Goal: Task Accomplishment & Management: Use online tool/utility

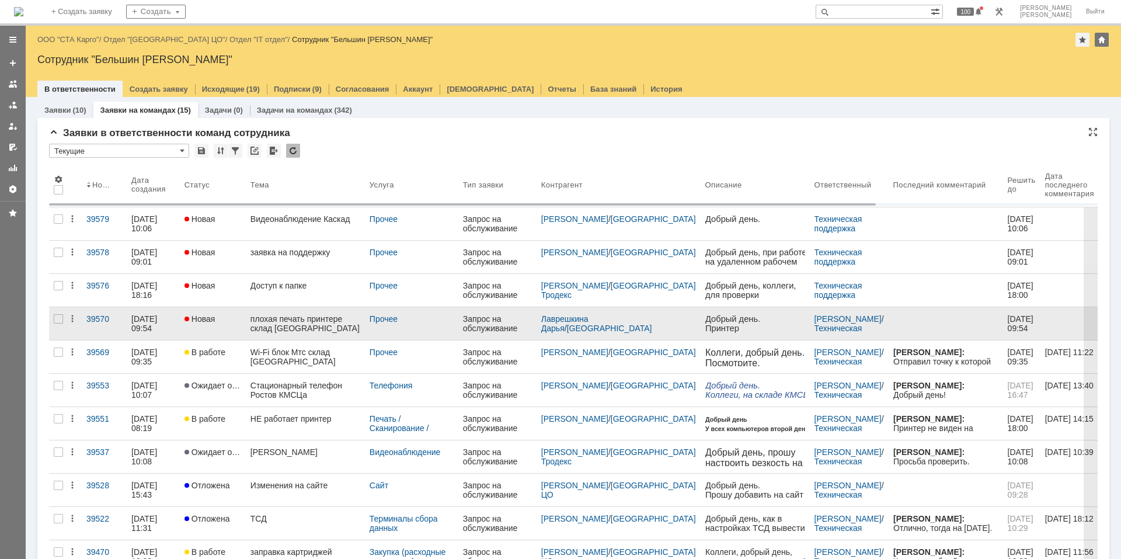
click at [303, 327] on div "плохая печать принтере склад [GEOGRAPHIC_DATA]" at bounding box center [305, 323] width 110 height 19
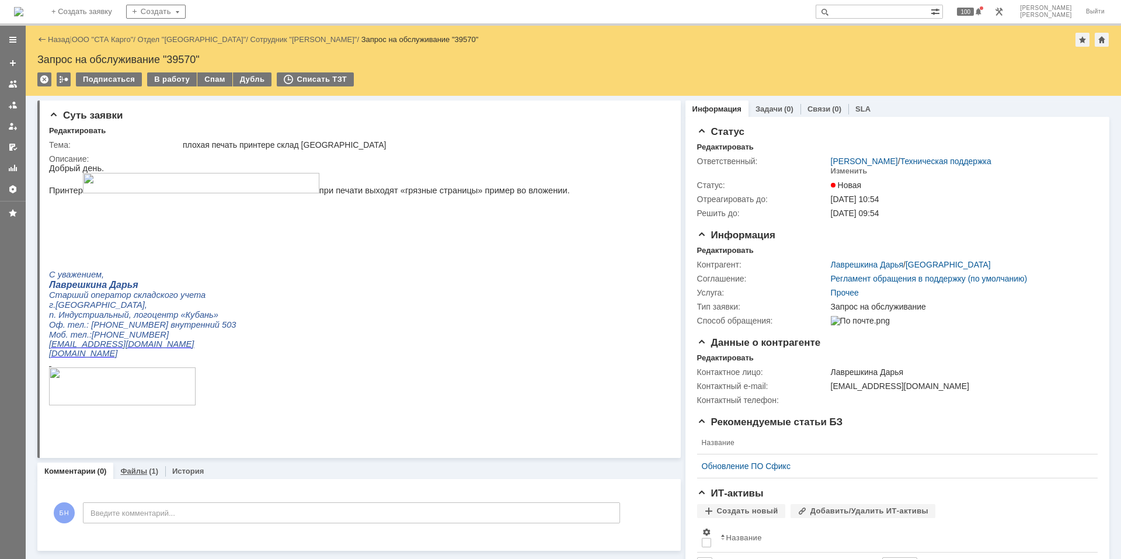
click at [145, 376] on div "Файлы (1)" at bounding box center [139, 471] width 38 height 8
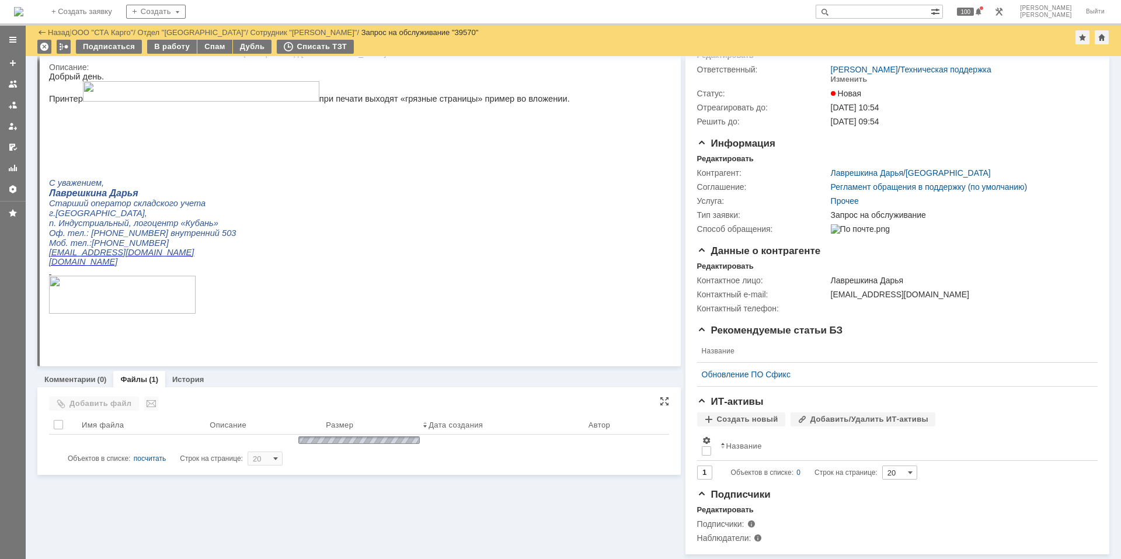
scroll to position [60, 0]
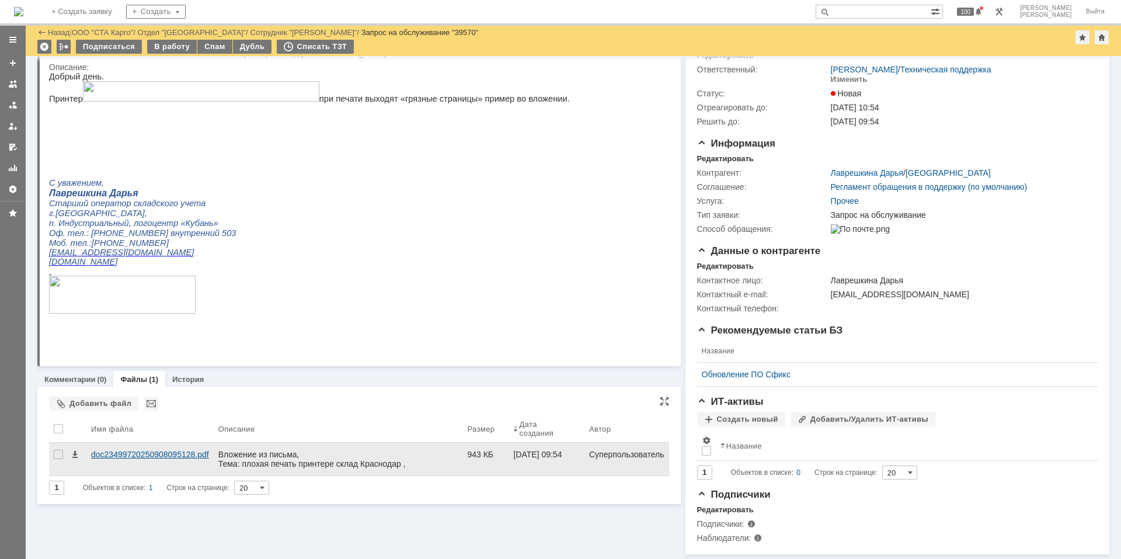
click at [172, 376] on div "doc23499720250908095128.pdf" at bounding box center [149, 458] width 127 height 33
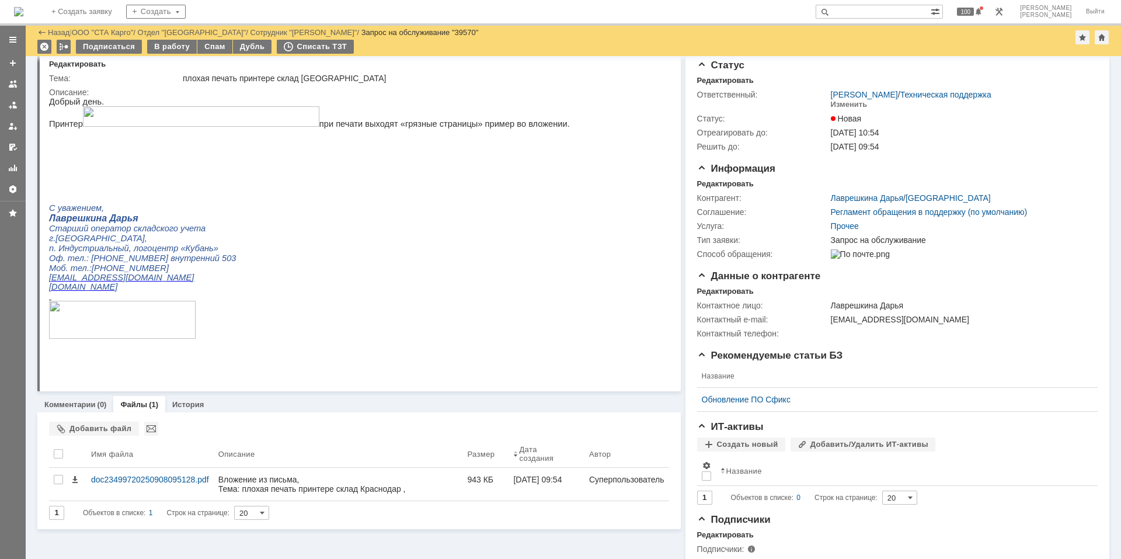
scroll to position [0, 0]
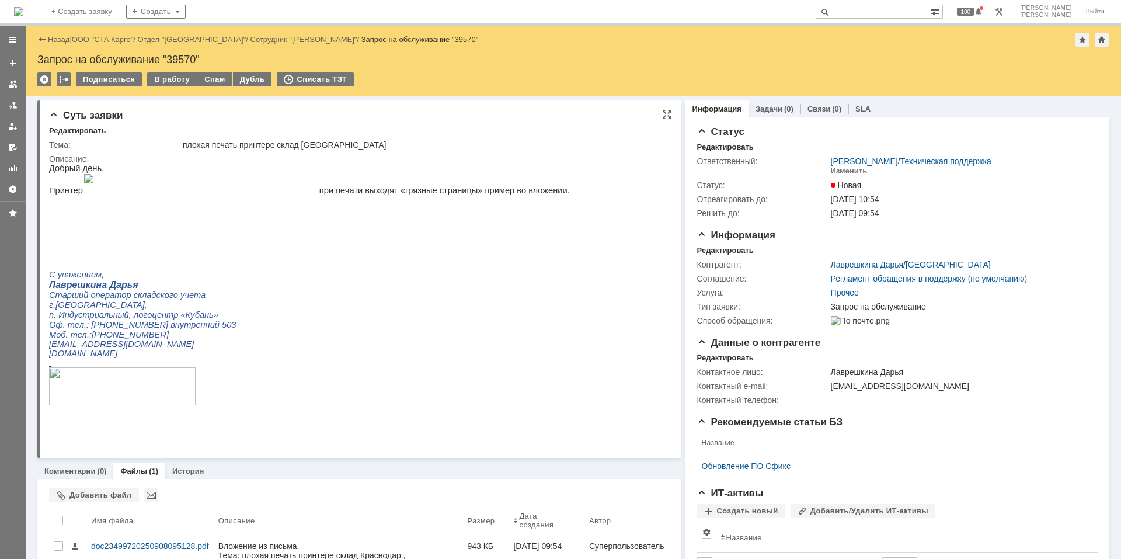
click at [201, 218] on p at bounding box center [309, 218] width 521 height 9
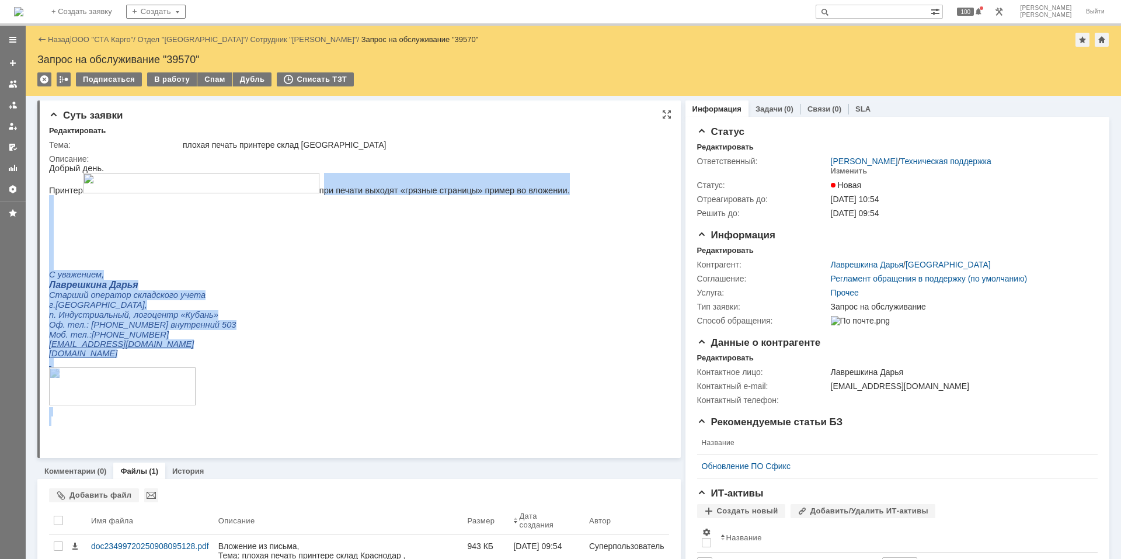
drag, startPoint x: 320, startPoint y: 192, endPoint x: 554, endPoint y: 185, distance: 234.2
click at [554, 185] on html "Добрый день. Принтер при печати выходят «грязные страницы» пример во вложении. …" at bounding box center [354, 294] width 610 height 262
click at [550, 190] on p "Принтер при печати выходят «грязные страницы» пример во вложении." at bounding box center [309, 184] width 521 height 22
copy p "при печати выходят «грязные страницы» пример во вложении."
click at [379, 260] on p at bounding box center [309, 255] width 521 height 9
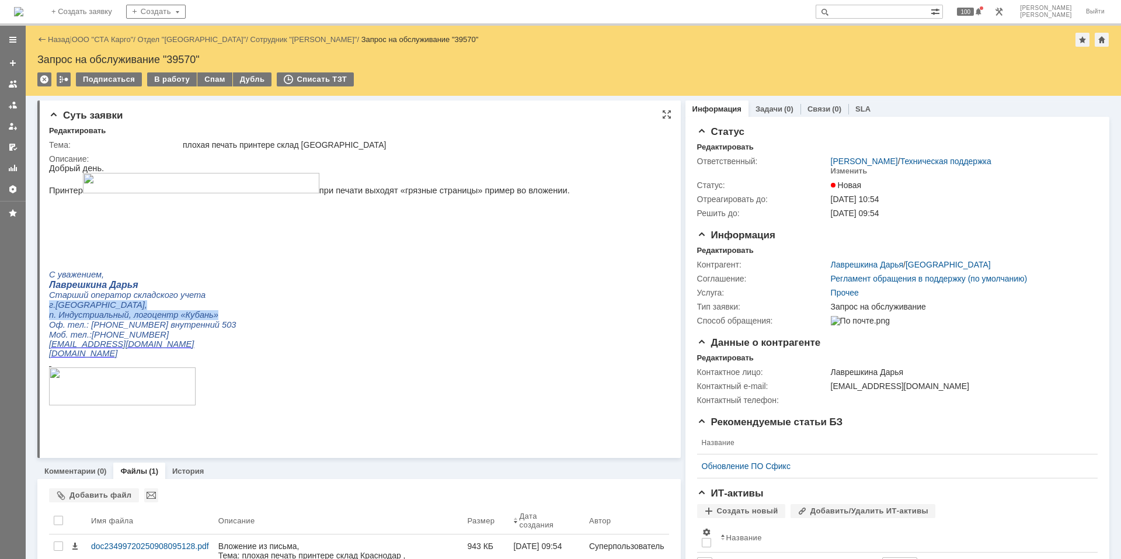
drag, startPoint x: 49, startPoint y: 318, endPoint x: 215, endPoint y: 327, distance: 166.0
click at [215, 327] on div "Добрый день. Принтер при печати выходят «грязные страницы» пример во вложении. …" at bounding box center [309, 294] width 521 height 262
copy div "г.Краснодар, п. Индустриальный, логоцентр «Кубань»"
click at [105, 290] on span "Лаврешкина Дарья" at bounding box center [93, 285] width 89 height 10
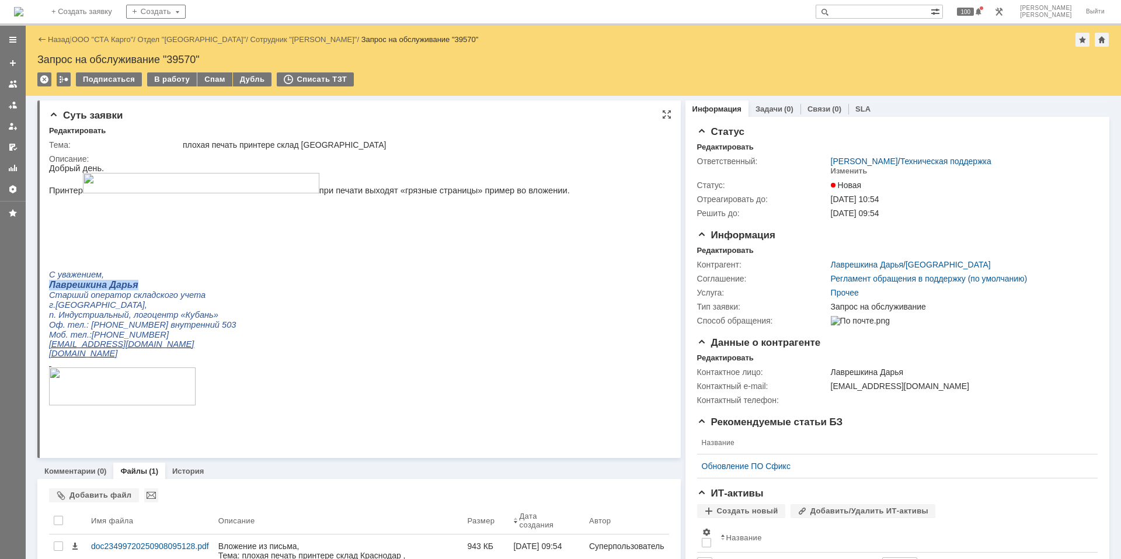
click at [105, 290] on span "Лаврешкина Дарья" at bounding box center [93, 285] width 89 height 10
copy div "Лаврешкина Дарья"
click at [138, 319] on span "п. Индустриальный, логоцентр «Кубань»" at bounding box center [133, 314] width 169 height 9
drag, startPoint x: 88, startPoint y: 336, endPoint x: 216, endPoint y: 333, distance: 128.5
click at [216, 330] on p "Оф. тел.: [PHONE_NUMBER] внутренний 503" at bounding box center [309, 325] width 521 height 10
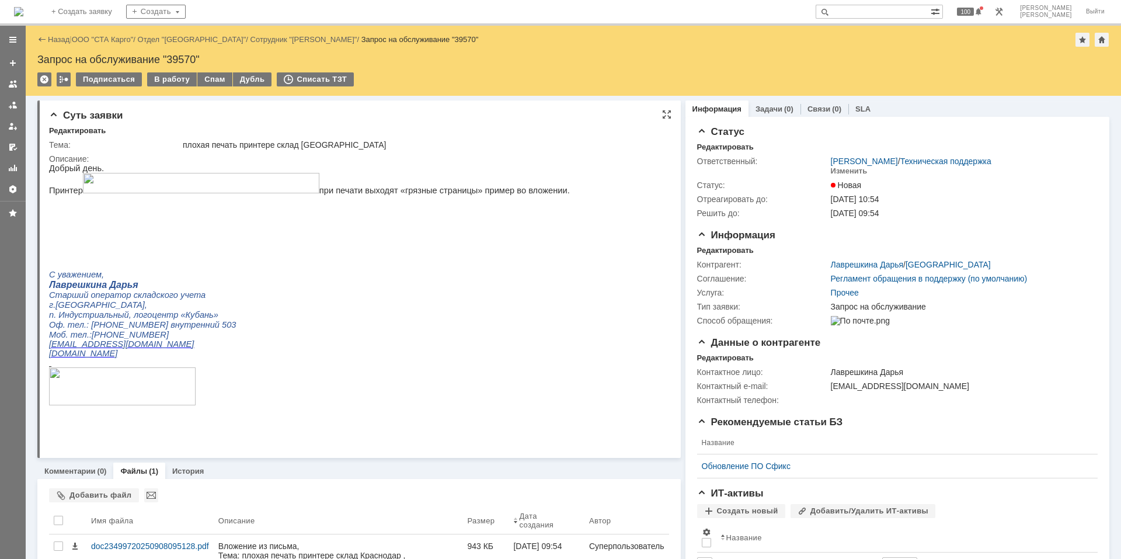
copy span "8 (861) 211-60-32 внутренний 503"
click at [233, 320] on p "п. Индустриальный, логоцентр «Кубань»" at bounding box center [309, 315] width 521 height 10
click at [428, 300] on p "Старший оператор складского учета" at bounding box center [309, 295] width 521 height 10
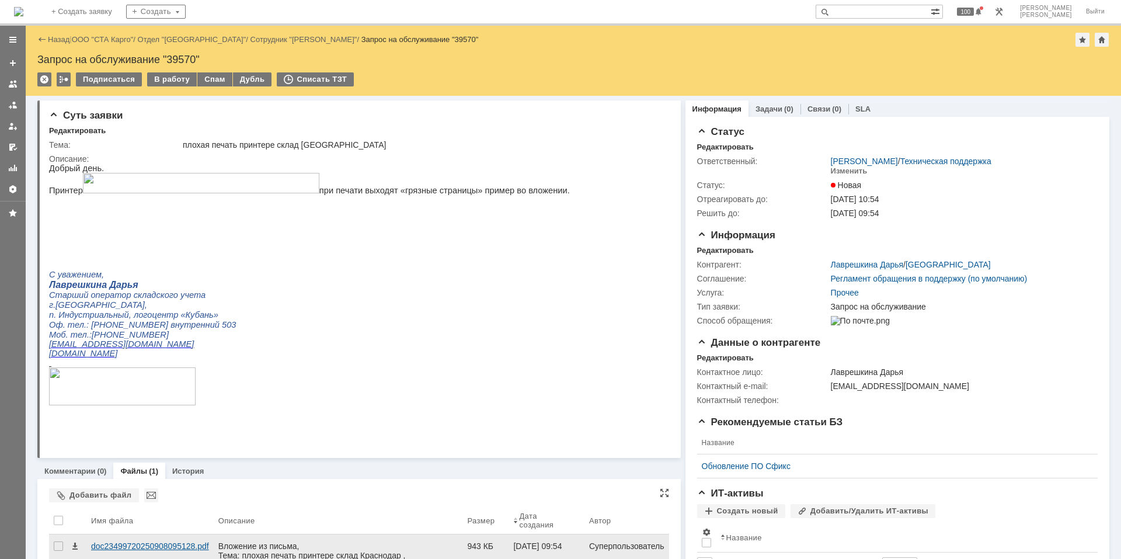
click at [144, 376] on div "doc23499720250908095128.pdf" at bounding box center [150, 545] width 118 height 9
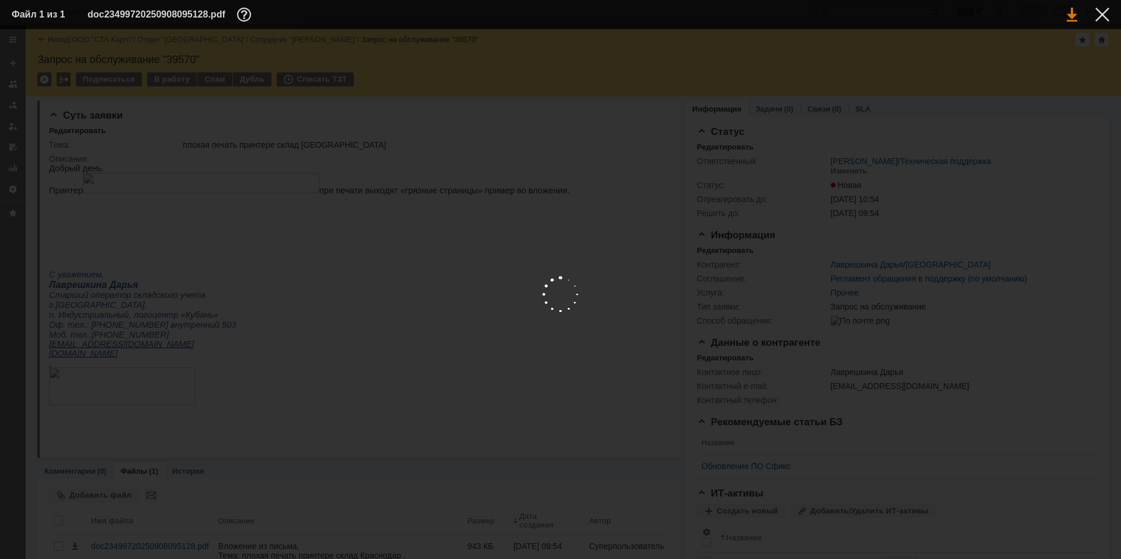
click at [797, 13] on link at bounding box center [1072, 15] width 11 height 14
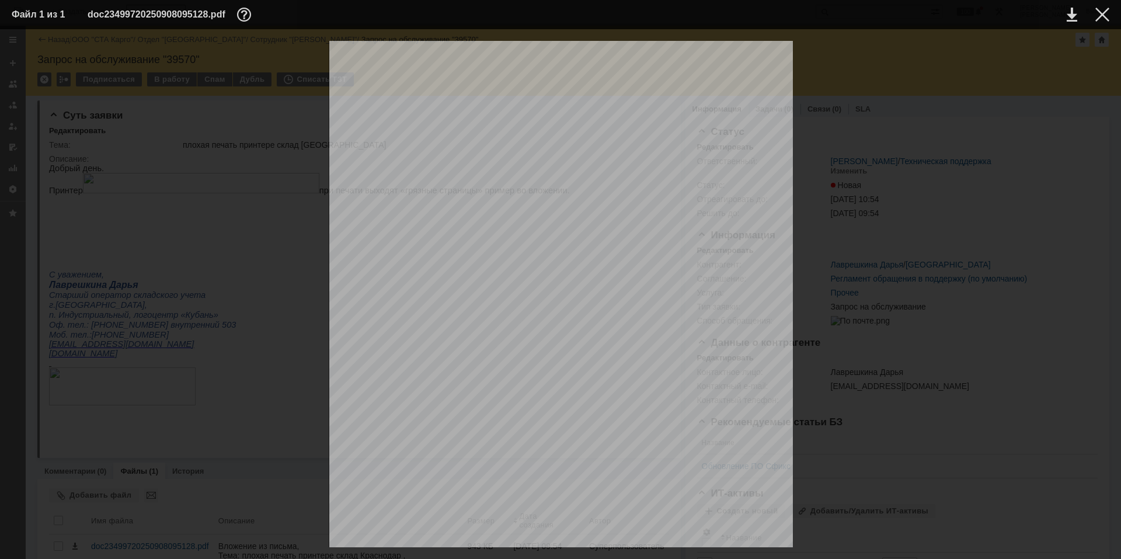
click at [797, 16] on td at bounding box center [1093, 15] width 32 height 18
click at [797, 17] on div at bounding box center [1102, 15] width 14 height 14
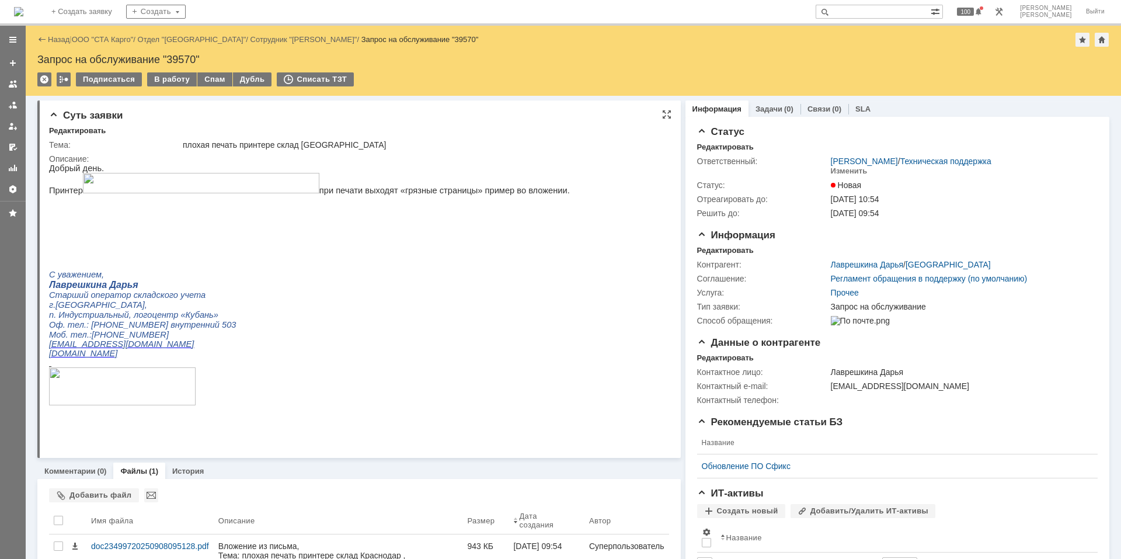
click at [297, 260] on p at bounding box center [309, 255] width 521 height 9
click at [222, 202] on p at bounding box center [309, 199] width 521 height 9
click at [23, 8] on img at bounding box center [18, 11] width 9 height 9
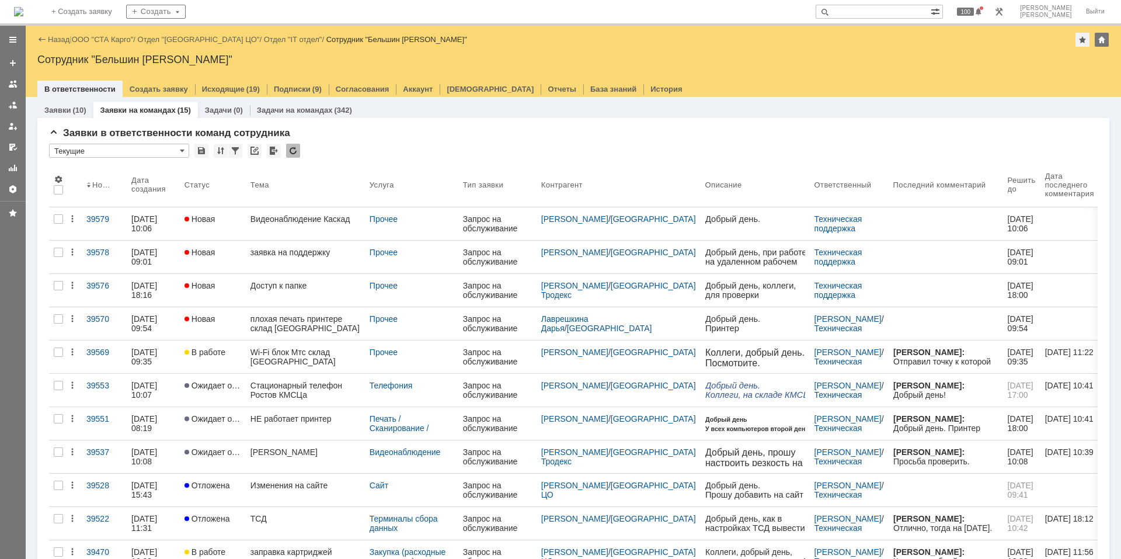
click at [276, 329] on div "плохая печать принтере склад [GEOGRAPHIC_DATA]" at bounding box center [305, 323] width 110 height 19
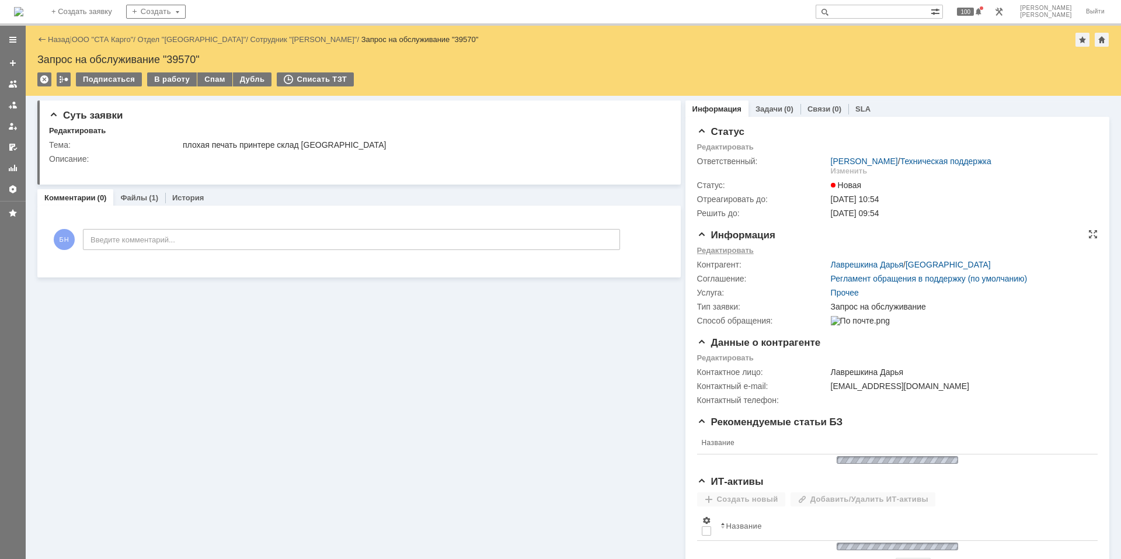
click at [726, 252] on div "Редактировать" at bounding box center [725, 250] width 57 height 9
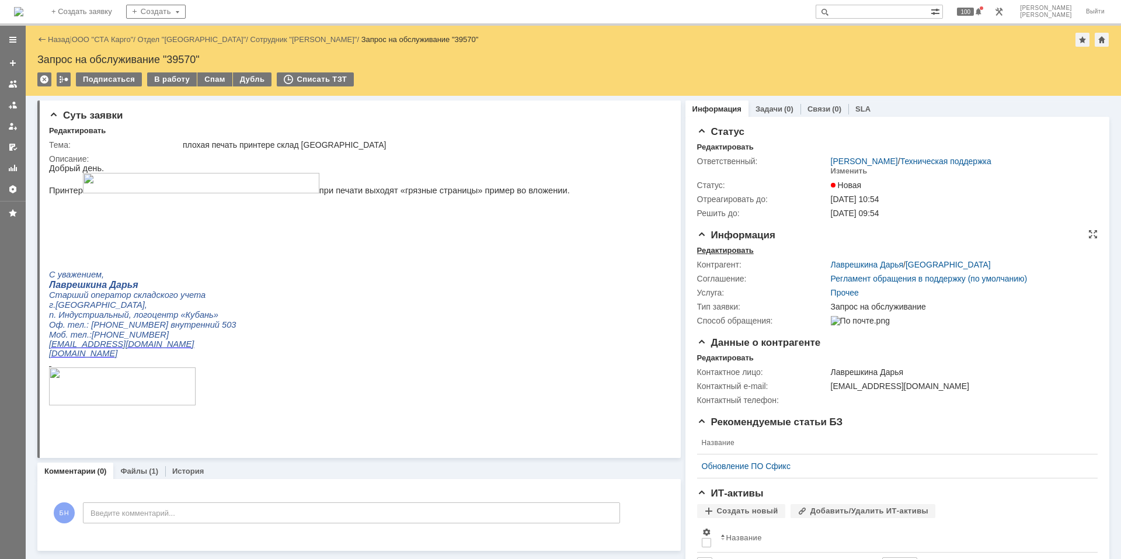
click at [712, 252] on div "Редактировать" at bounding box center [725, 250] width 57 height 9
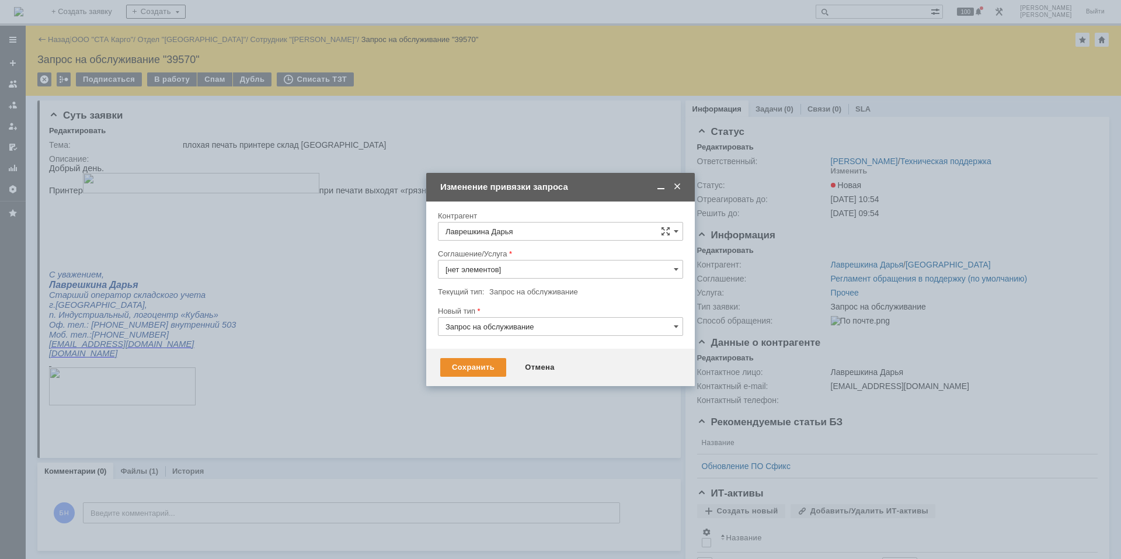
type input "Прочее"
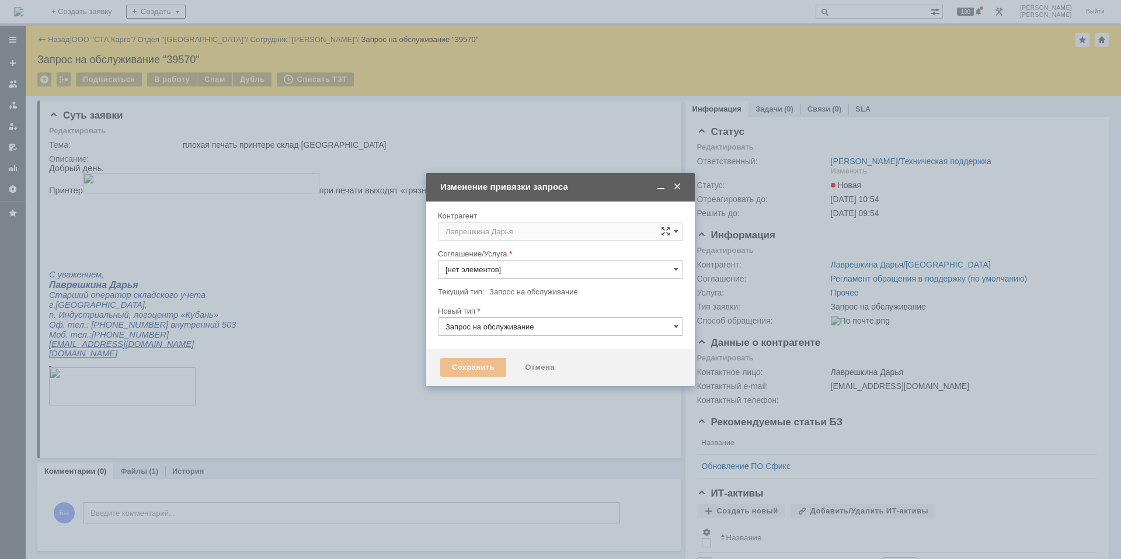
type input "Прочее"
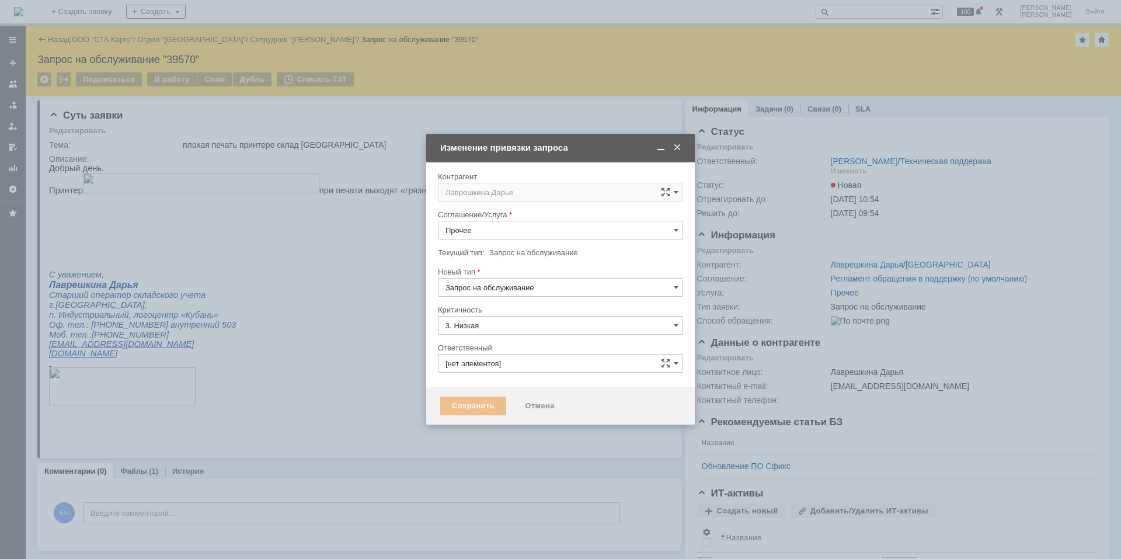
type input "[PERSON_NAME]"
type input "[не указано]"
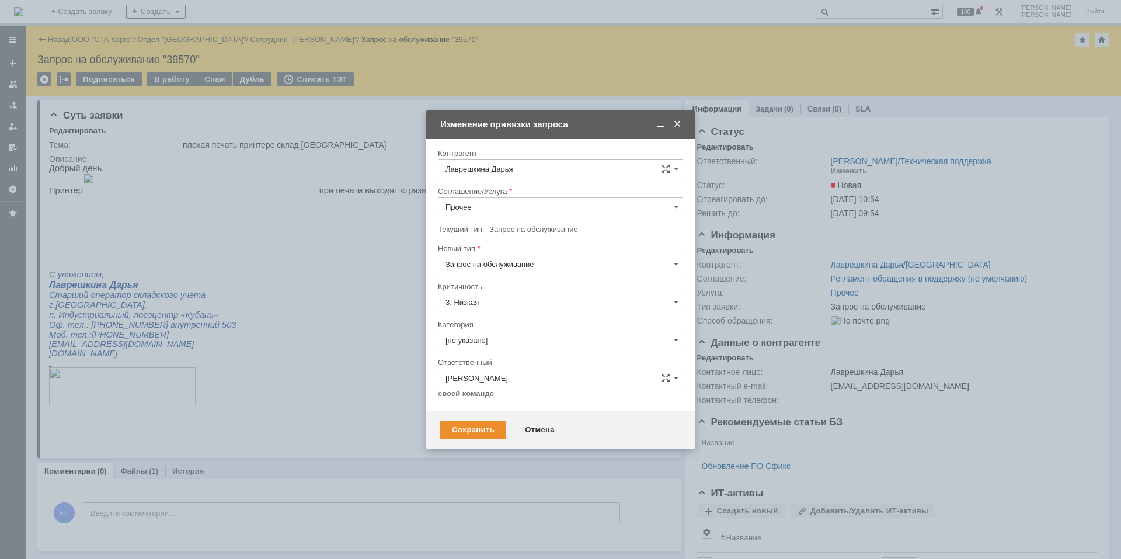
click at [498, 212] on input "Прочее" at bounding box center [560, 206] width 245 height 19
click at [518, 322] on span "Печать / Сканирование / Копирование" at bounding box center [560, 325] width 230 height 9
type input "Печать / Сканирование / Копирование"
click at [537, 339] on input "[не указано]" at bounding box center [560, 339] width 245 height 19
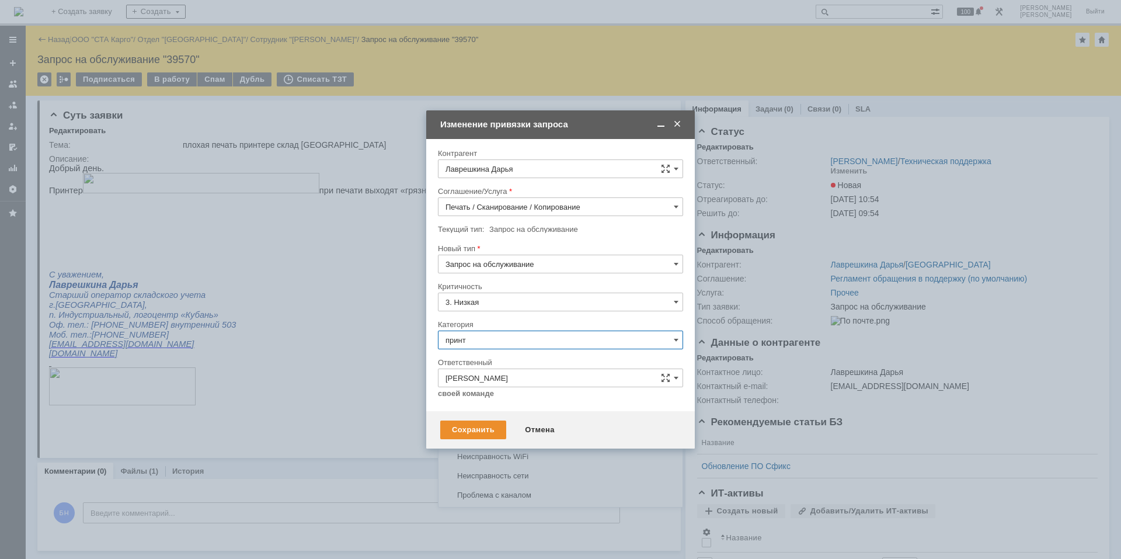
scroll to position [0, 0]
click at [503, 376] on span "Принтер" at bounding box center [560, 405] width 230 height 9
type input "Принтер"
click at [529, 184] on div at bounding box center [560, 182] width 245 height 8
click at [533, 204] on input "Печать / Сканирование / Копирование" at bounding box center [560, 206] width 245 height 19
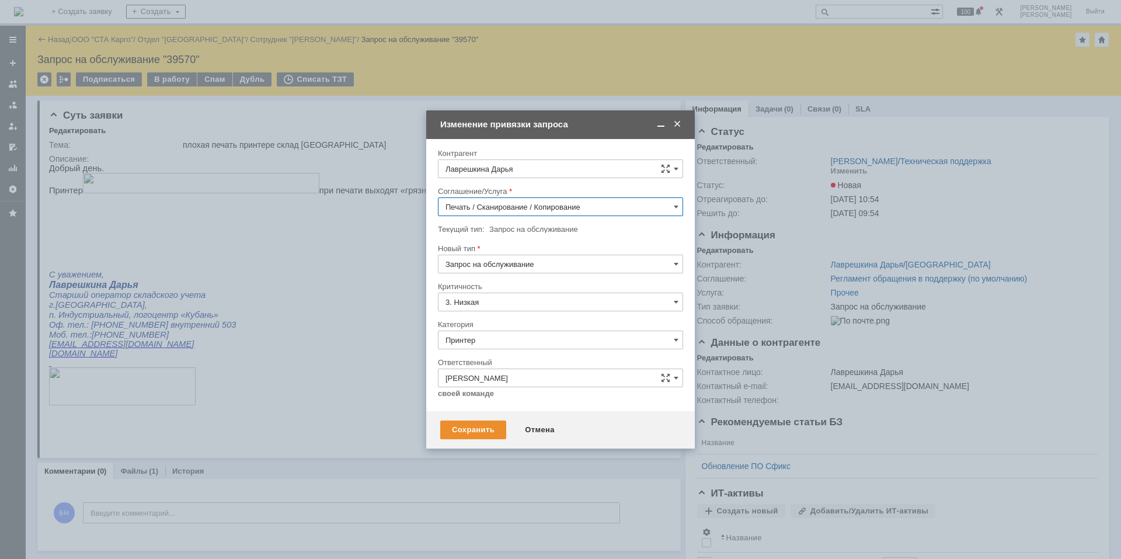
scroll to position [734, 0]
click at [511, 299] on div "Ремонт / Монтаж" at bounding box center [560, 292] width 244 height 19
type input "Ремонт / Монтаж"
click at [500, 270] on input "Запрос на обслуживание" at bounding box center [560, 264] width 245 height 19
click at [500, 312] on div "Запрос на обслуживание" at bounding box center [560, 304] width 244 height 19
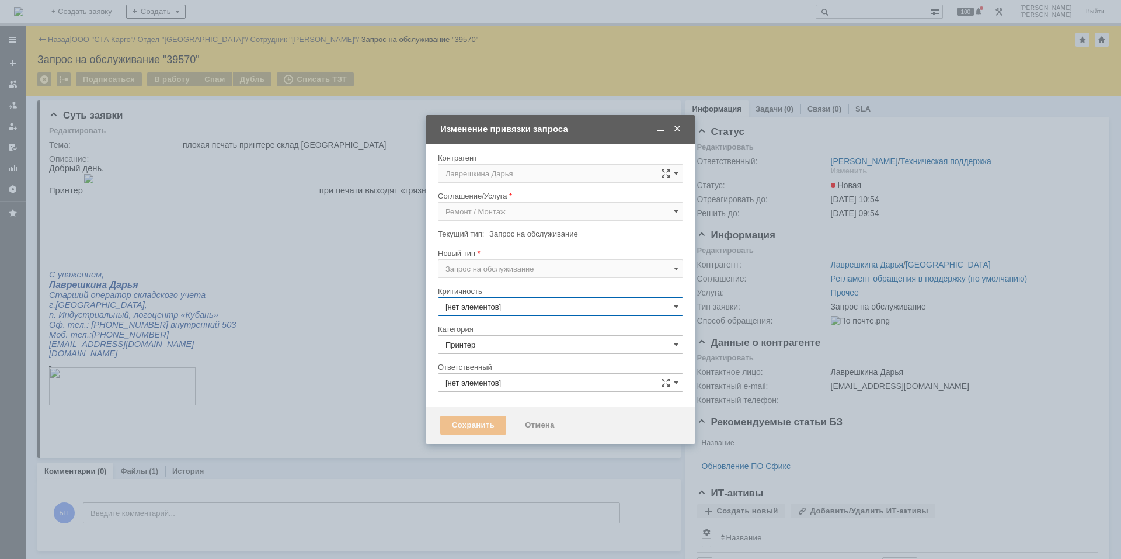
type input "[PERSON_NAME]"
type input "Запрос на обслуживание"
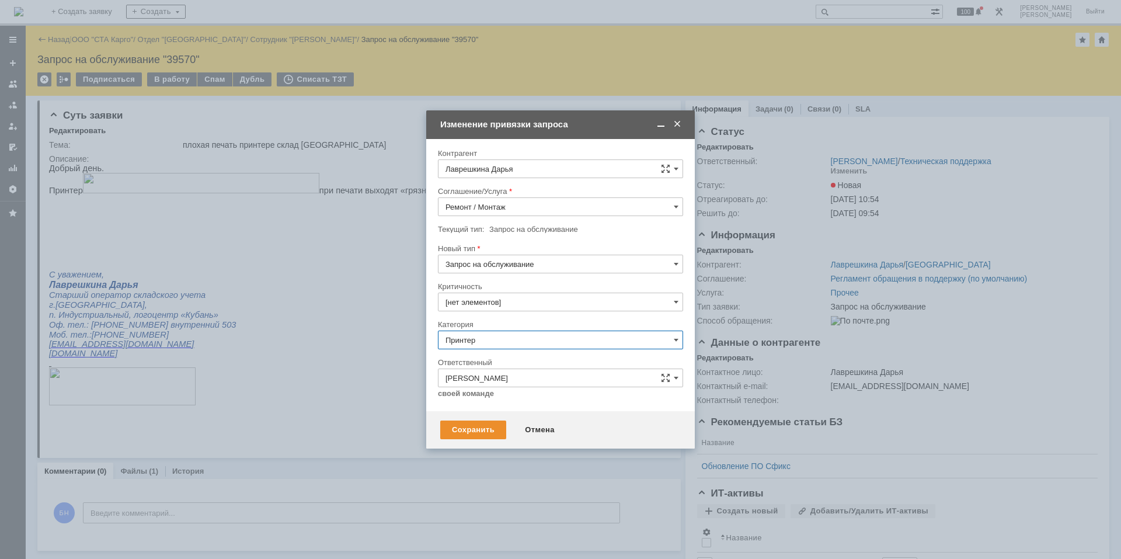
click at [502, 267] on input "Запрос на обслуживание" at bounding box center [560, 264] width 245 height 19
type input "3. Низкая"
click at [499, 316] on div "Инцидент" at bounding box center [560, 324] width 244 height 19
type input "Инцидент"
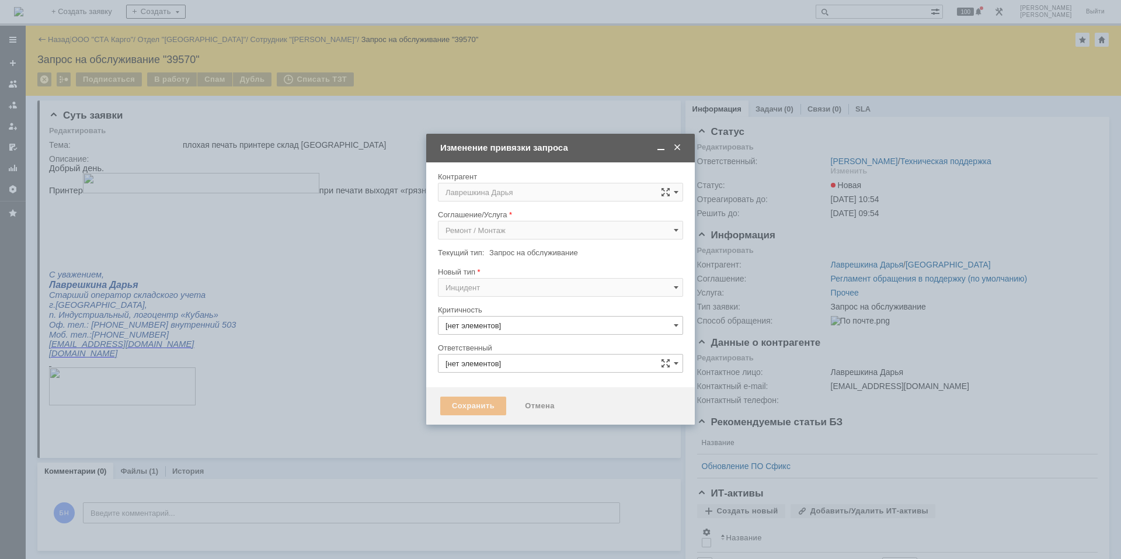
type input "3. Низкая"
type input "Принтер"
type input "[PERSON_NAME]"
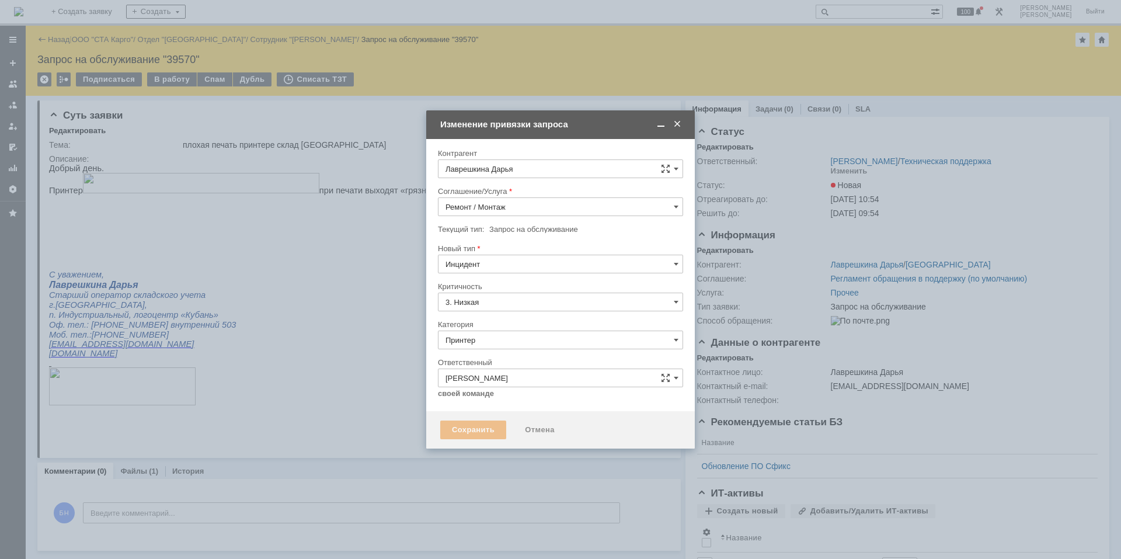
type input "Инцидент"
click at [467, 376] on div "Сохранить" at bounding box center [473, 429] width 66 height 19
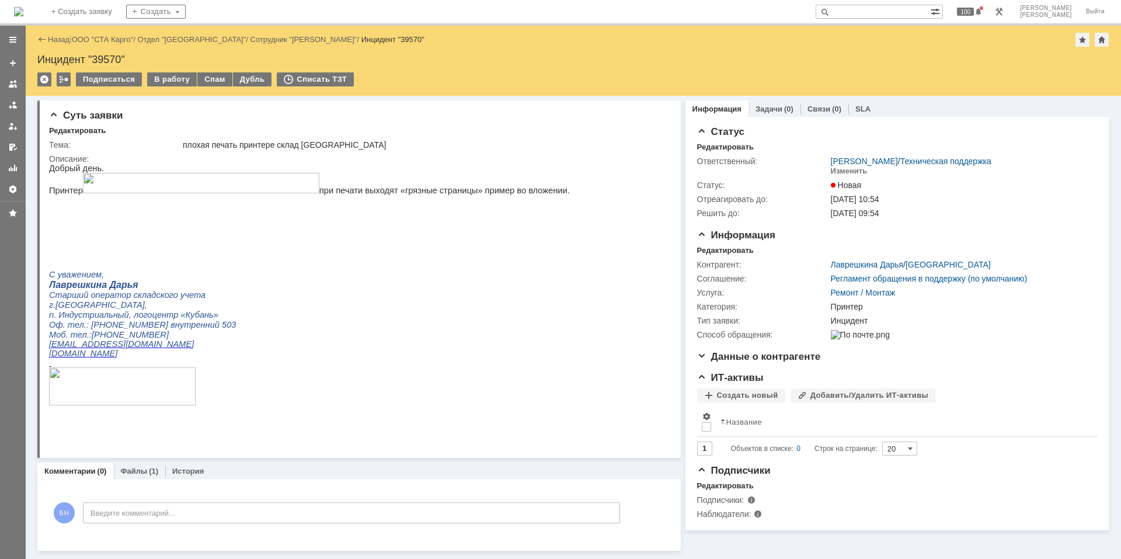
click at [285, 242] on p at bounding box center [309, 236] width 521 height 9
click at [147, 82] on div "В работу" at bounding box center [172, 79] width 50 height 14
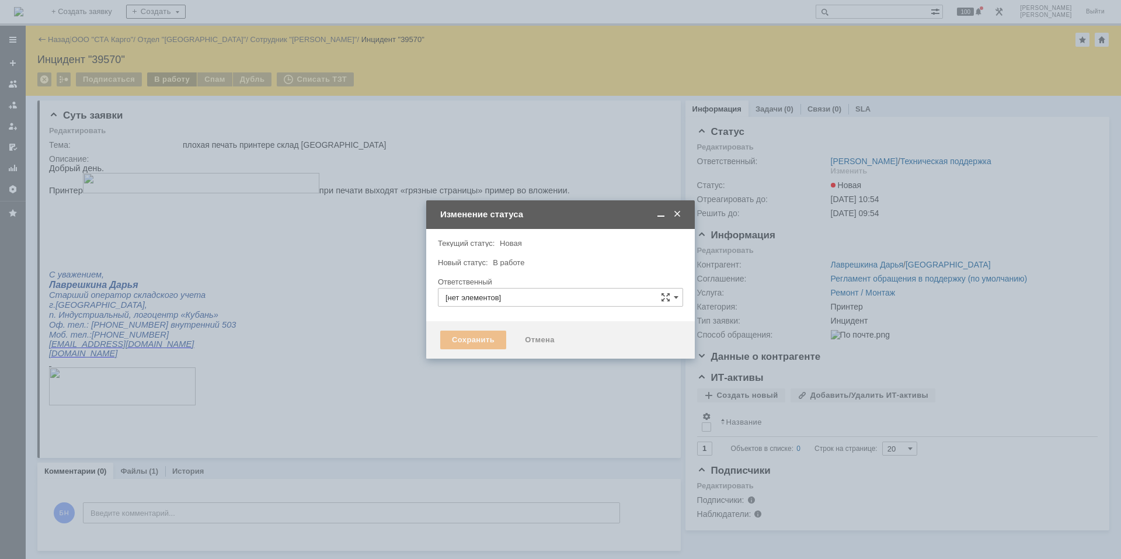
type input "[PERSON_NAME]"
type input "Принтер"
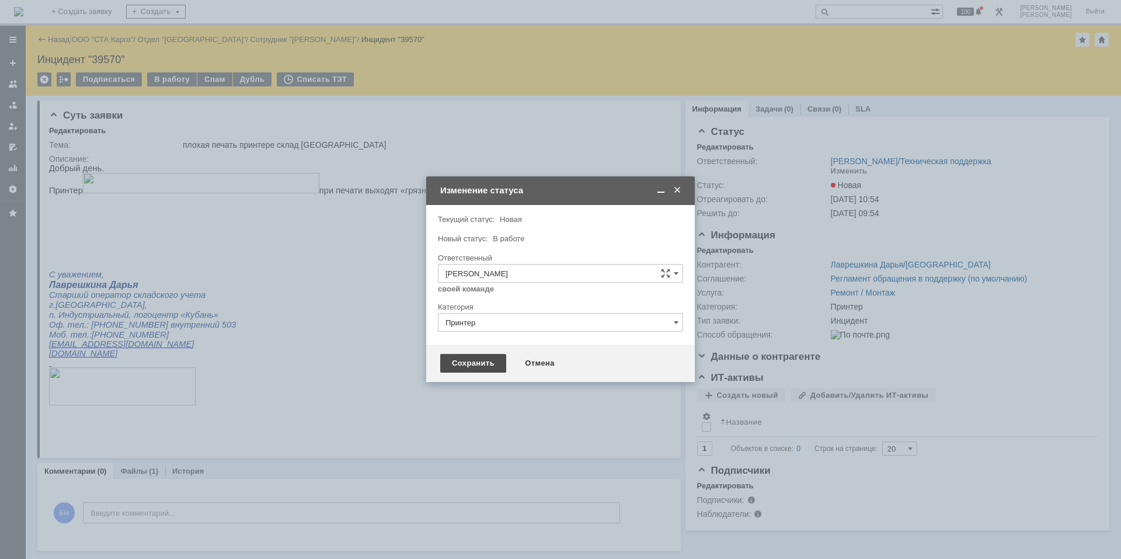
click at [464, 357] on div "Сохранить" at bounding box center [473, 363] width 66 height 19
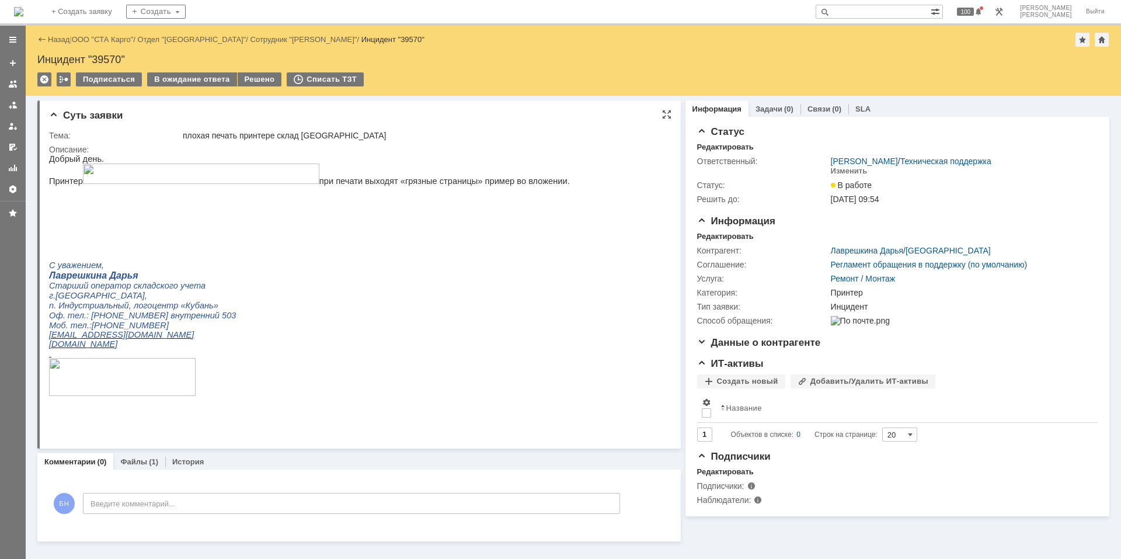
click at [301, 270] on p "С уважением," at bounding box center [309, 265] width 521 height 10
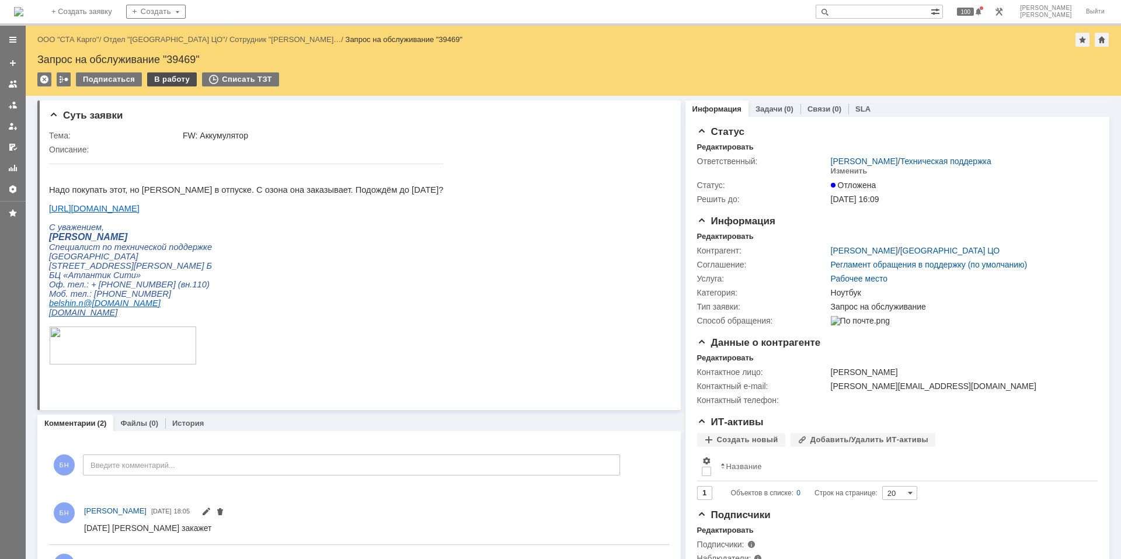
click at [175, 75] on div "В работу" at bounding box center [172, 79] width 50 height 14
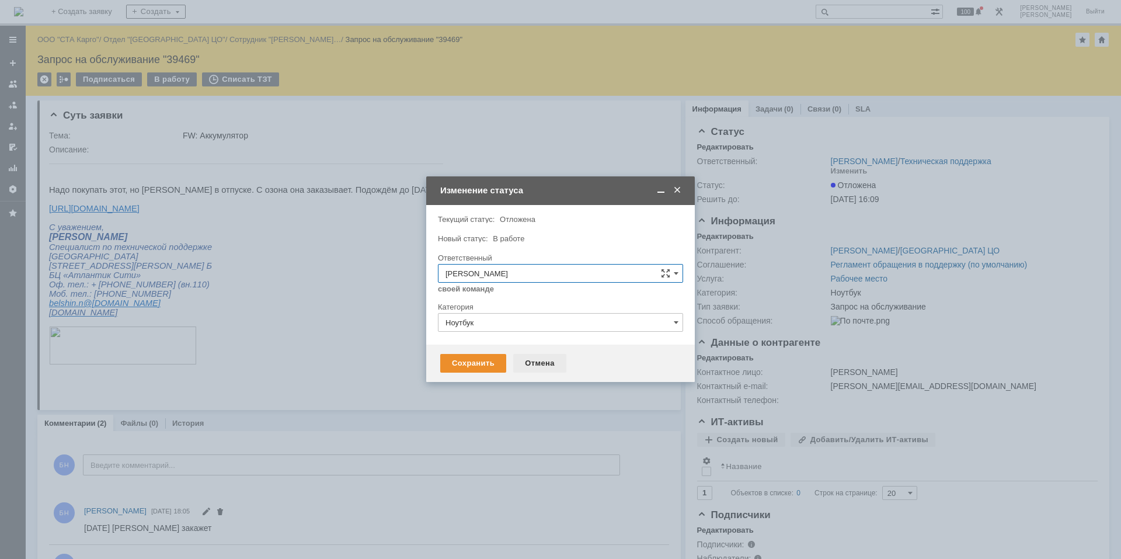
click at [548, 360] on div "Отмена" at bounding box center [539, 363] width 53 height 19
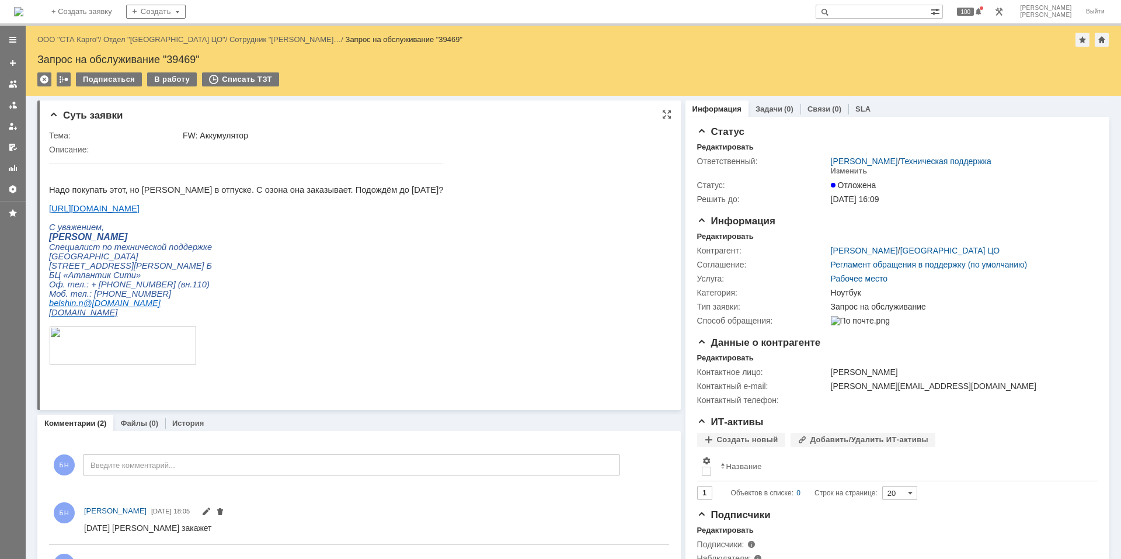
click at [392, 252] on html "Надо покупать этот, но Наташа в отпуске. С озона она заказывает. Подождём до ср…" at bounding box center [354, 264] width 610 height 221
click at [210, 182] on p at bounding box center [246, 180] width 394 height 9
click at [23, 16] on img at bounding box center [18, 11] width 9 height 9
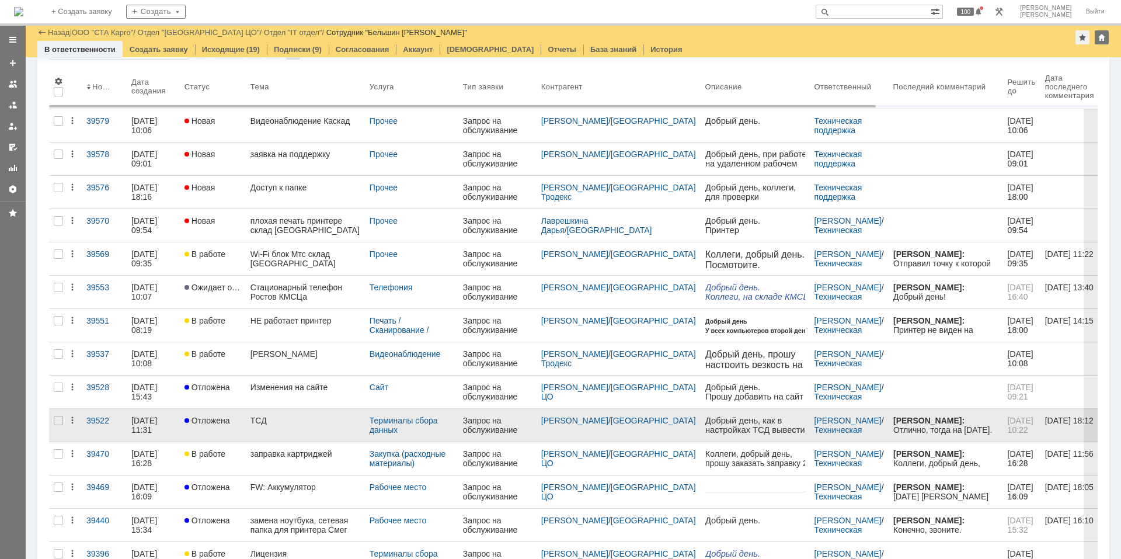
click at [304, 419] on div "ТСД" at bounding box center [305, 420] width 110 height 9
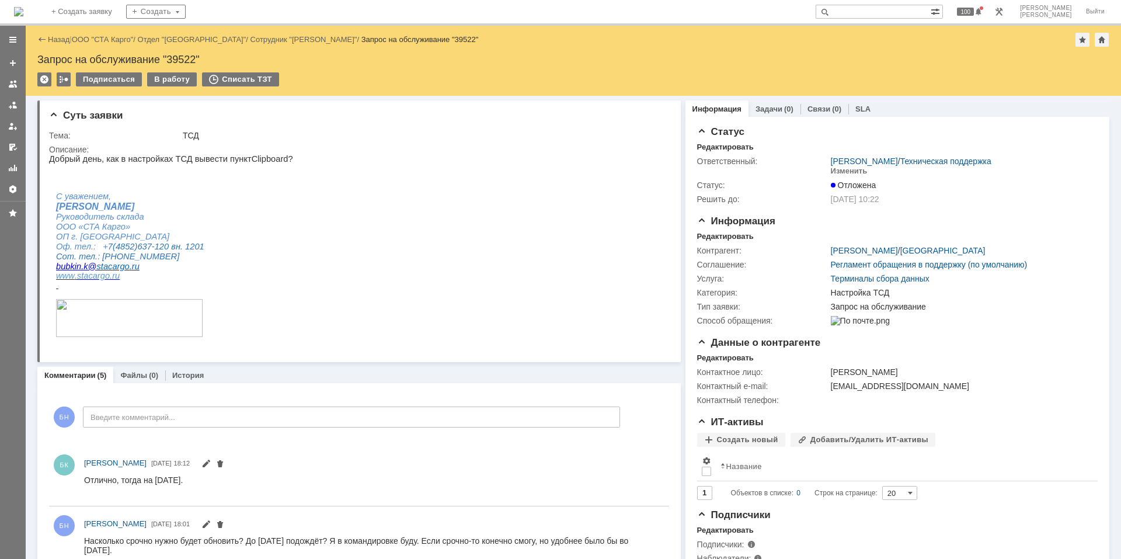
click at [23, 7] on img at bounding box center [18, 11] width 9 height 9
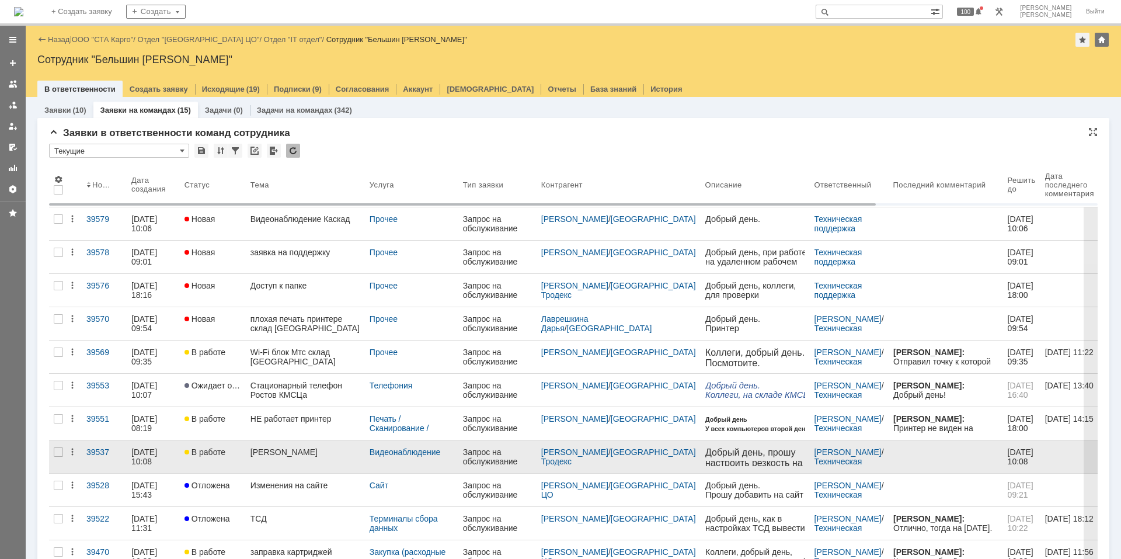
click at [294, 458] on link "Камера Тродекс" at bounding box center [305, 456] width 119 height 33
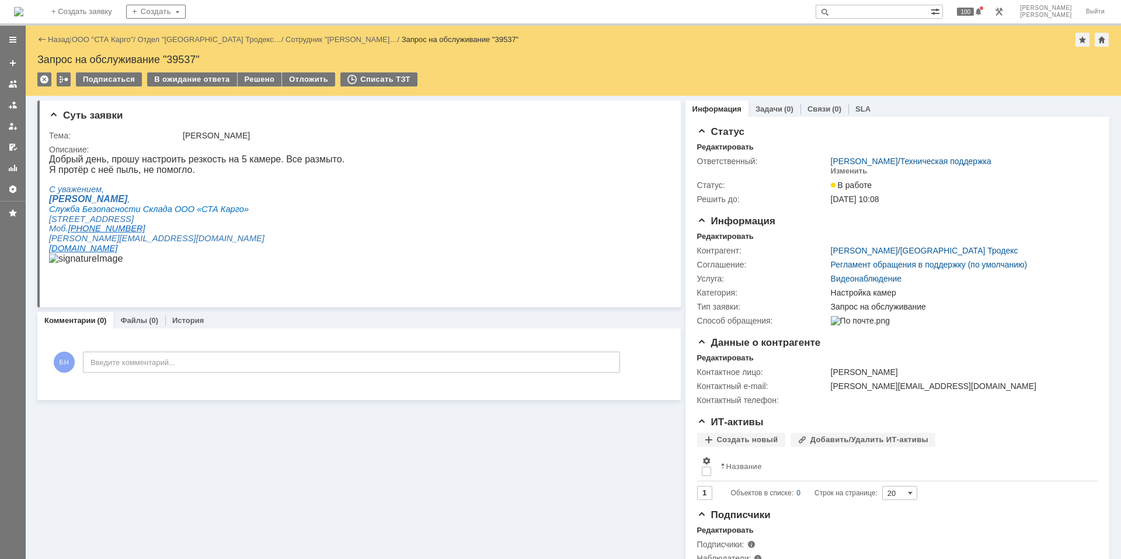
click at [234, 173] on div "Я протёр с неё пыль, не помогло." at bounding box center [196, 170] width 295 height 11
click at [273, 170] on div "Я протёр с неё пыль, не помогло." at bounding box center [196, 170] width 295 height 11
click at [281, 154] on div "Описание:" at bounding box center [357, 149] width 616 height 9
click at [134, 218] on icon "Санкт-Петербург, поселок Шушары, Московское шоссе д.153" at bounding box center [91, 218] width 85 height 9
click at [216, 83] on div "В ожидание ответа" at bounding box center [191, 79] width 89 height 14
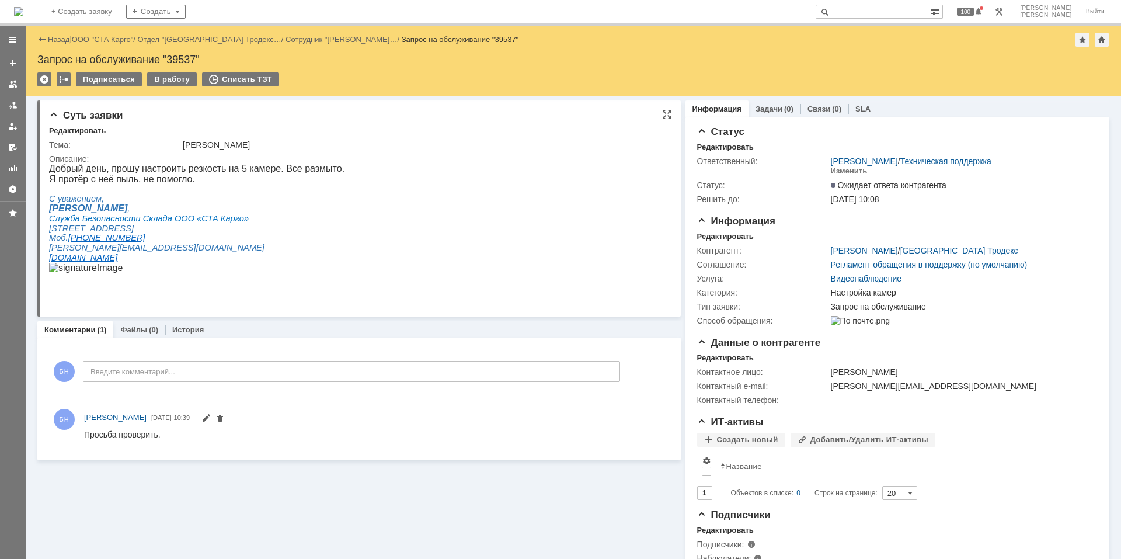
click at [210, 188] on div at bounding box center [196, 188] width 295 height 9
click at [23, 16] on img at bounding box center [18, 11] width 9 height 9
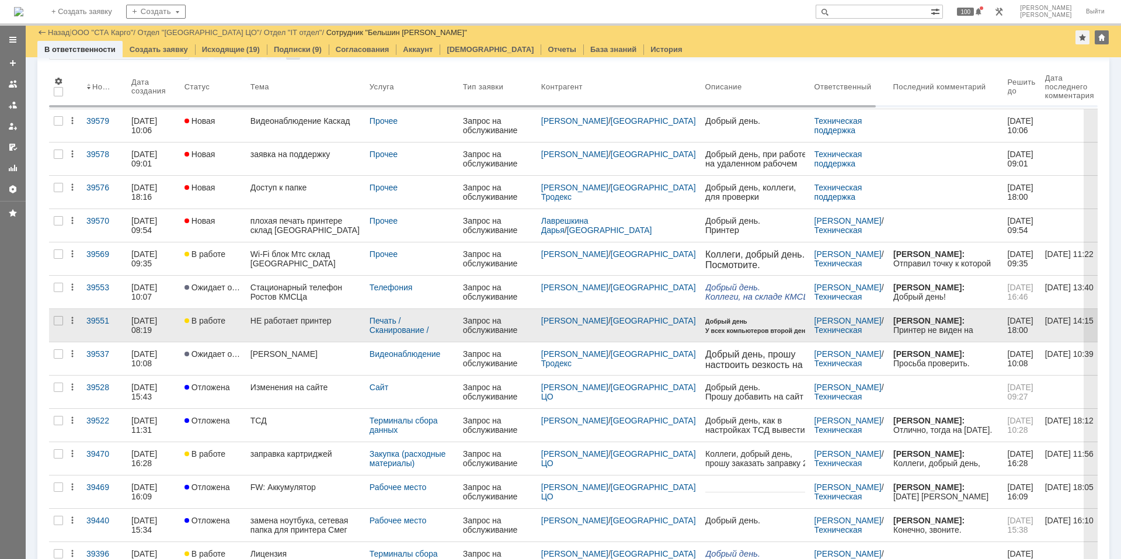
click at [294, 326] on link "НЕ работает принтер" at bounding box center [305, 325] width 119 height 33
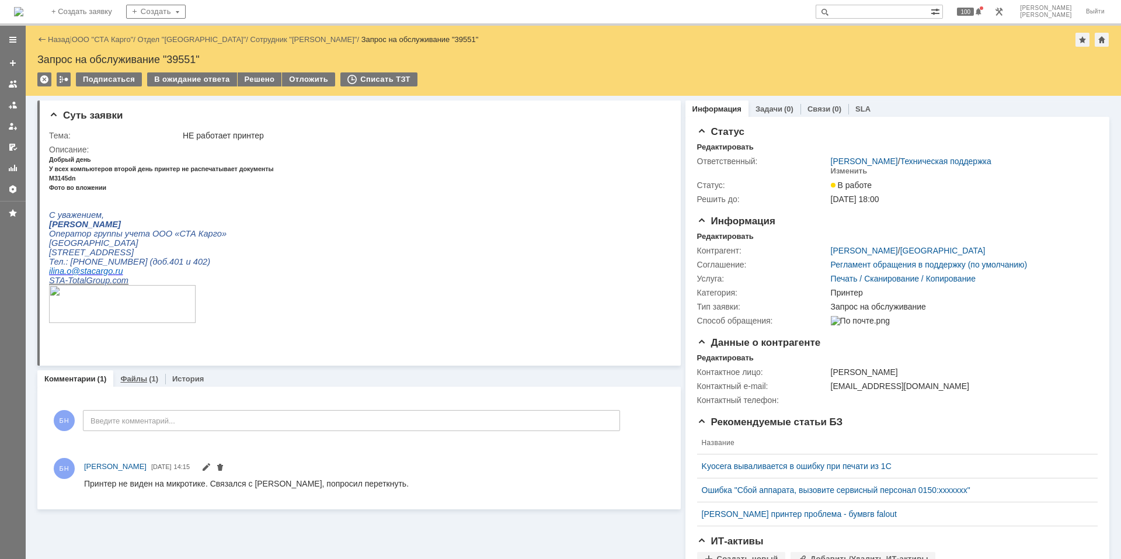
click at [149, 380] on div "(1)" at bounding box center [153, 378] width 9 height 9
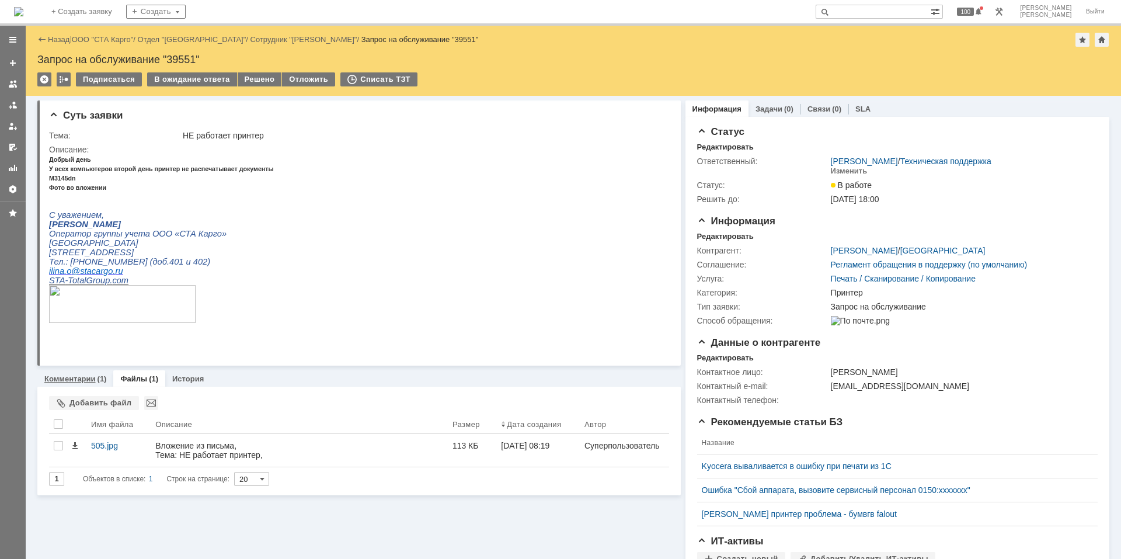
click at [78, 371] on div "Комментарии (1)" at bounding box center [75, 378] width 76 height 17
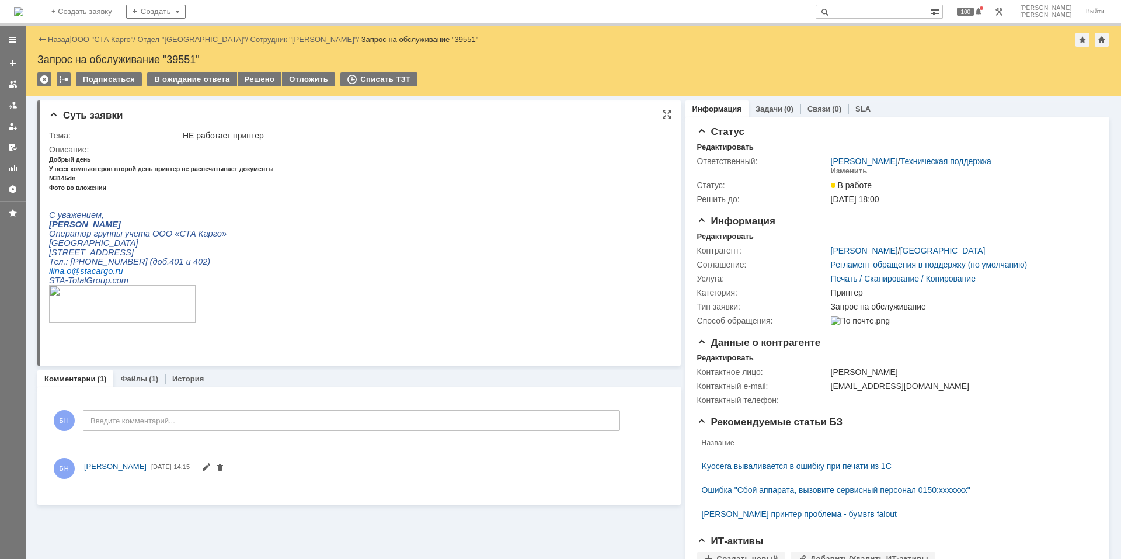
click at [384, 258] on html "Добрый день У всех компьютеров второй день принтер не распечатывает документы М…" at bounding box center [354, 244] width 610 height 180
click at [189, 74] on div "В ожидание ответа" at bounding box center [191, 79] width 89 height 14
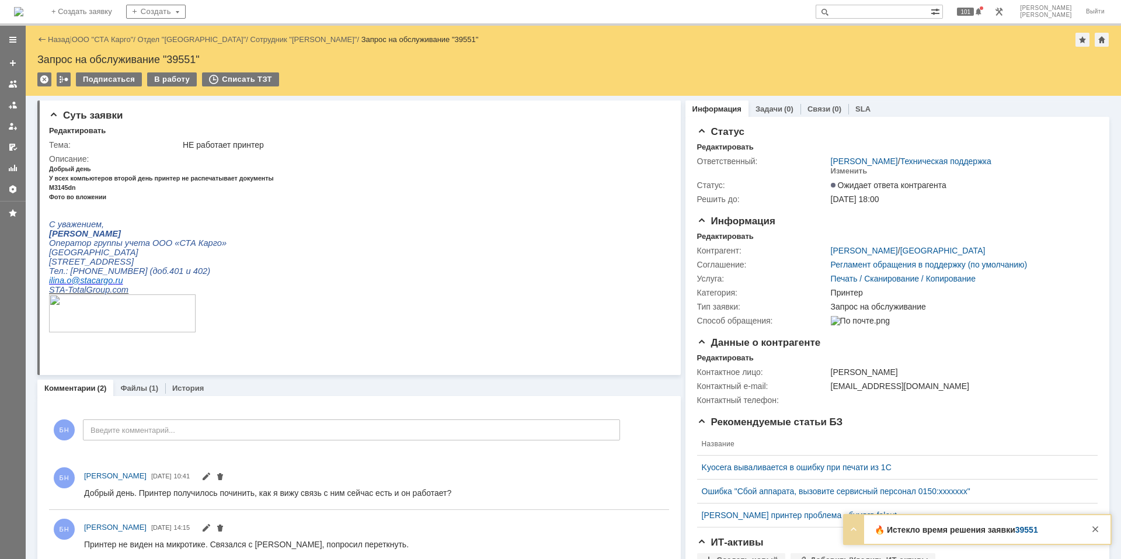
click at [23, 8] on img at bounding box center [18, 11] width 9 height 9
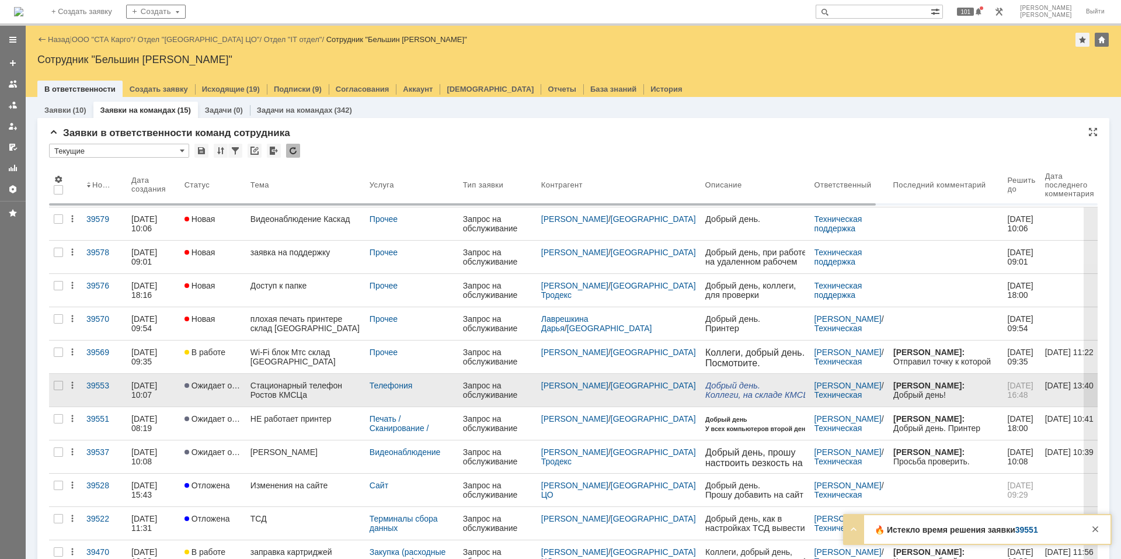
click at [302, 388] on div "Стационарный телефон Ростов КМСЦа" at bounding box center [305, 390] width 110 height 19
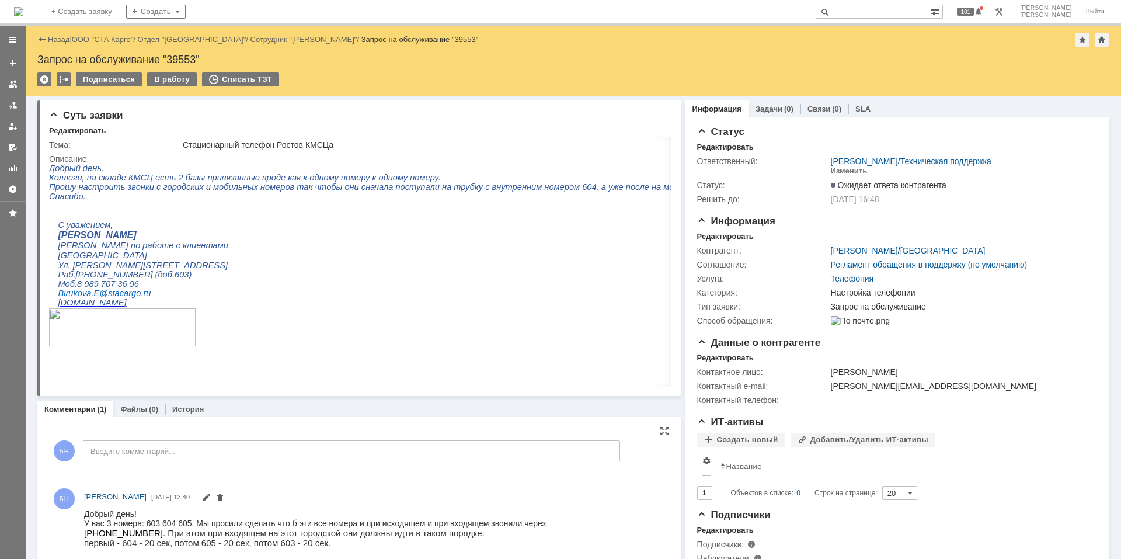
click at [262, 440] on div "БН Введите комментарий..." at bounding box center [334, 452] width 571 height 54
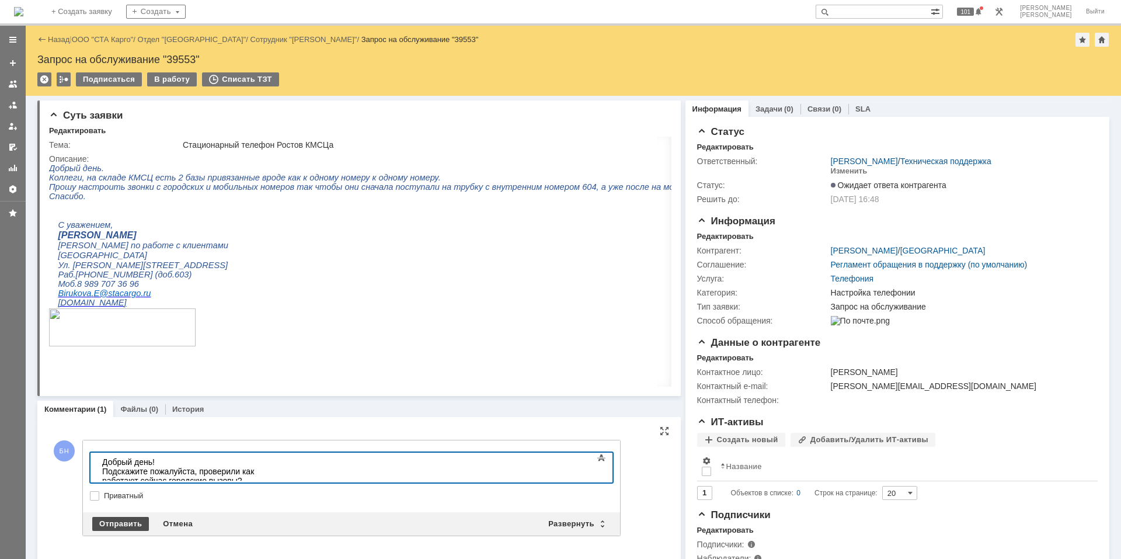
click at [122, 525] on div "Отправить" at bounding box center [120, 524] width 57 height 14
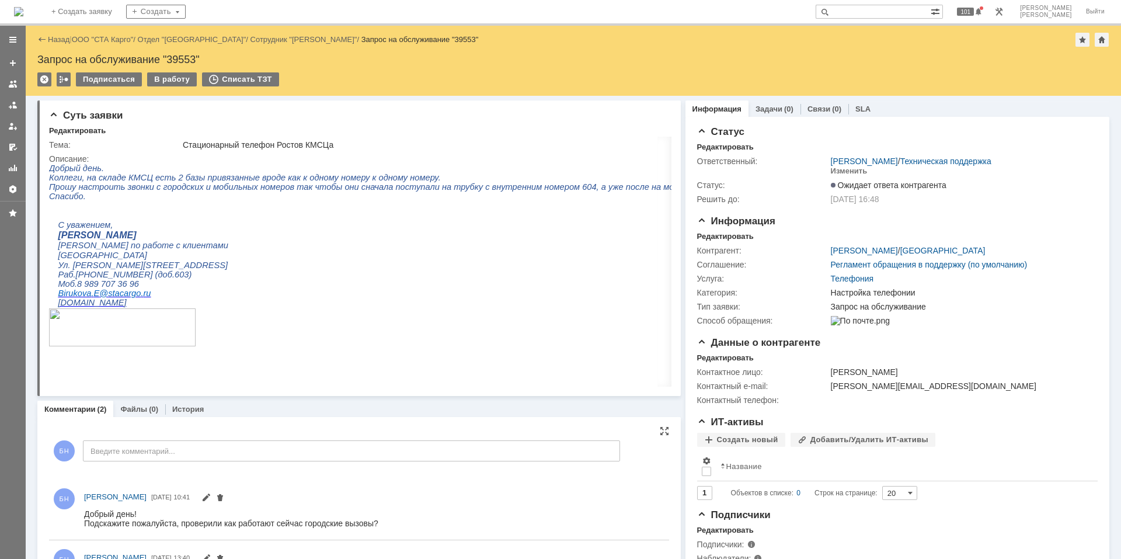
click at [23, 13] on img at bounding box center [18, 11] width 9 height 9
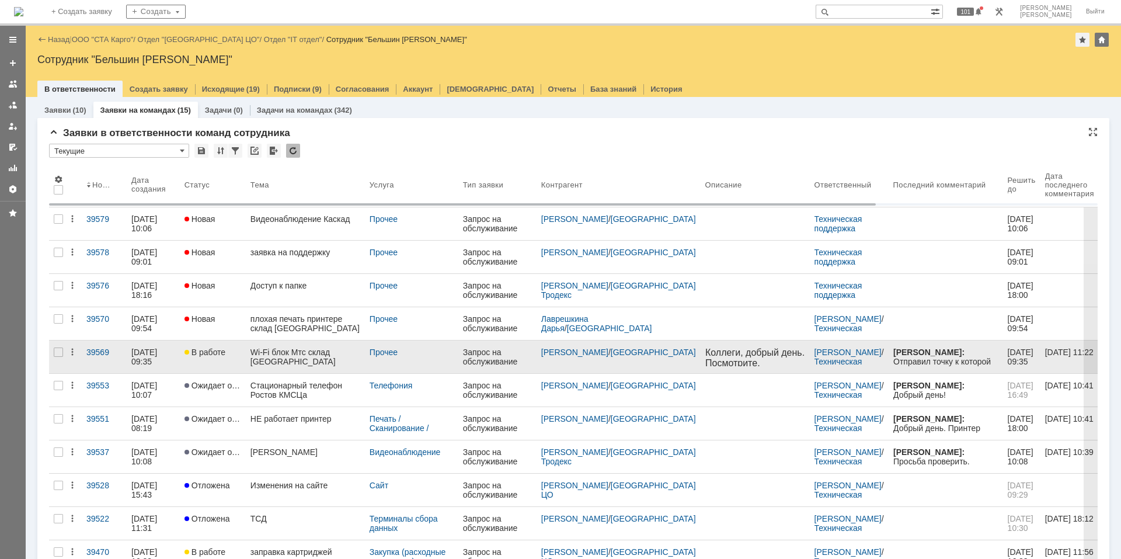
click at [301, 356] on div "Wi-Fi блок Мтс склад [GEOGRAPHIC_DATA]" at bounding box center [305, 356] width 110 height 19
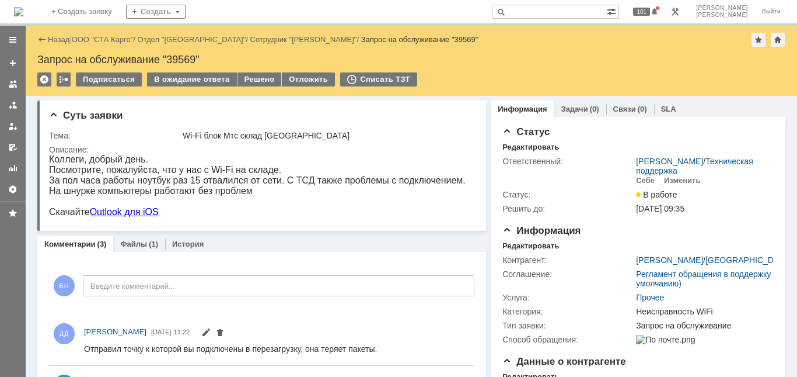
click at [234, 348] on div "Отправил точку к которой вы подключены в перезагрузку, она теряет пакеты." at bounding box center [230, 347] width 293 height 9
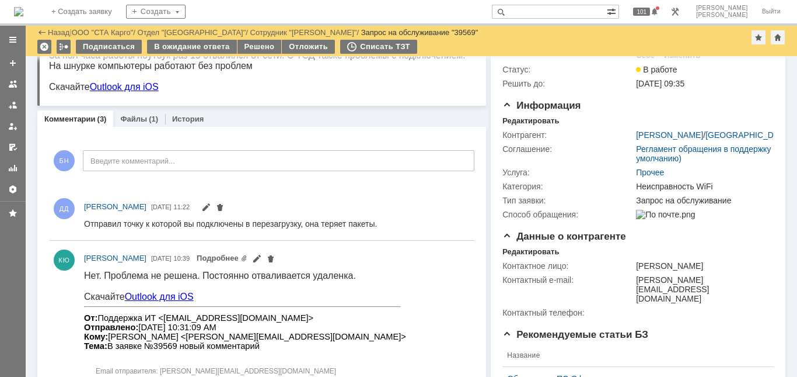
click at [311, 270] on div at bounding box center [277, 328] width 386 height 120
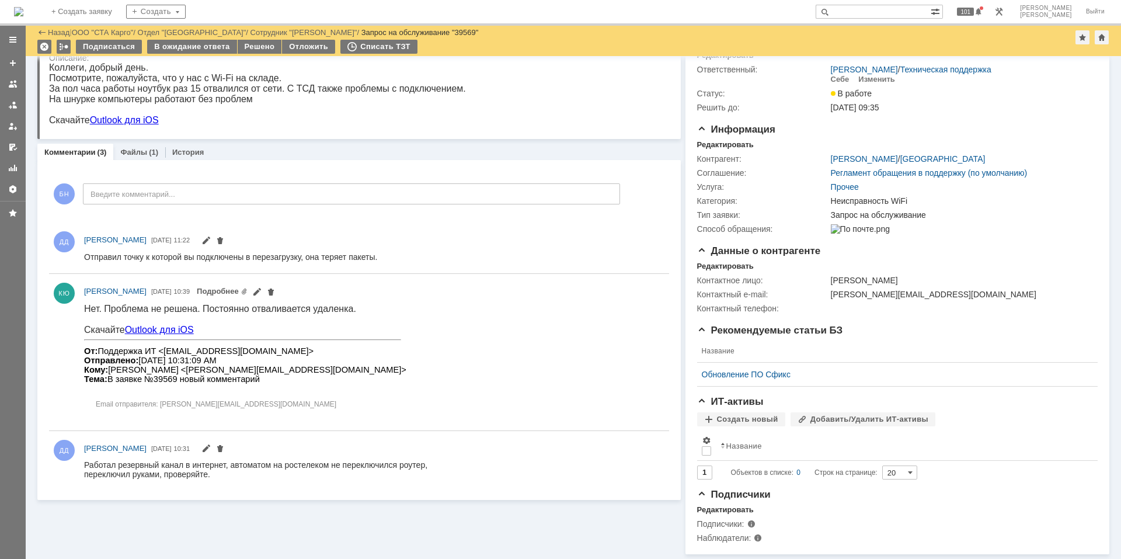
scroll to position [60, 0]
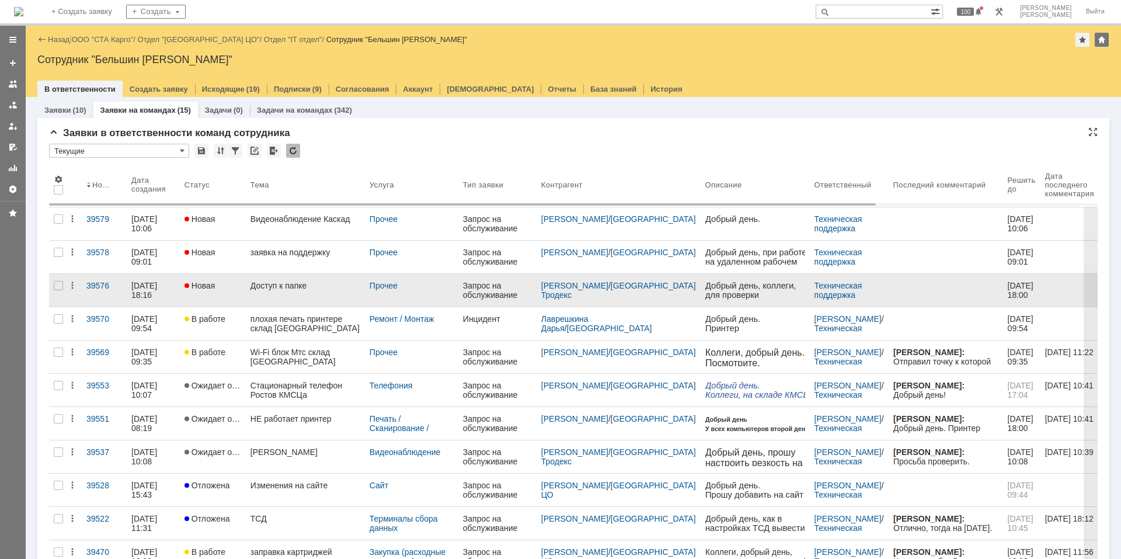
click at [284, 292] on link "Доступ к папке" at bounding box center [305, 290] width 119 height 33
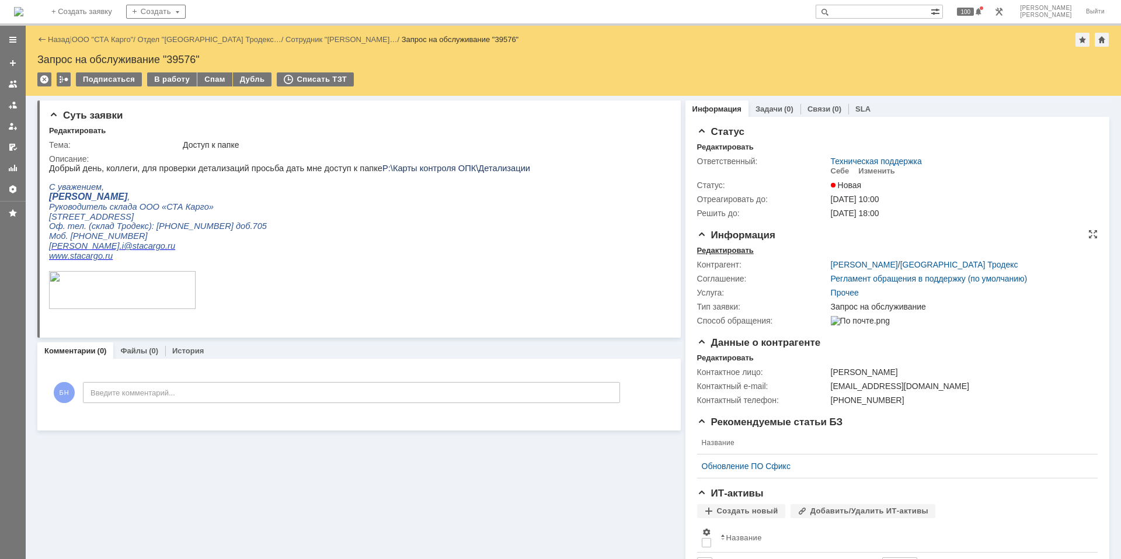
click at [713, 250] on div "Редактировать" at bounding box center [725, 250] width 57 height 9
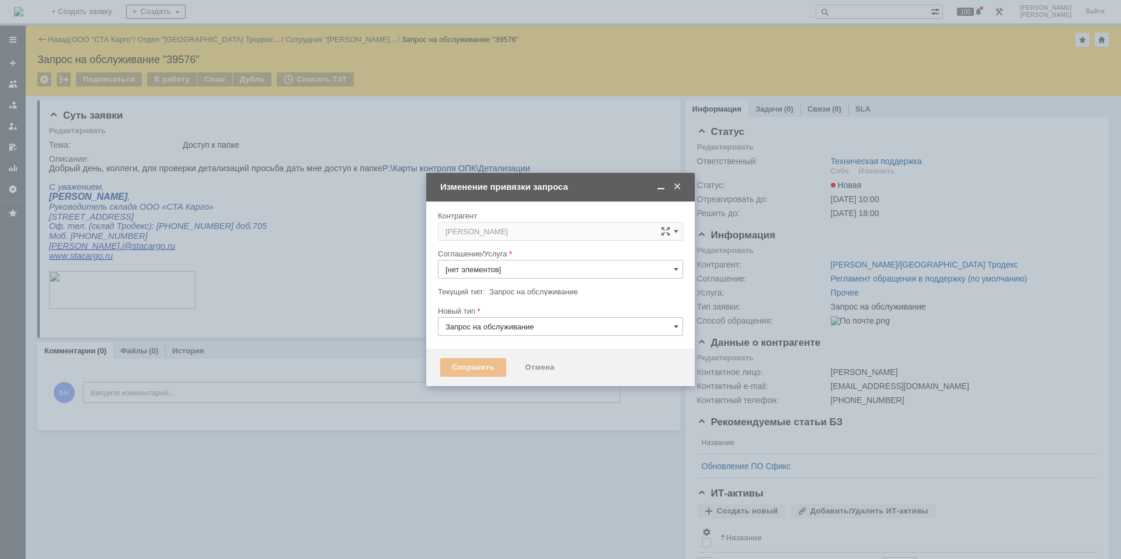
type input "Прочее"
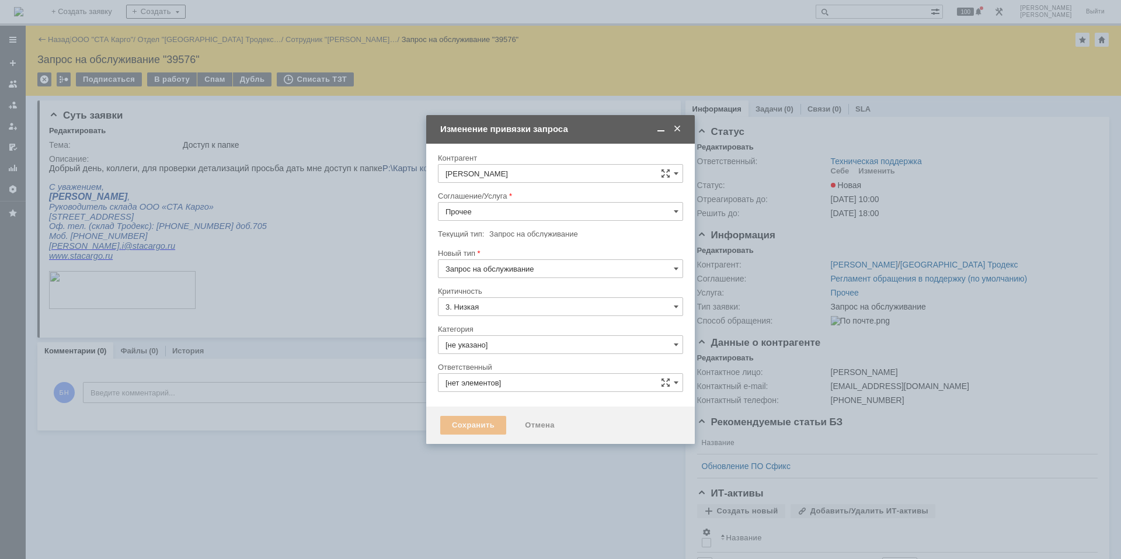
type input "Техническая поддержка"
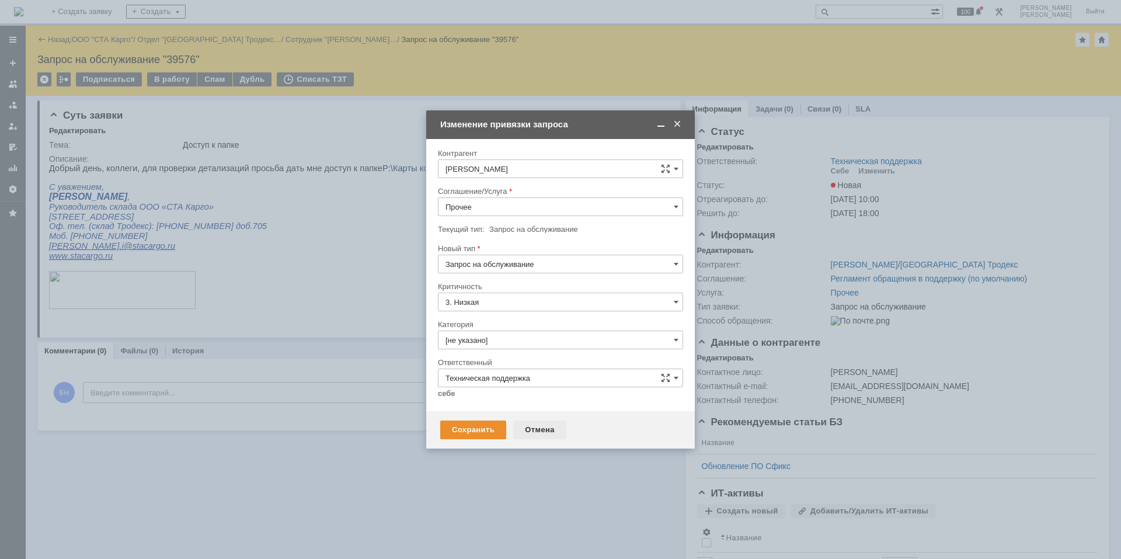
click at [524, 420] on div "Отмена" at bounding box center [539, 429] width 53 height 19
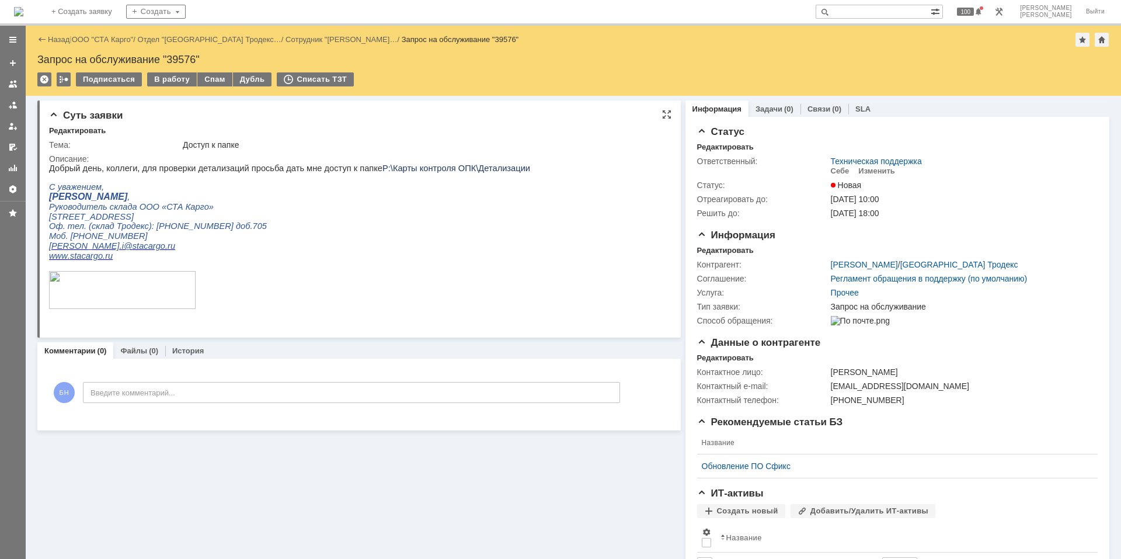
click at [421, 170] on span "P:\Карты контроля ОПК\Детализации" at bounding box center [456, 167] width 148 height 9
click at [363, 160] on div "Описание:" at bounding box center [357, 158] width 616 height 9
click at [356, 171] on p "Добрый день, коллеги, для проверки детализаций просьба дать мне доступ к папке …" at bounding box center [289, 167] width 481 height 9
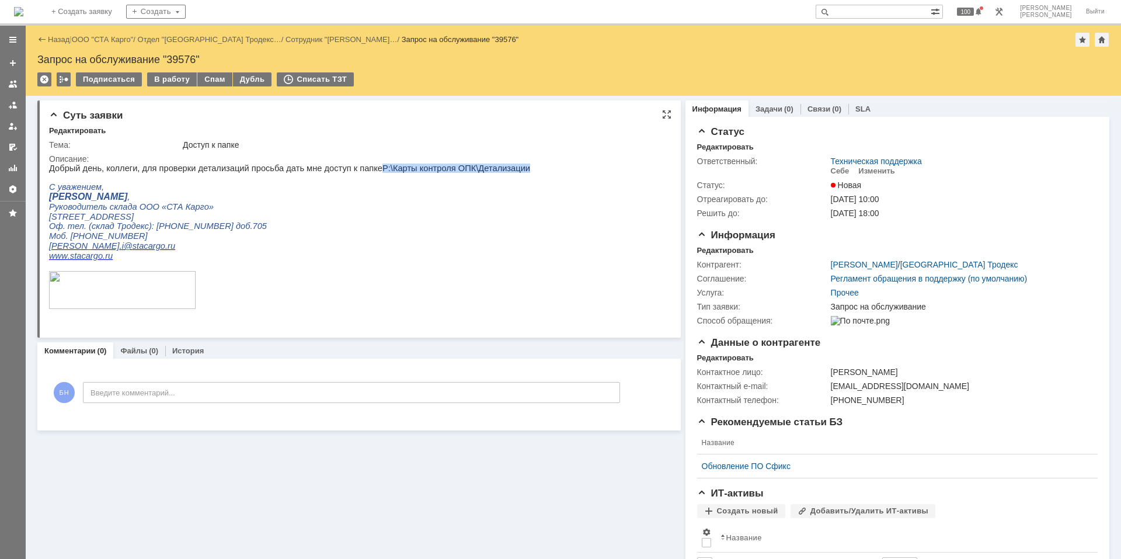
drag, startPoint x: 358, startPoint y: 166, endPoint x: 494, endPoint y: 167, distance: 135.4
click at [494, 167] on p "Добрый день, коллеги, для проверки детализаций просьба дать мне доступ к папке …" at bounding box center [289, 167] width 481 height 9
copy span "P:\Карты контроля ОПК\Детализации"
click at [298, 179] on p at bounding box center [289, 177] width 481 height 9
click at [708, 245] on div "Информация Редактировать Контрагент: Иванов Игорь Вячеславович / Санкт-Петербур…" at bounding box center [897, 282] width 400 height 107
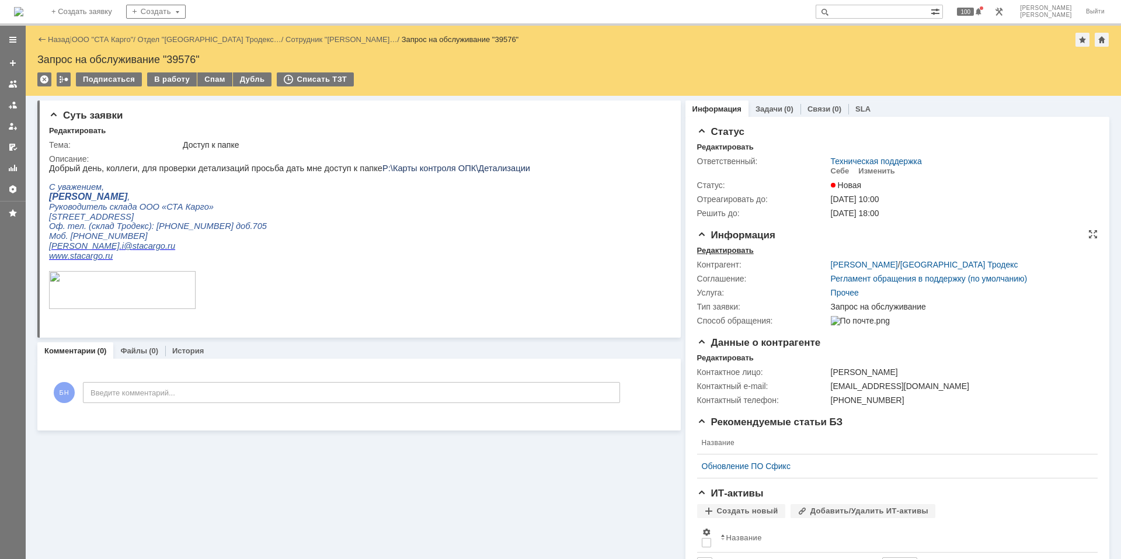
click at [709, 249] on div "Редактировать" at bounding box center [725, 250] width 57 height 9
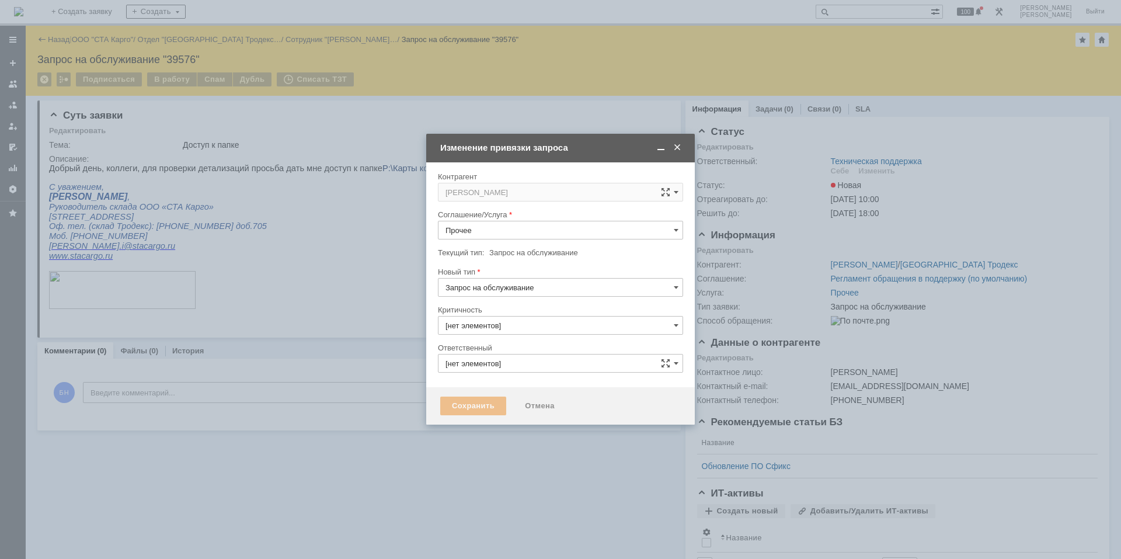
type input "3. Низкая"
type input "Техническая поддержка"
type input "[не указано]"
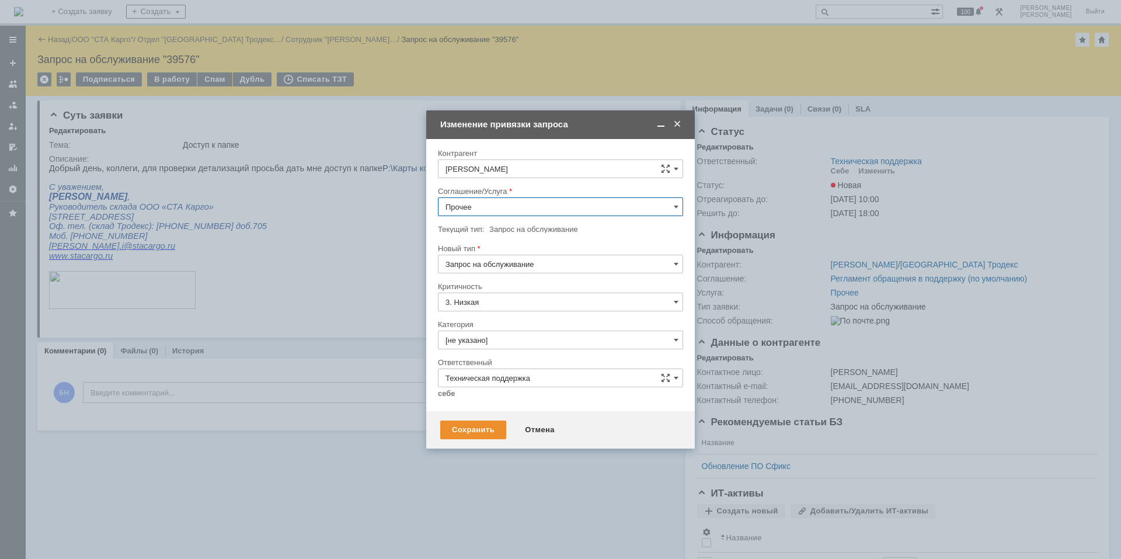
click at [498, 200] on input "Прочее" at bounding box center [560, 206] width 245 height 19
click at [526, 267] on span "Сетевые папки" at bounding box center [560, 270] width 230 height 9
type input "Сетевые папки"
click at [519, 344] on input "[не указано]" at bounding box center [560, 339] width 245 height 19
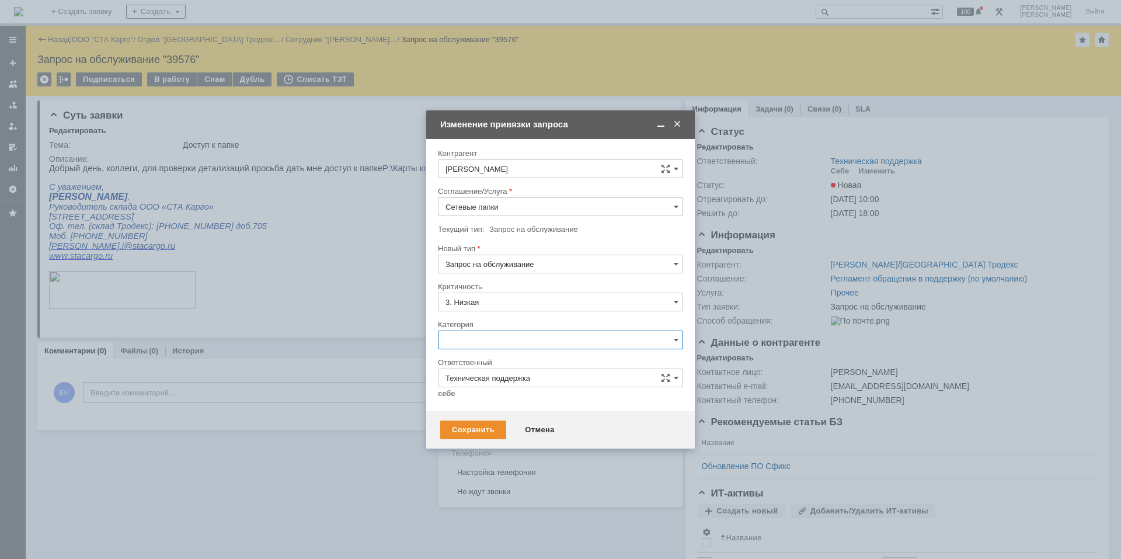
scroll to position [542, 0]
click at [525, 421] on span "Подключение сетевой папки/диска" at bounding box center [560, 416] width 230 height 9
type input "Подключение сетевой папки/диска"
click at [445, 396] on link "себе" at bounding box center [447, 393] width 18 height 9
type input "[PERSON_NAME]"
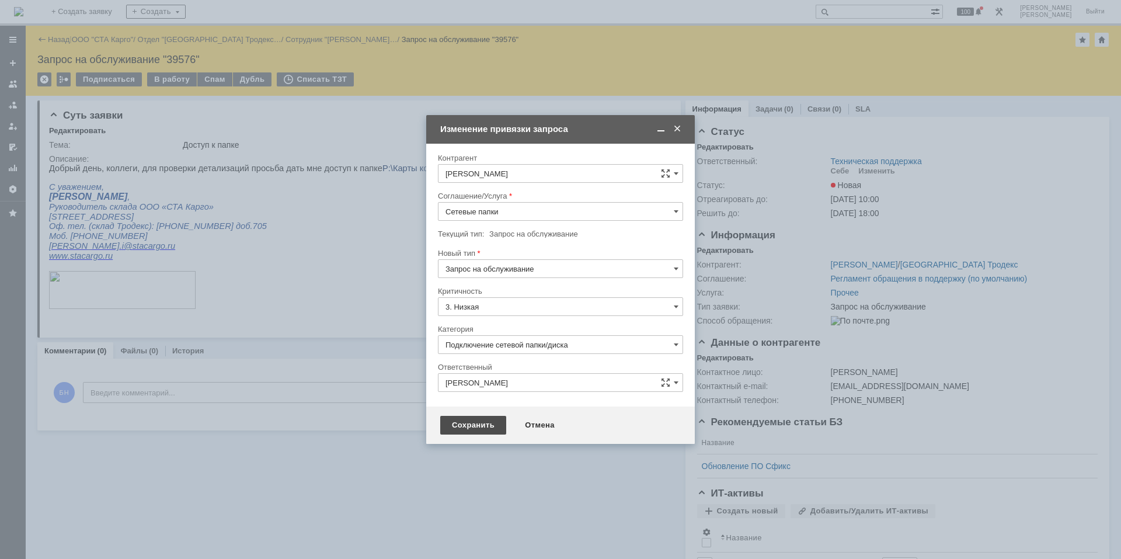
click at [455, 417] on div "Сохранить" at bounding box center [473, 425] width 66 height 19
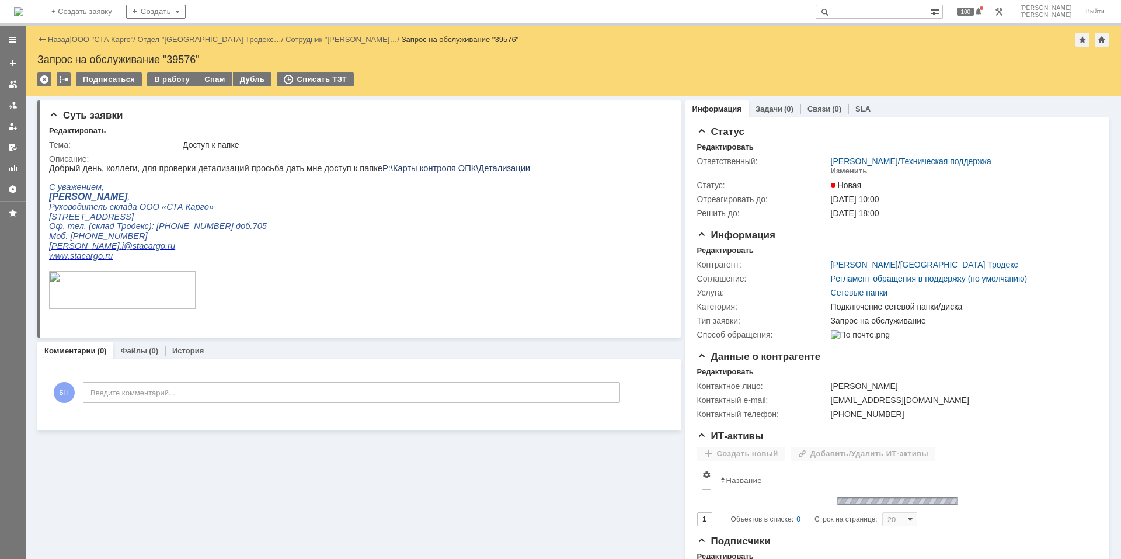
scroll to position [0, 0]
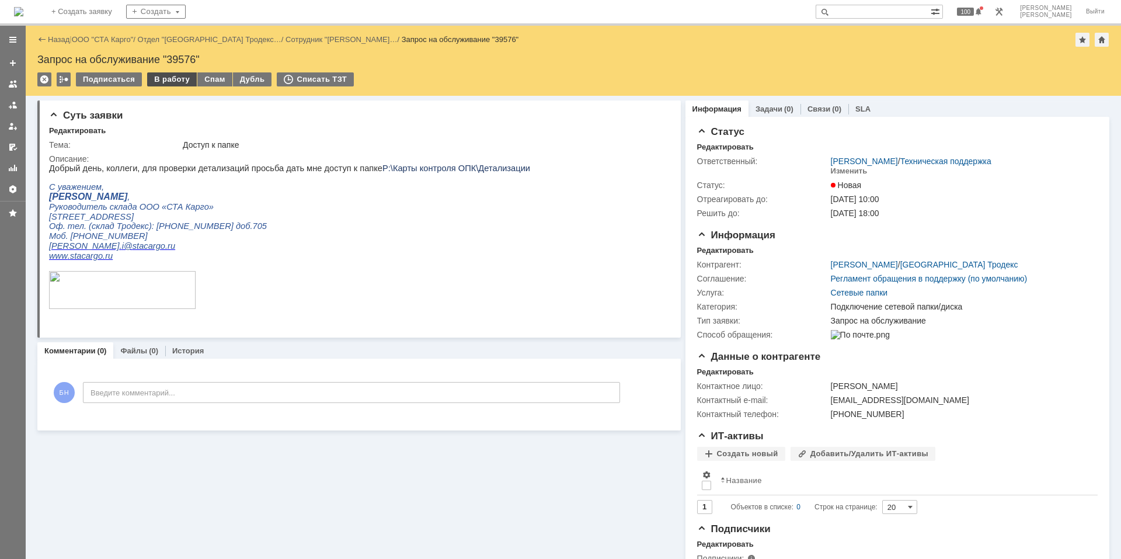
click at [173, 85] on div "В работу" at bounding box center [172, 79] width 50 height 14
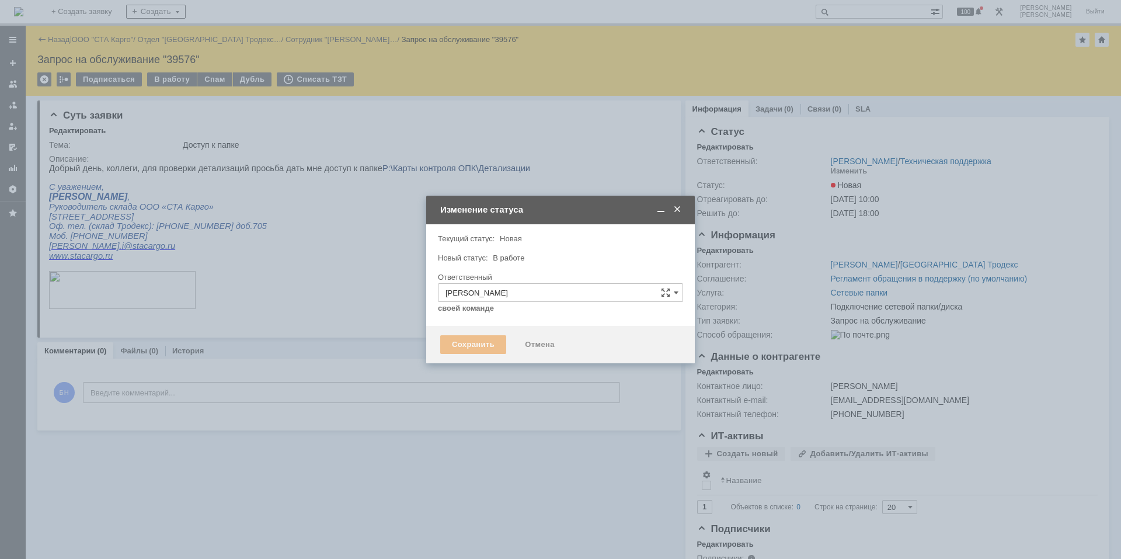
type input "Подключение сетевой папки/диска"
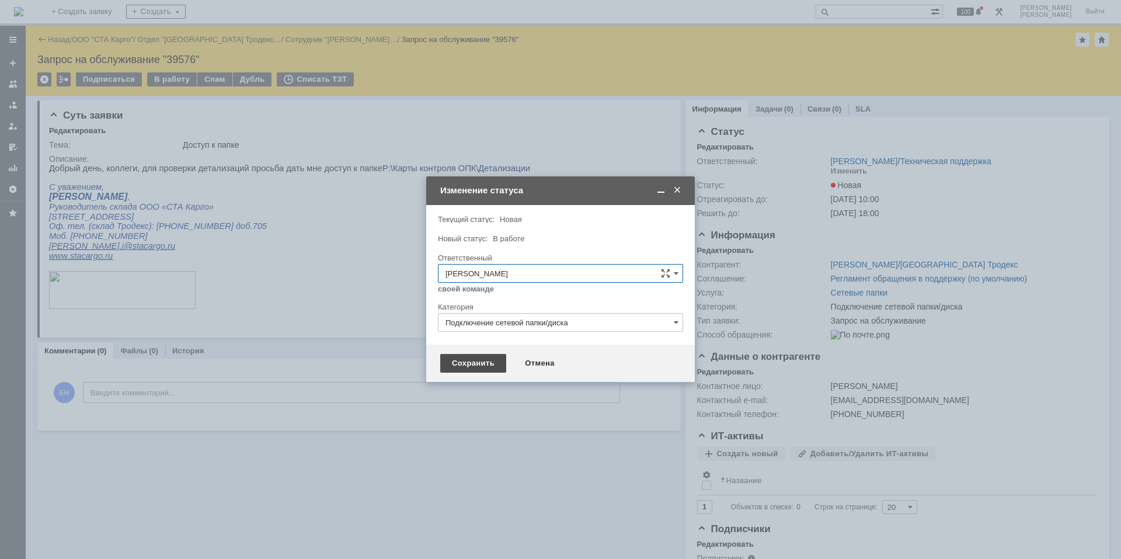
click at [464, 362] on div "Сохранить" at bounding box center [473, 363] width 66 height 19
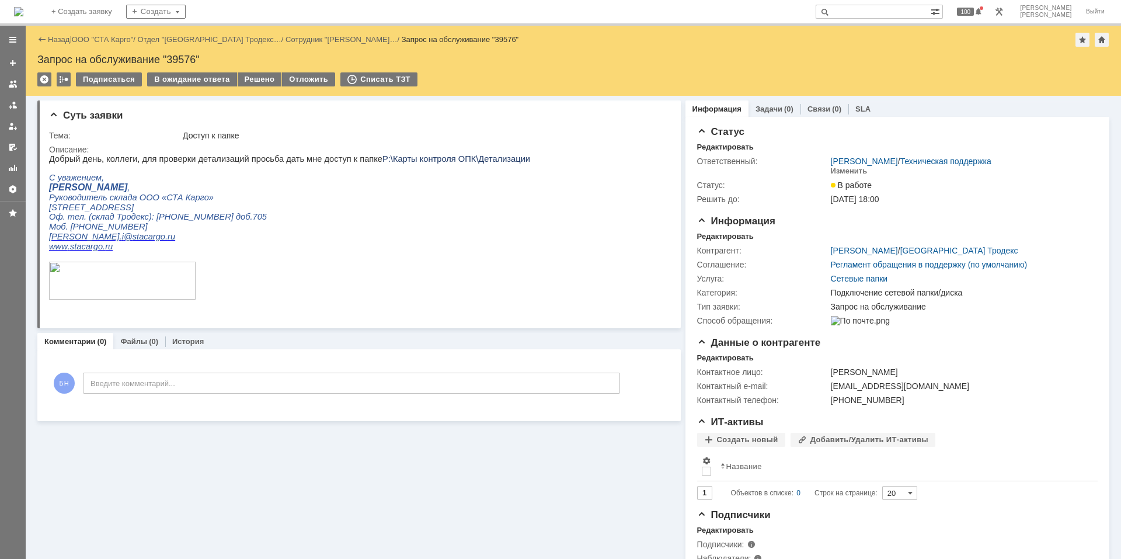
click at [260, 218] on p "Оф. тел. (склад Тродекс): +7 (812) 779 74 47 доб.705" at bounding box center [289, 217] width 481 height 10
click at [267, 83] on div "Решено" at bounding box center [260, 79] width 44 height 14
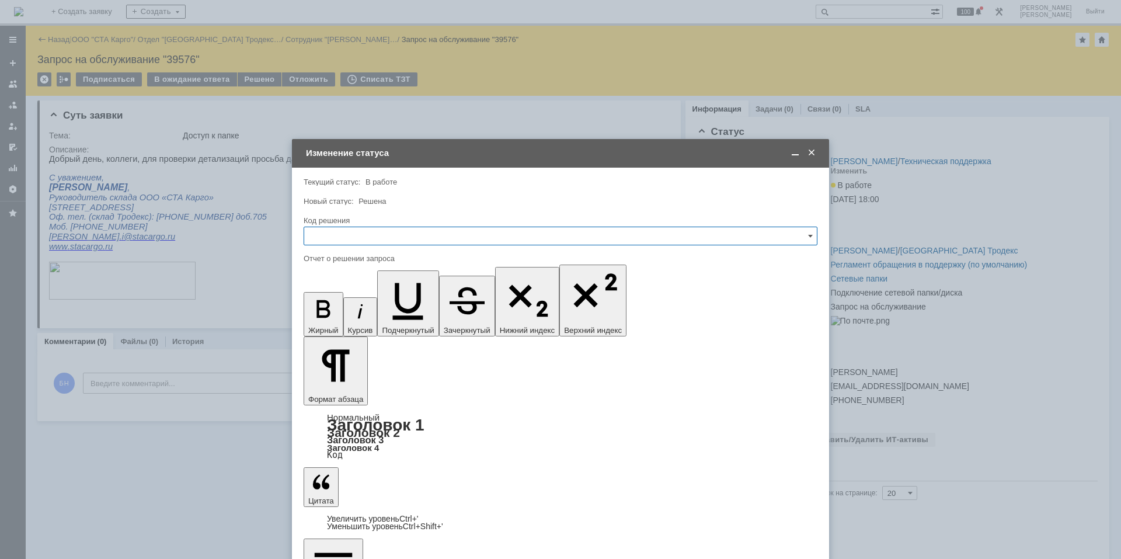
click at [399, 238] on input "text" at bounding box center [561, 236] width 514 height 19
click at [377, 390] on span "Решено" at bounding box center [560, 392] width 499 height 9
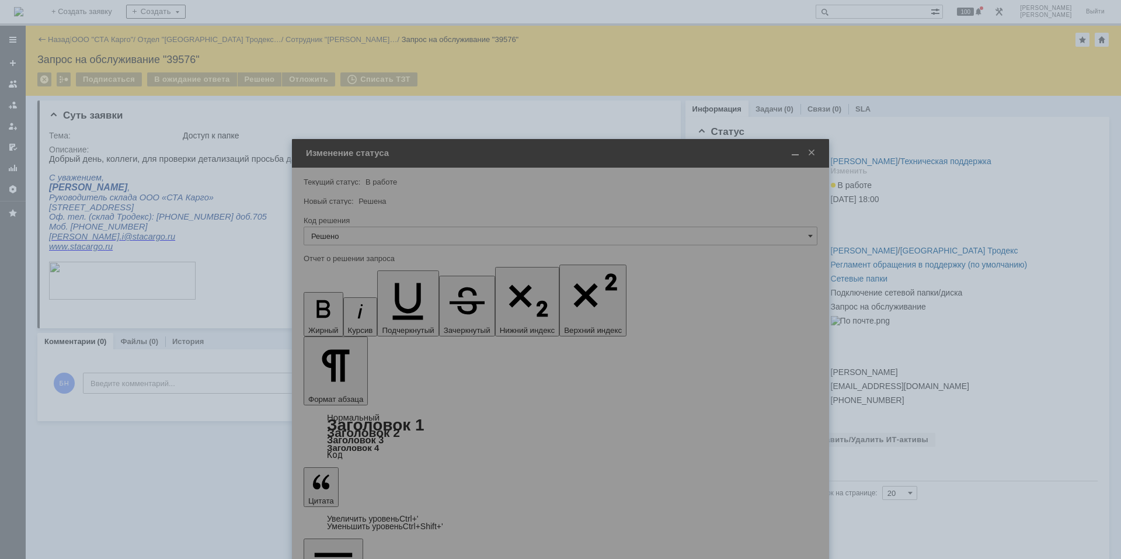
type input "Решено"
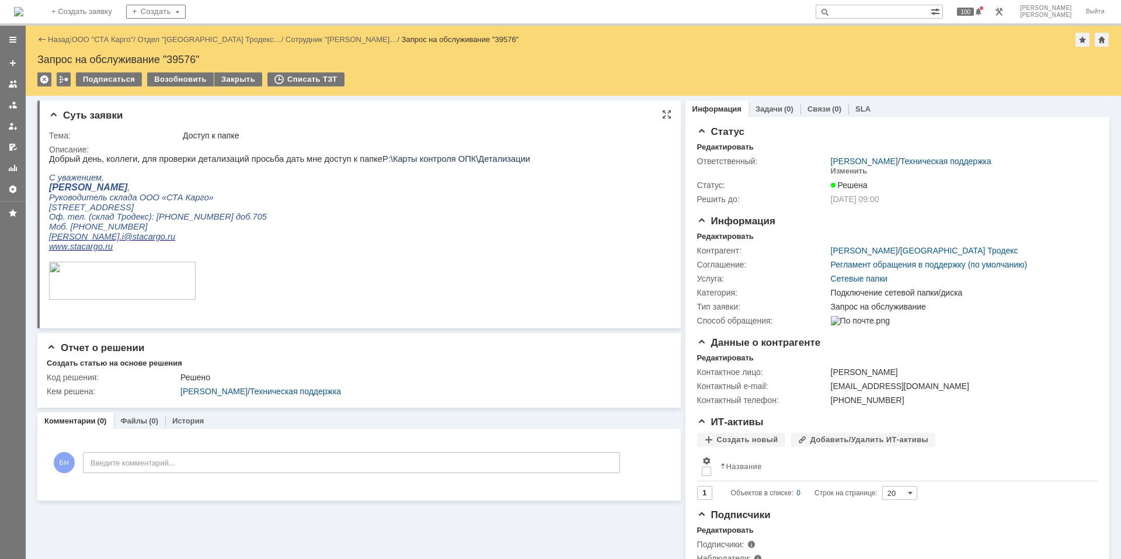
click at [400, 201] on p "Руководитель склада ООО «СТА Карго»" at bounding box center [289, 198] width 481 height 10
click at [23, 12] on img at bounding box center [18, 11] width 9 height 9
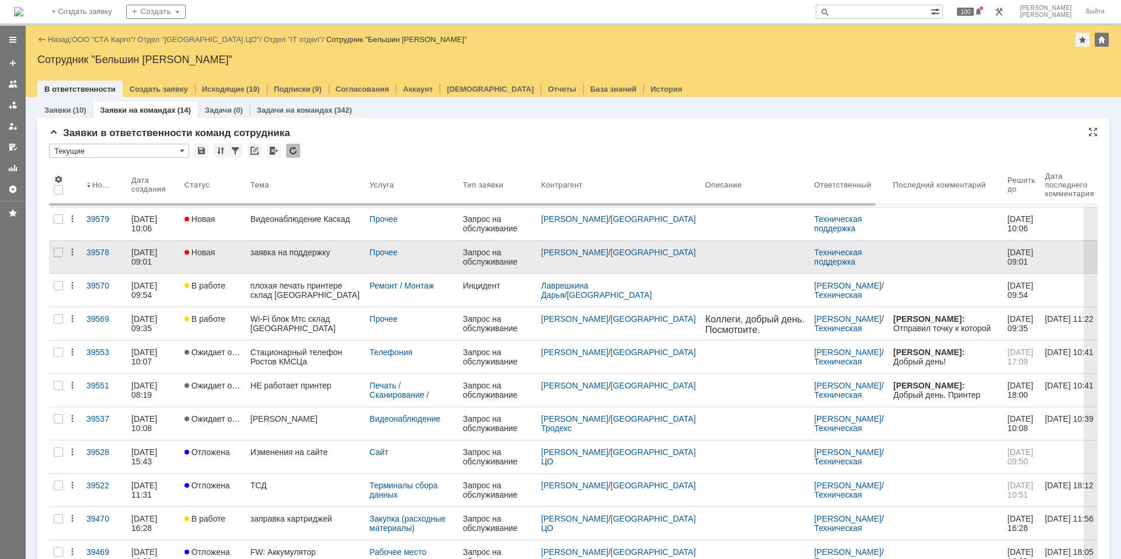
click at [290, 261] on link "заявка на поддержку" at bounding box center [305, 257] width 119 height 33
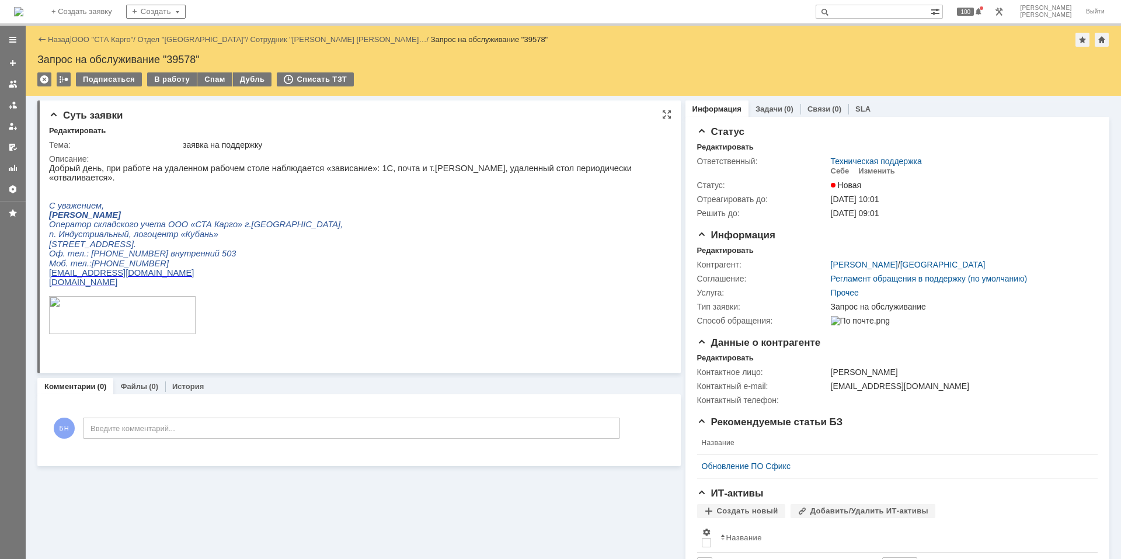
click at [181, 168] on p "Добрый день, при работе на удаленном рабочем столе наблюдается «зависание»: 1С,…" at bounding box center [354, 172] width 610 height 19
click at [409, 259] on p "Моб. тел.:[PHONE_NUMBER]" at bounding box center [354, 263] width 610 height 9
click at [701, 254] on div "Редактировать" at bounding box center [725, 250] width 57 height 9
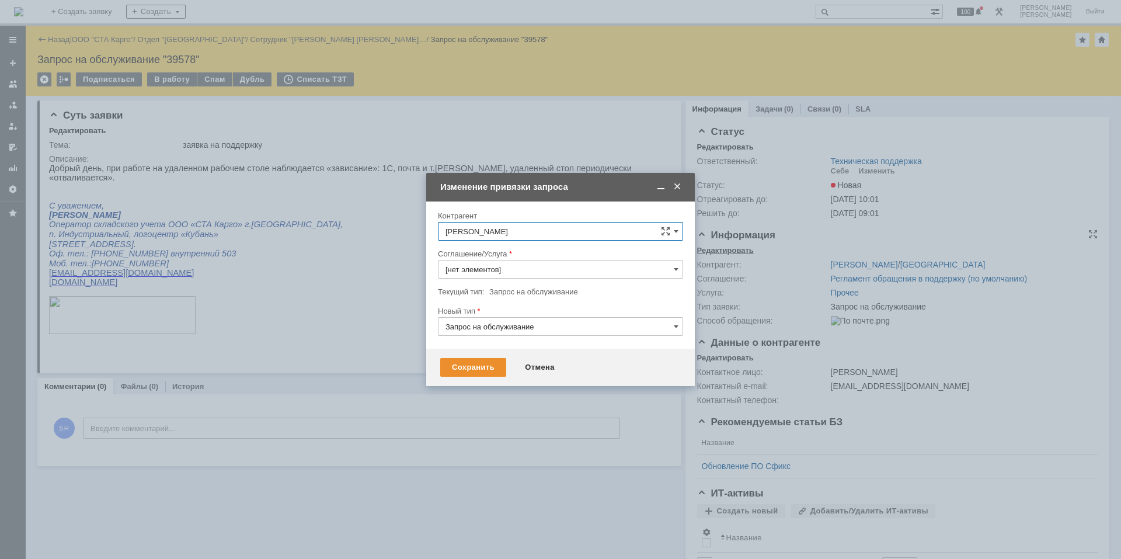
type input "Прочее"
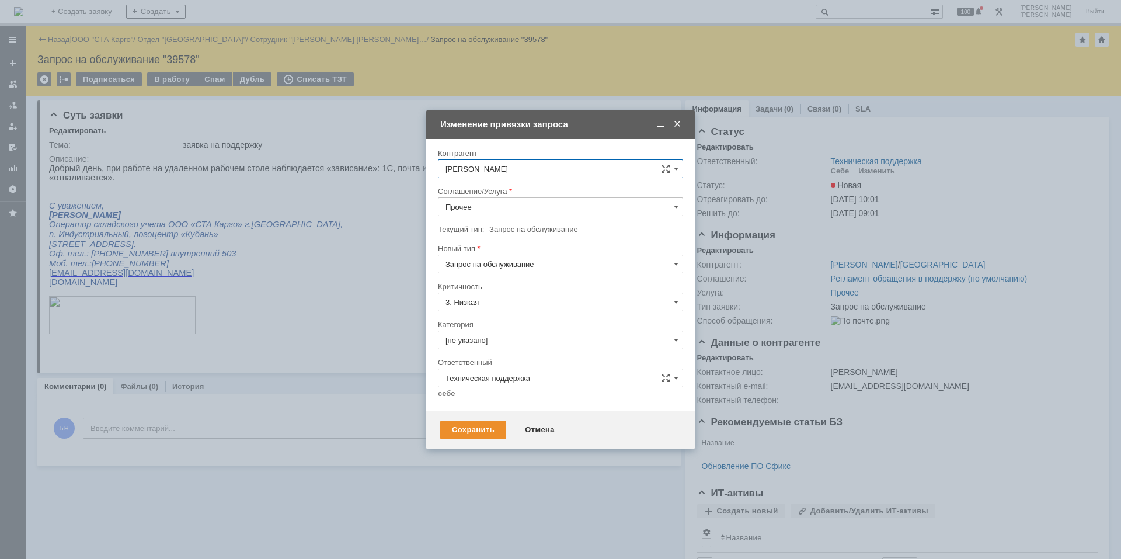
click at [511, 211] on input "Прочее" at bounding box center [560, 206] width 245 height 19
click at [530, 434] on div "Отмена" at bounding box center [539, 429] width 53 height 19
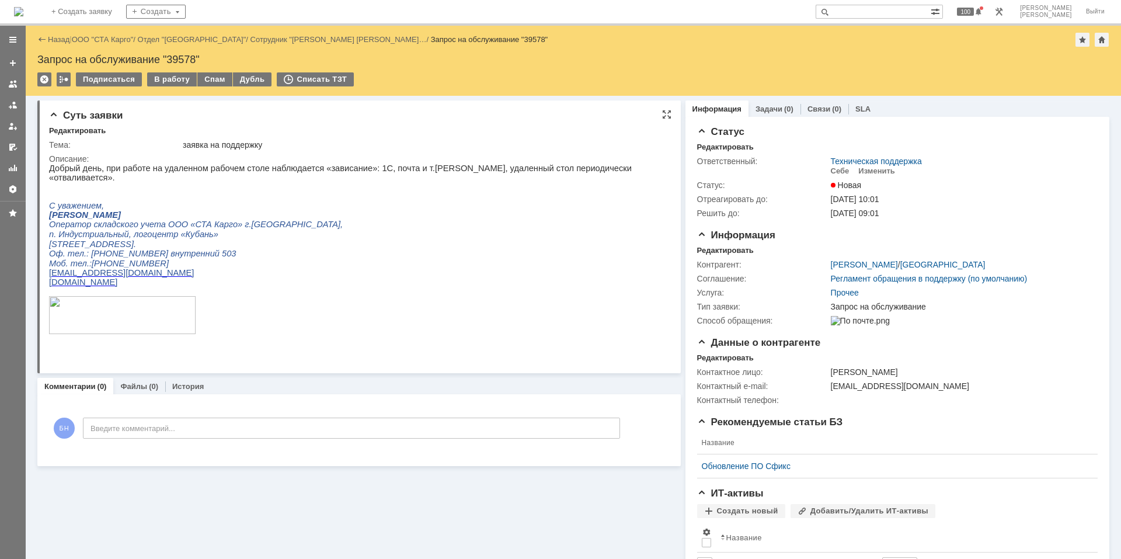
click at [339, 232] on p "п. Индустриальный, логоцентр «Кубань»" at bounding box center [354, 234] width 610 height 10
click at [697, 248] on div "Редактировать" at bounding box center [725, 250] width 57 height 9
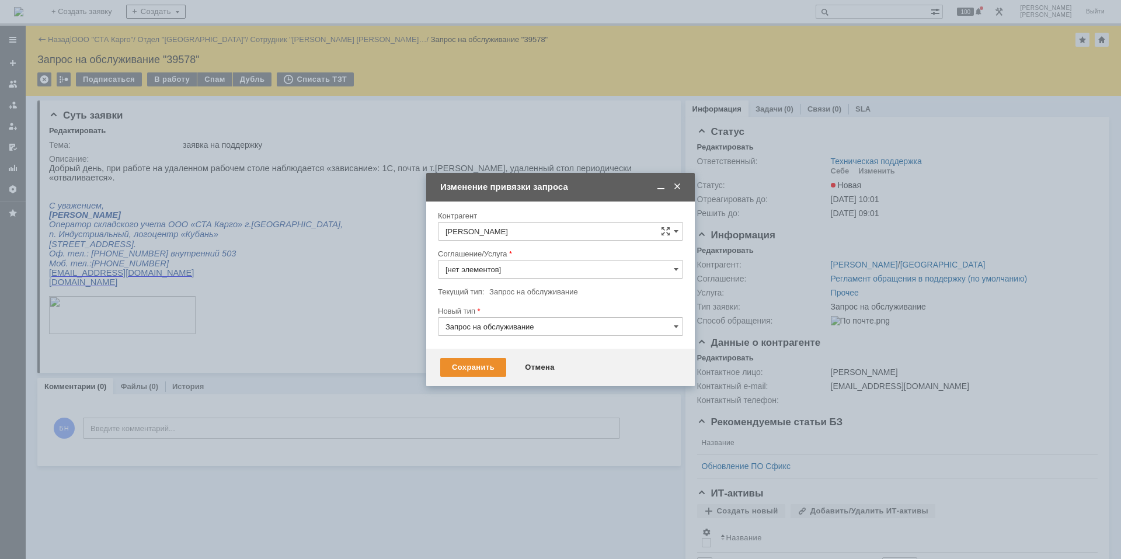
type input "Прочее"
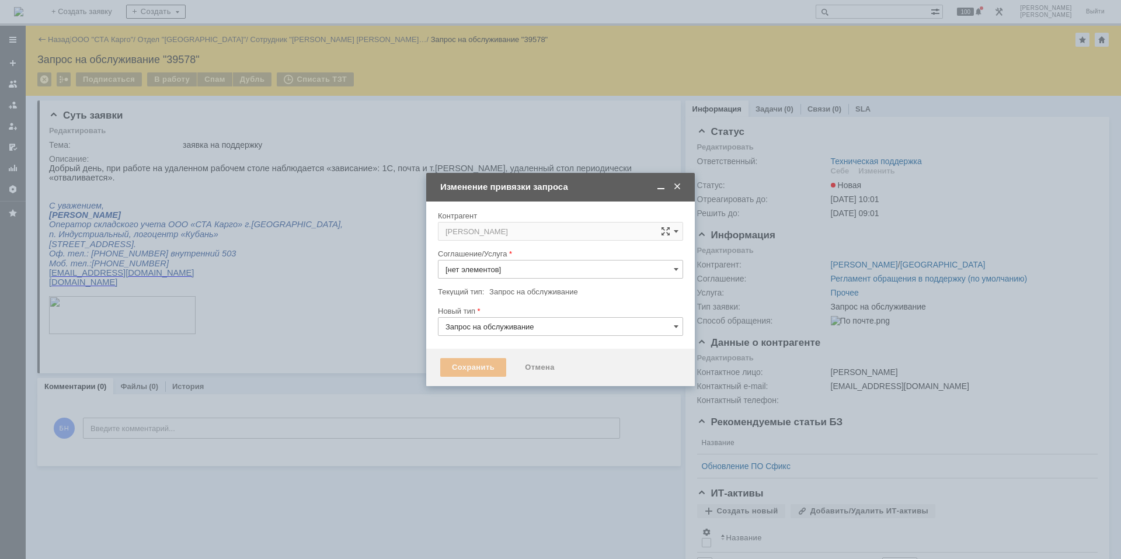
type input "Прочее"
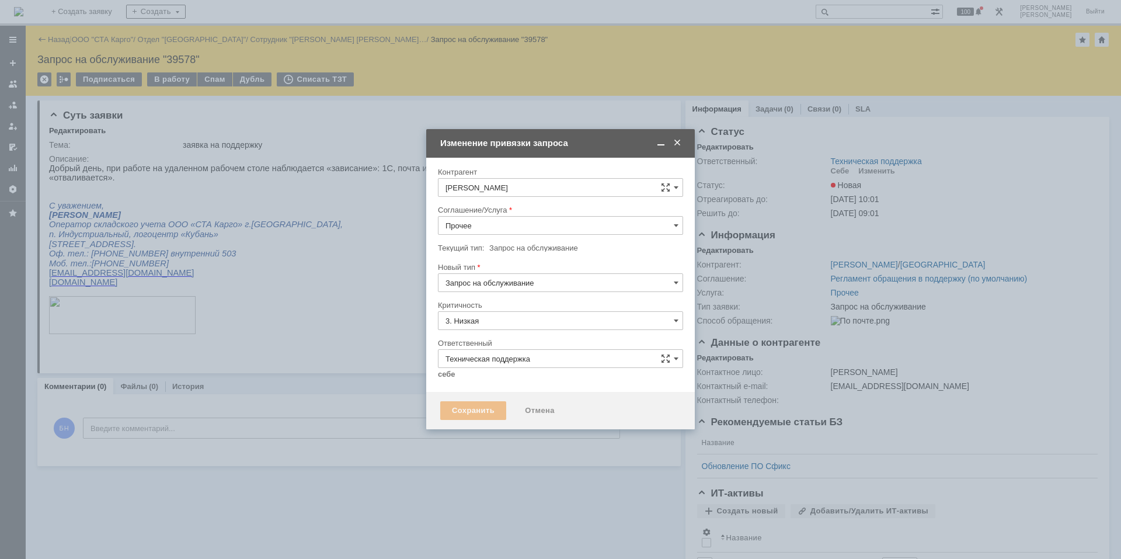
type input "[не указано]"
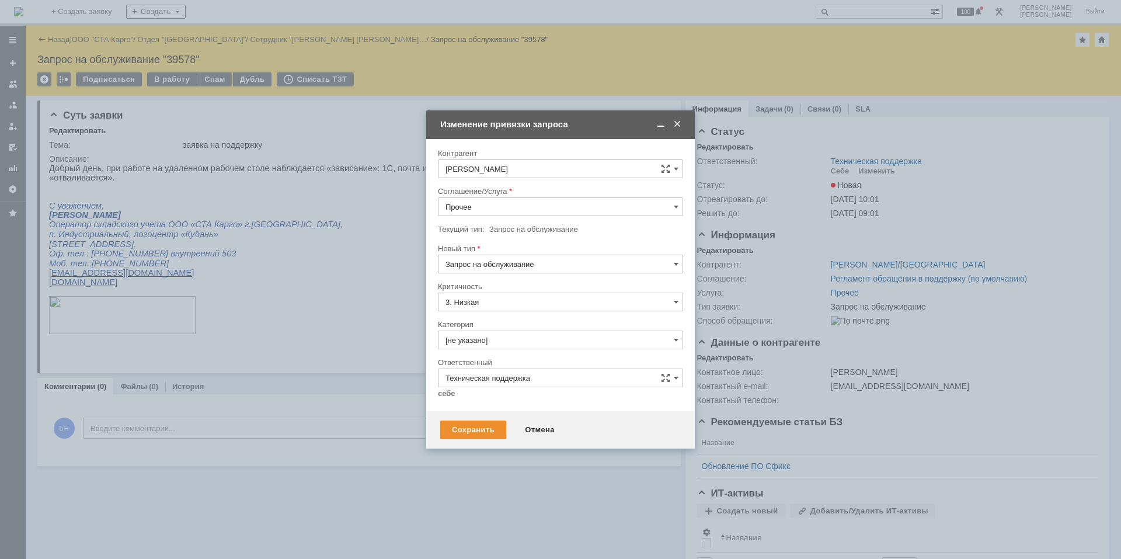
click at [473, 208] on input "Прочее" at bounding box center [560, 206] width 245 height 19
click at [482, 312] on span "Интернет" at bounding box center [560, 312] width 230 height 9
type input "Интернет"
click at [480, 332] on input "[не указано]" at bounding box center [560, 339] width 245 height 19
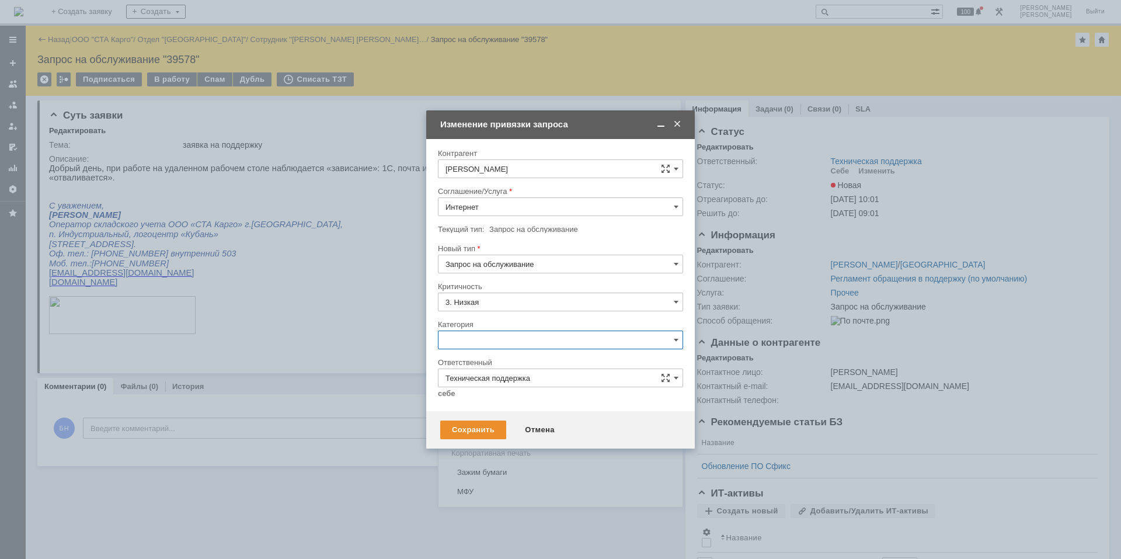
scroll to position [168, 0]
click at [501, 425] on span "Неисправность сети" at bounding box center [560, 424] width 230 height 9
type input "Неисправность сети"
click at [444, 396] on link "себе" at bounding box center [447, 393] width 18 height 9
type input "[PERSON_NAME]"
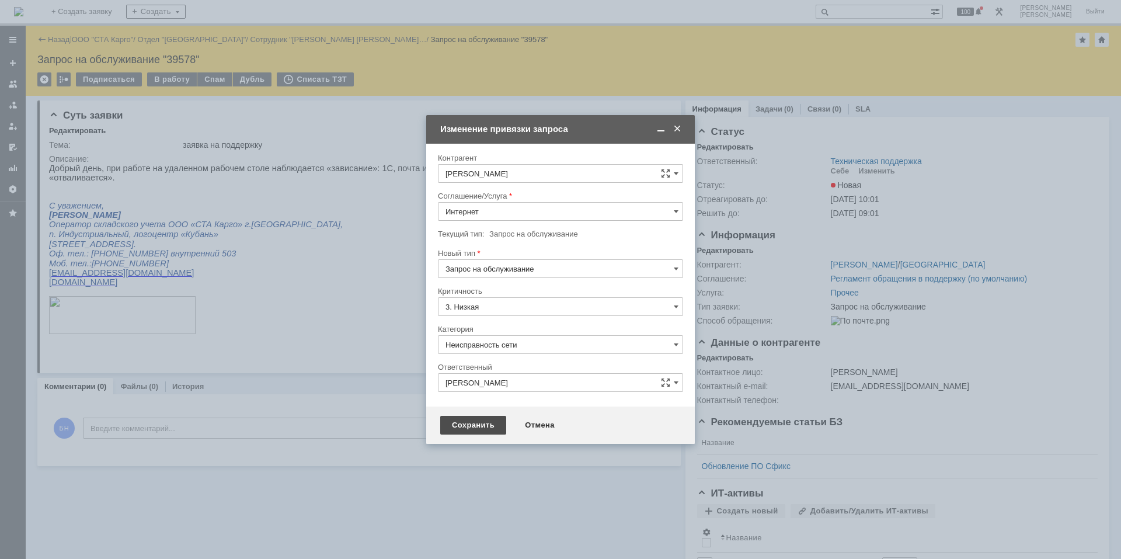
click at [453, 419] on div "Сохранить" at bounding box center [473, 425] width 66 height 19
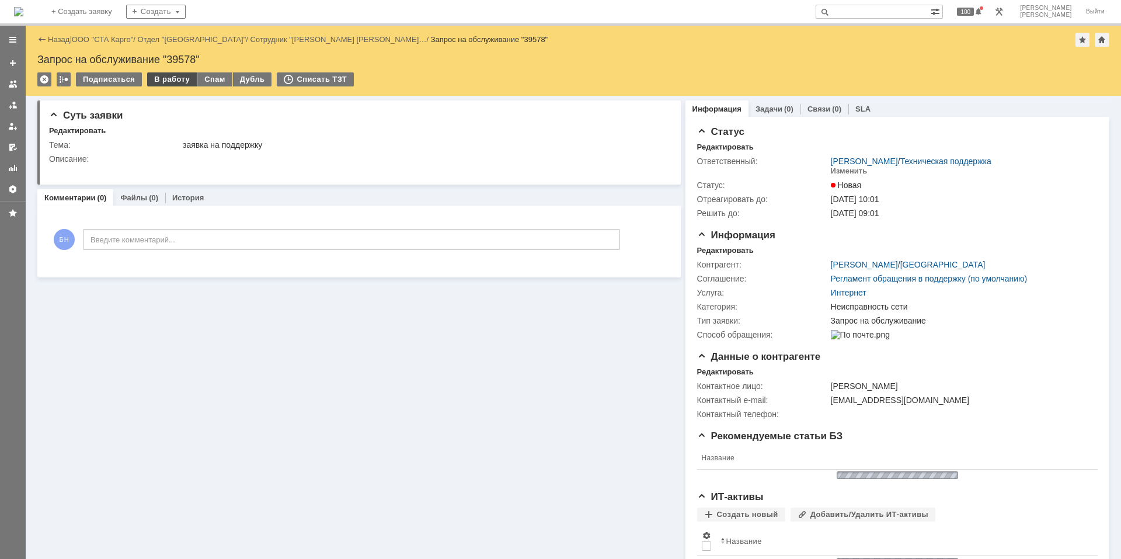
scroll to position [0, 0]
click at [161, 79] on div "В работу" at bounding box center [172, 79] width 50 height 14
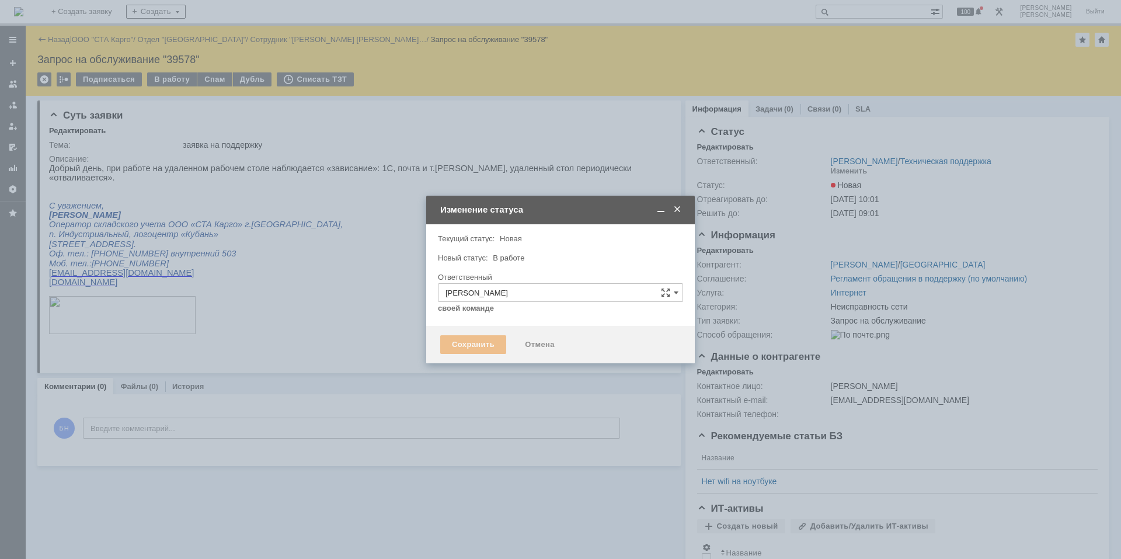
type input "Неисправность сети"
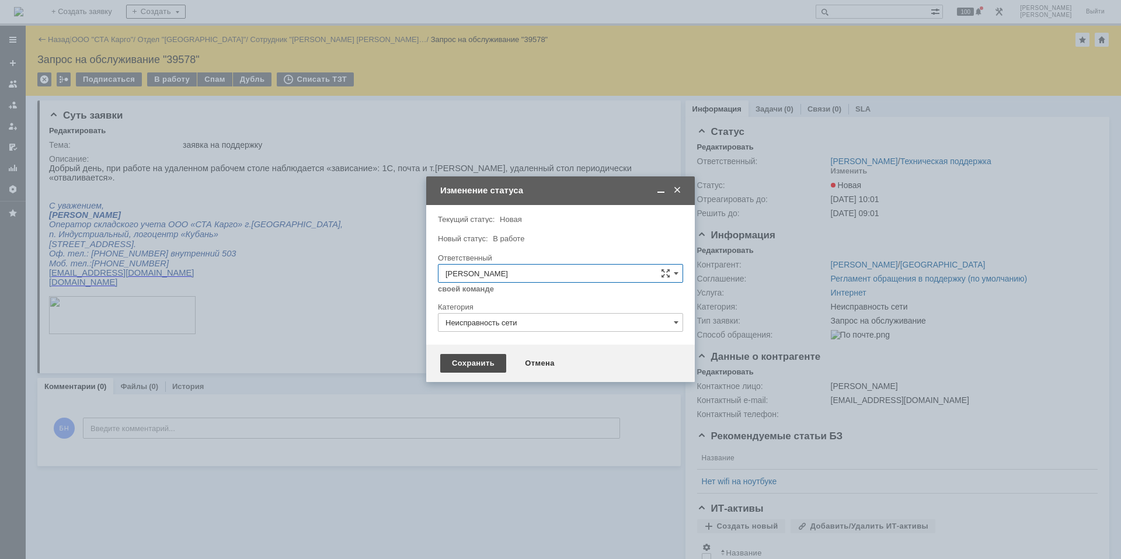
click at [488, 366] on div "Сохранить" at bounding box center [473, 363] width 66 height 19
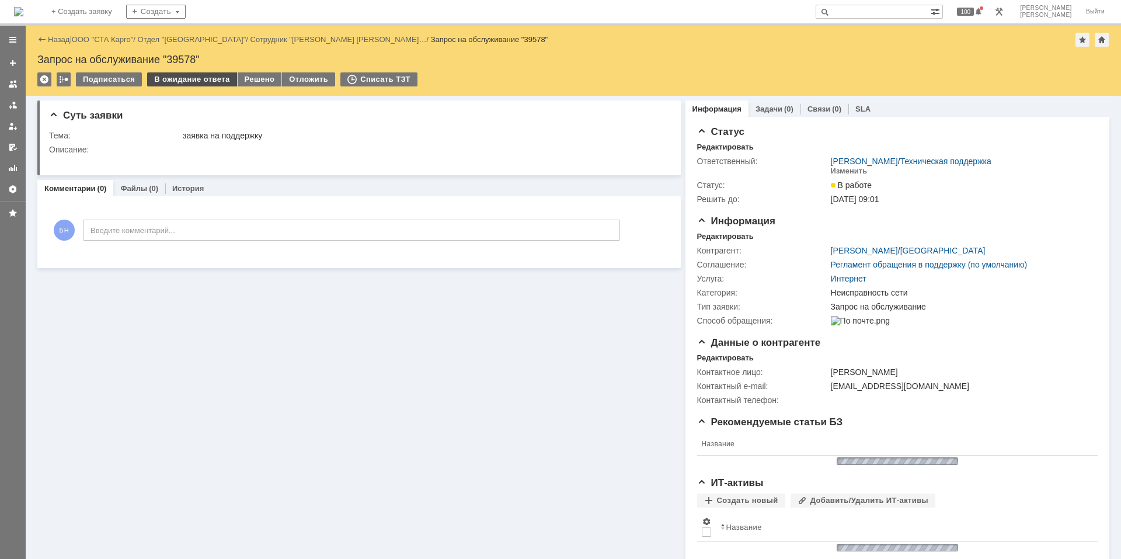
click at [166, 73] on div "В ожидание ответа" at bounding box center [191, 79] width 89 height 14
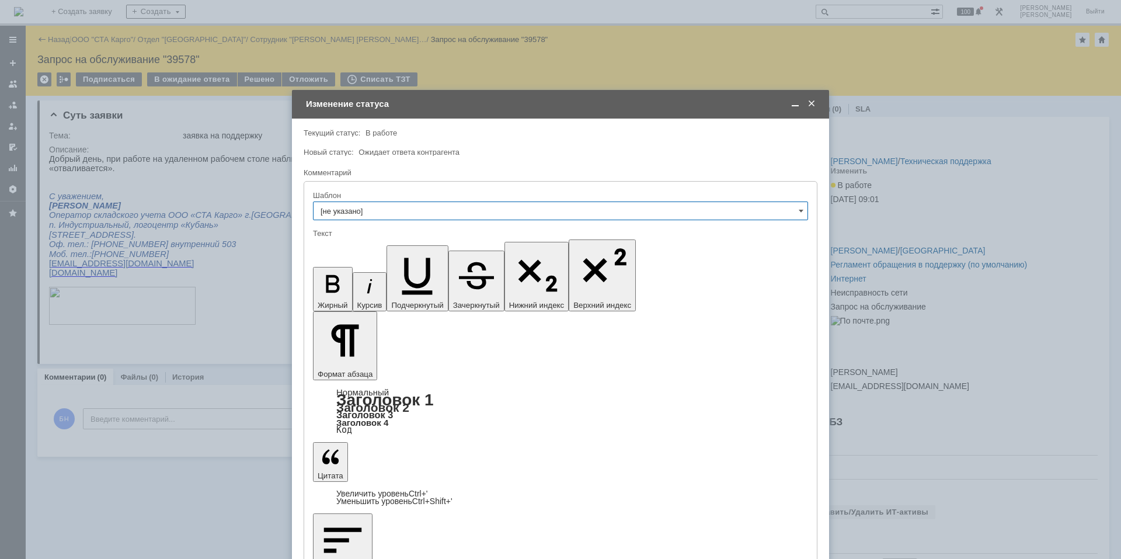
click at [412, 215] on input "[не указано]" at bounding box center [560, 210] width 495 height 19
click at [404, 193] on div "Шаблон" at bounding box center [559, 195] width 493 height 8
type input "[не указано]"
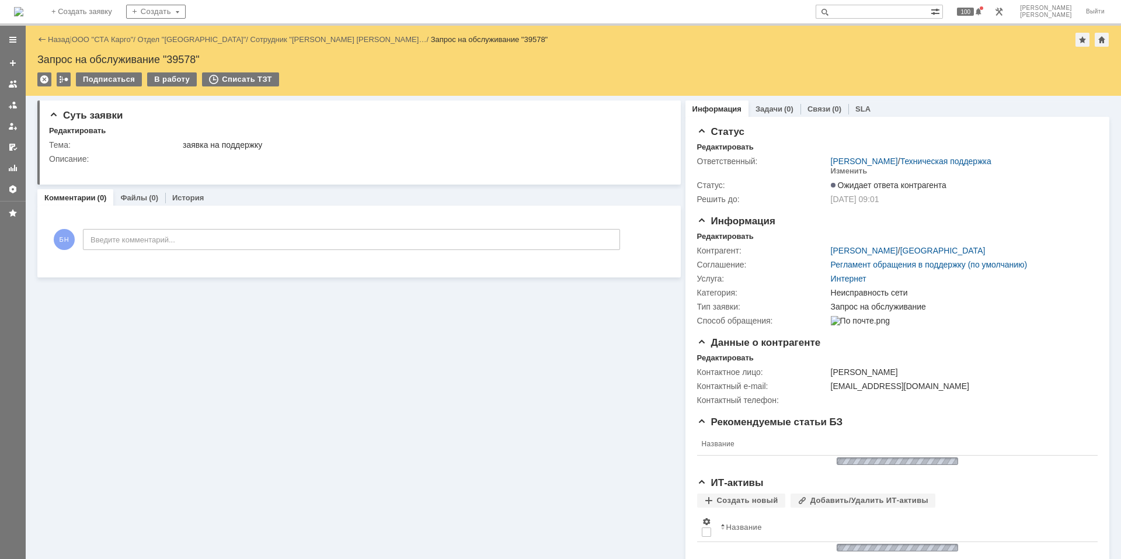
click at [23, 9] on img at bounding box center [18, 11] width 9 height 9
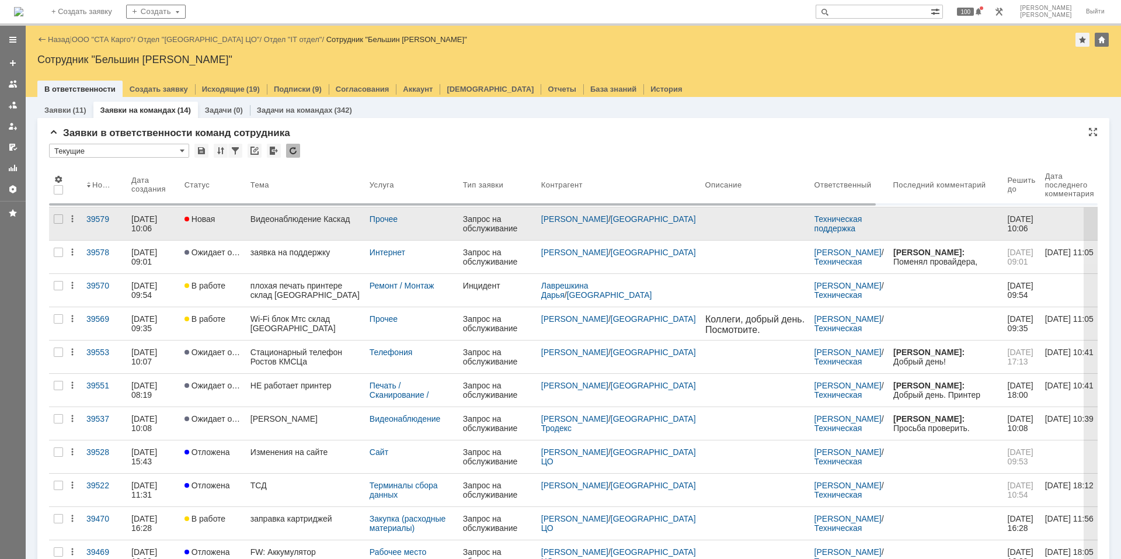
click at [288, 224] on link "Видеонаблюдение Каскад" at bounding box center [305, 223] width 119 height 33
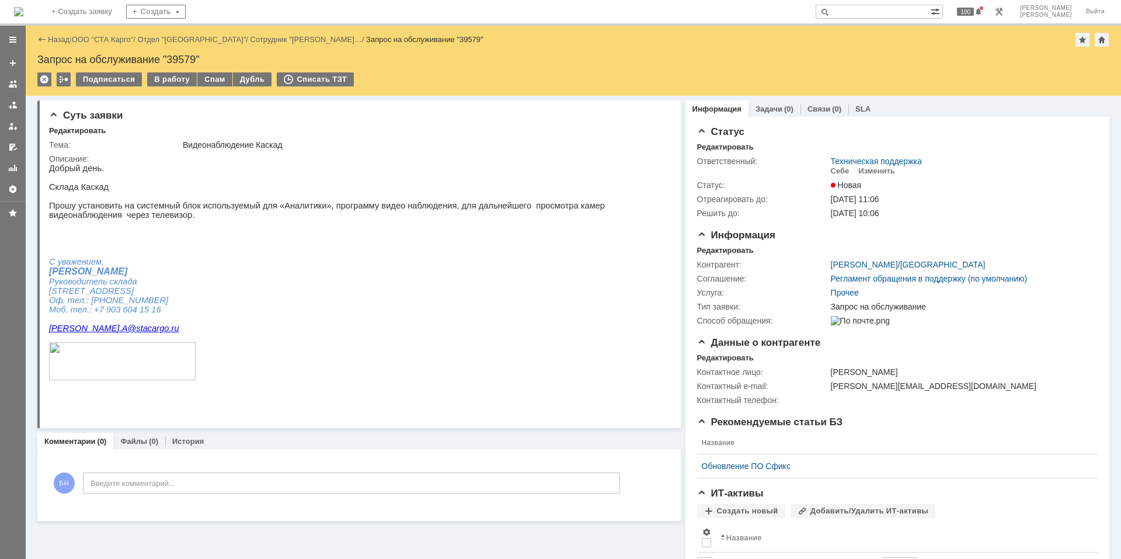
click at [268, 217] on p "Прошу установить на системный блок используемый для «Аналитики», программу виде…" at bounding box center [354, 210] width 610 height 19
click at [724, 248] on div "Редактировать" at bounding box center [725, 250] width 57 height 9
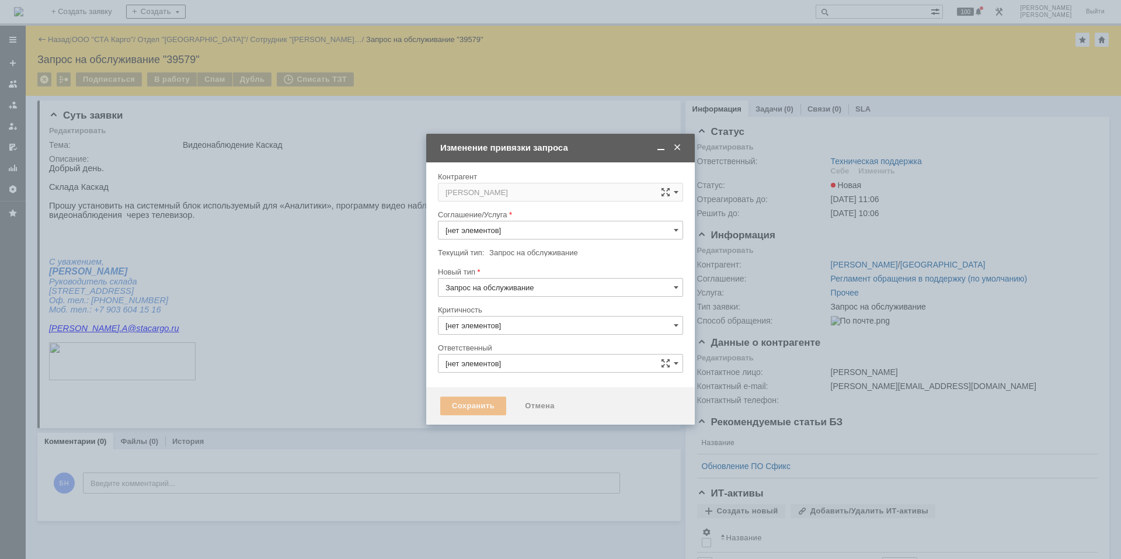
type input "3. Низкая"
type input "[не указано]"
type input "Техническая поддержка"
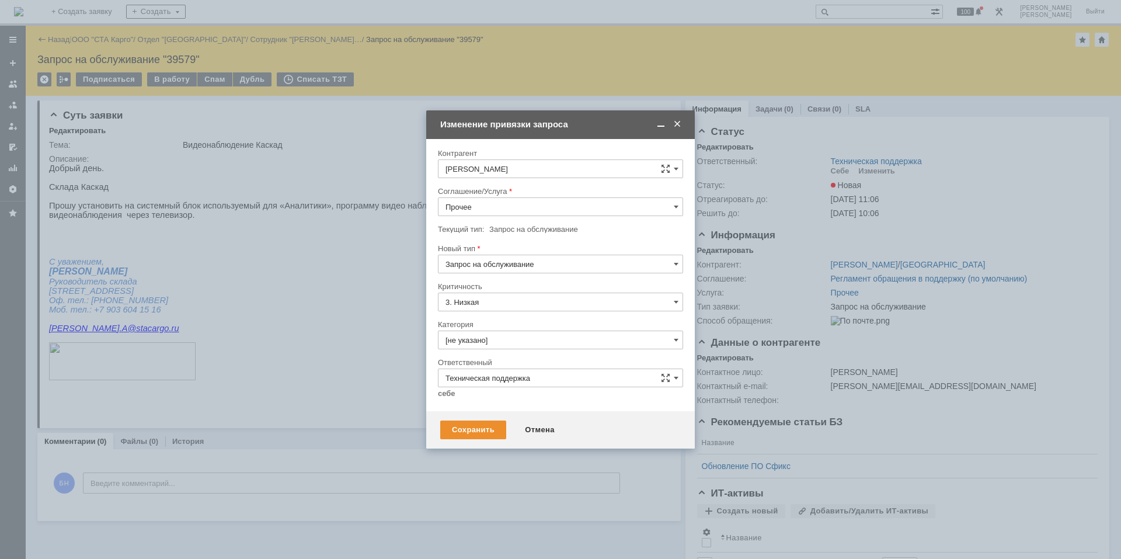
click at [486, 203] on input "Прочее" at bounding box center [560, 206] width 245 height 19
click at [509, 345] on div "Видеонаблюдение" at bounding box center [560, 352] width 244 height 19
type input "Видеонаблюдение"
click at [460, 342] on input "[не указано]" at bounding box center [560, 339] width 245 height 19
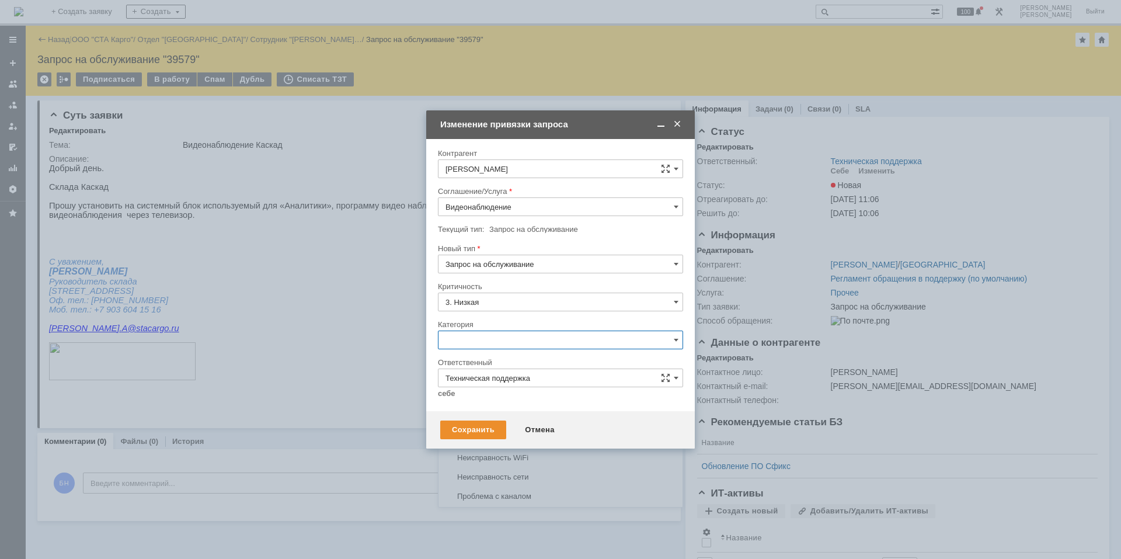
scroll to position [117, 0]
click at [495, 361] on span "Доступ к Видеонаблюдению" at bounding box center [560, 360] width 230 height 9
click at [450, 398] on link "себе" at bounding box center [447, 393] width 18 height 9
type input "Доступ к Видеонаблюдению"
type input "[PERSON_NAME]"
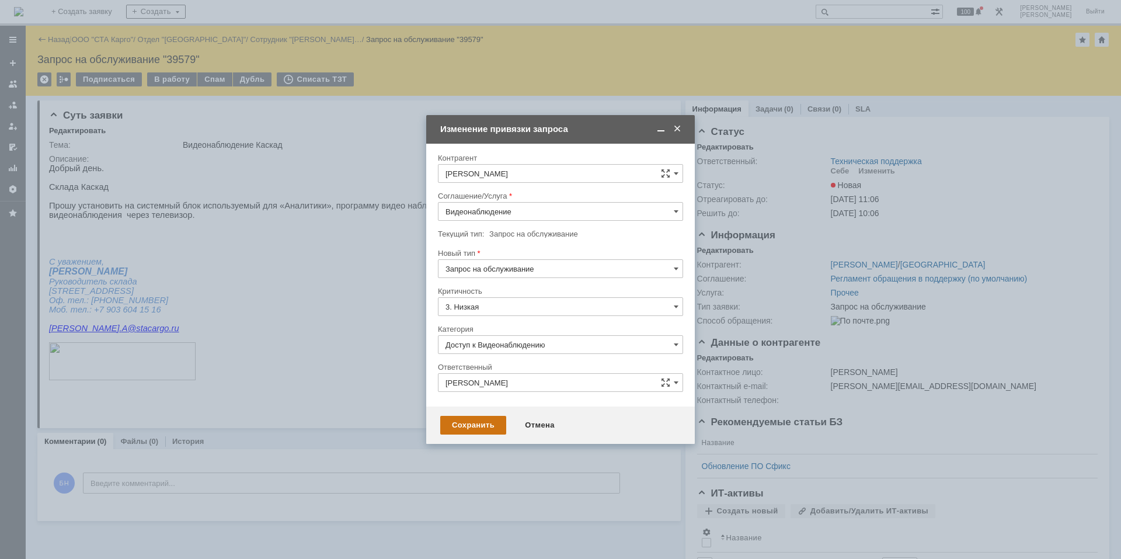
click at [452, 413] on div "Сохранить Отмена" at bounding box center [560, 424] width 269 height 37
click at [451, 425] on div "Сохранить" at bounding box center [473, 425] width 66 height 19
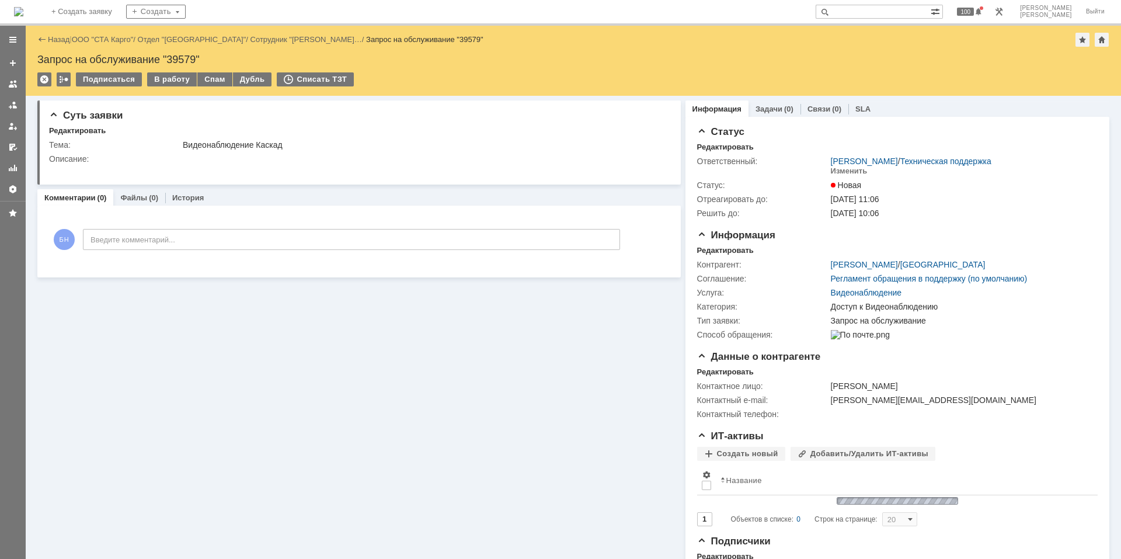
scroll to position [0, 0]
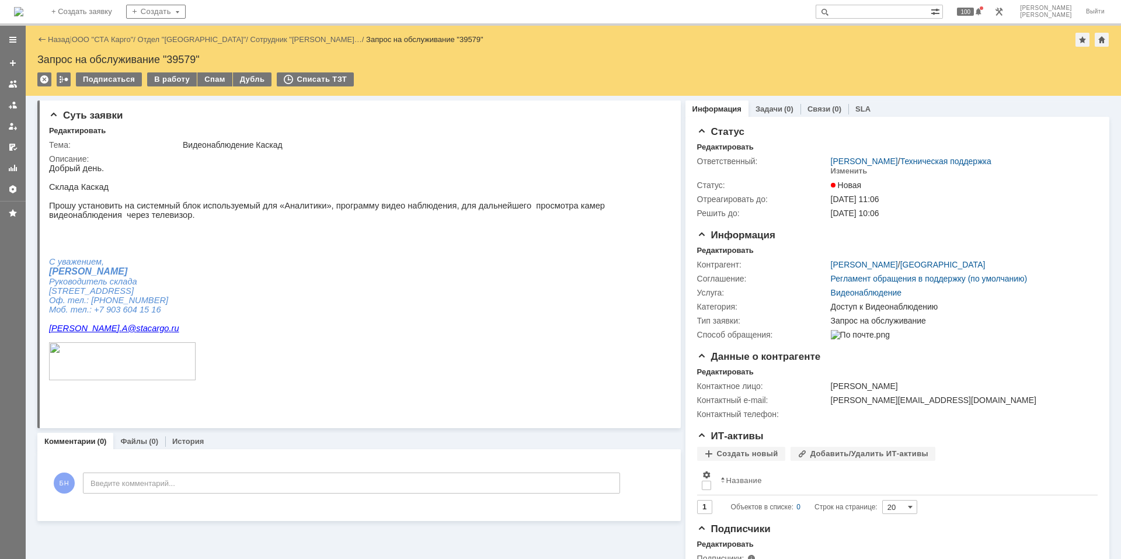
click at [162, 76] on div "В работу" at bounding box center [172, 79] width 50 height 14
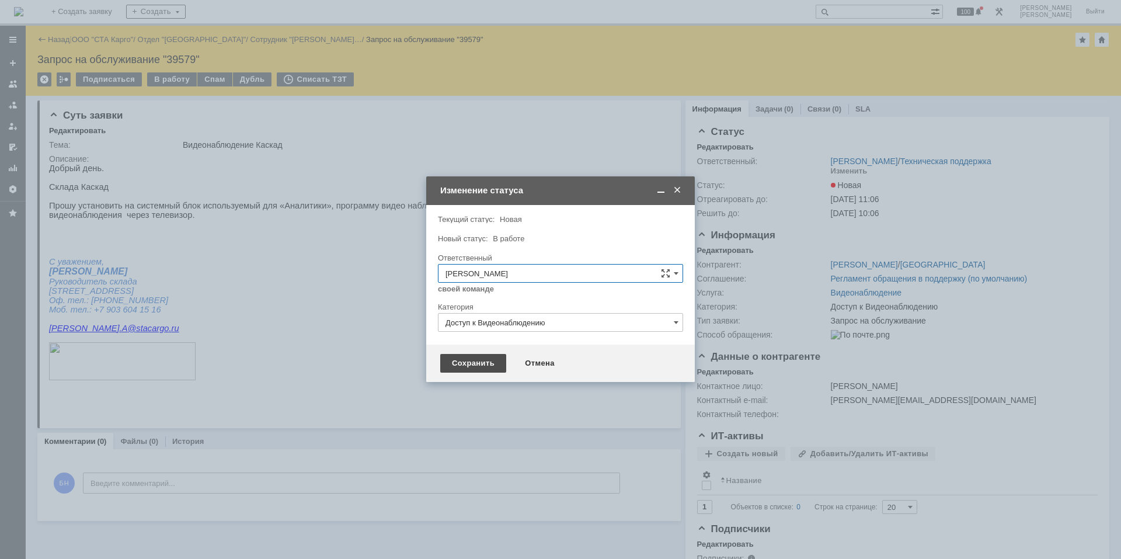
click at [474, 365] on div "Сохранить" at bounding box center [473, 363] width 66 height 19
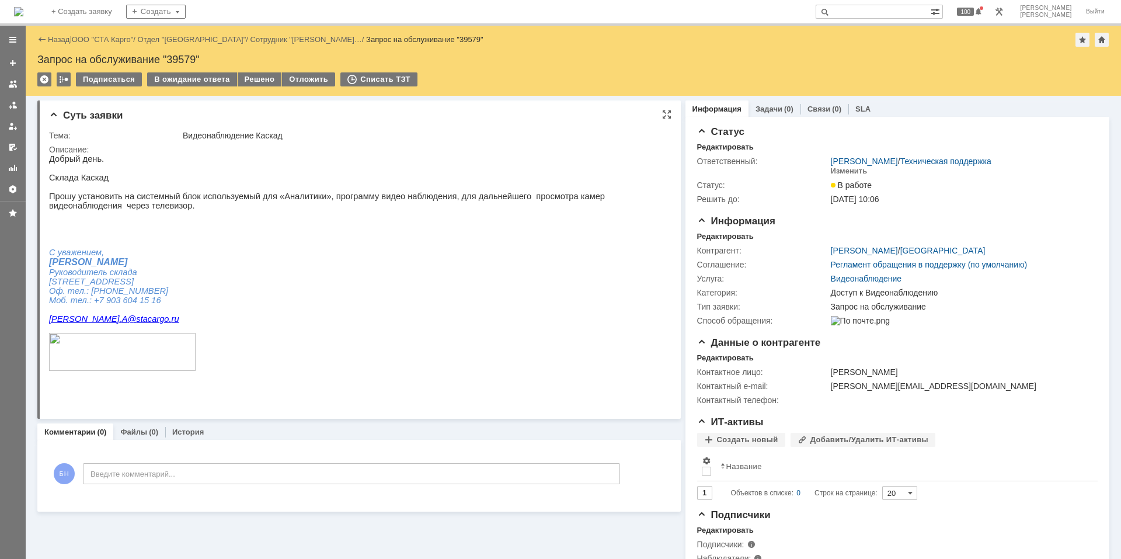
click at [224, 163] on p "Добрый день." at bounding box center [354, 158] width 610 height 9
click at [23, 15] on img at bounding box center [18, 11] width 9 height 9
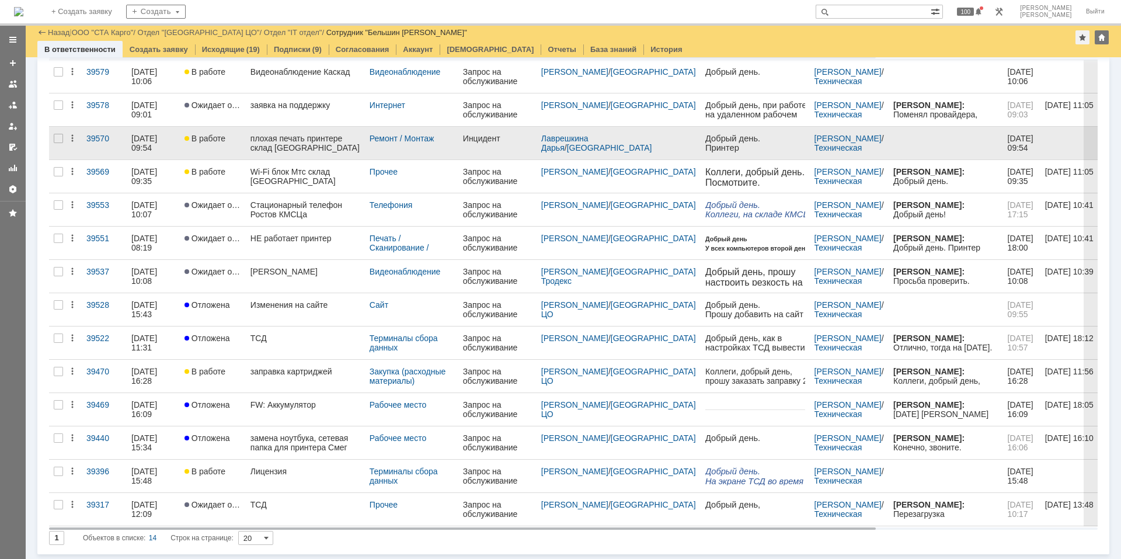
scroll to position [49, 0]
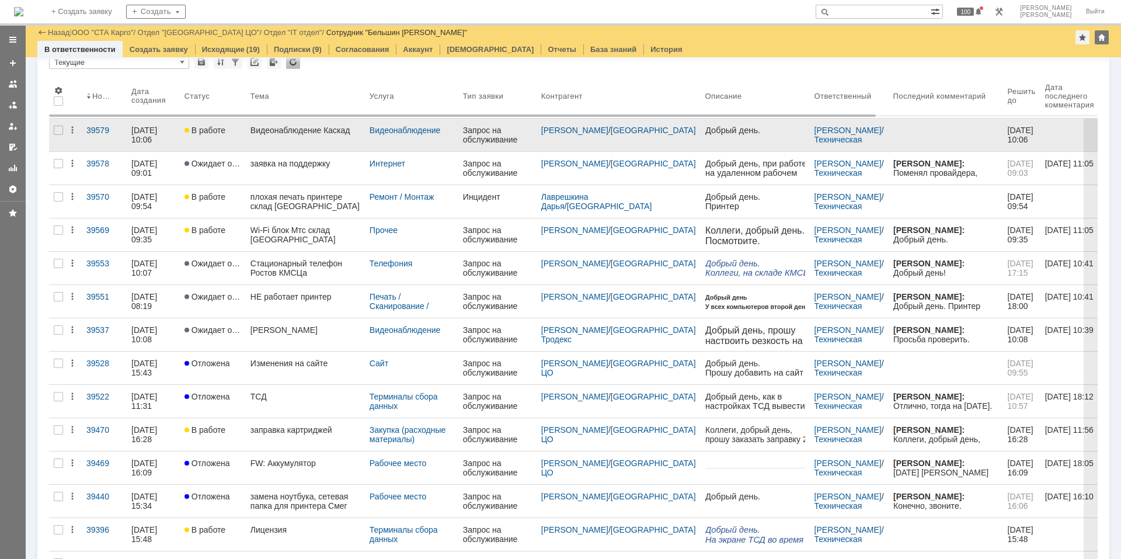
click at [301, 138] on link "Видеонаблюдение Каскад" at bounding box center [305, 135] width 119 height 33
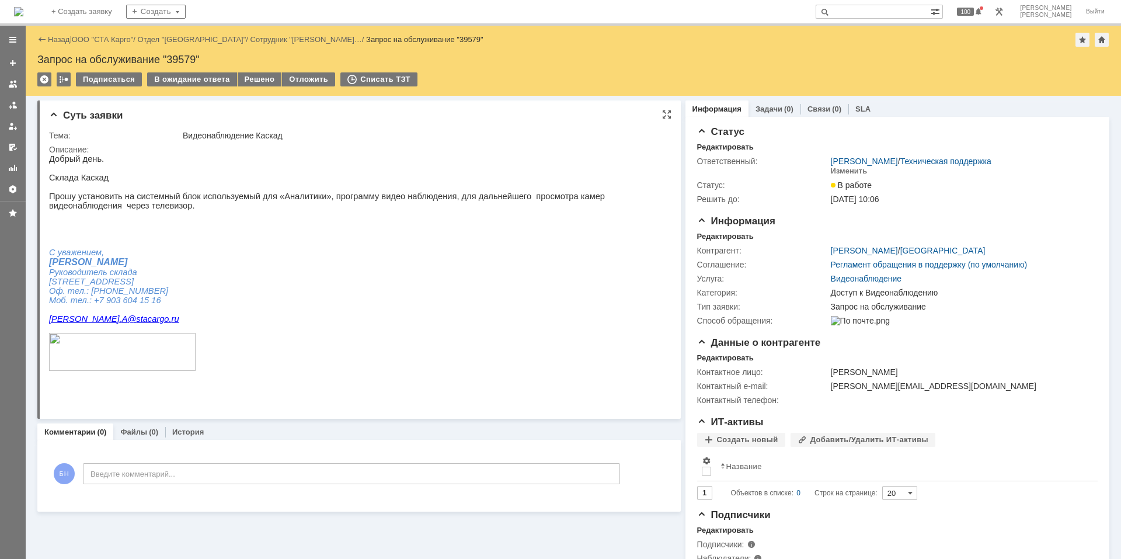
click at [326, 248] on p at bounding box center [354, 242] width 610 height 9
click at [23, 11] on img at bounding box center [18, 11] width 9 height 9
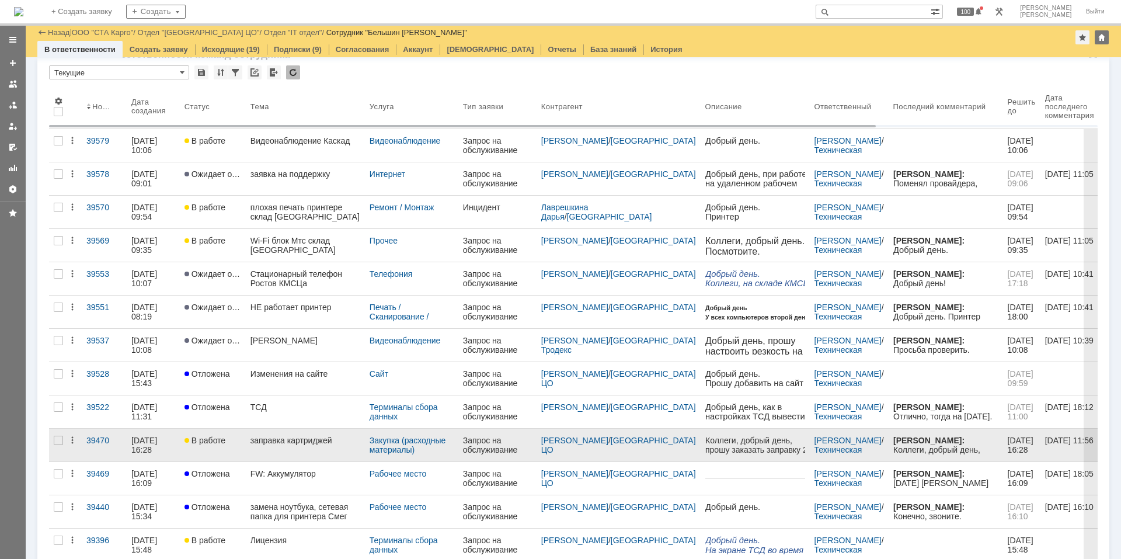
scroll to position [58, 0]
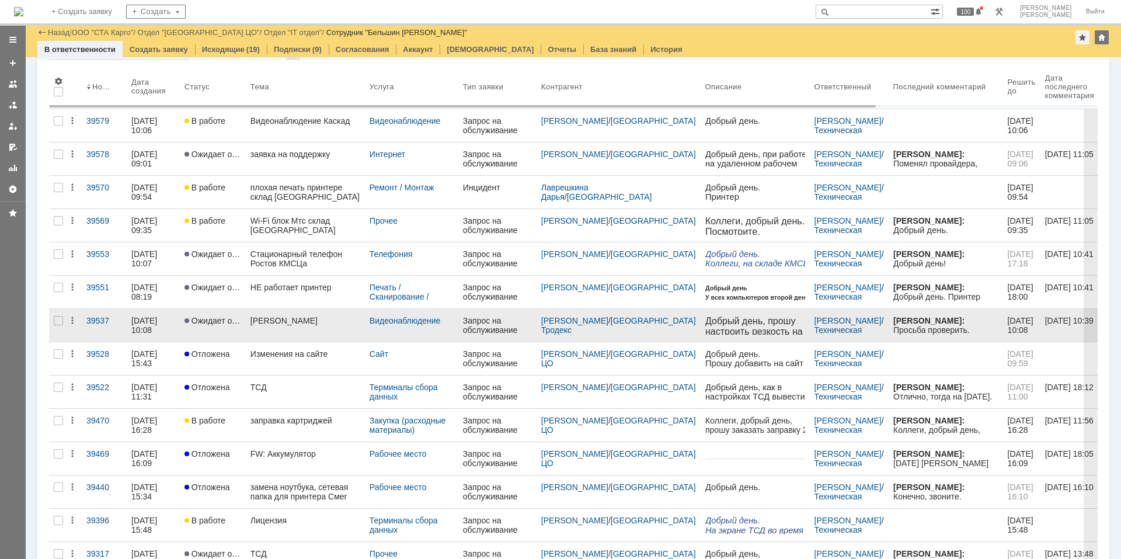
click at [284, 330] on link "[PERSON_NAME]" at bounding box center [305, 325] width 119 height 33
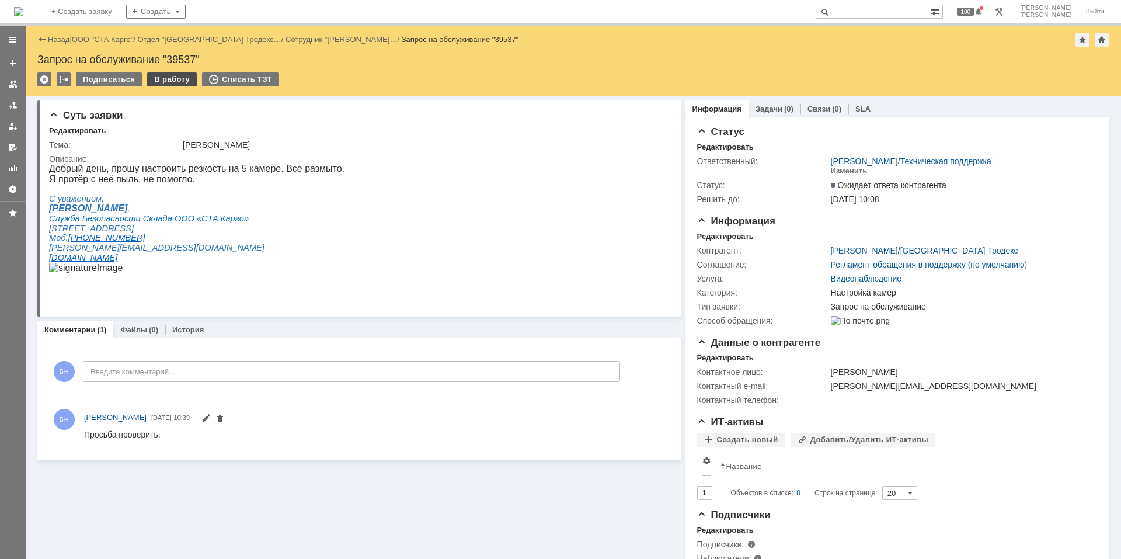
click at [164, 75] on div "В работу" at bounding box center [172, 79] width 50 height 14
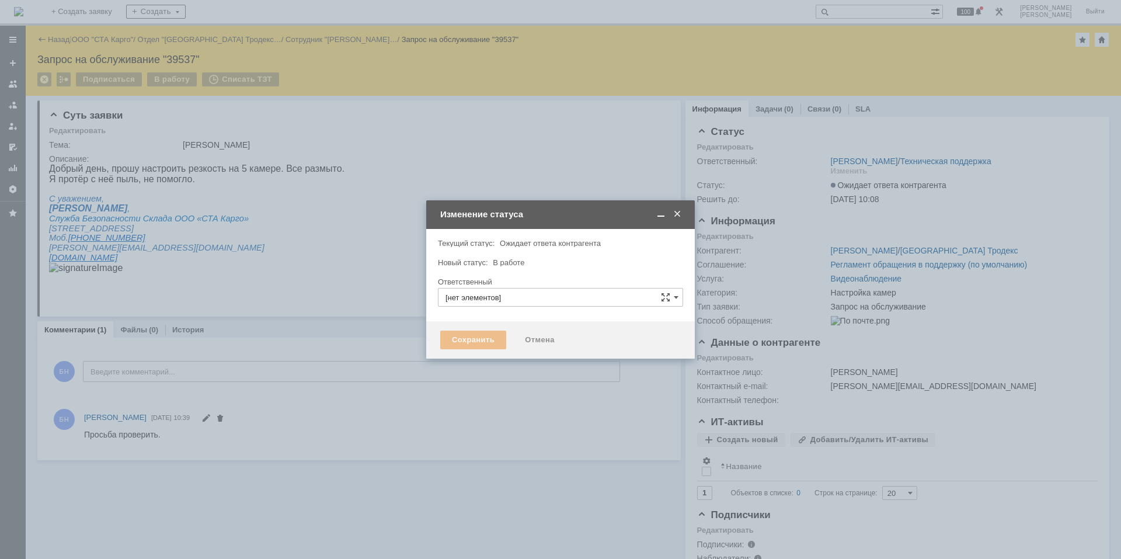
type input "[PERSON_NAME]"
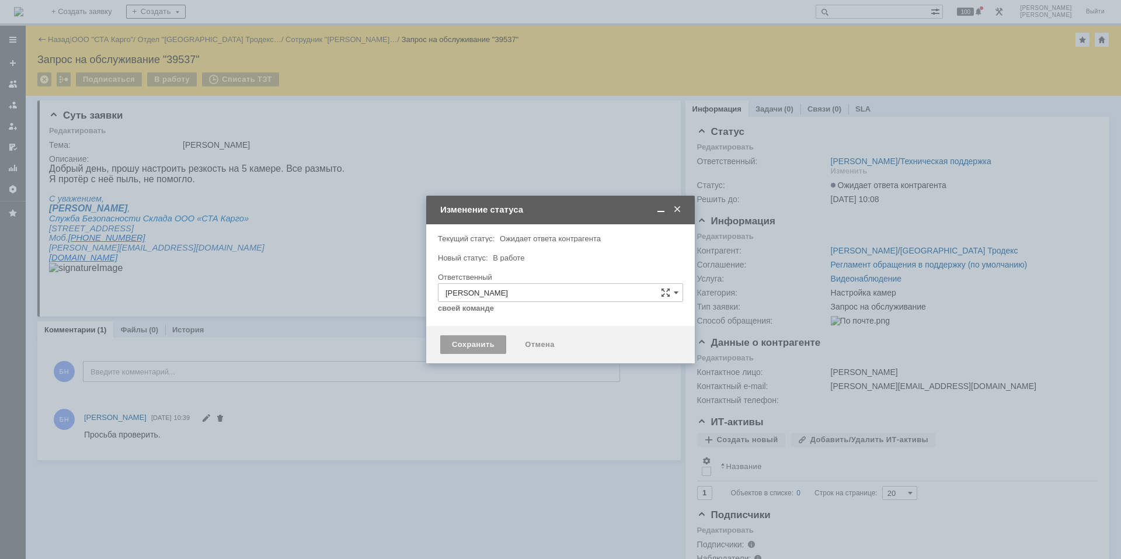
click at [460, 343] on div "Сохранить" at bounding box center [473, 344] width 66 height 19
type input "Настройка камер"
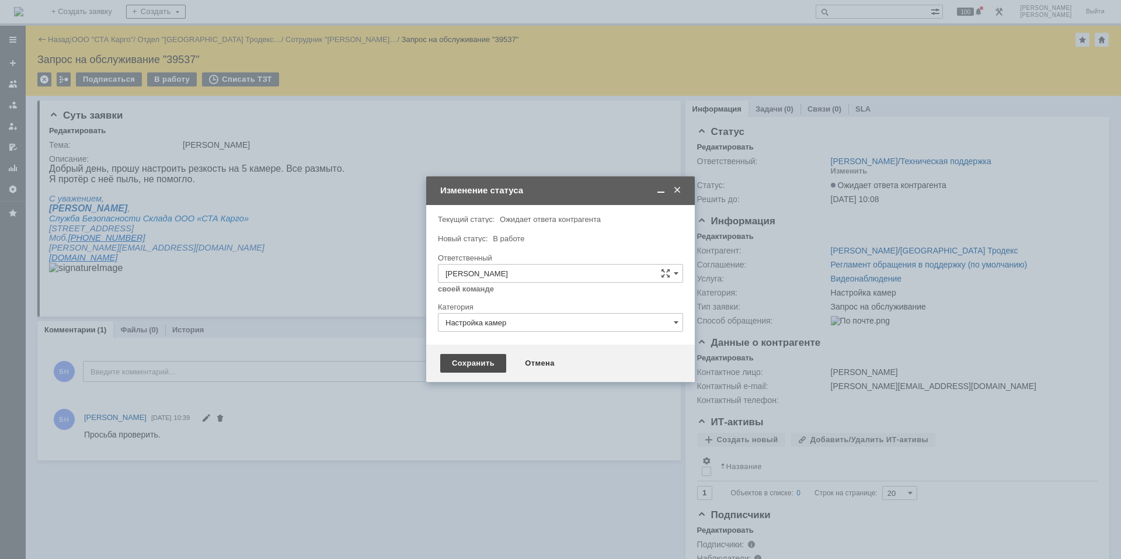
click at [476, 362] on div "Сохранить" at bounding box center [473, 363] width 66 height 19
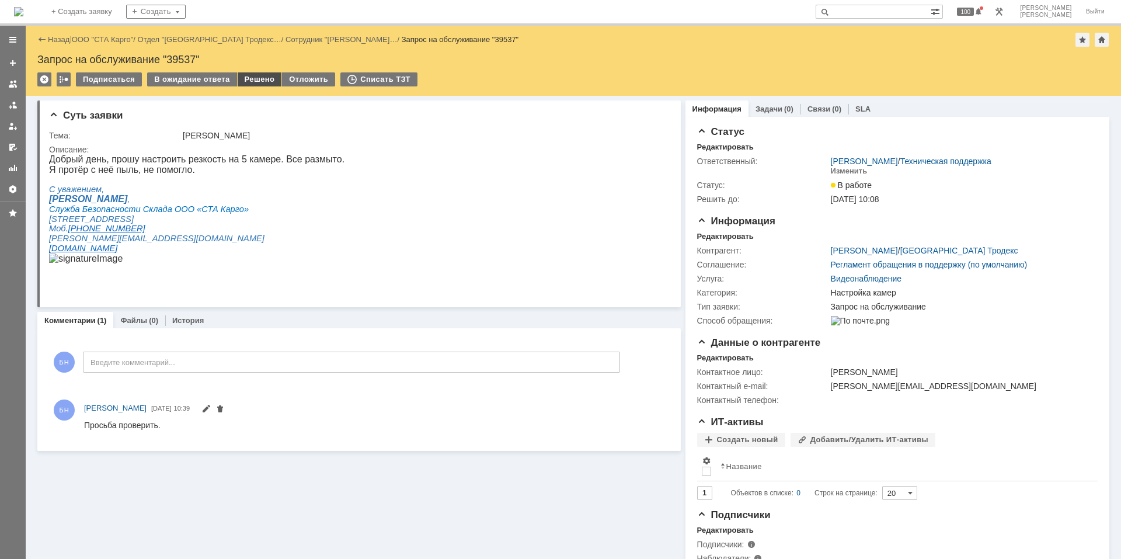
click at [250, 82] on div "Решено" at bounding box center [260, 79] width 44 height 14
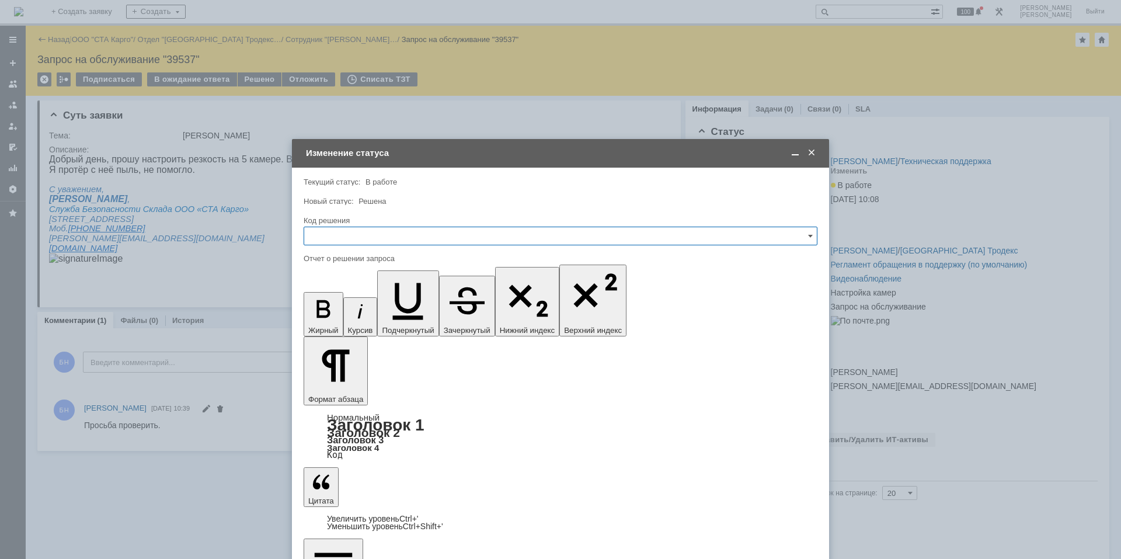
drag, startPoint x: 505, startPoint y: 232, endPoint x: 499, endPoint y: 242, distance: 11.3
click at [503, 239] on input "text" at bounding box center [561, 236] width 514 height 19
click at [370, 386] on div "Решено" at bounding box center [560, 392] width 513 height 19
type input "Решено"
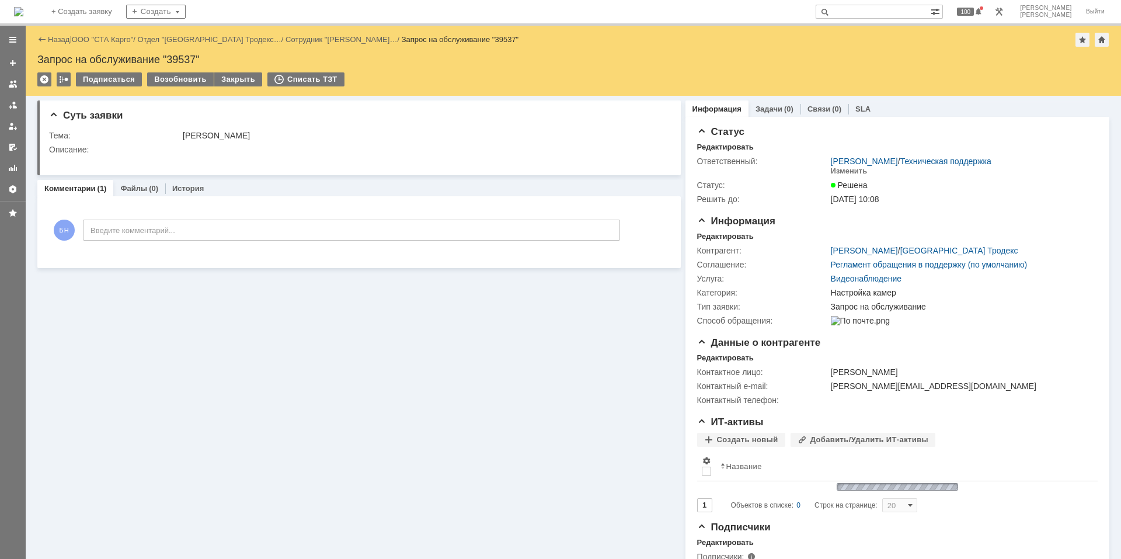
click at [23, 7] on img at bounding box center [18, 11] width 9 height 9
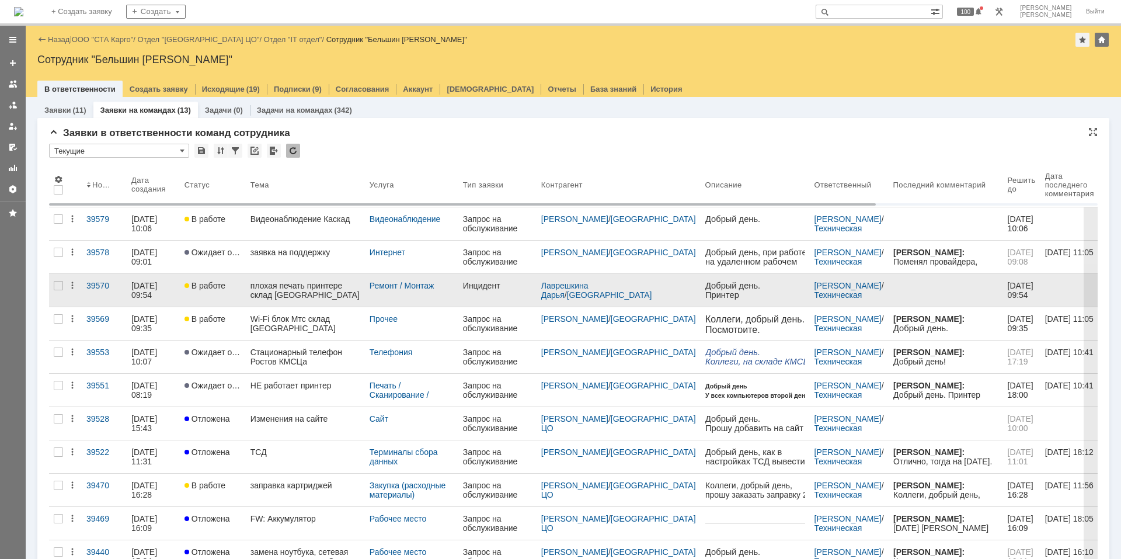
click at [287, 292] on div "плохая печать принтере склад [GEOGRAPHIC_DATA]" at bounding box center [305, 290] width 110 height 19
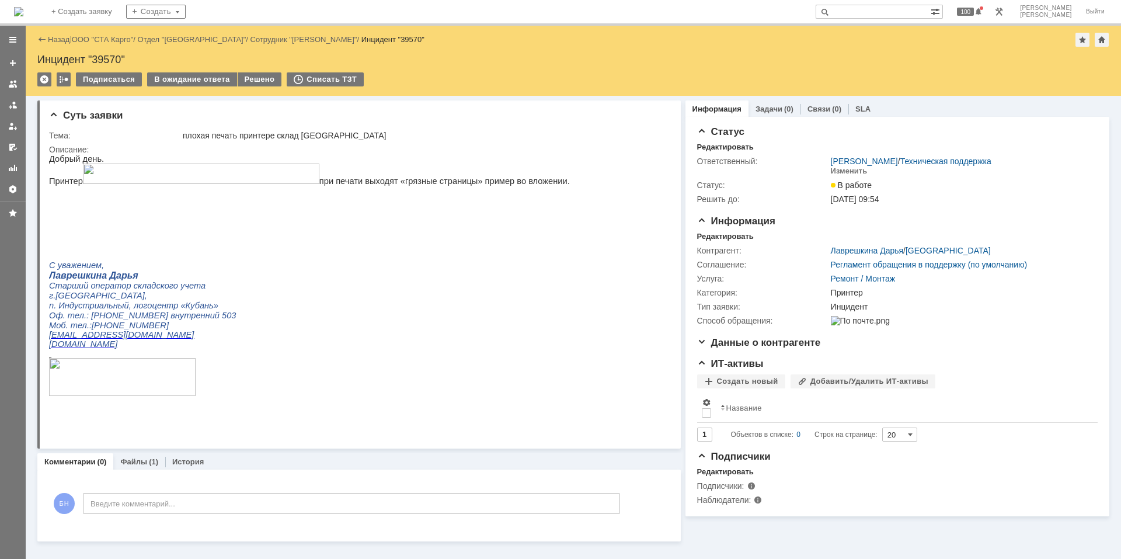
click at [23, 14] on img at bounding box center [18, 11] width 9 height 9
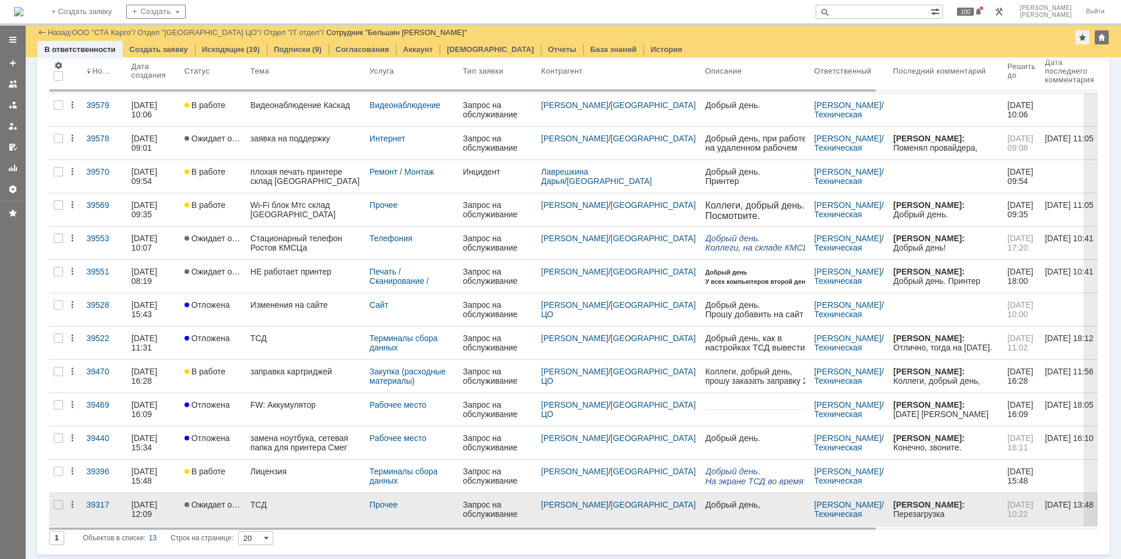
click at [289, 503] on div "ТСД" at bounding box center [305, 504] width 110 height 9
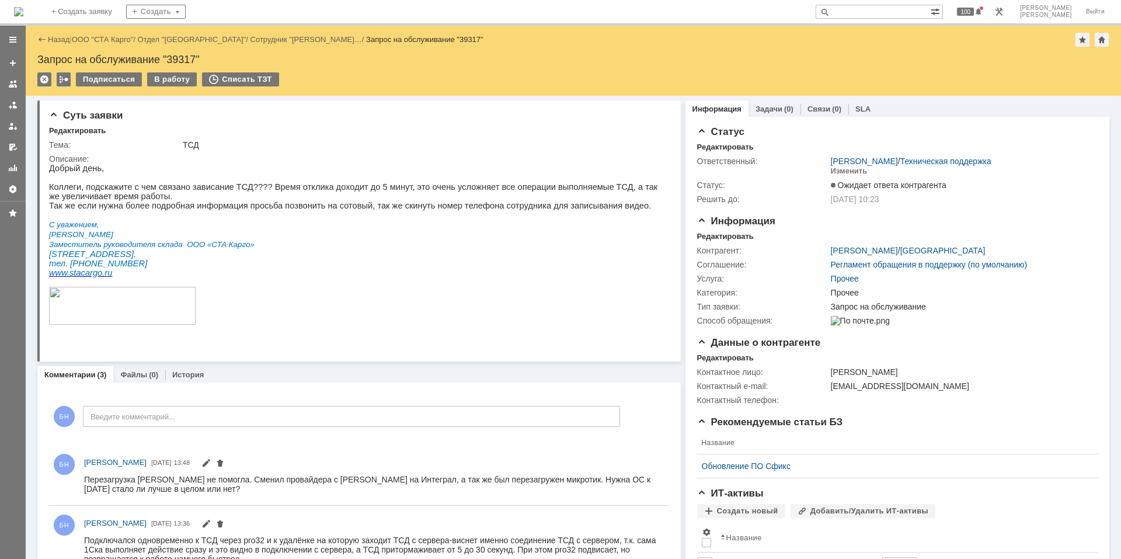
click at [23, 16] on img at bounding box center [18, 11] width 9 height 9
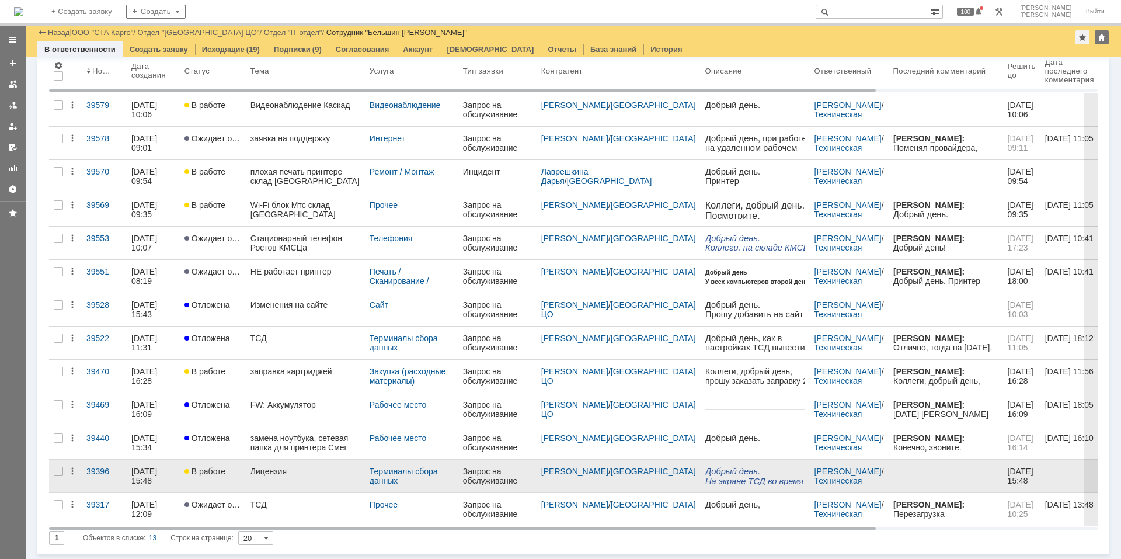
click at [740, 479] on span "На экране ТСД во время работы, выскакивает ошибка лицензии." at bounding box center [754, 490] width 98 height 29
click at [259, 479] on link "Лицензия" at bounding box center [305, 475] width 119 height 33
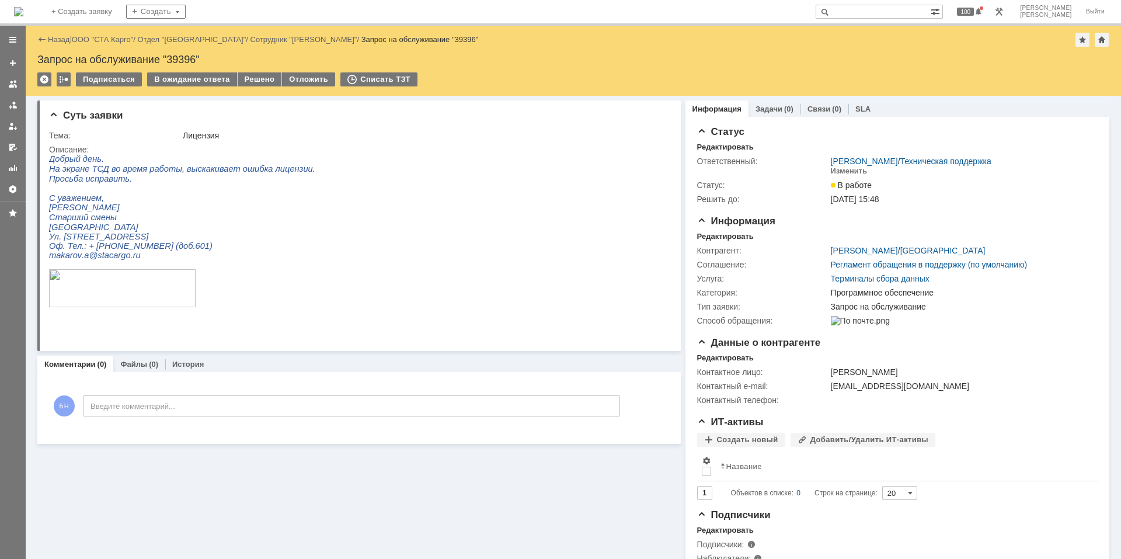
click at [174, 89] on div "Подписаться В ожидание ответа Решено Отложить Списать ТЗТ" at bounding box center [573, 84] width 1072 height 25
click at [176, 82] on div "В ожидание ответа" at bounding box center [191, 79] width 89 height 14
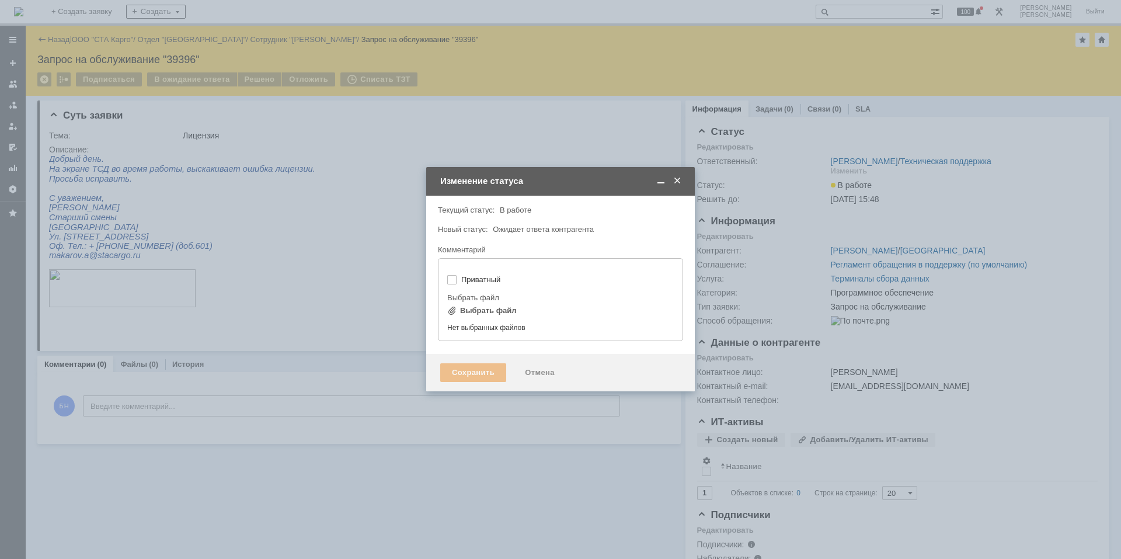
type input "[не указано]"
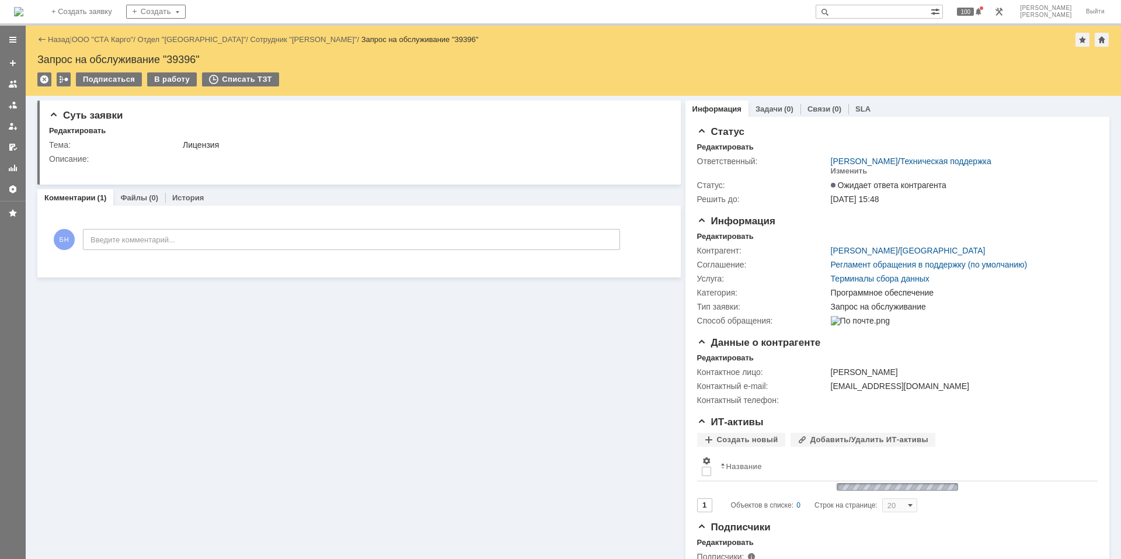
click at [23, 11] on img at bounding box center [18, 11] width 9 height 9
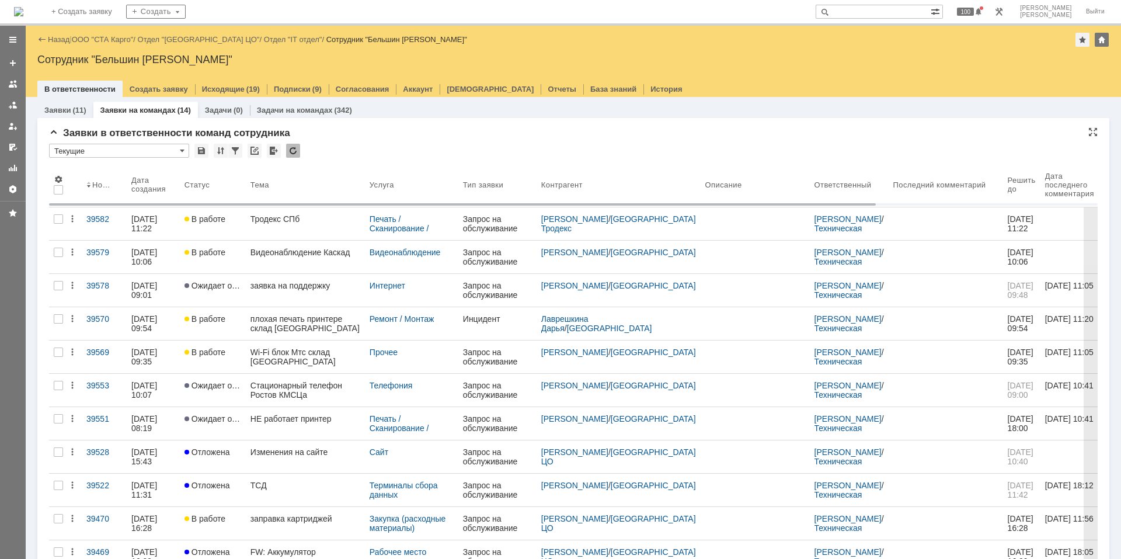
click at [293, 152] on div at bounding box center [293, 151] width 14 height 14
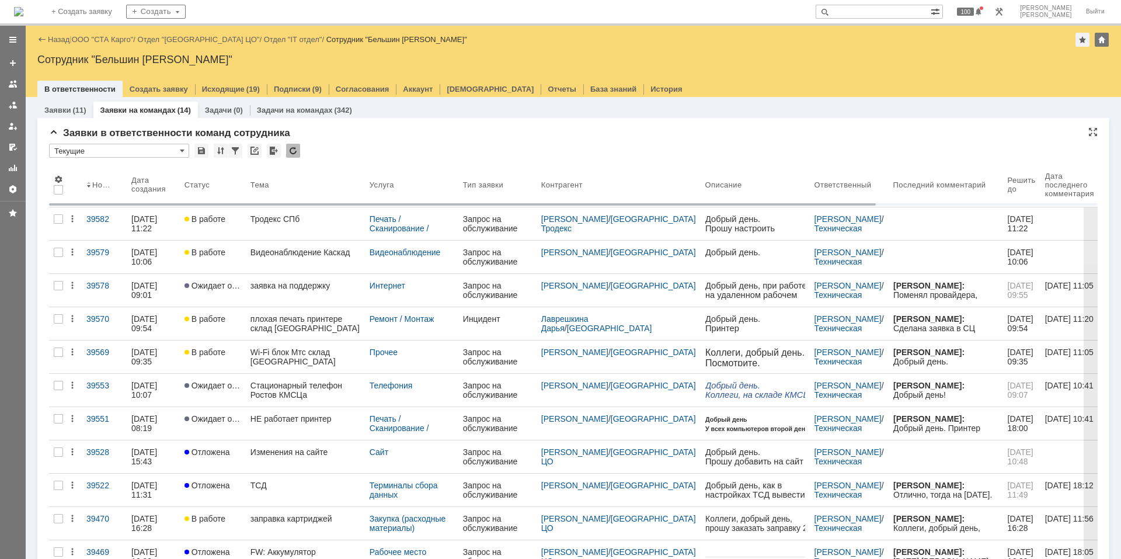
click at [23, 14] on img at bounding box center [18, 11] width 9 height 9
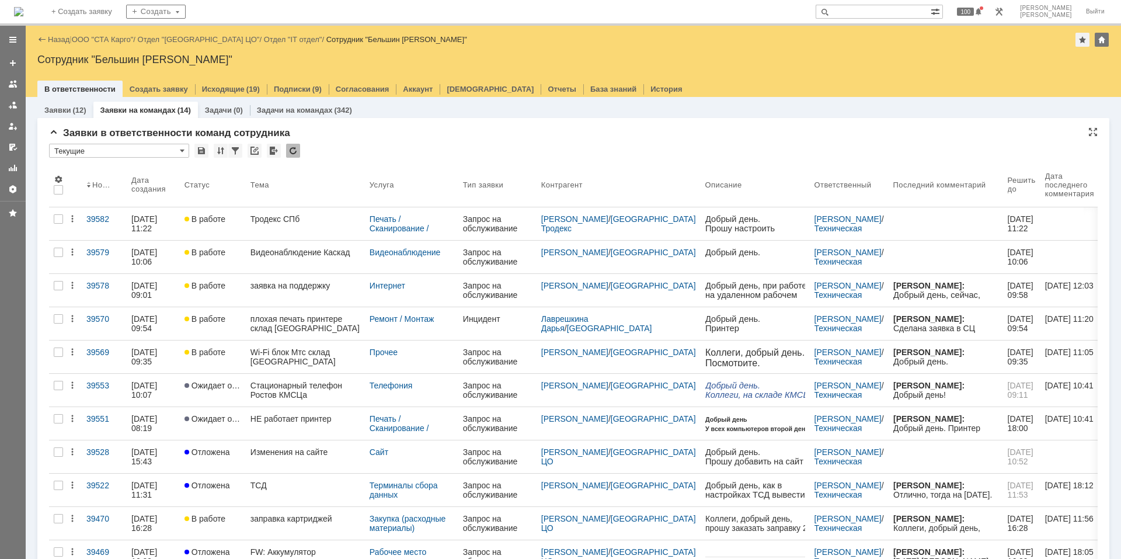
click at [293, 154] on div at bounding box center [293, 151] width 14 height 14
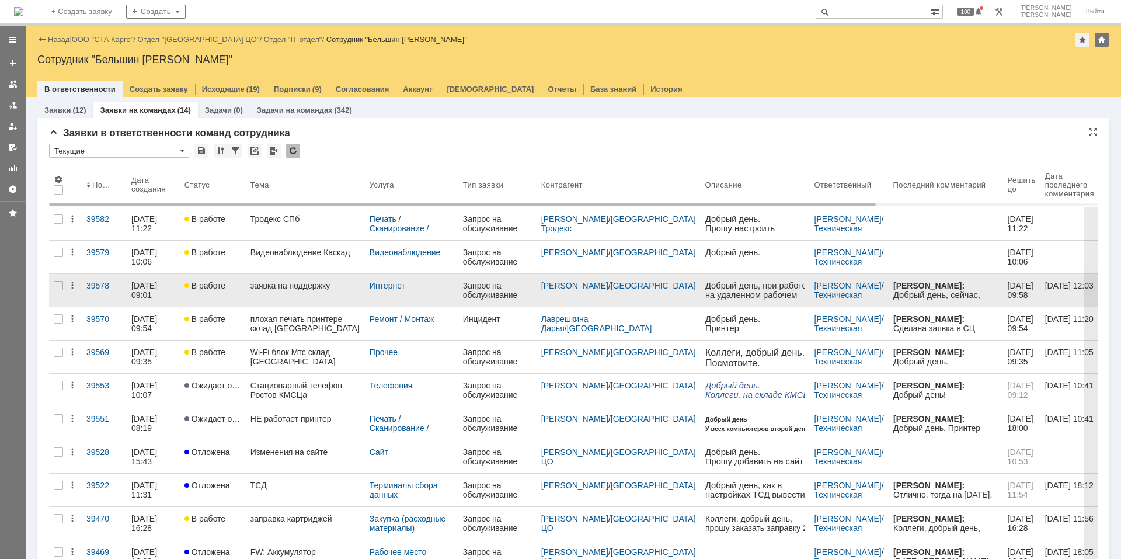
click at [727, 290] on p "Добрый день, при работе на удаленном рабочем столе наблюдается «зависание»: 1С,…" at bounding box center [757, 318] width 105 height 75
click at [275, 301] on link "заявка на поддержку" at bounding box center [305, 290] width 119 height 33
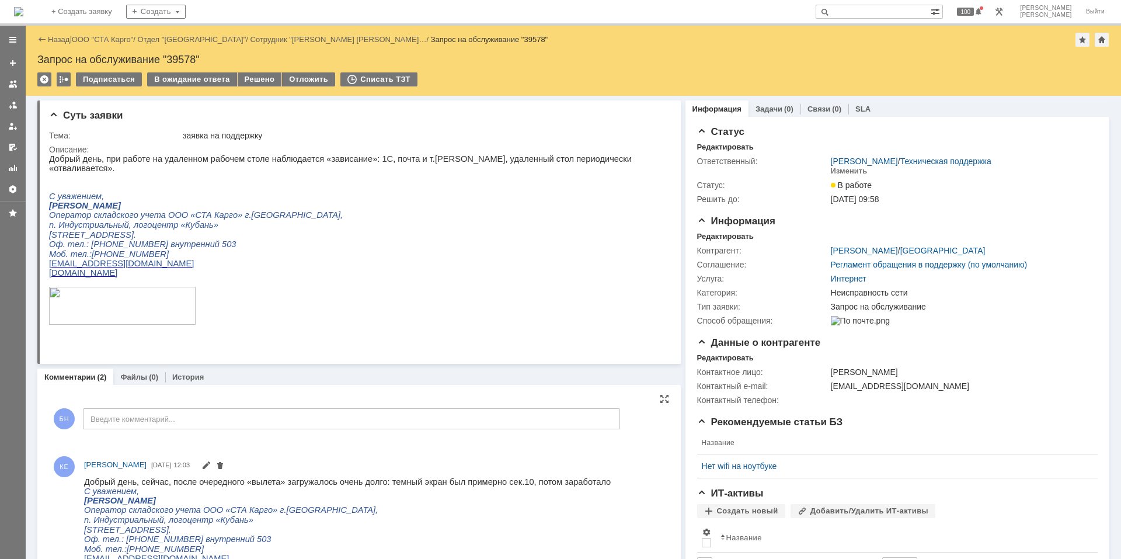
click at [236, 434] on div "БН Введите комментарий..." at bounding box center [334, 420] width 571 height 54
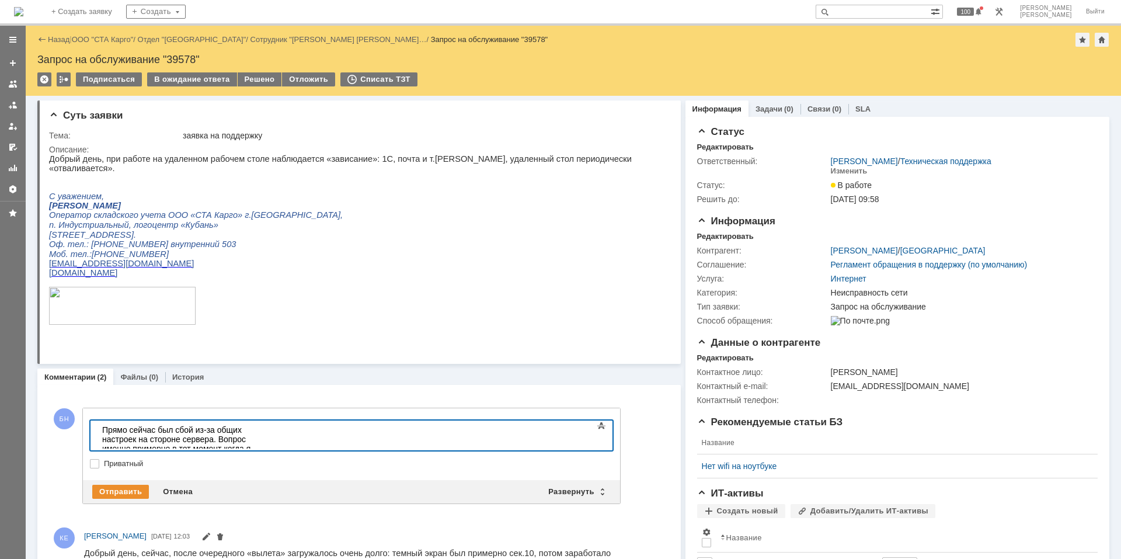
click at [268, 430] on div "Прямо сейчас был сбой из-за общих настроек на стороне сервера. Вопрос именно пр…" at bounding box center [185, 443] width 166 height 37
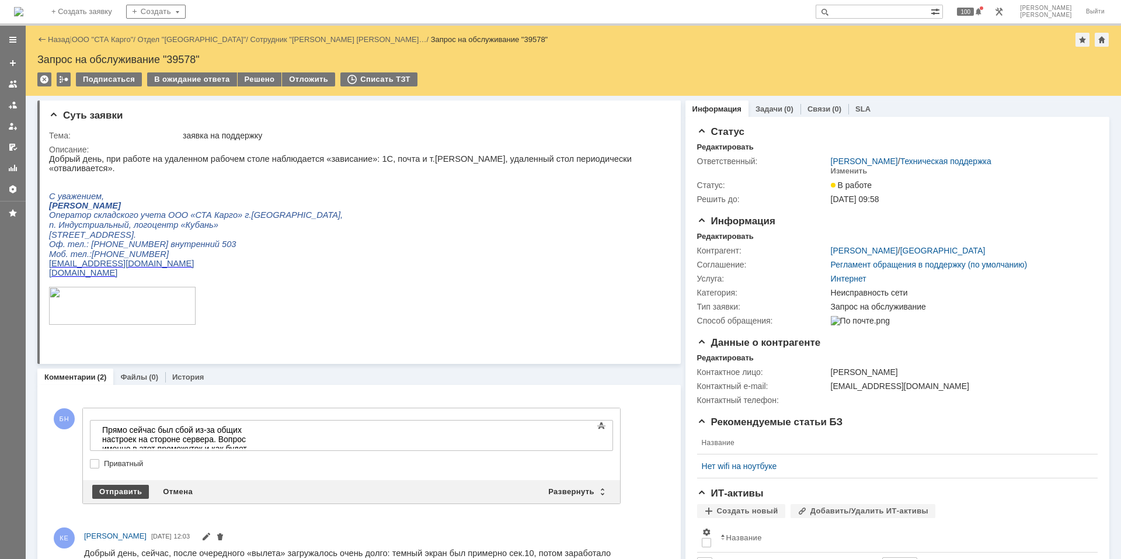
click at [117, 492] on div "Отправить" at bounding box center [120, 492] width 57 height 14
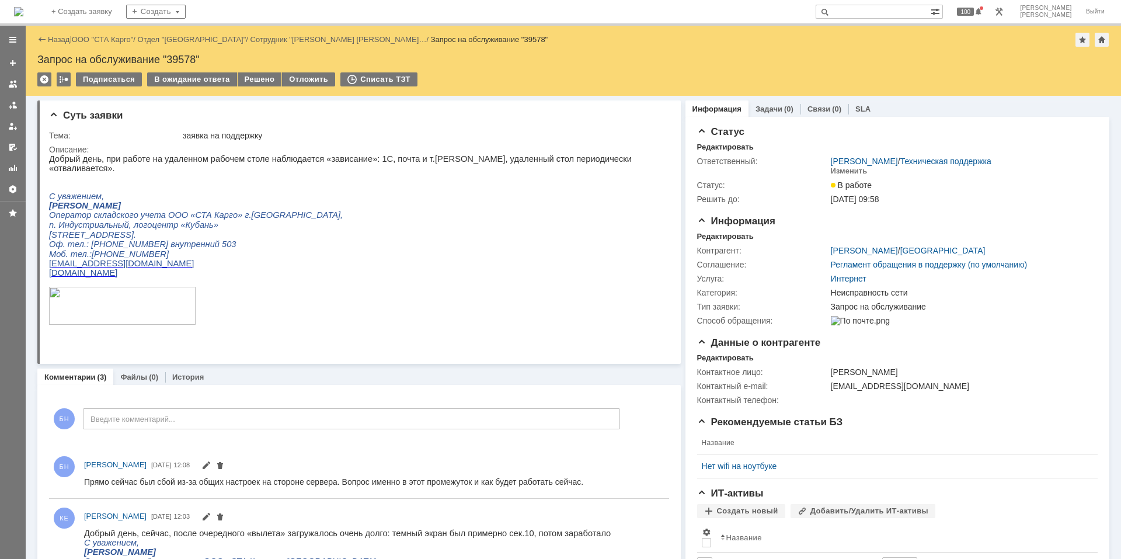
click at [23, 7] on img at bounding box center [18, 11] width 9 height 9
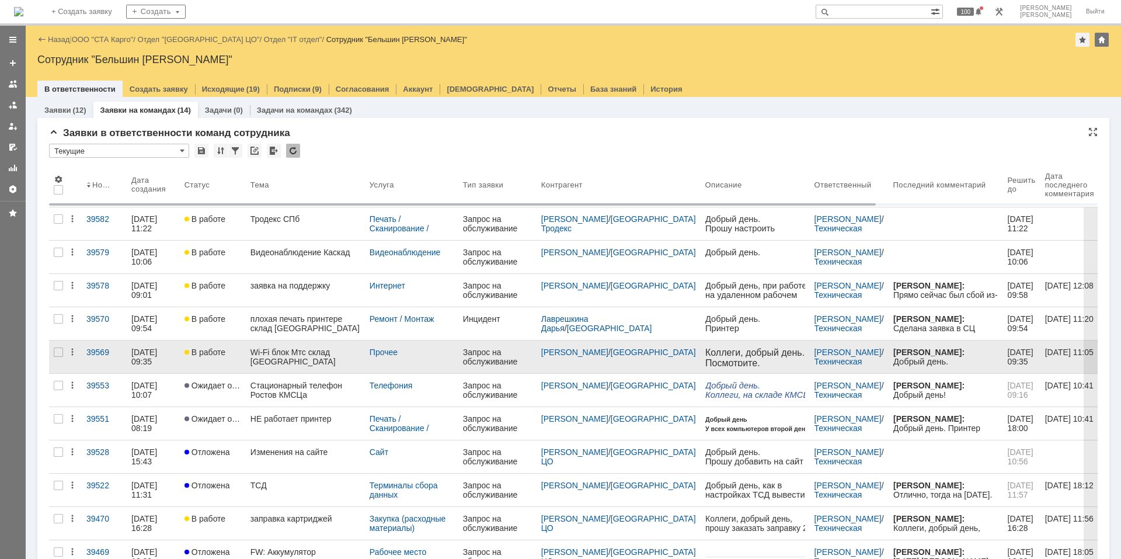
click at [318, 353] on div "Wi-Fi блок Мтс склад [GEOGRAPHIC_DATA]" at bounding box center [305, 356] width 110 height 19
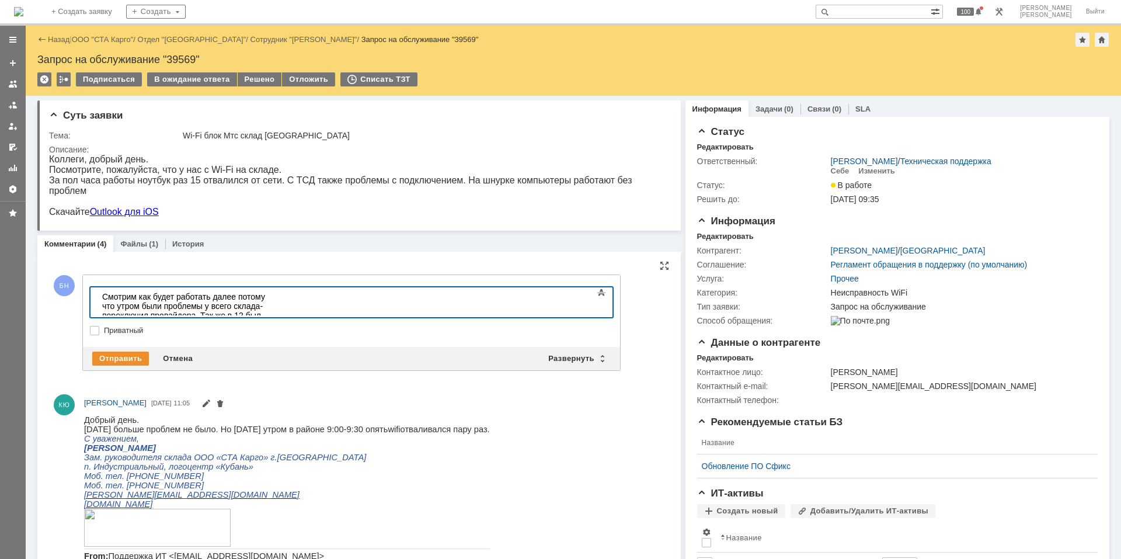
click at [159, 309] on div "Смотрим как будет работать далее потому что утром были проблемы у всего склада-…" at bounding box center [185, 310] width 166 height 37
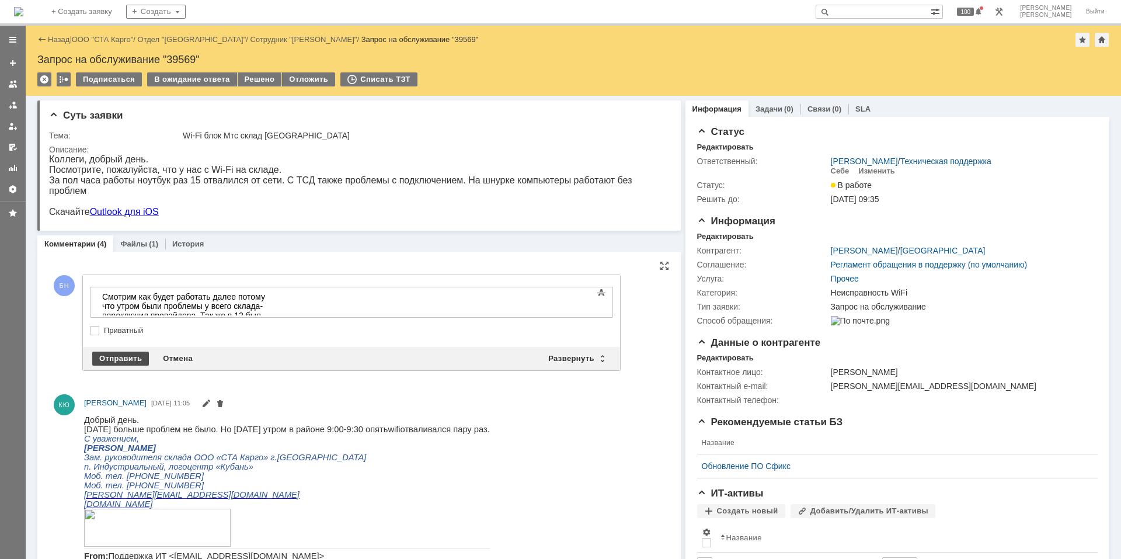
click at [116, 361] on div "Отправить" at bounding box center [120, 358] width 57 height 14
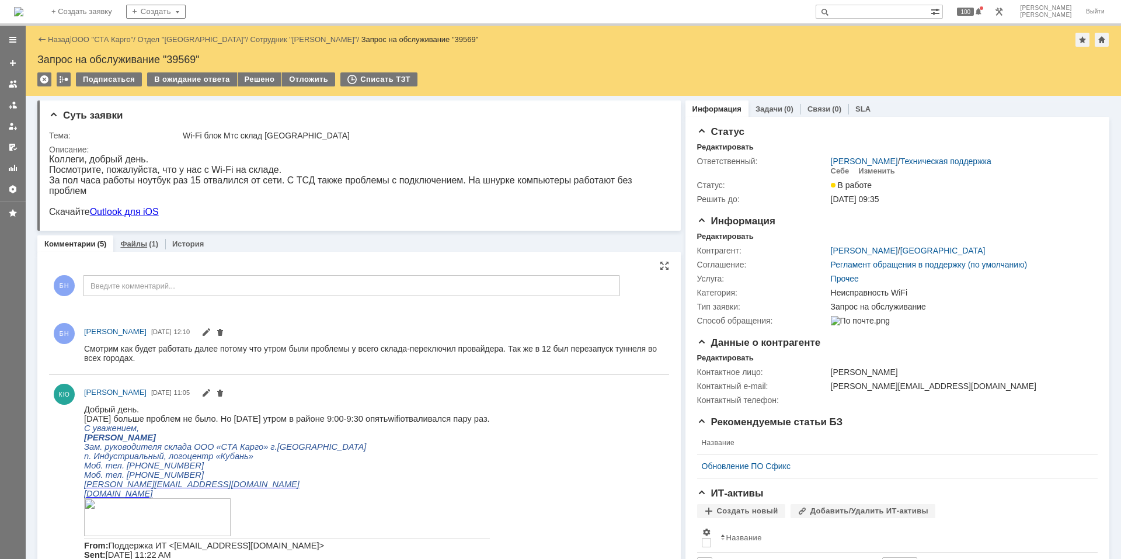
click at [135, 250] on div "Файлы (1)" at bounding box center [139, 243] width 52 height 17
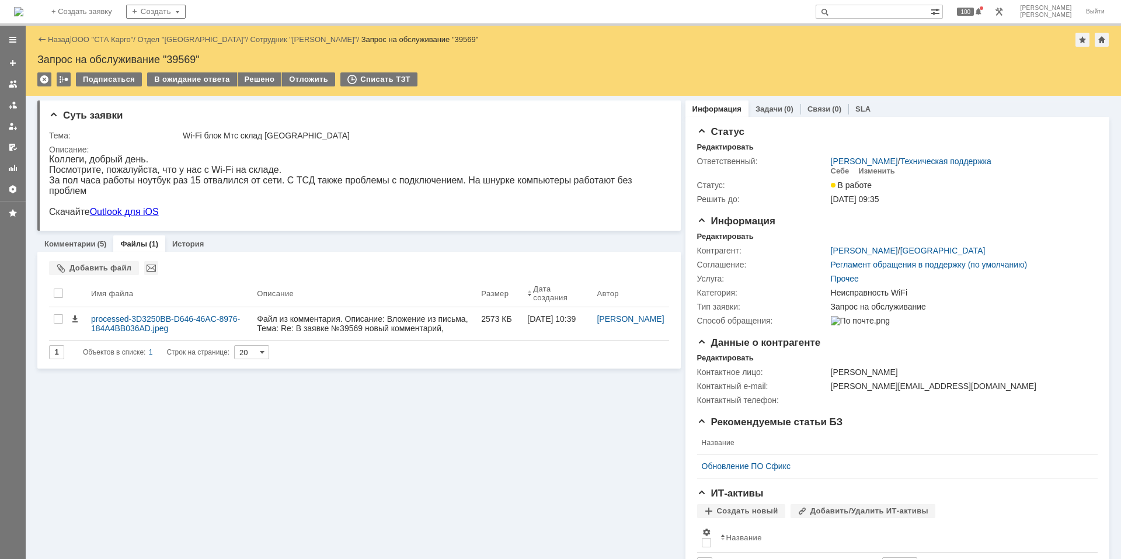
click at [23, 16] on img at bounding box center [18, 11] width 9 height 9
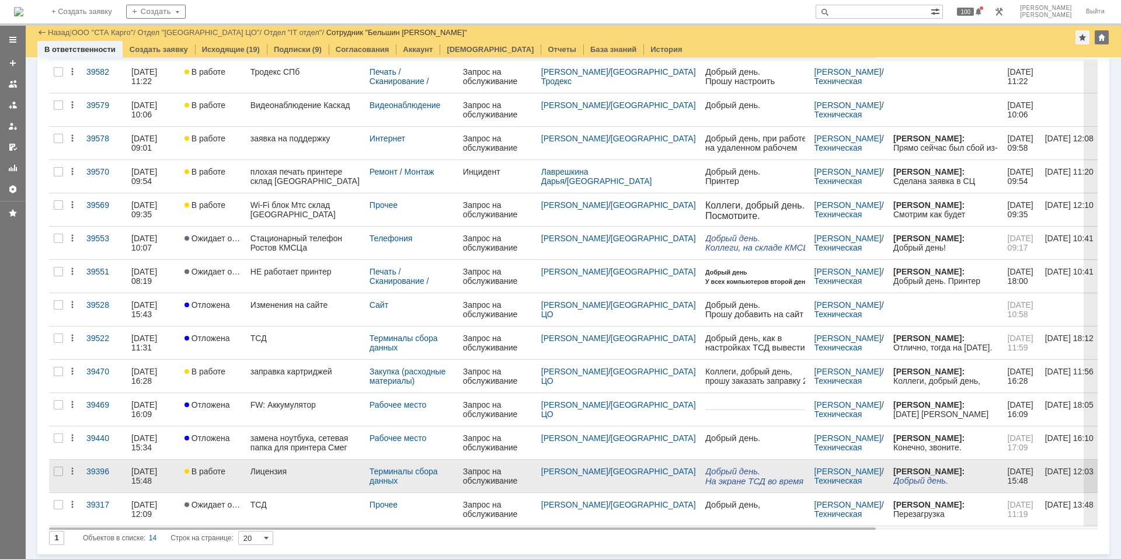
click at [251, 478] on link "Лицензия" at bounding box center [305, 475] width 119 height 33
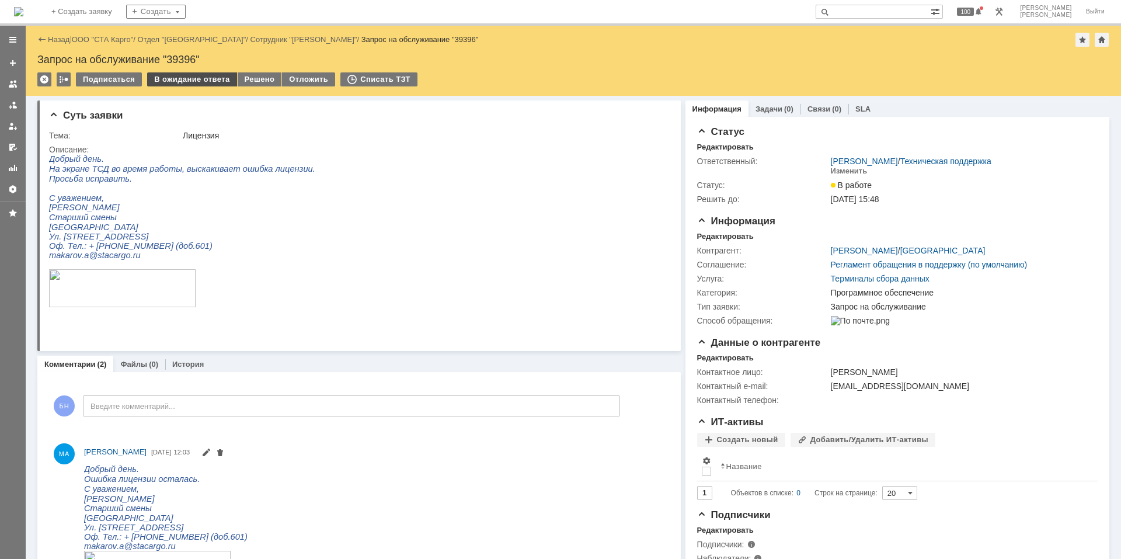
click at [189, 78] on div "В ожидание ответа" at bounding box center [191, 79] width 89 height 14
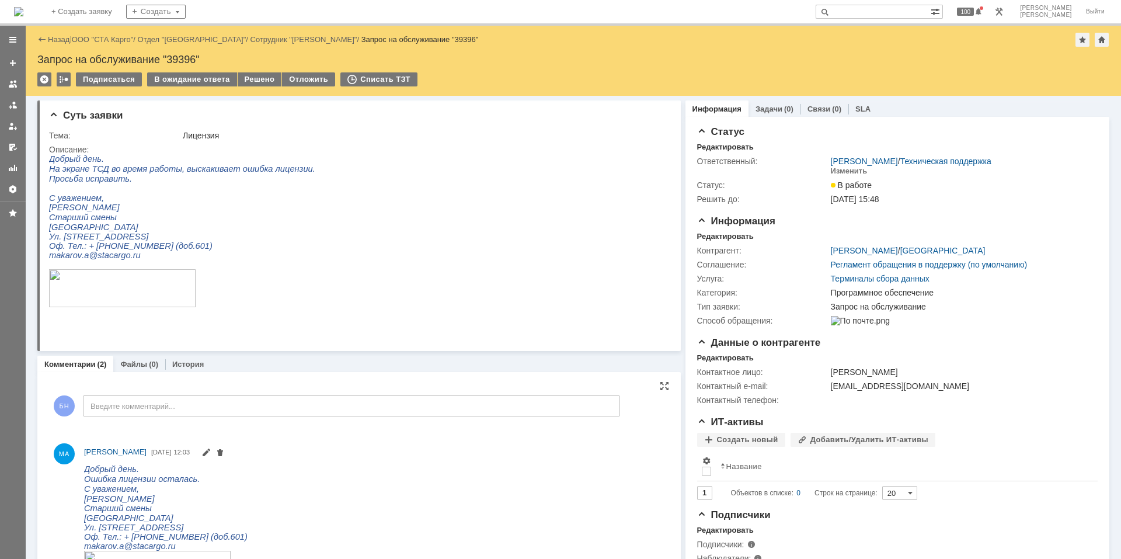
click at [375, 492] on html "Добрый день. Ошибка лицензии осталась. С уважением, Макаров Александр Старший с…" at bounding box center [371, 563] width 574 height 198
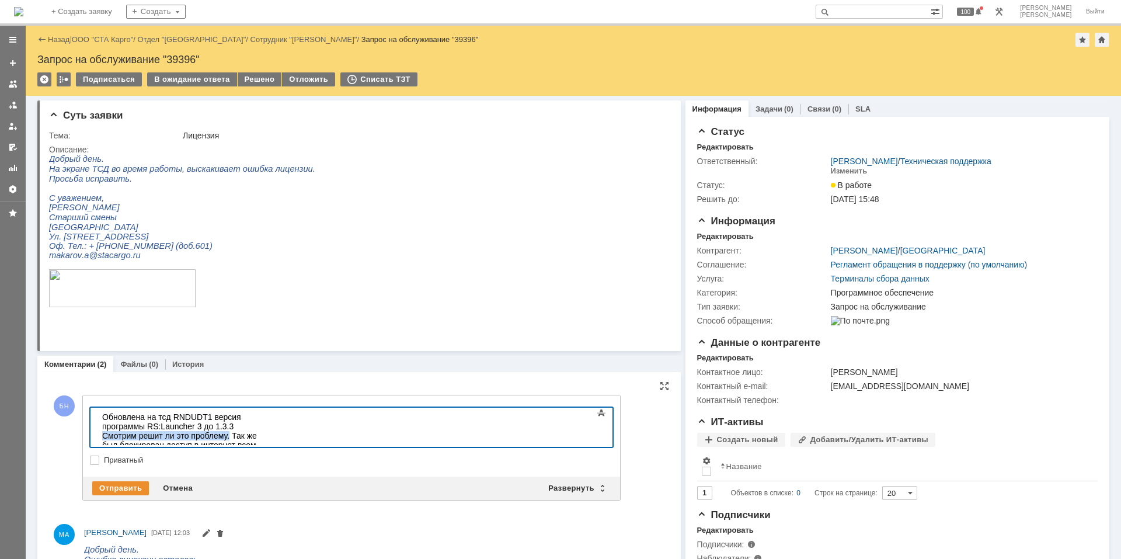
drag, startPoint x: 505, startPoint y: 417, endPoint x: 374, endPoint y: 413, distance: 130.8
click at [268, 413] on div "Обновлена на тсд RNDUDT1 версия программы RS:Launcher 3 до 1.3.3 Смотрим решит …" at bounding box center [185, 444] width 166 height 65
click at [268, 413] on div "Обновлена на тсд RNDUDT1 версия программы RS:Launcher 3 до 1.3.3 Так же был бло…" at bounding box center [185, 449] width 166 height 75
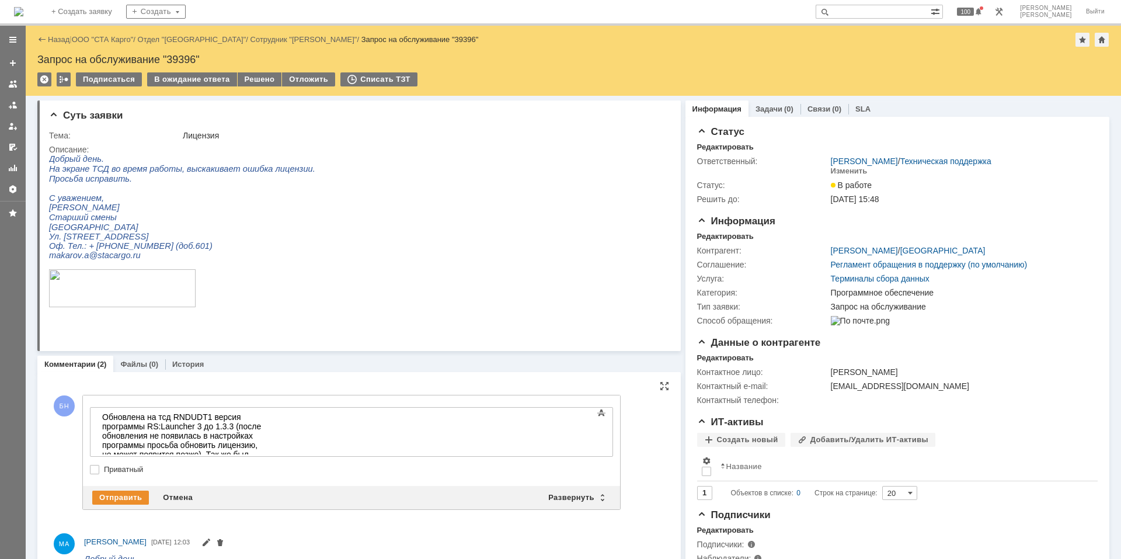
click at [121, 516] on div "БН Добавление комментария Внимание! Основные параметры Текст Жирный Курсив Подч…" at bounding box center [334, 452] width 571 height 144
click at [130, 500] on div "Отправить" at bounding box center [120, 497] width 57 height 14
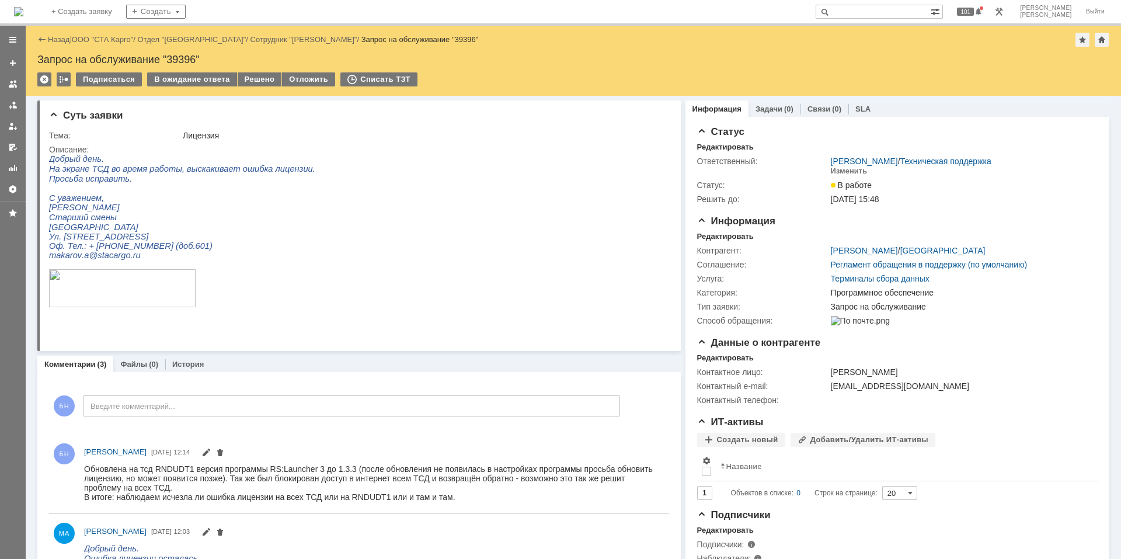
click at [23, 16] on img at bounding box center [18, 11] width 9 height 9
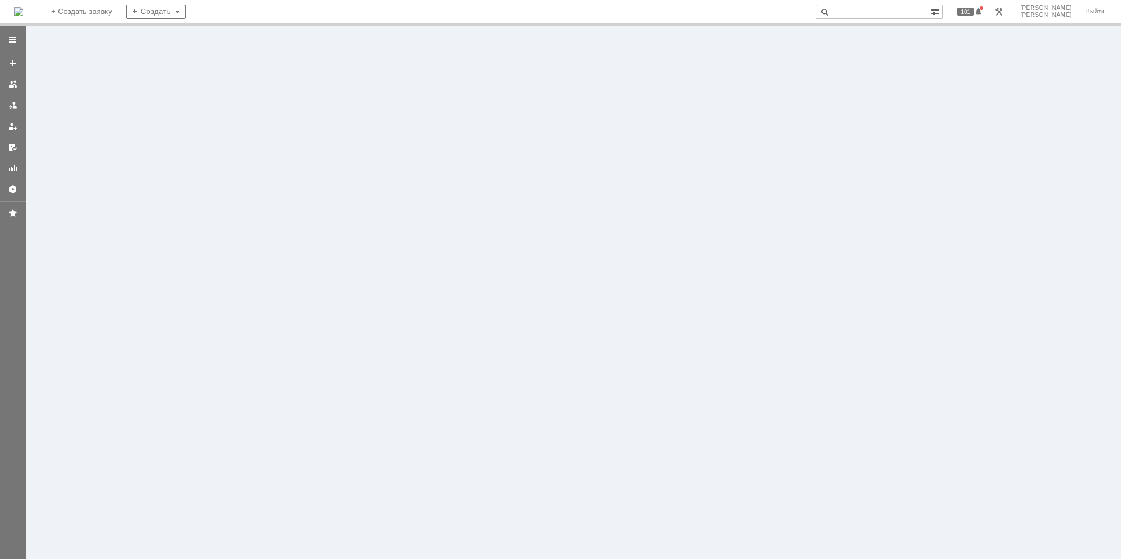
click at [23, 16] on img at bounding box center [18, 11] width 9 height 9
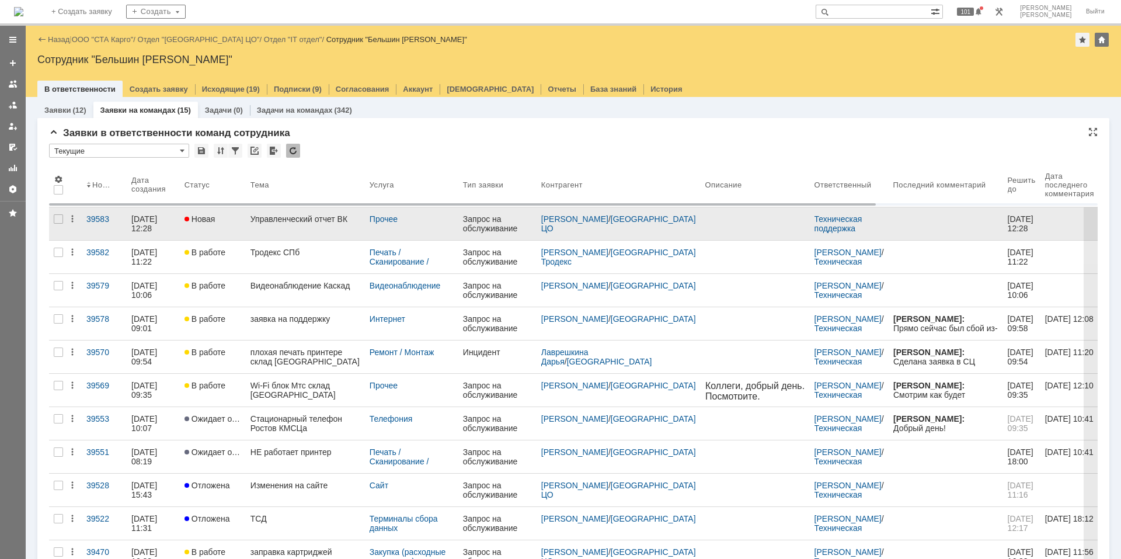
click at [282, 221] on div "Управленческий отчет ВК" at bounding box center [305, 218] width 110 height 9
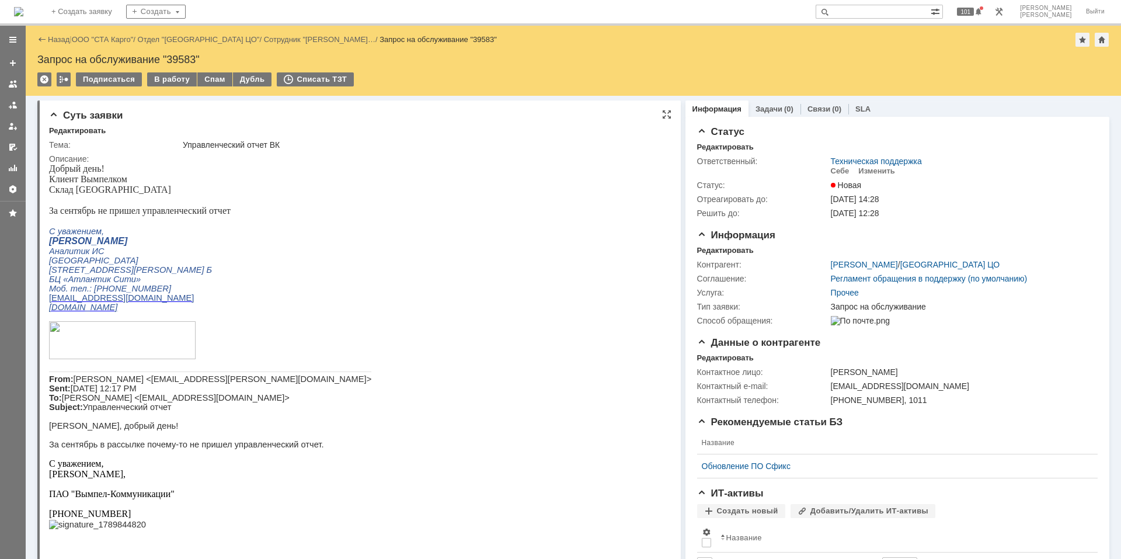
click at [235, 146] on div "Управленческий отчет ВК" at bounding box center [423, 144] width 480 height 9
click at [23, 9] on img at bounding box center [18, 11] width 9 height 9
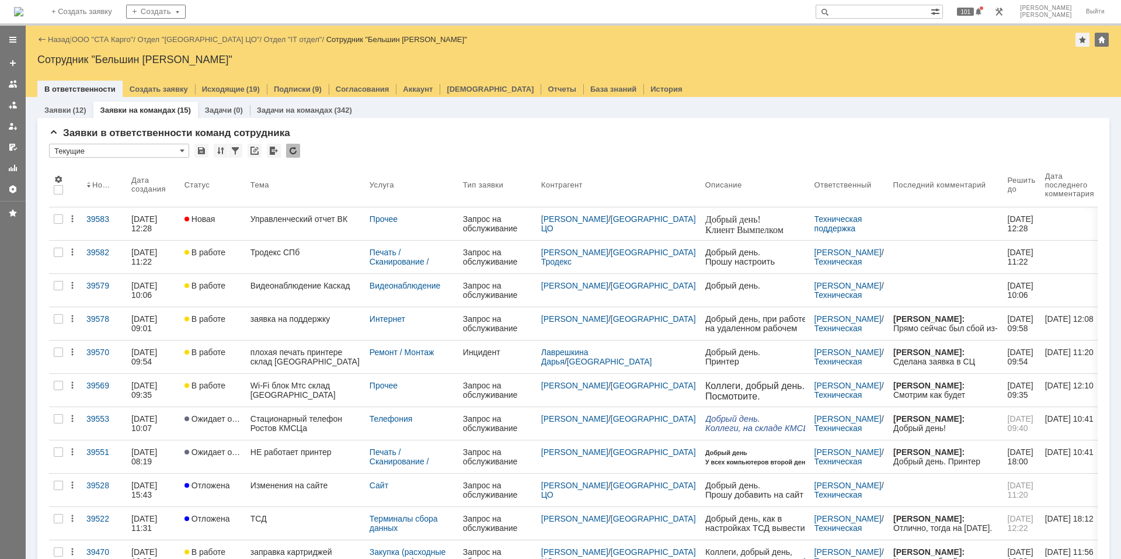
drag, startPoint x: 281, startPoint y: 244, endPoint x: 281, endPoint y: 253, distance: 9.3
click at [281, 244] on link "Тродекс СПб" at bounding box center [305, 257] width 119 height 33
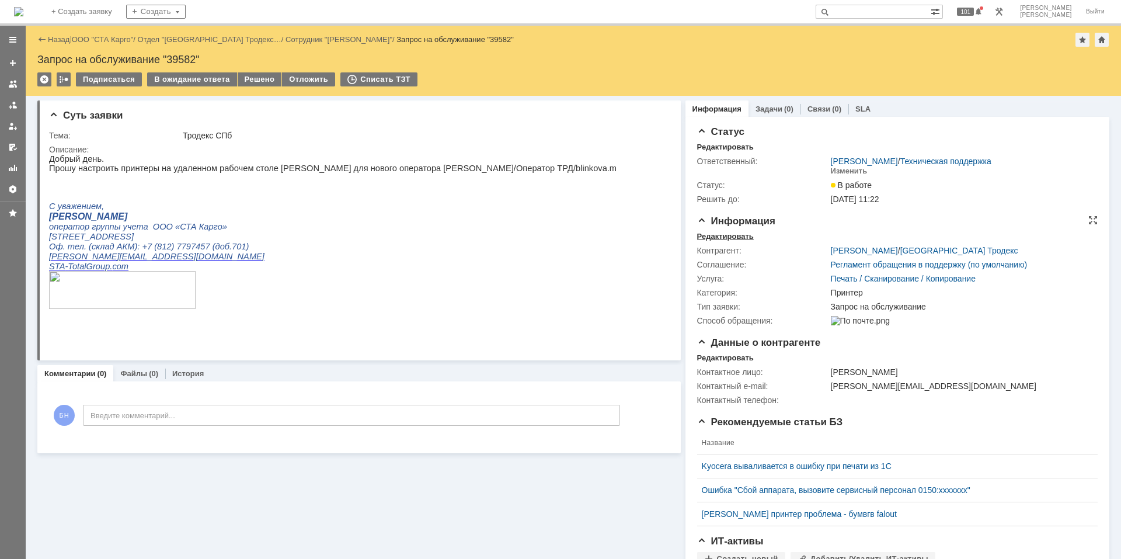
click at [705, 236] on div "Редактировать" at bounding box center [725, 236] width 57 height 9
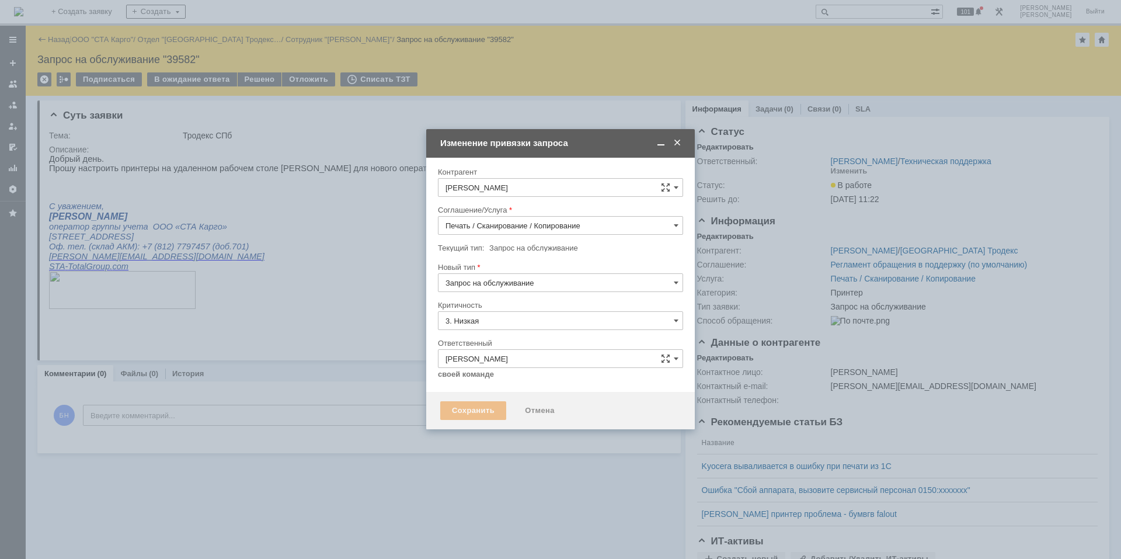
type input "Принтер"
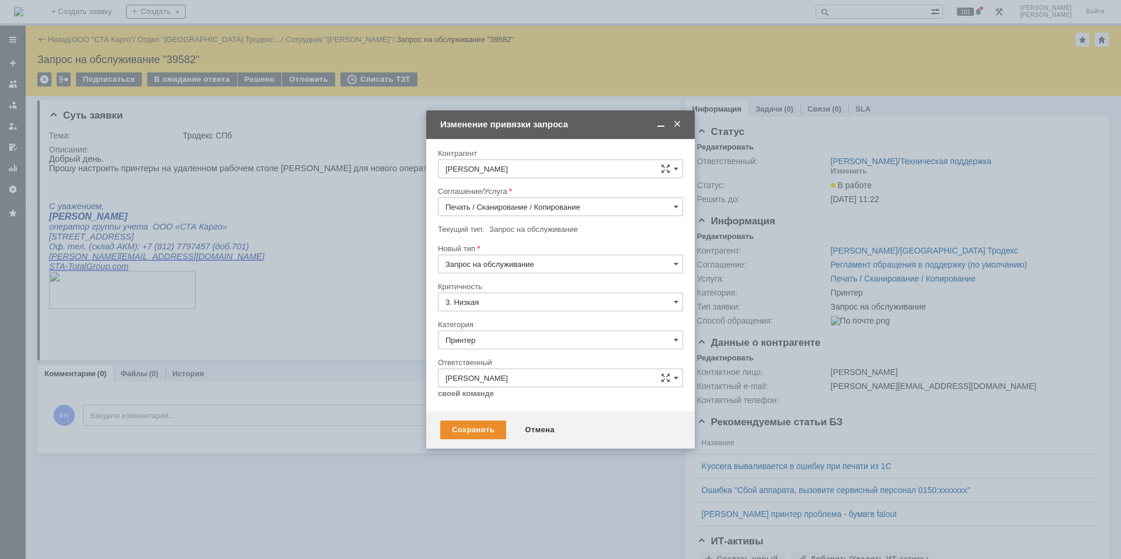
click at [519, 442] on div "Сохранить Отмена" at bounding box center [560, 429] width 269 height 37
click at [525, 431] on div "Отмена" at bounding box center [539, 429] width 53 height 19
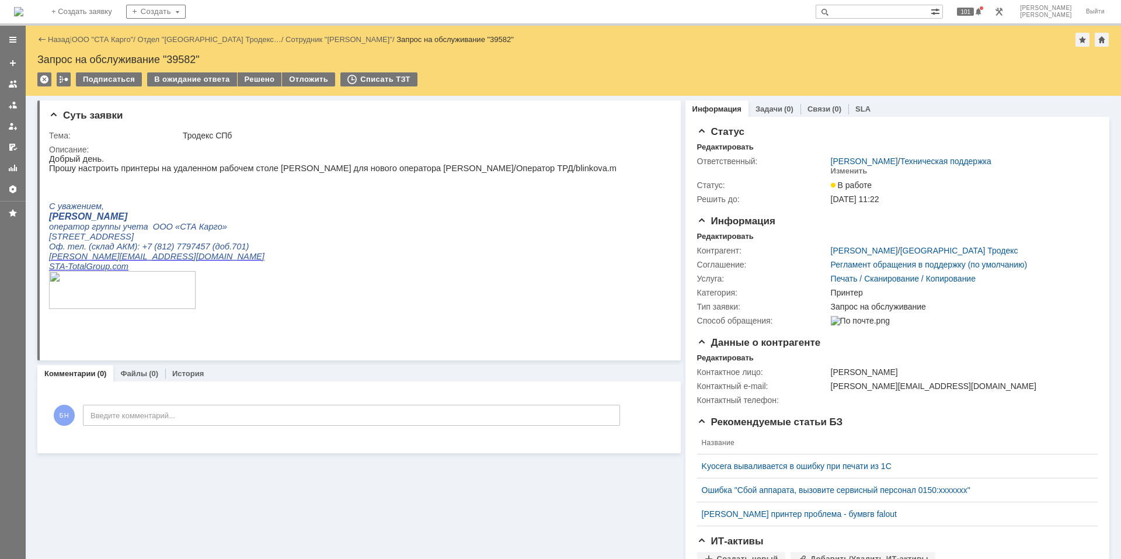
click at [23, 16] on img at bounding box center [18, 11] width 9 height 9
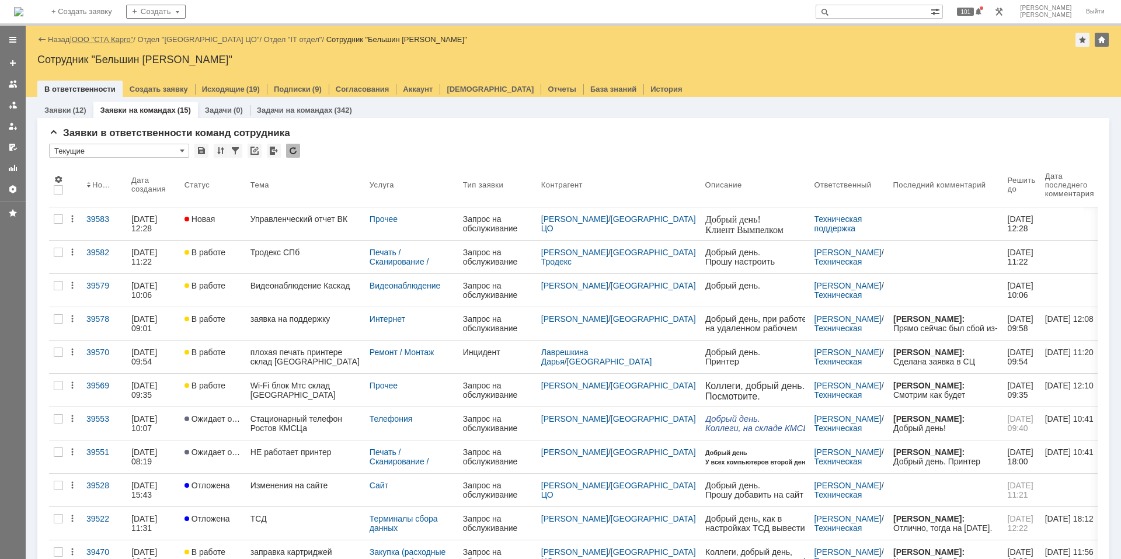
click at [109, 41] on link "ООО "СТА Карго"" at bounding box center [103, 39] width 62 height 9
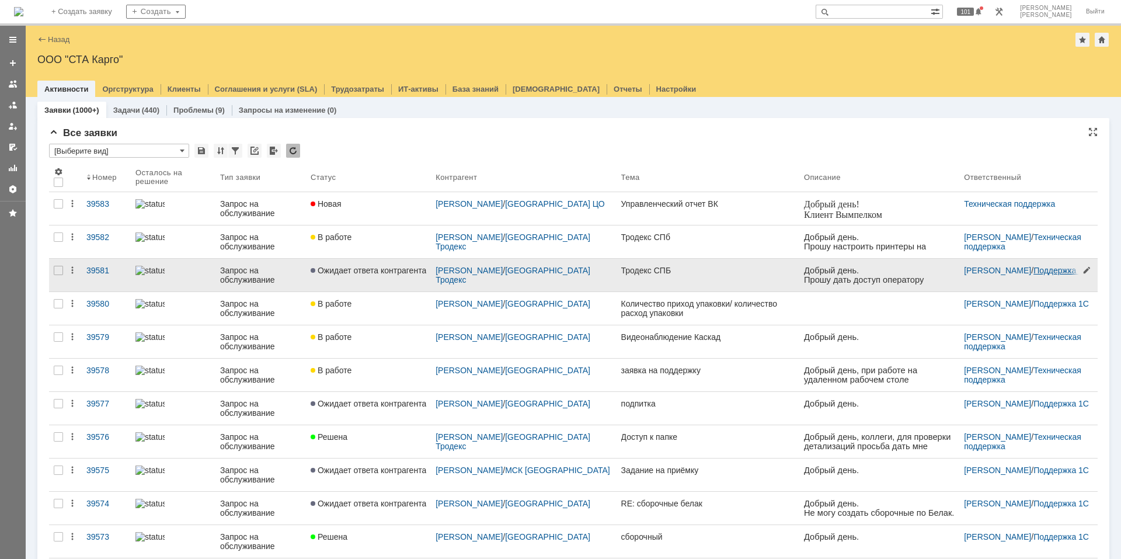
click at [1041, 272] on link "Поддержка 1С" at bounding box center [1060, 270] width 55 height 9
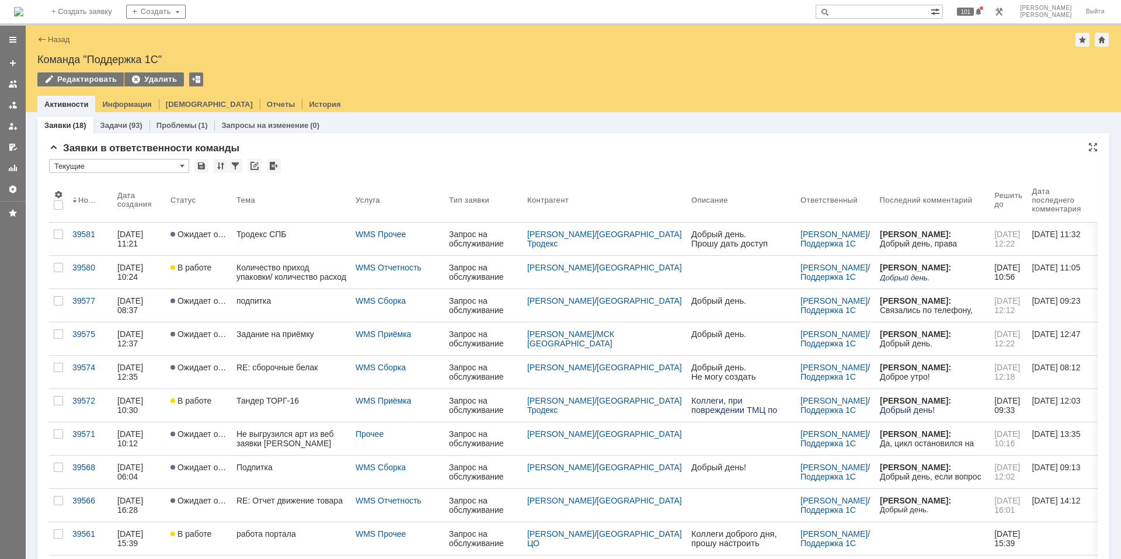
click at [116, 165] on input "Текущие" at bounding box center [119, 166] width 140 height 14
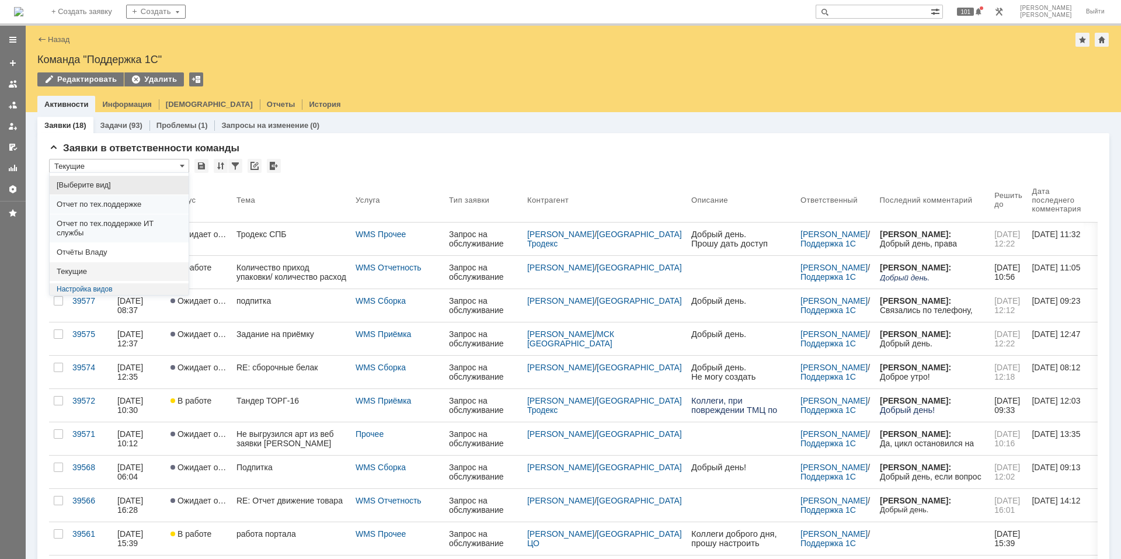
click at [109, 186] on span "[Выберите вид]" at bounding box center [119, 184] width 125 height 9
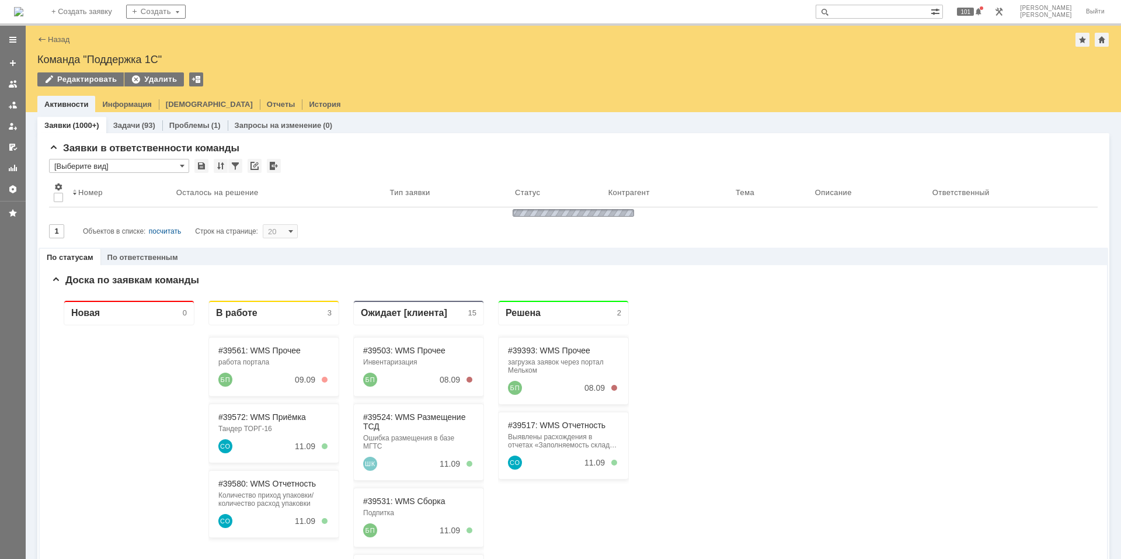
type input "[Выберите вид]"
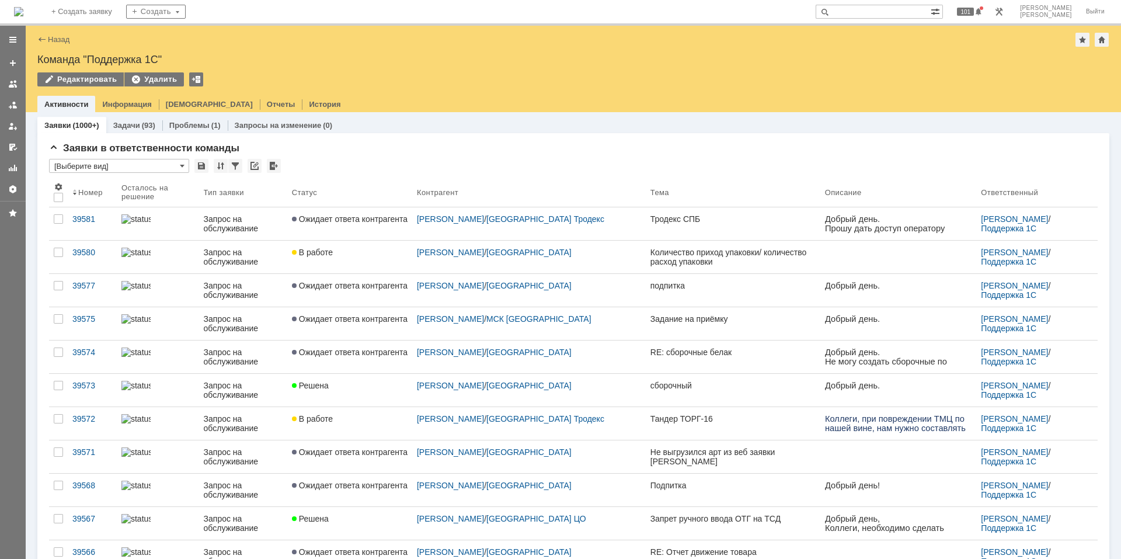
click at [23, 10] on img at bounding box center [18, 11] width 9 height 9
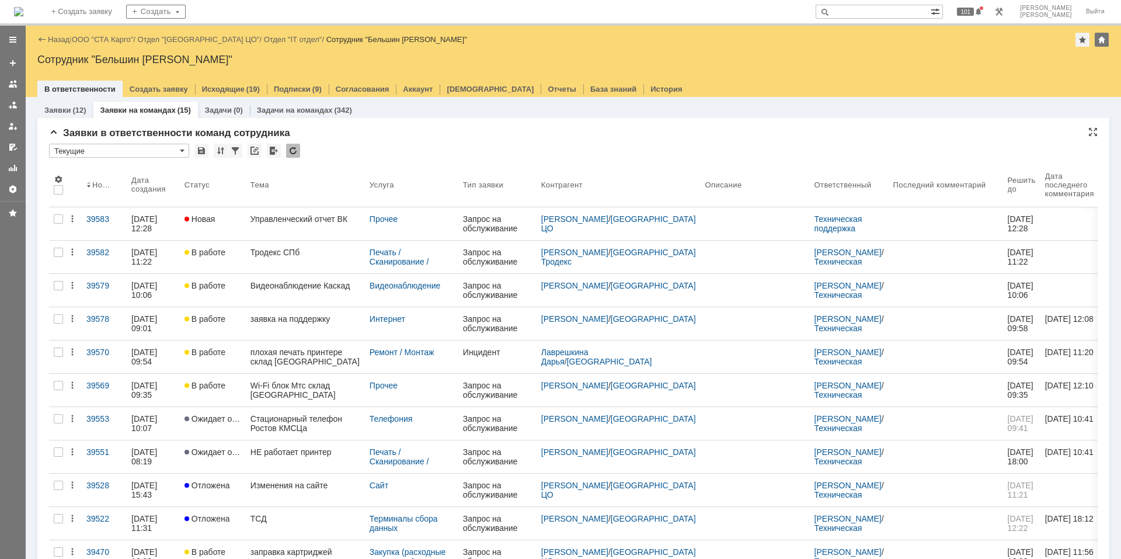
click at [471, 138] on div "Заявки в ответственности команд сотрудника" at bounding box center [573, 133] width 1048 height 12
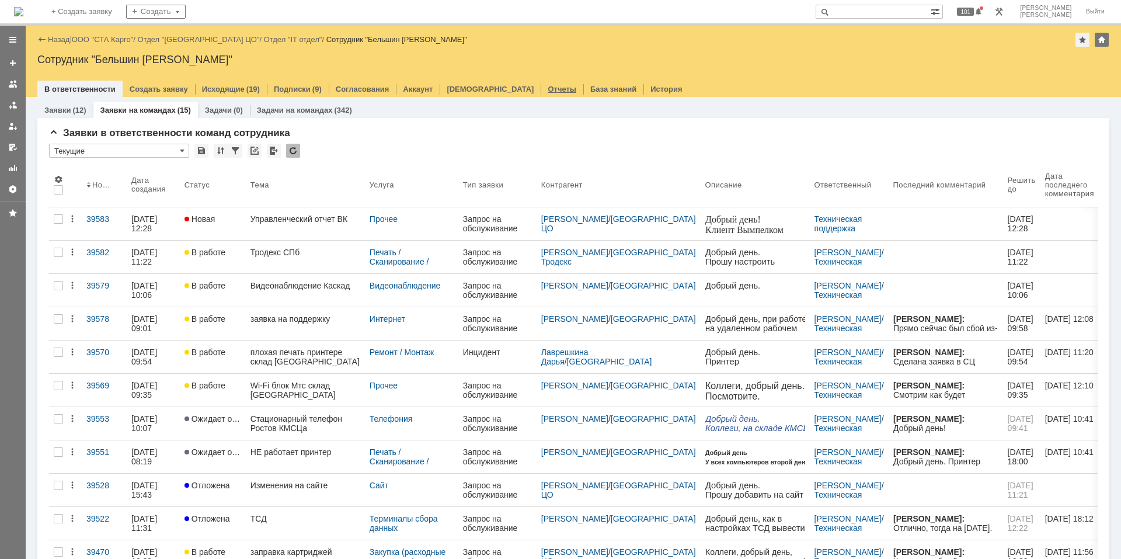
click at [541, 91] on div "Отчеты" at bounding box center [562, 89] width 43 height 17
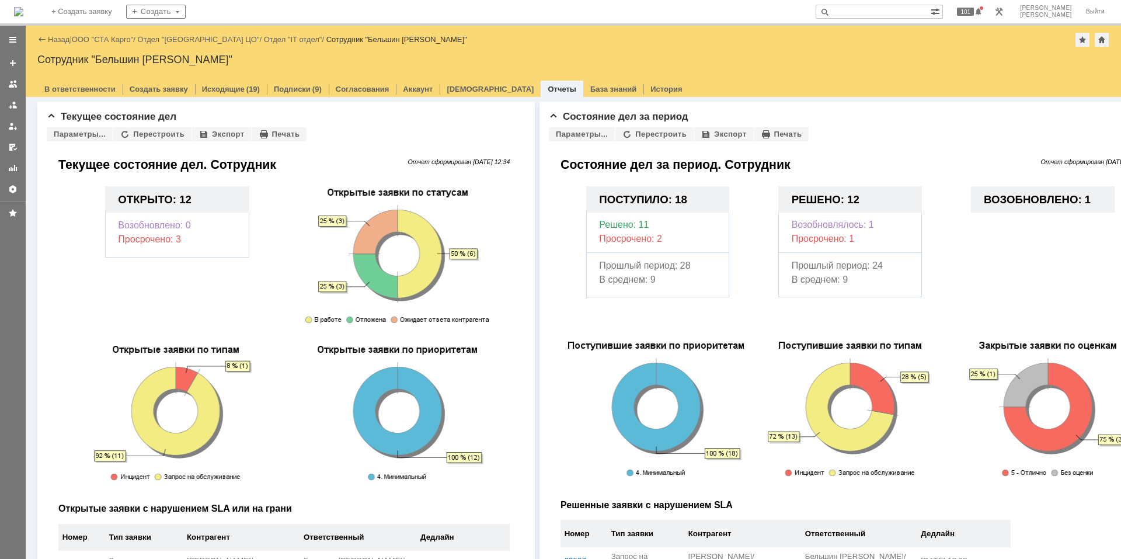
click at [548, 89] on link "Отчеты" at bounding box center [562, 89] width 29 height 9
click at [17, 41] on div at bounding box center [12, 39] width 9 height 9
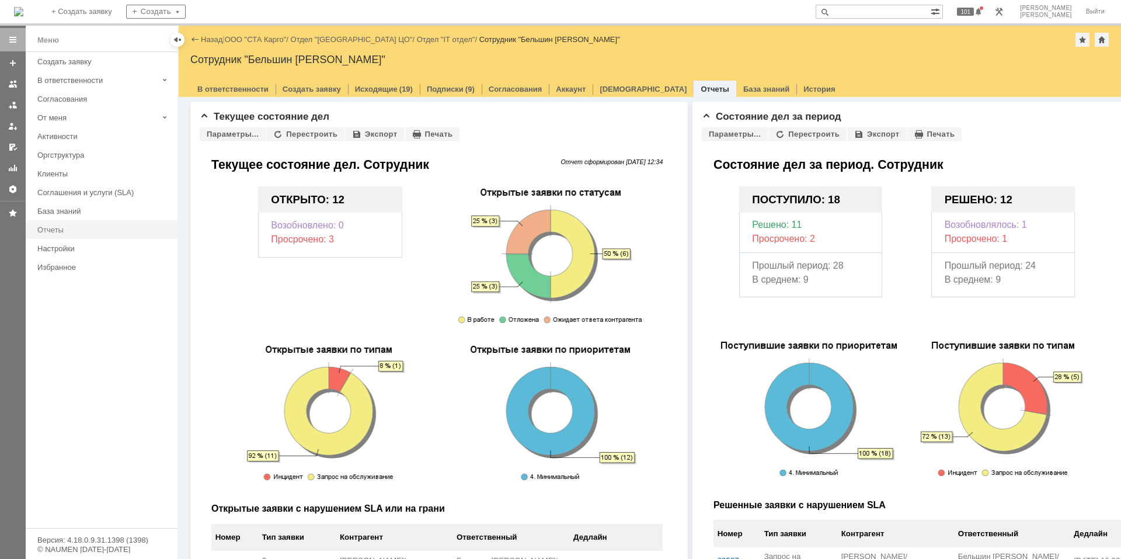
click at [106, 230] on div "Отчеты" at bounding box center [103, 229] width 133 height 9
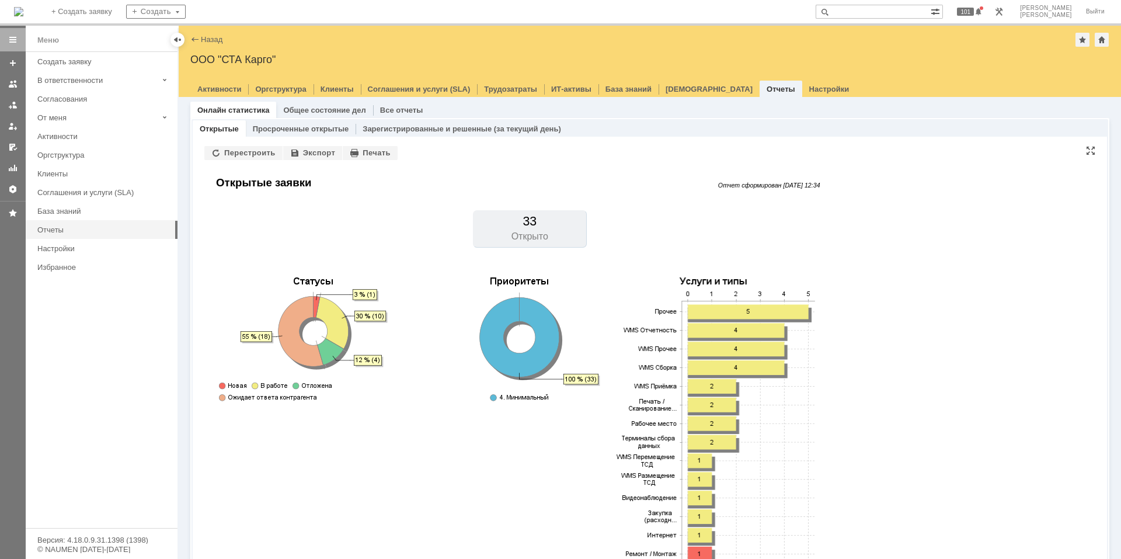
click at [517, 239] on td "Открыто" at bounding box center [530, 238] width 114 height 19
click at [313, 106] on link "Общее состояние дел" at bounding box center [324, 110] width 82 height 9
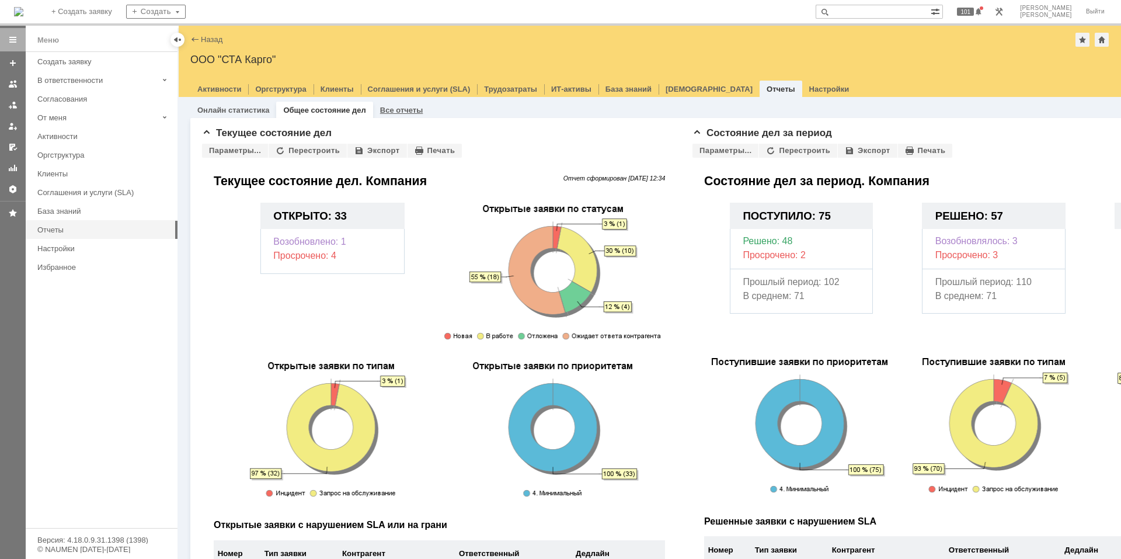
click at [380, 107] on link "Все отчеты" at bounding box center [401, 110] width 43 height 9
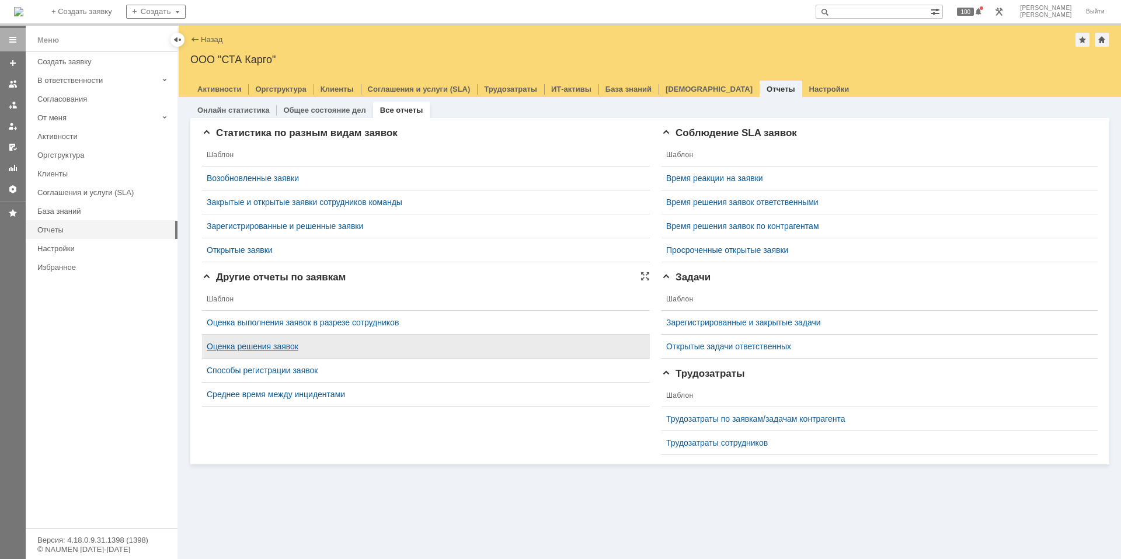
click at [249, 346] on link "Оценка решения заявок" at bounding box center [253, 346] width 92 height 9
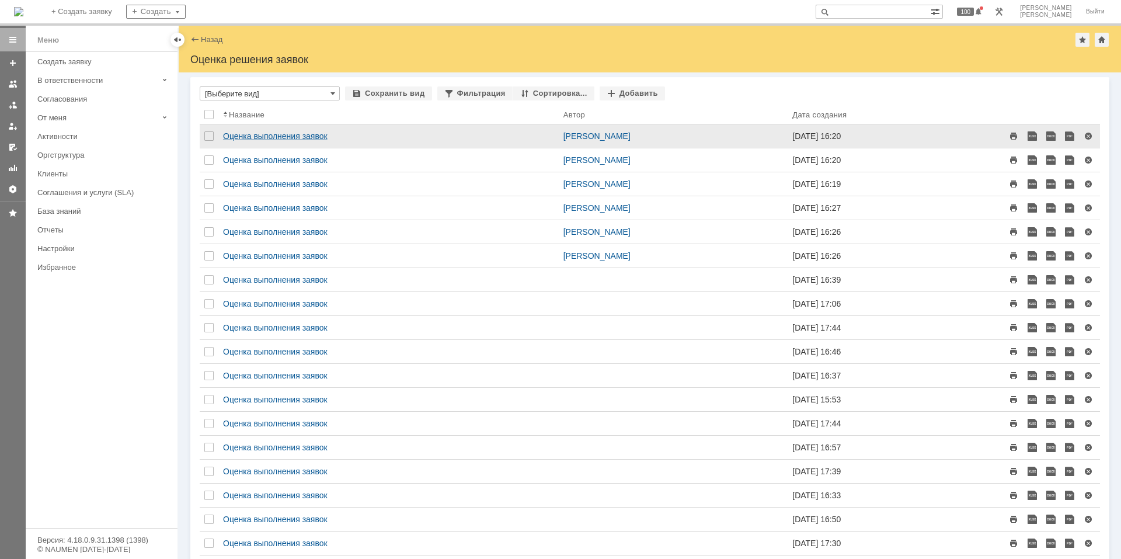
click at [260, 135] on link "Оценка выполнения заявок" at bounding box center [275, 135] width 104 height 9
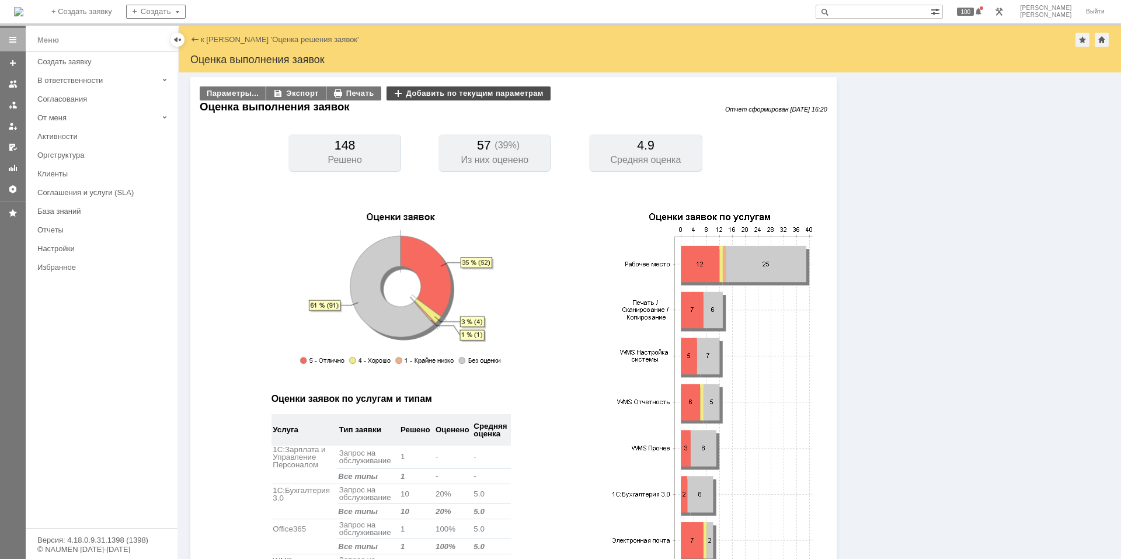
click at [430, 97] on div "Добавить по текущим параметрам" at bounding box center [468, 93] width 164 height 14
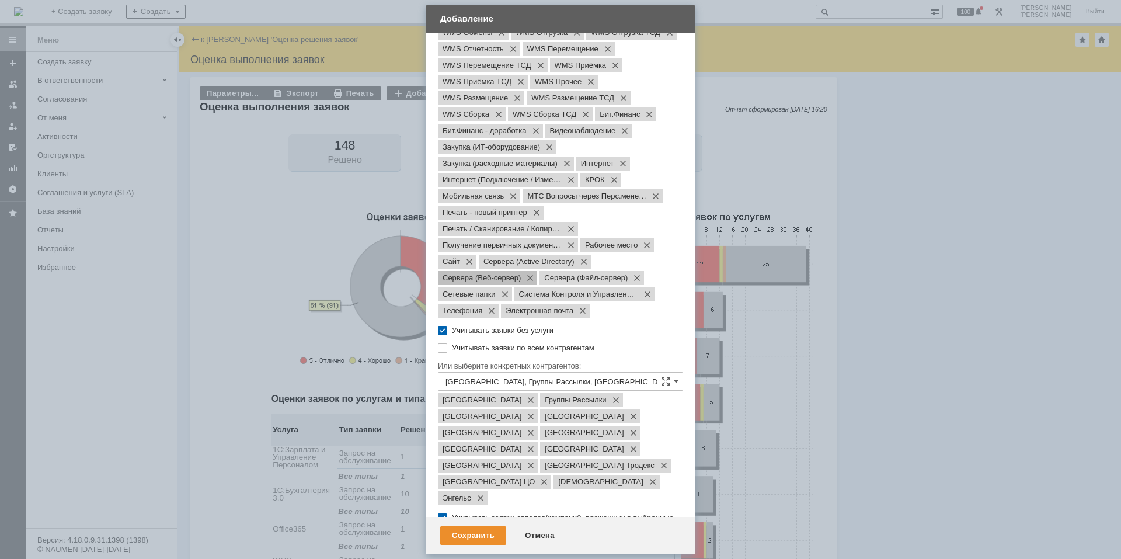
scroll to position [274, 0]
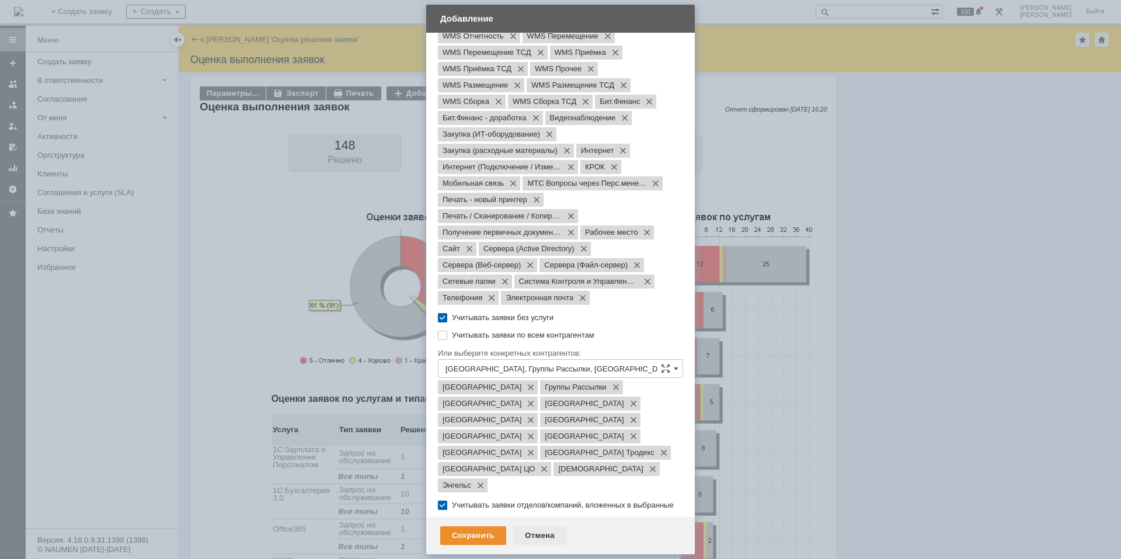
click at [541, 536] on div "Отмена" at bounding box center [539, 535] width 53 height 19
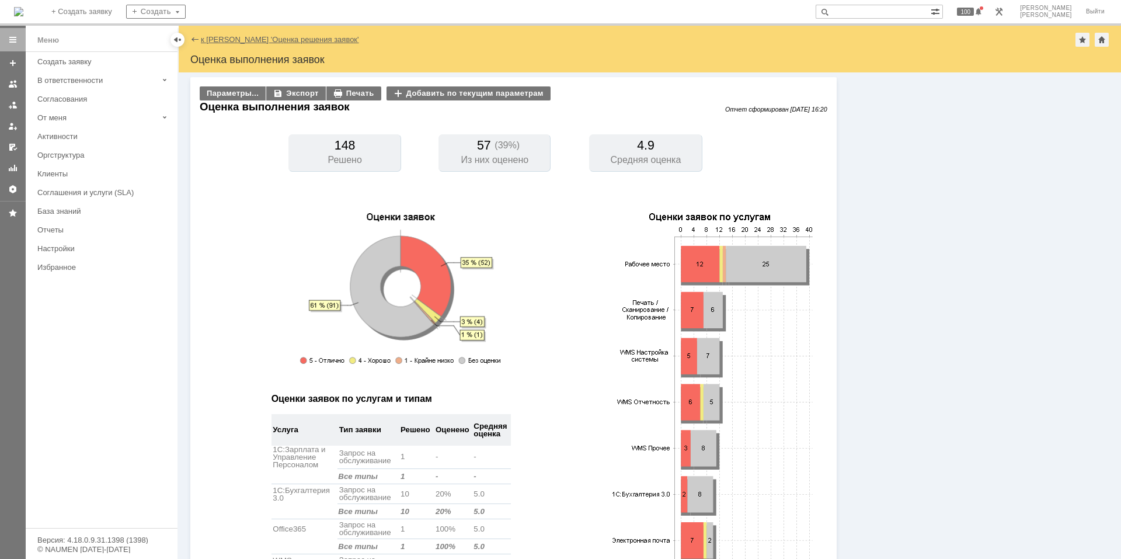
click at [220, 42] on link "к шаблону 'Оценка решения заявок'" at bounding box center [280, 39] width 158 height 9
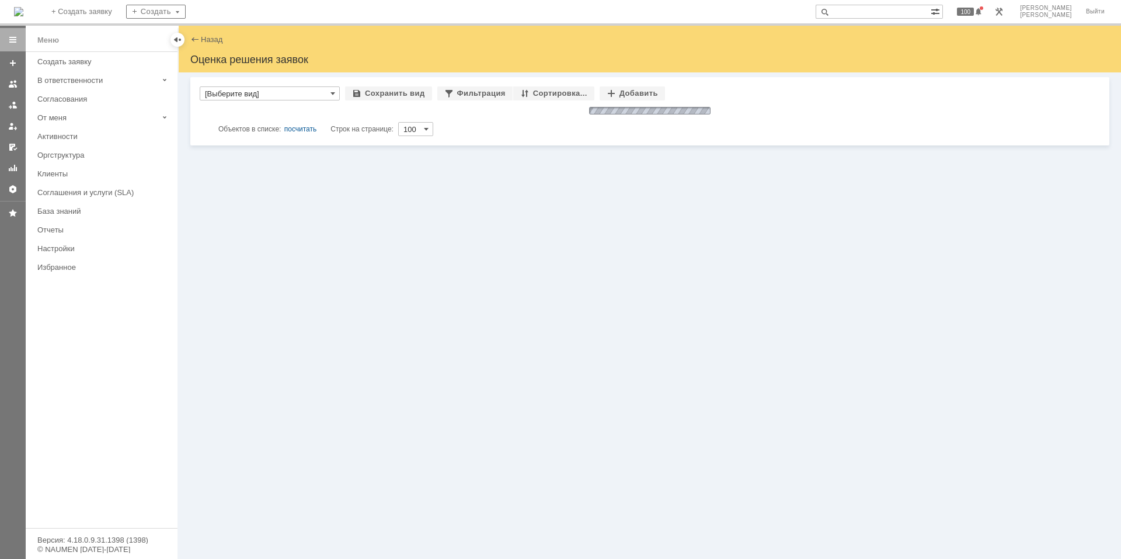
type input "[Выберите вид]"
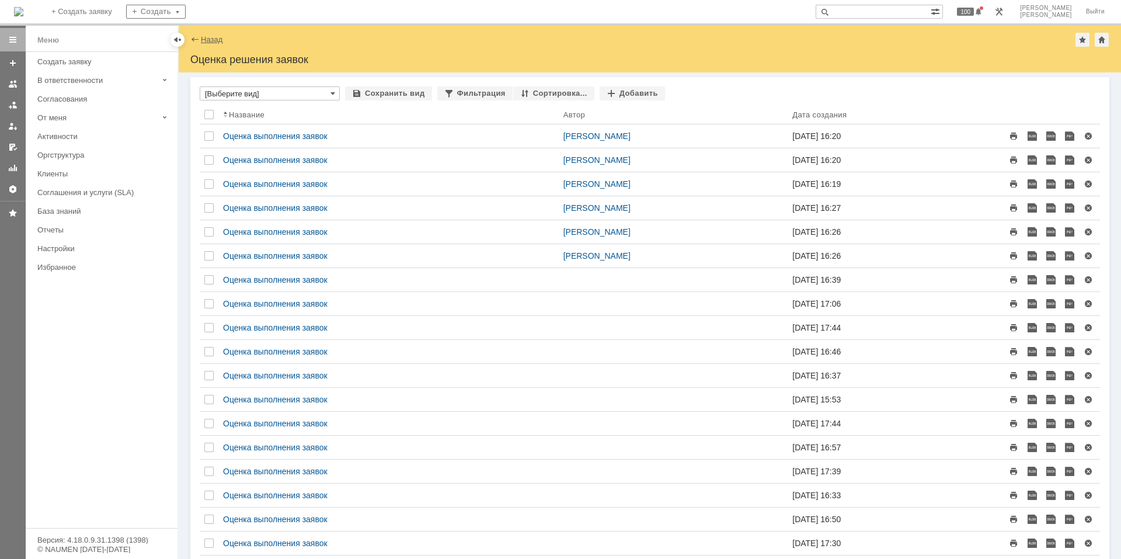
click at [209, 36] on link "Назад" at bounding box center [212, 39] width 22 height 9
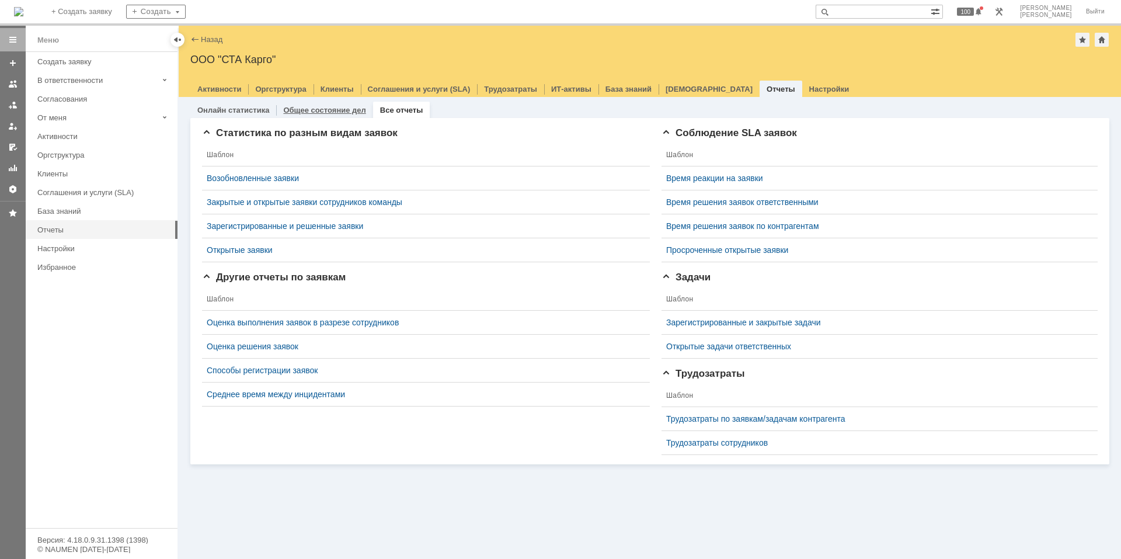
click at [305, 110] on link "Общее состояние дел" at bounding box center [324, 110] width 82 height 9
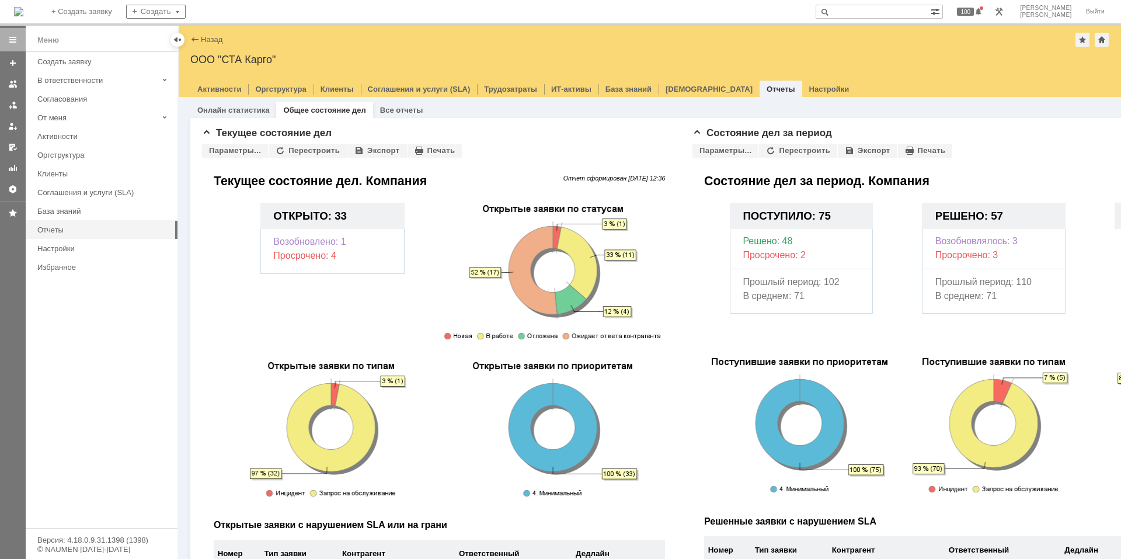
click at [246, 107] on link "Онлайн статистика" at bounding box center [233, 110] width 72 height 9
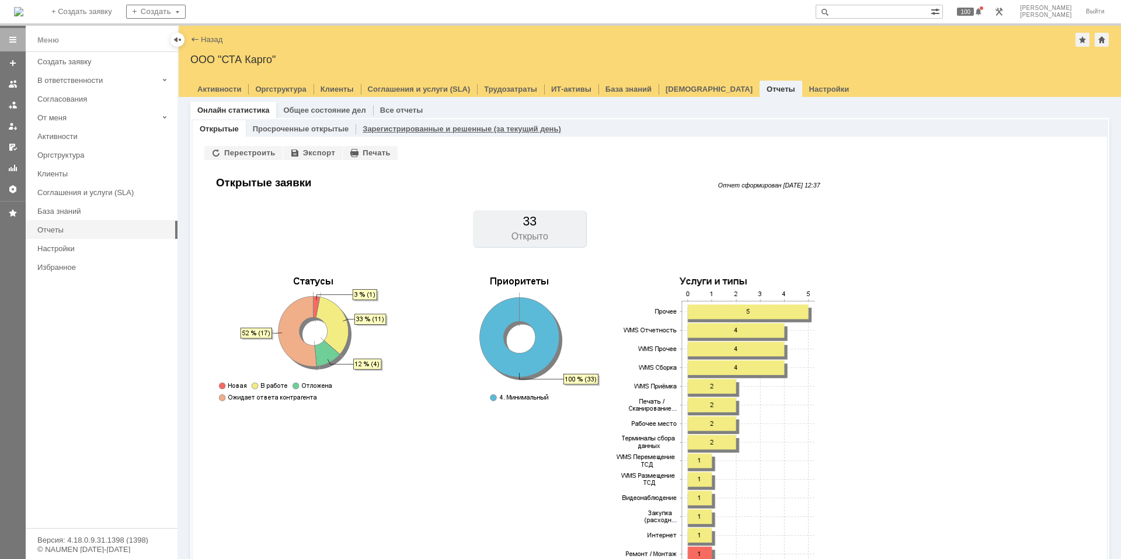
click at [445, 128] on link "Зарегистрированные и решенные (за текущий день)" at bounding box center [462, 128] width 198 height 9
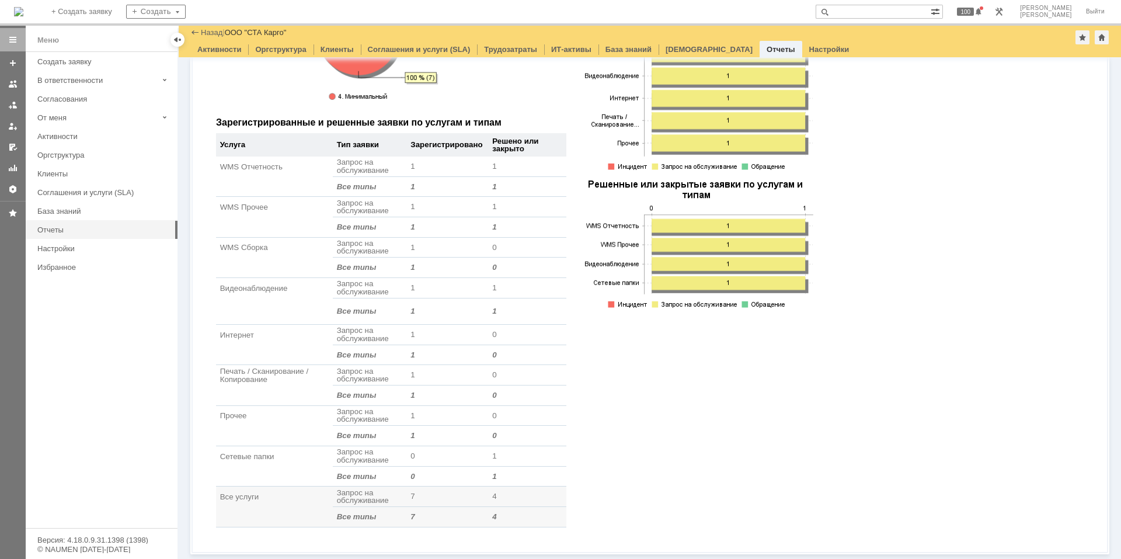
scroll to position [149, 0]
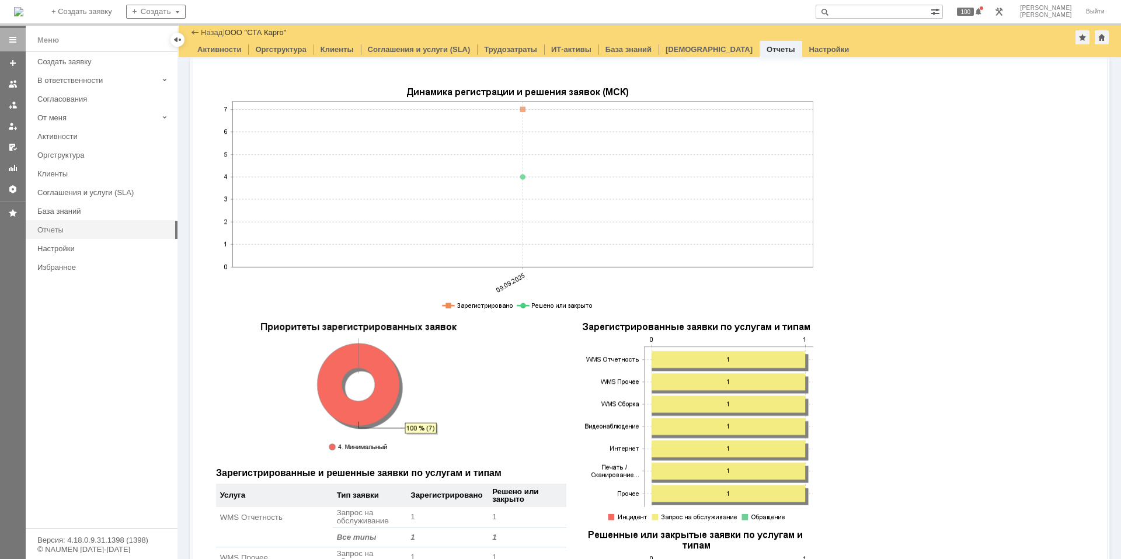
click at [65, 225] on link "Отчеты" at bounding box center [104, 230] width 142 height 18
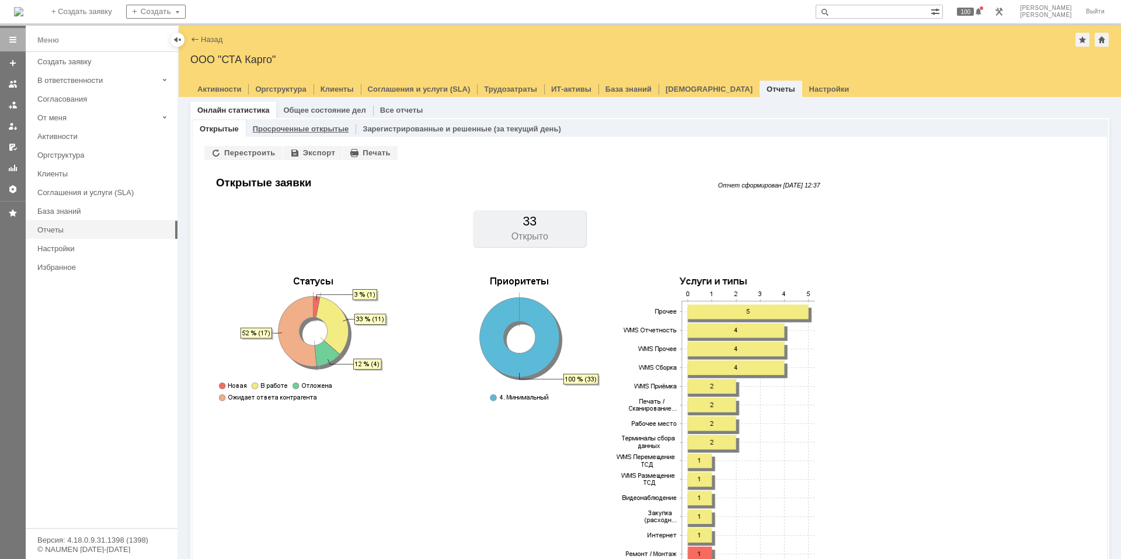
click at [277, 133] on link "Просроченные открытые" at bounding box center [301, 128] width 96 height 9
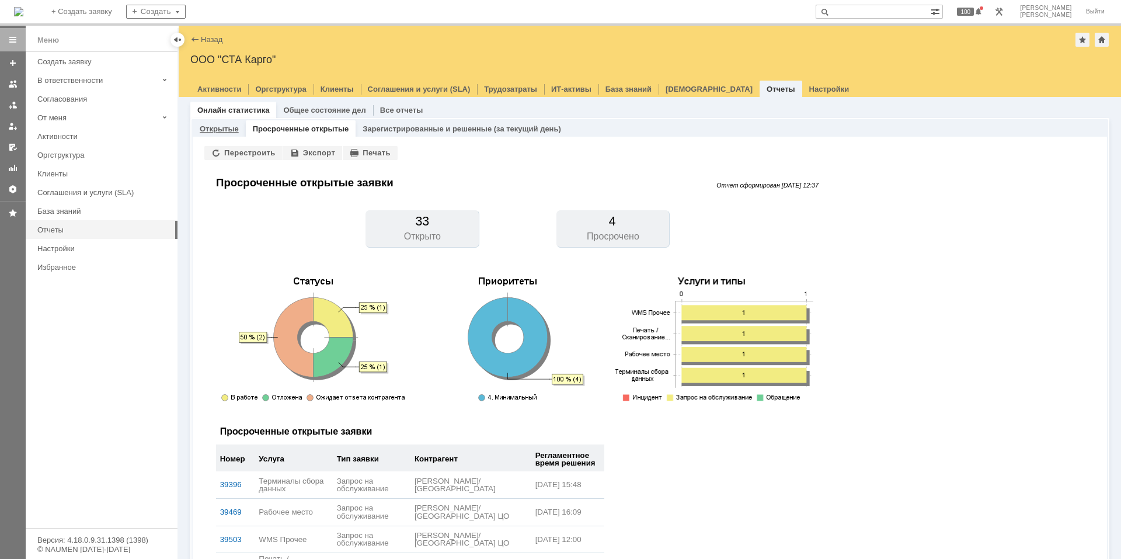
click at [205, 127] on link "Открытые" at bounding box center [219, 128] width 39 height 9
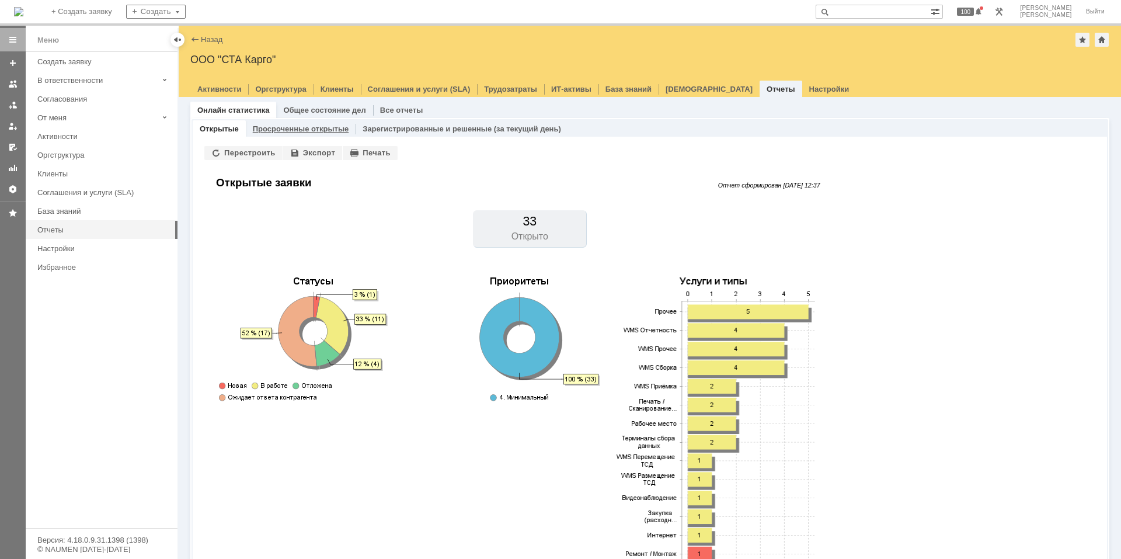
click at [324, 131] on link "Просроченные открытые" at bounding box center [301, 128] width 96 height 9
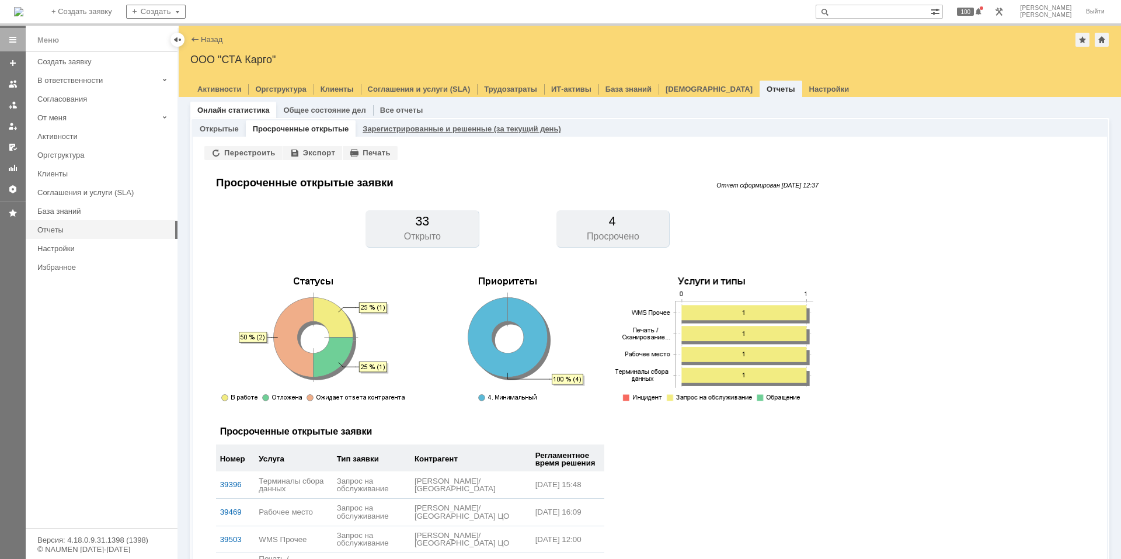
click at [379, 126] on link "Зарегистрированные и решенные (за текущий день)" at bounding box center [462, 128] width 198 height 9
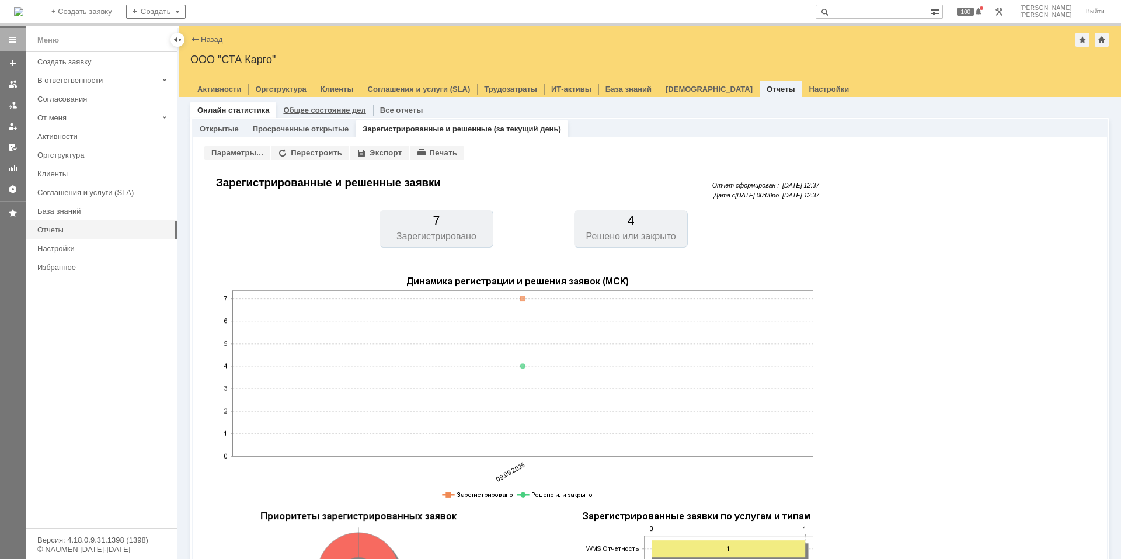
click at [311, 110] on link "Общее состояние дел" at bounding box center [324, 110] width 82 height 9
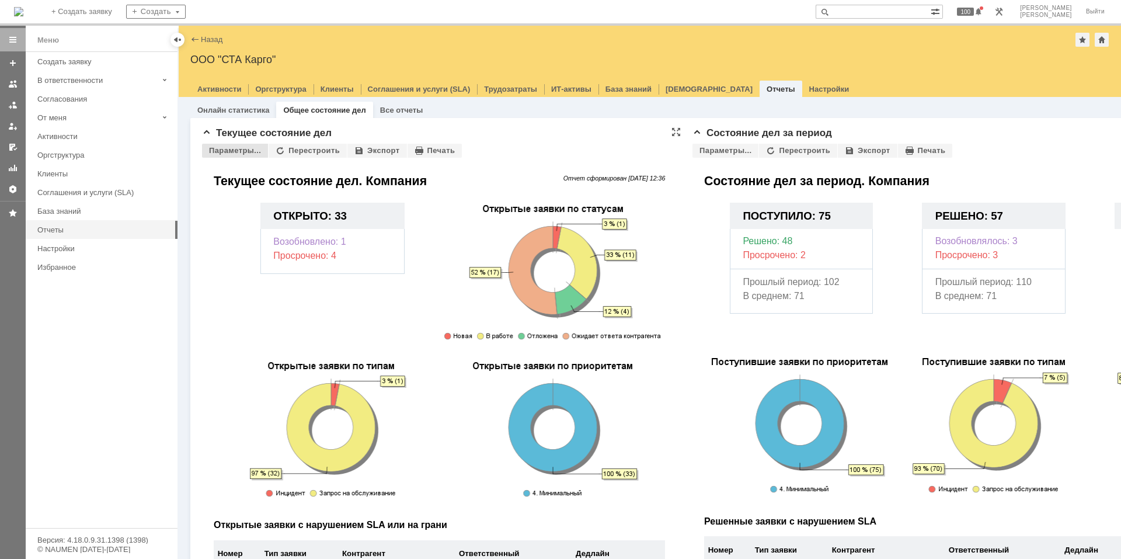
click at [239, 152] on div "Параметры..." at bounding box center [235, 151] width 66 height 14
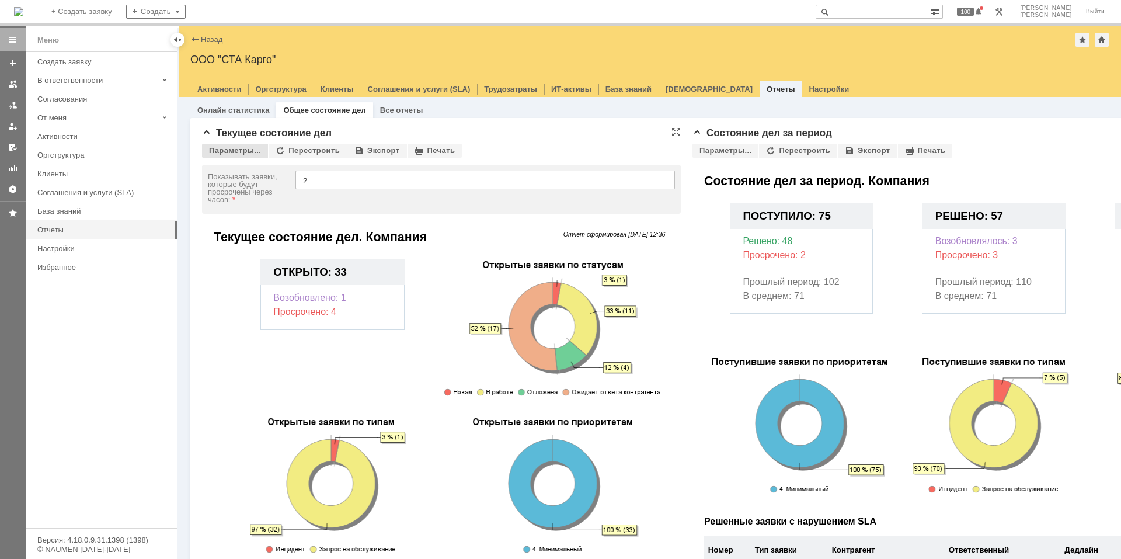
click at [239, 152] on div "Параметры..." at bounding box center [235, 151] width 66 height 14
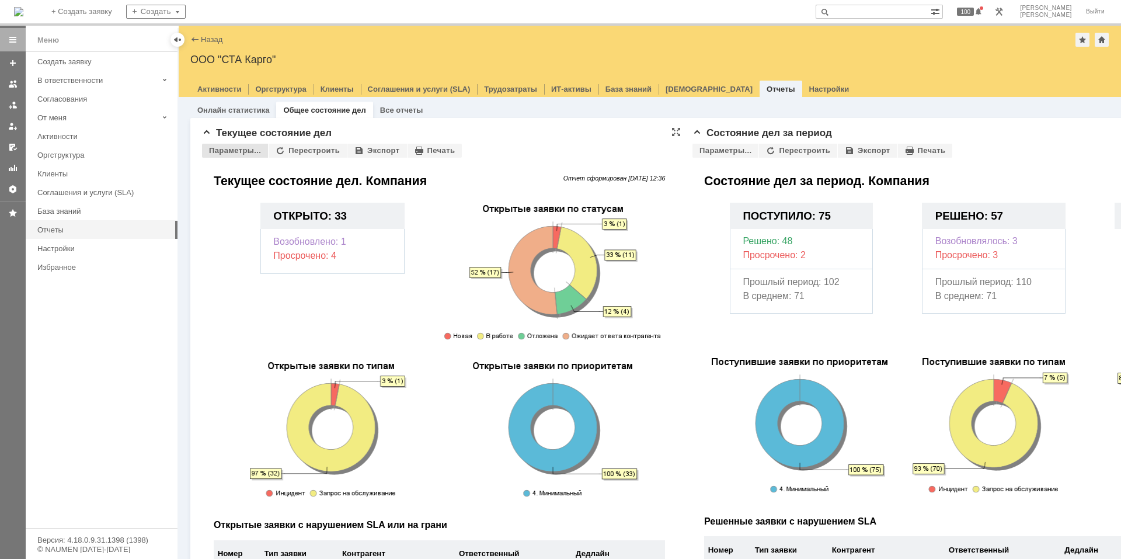
click at [239, 152] on div "Параметры..." at bounding box center [235, 151] width 66 height 14
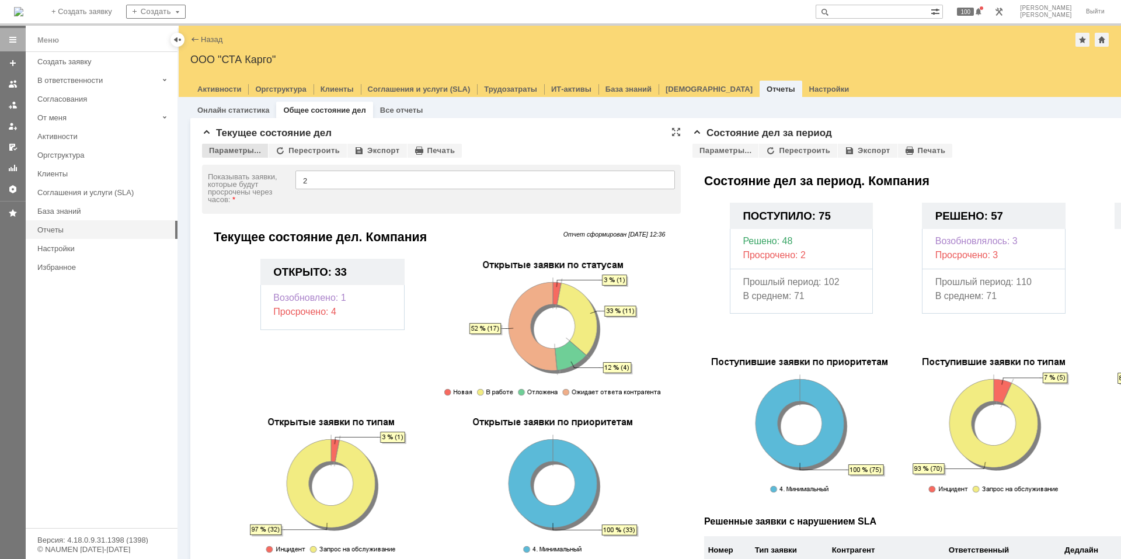
click at [239, 152] on div "Параметры..." at bounding box center [235, 151] width 66 height 14
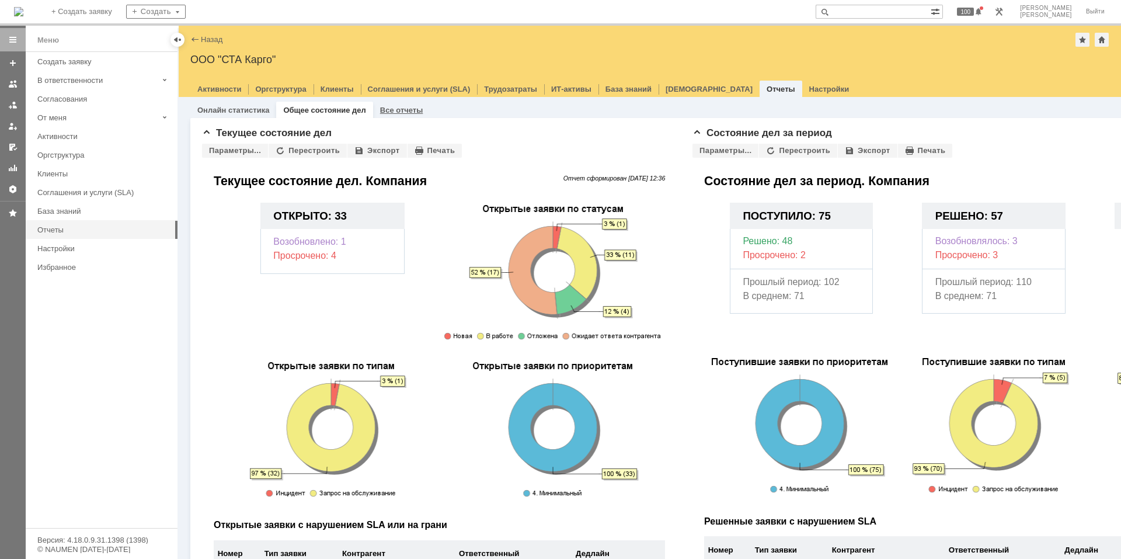
click at [386, 111] on link "Все отчеты" at bounding box center [401, 110] width 43 height 9
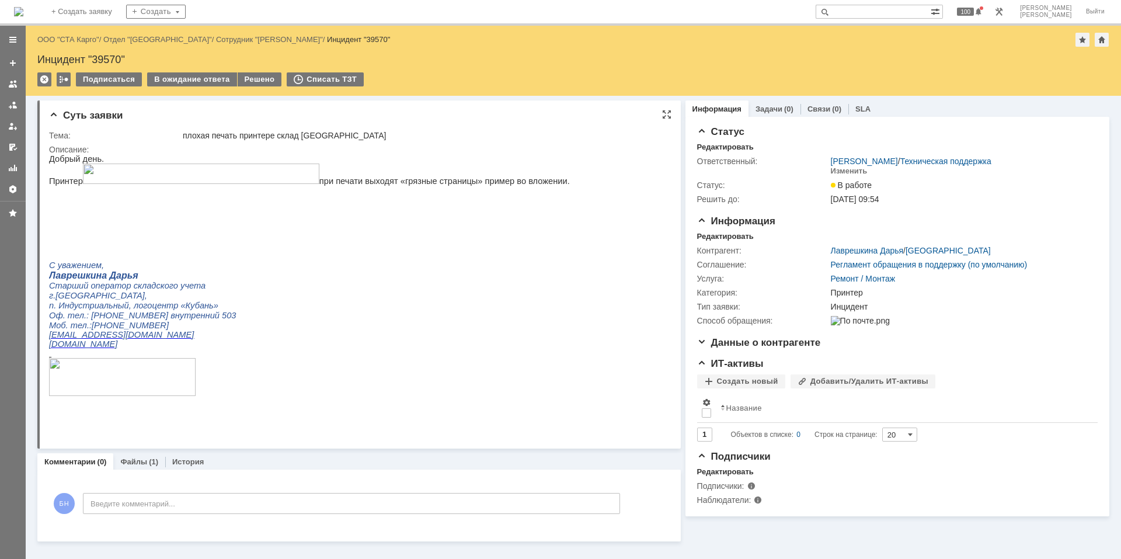
click at [447, 219] on p at bounding box center [309, 218] width 521 height 9
click at [453, 311] on p "п. Индустриальный, логоцентр «Кубань»" at bounding box center [309, 306] width 521 height 10
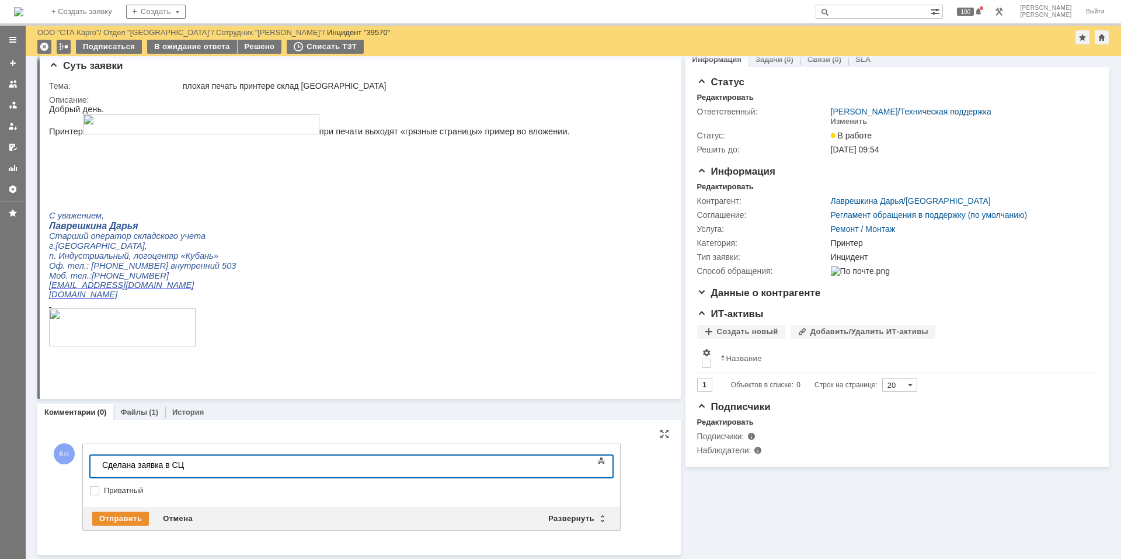
scroll to position [9, 0]
click at [127, 515] on div "Отправить" at bounding box center [120, 519] width 57 height 14
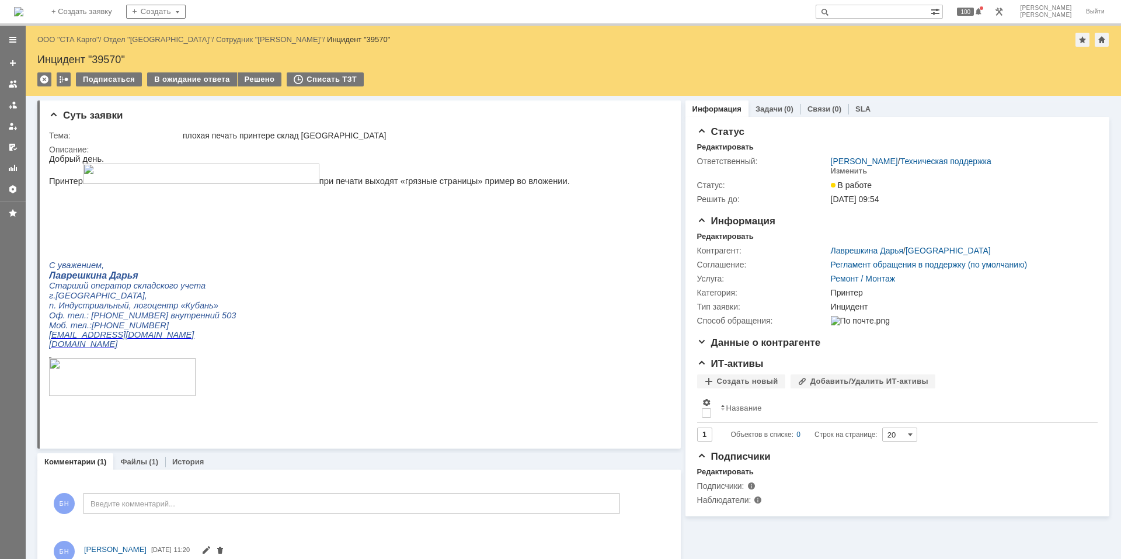
scroll to position [0, 0]
click at [23, 7] on img at bounding box center [18, 11] width 9 height 9
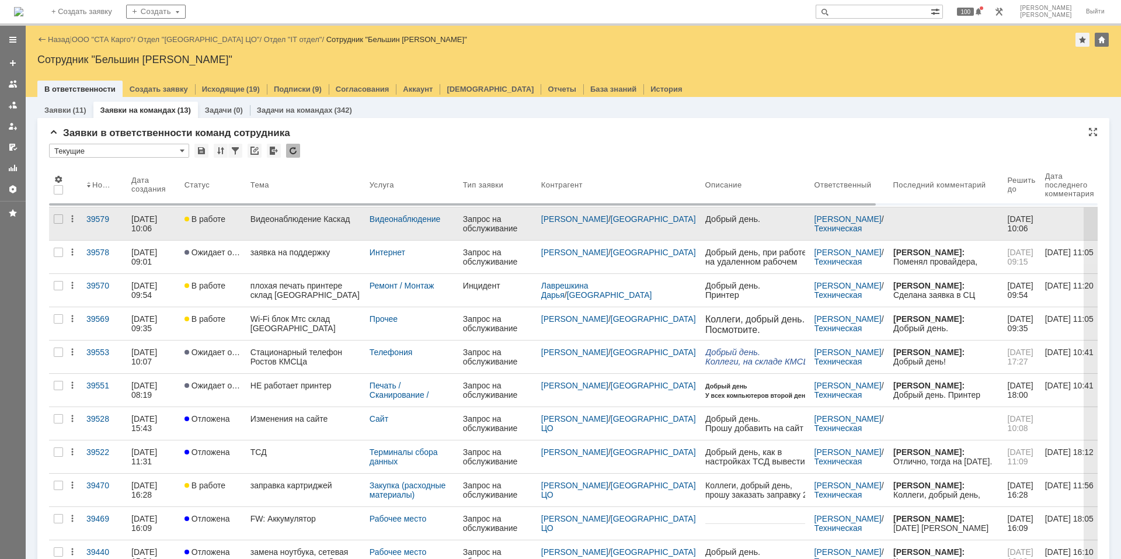
click at [290, 229] on link "Видеонаблюдение Каскад" at bounding box center [305, 223] width 119 height 33
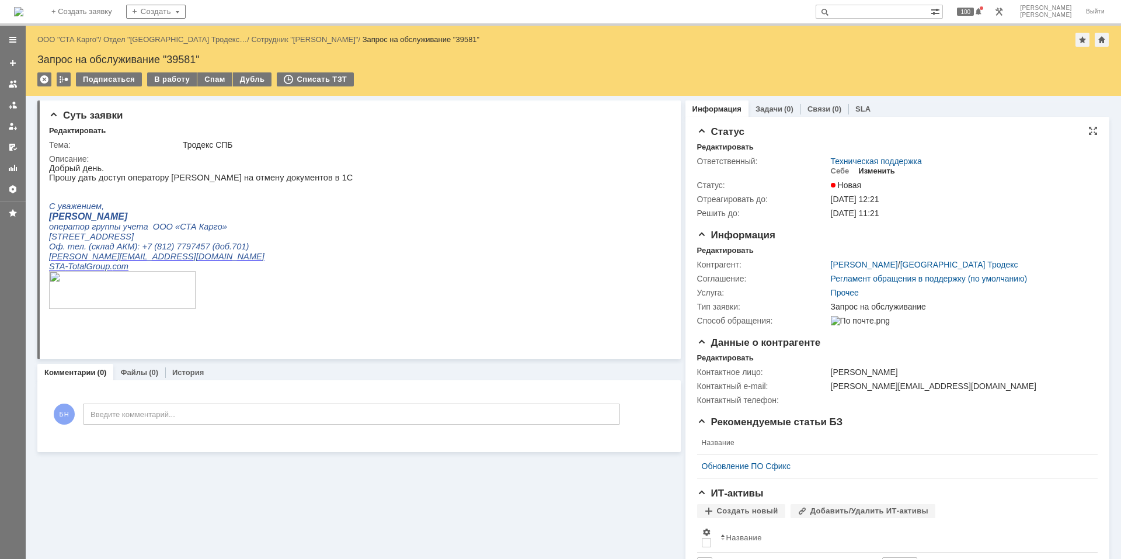
click at [871, 170] on div "Изменить" at bounding box center [876, 170] width 37 height 9
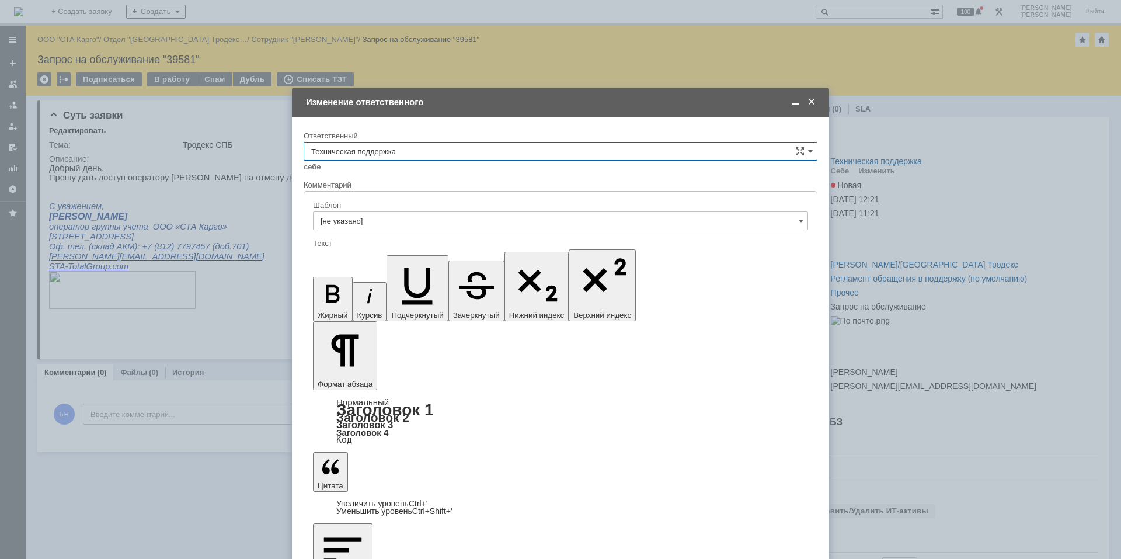
click at [492, 151] on input "Техническая поддержка" at bounding box center [561, 151] width 514 height 19
click at [438, 247] on span "Поддержка 1С" at bounding box center [560, 248] width 499 height 9
type input "Поддержка 1С"
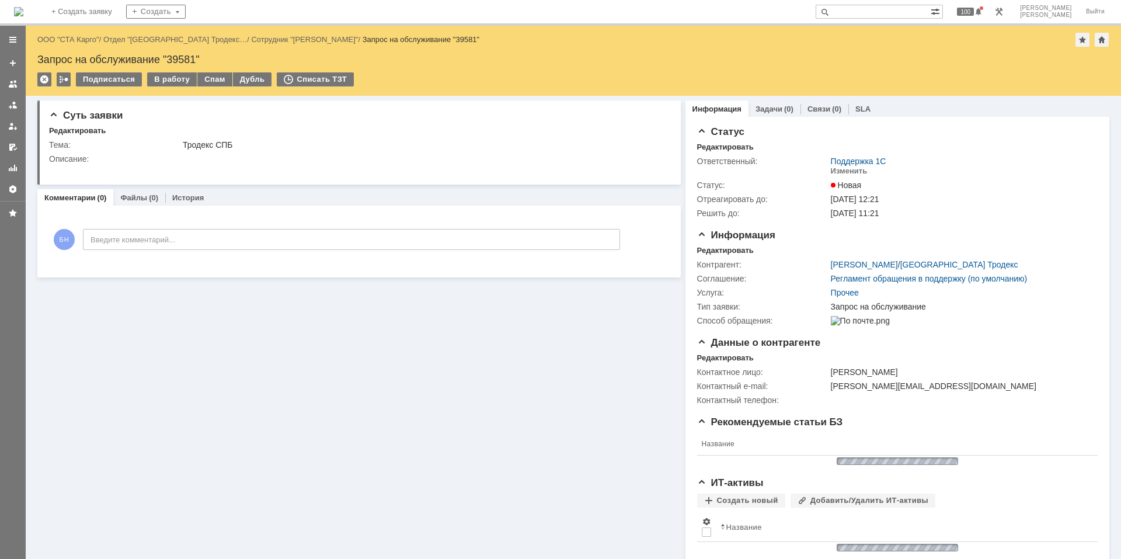
scroll to position [0, 0]
click at [23, 8] on img at bounding box center [18, 11] width 9 height 9
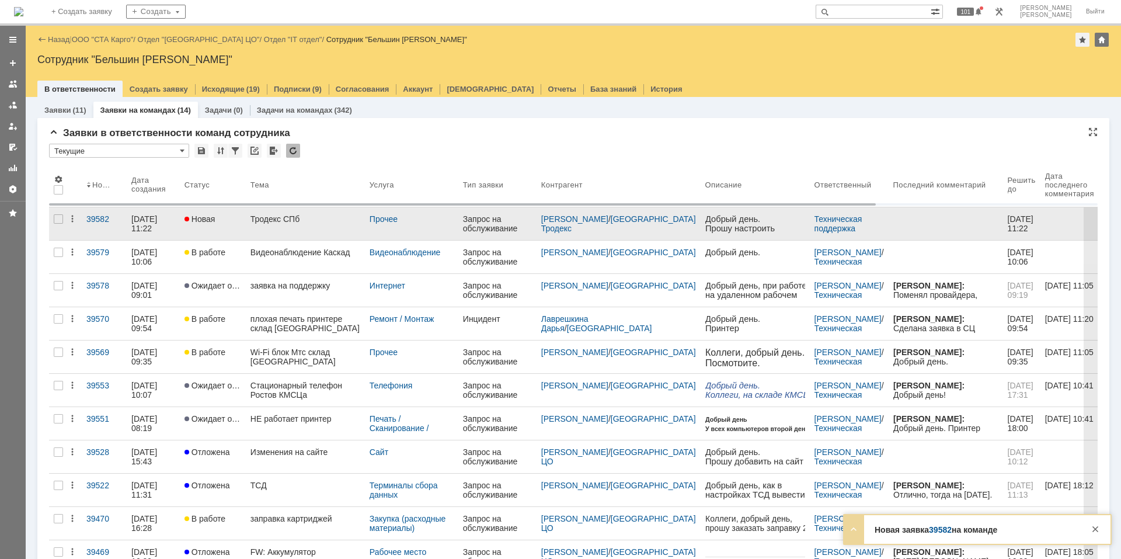
click at [294, 215] on div "Тродекс СПб" at bounding box center [305, 218] width 110 height 9
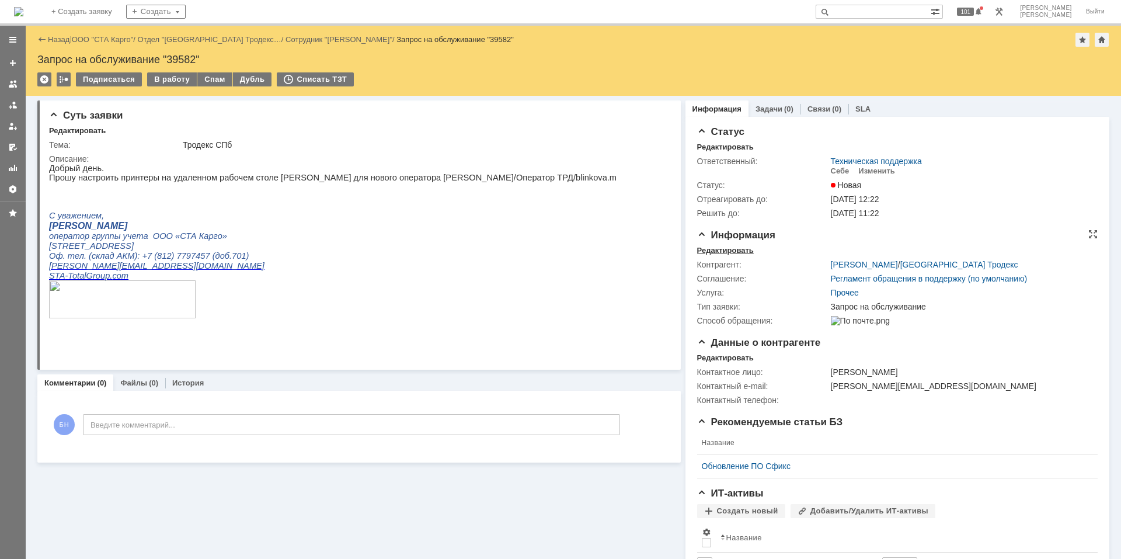
click at [713, 248] on div "Редактировать" at bounding box center [725, 250] width 57 height 9
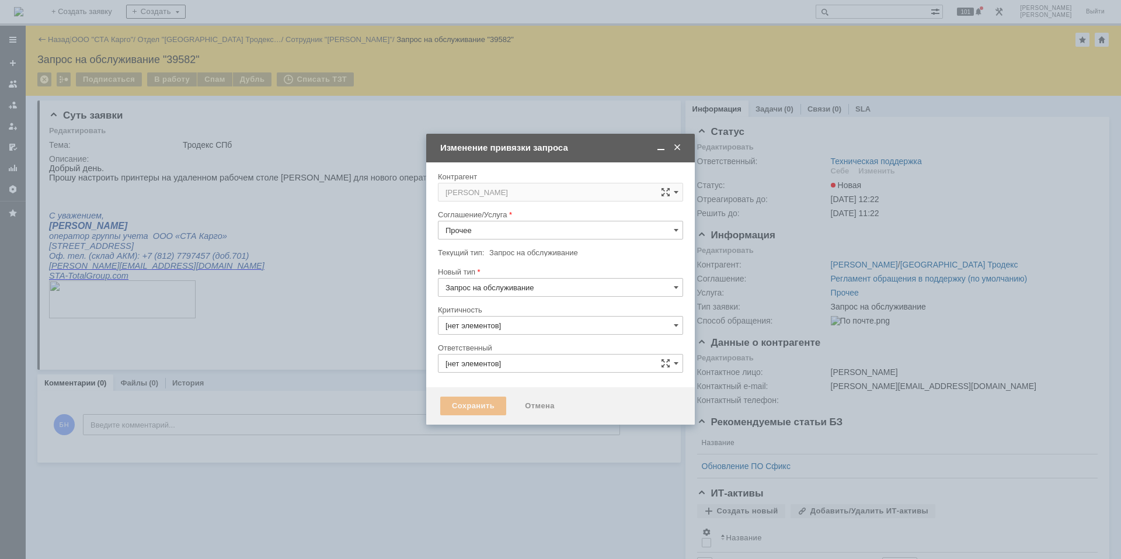
type input "3. Низкая"
type input "[не указано]"
type input "Техническая поддержка"
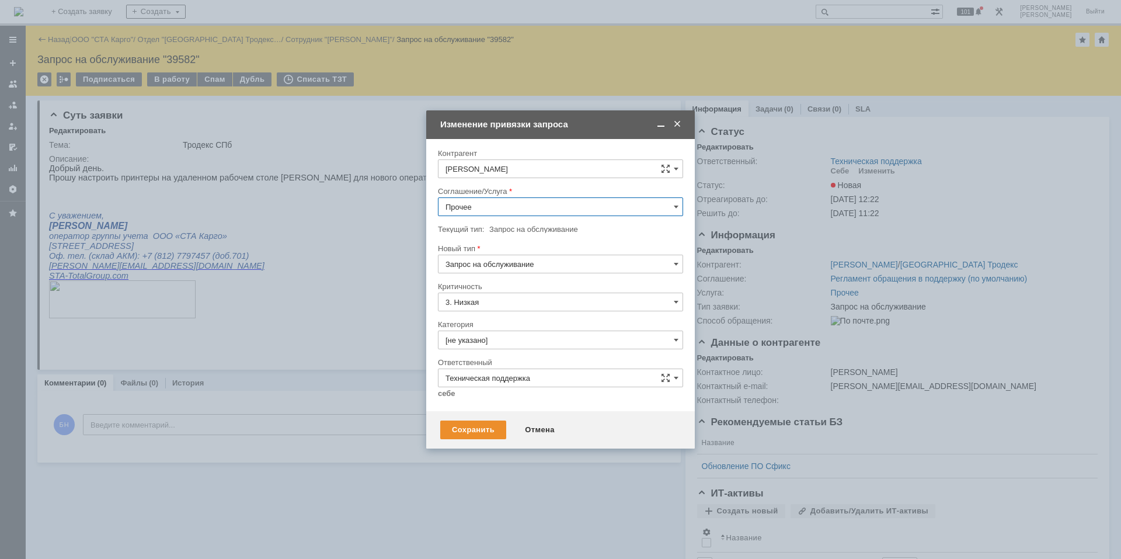
click at [511, 208] on input "Прочее" at bounding box center [560, 206] width 245 height 19
click at [512, 263] on span "Печать / Сканирование / Копирование" at bounding box center [560, 267] width 230 height 9
type input "Печать / Сканирование / Копирование"
click at [479, 341] on input "[не указано]" at bounding box center [560, 339] width 245 height 19
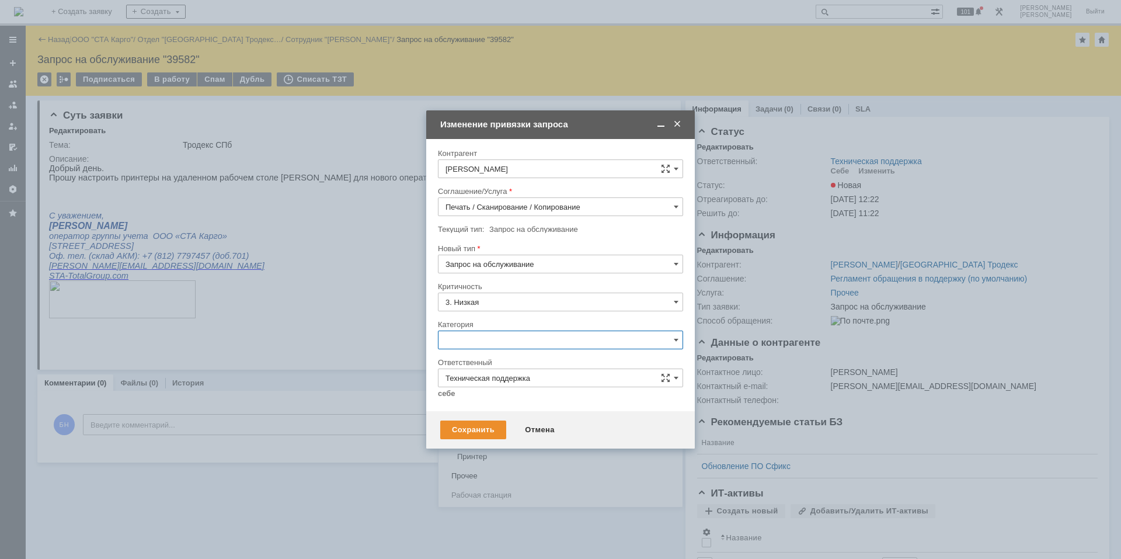
scroll to position [234, 0]
click at [483, 450] on div "Принтер" at bounding box center [560, 455] width 244 height 19
type input "Принтер"
click at [450, 390] on link "себе" at bounding box center [447, 393] width 18 height 9
type input "[PERSON_NAME]"
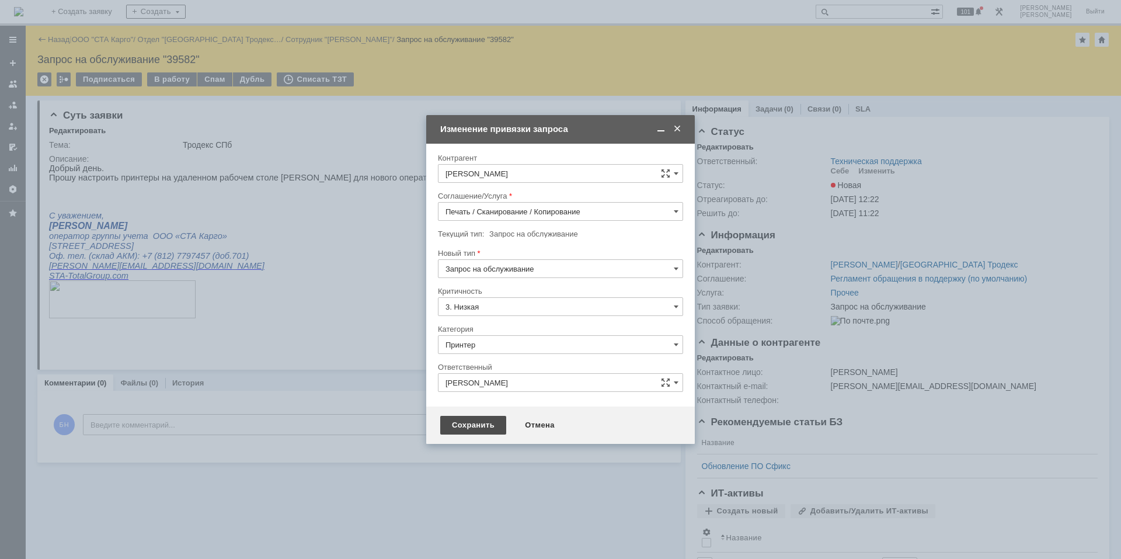
click at [465, 426] on div "Сохранить" at bounding box center [473, 425] width 66 height 19
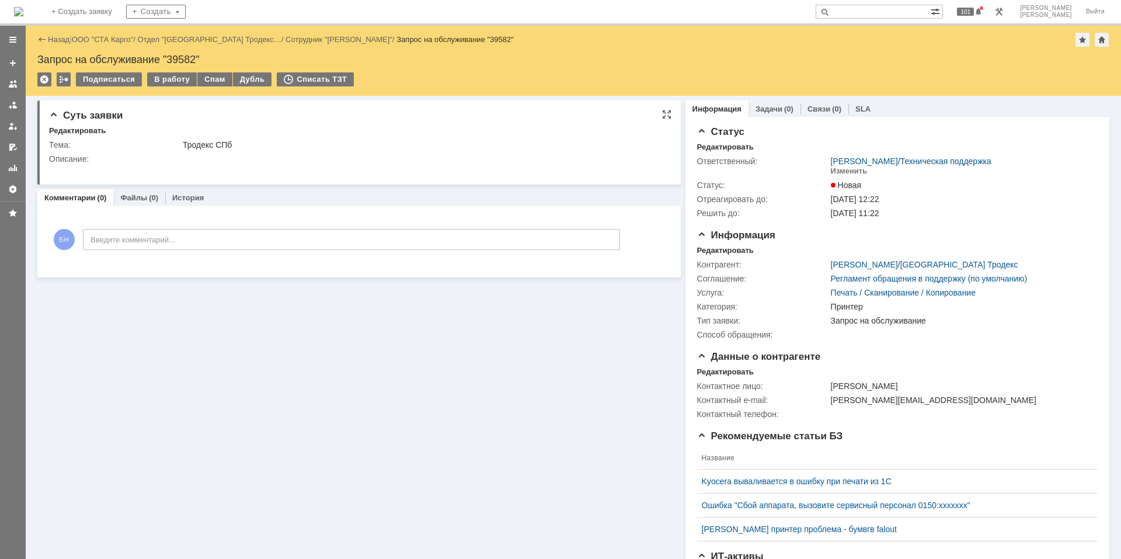
scroll to position [0, 0]
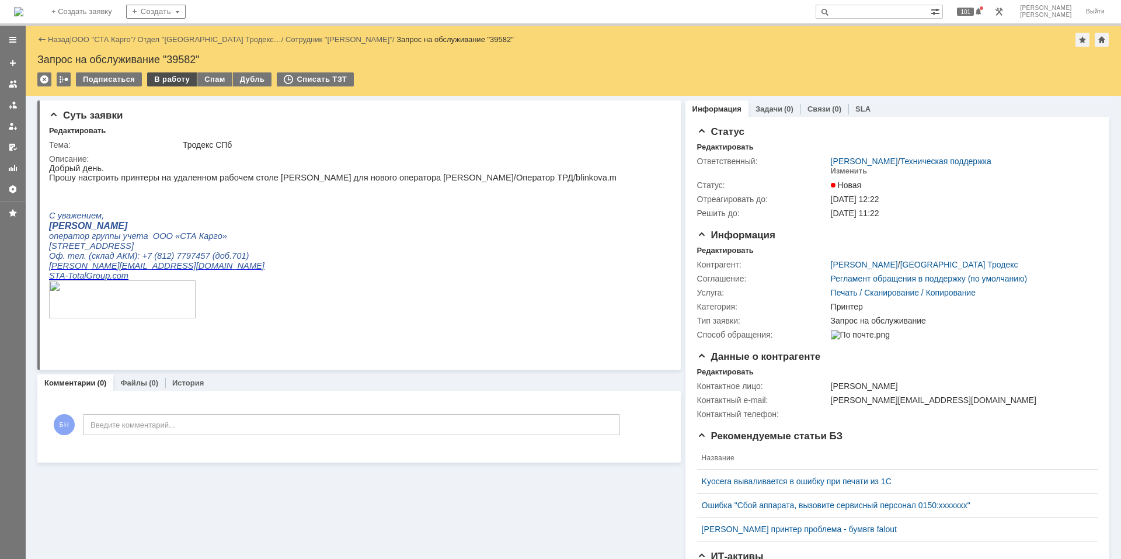
click at [186, 80] on div "В работу" at bounding box center [172, 79] width 50 height 14
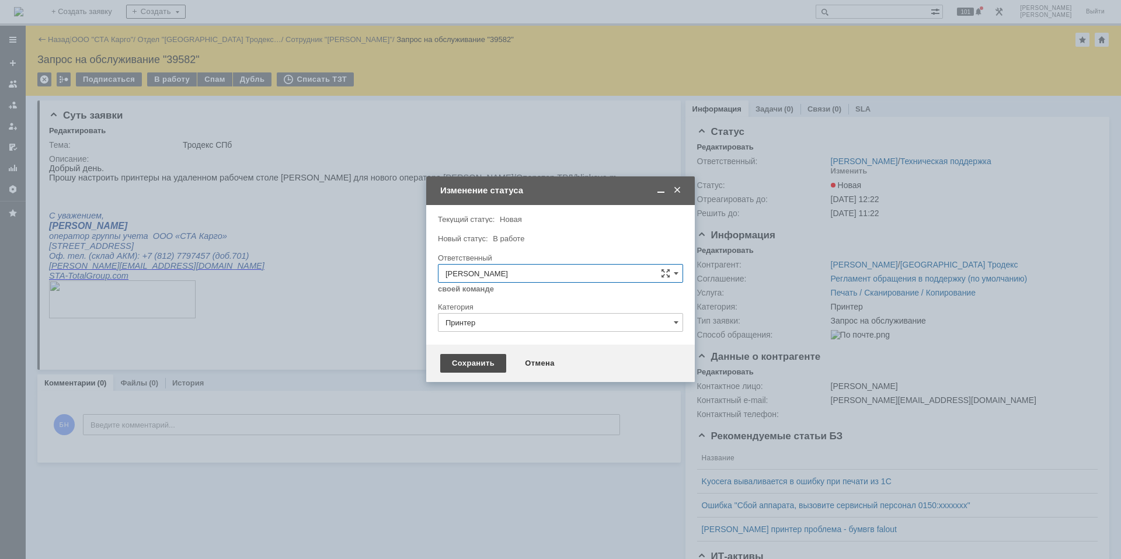
click at [467, 368] on div "Сохранить" at bounding box center [473, 363] width 66 height 19
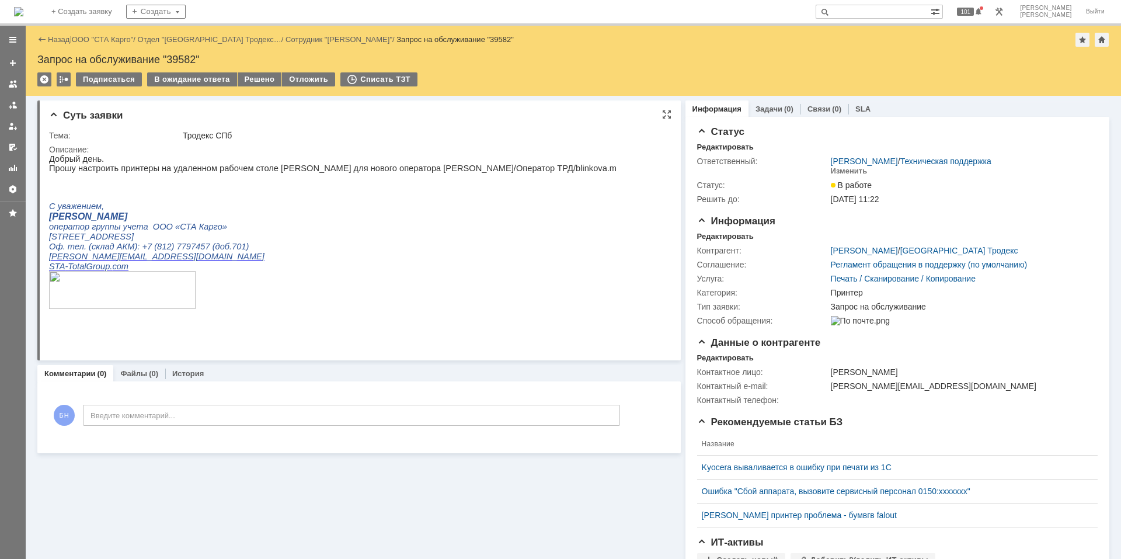
click at [290, 251] on p "Оф. тел. (склад АКМ): [PHONE_NUMBER] (доб.701)" at bounding box center [332, 247] width 567 height 10
click at [229, 191] on p at bounding box center [332, 186] width 567 height 9
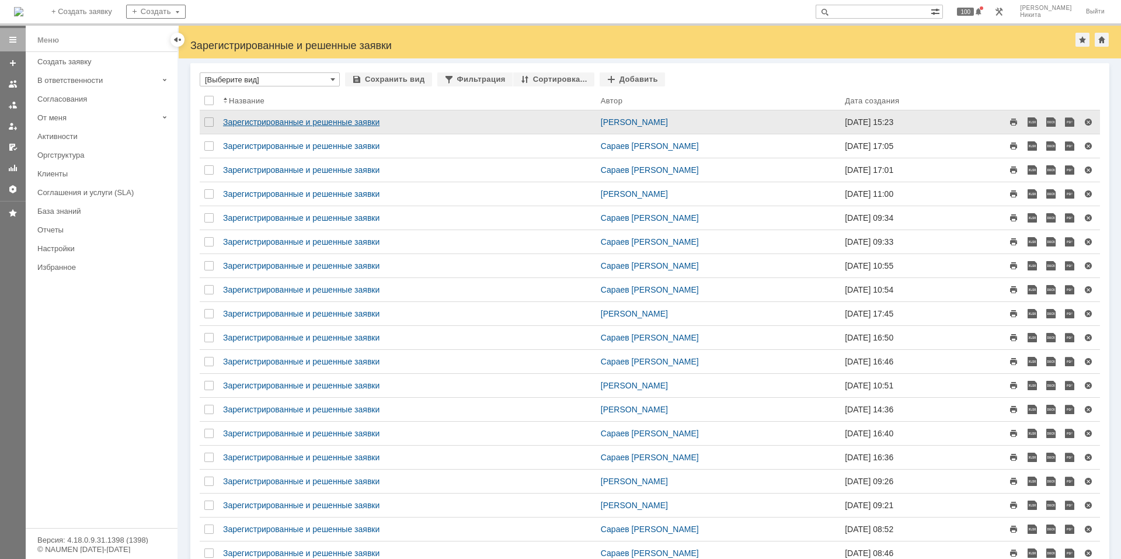
click at [268, 124] on link "Зарегистрированные и решенные заявки" at bounding box center [301, 121] width 156 height 9
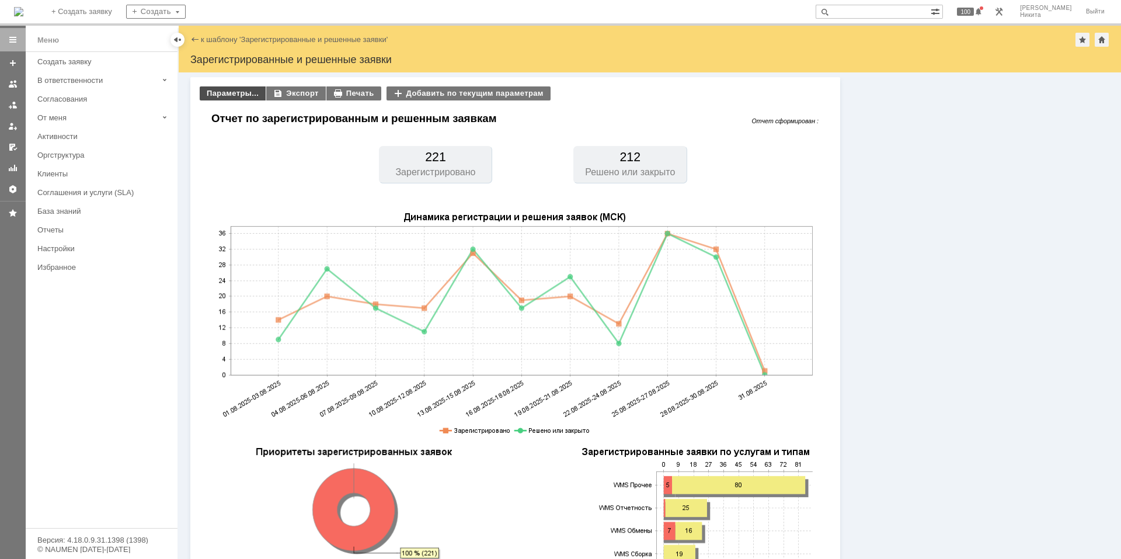
click at [245, 95] on div "Параметры..." at bounding box center [233, 93] width 66 height 14
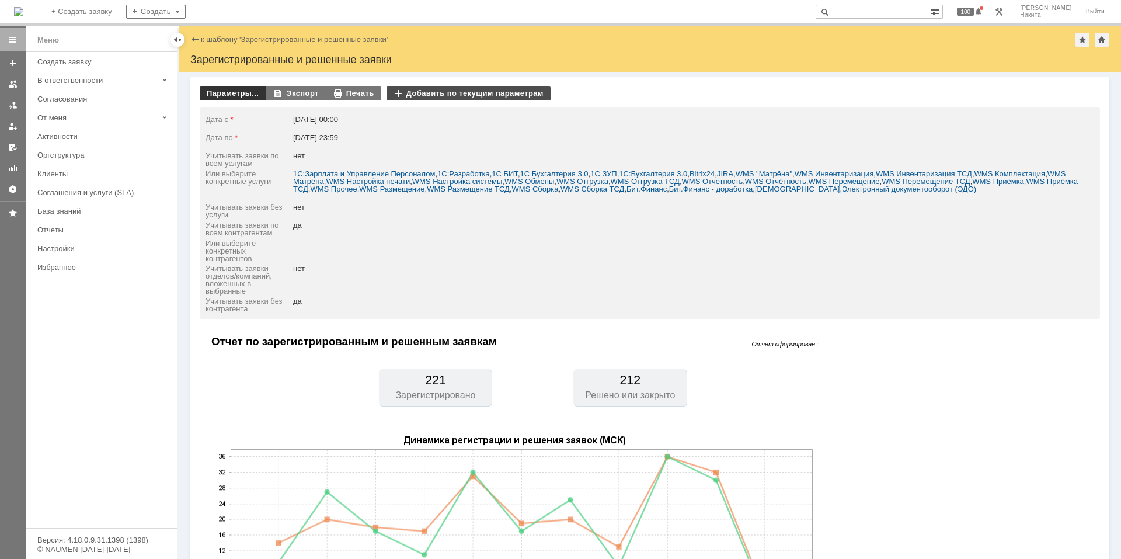
click at [430, 93] on div "Добавить по текущим параметрам" at bounding box center [468, 93] width 164 height 14
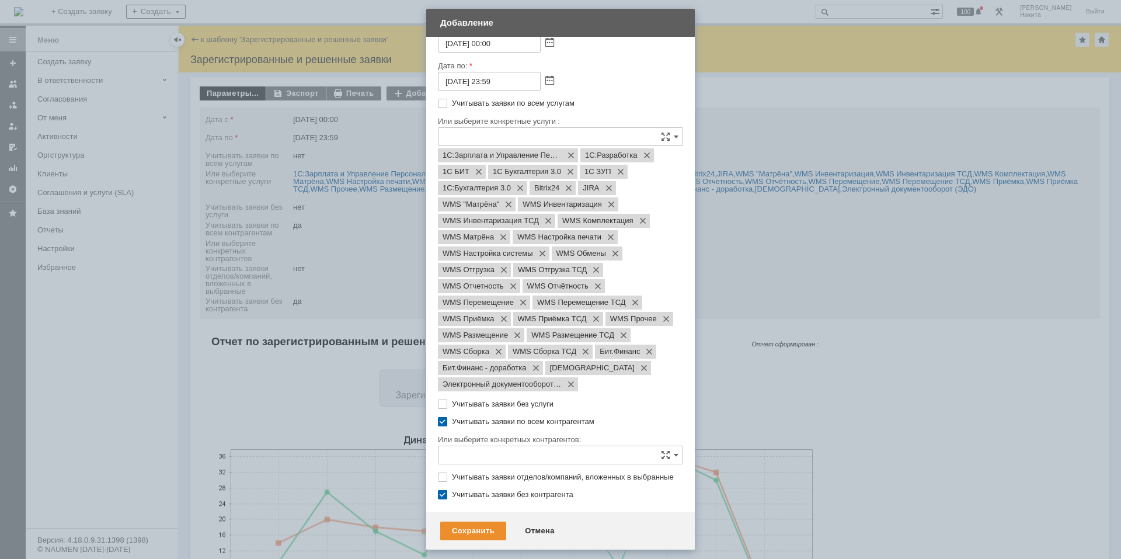
scroll to position [71, 0]
click at [546, 524] on div "Отмена" at bounding box center [539, 530] width 53 height 19
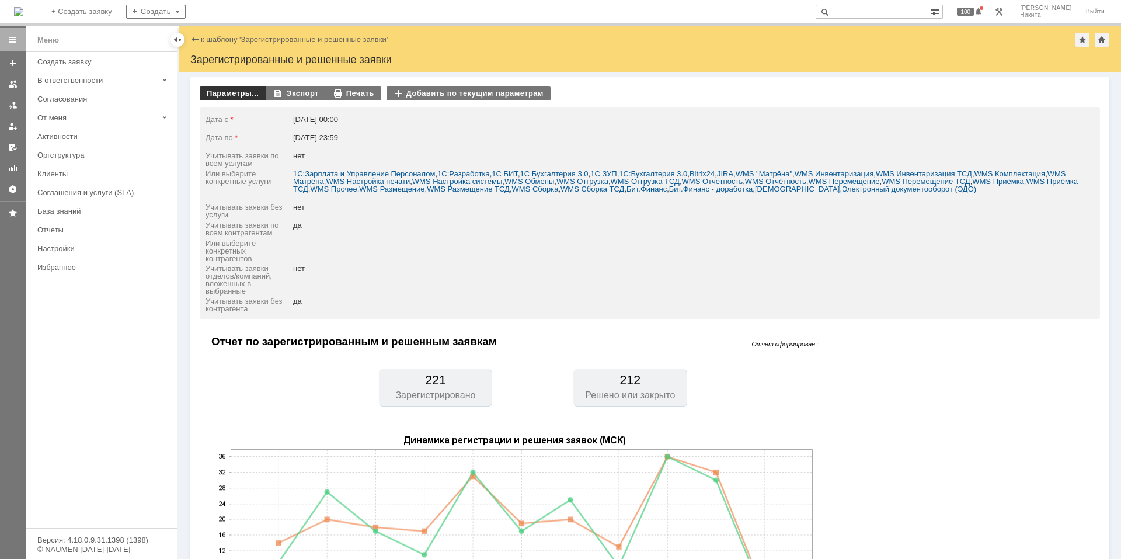
click at [203, 37] on link "к шаблону 'Зарегистрированные и решенные заявки'" at bounding box center [294, 39] width 187 height 9
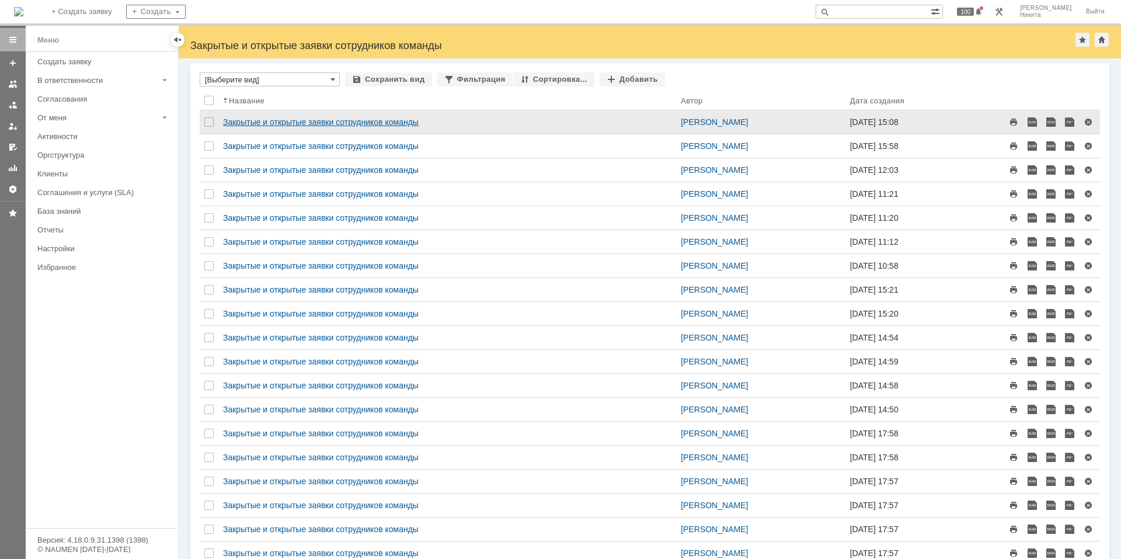
click at [315, 126] on link "Закрытые и открытые заявки сотрудников команды" at bounding box center [321, 121] width 196 height 9
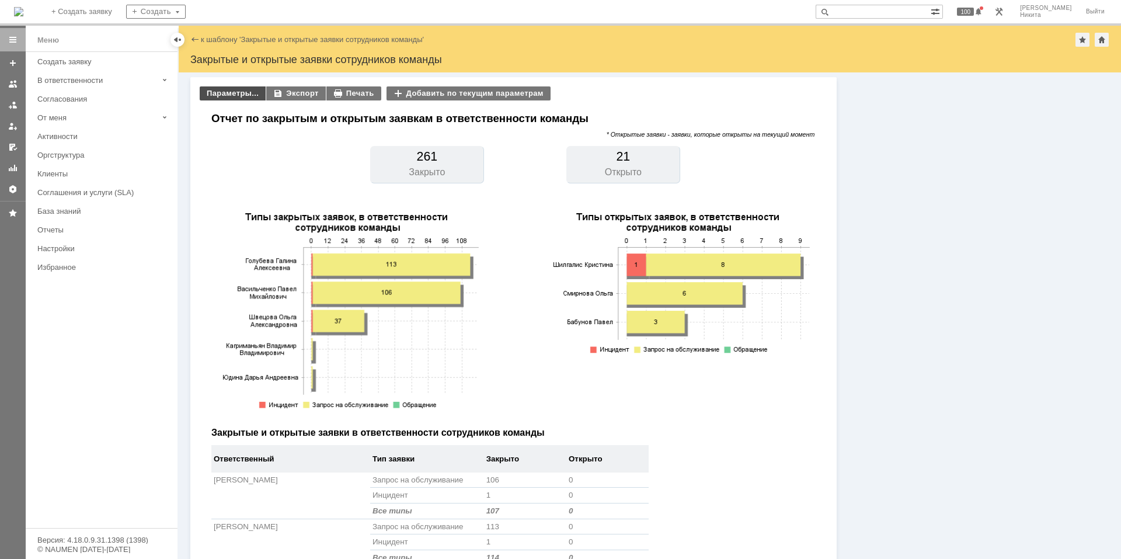
click at [246, 89] on div "Параметры..." at bounding box center [233, 93] width 66 height 14
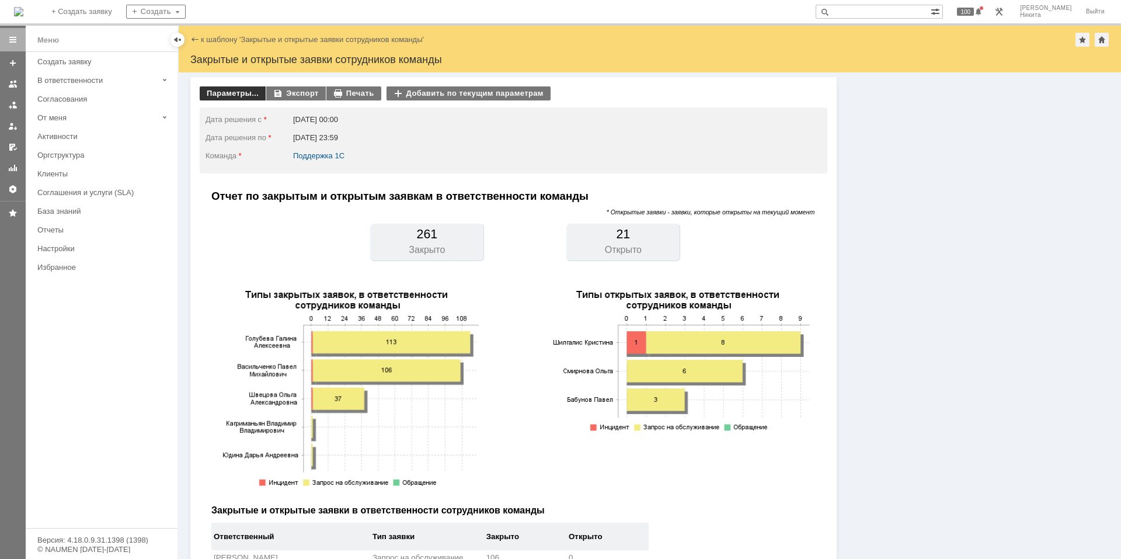
click at [250, 96] on div "Параметры..." at bounding box center [233, 93] width 66 height 14
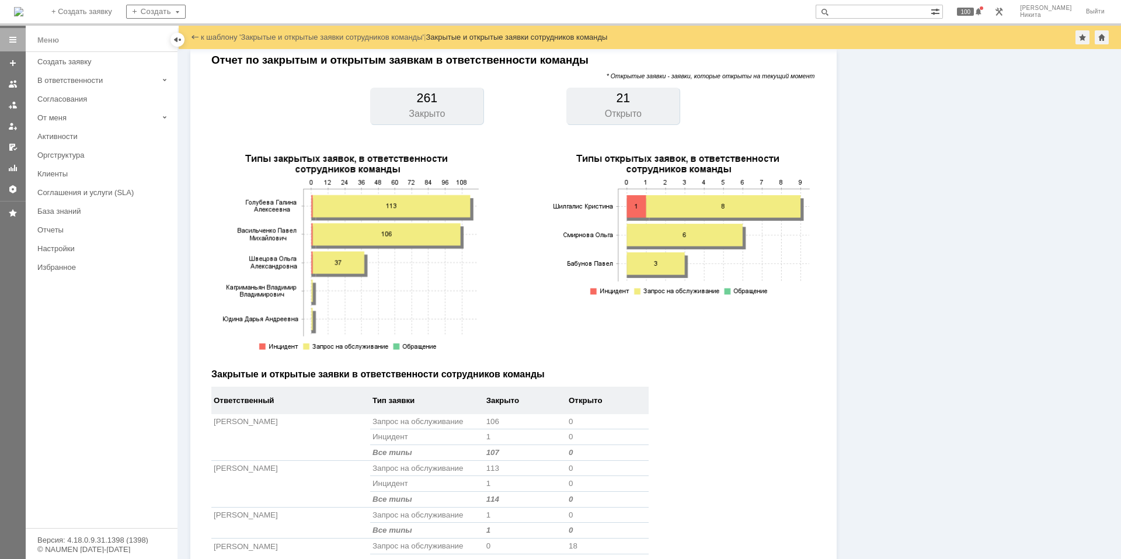
scroll to position [5, 0]
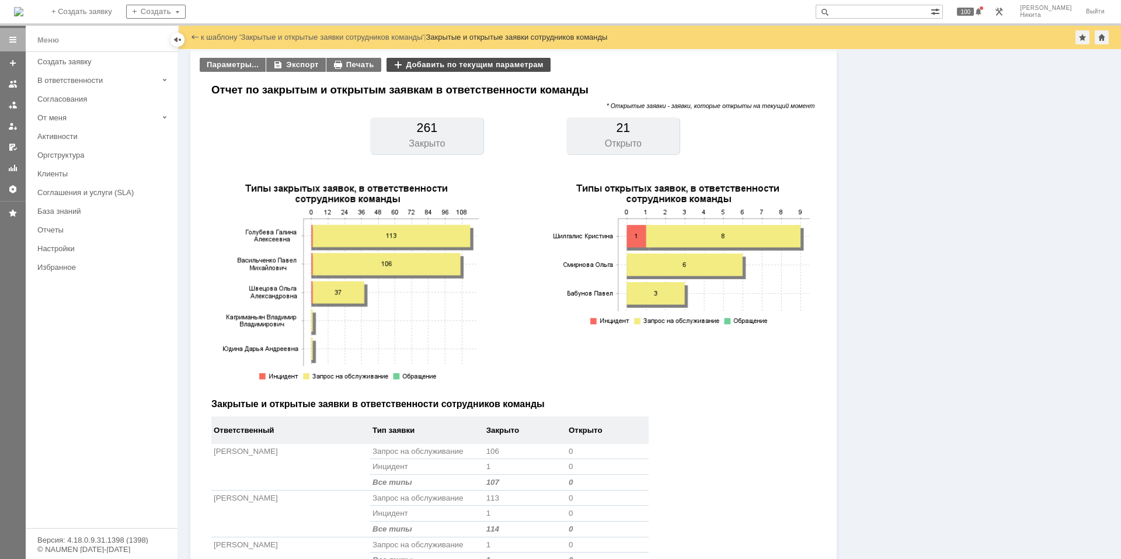
click at [410, 67] on div "Добавить по текущим параметрам" at bounding box center [468, 65] width 164 height 14
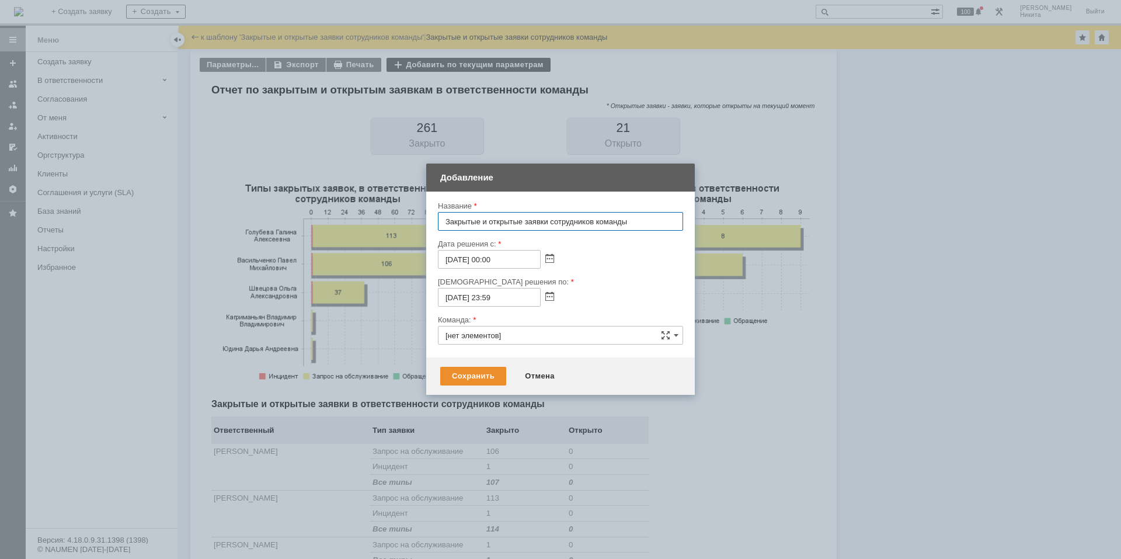
type input "Поддержка 1С"
click at [533, 372] on div "Отмена" at bounding box center [539, 376] width 53 height 19
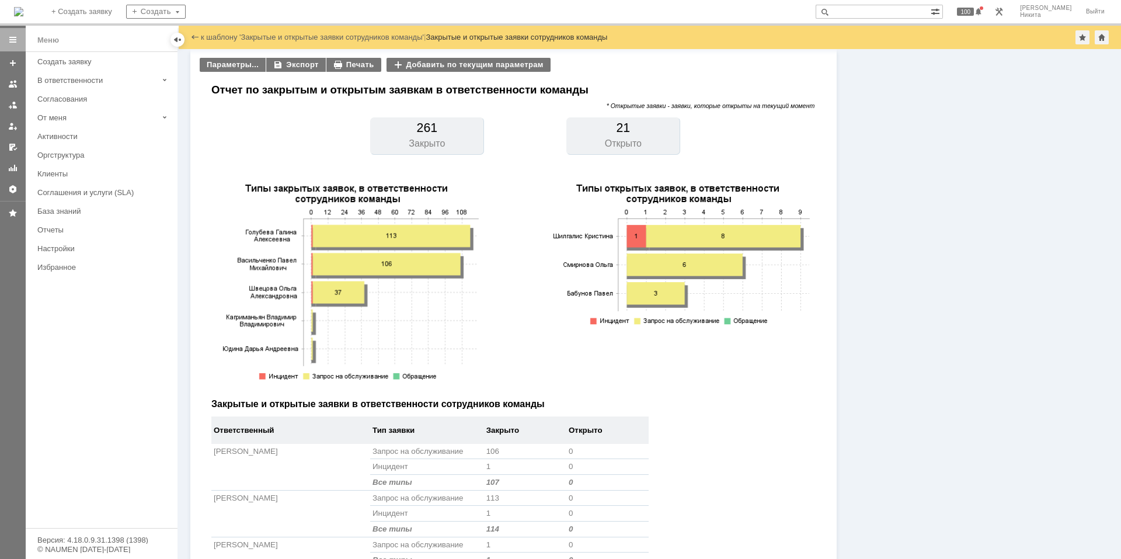
click at [294, 162] on td at bounding box center [290, 168] width 159 height 27
click at [239, 37] on link "к шаблону 'Закрытые и открытые заявки сотрудников команды'" at bounding box center [312, 37] width 223 height 9
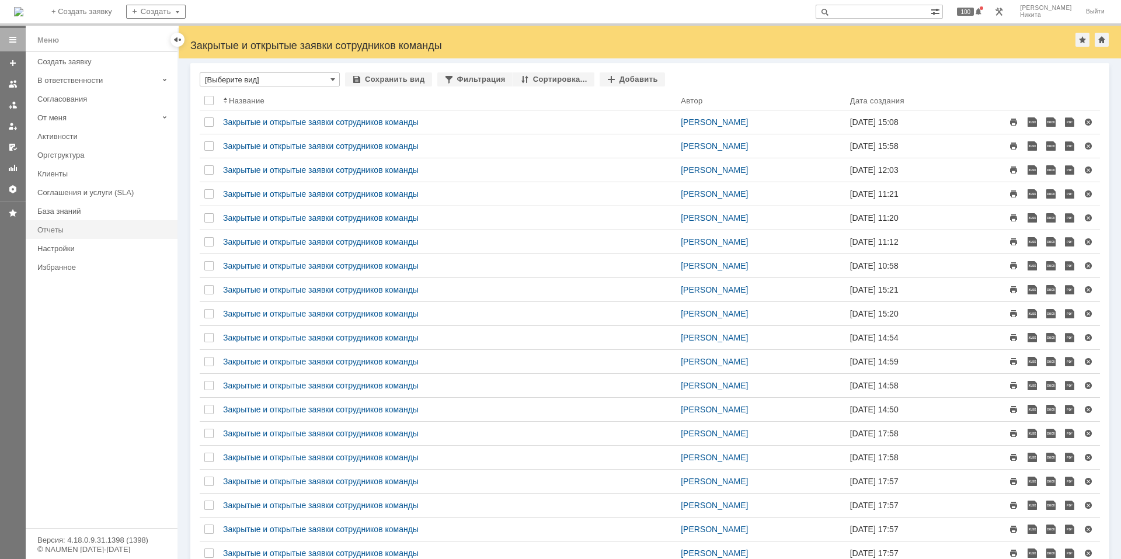
click at [93, 228] on div "Отчеты" at bounding box center [103, 229] width 133 height 9
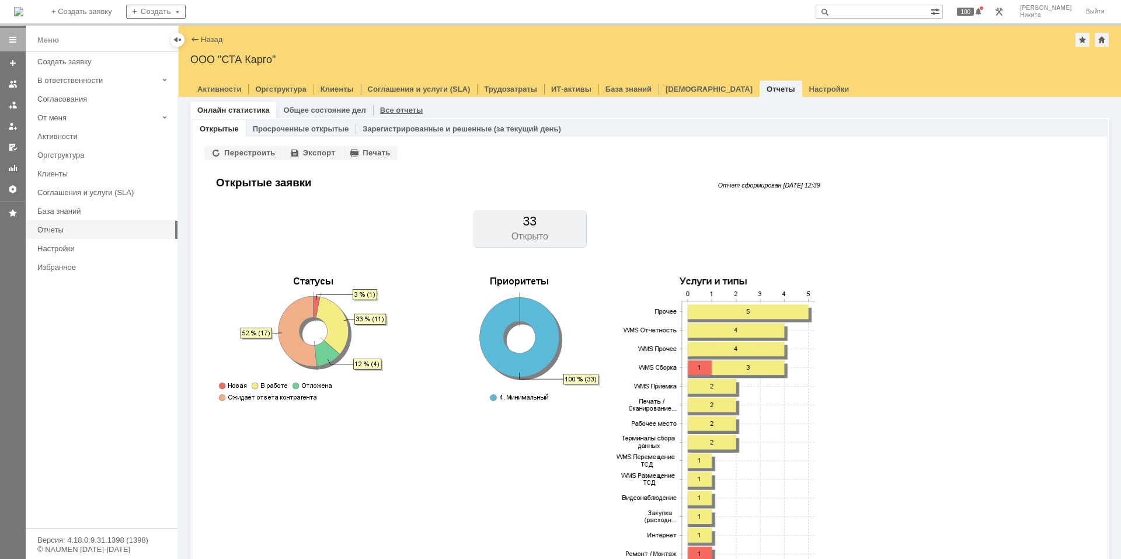
click at [373, 110] on div "Все отчеты" at bounding box center [401, 110] width 57 height 17
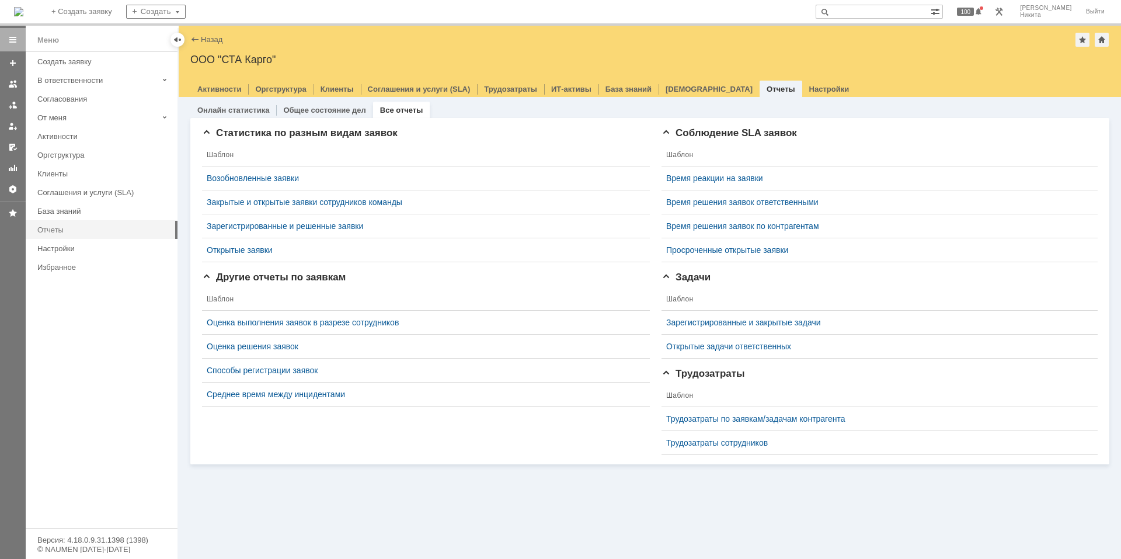
click at [78, 231] on div "Отчеты" at bounding box center [103, 229] width 133 height 9
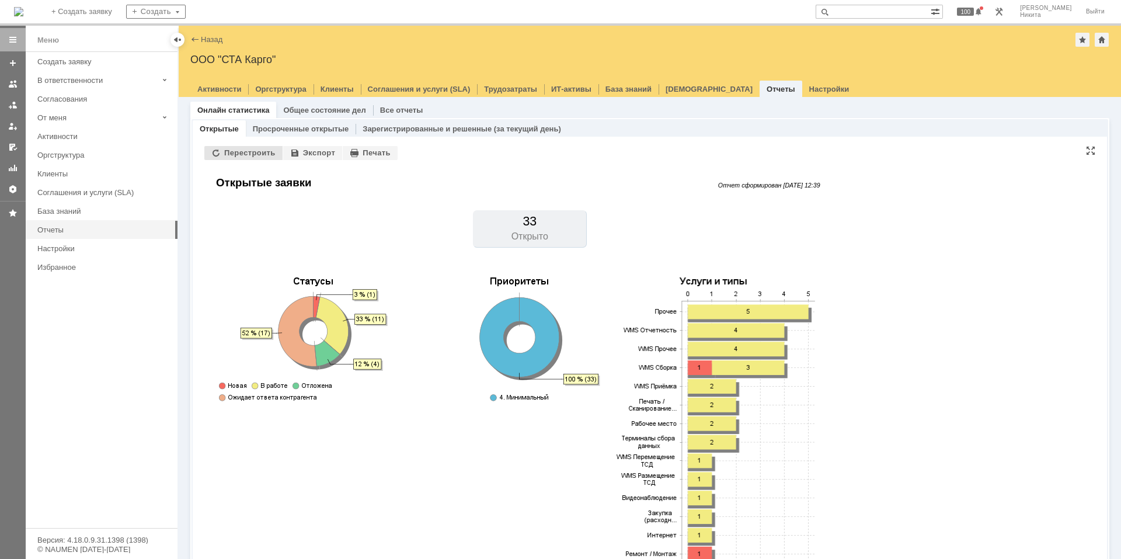
click at [221, 148] on div "Перестроить" at bounding box center [243, 153] width 78 height 14
click at [130, 253] on link "Настройки" at bounding box center [104, 248] width 142 height 18
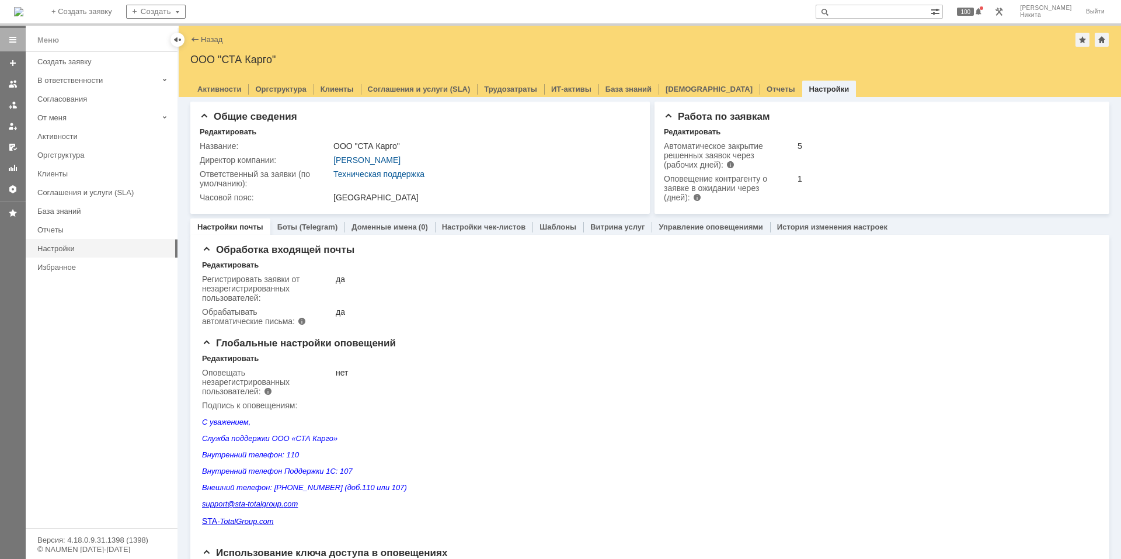
click at [23, 16] on img at bounding box center [18, 11] width 9 height 9
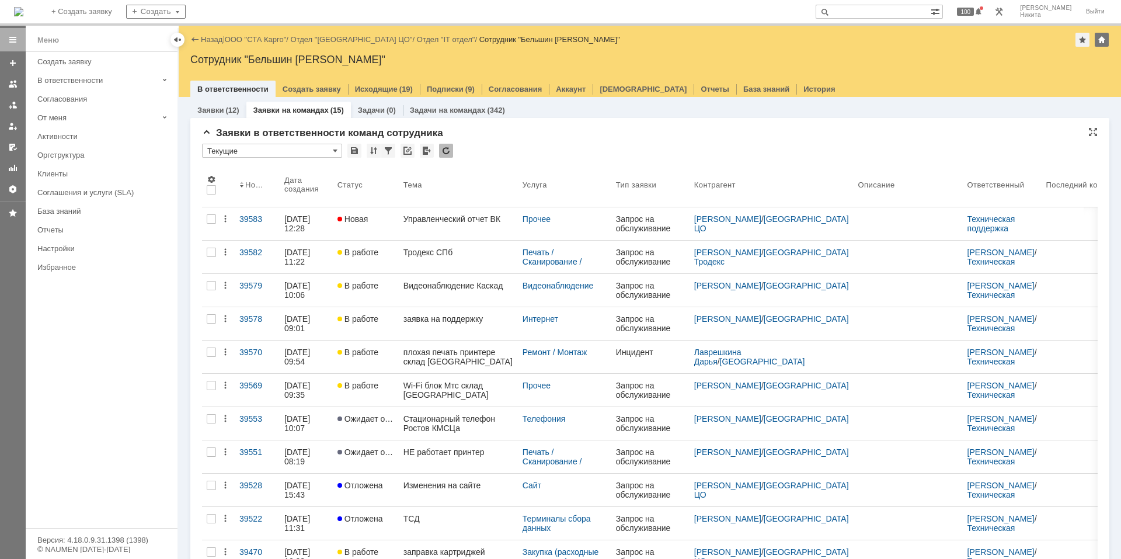
click at [310, 155] on input "Текущие" at bounding box center [272, 151] width 140 height 14
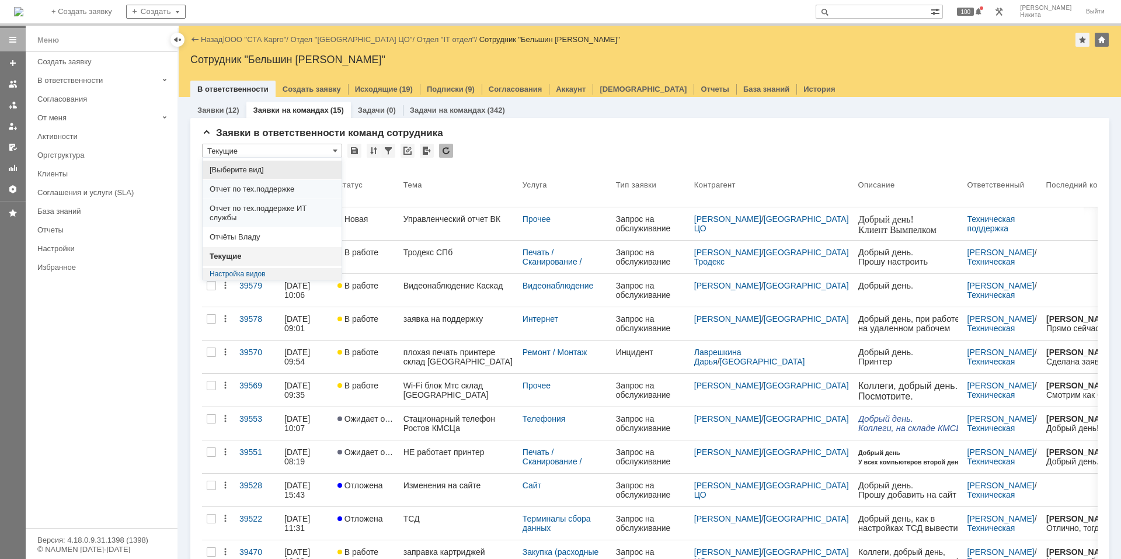
click at [312, 165] on span "[Выберите вид]" at bounding box center [272, 169] width 125 height 9
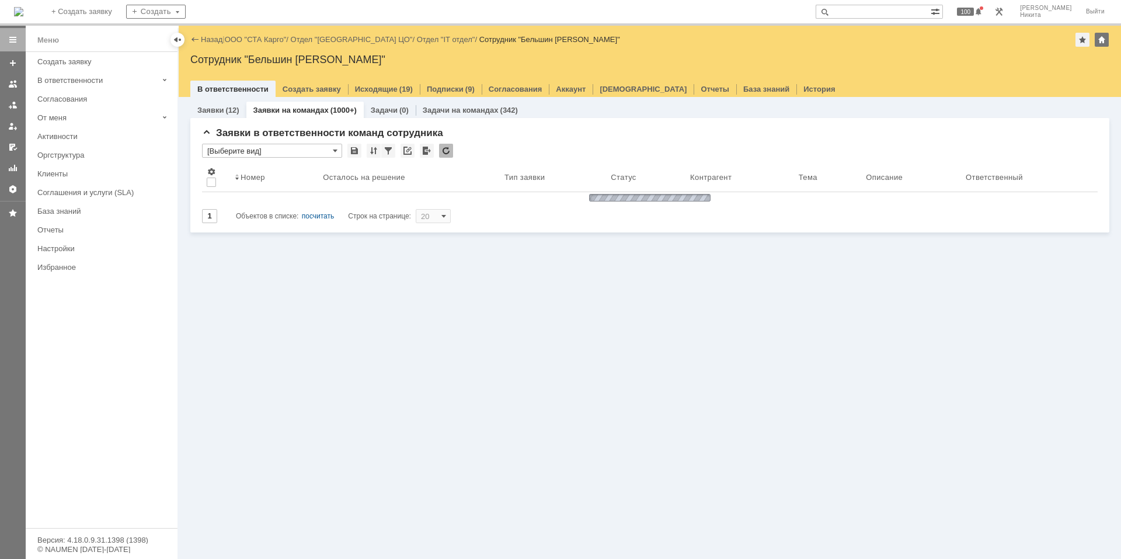
type input "[Выберите вид]"
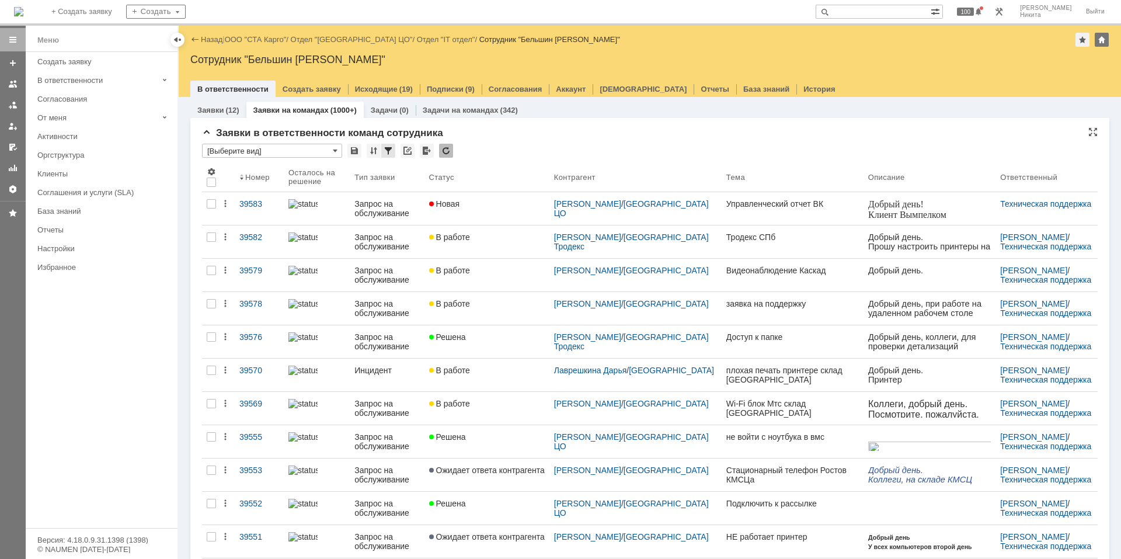
click at [391, 154] on div at bounding box center [388, 151] width 14 height 14
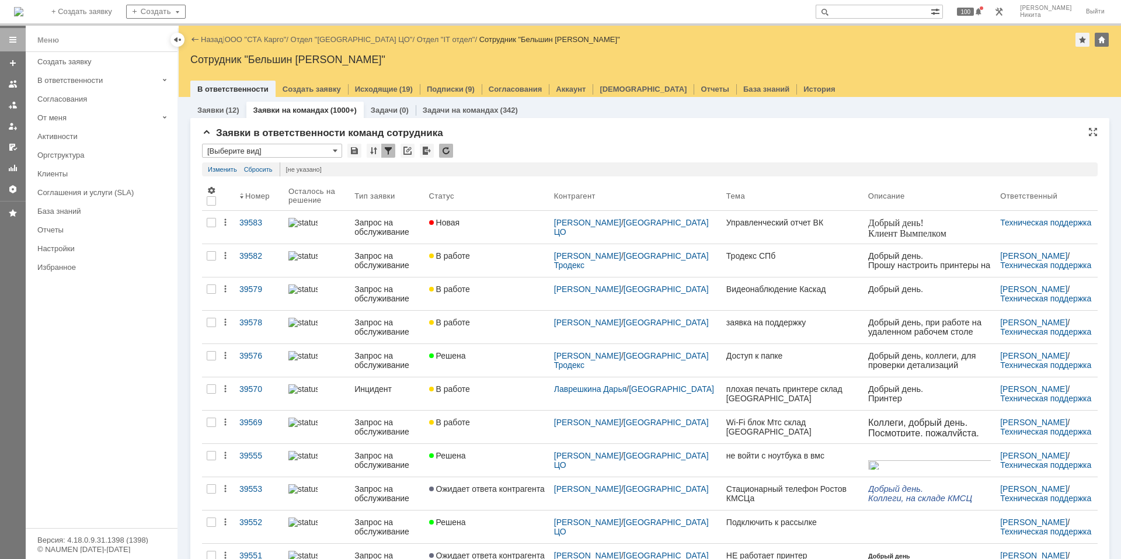
click at [393, 152] on div at bounding box center [388, 151] width 14 height 14
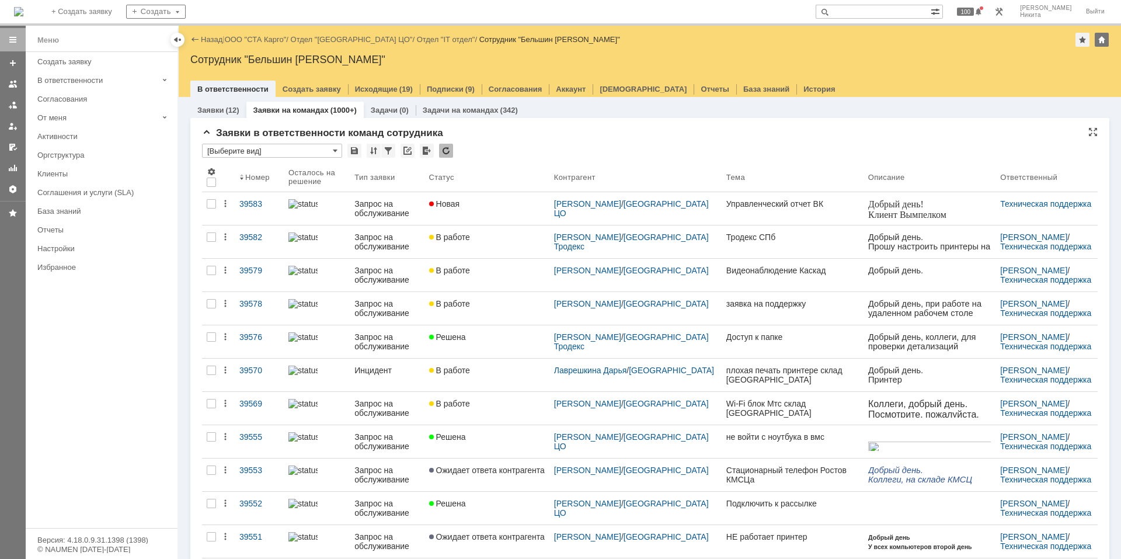
click at [513, 138] on div "Заявки в ответственности команд сотрудника" at bounding box center [650, 133] width 896 height 12
click at [183, 43] on div at bounding box center [177, 40] width 14 height 14
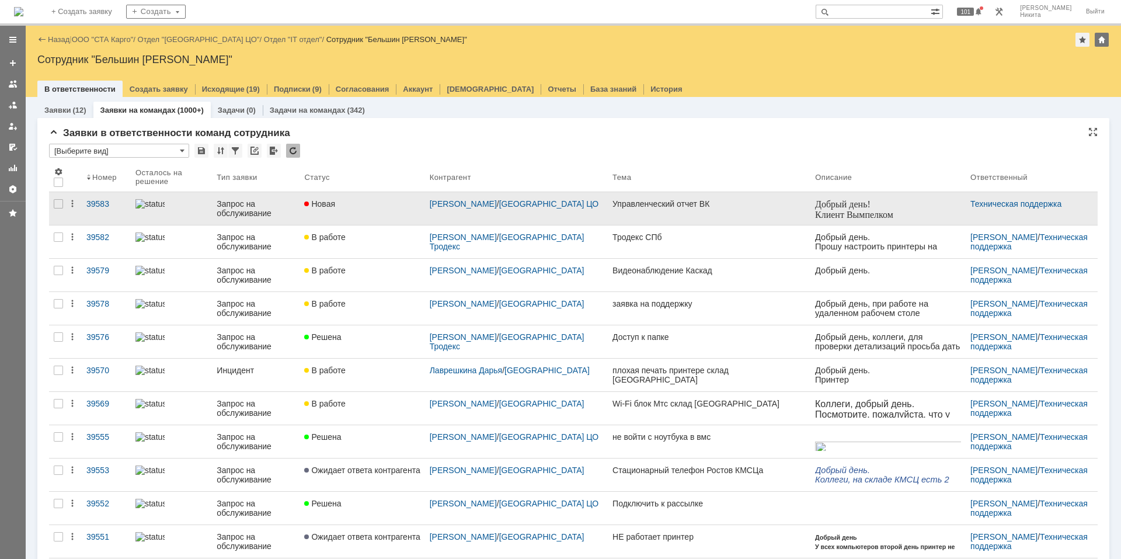
click at [652, 206] on div "Управленческий отчет ВК" at bounding box center [708, 203] width 193 height 9
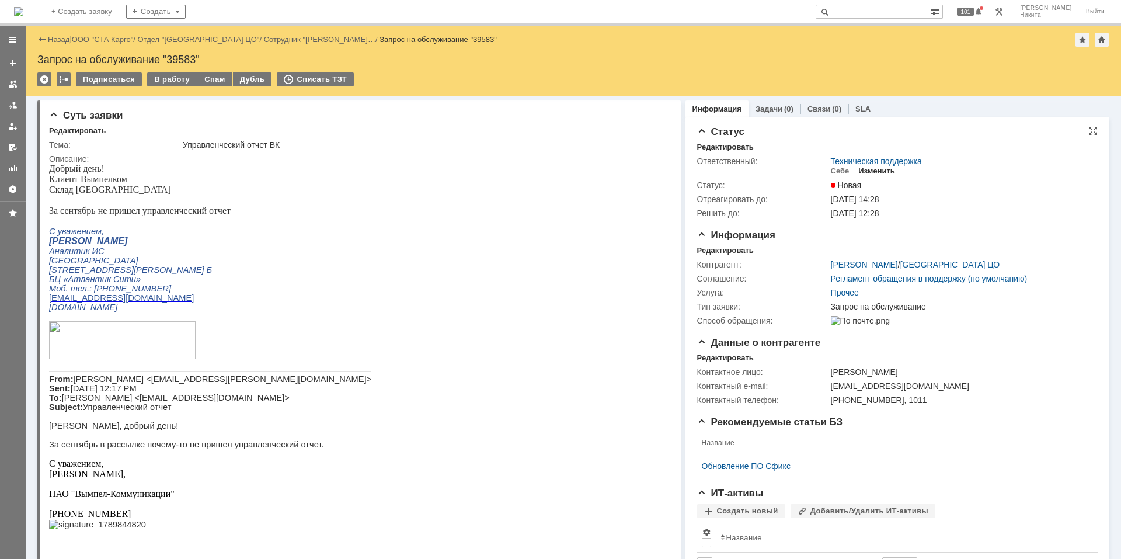
click at [867, 170] on div "Изменить" at bounding box center [876, 170] width 37 height 9
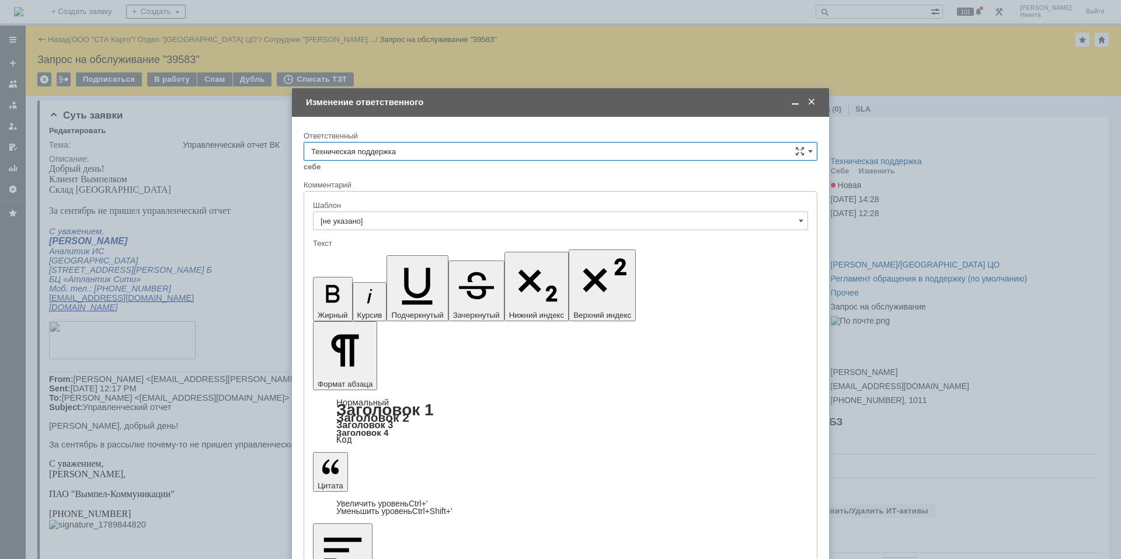
click at [465, 146] on input "Техническая поддержка" at bounding box center [561, 151] width 514 height 19
click at [437, 249] on span "Поддержка 1С" at bounding box center [560, 248] width 499 height 9
type input "Поддержка 1С"
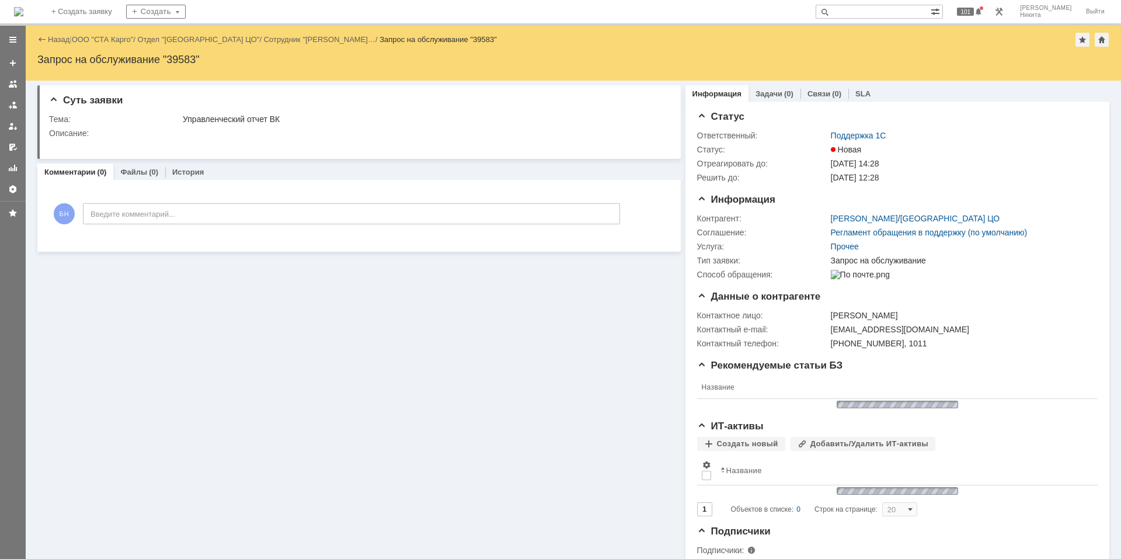
scroll to position [0, 0]
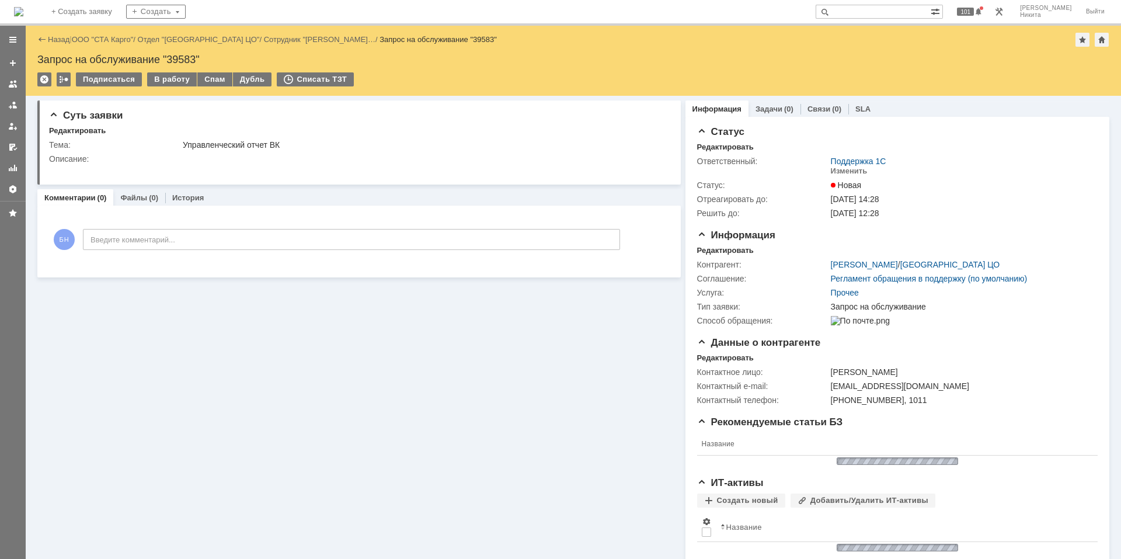
click at [23, 7] on img at bounding box center [18, 11] width 9 height 9
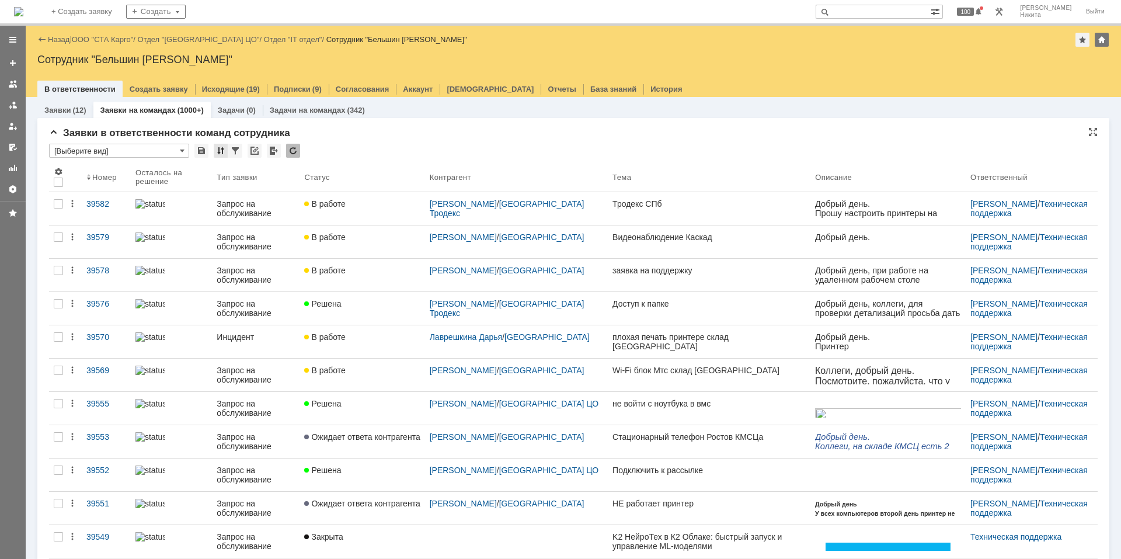
click at [223, 153] on div at bounding box center [221, 151] width 14 height 14
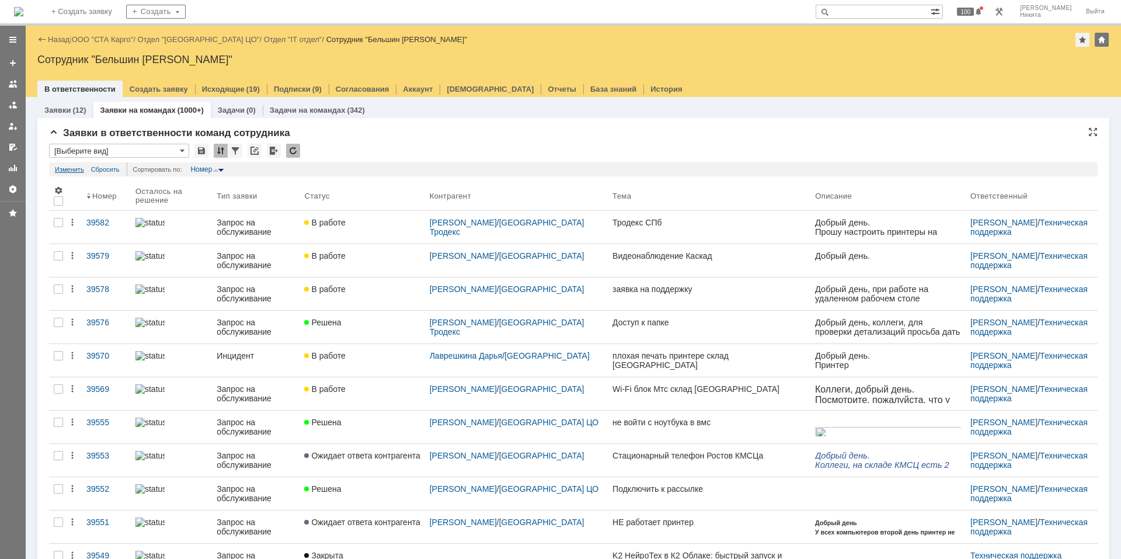
click at [66, 169] on link "Изменить" at bounding box center [69, 169] width 29 height 14
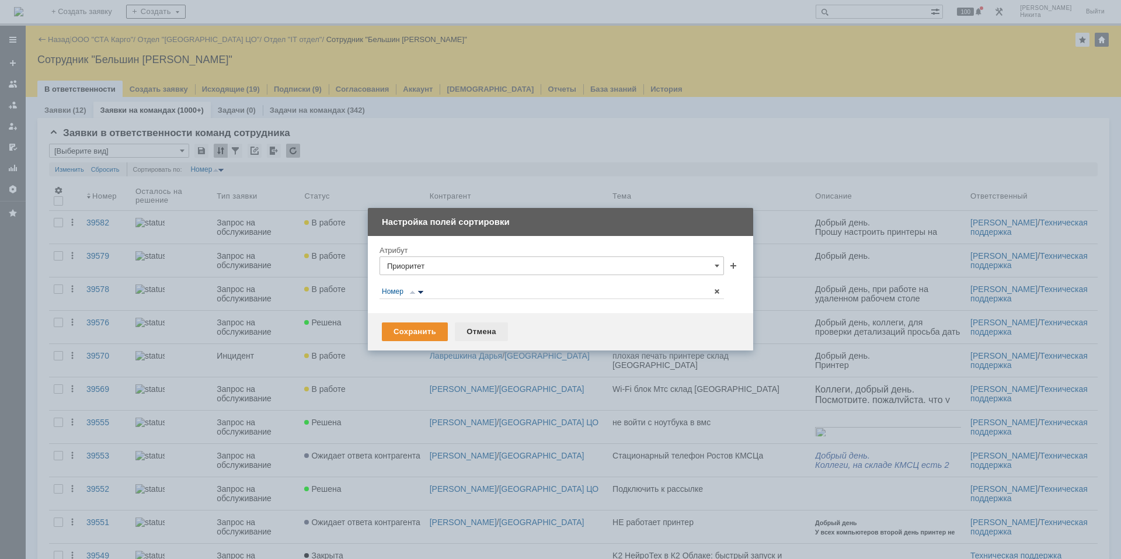
click at [476, 330] on div "Отмена" at bounding box center [481, 331] width 53 height 19
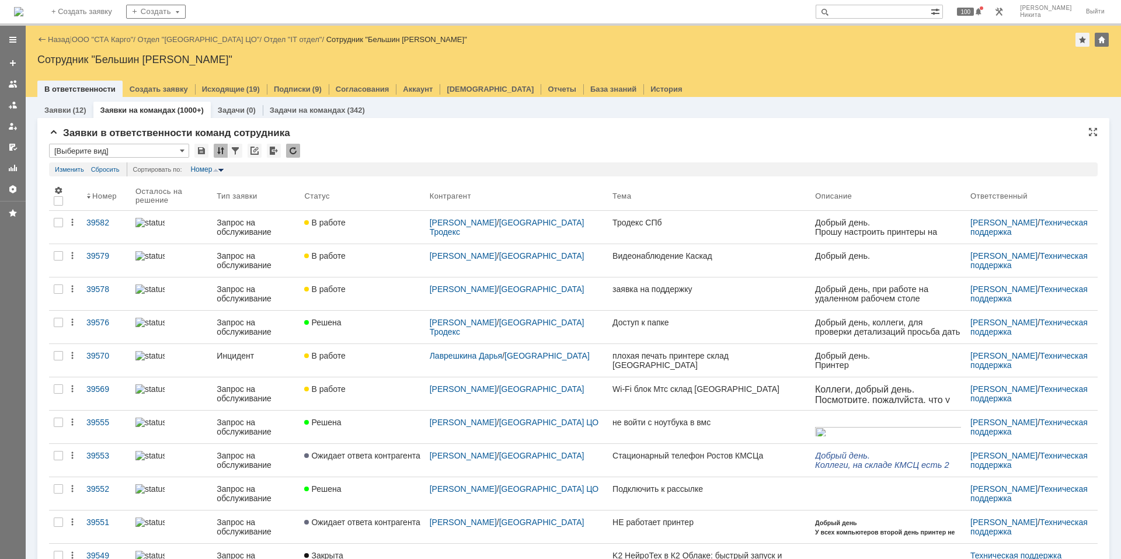
click at [223, 153] on div at bounding box center [221, 151] width 14 height 14
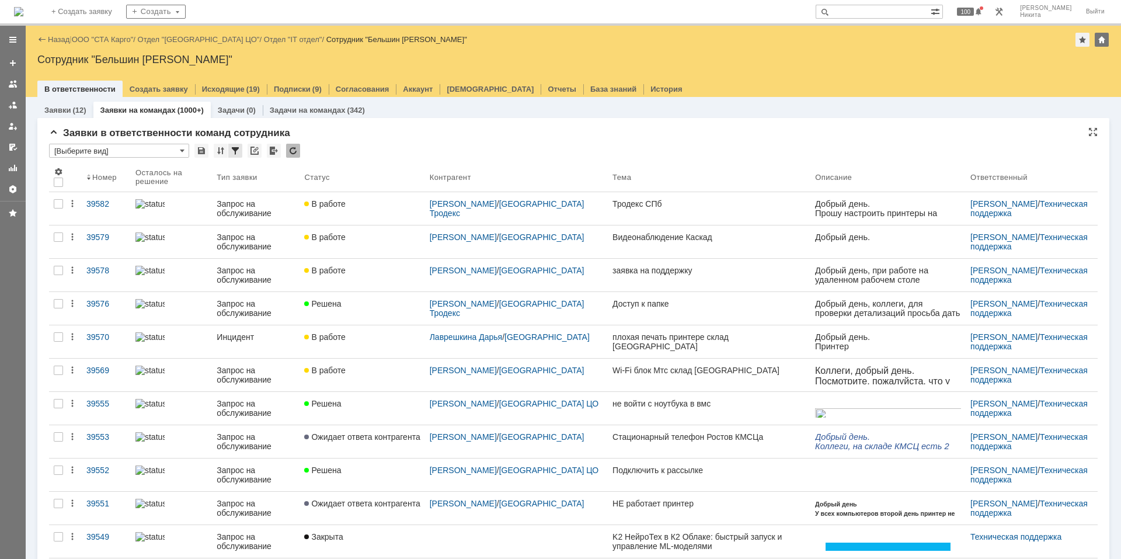
click at [232, 149] on div at bounding box center [235, 151] width 14 height 14
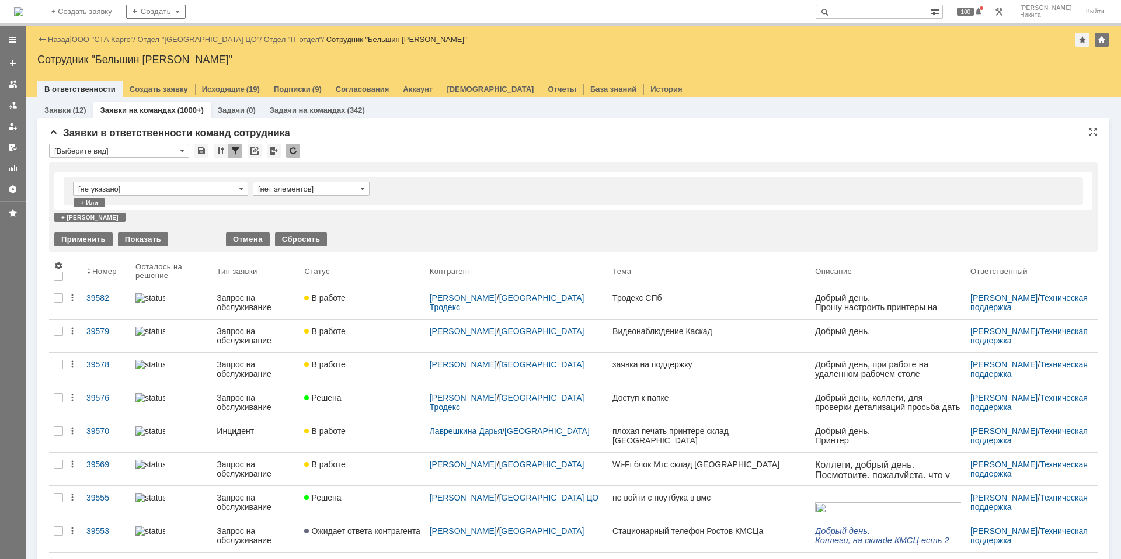
click at [168, 187] on input "[не указано]" at bounding box center [160, 189] width 175 height 14
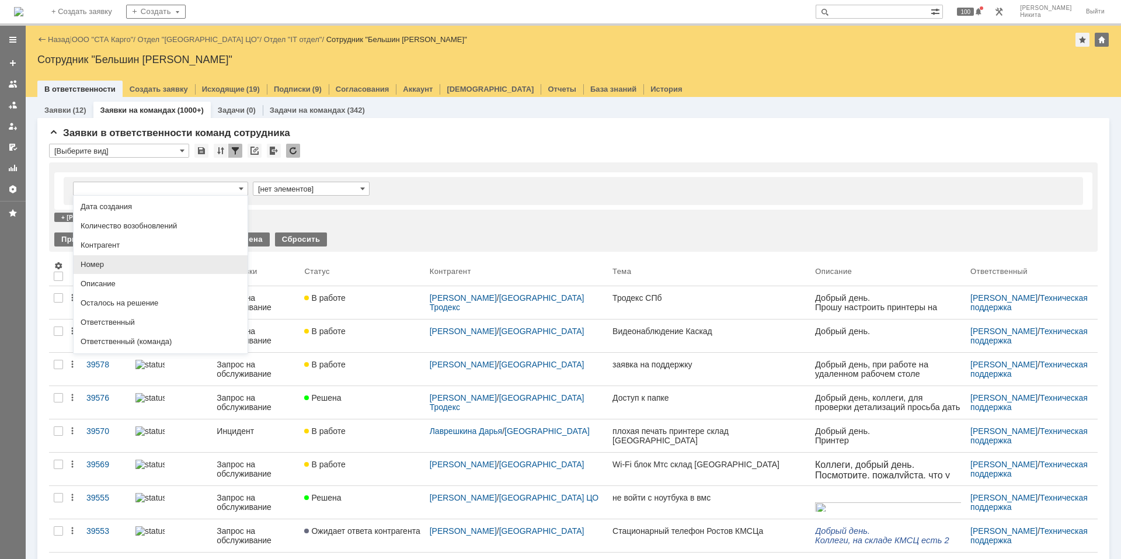
scroll to position [175, 0]
click at [377, 211] on div "[нет элементов] + или + и" at bounding box center [573, 197] width 1038 height 50
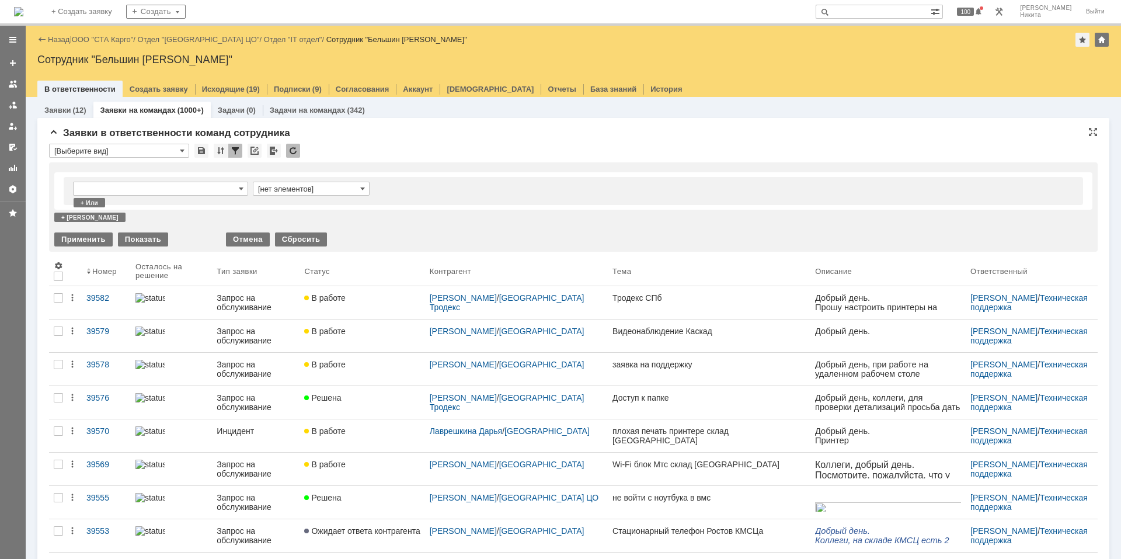
type input "[не указано]"
click at [257, 239] on div "Отмена" at bounding box center [248, 239] width 44 height 14
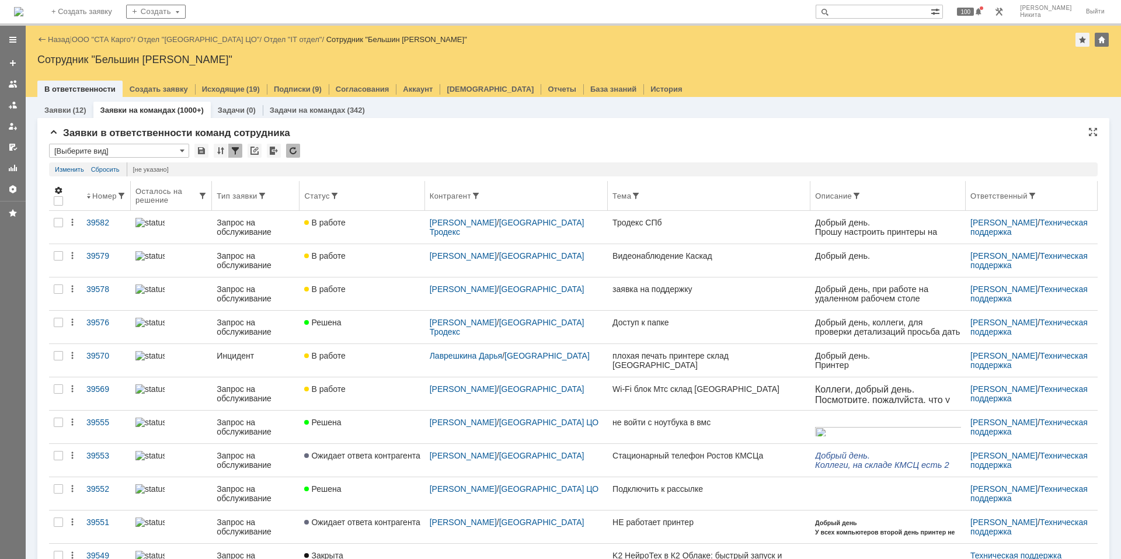
click at [60, 186] on span at bounding box center [58, 190] width 9 height 9
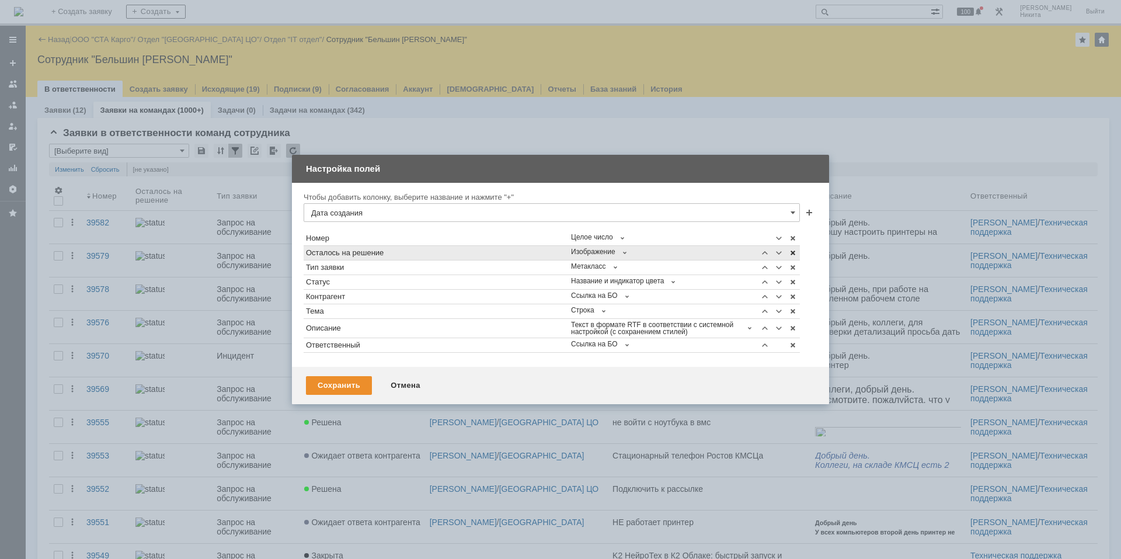
click at [794, 251] on span at bounding box center [792, 252] width 9 height 9
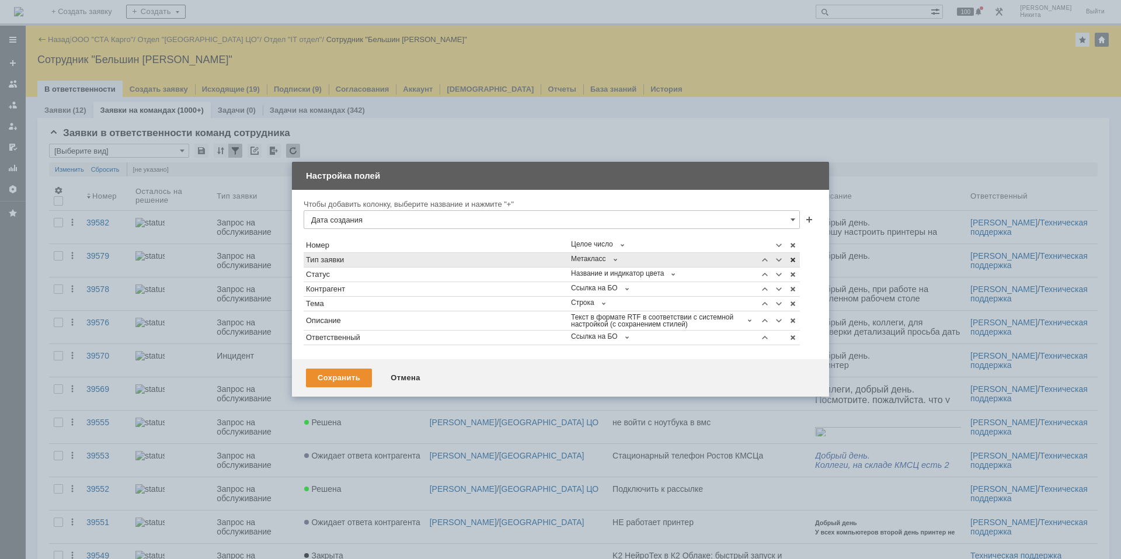
click at [790, 259] on span at bounding box center [792, 259] width 9 height 9
type input "Дата создания"
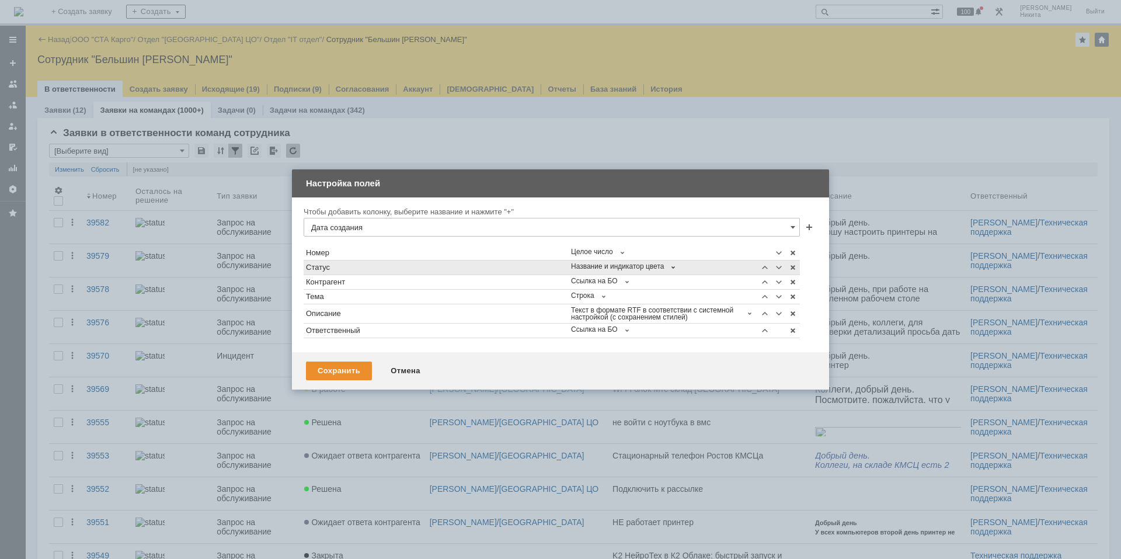
click at [673, 266] on span at bounding box center [672, 267] width 9 height 9
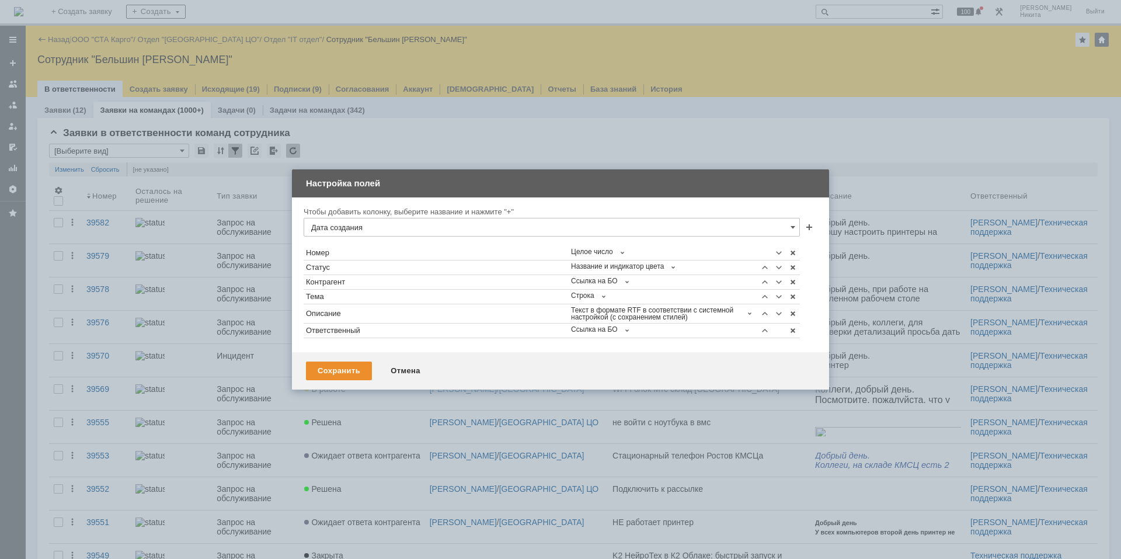
click at [655, 194] on td "Настройка полей" at bounding box center [560, 183] width 537 height 28
click at [409, 370] on div "Отмена" at bounding box center [405, 370] width 53 height 19
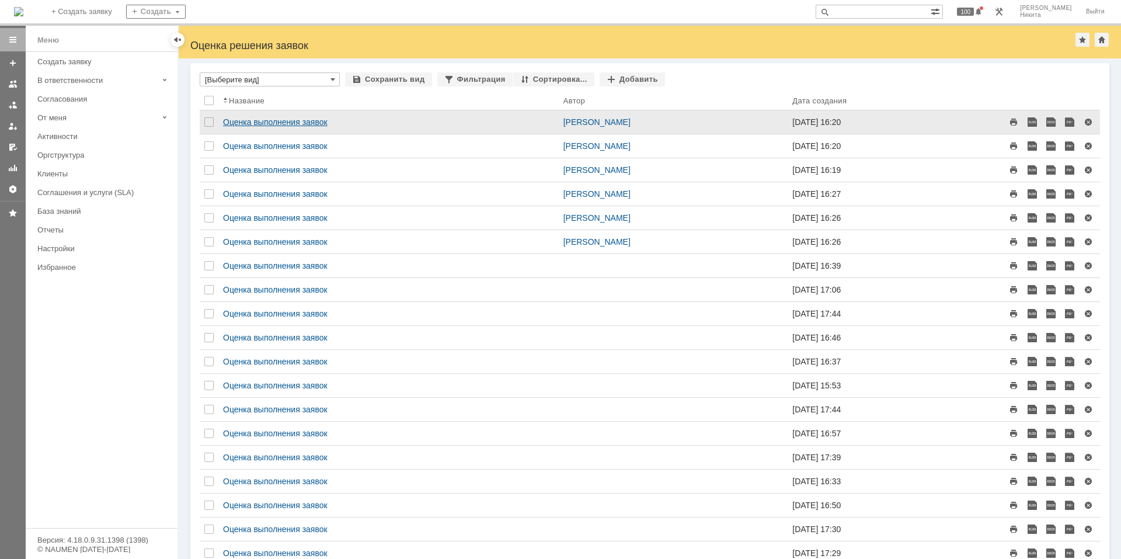
click at [283, 126] on link "Оценка выполнения заявок" at bounding box center [275, 121] width 104 height 9
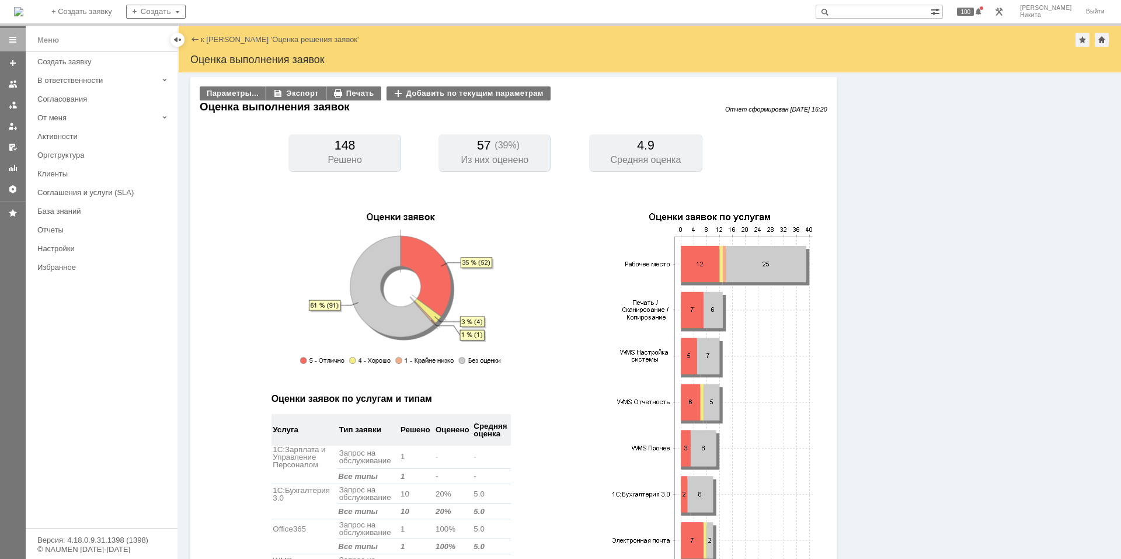
click at [339, 157] on td "Решено" at bounding box center [344, 162] width 113 height 19
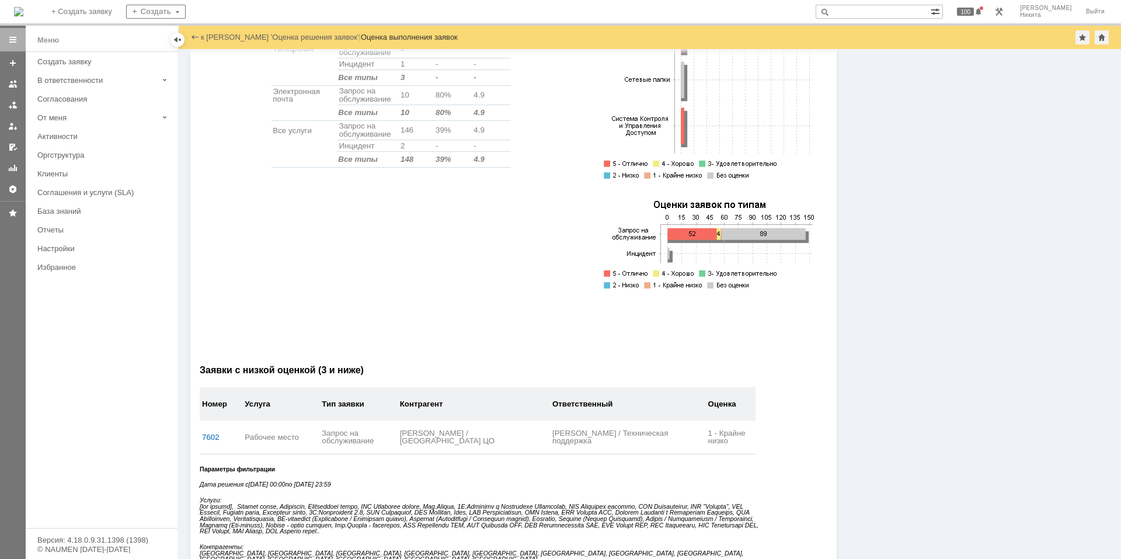
scroll to position [1272, 0]
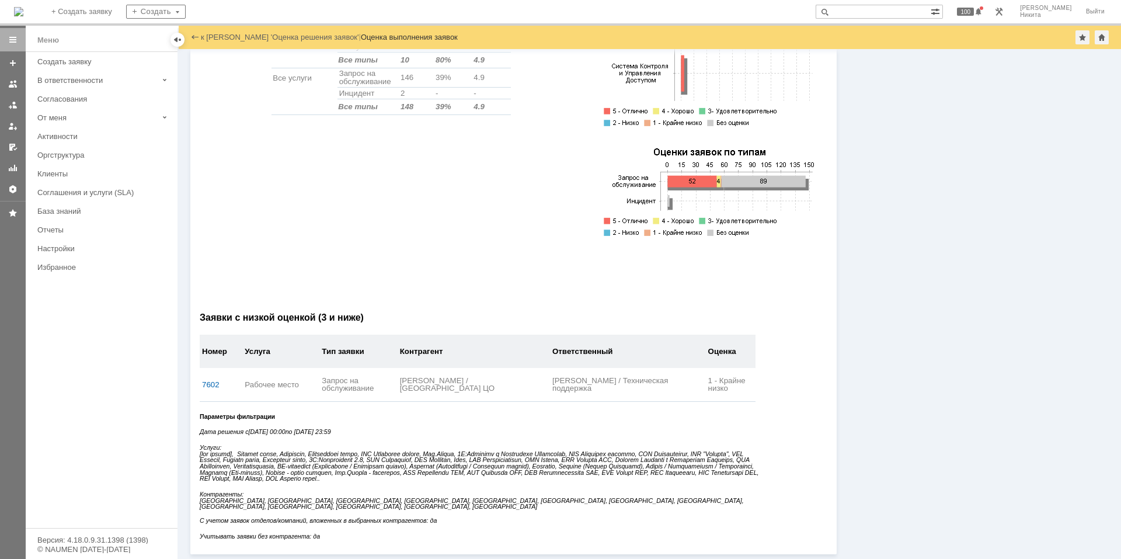
click at [206, 385] on link "7602" at bounding box center [211, 384] width 18 height 9
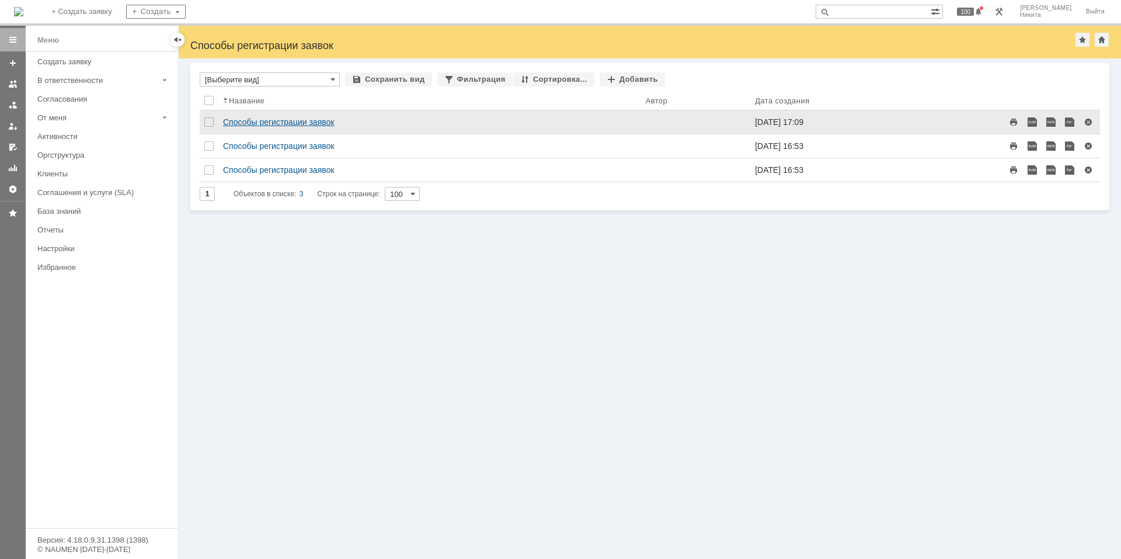
click at [277, 120] on link "Способы регистрации заявок" at bounding box center [278, 121] width 111 height 9
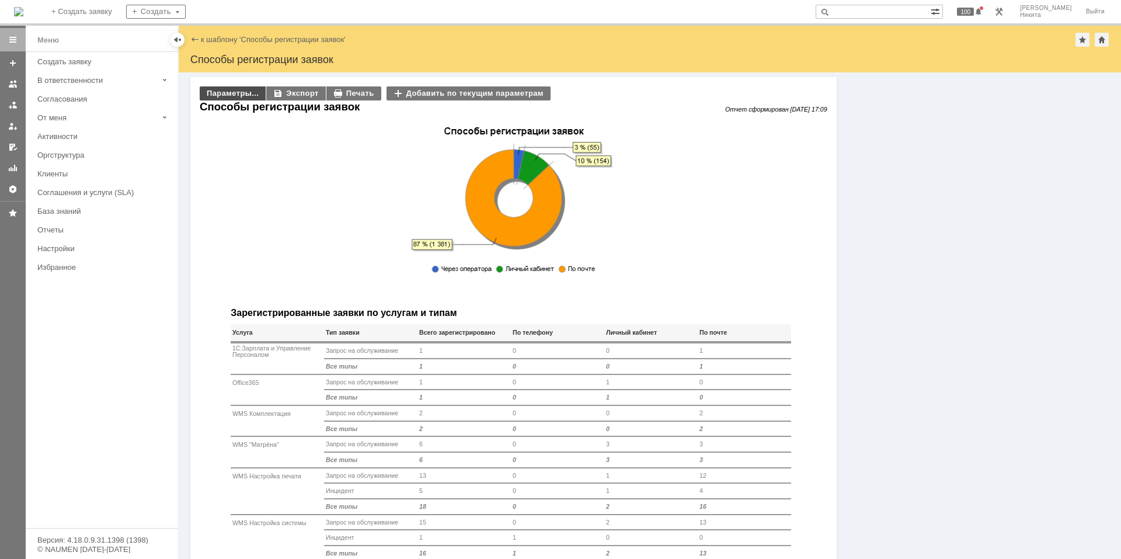
click at [234, 91] on div "Параметры..." at bounding box center [233, 93] width 66 height 14
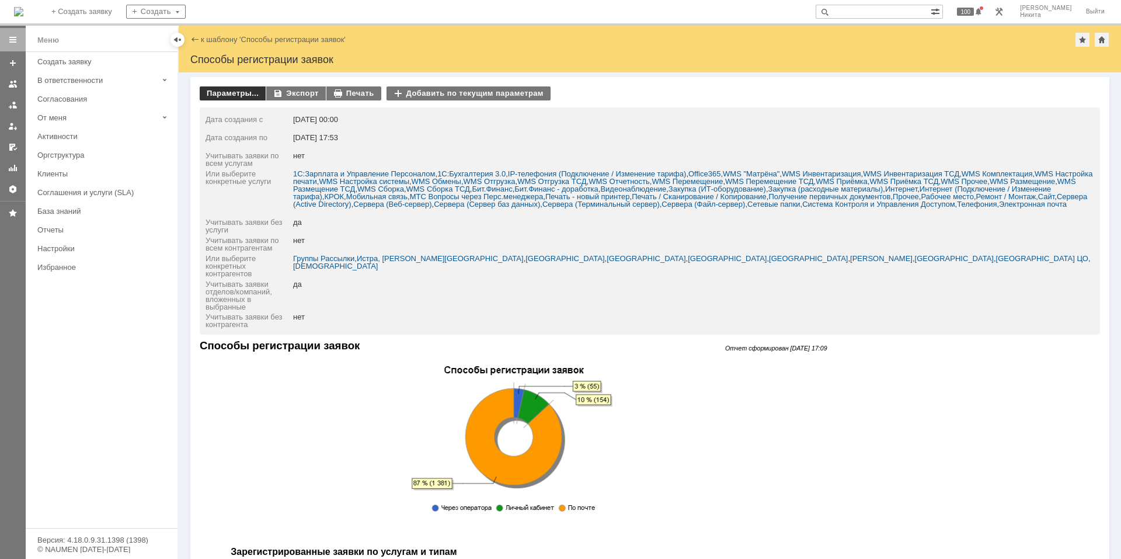
click at [234, 91] on div "Параметры..." at bounding box center [233, 93] width 66 height 14
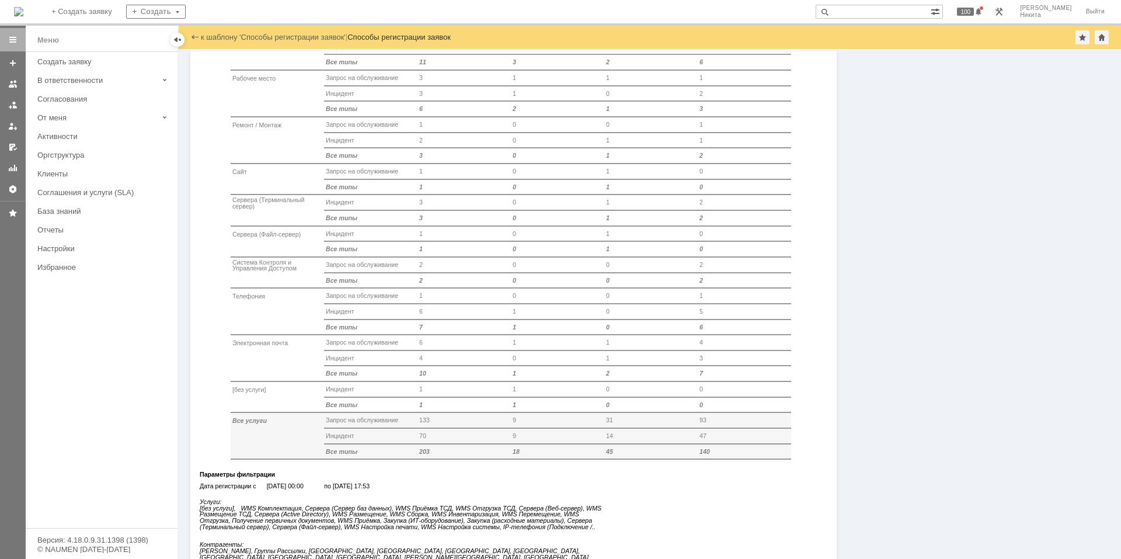
scroll to position [1203, 0]
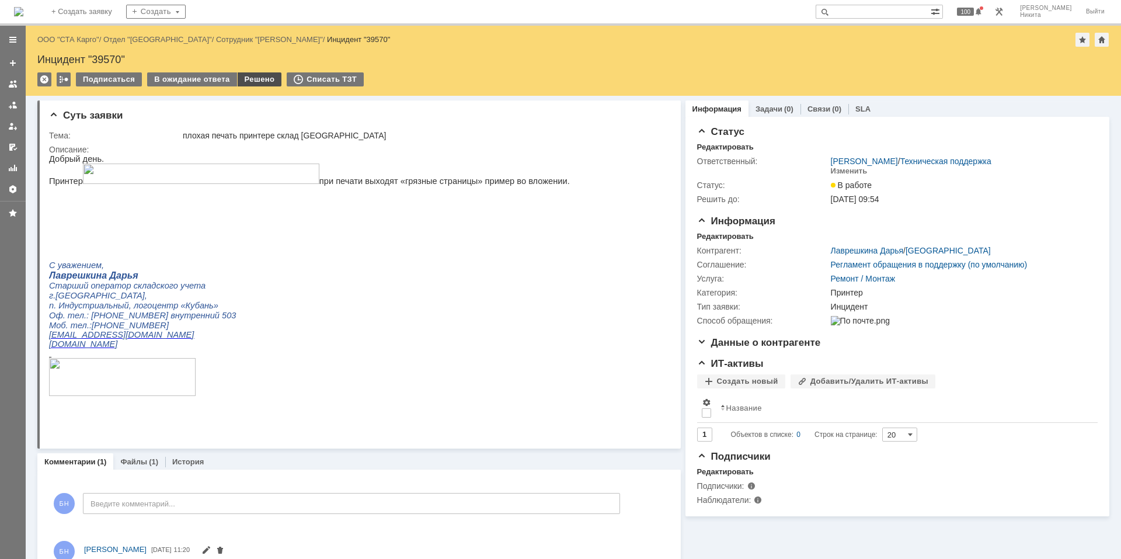
click at [251, 78] on div "Решено" at bounding box center [260, 79] width 44 height 14
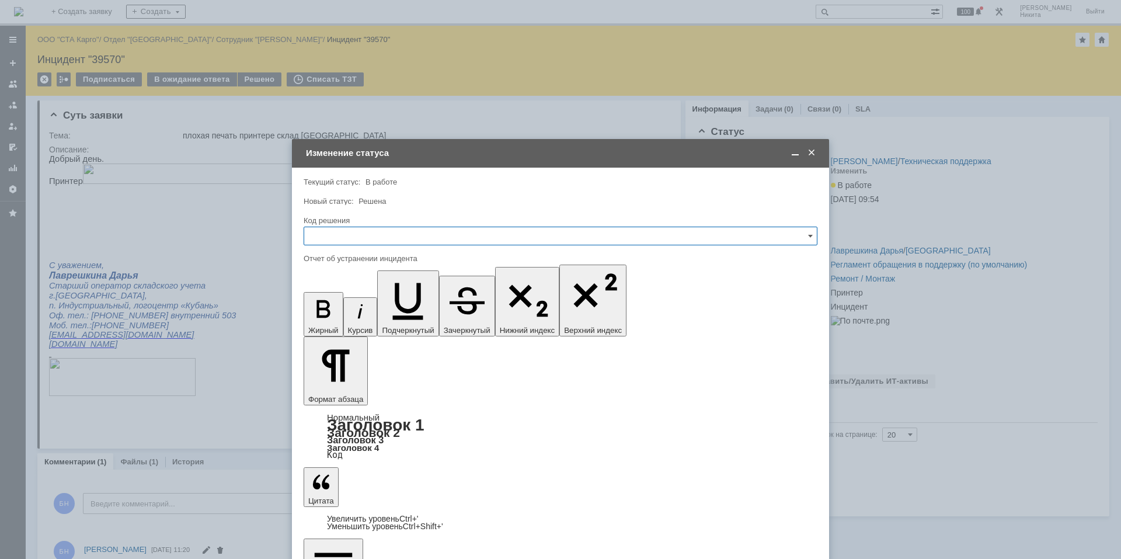
click at [363, 232] on input "text" at bounding box center [561, 236] width 514 height 19
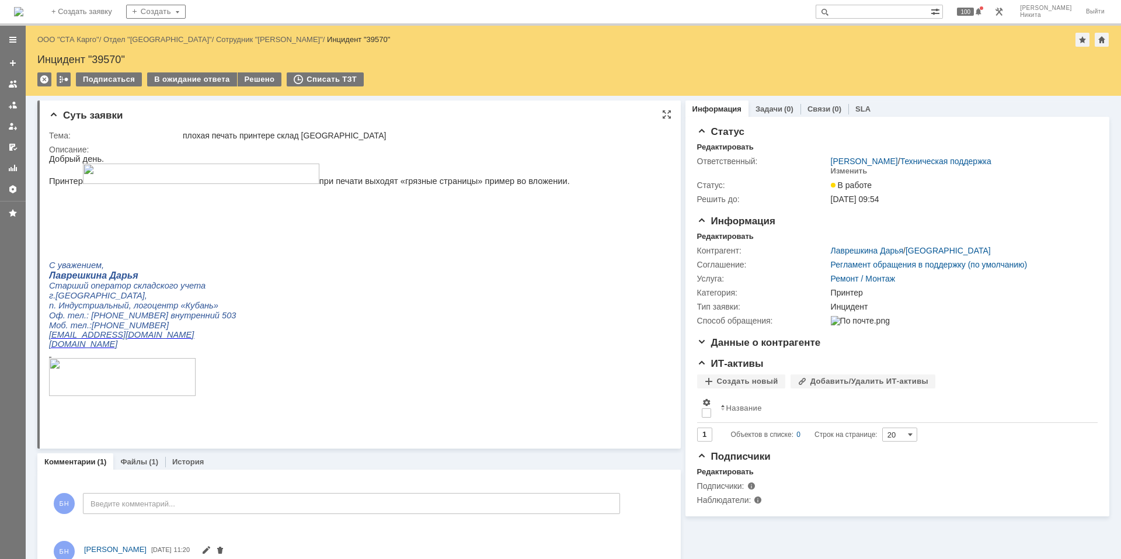
click at [276, 251] on p at bounding box center [309, 246] width 521 height 9
click at [703, 237] on div "Редактировать" at bounding box center [725, 236] width 57 height 9
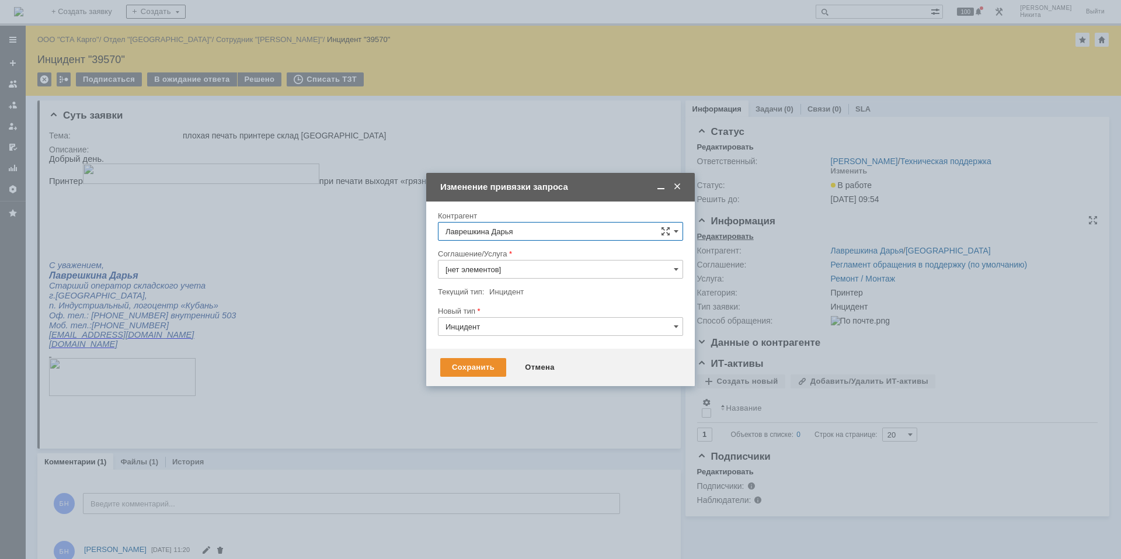
type input "Ремонт / Монтаж"
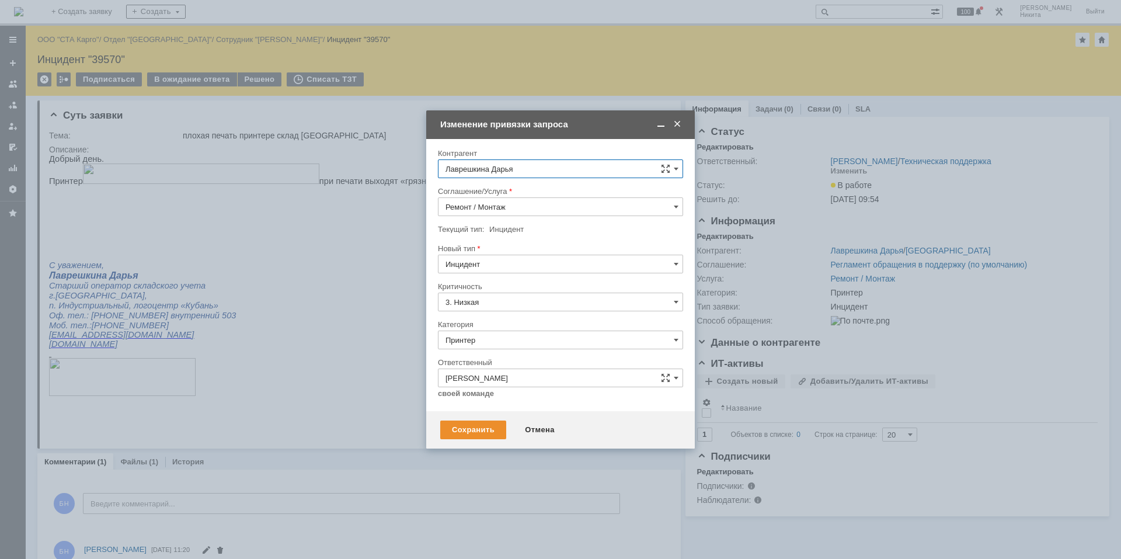
click at [513, 337] on input "Принтер" at bounding box center [560, 339] width 245 height 19
click at [431, 381] on div "Внимание! Контрагент [PERSON_NAME] Соглашение/Услуга [PERSON_NAME] / Монтаж Тек…" at bounding box center [560, 275] width 269 height 272
type input "Принтер"
click at [543, 429] on div "Отмена" at bounding box center [539, 429] width 53 height 19
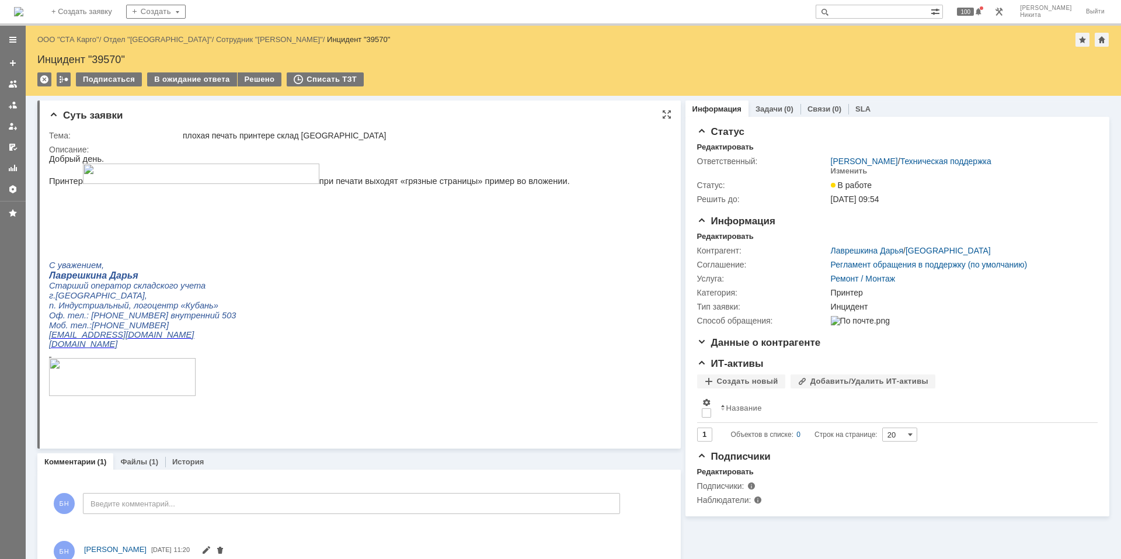
click at [325, 301] on p "г.[GEOGRAPHIC_DATA]," at bounding box center [309, 296] width 521 height 10
click at [733, 242] on div "Контрагент: [PERSON_NAME] / Краснодар Соглашение: Регламент обращения в поддерж…" at bounding box center [897, 284] width 400 height 86
click at [723, 235] on div "Редактировать" at bounding box center [725, 236] width 57 height 9
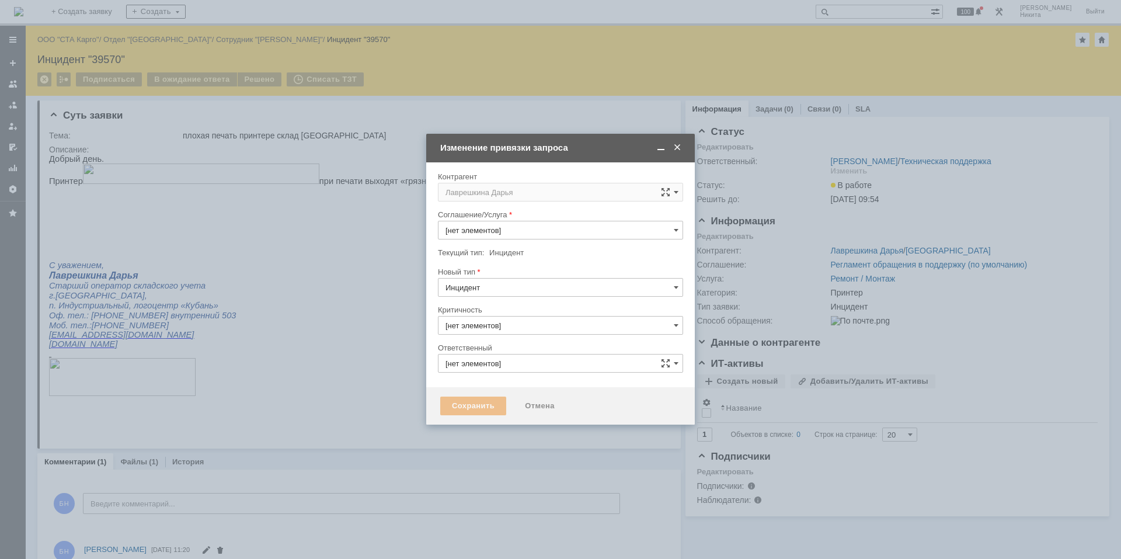
type input "3. Низкая"
type input "Принтер"
type input "[PERSON_NAME]"
type input "Ремонт / Монтаж"
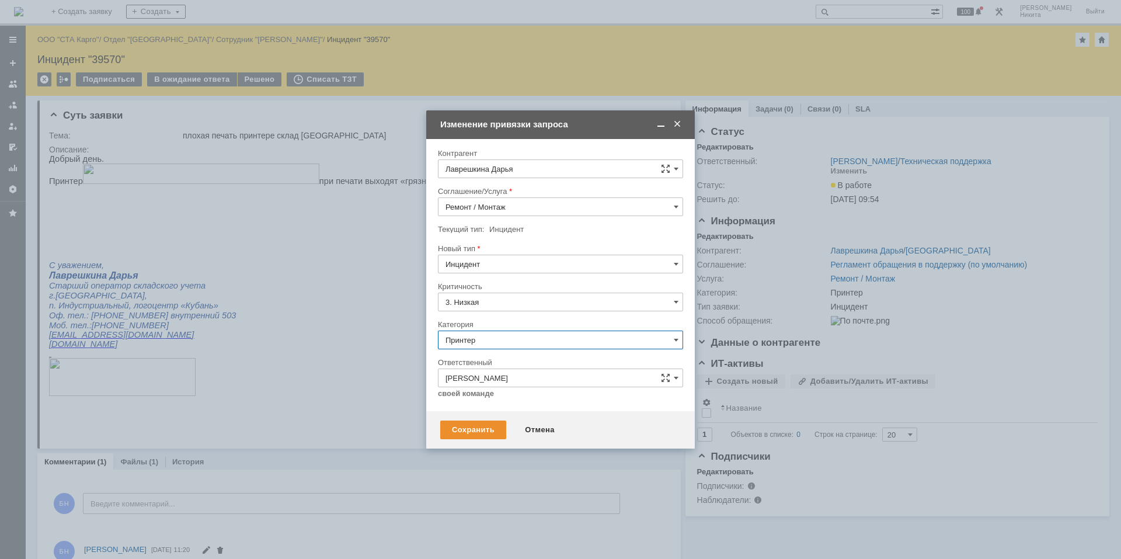
click at [490, 337] on input "Принтер" at bounding box center [560, 339] width 245 height 19
click at [422, 396] on div at bounding box center [560, 279] width 1121 height 559
type input "Принтер"
click at [533, 433] on div "Отмена" at bounding box center [539, 429] width 53 height 19
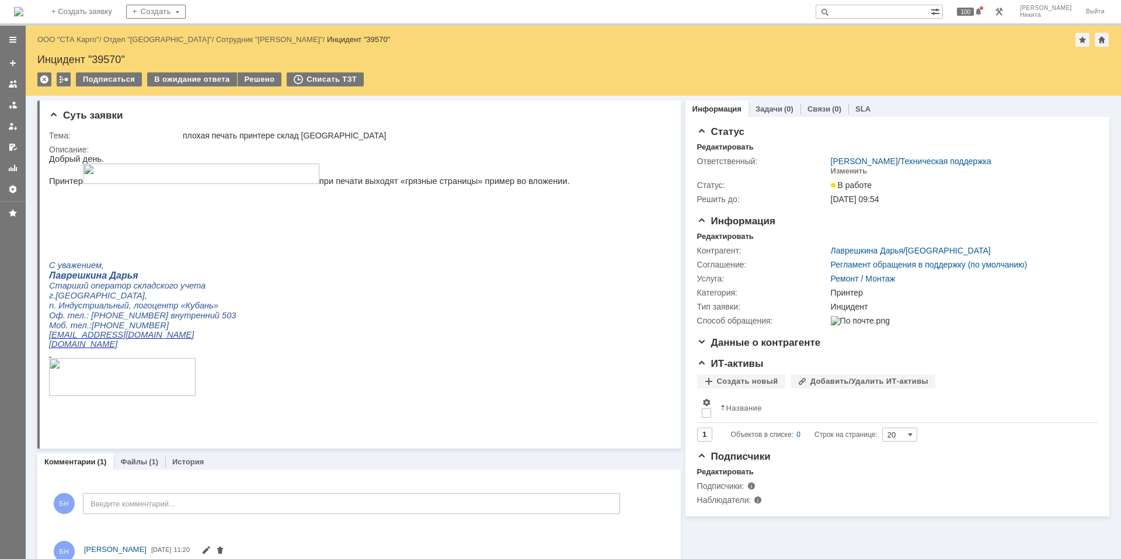
click at [23, 16] on img at bounding box center [18, 11] width 9 height 9
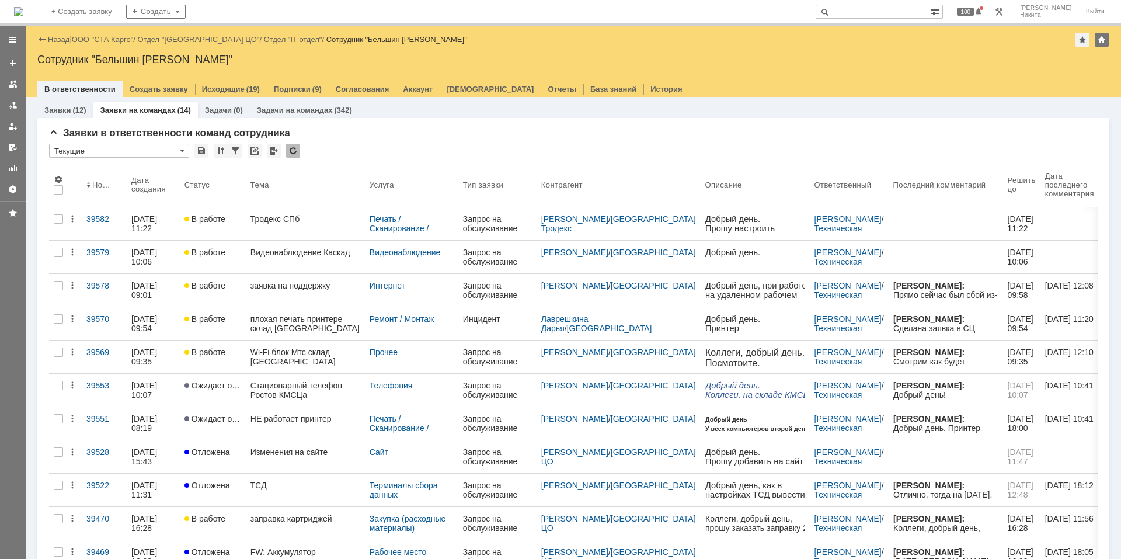
click at [112, 37] on link "ООО "СТА Карго"" at bounding box center [103, 39] width 62 height 9
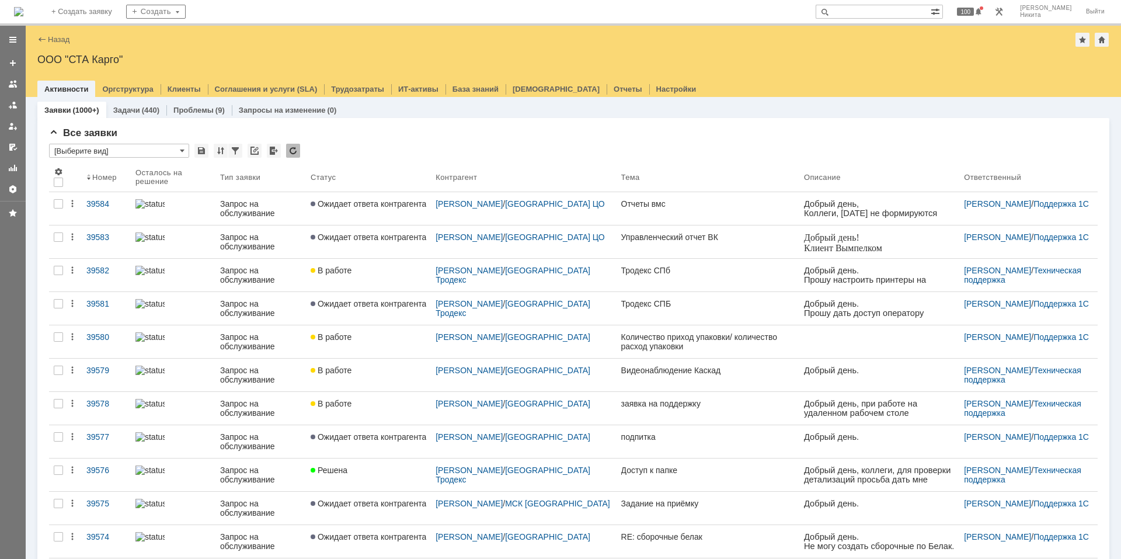
drag, startPoint x: 63, startPoint y: 17, endPoint x: 62, endPoint y: 23, distance: 6.0
click at [23, 16] on img at bounding box center [18, 11] width 9 height 9
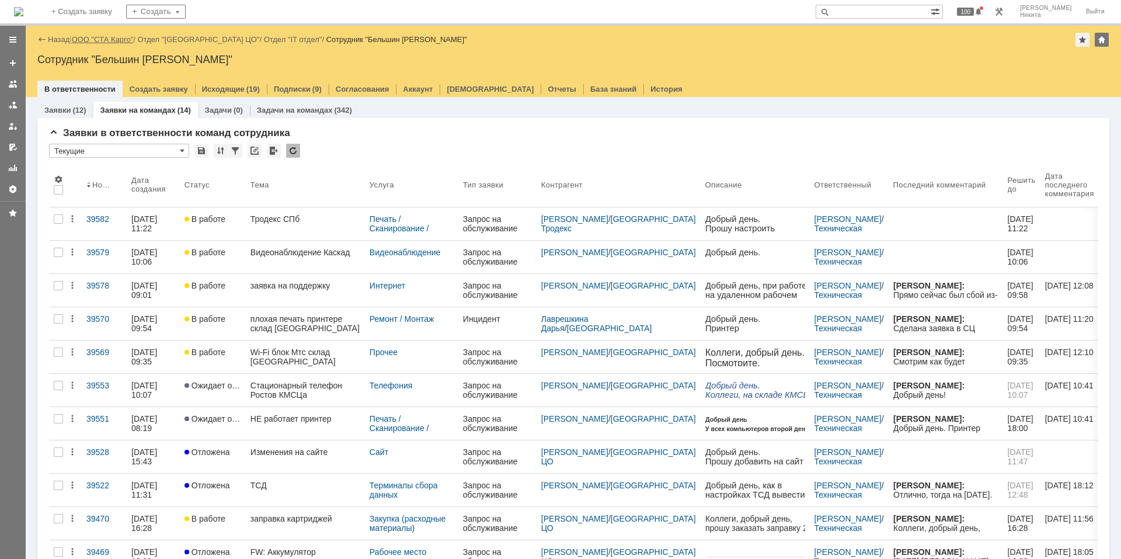
click at [97, 40] on link "ООО "СТА Карго"" at bounding box center [103, 39] width 62 height 9
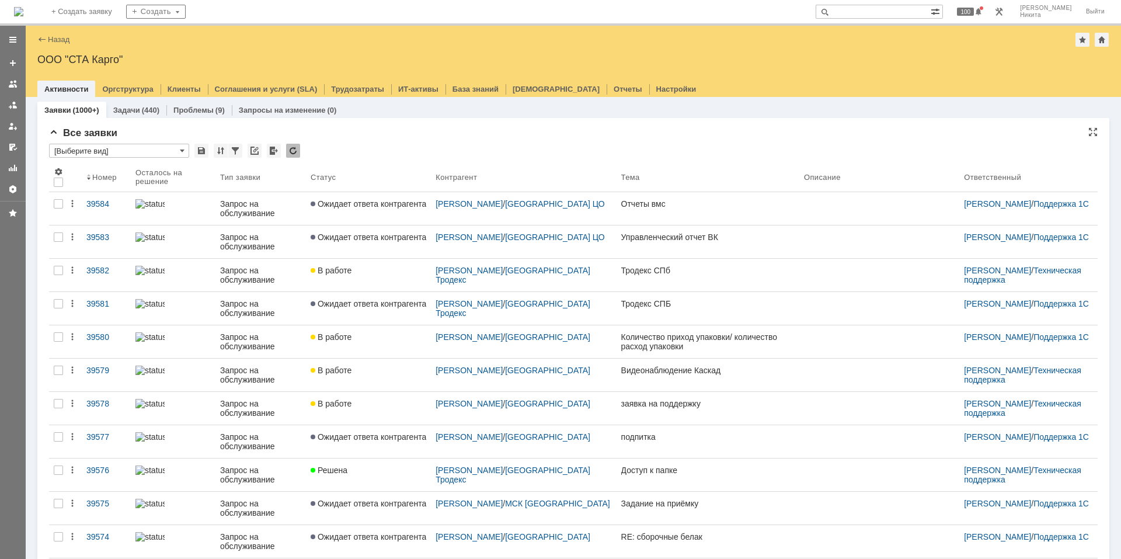
click at [145, 156] on input "[Выберите вид]" at bounding box center [119, 151] width 140 height 14
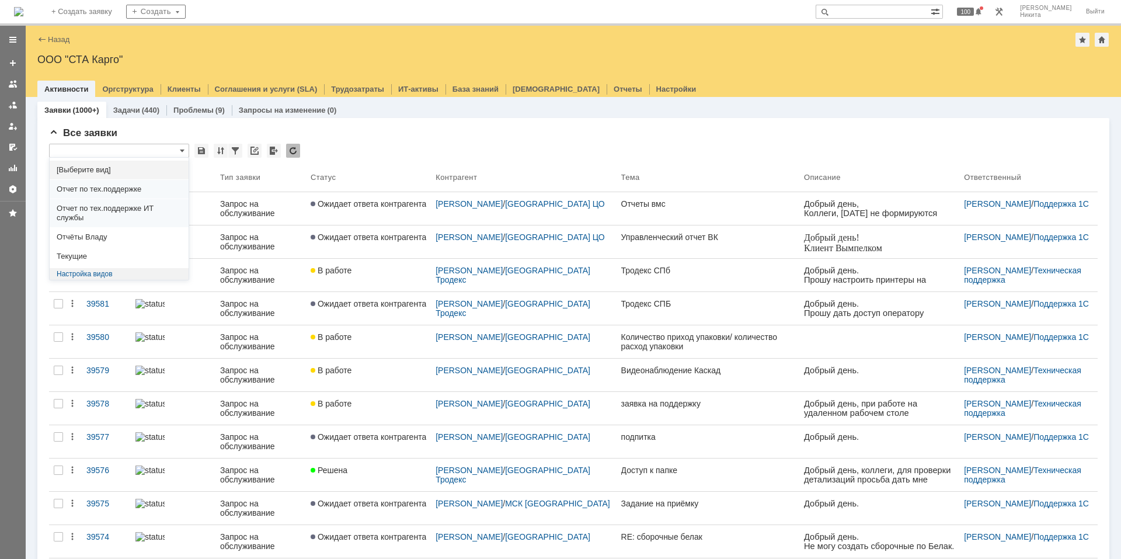
click at [126, 173] on span "[Выберите вид]" at bounding box center [119, 169] width 125 height 9
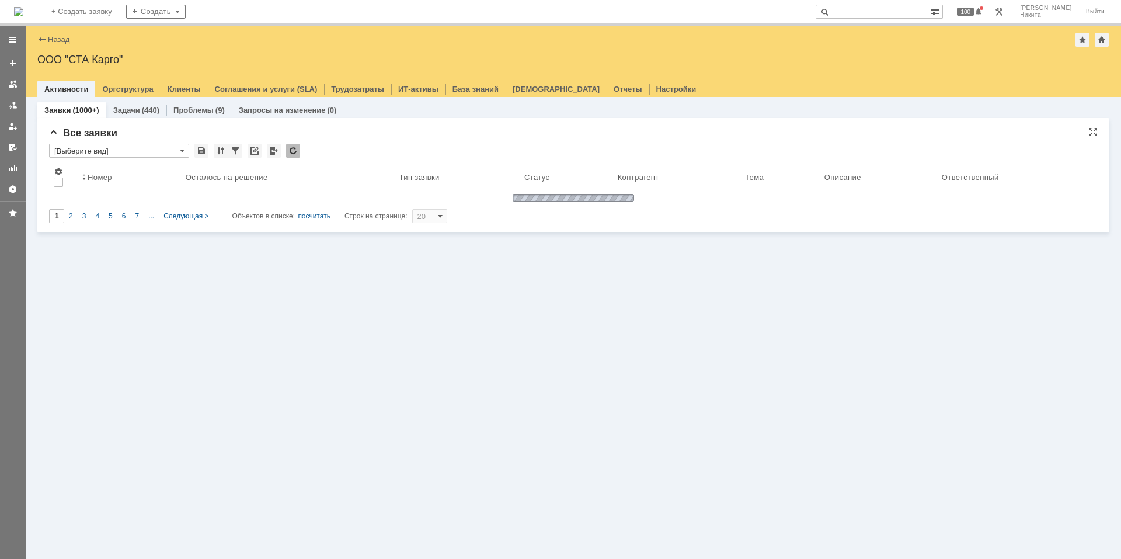
type input "[Выберите вид]"
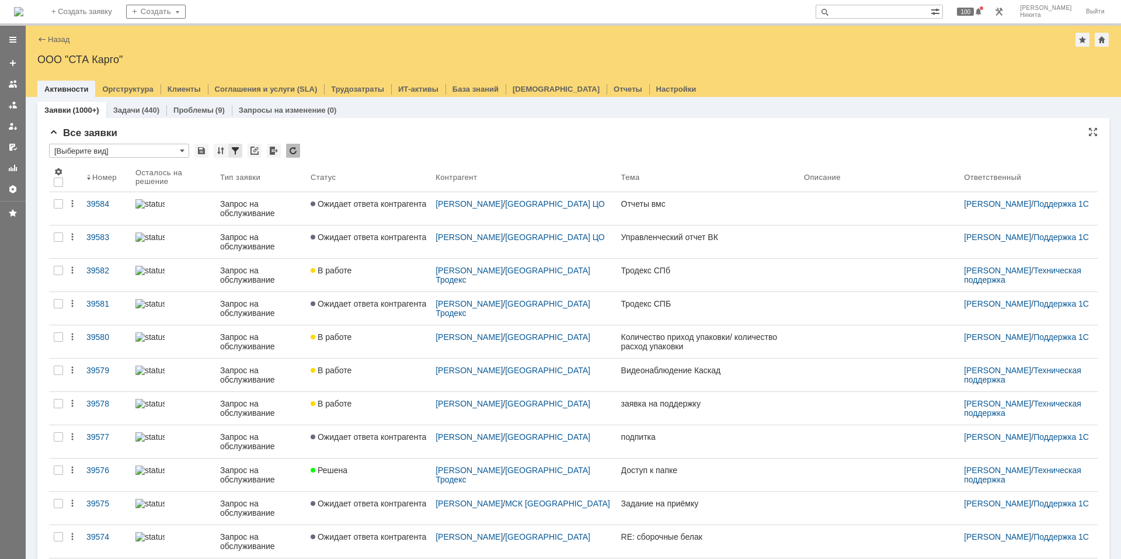
click at [236, 149] on div at bounding box center [235, 151] width 14 height 14
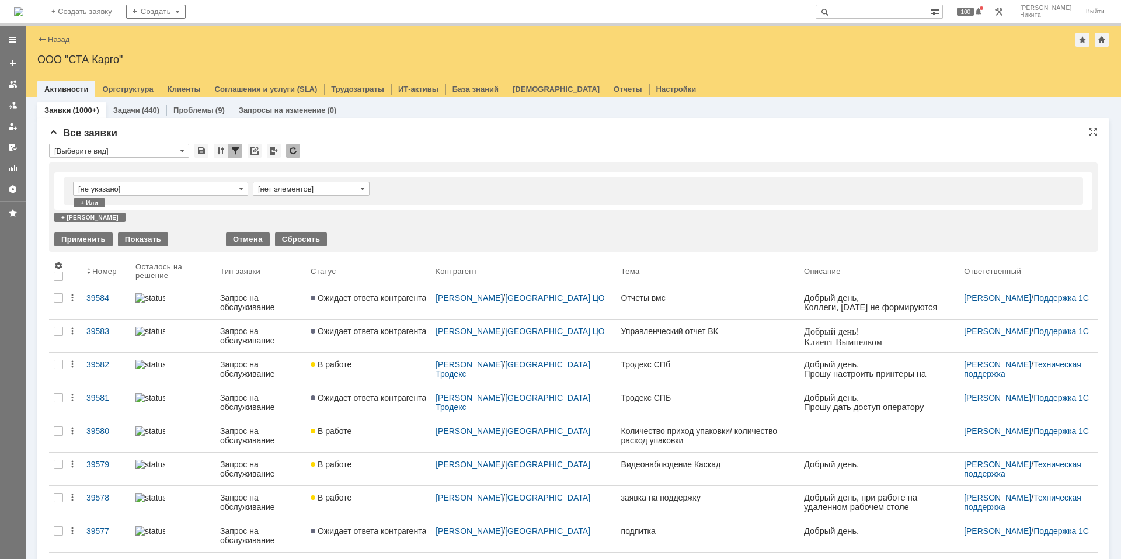
click at [113, 194] on input "[не указано]" at bounding box center [160, 189] width 175 height 14
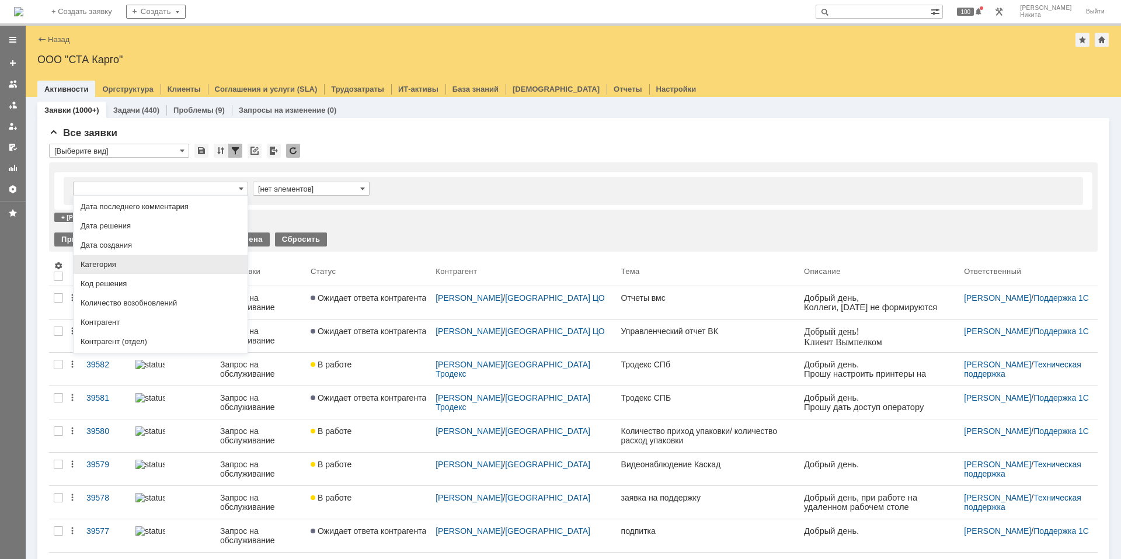
click at [175, 274] on div "Категория" at bounding box center [161, 264] width 174 height 19
type input "Категория"
type input "содержит"
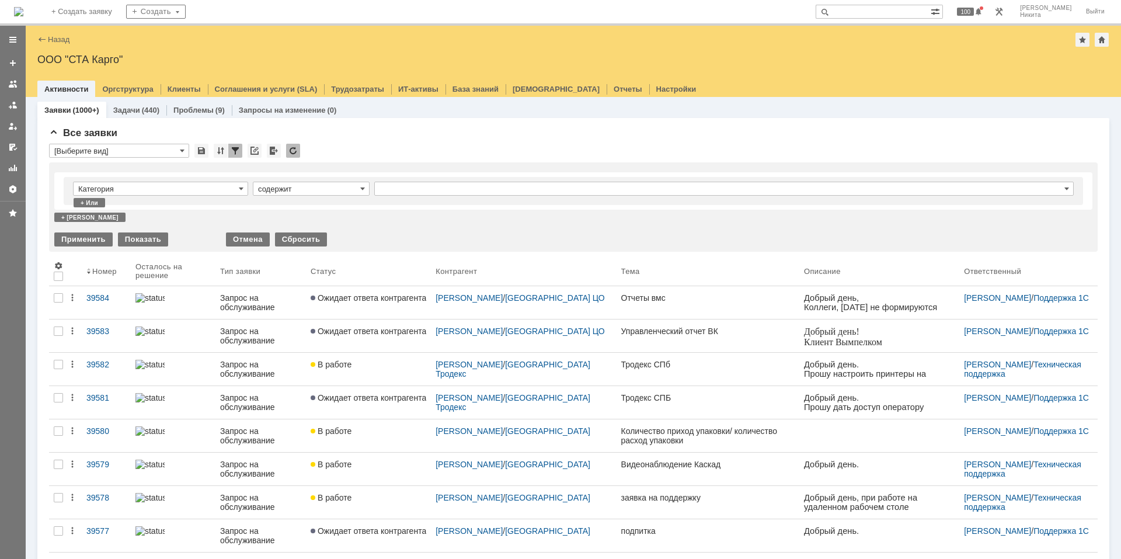
type input "[не указано]"
type input "Категория"
click at [413, 196] on td "[не указано]" at bounding box center [723, 191] width 699 height 19
click at [413, 192] on input "[не указано]" at bounding box center [723, 189] width 699 height 14
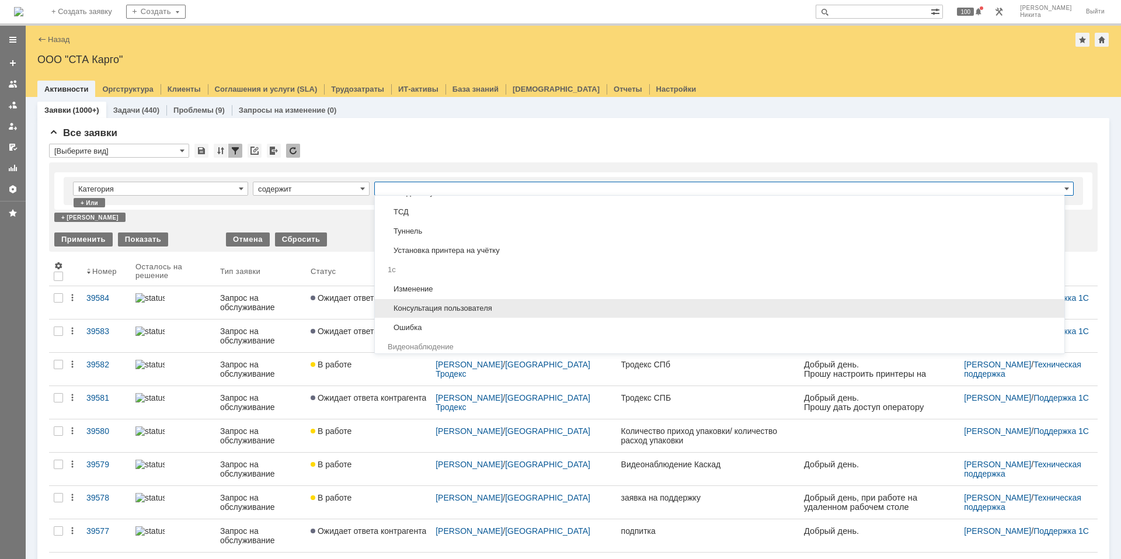
click at [429, 308] on span "Консультация пользователя" at bounding box center [719, 308] width 675 height 9
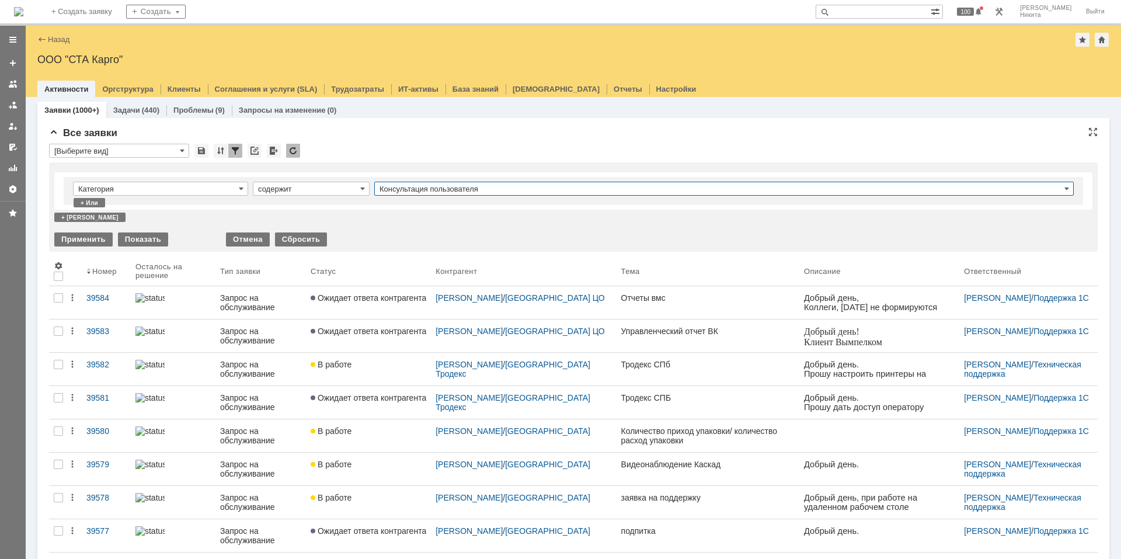
type input "Консультация пользователя"
click at [98, 236] on div "Применить" at bounding box center [83, 239] width 58 height 14
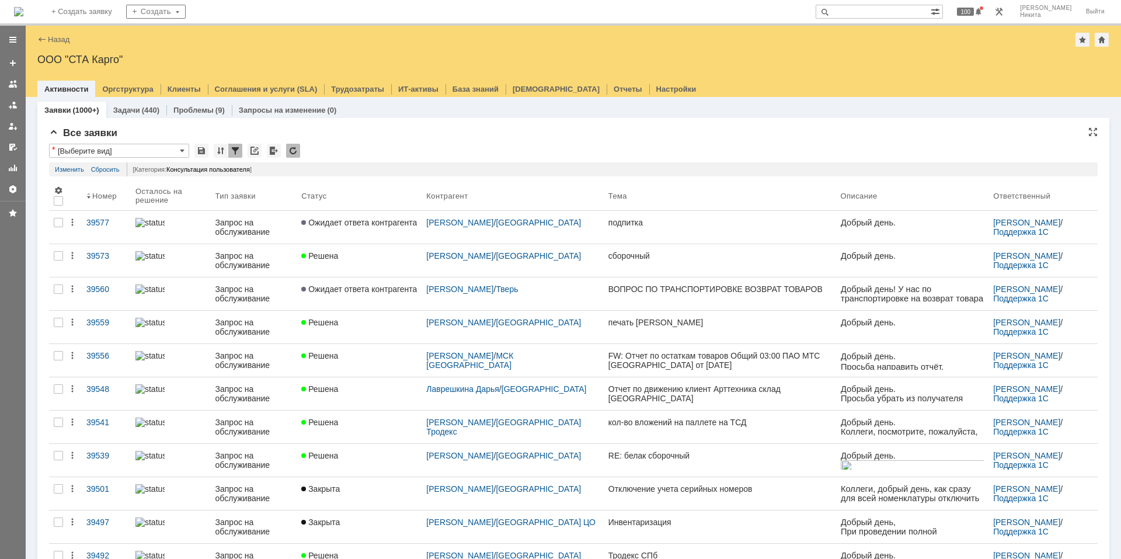
click at [233, 148] on div at bounding box center [235, 151] width 14 height 14
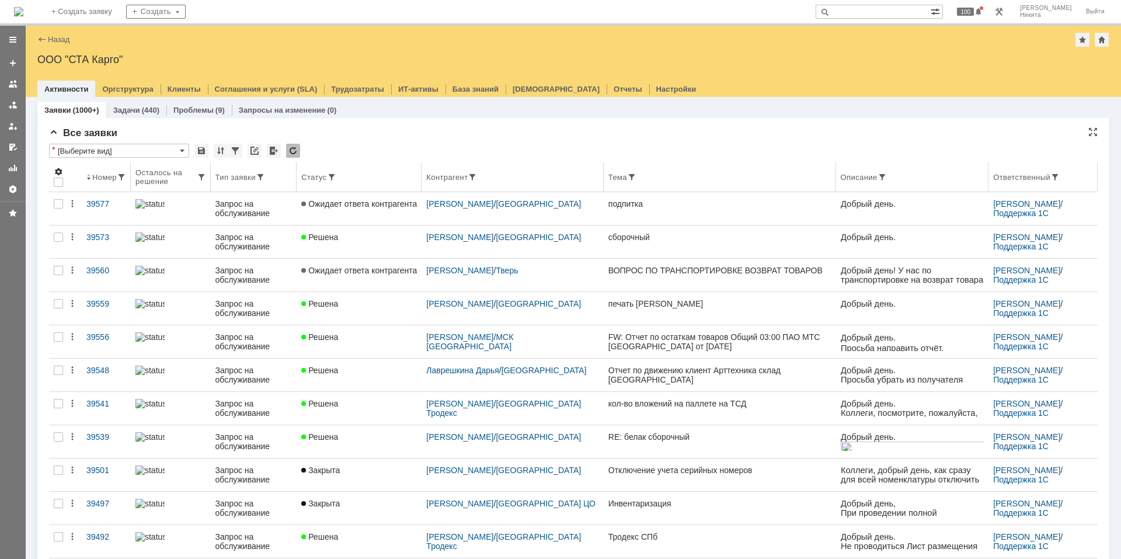
click at [56, 172] on span at bounding box center [58, 171] width 9 height 9
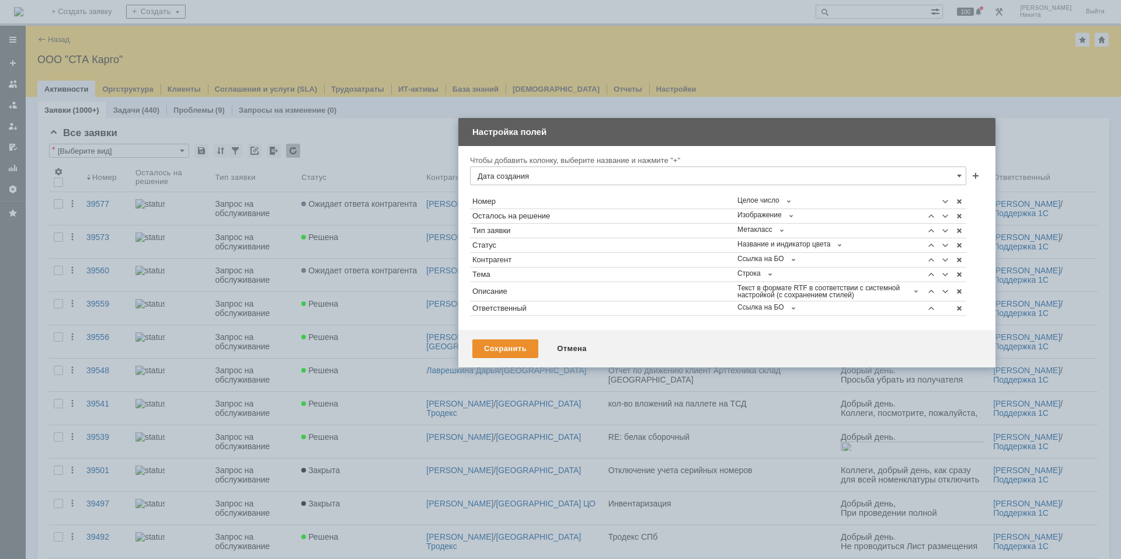
drag, startPoint x: 546, startPoint y: 173, endPoint x: 712, endPoint y: 136, distance: 170.4
click at [712, 136] on div "Настройка полей" at bounding box center [727, 132] width 511 height 13
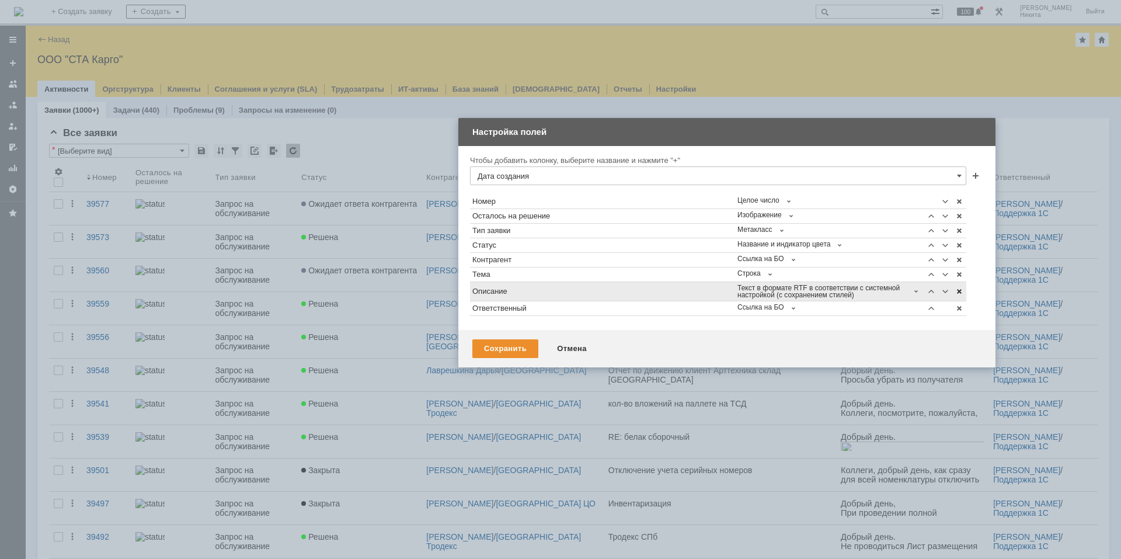
click at [958, 292] on span at bounding box center [958, 291] width 9 height 9
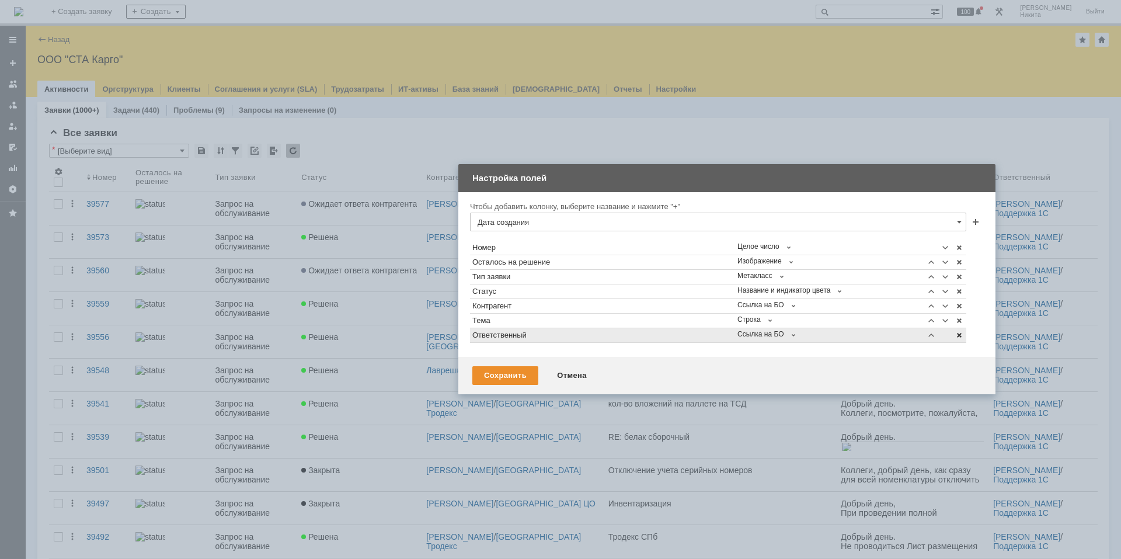
click at [957, 335] on span at bounding box center [958, 334] width 9 height 9
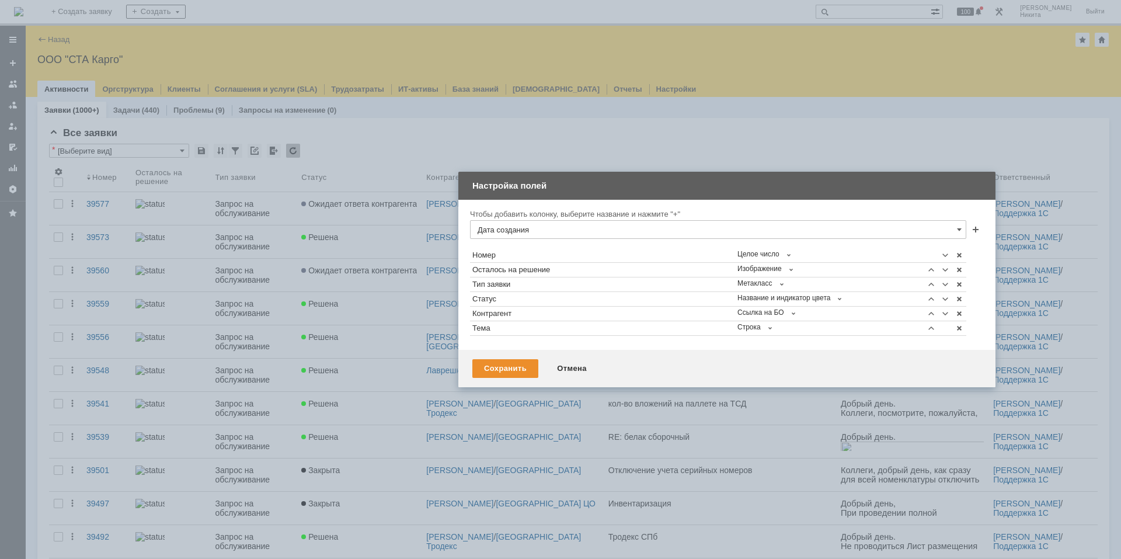
click at [743, 231] on input "Дата создания" at bounding box center [718, 229] width 496 height 19
click at [674, 333] on div "Категория" at bounding box center [718, 325] width 495 height 19
click at [973, 227] on span at bounding box center [975, 230] width 9 height 9
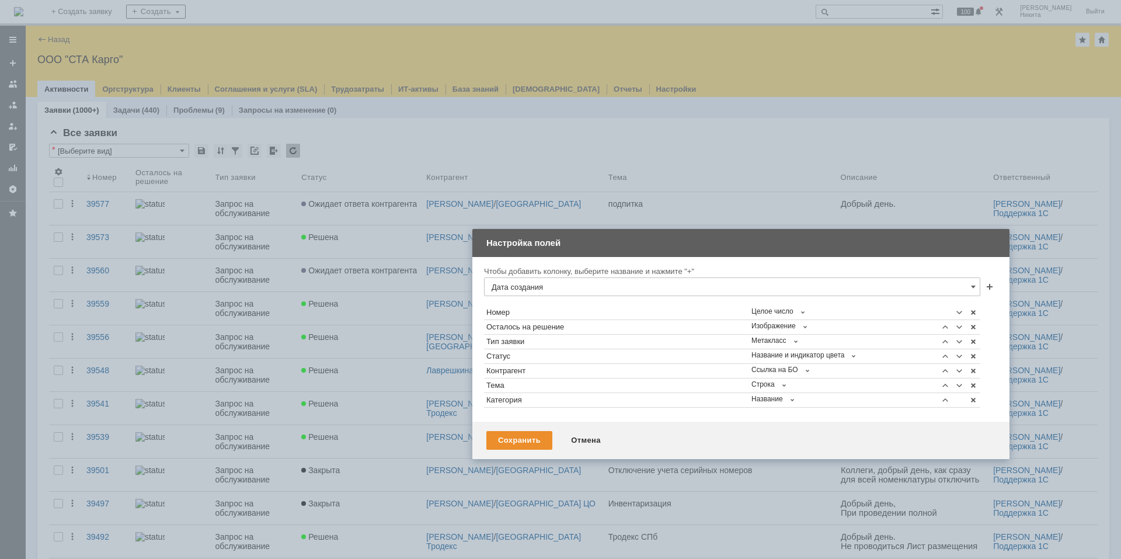
drag, startPoint x: 816, startPoint y: 179, endPoint x: 830, endPoint y: 244, distance: 66.3
click at [830, 244] on div "Настройка полей" at bounding box center [741, 242] width 511 height 13
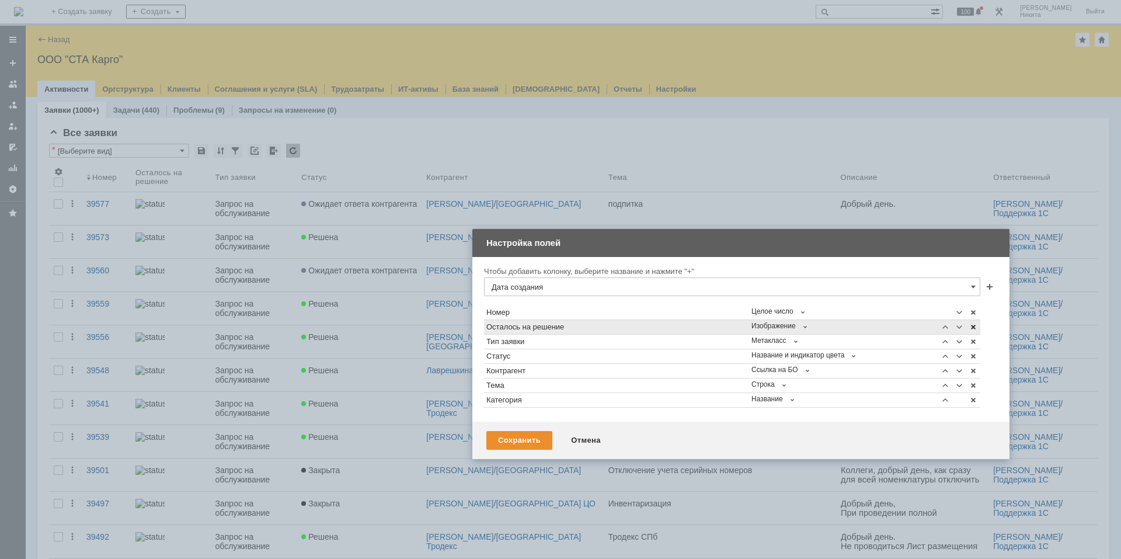
click at [975, 328] on span at bounding box center [972, 326] width 9 height 9
type input "Дата создания"
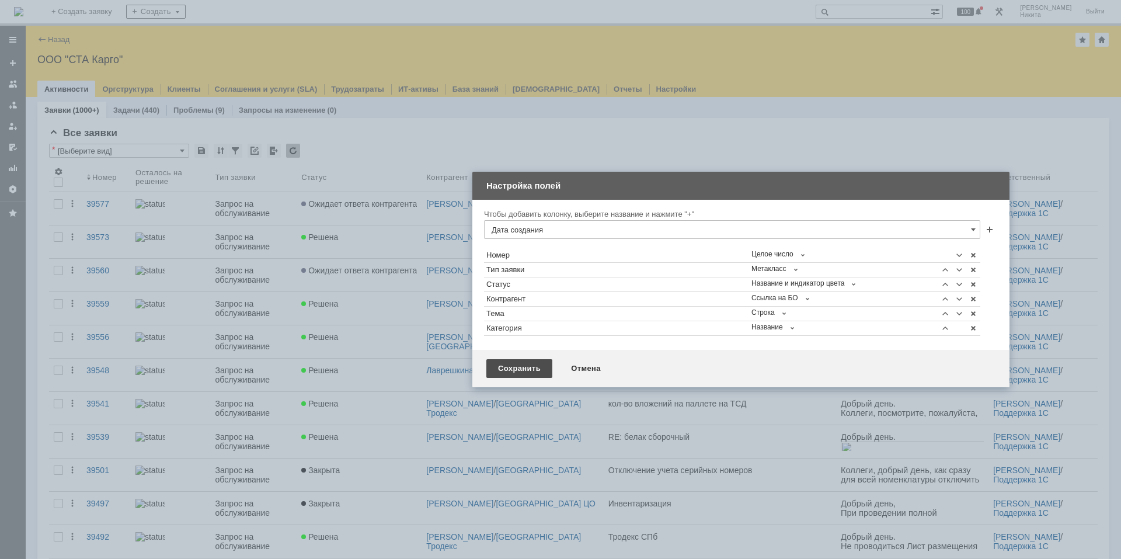
click at [518, 368] on div "Сохранить" at bounding box center [519, 368] width 66 height 19
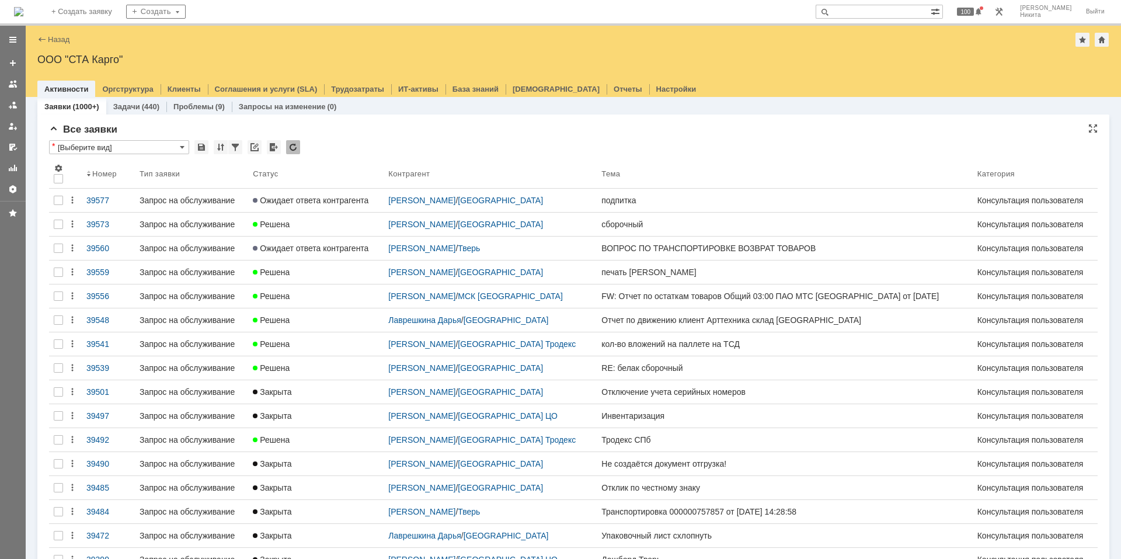
scroll to position [0, 0]
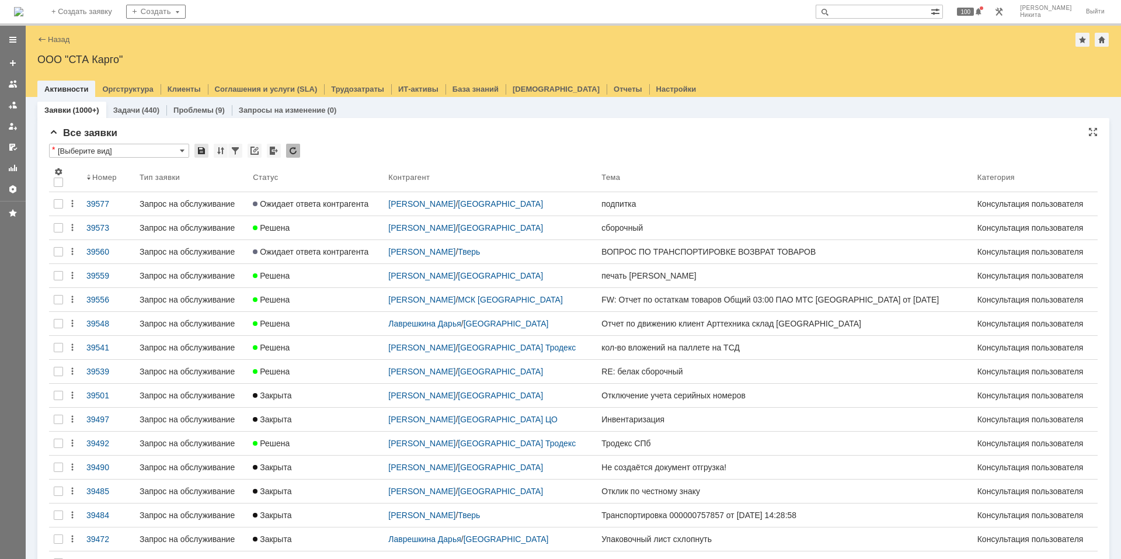
click at [198, 149] on div at bounding box center [201, 151] width 14 height 14
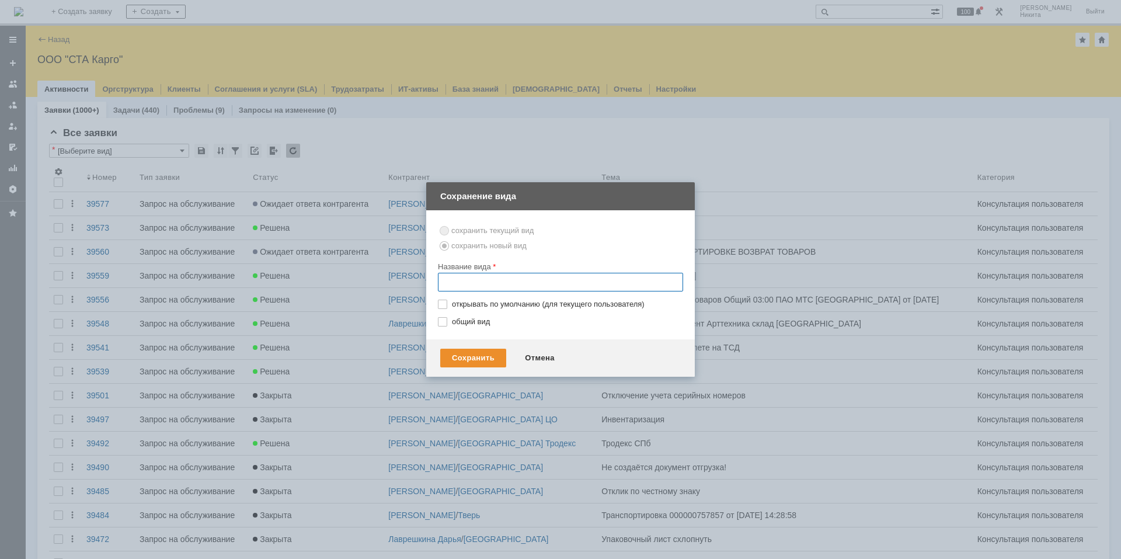
click at [457, 284] on input "text" at bounding box center [560, 282] width 245 height 19
type input "J"
type input "Категория консультация пользователя"
click at [471, 352] on div "Сохранить" at bounding box center [473, 358] width 66 height 19
type input "Категория консультация пользователя"
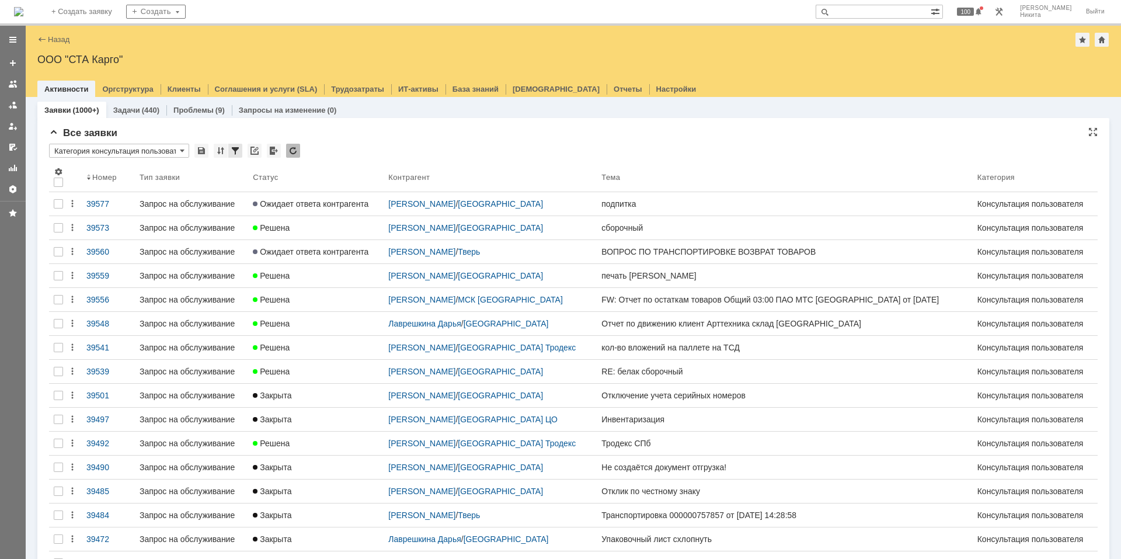
click at [232, 151] on div at bounding box center [235, 151] width 14 height 14
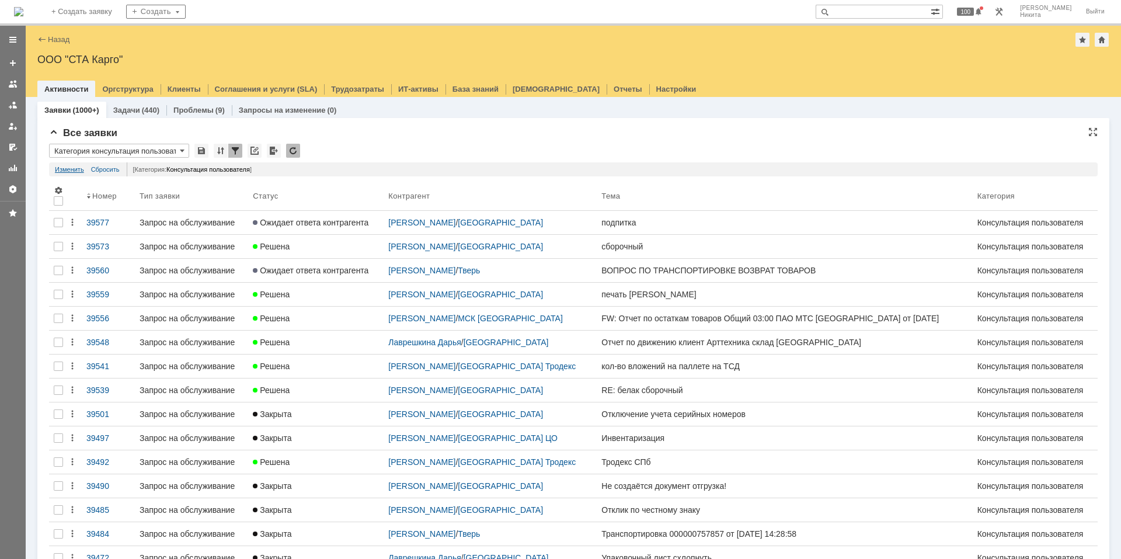
click at [67, 168] on link "Изменить" at bounding box center [69, 169] width 29 height 14
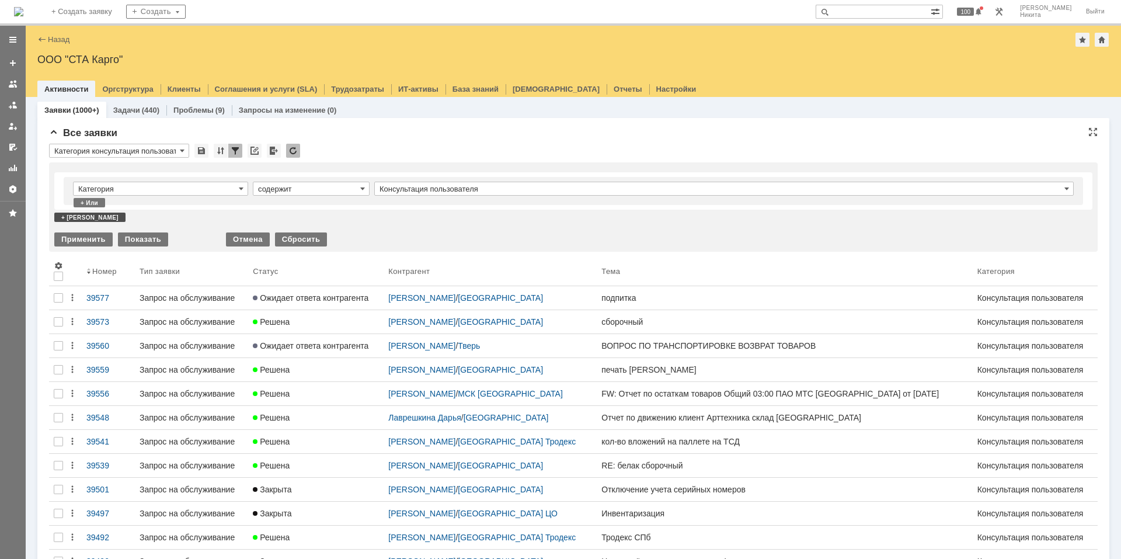
click at [67, 215] on div "+ [PERSON_NAME]" at bounding box center [89, 216] width 71 height 9
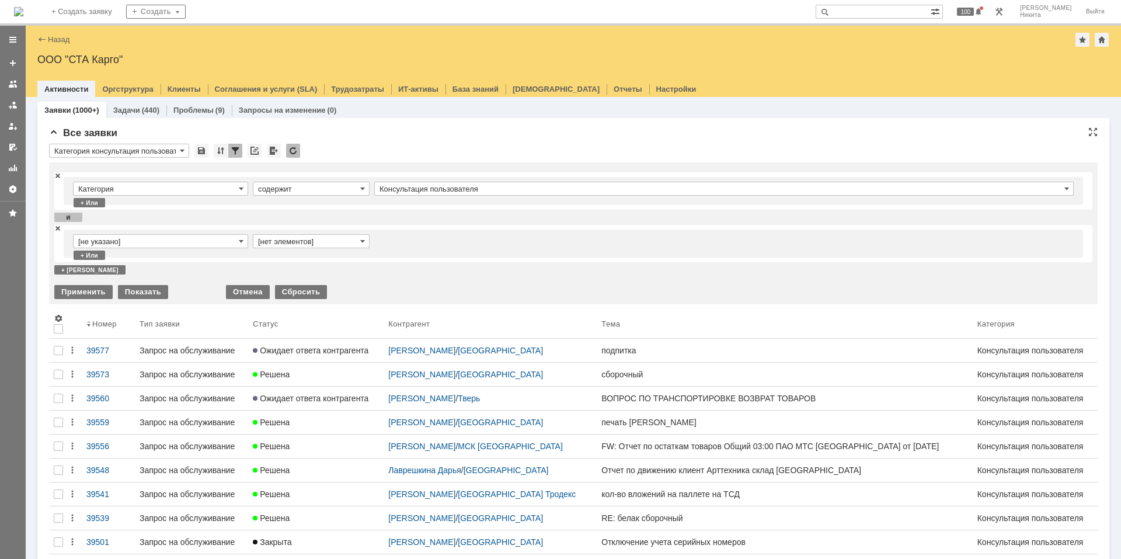
click at [147, 236] on input "[не указано]" at bounding box center [160, 241] width 175 height 14
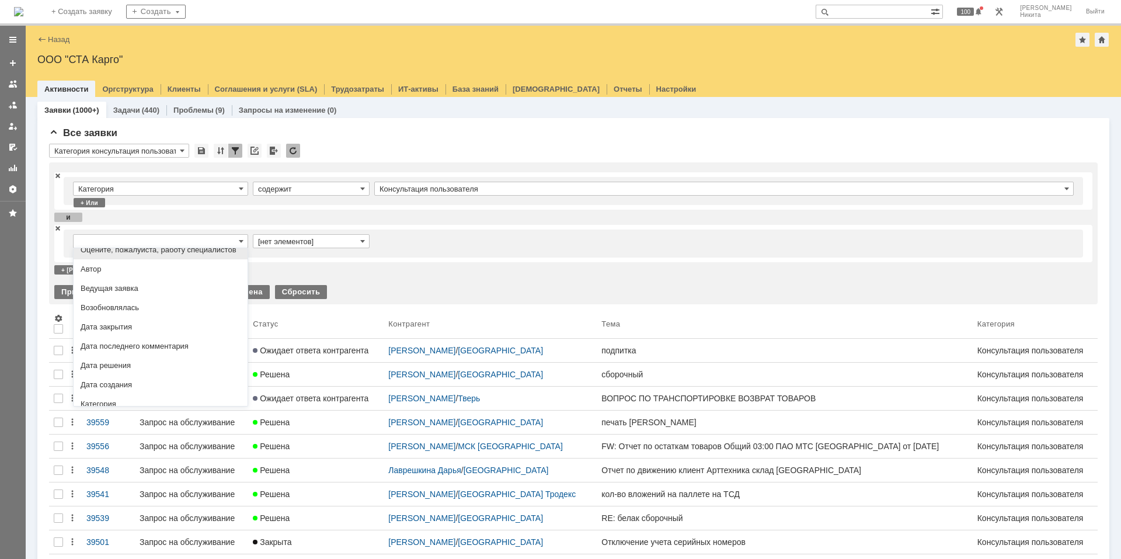
scroll to position [58, 0]
click at [151, 361] on span "Дата создания" at bounding box center [161, 355] width 160 height 9
type input "Дата создания"
type input "с ... по"
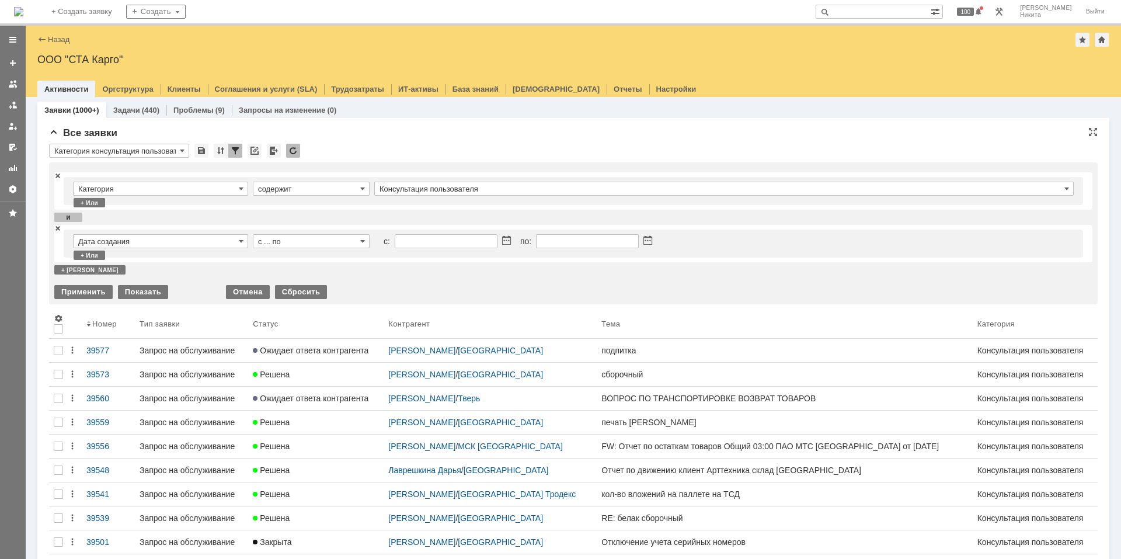
type input "Дата создания"
click at [506, 236] on span at bounding box center [506, 240] width 9 height 9
click at [358, 244] on input "с ... по" at bounding box center [311, 241] width 117 height 14
click at [335, 293] on div "за последние "n" часов" at bounding box center [311, 299] width 116 height 19
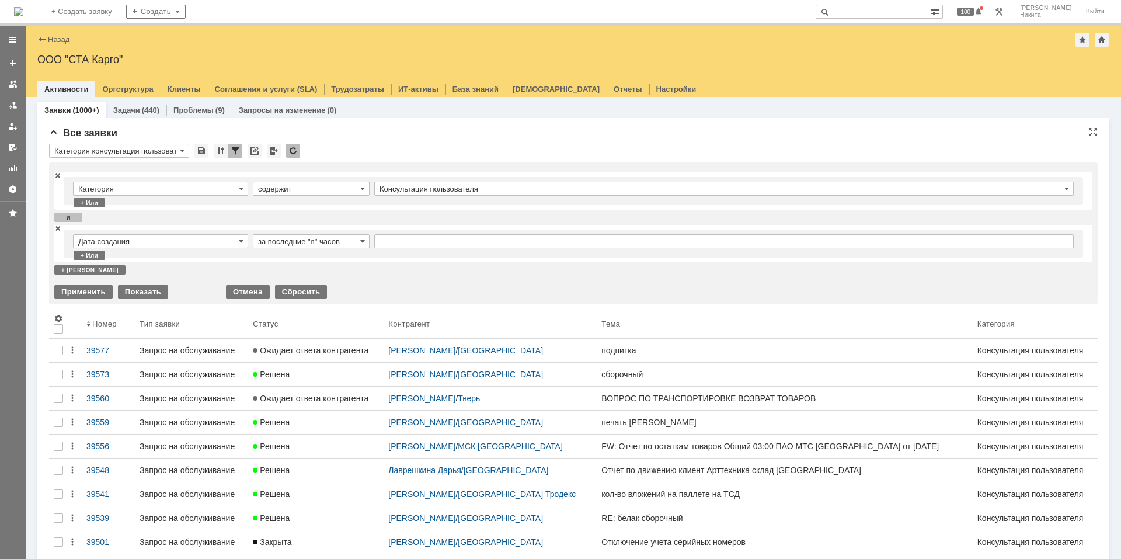
type input "за последние "n" часов"
click at [410, 238] on input "text" at bounding box center [723, 241] width 699 height 14
type input "24"
click at [400, 261] on div "Дата создания за последние "n" часов 24 + или" at bounding box center [573, 243] width 1038 height 37
click at [361, 239] on span at bounding box center [362, 240] width 5 height 9
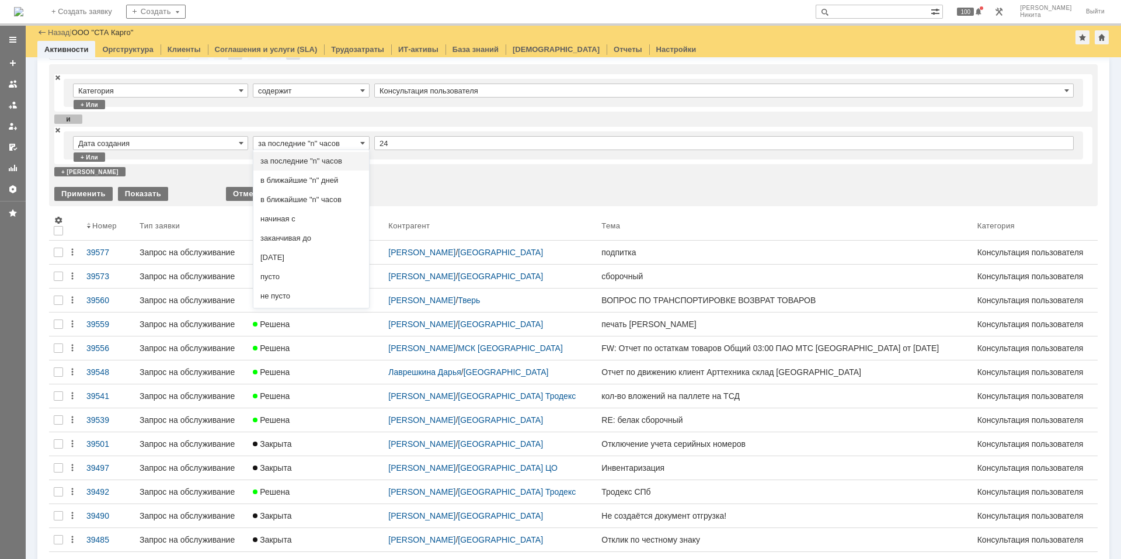
scroll to position [0, 0]
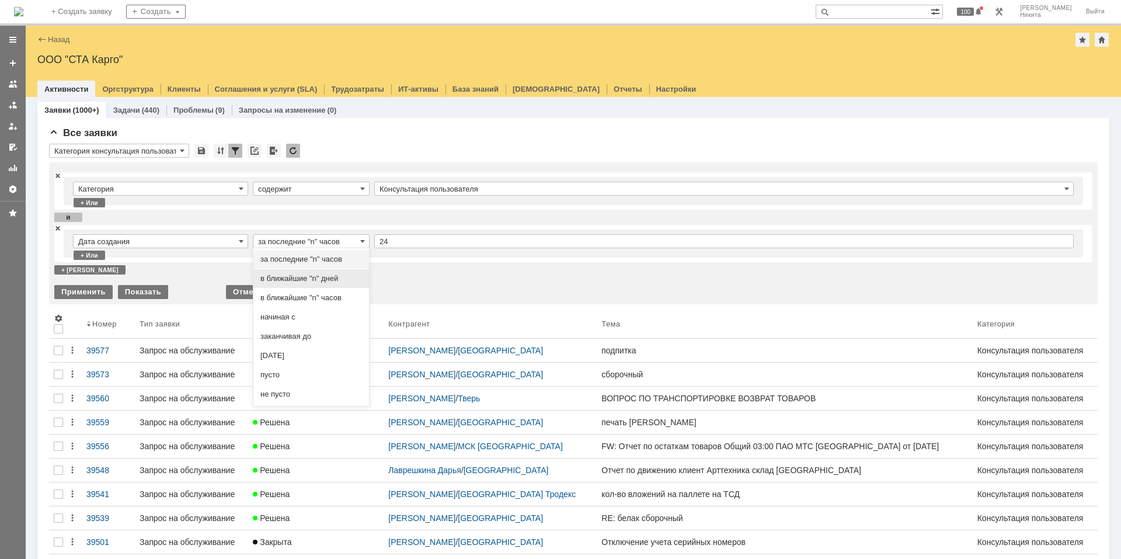
click at [344, 277] on span "в ближайшие "n" дней" at bounding box center [311, 278] width 102 height 9
type input "в ближайшие "n" дней"
click at [396, 247] on input "text" at bounding box center [723, 241] width 699 height 14
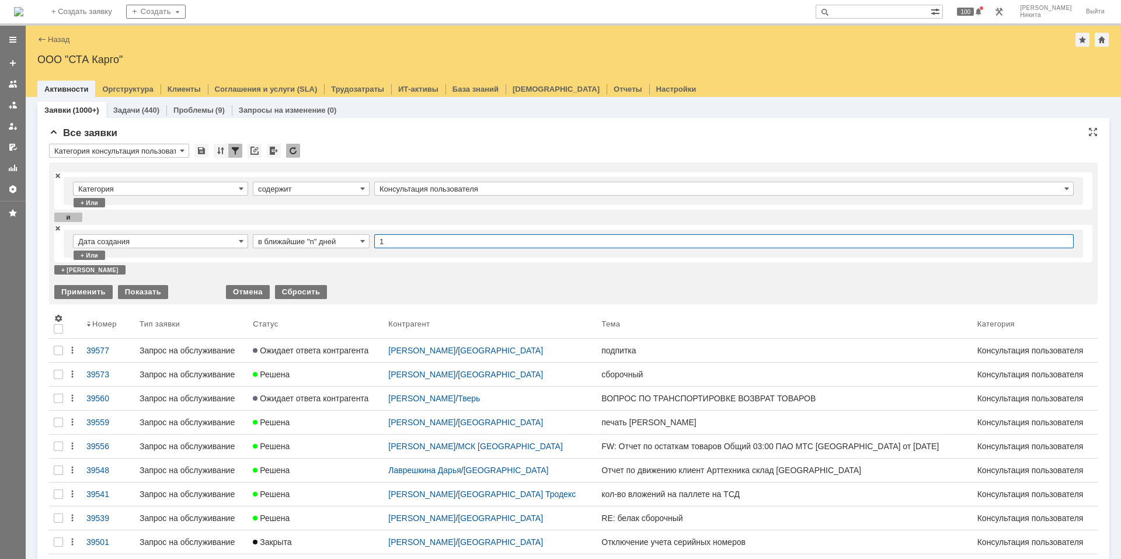
type input "1"
click at [396, 258] on div "Дата создания в ближайшие "n" дней 1 + или" at bounding box center [573, 243] width 1038 height 37
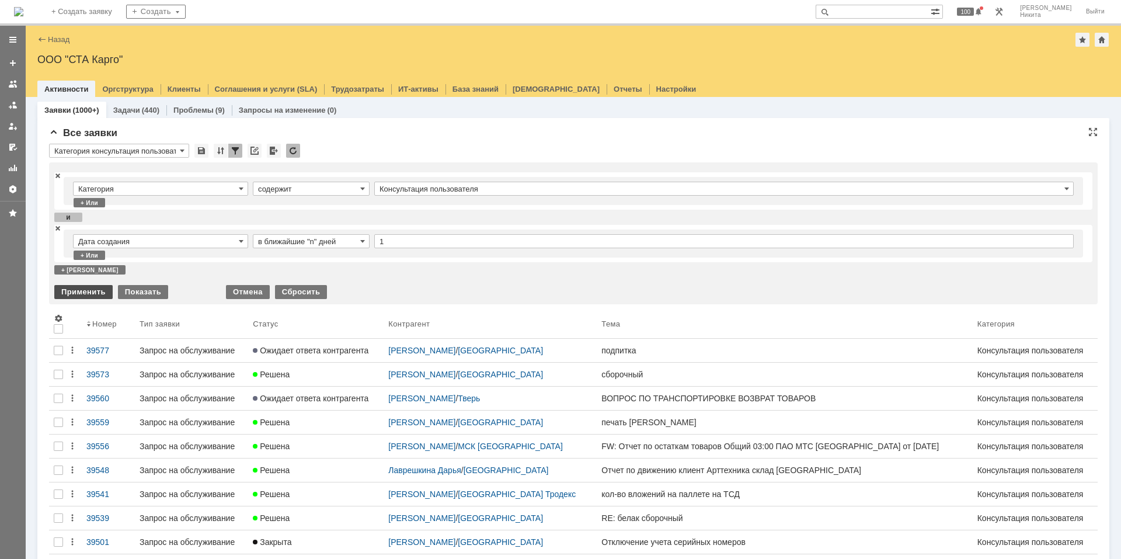
click at [104, 291] on div "Применить" at bounding box center [83, 292] width 58 height 14
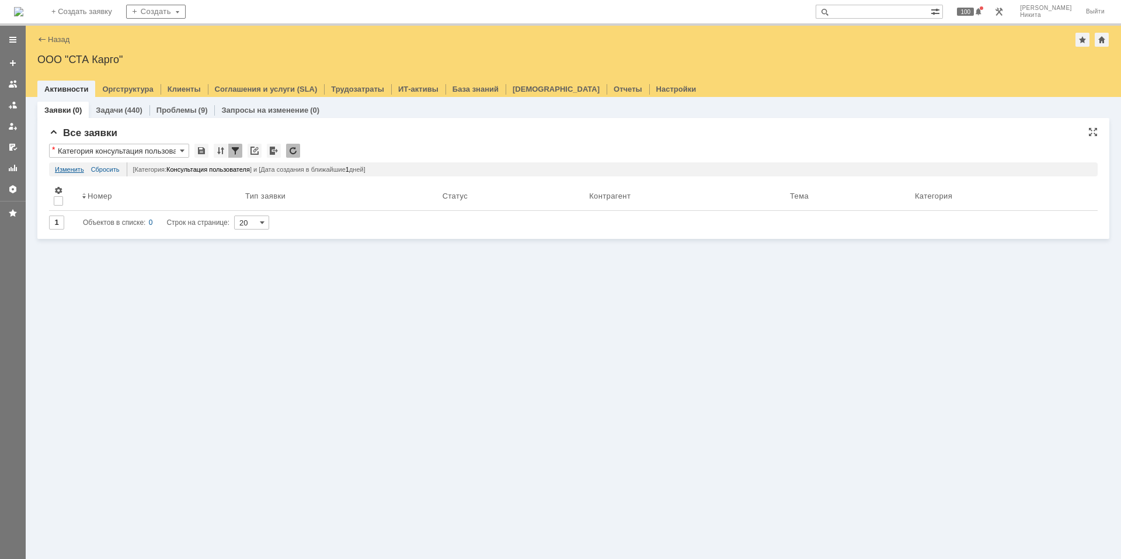
click at [78, 168] on link "Изменить" at bounding box center [69, 169] width 29 height 14
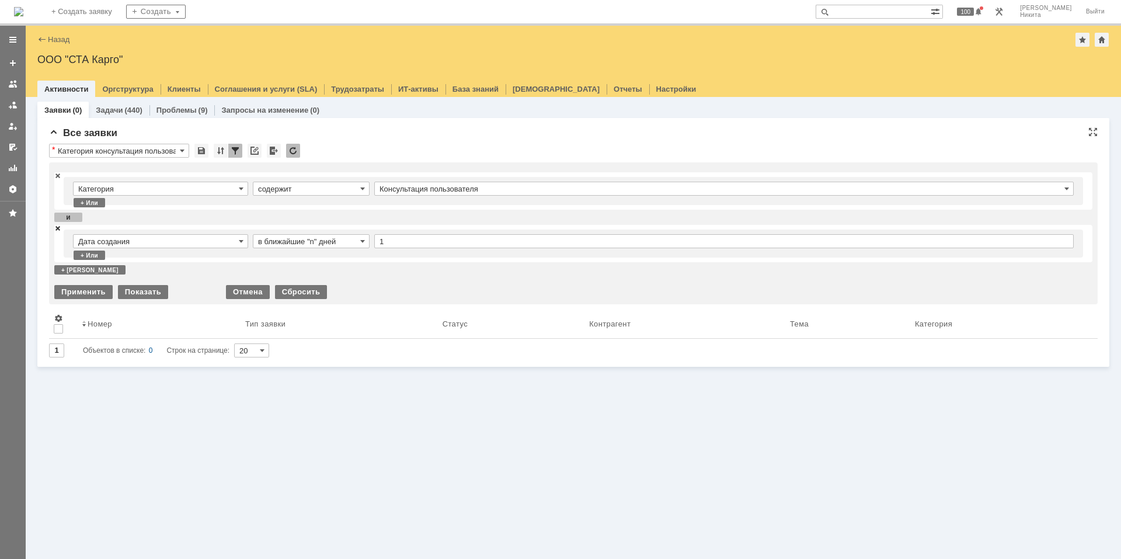
click at [58, 229] on span at bounding box center [57, 228] width 7 height 8
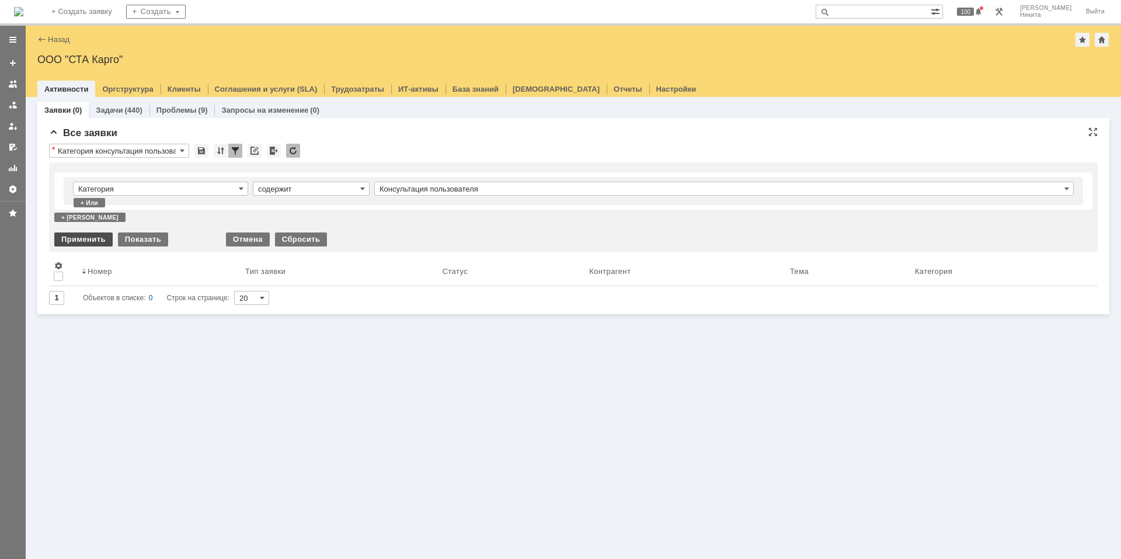
click at [77, 237] on div "Применить" at bounding box center [83, 239] width 58 height 14
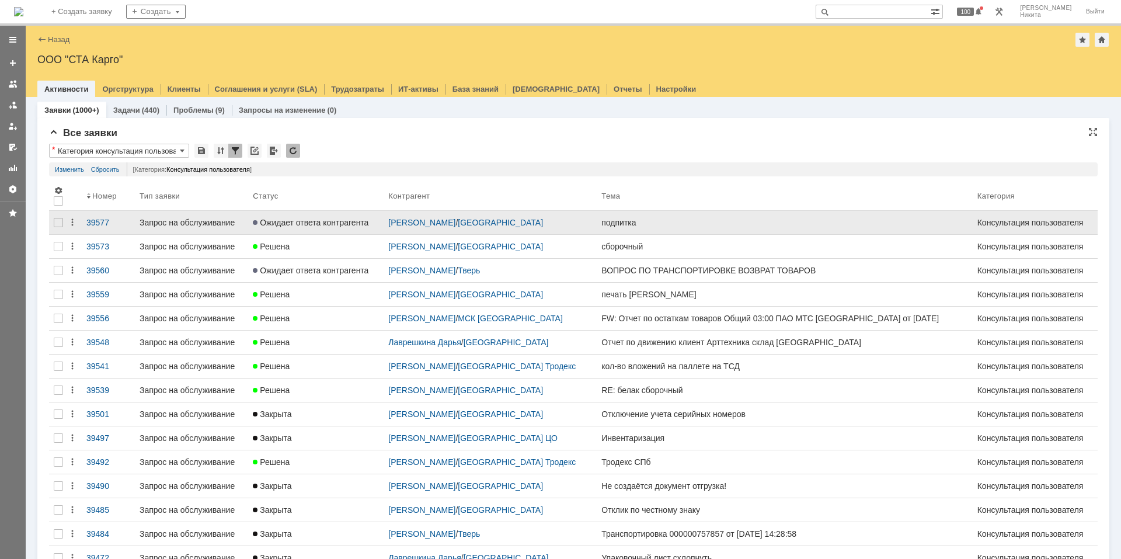
click at [159, 222] on div "Запрос на обслуживание" at bounding box center [192, 222] width 104 height 9
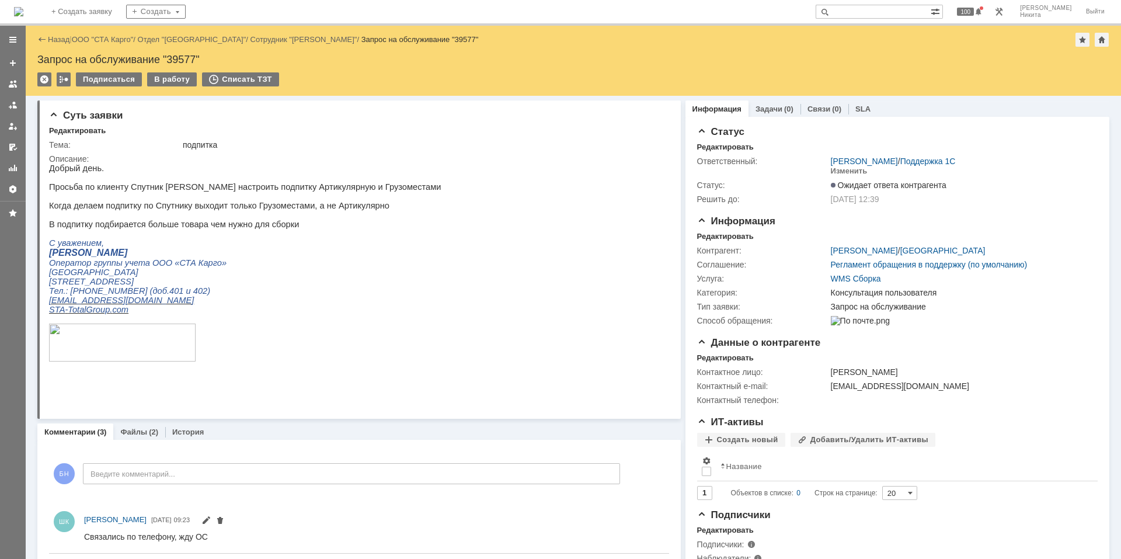
click at [23, 7] on img at bounding box center [18, 11] width 9 height 9
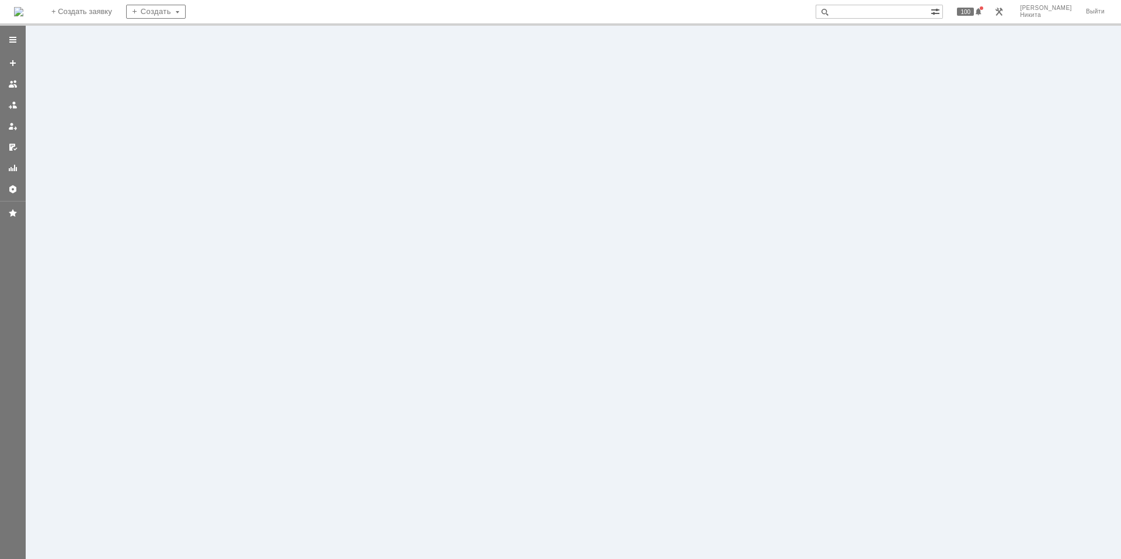
click at [23, 7] on img at bounding box center [18, 11] width 9 height 9
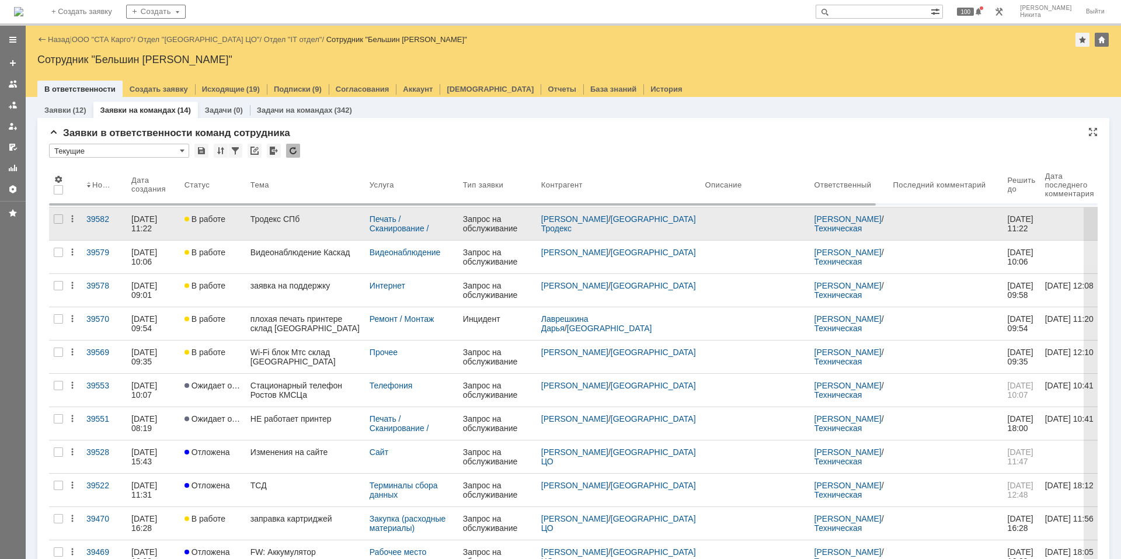
click at [263, 226] on link "Тродекс СПб" at bounding box center [305, 223] width 119 height 33
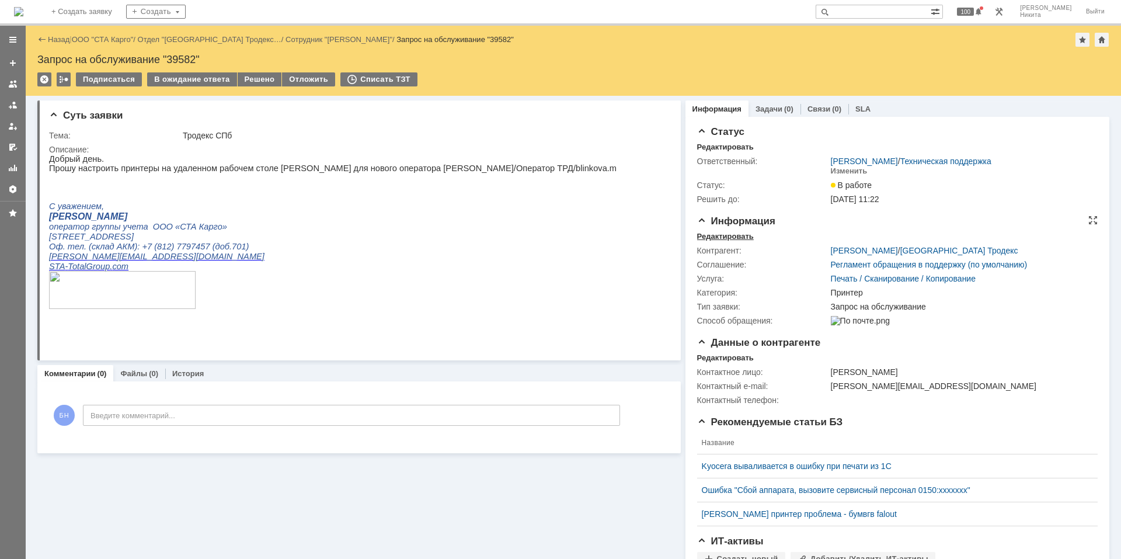
click at [740, 235] on div "Редактировать" at bounding box center [725, 236] width 57 height 9
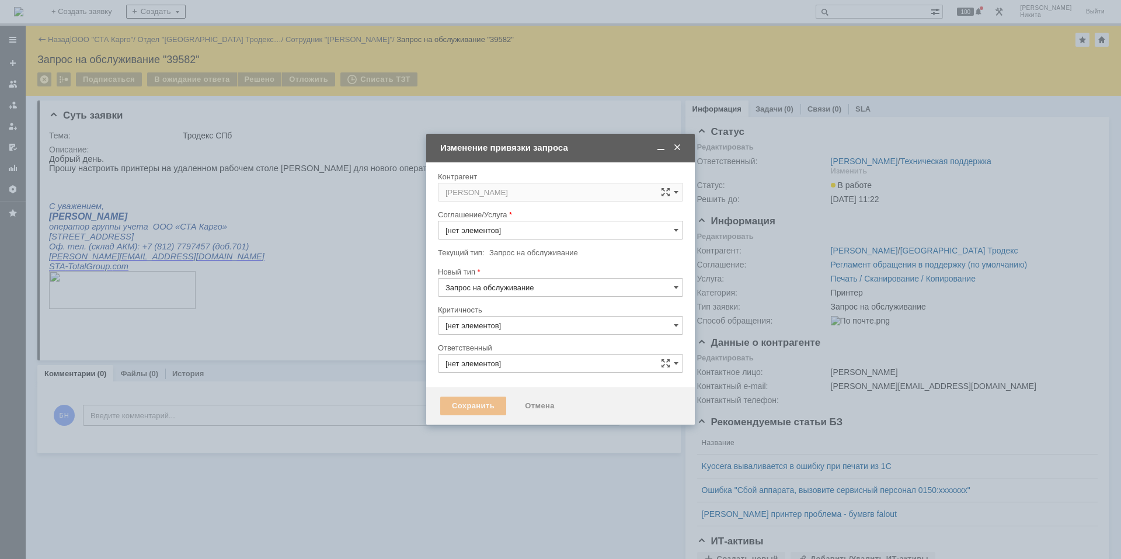
type input "Печать / Сканирование / Копирование"
type input "3. Низкая"
type input "Принтер"
type input "[PERSON_NAME]"
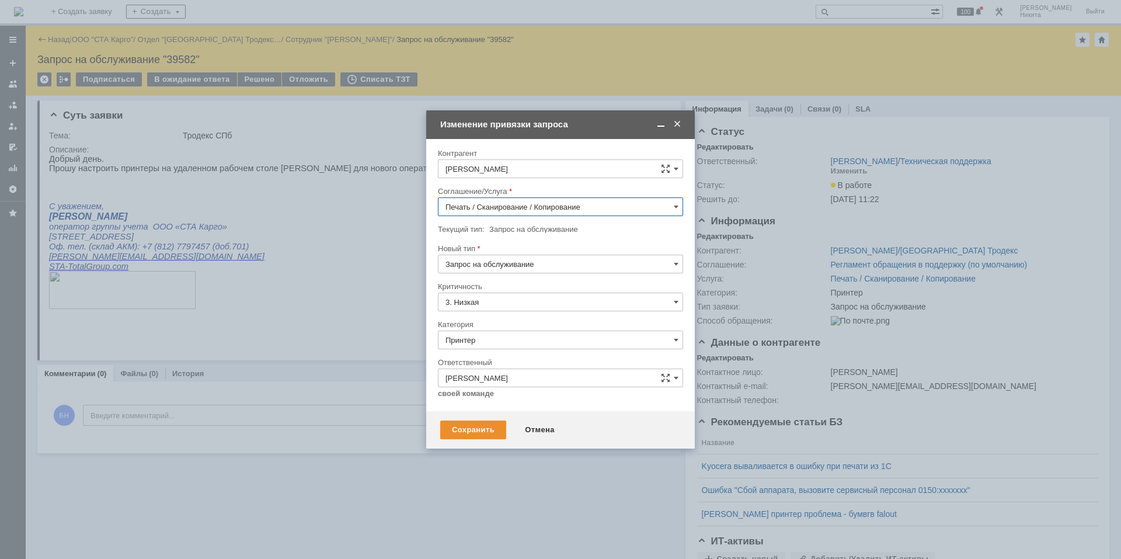
click at [550, 339] on input "Принтер" at bounding box center [560, 339] width 245 height 19
click at [446, 365] on div "Принтер" at bounding box center [561, 366] width 241 height 9
click at [389, 347] on div at bounding box center [560, 279] width 1121 height 559
type input "Принтер"
click at [536, 429] on div "Отмена" at bounding box center [539, 429] width 53 height 19
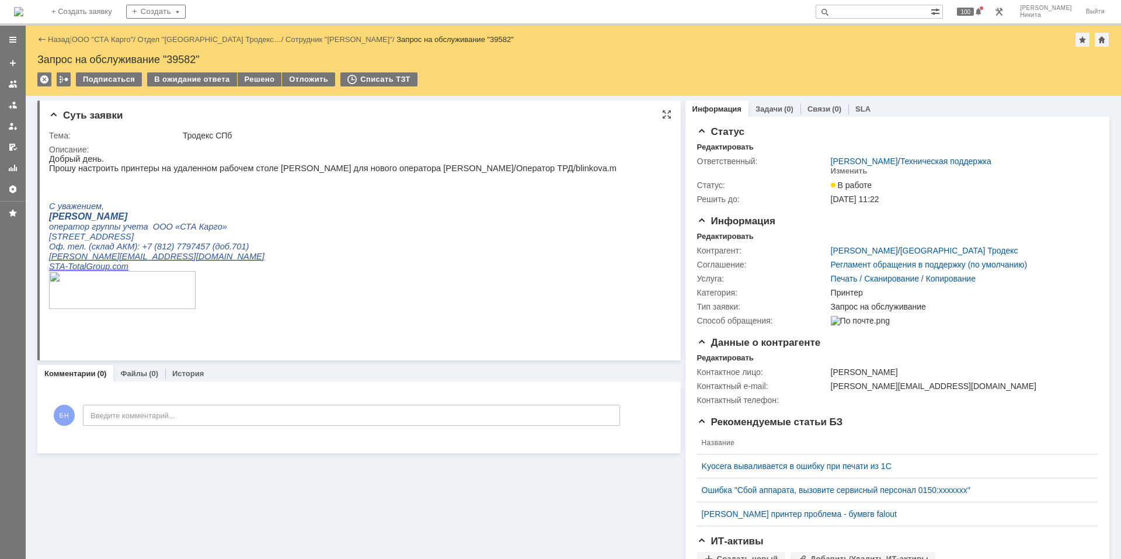
click at [370, 252] on p "Оф. тел. (склад АКМ): [PHONE_NUMBER] (доб.701)" at bounding box center [332, 247] width 567 height 10
click at [23, 9] on img at bounding box center [18, 11] width 9 height 9
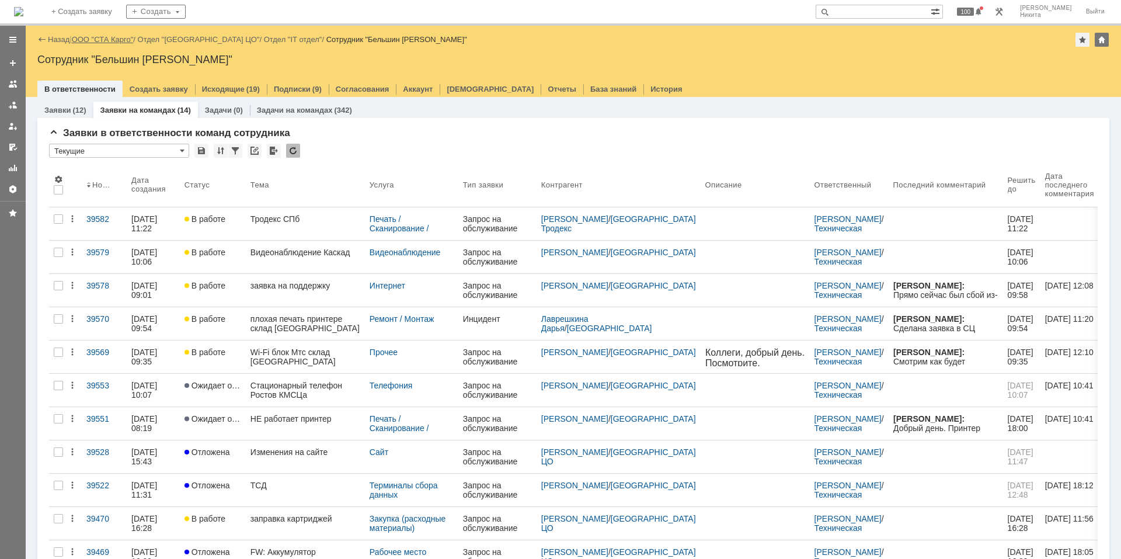
click at [93, 38] on link "ООО "СТА Карго"" at bounding box center [103, 39] width 62 height 9
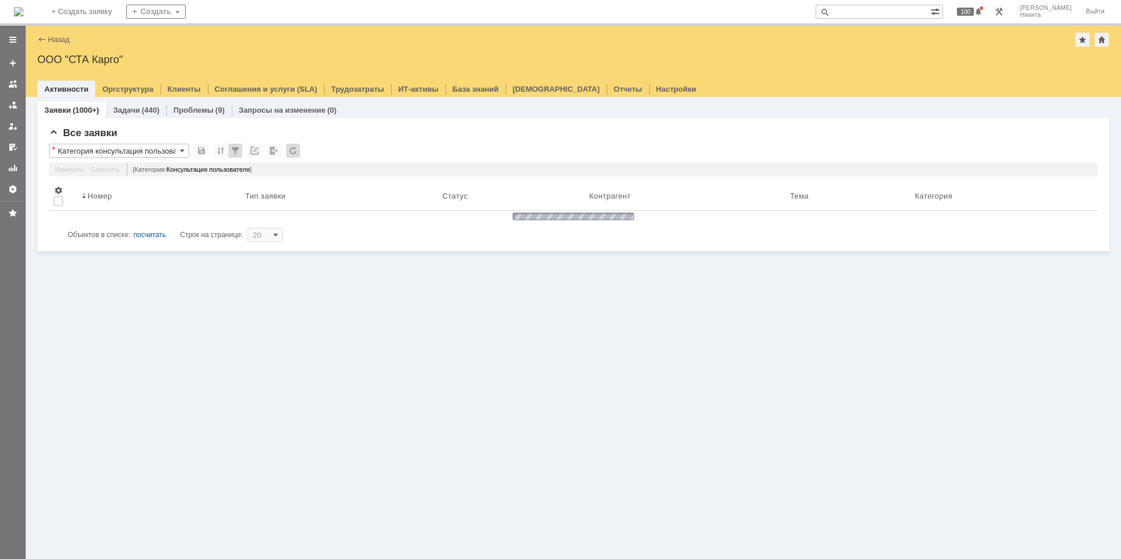
type input "Консультация пользователя"
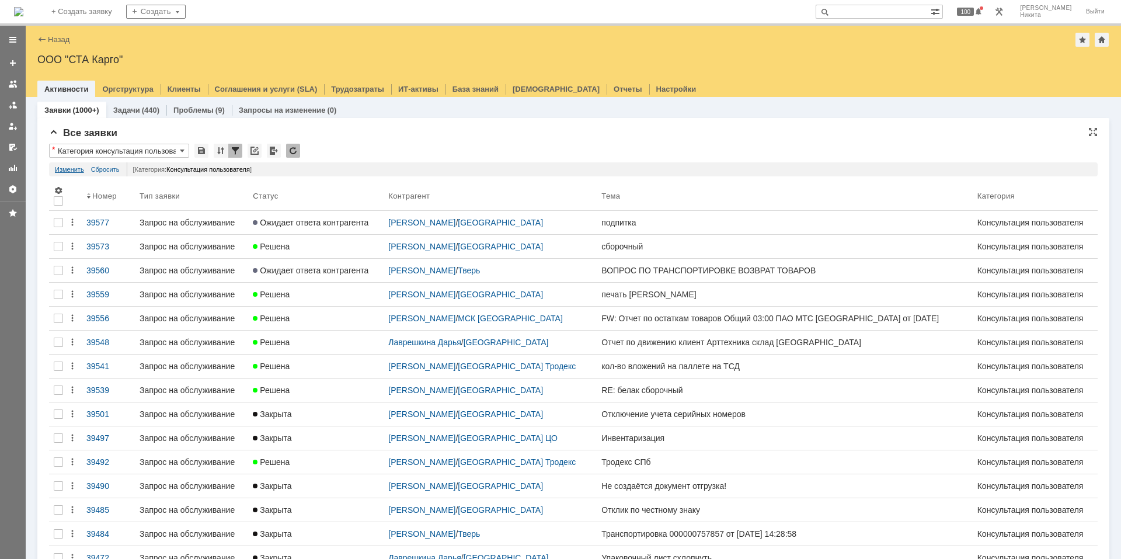
click at [67, 167] on link "Изменить" at bounding box center [69, 169] width 29 height 14
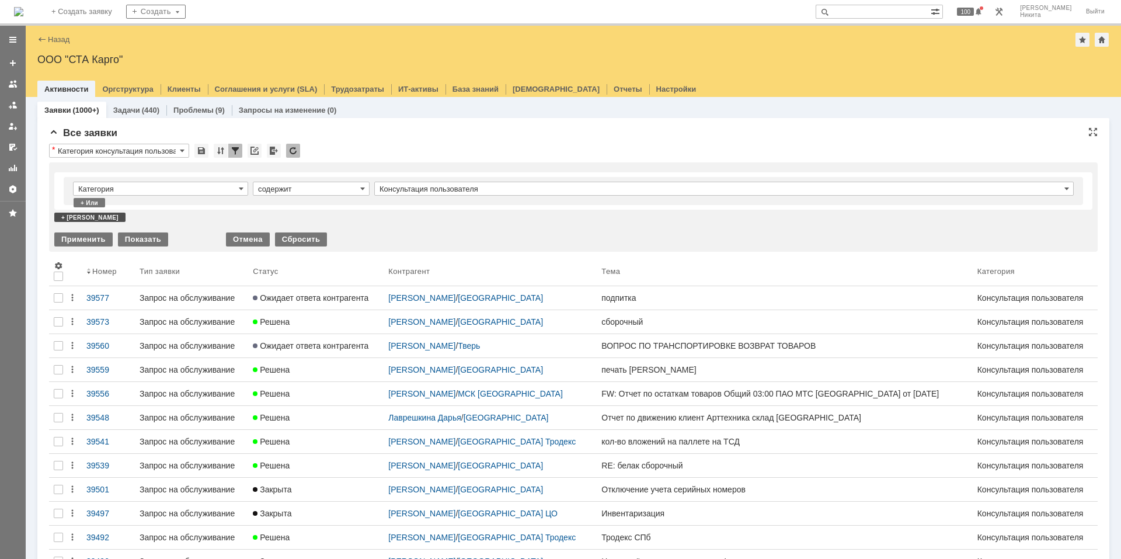
click at [78, 214] on div "+ [PERSON_NAME]" at bounding box center [89, 216] width 71 height 9
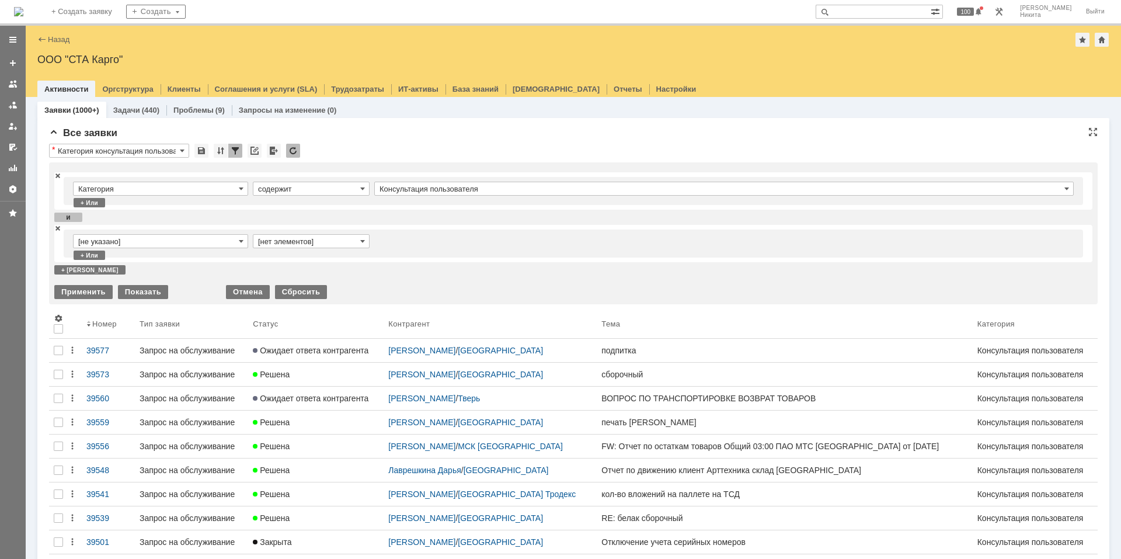
click at [109, 242] on input "[не указано]" at bounding box center [160, 241] width 175 height 14
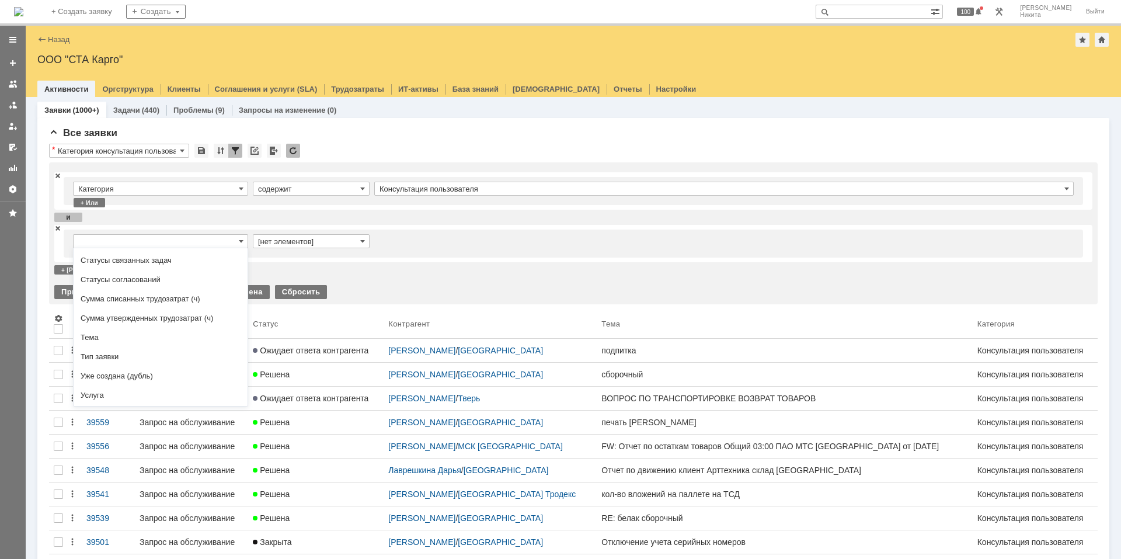
scroll to position [569, 0]
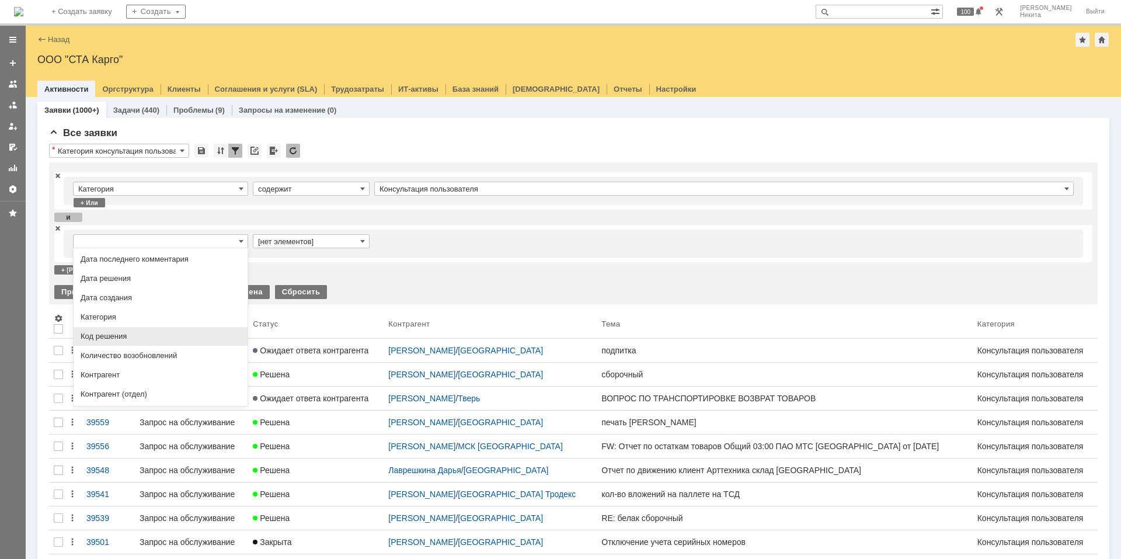
click at [205, 302] on span "Дата создания" at bounding box center [161, 297] width 160 height 9
type input "Дата создания"
type input "с ... по"
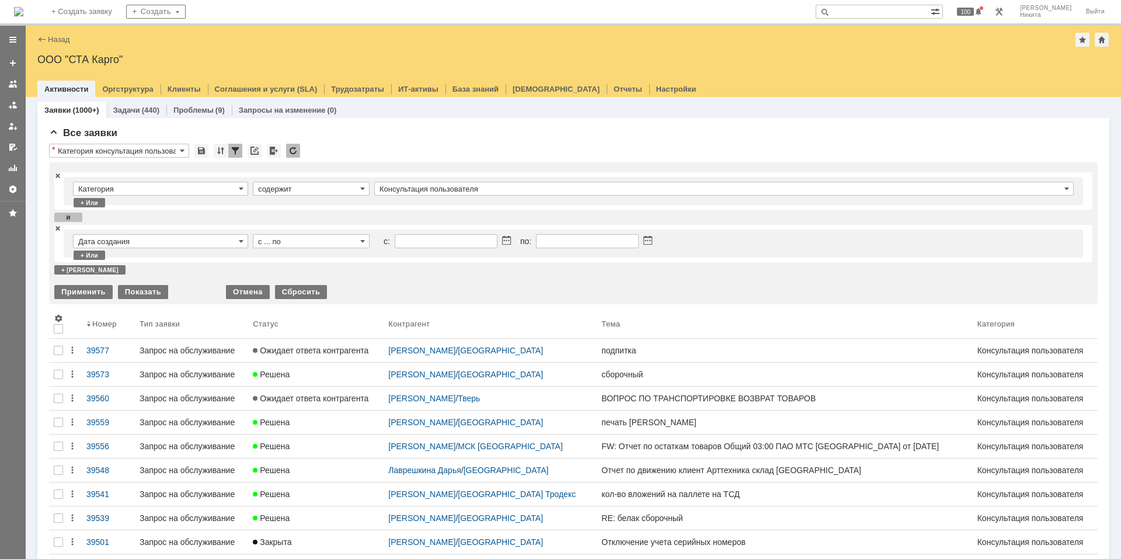
type input "Дата создания"
click at [322, 236] on input "с ... по" at bounding box center [311, 241] width 117 height 14
click at [299, 316] on span "в ближайшие "n" дней" at bounding box center [311, 317] width 102 height 9
type input "в ближайшие "n" дней"
click at [389, 243] on input "text" at bounding box center [723, 241] width 699 height 14
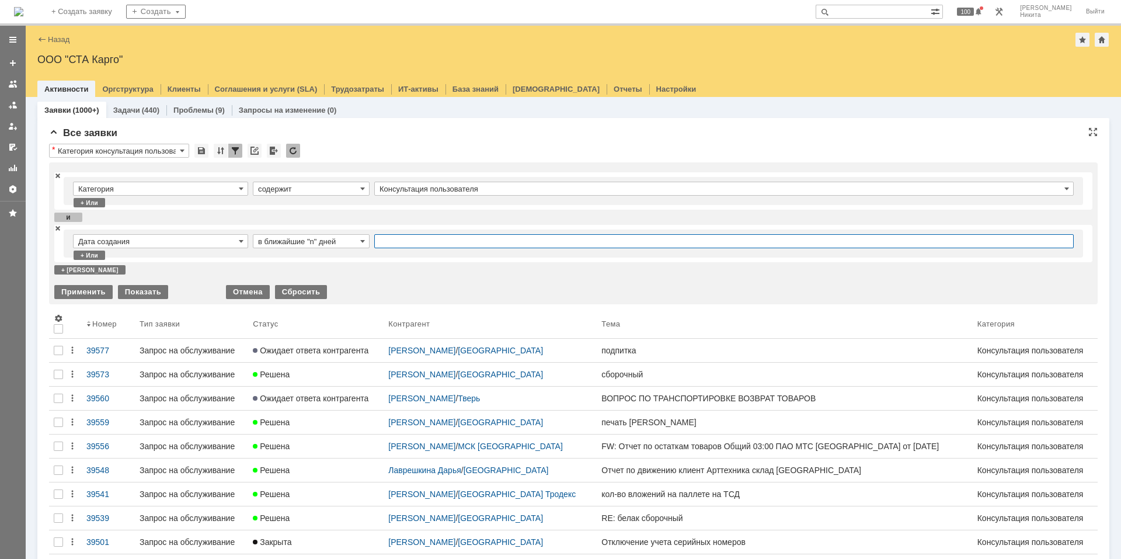
type input "1"
click at [89, 294] on div "Применить" at bounding box center [83, 292] width 58 height 14
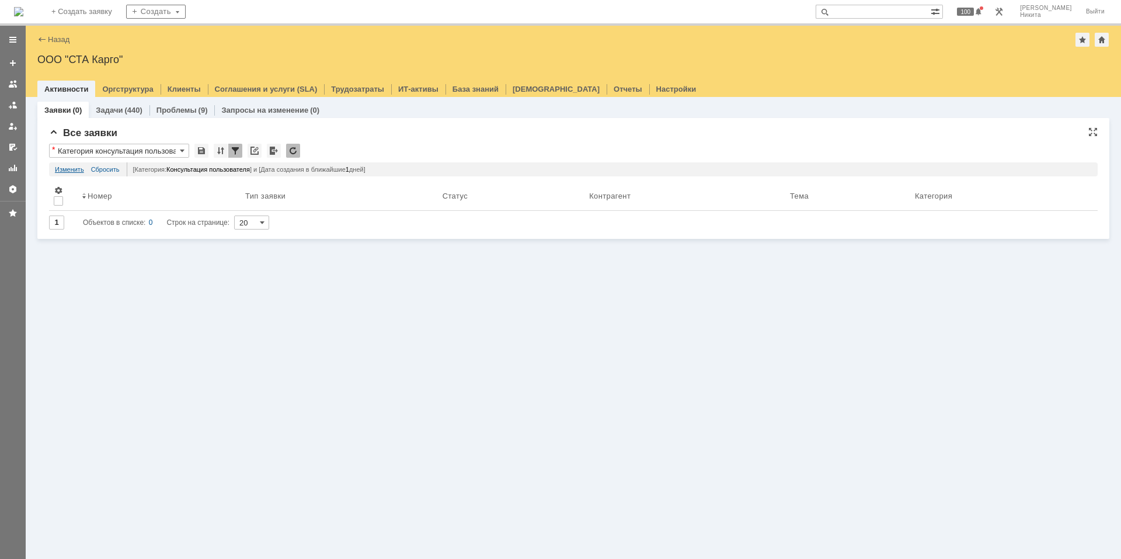
click at [66, 170] on link "Изменить" at bounding box center [69, 169] width 29 height 14
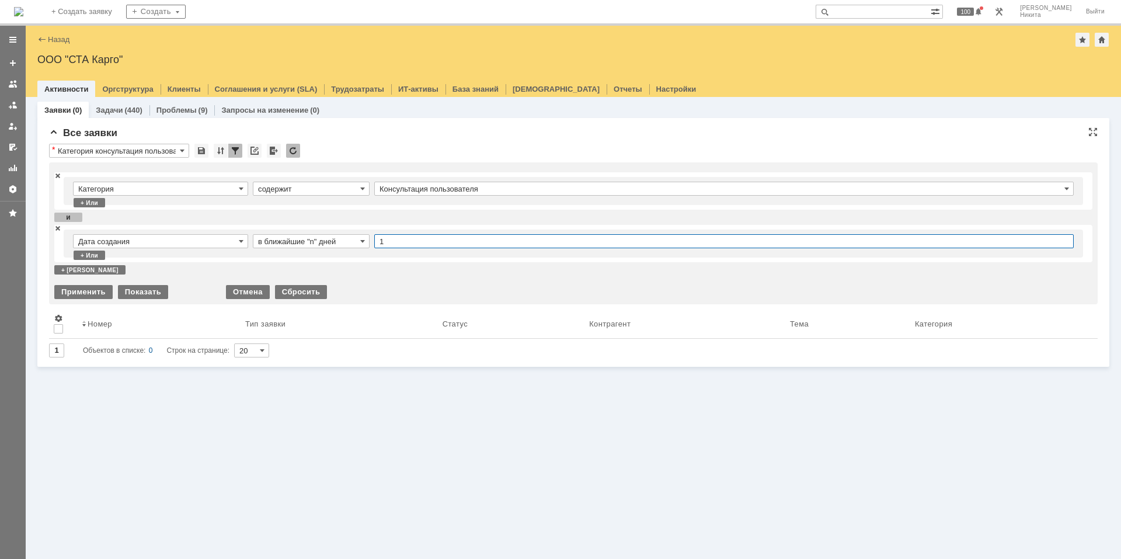
drag, startPoint x: 395, startPoint y: 241, endPoint x: 343, endPoint y: 228, distance: 53.7
click at [343, 228] on div "Дата создания в ближайшие "n" дней 1 + или" at bounding box center [573, 243] width 1038 height 37
type input "2"
click at [86, 294] on div "Применить" at bounding box center [83, 292] width 58 height 14
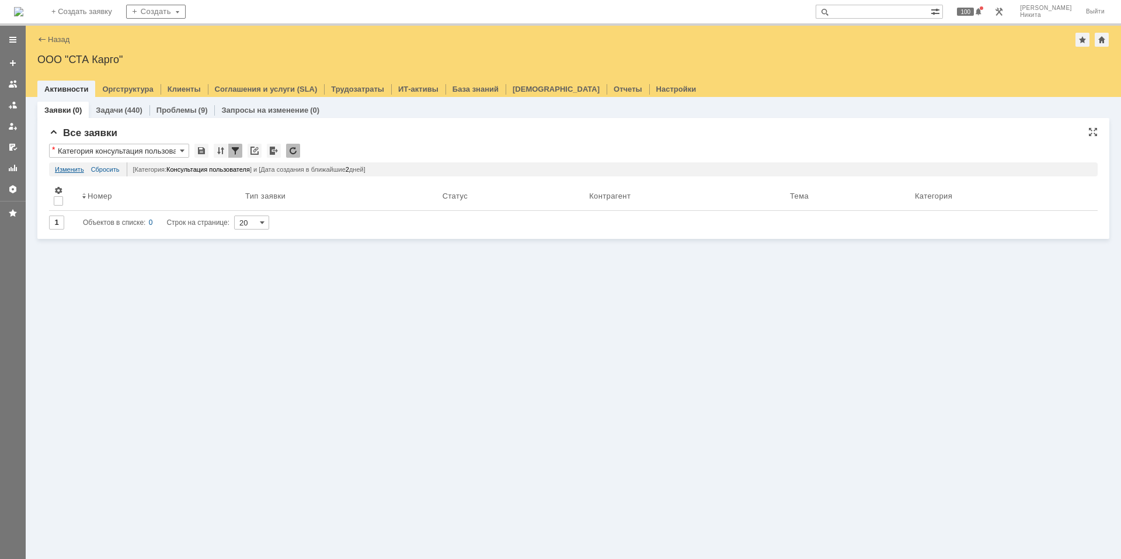
click at [73, 174] on link "Изменить" at bounding box center [69, 169] width 29 height 14
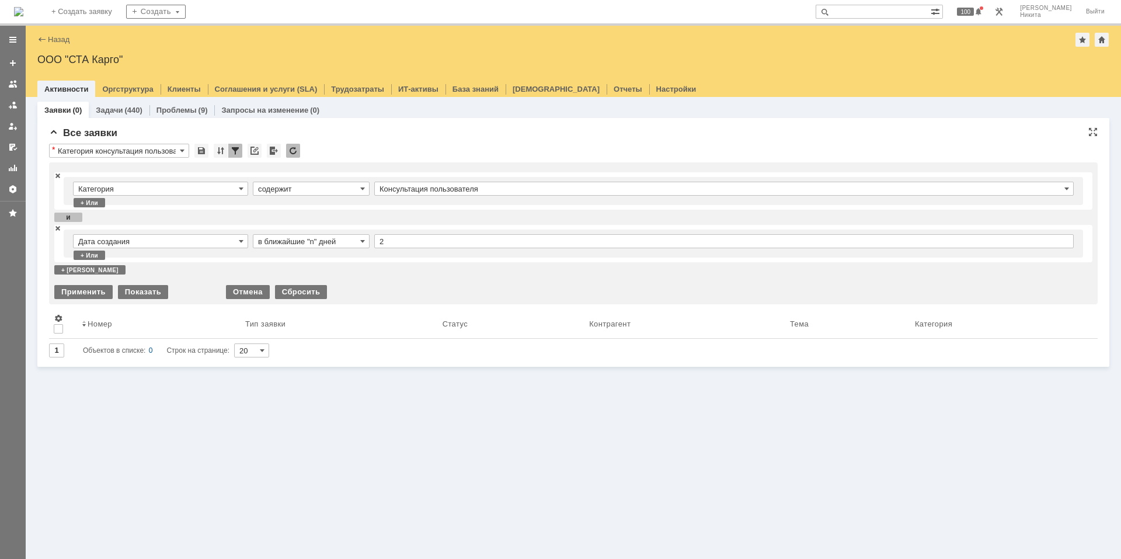
click at [365, 238] on input "в ближайшие "n" дней" at bounding box center [311, 241] width 117 height 14
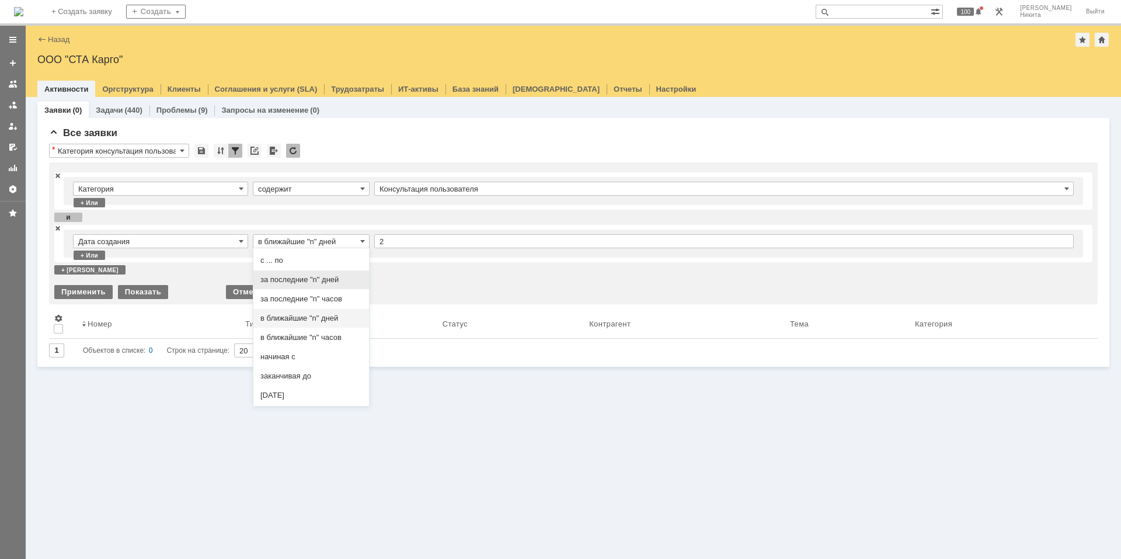
click at [339, 283] on span "за последние "n" дней" at bounding box center [311, 279] width 102 height 9
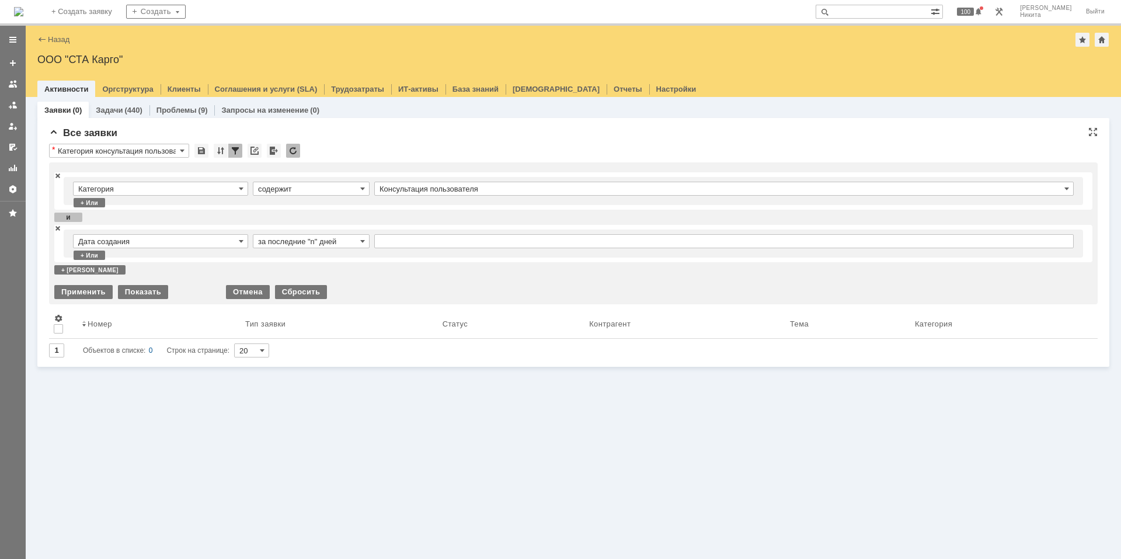
type input "за последние "n" дней"
click at [392, 241] on input "text" at bounding box center [723, 241] width 699 height 14
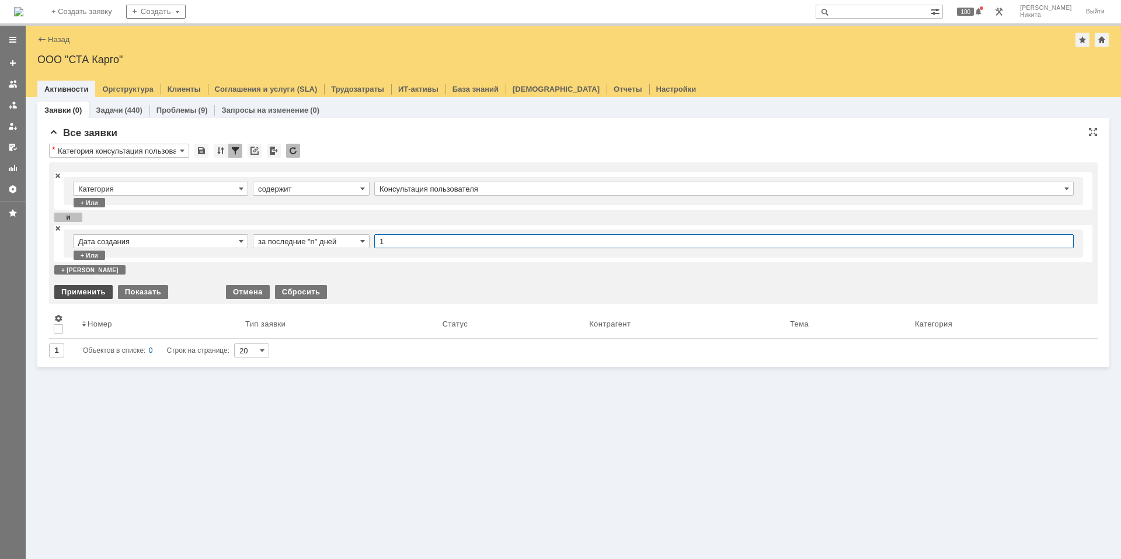
type input "1"
click at [71, 291] on div "Применить" at bounding box center [83, 292] width 58 height 14
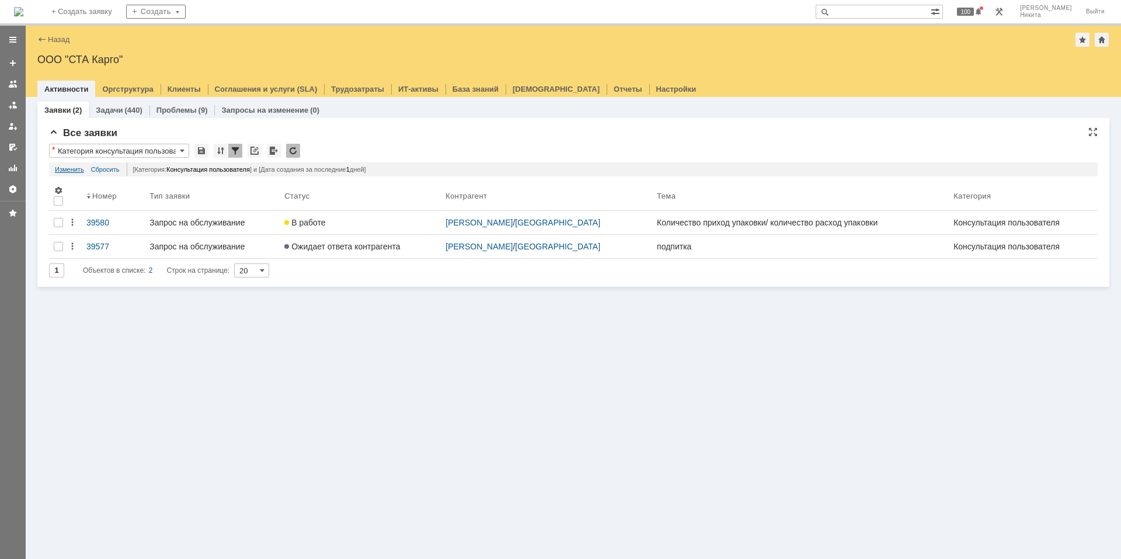
click at [79, 168] on link "Изменить" at bounding box center [69, 169] width 29 height 14
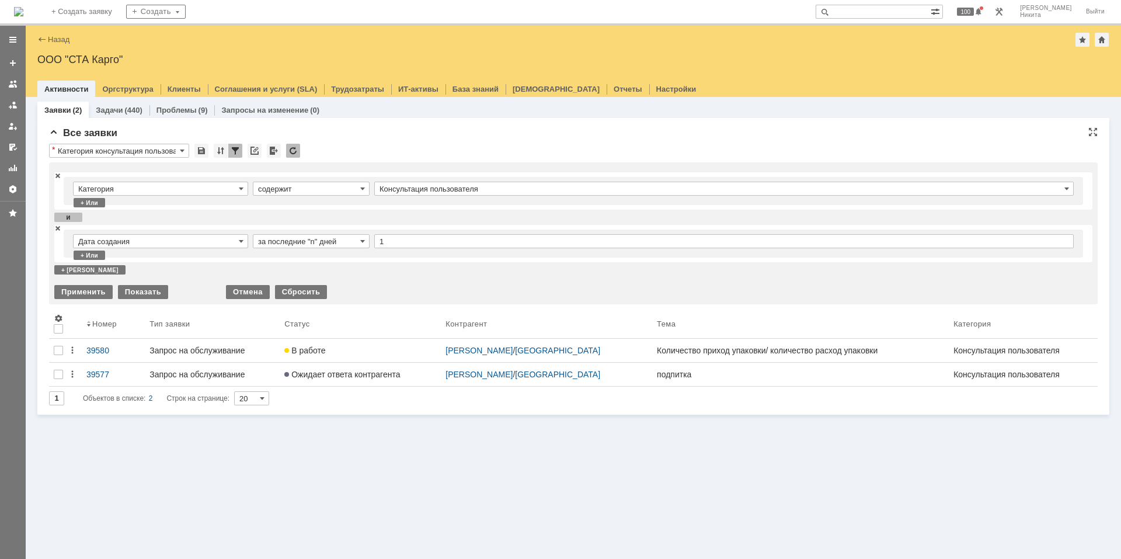
click at [281, 241] on input "за последние "n" дней" at bounding box center [311, 241] width 117 height 14
click at [410, 262] on div "Категория содержит Консультация пользователя + или и Дата создания за последние…" at bounding box center [573, 223] width 1038 height 102
type input "за последние "n" дней"
drag, startPoint x: 402, startPoint y: 243, endPoint x: 342, endPoint y: 236, distance: 60.5
click at [342, 236] on tr "Дата создания за последние "n" дней 1" at bounding box center [573, 243] width 1001 height 19
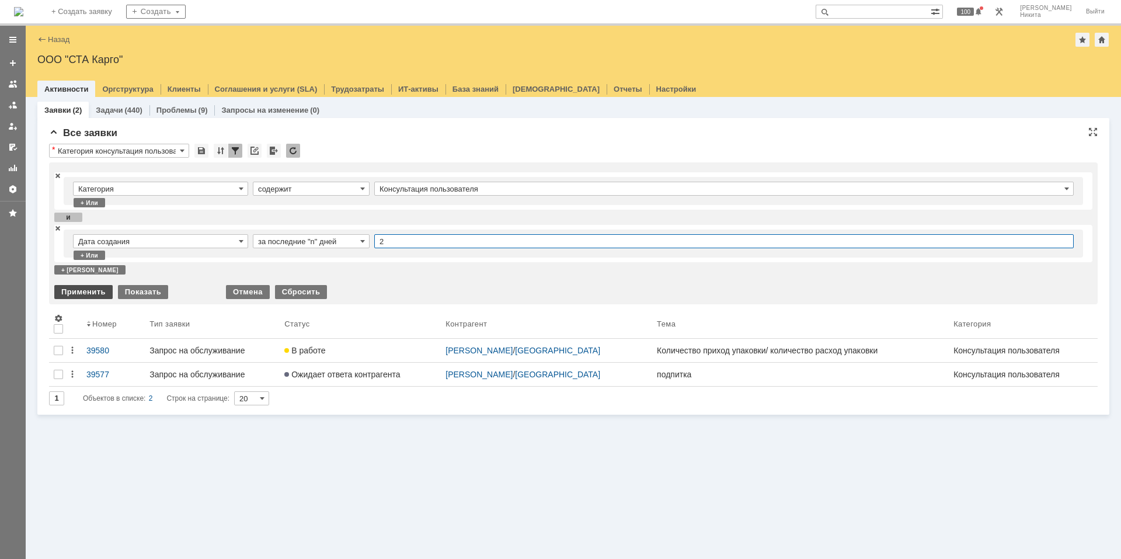
type input "2"
click at [79, 288] on div "Применить" at bounding box center [83, 292] width 58 height 14
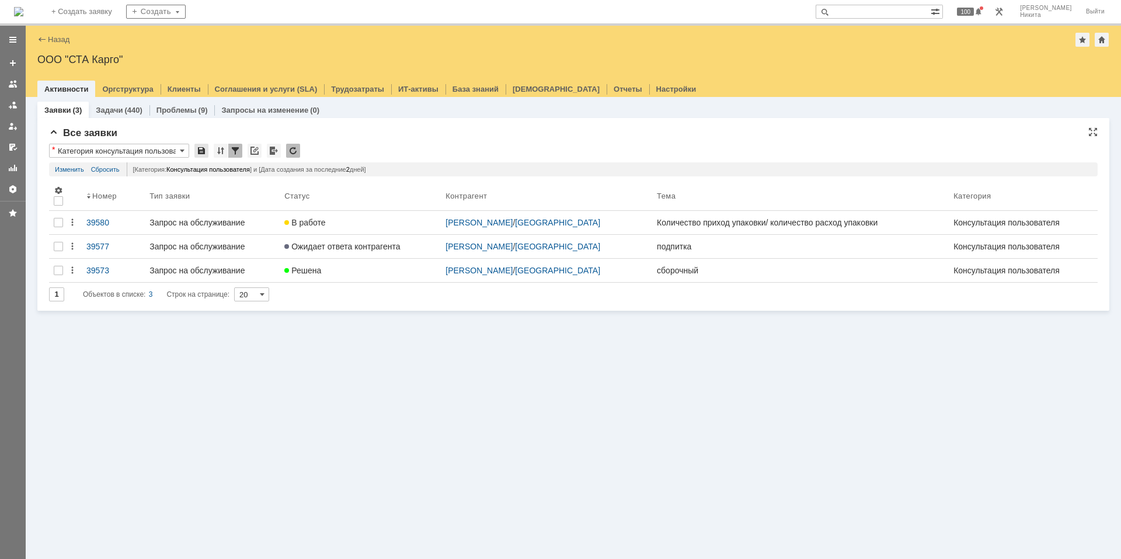
click at [207, 145] on div at bounding box center [201, 151] width 14 height 14
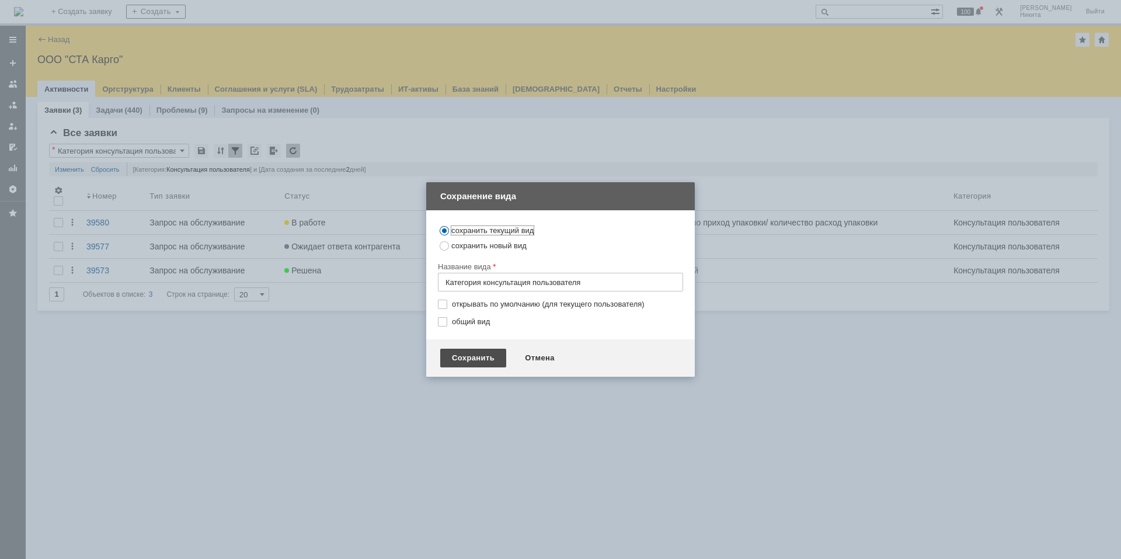
click at [448, 354] on div "Сохранить" at bounding box center [473, 358] width 66 height 19
type input "Категория консультация пользователя"
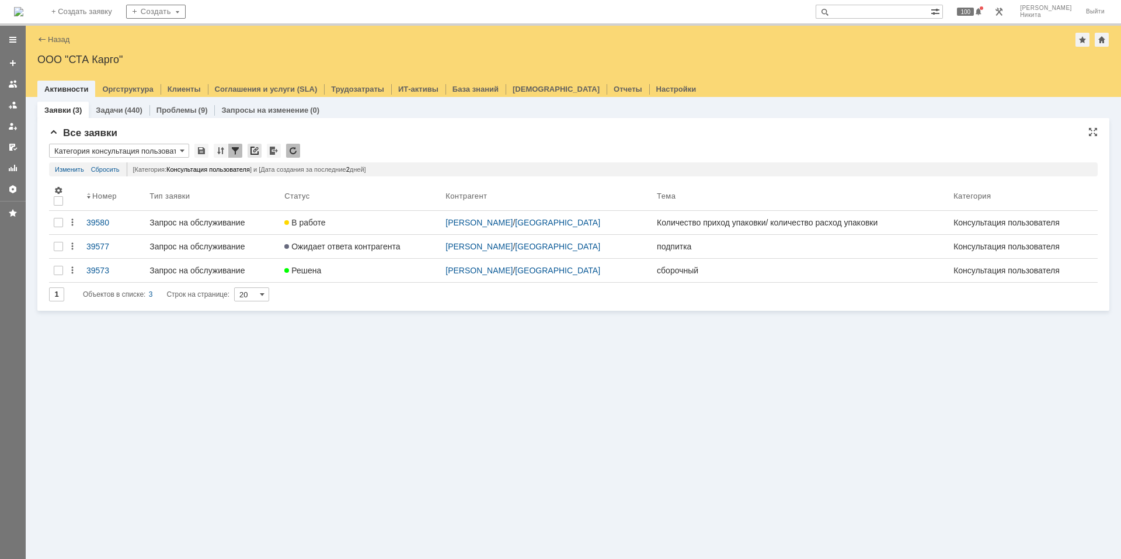
click at [253, 152] on div at bounding box center [255, 151] width 14 height 14
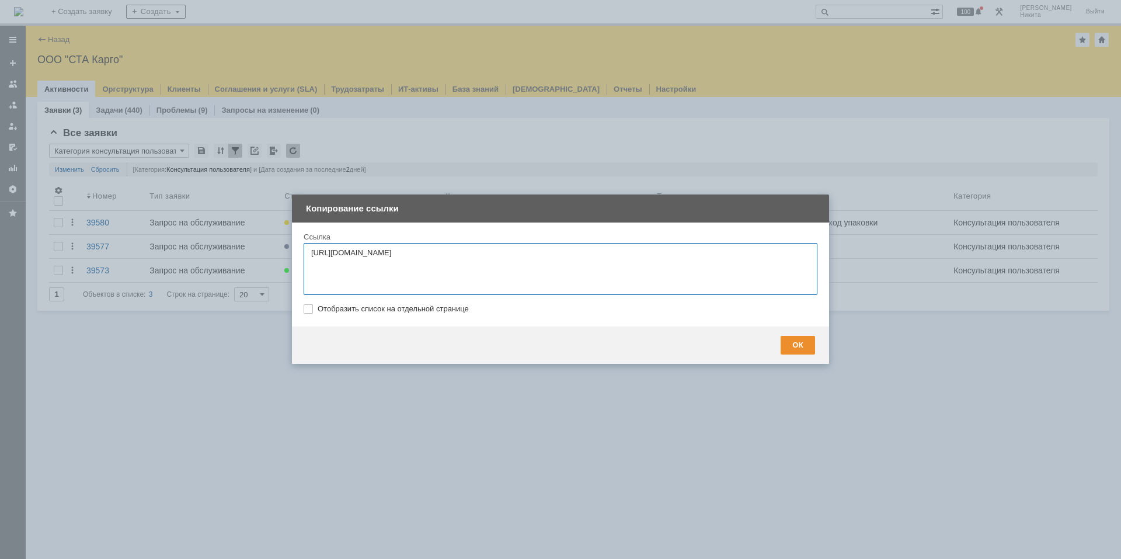
click at [405, 454] on div at bounding box center [560, 279] width 1121 height 559
click at [806, 343] on div "ОК" at bounding box center [798, 345] width 34 height 19
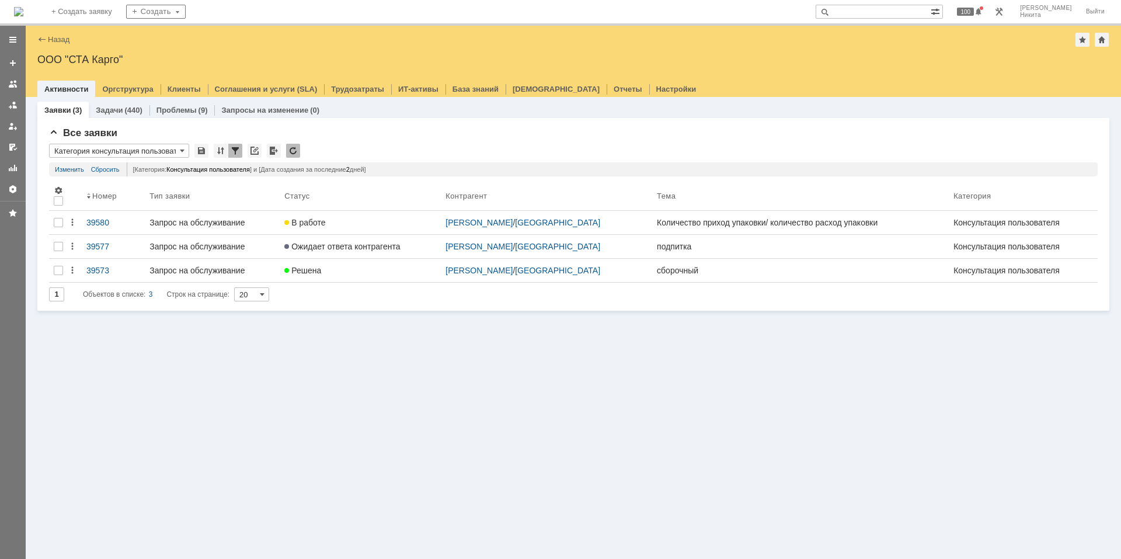
click at [645, 407] on div "Заявки (3) Задачи (440) Проблемы (9) Запросы на изменение (0) Все заявки * Кате…" at bounding box center [573, 328] width 1095 height 462
click at [23, 8] on img at bounding box center [18, 11] width 9 height 9
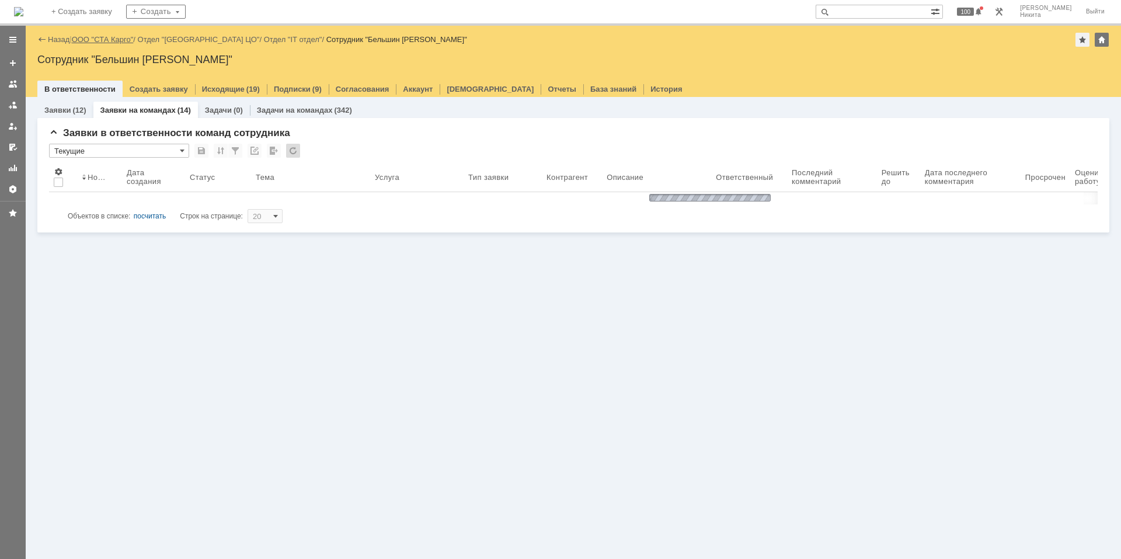
click at [92, 39] on link "ООО "СТА Карго"" at bounding box center [103, 39] width 62 height 9
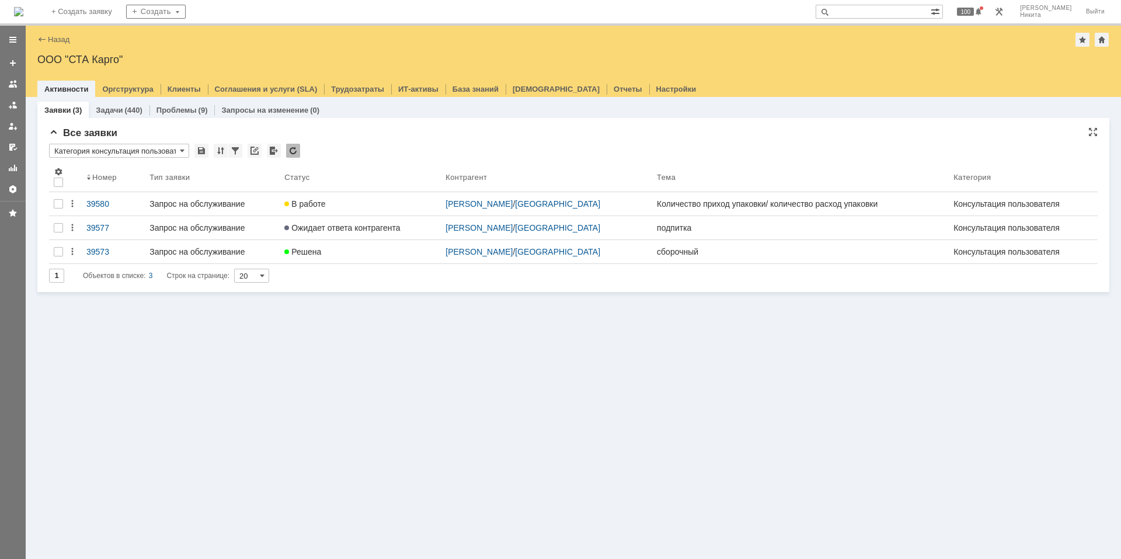
click at [163, 154] on input "Категория консультация пользователя" at bounding box center [119, 151] width 140 height 14
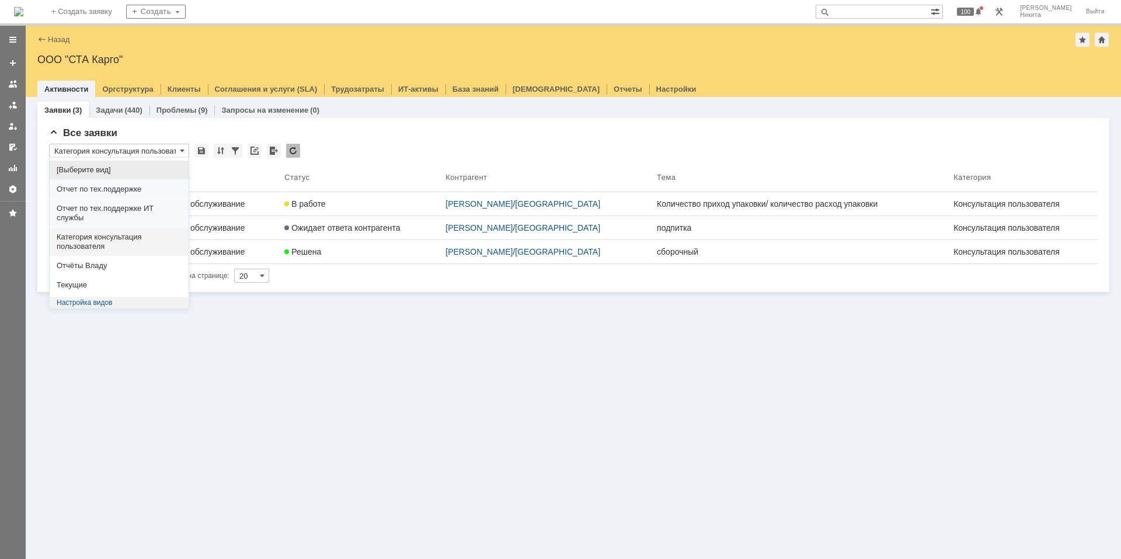
click at [142, 163] on div "[Выберите вид]" at bounding box center [119, 170] width 139 height 19
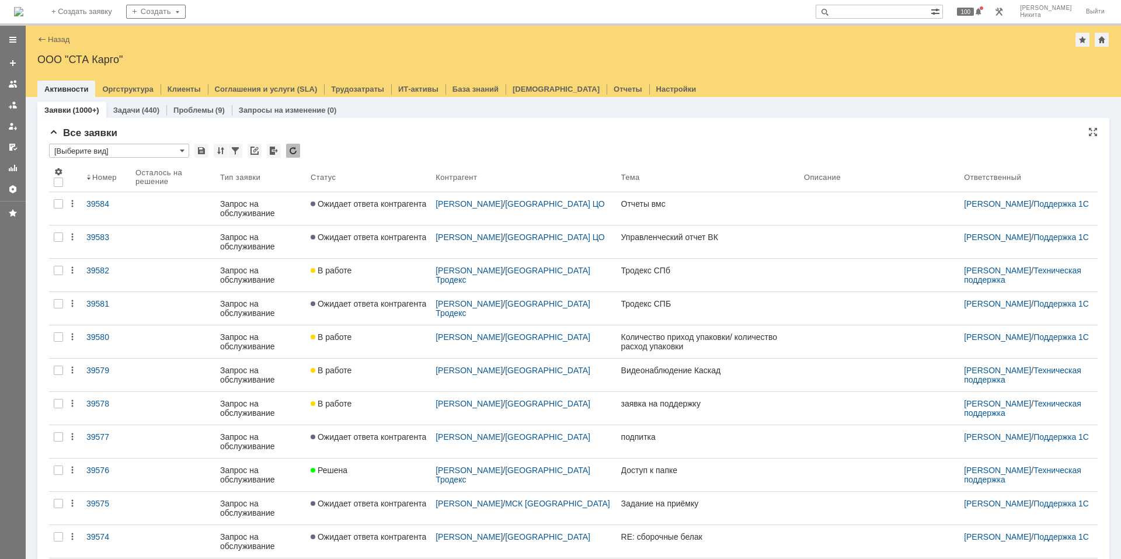
type input "[Выберите вид]"
click at [242, 155] on td at bounding box center [235, 151] width 15 height 15
click at [240, 154] on div at bounding box center [235, 151] width 14 height 14
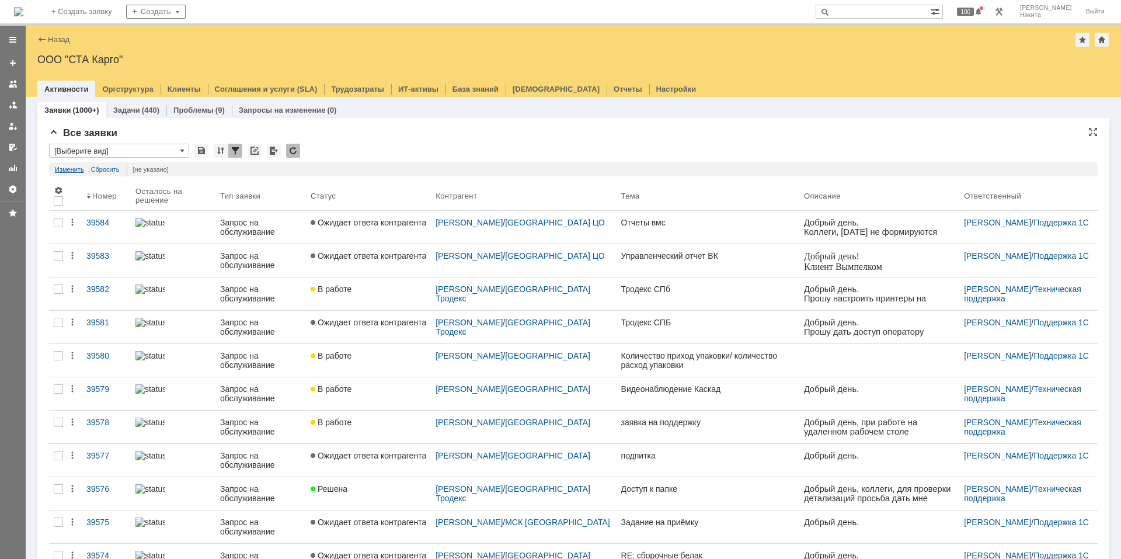
click at [81, 169] on link "Изменить" at bounding box center [69, 169] width 29 height 14
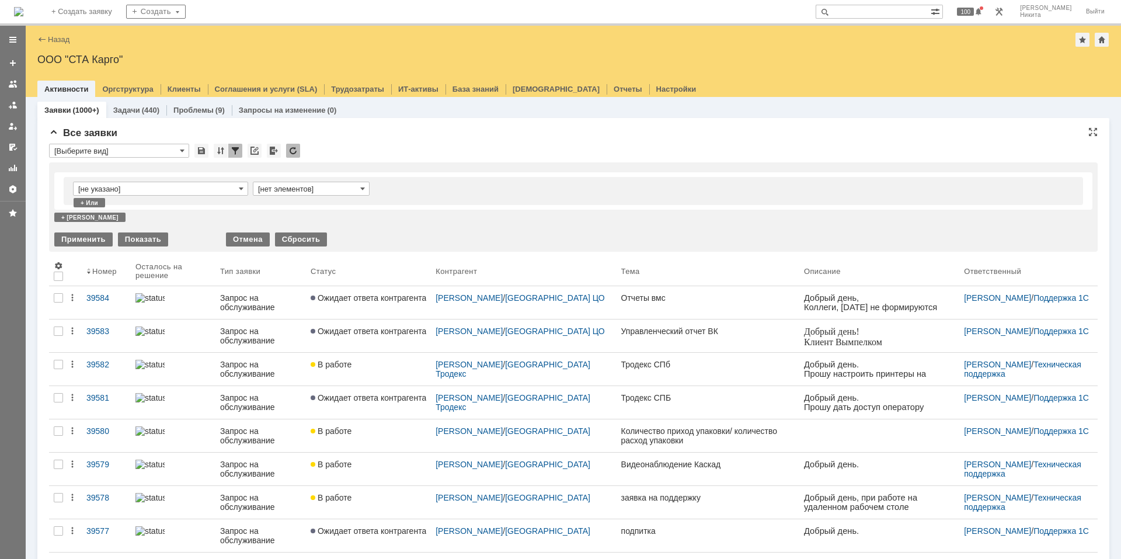
click at [246, 188] on input "[не указано]" at bounding box center [160, 189] width 175 height 14
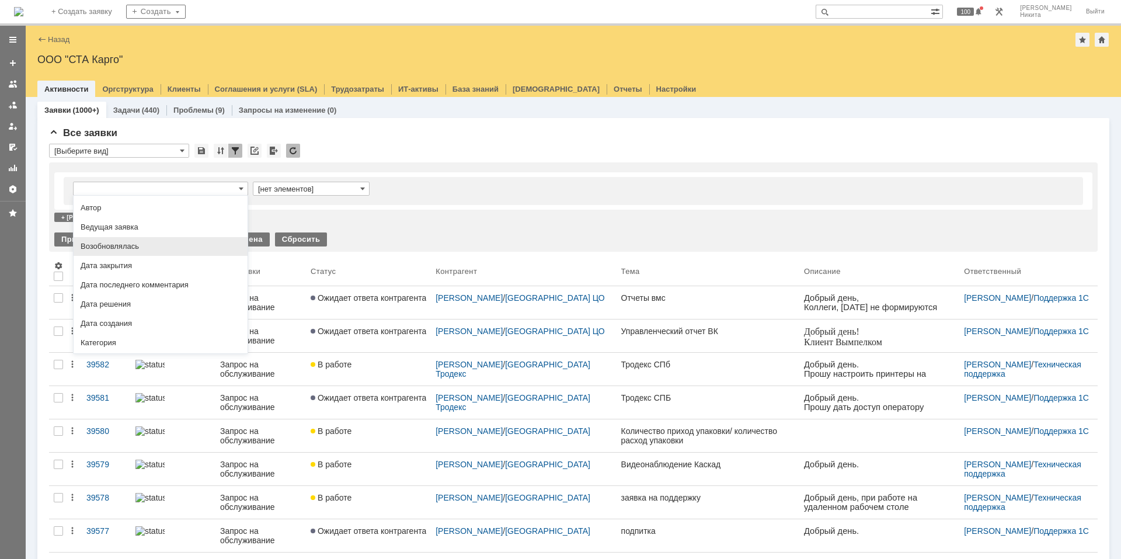
scroll to position [58, 0]
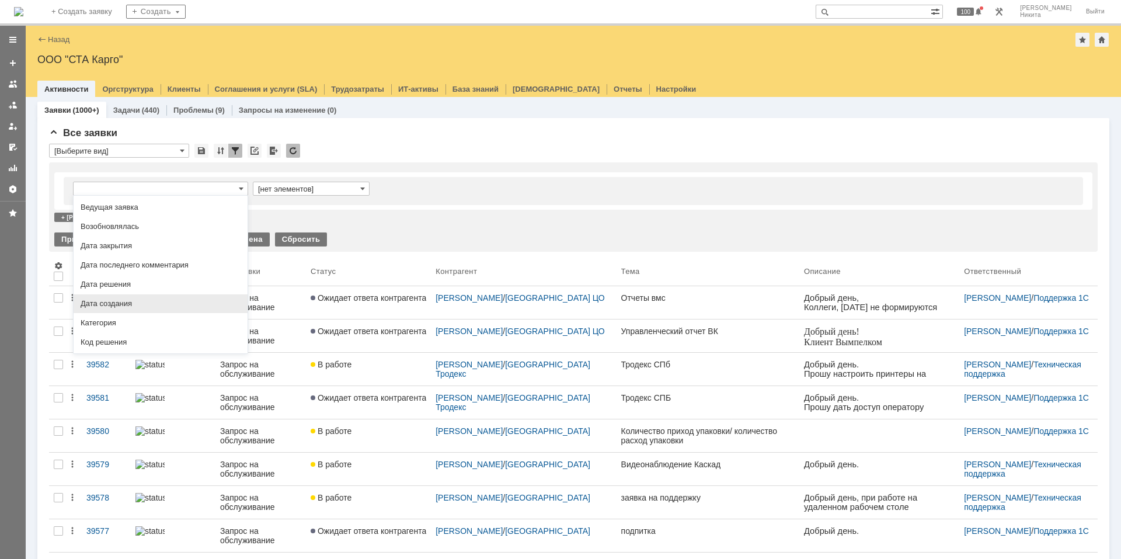
click at [165, 308] on span "Дата создания" at bounding box center [161, 303] width 160 height 9
type input "Дата создания"
type input "с ... по"
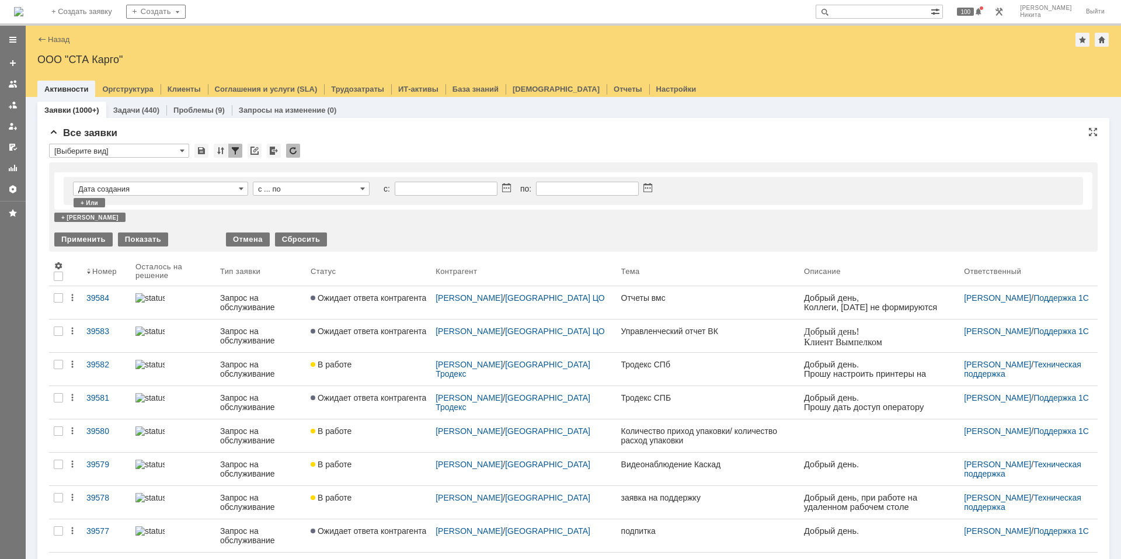
type input "Дата создания"
click at [309, 188] on input "с ... по" at bounding box center [311, 189] width 117 height 14
click at [297, 229] on span "за последние "n" дней" at bounding box center [311, 226] width 102 height 9
type input "за последние "n" дней"
click at [389, 184] on input "text" at bounding box center [723, 189] width 699 height 14
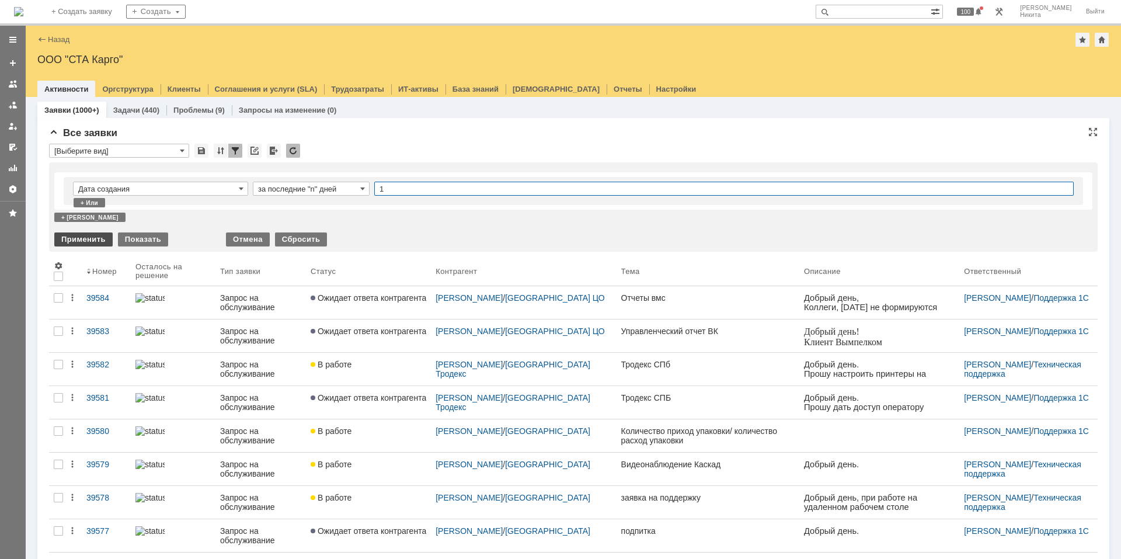
type input "1"
click at [89, 242] on div "Применить" at bounding box center [83, 239] width 58 height 14
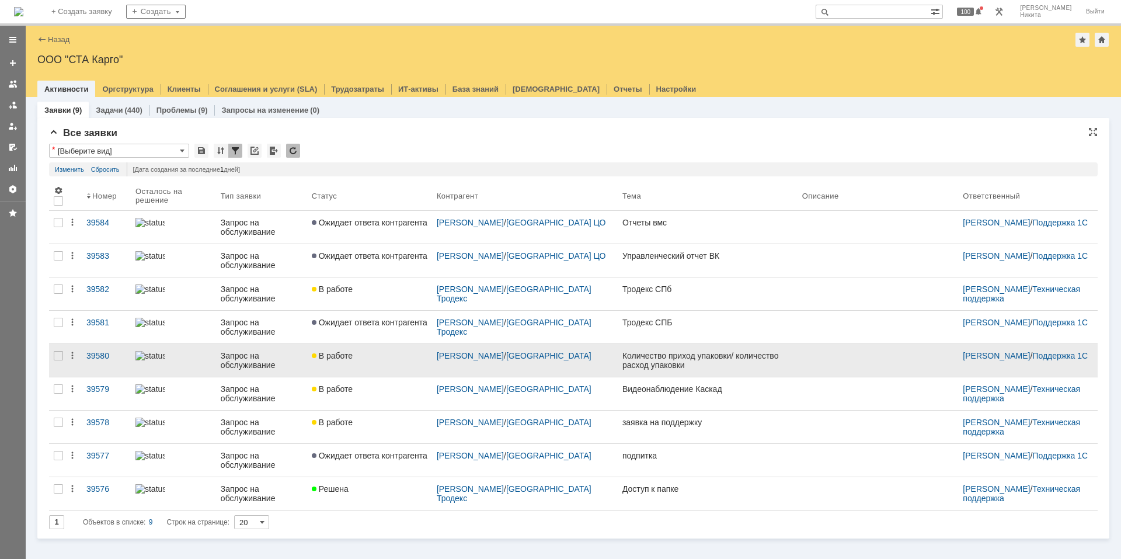
scroll to position [0, 0]
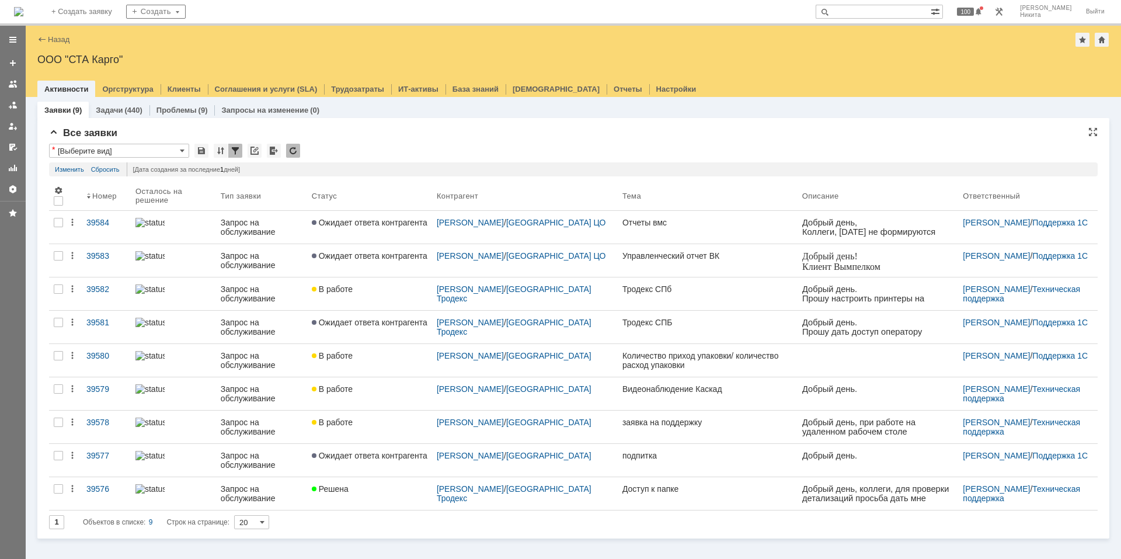
click at [346, 521] on div "1 Объектов в списке: 9 Строк на странице: 20" at bounding box center [573, 522] width 1048 height 14
click at [57, 191] on span at bounding box center [58, 190] width 9 height 9
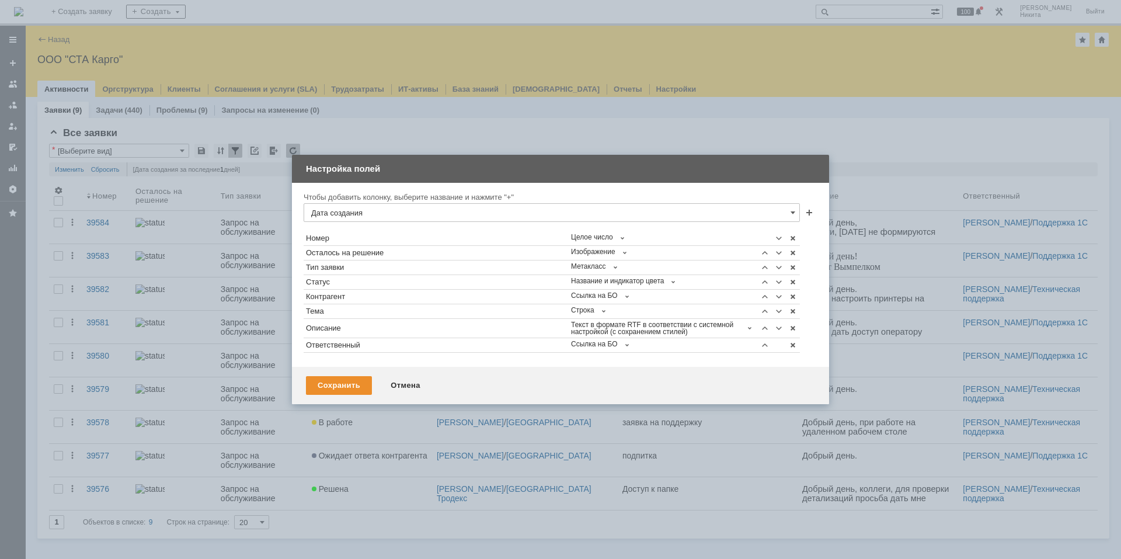
click at [768, 217] on input "Дата создания" at bounding box center [552, 212] width 496 height 19
click at [809, 211] on span at bounding box center [808, 213] width 9 height 9
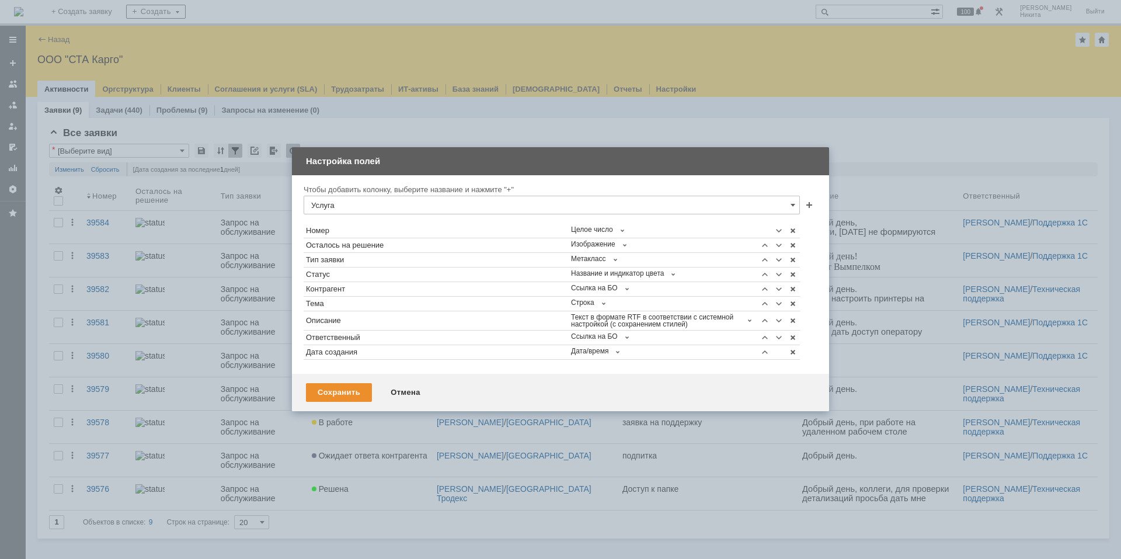
type input "Услуга"
click at [326, 389] on div "Сохранить" at bounding box center [339, 392] width 66 height 19
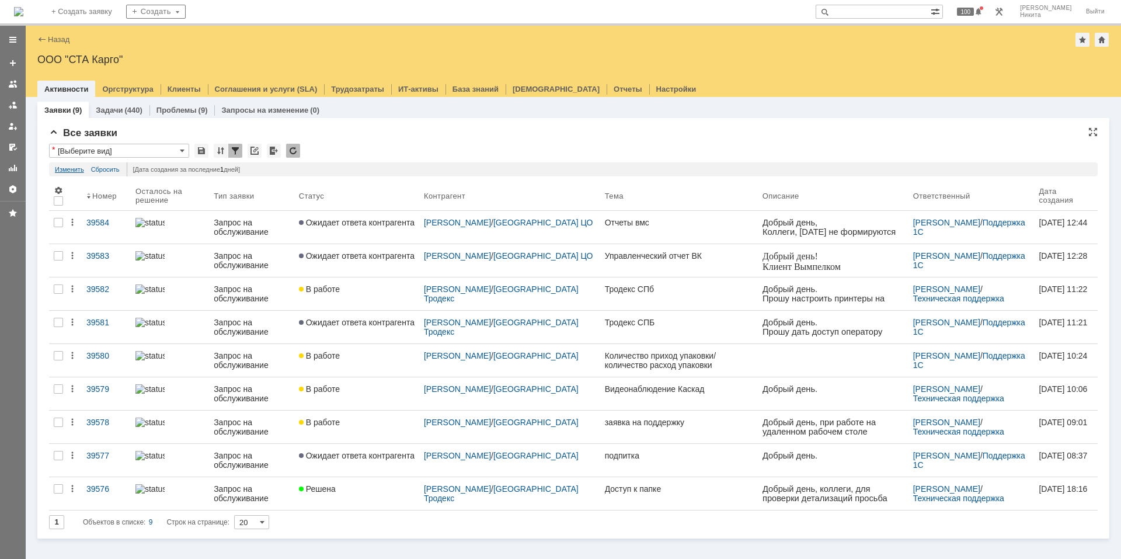
click at [68, 169] on link "Изменить" at bounding box center [69, 169] width 29 height 14
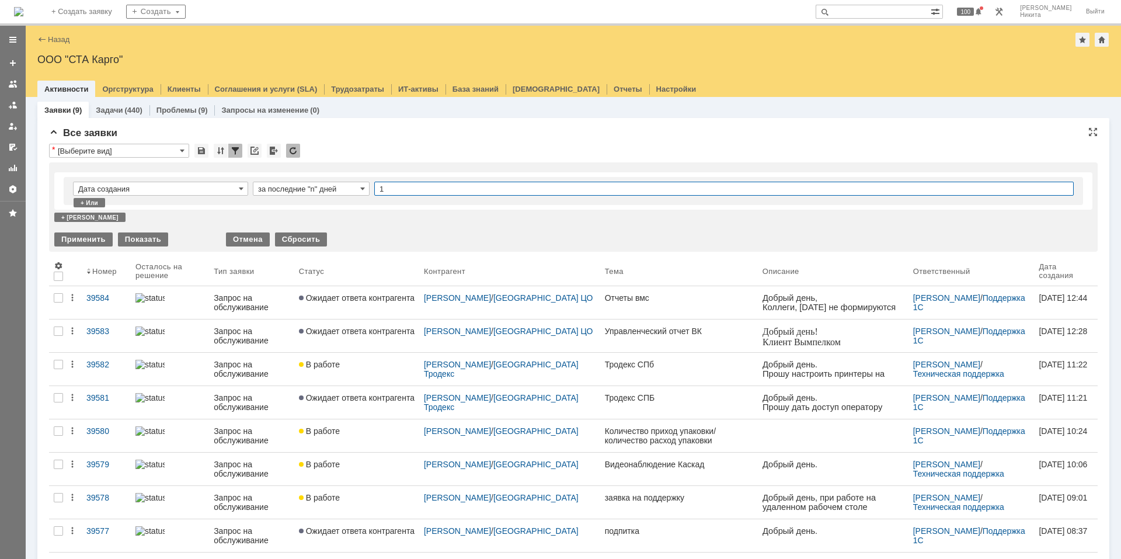
drag, startPoint x: 447, startPoint y: 189, endPoint x: 319, endPoint y: 185, distance: 127.9
click at [319, 185] on tr "Дата создания за последние "n" дней 1" at bounding box center [573, 191] width 1001 height 19
type input "2"
click at [138, 240] on div "Показать" at bounding box center [143, 239] width 50 height 14
click at [335, 191] on input "за последние "n" дней" at bounding box center [311, 189] width 117 height 14
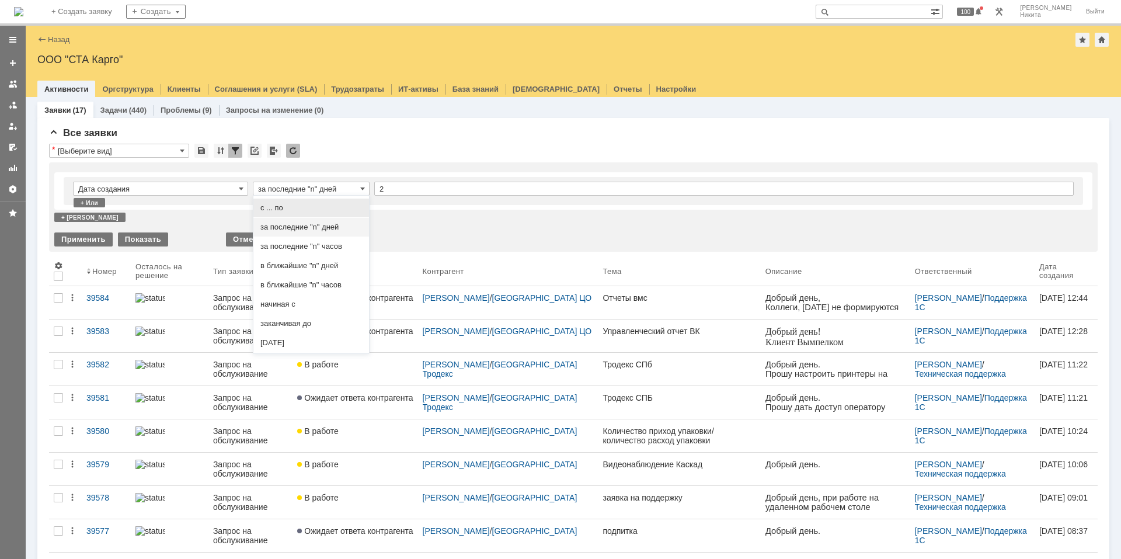
click at [335, 211] on span "с ... по" at bounding box center [311, 207] width 102 height 9
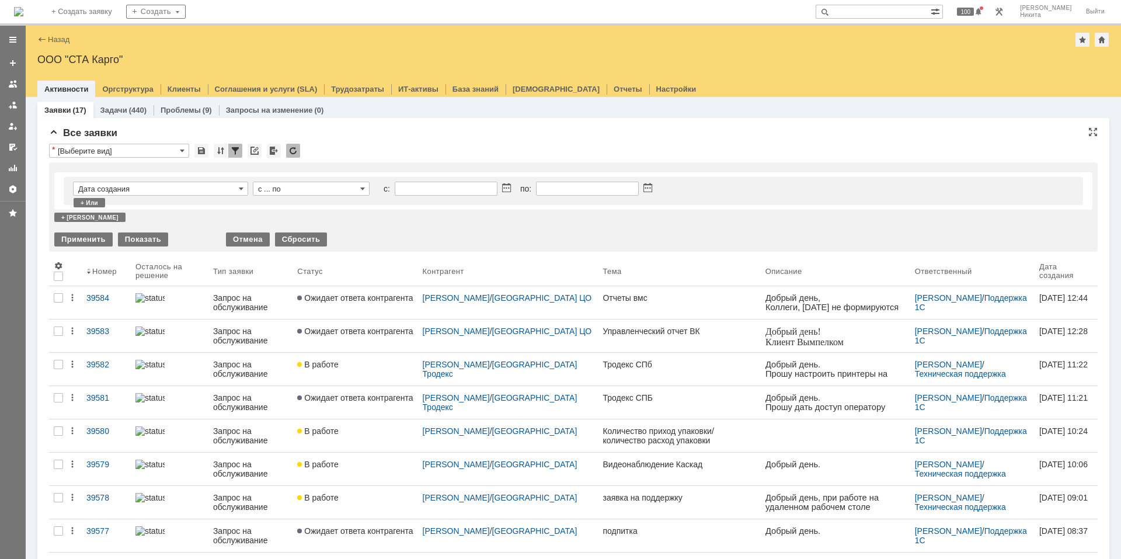
click at [366, 184] on input "с ... по" at bounding box center [311, 189] width 117 height 14
click at [180, 193] on input "Дата создания" at bounding box center [160, 189] width 175 height 14
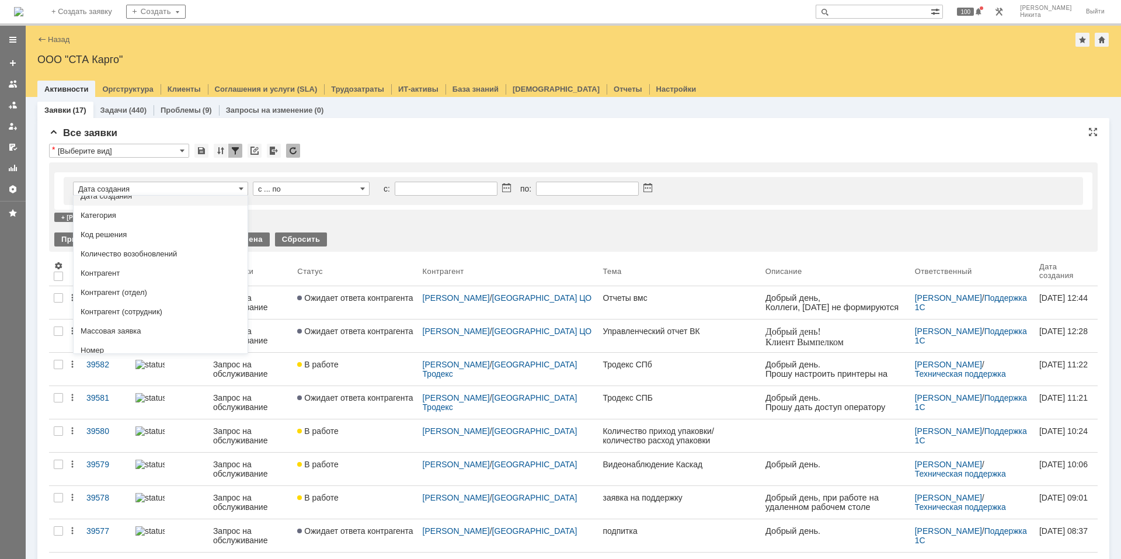
type input "с ... по"
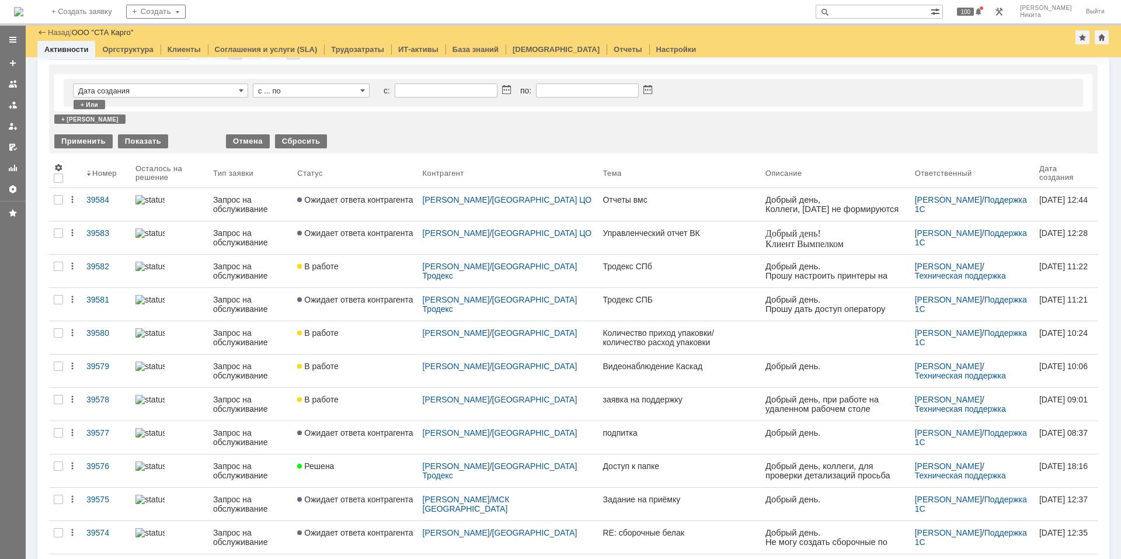
click at [365, 128] on div "Дата создания с ... по с: по: + или + и" at bounding box center [573, 98] width 1038 height 59
type input "Дата создания"
click at [334, 96] on input "с ... по" at bounding box center [311, 90] width 117 height 14
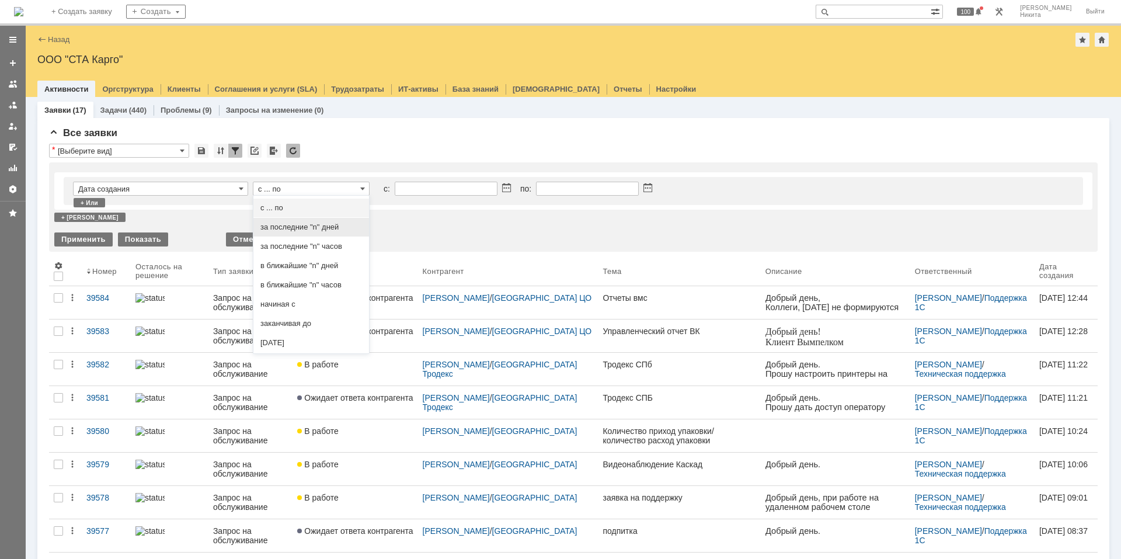
click at [311, 228] on span "за последние "n" дней" at bounding box center [311, 226] width 102 height 9
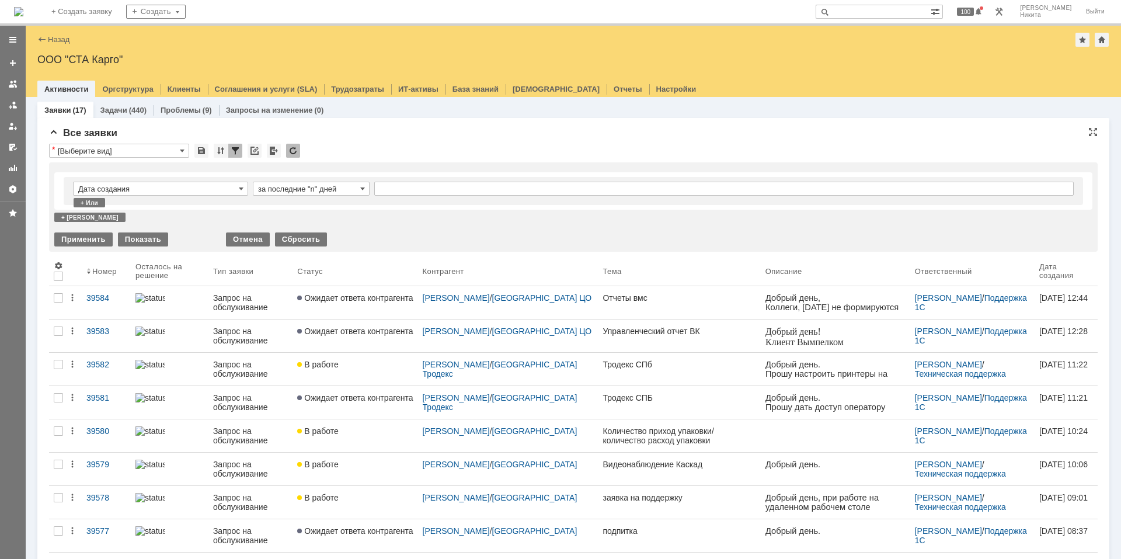
type input "за последние "n" дней"
click at [410, 191] on input "text" at bounding box center [723, 189] width 699 height 14
type input "1"
click at [393, 221] on div "Дата создания за последние "n" дней 1 + или + и" at bounding box center [573, 197] width 1038 height 50
click at [92, 239] on div "Применить" at bounding box center [83, 239] width 58 height 14
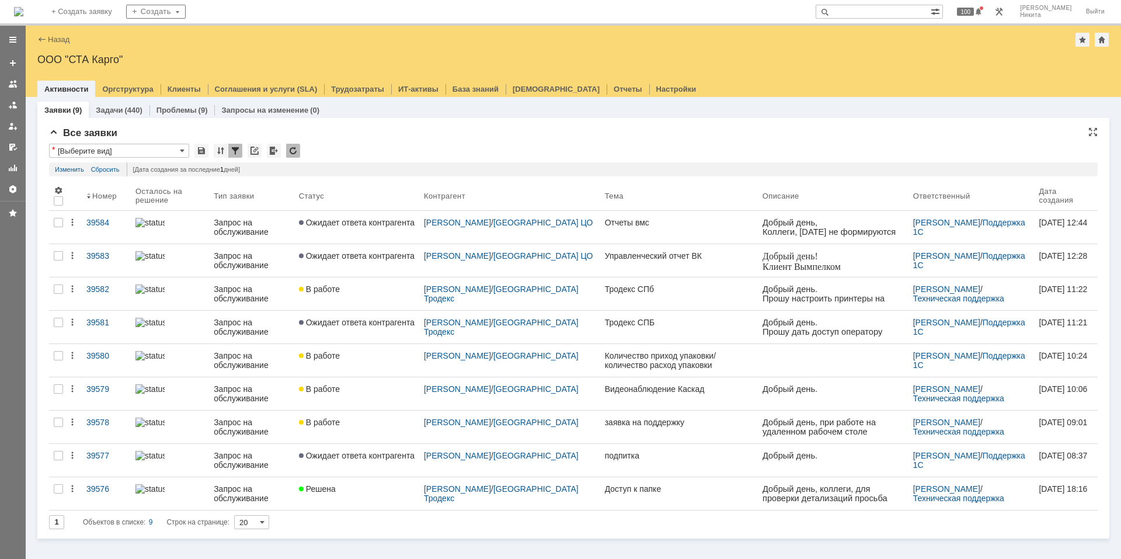
click at [187, 149] on input "[Выберите вид]" at bounding box center [119, 151] width 140 height 14
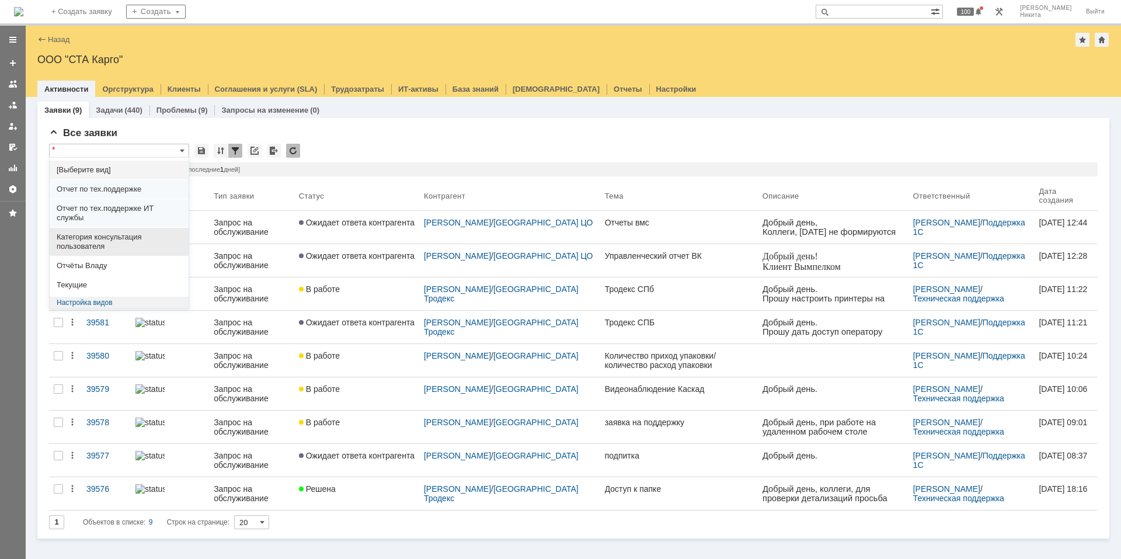
click at [124, 242] on span "Категория консультация пользователя" at bounding box center [119, 241] width 125 height 19
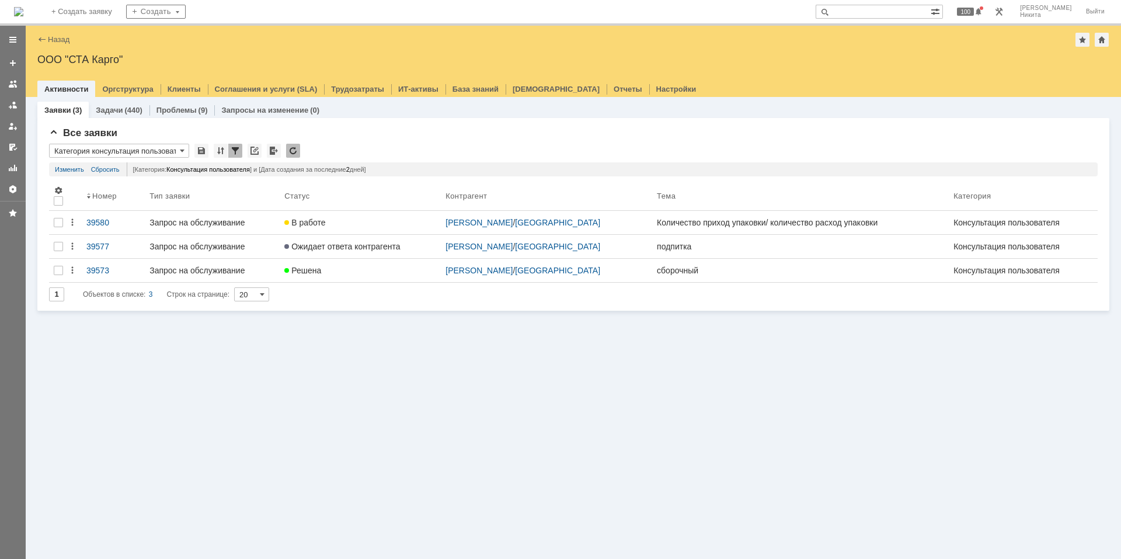
type input "Категория консультация пользователя"
click at [83, 166] on link "Изменить" at bounding box center [69, 169] width 29 height 14
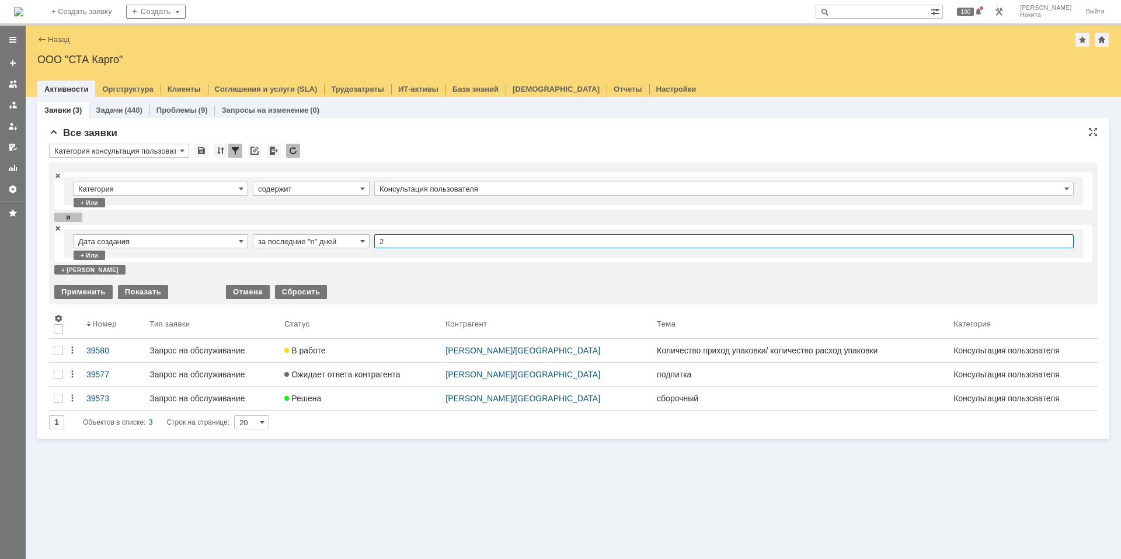
drag, startPoint x: 423, startPoint y: 241, endPoint x: 307, endPoint y: 230, distance: 116.1
click at [307, 230] on div "Дата создания за последние "n" дней 2" at bounding box center [573, 243] width 1019 height 28
type input "1"
click at [85, 287] on div "Применить" at bounding box center [83, 292] width 58 height 14
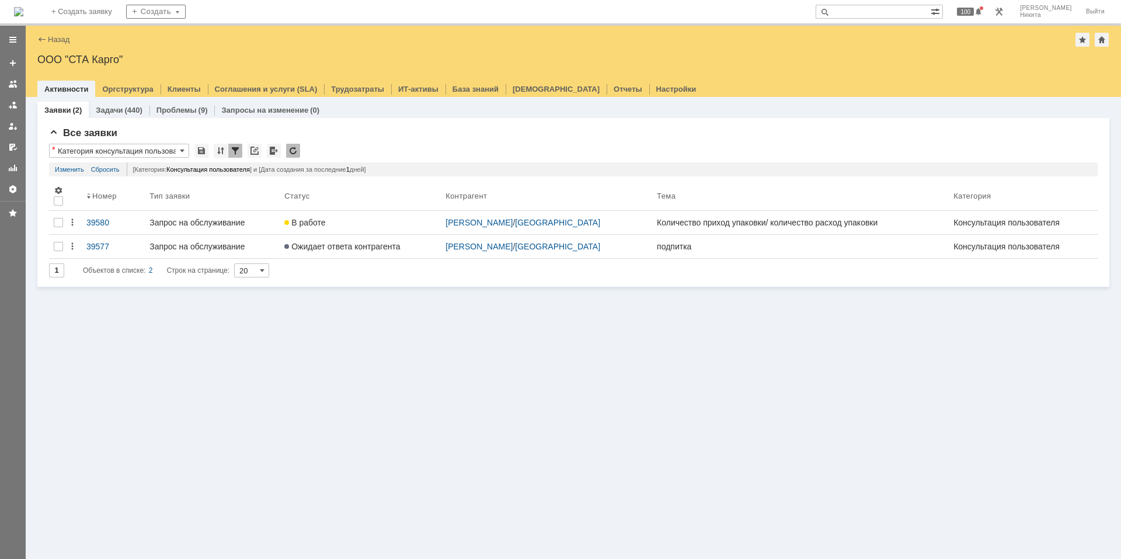
click at [310, 336] on div "Заявки (2) Задачи (440) Проблемы (9) Запросы на изменение (0) Все заявки * Кате…" at bounding box center [573, 328] width 1095 height 462
click at [205, 152] on div at bounding box center [201, 151] width 14 height 14
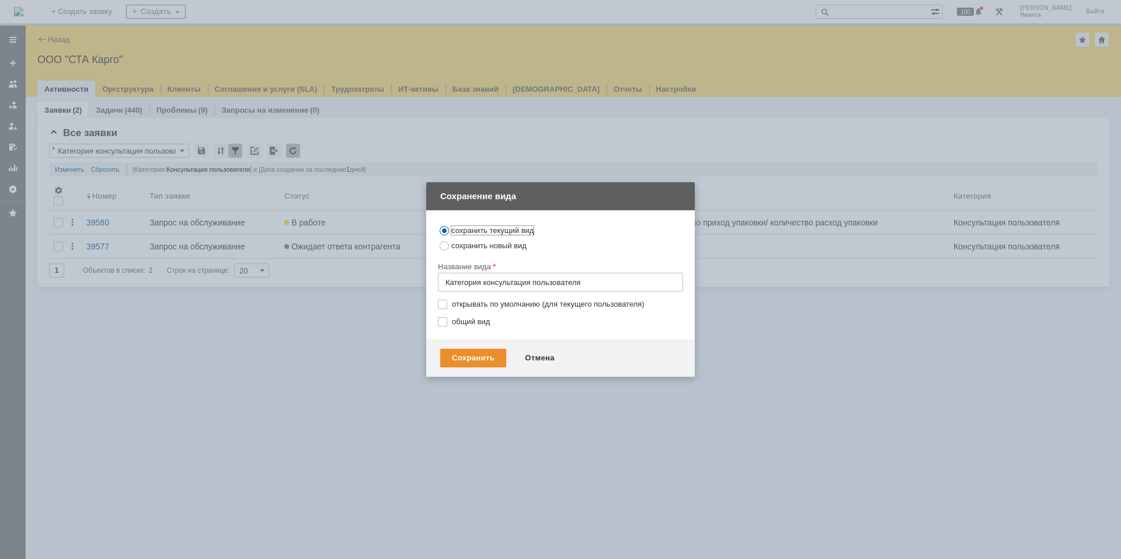
click at [480, 281] on input "Категория консультация пользователя" at bounding box center [560, 282] width 245 height 19
type input "Категория - консультация пользователя"
click at [458, 365] on div "Сохранить" at bounding box center [473, 358] width 66 height 19
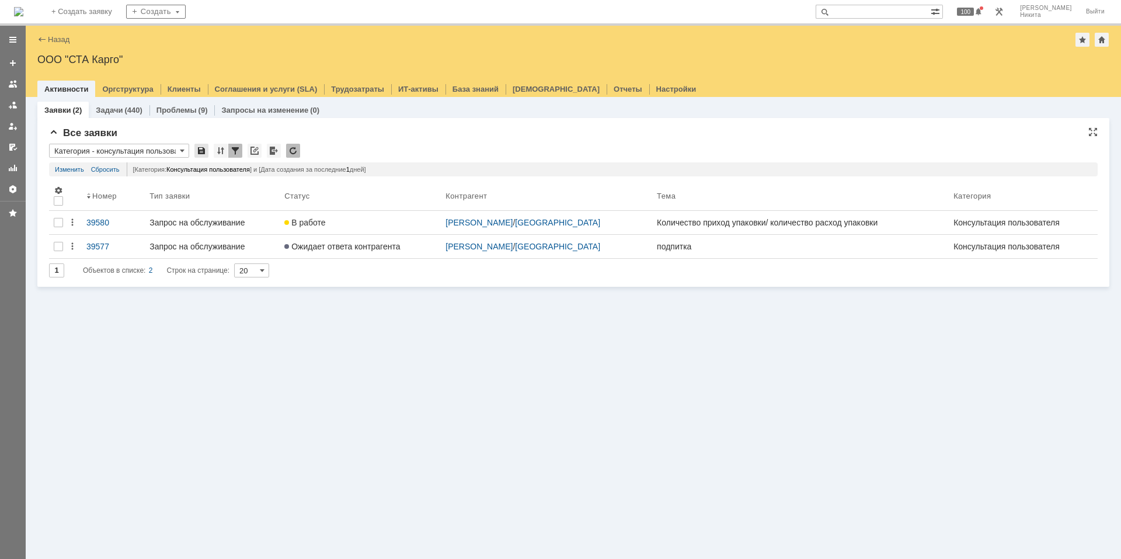
click at [204, 147] on div at bounding box center [201, 151] width 14 height 14
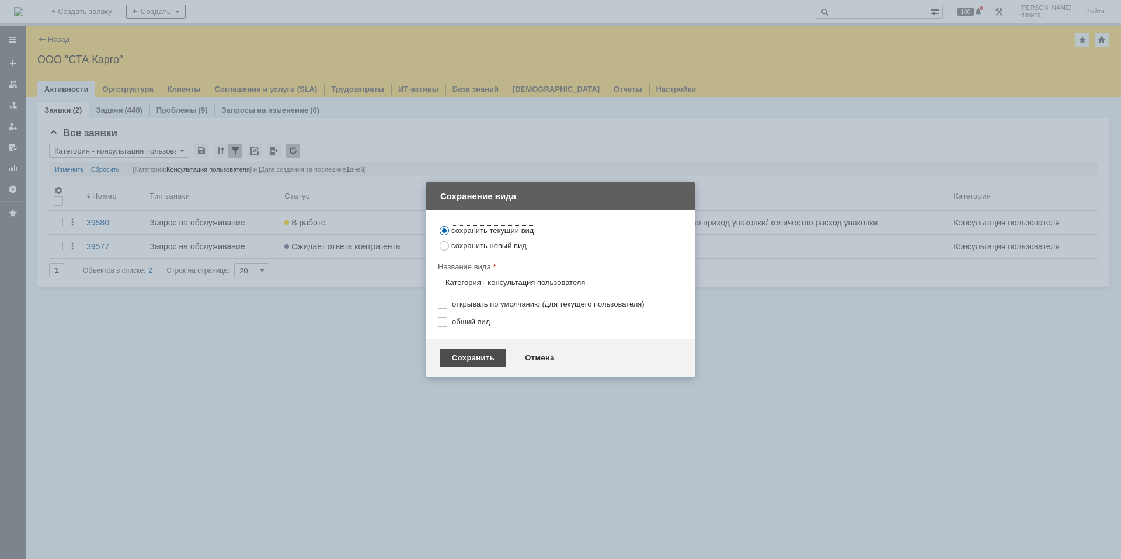
click at [455, 353] on div "Сохранить" at bounding box center [473, 358] width 66 height 19
type input "Категория - консультация пользователя"
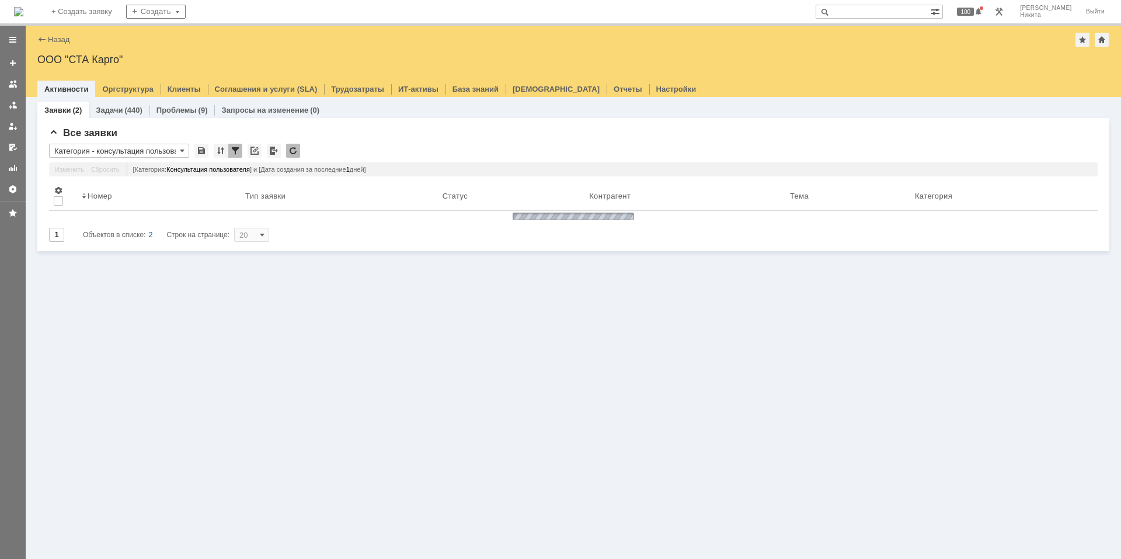
type input "Консультация пользователя"
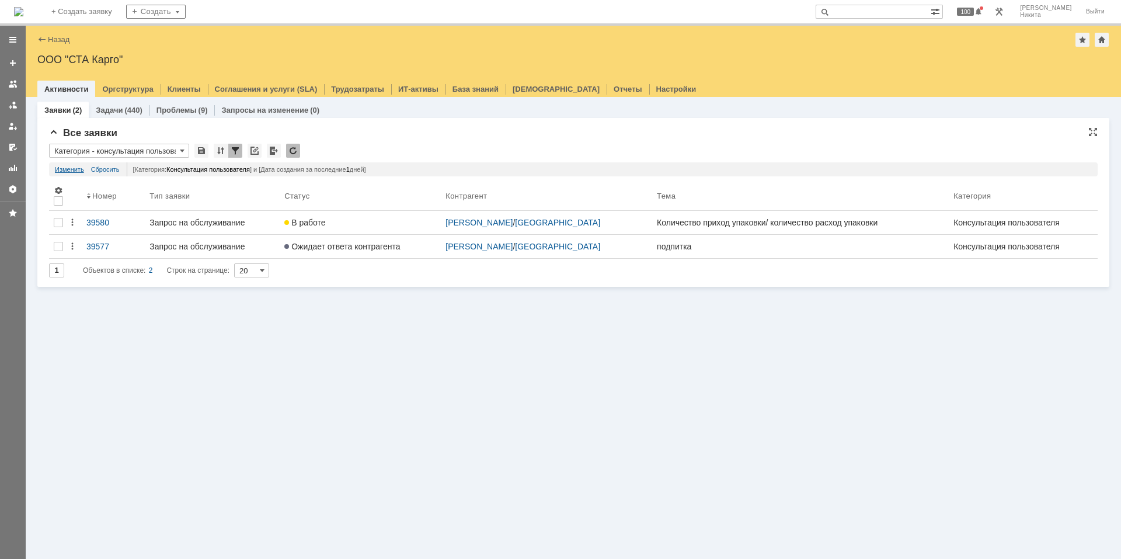
click at [79, 169] on link "Изменить" at bounding box center [69, 169] width 29 height 14
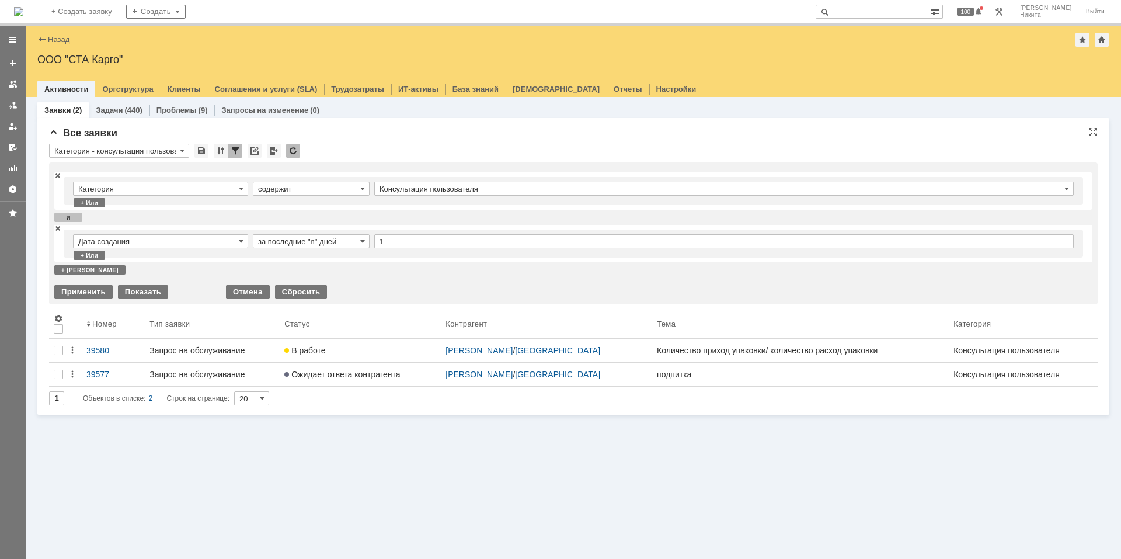
click at [345, 238] on input "за последние "n" дней" at bounding box center [311, 241] width 117 height 14
click at [407, 245] on input "1" at bounding box center [723, 241] width 699 height 14
type input "за последние "n" дней"
drag, startPoint x: 407, startPoint y: 242, endPoint x: 322, endPoint y: 227, distance: 86.7
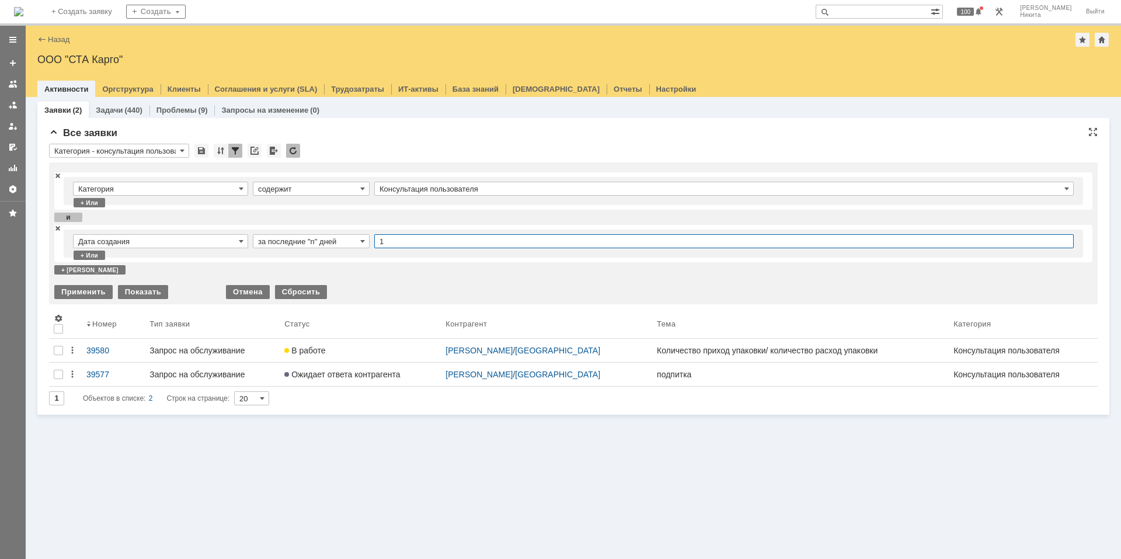
click at [322, 227] on div "Дата создания за последние "n" дней 1 + или" at bounding box center [573, 243] width 1038 height 37
type input "30"
click at [97, 294] on div "Применить" at bounding box center [83, 292] width 58 height 14
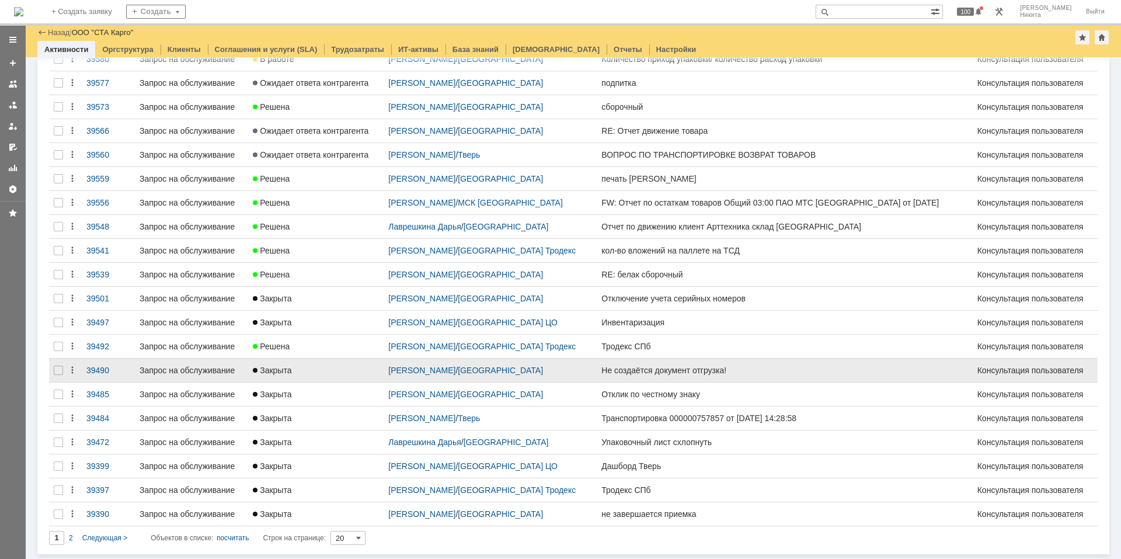
scroll to position [124, 0]
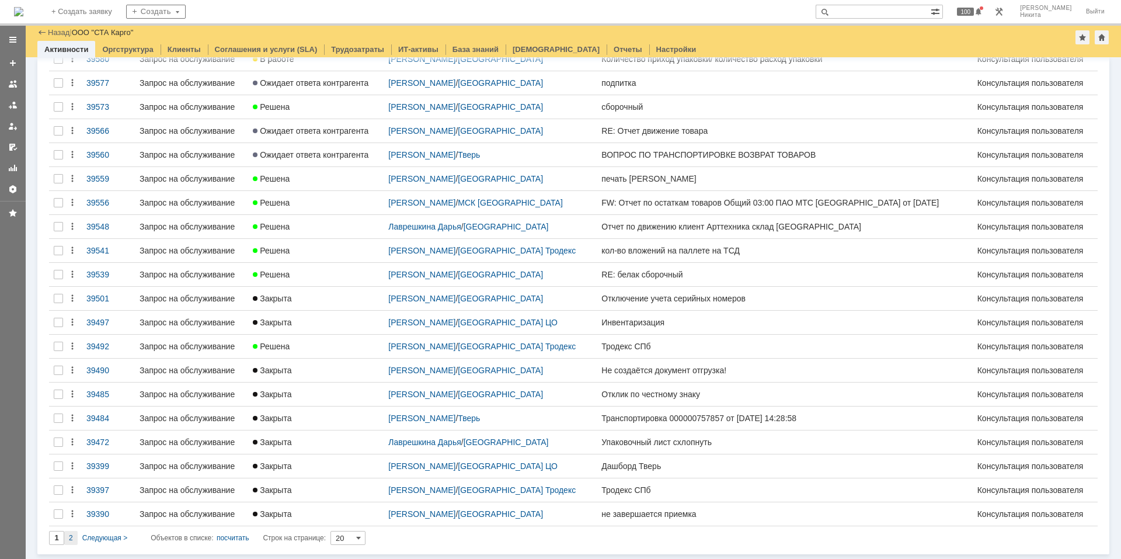
click at [73, 536] on div "2" at bounding box center [70, 538] width 13 height 14
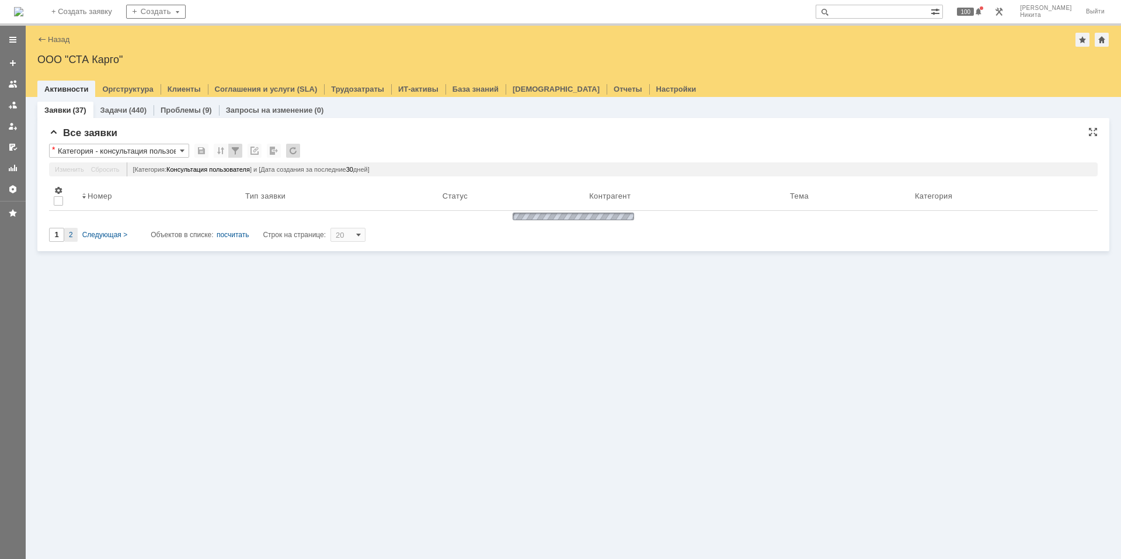
scroll to position [0, 0]
type input "2"
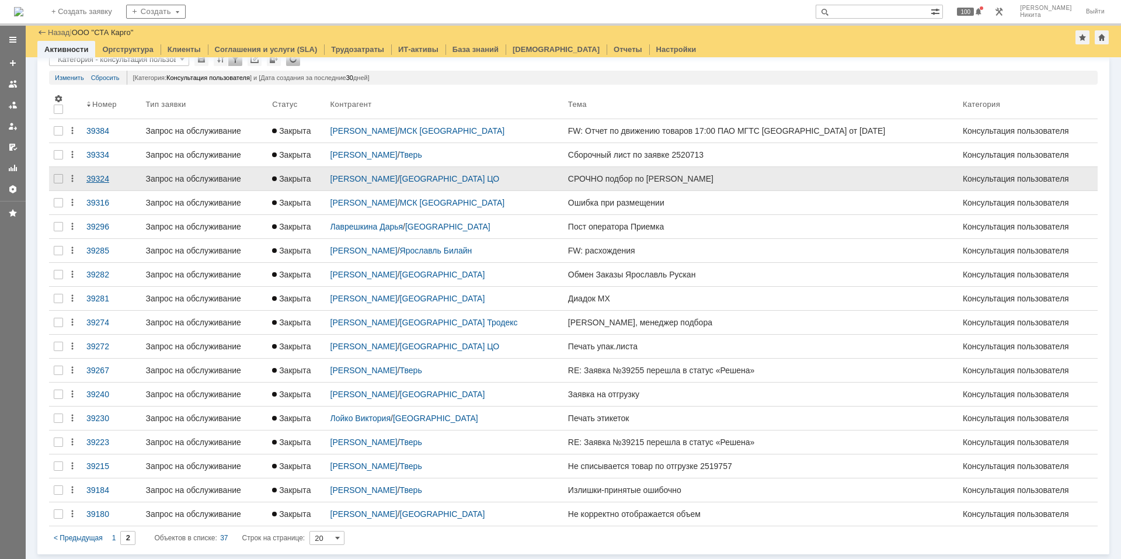
scroll to position [52, 0]
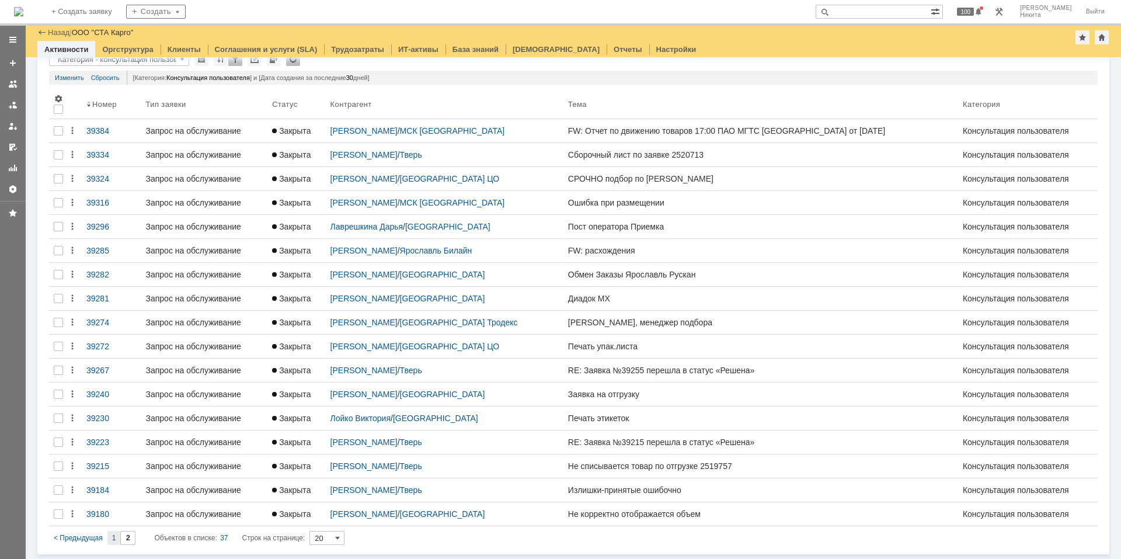
click at [115, 535] on span "1" at bounding box center [114, 538] width 4 height 8
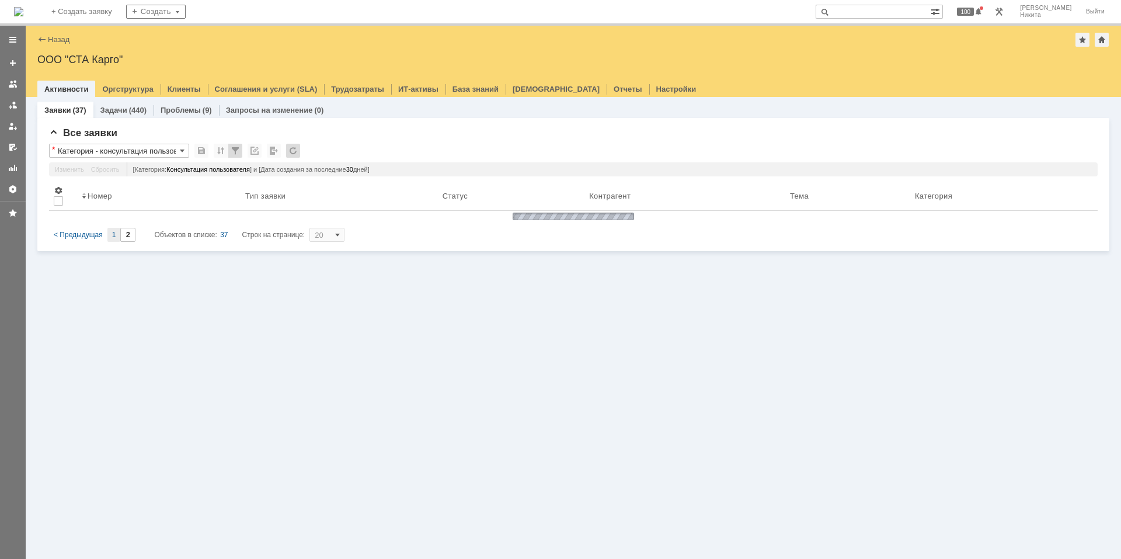
scroll to position [0, 0]
type input "1"
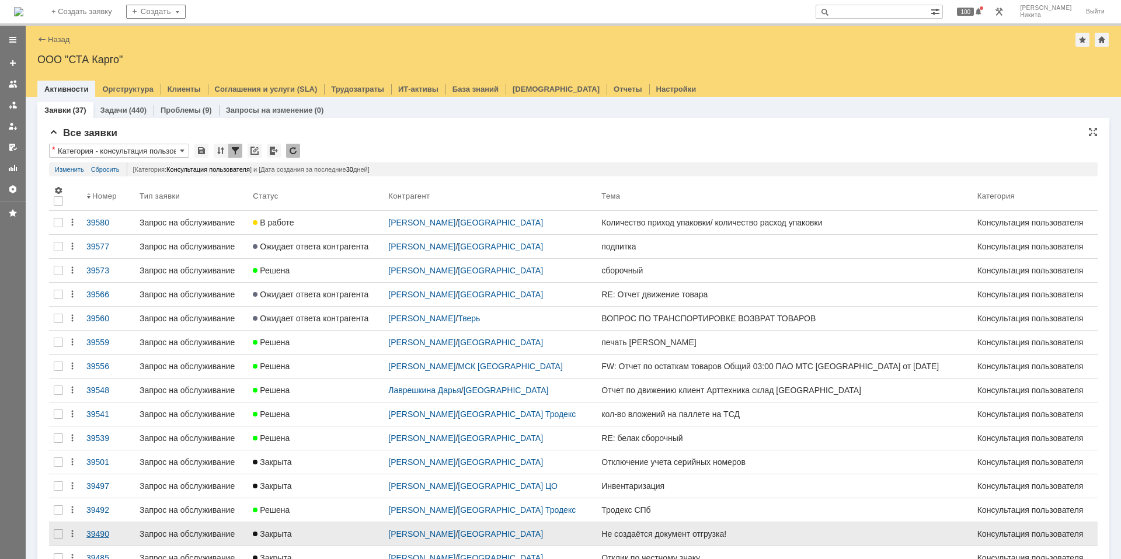
scroll to position [30, 0]
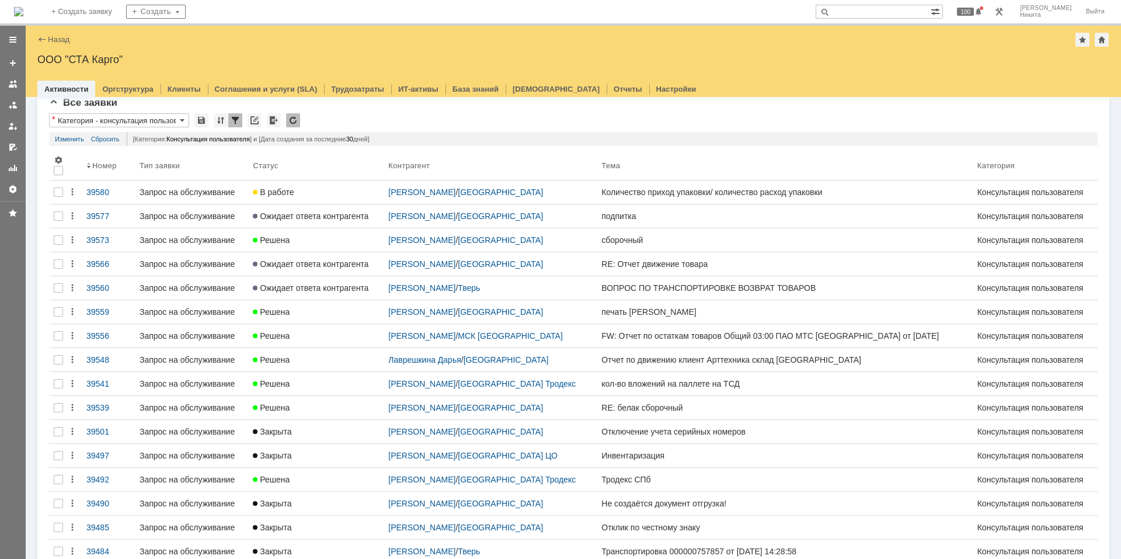
click at [23, 8] on img at bounding box center [18, 11] width 9 height 9
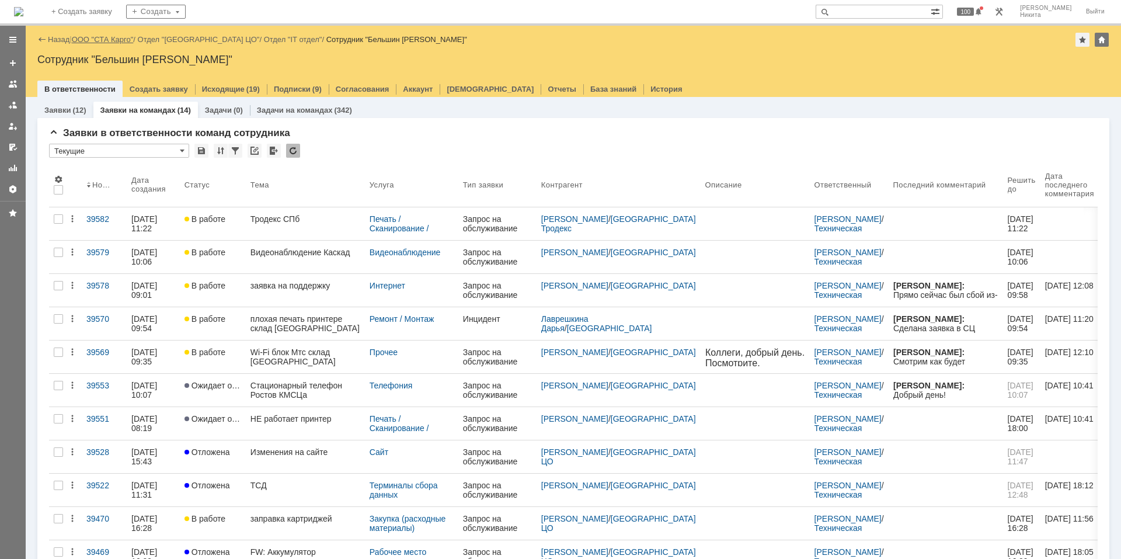
click at [102, 37] on link "ООО "СТА Карго"" at bounding box center [103, 39] width 62 height 9
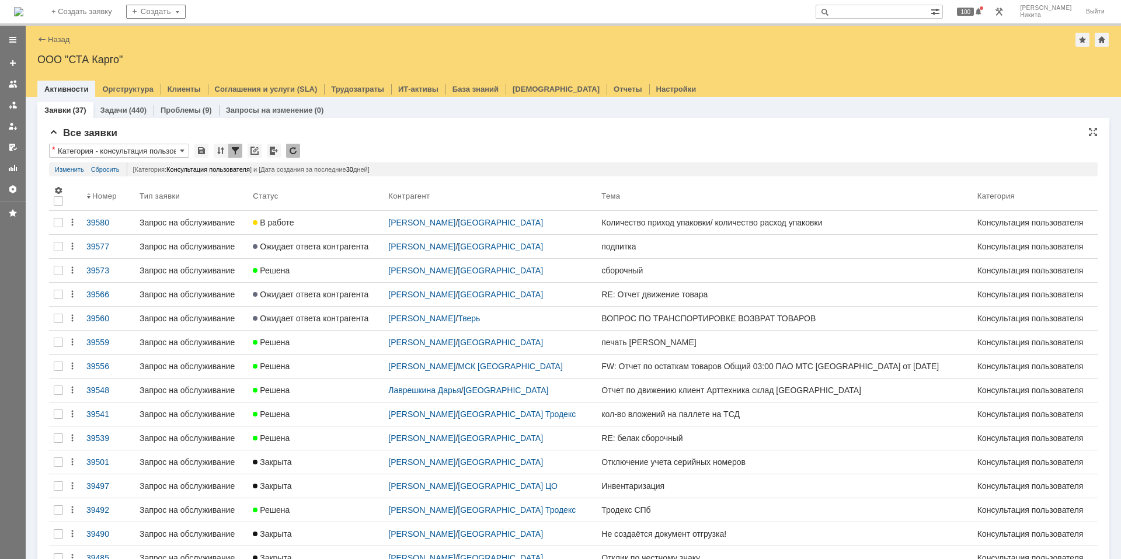
click at [161, 147] on input "Категория - консультация пользователя" at bounding box center [119, 151] width 140 height 14
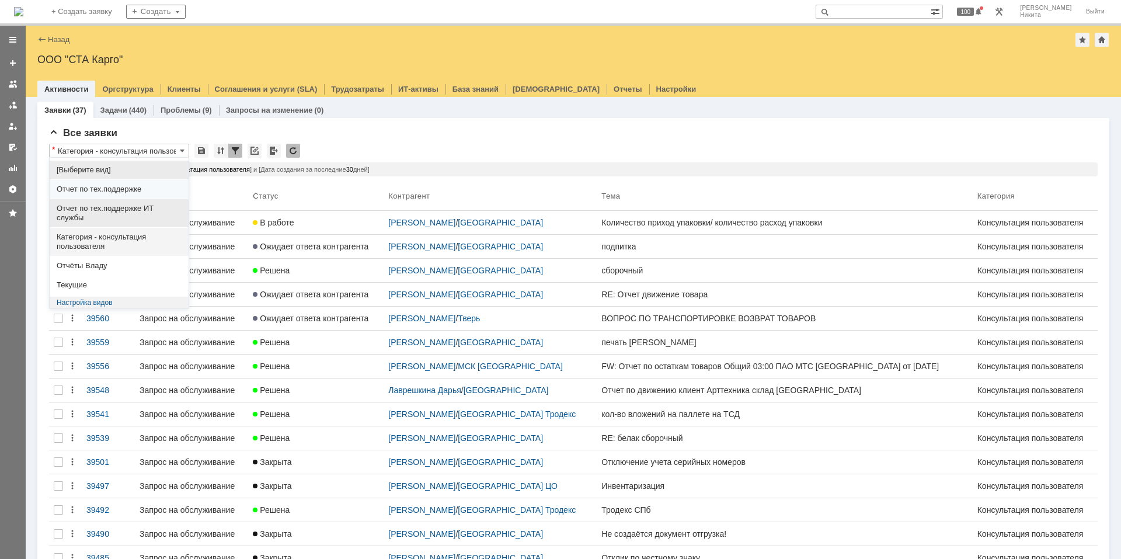
click at [142, 201] on div "Отчет по тех.поддержке ИТ службы" at bounding box center [119, 213] width 139 height 28
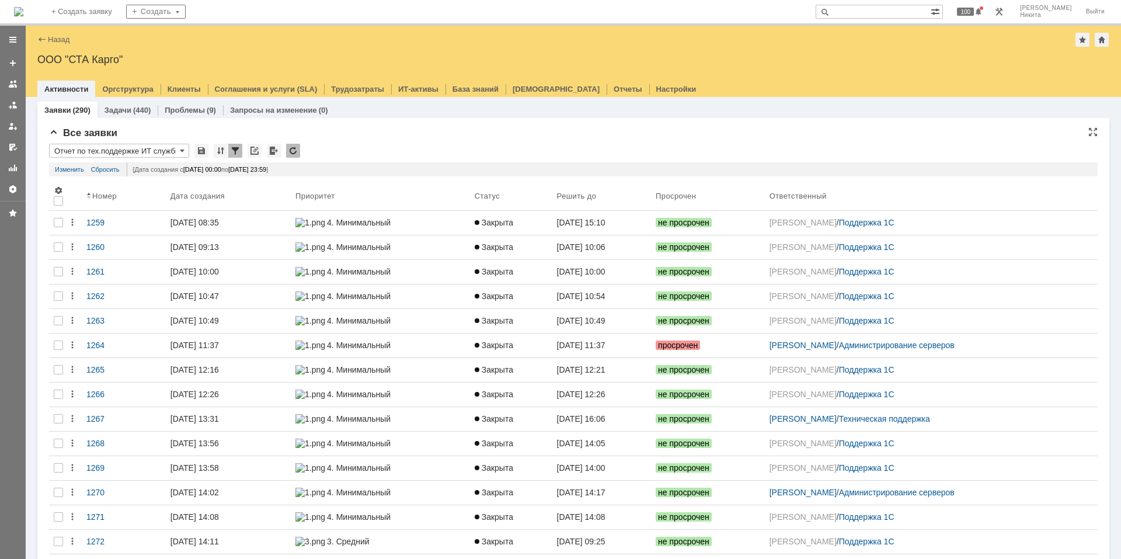
click at [158, 149] on input "Отчет по тех.поддержке ИТ службы" at bounding box center [119, 151] width 140 height 14
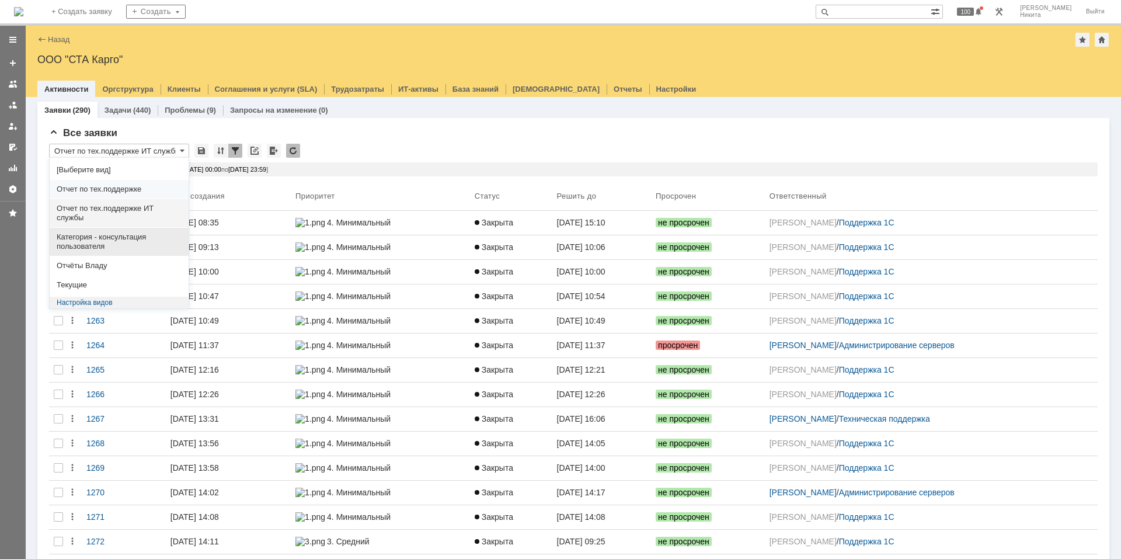
click at [131, 241] on span "Категория - консультация пользователя" at bounding box center [119, 241] width 125 height 19
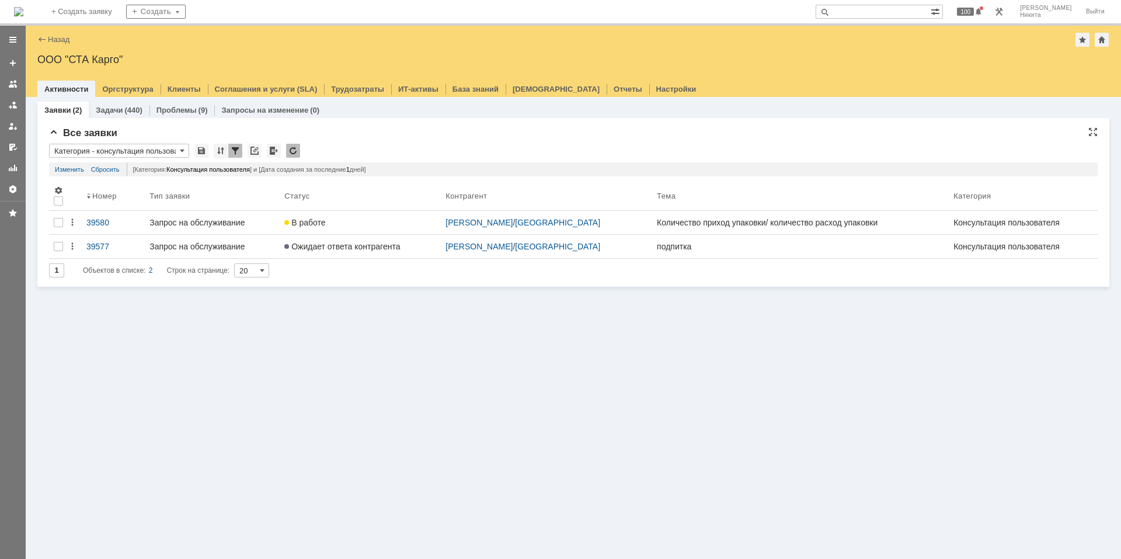
type input "Категория - консультация пользователя"
click at [252, 150] on div at bounding box center [255, 151] width 14 height 14
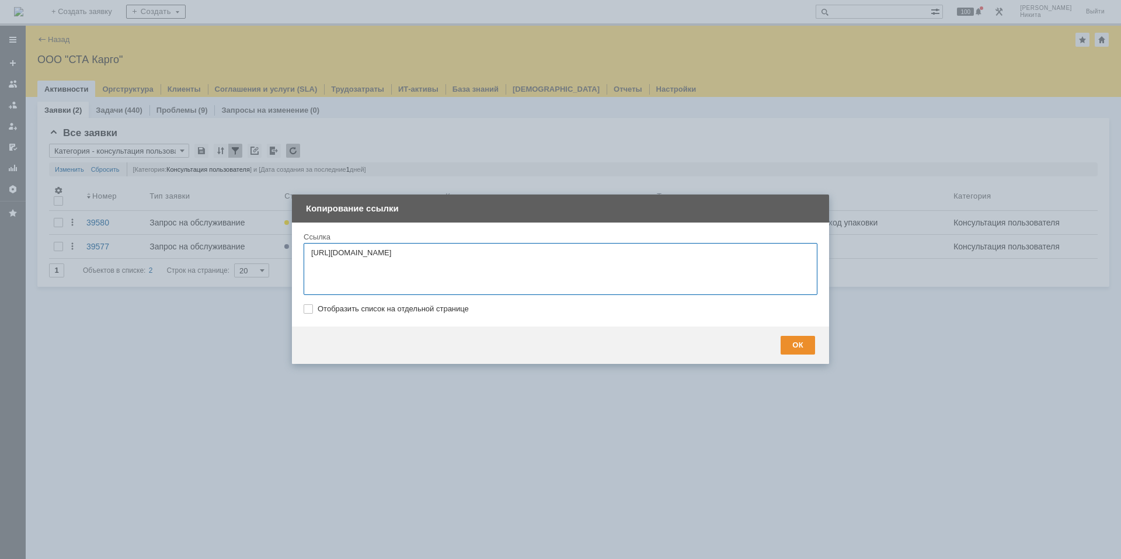
click at [332, 310] on label "Отобразить список на отдельной странице" at bounding box center [566, 308] width 497 height 9
checkbox input "true"
type textarea "https://stacargo.itsm365.com/sd/operator/?anchor=list:!!encoded_prms=encoded_te…"
click at [793, 342] on div "ОК" at bounding box center [798, 345] width 34 height 19
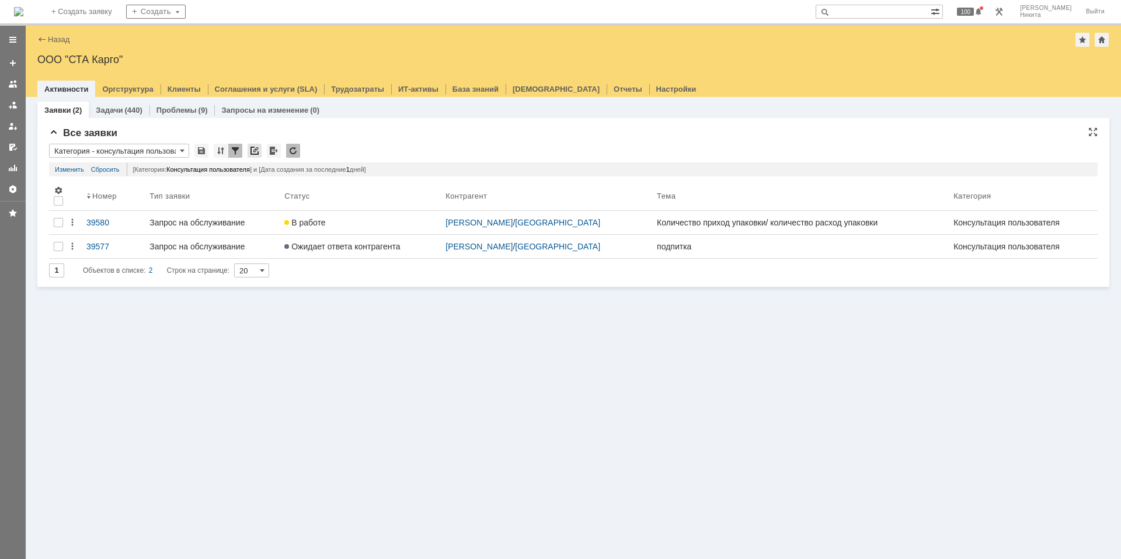
click at [252, 150] on div at bounding box center [255, 151] width 14 height 14
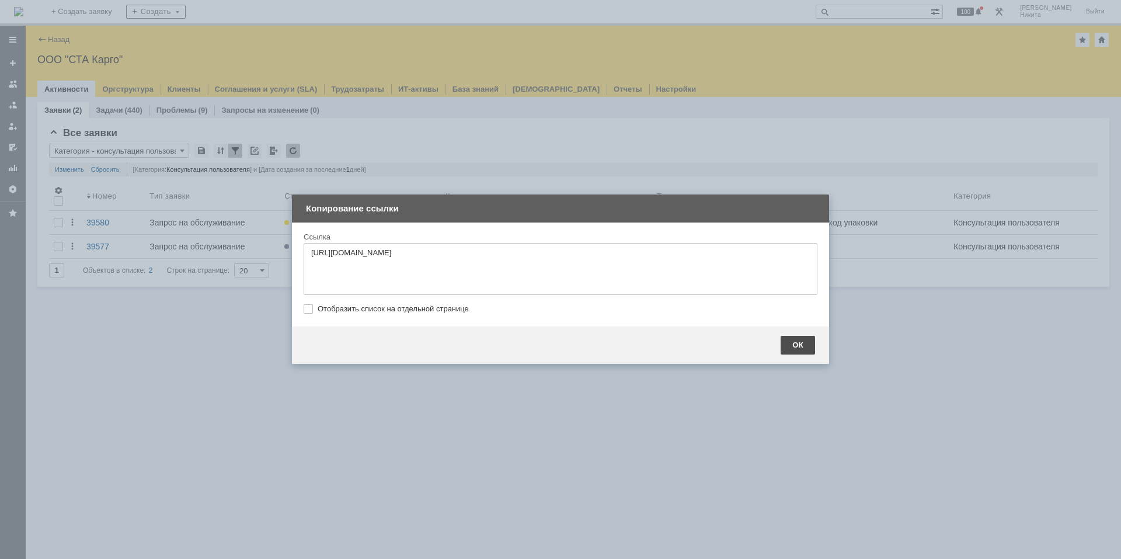
click at [793, 351] on div "ОК" at bounding box center [798, 345] width 34 height 19
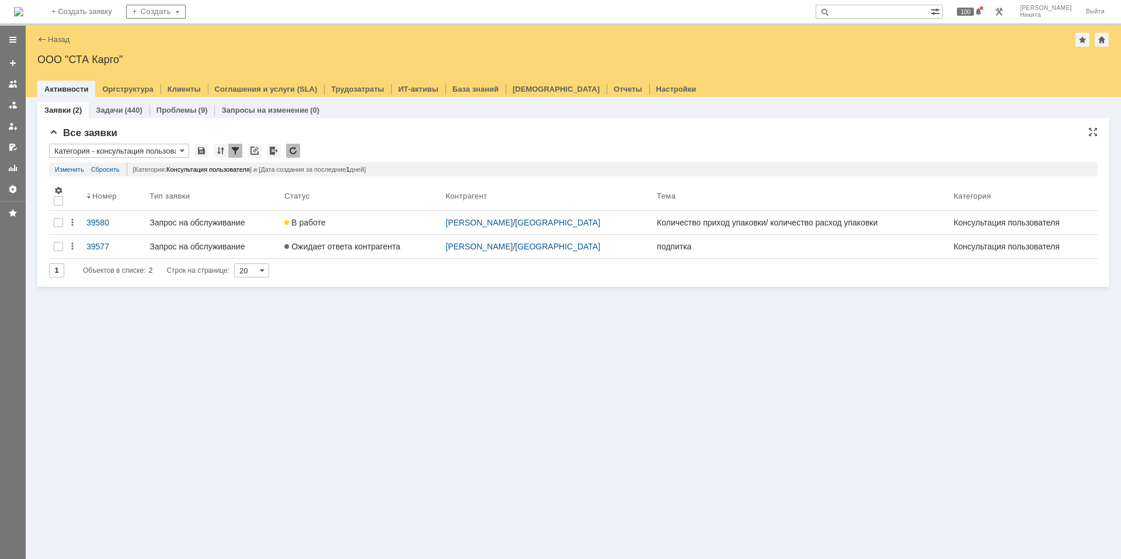
click at [235, 153] on div at bounding box center [235, 151] width 14 height 14
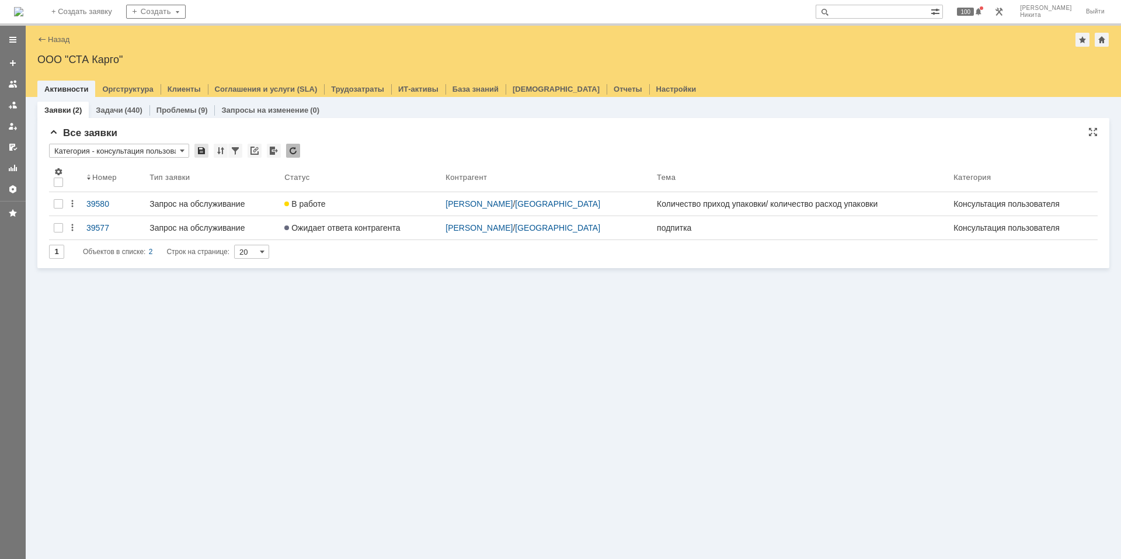
click at [205, 148] on div at bounding box center [201, 151] width 14 height 14
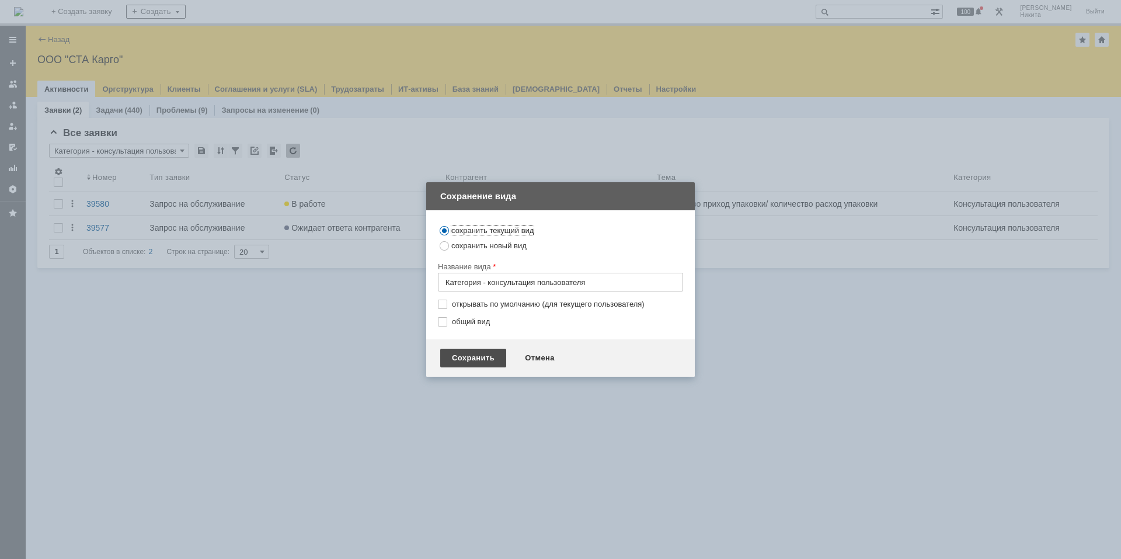
click at [464, 366] on div "Сохранить" at bounding box center [473, 358] width 66 height 19
type input "Категория - консультация пользователя"
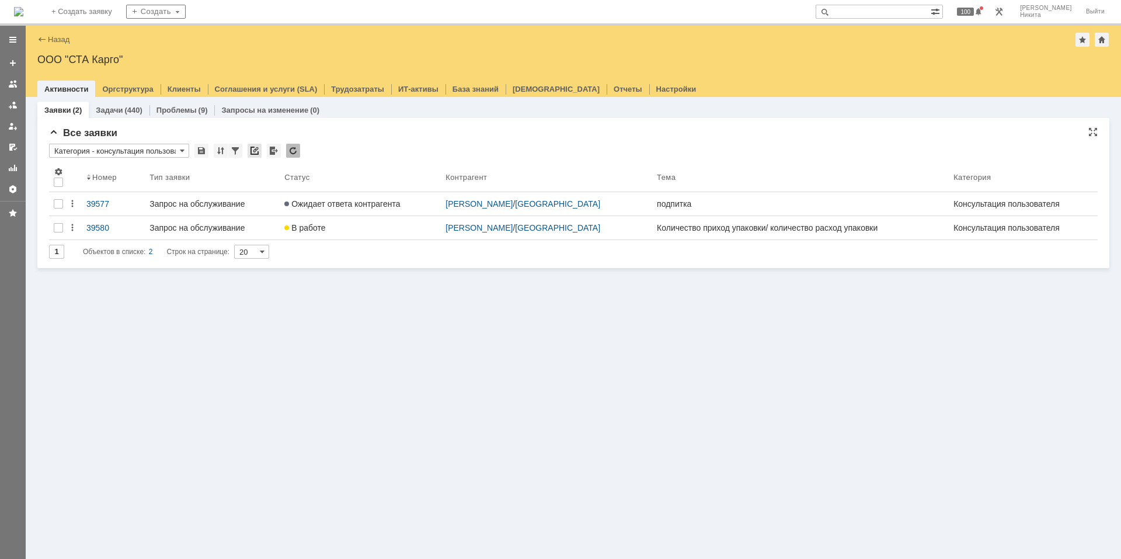
click at [256, 149] on div at bounding box center [255, 151] width 14 height 14
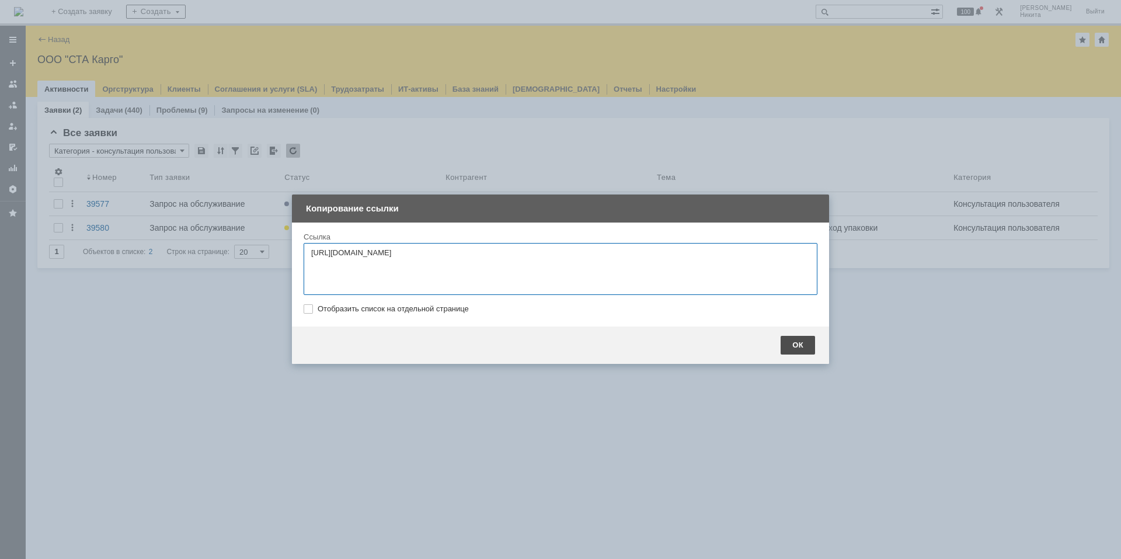
click at [792, 345] on div "ОК" at bounding box center [798, 345] width 34 height 19
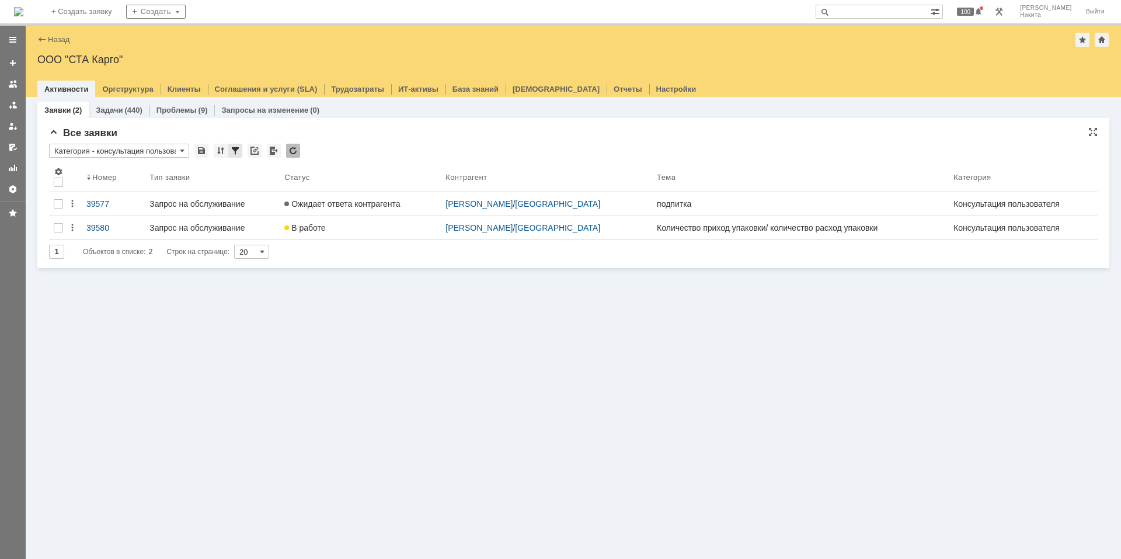
click at [240, 154] on div at bounding box center [235, 151] width 14 height 14
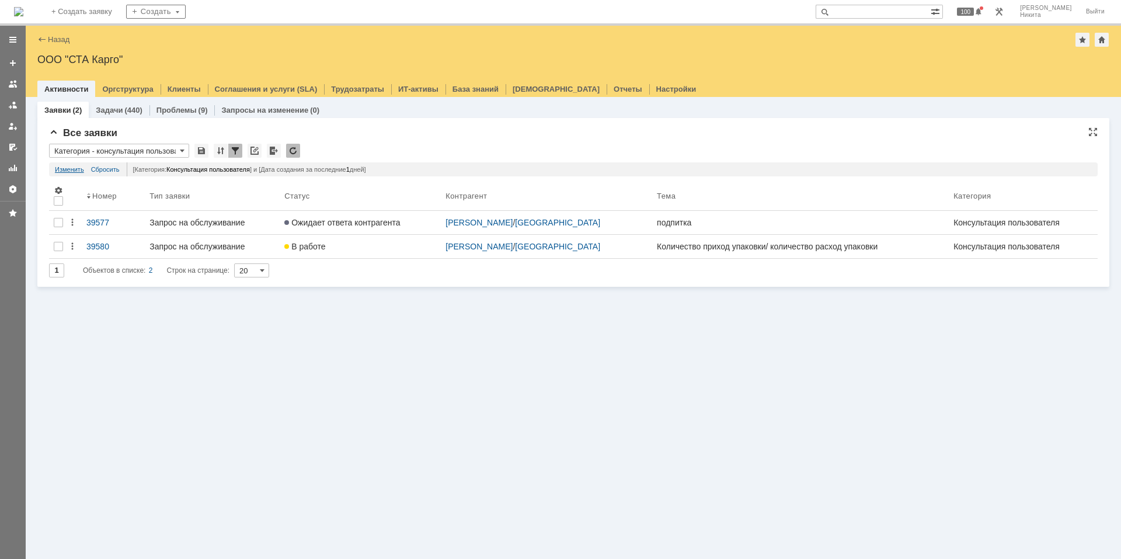
click at [68, 165] on link "Изменить" at bounding box center [69, 169] width 29 height 14
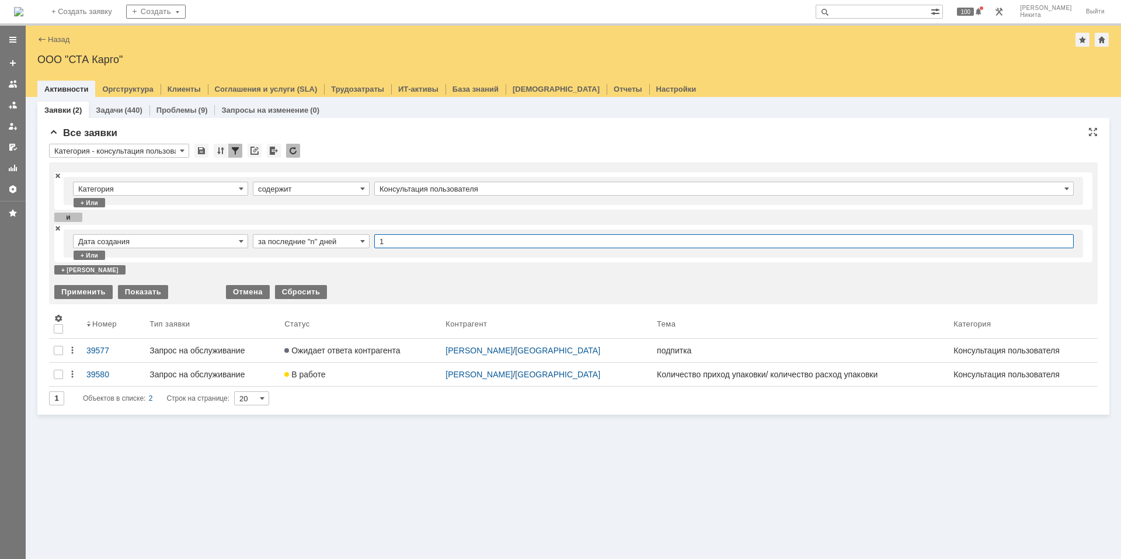
drag, startPoint x: 409, startPoint y: 241, endPoint x: 343, endPoint y: 231, distance: 66.6
click at [343, 231] on div "Дата создания за последние "n" дней 1" at bounding box center [573, 243] width 1019 height 28
type input "30"
click at [90, 288] on div "Применить" at bounding box center [83, 292] width 58 height 14
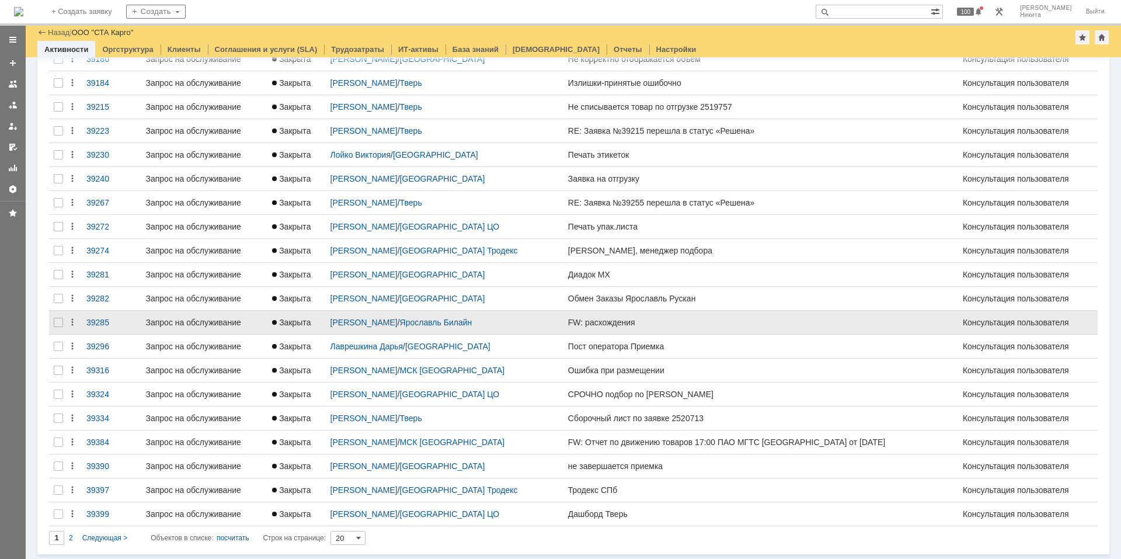
scroll to position [124, 0]
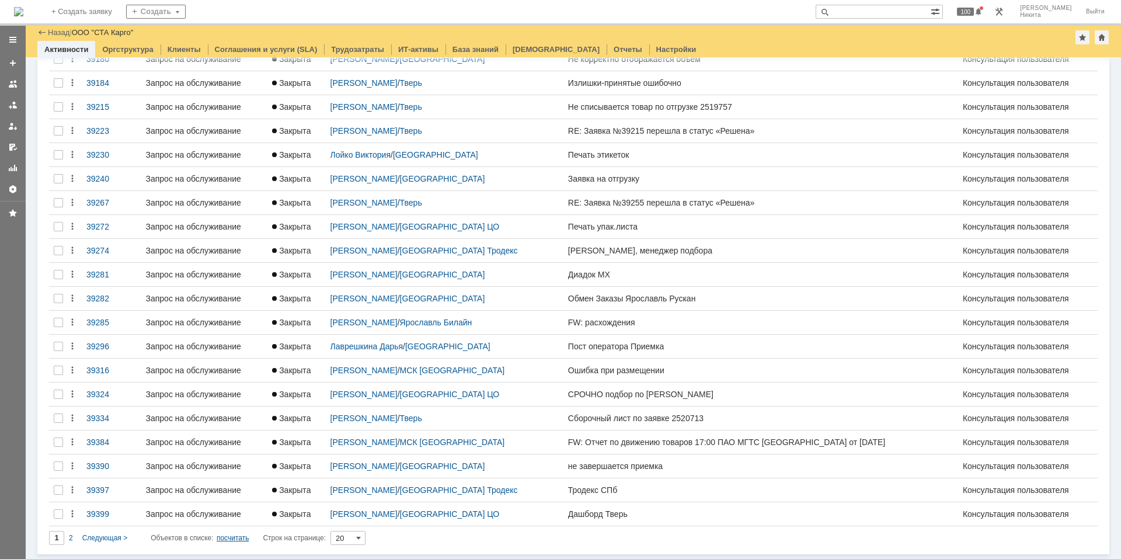
click at [239, 541] on div "посчитать" at bounding box center [233, 538] width 33 height 14
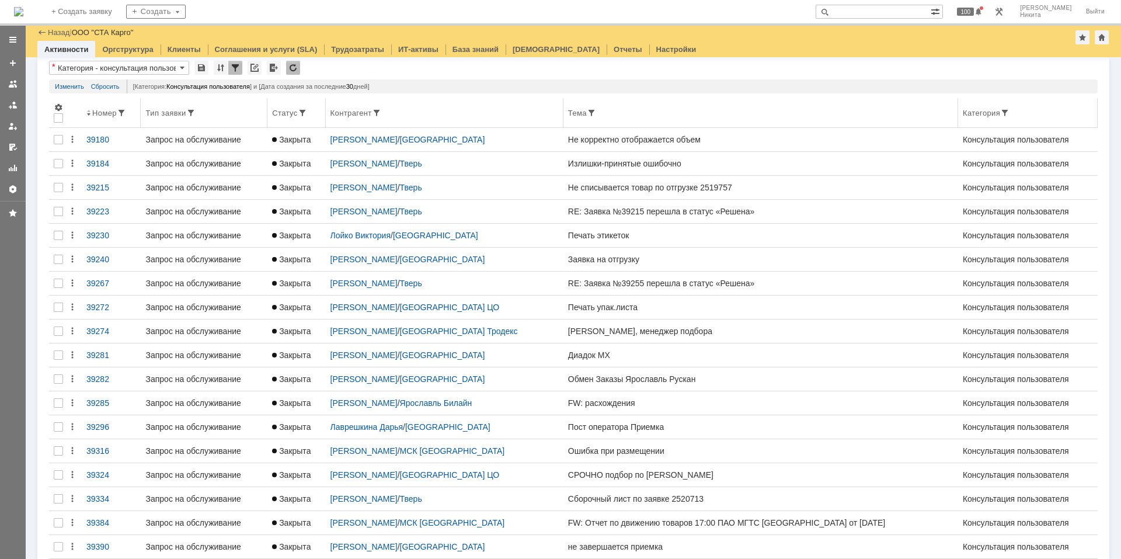
scroll to position [0, 0]
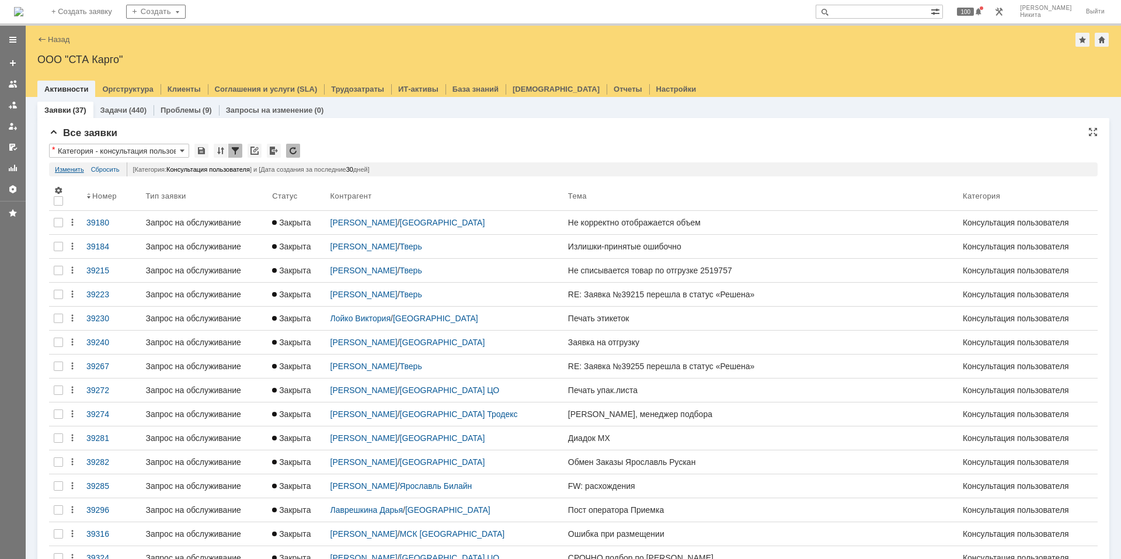
click at [82, 168] on link "Изменить" at bounding box center [69, 169] width 29 height 14
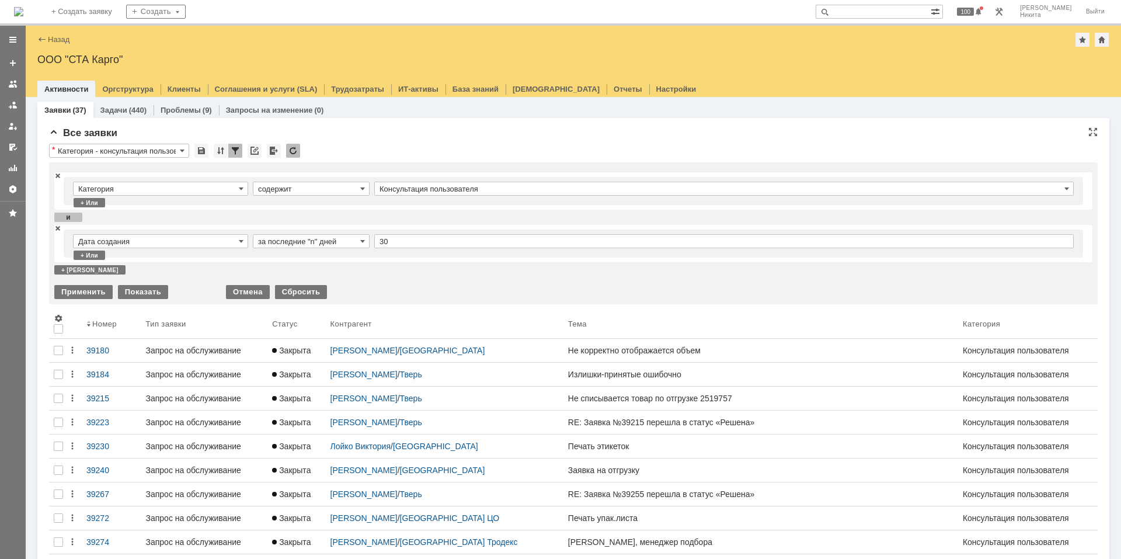
click at [428, 186] on input "Консультация пользователя" at bounding box center [723, 189] width 699 height 14
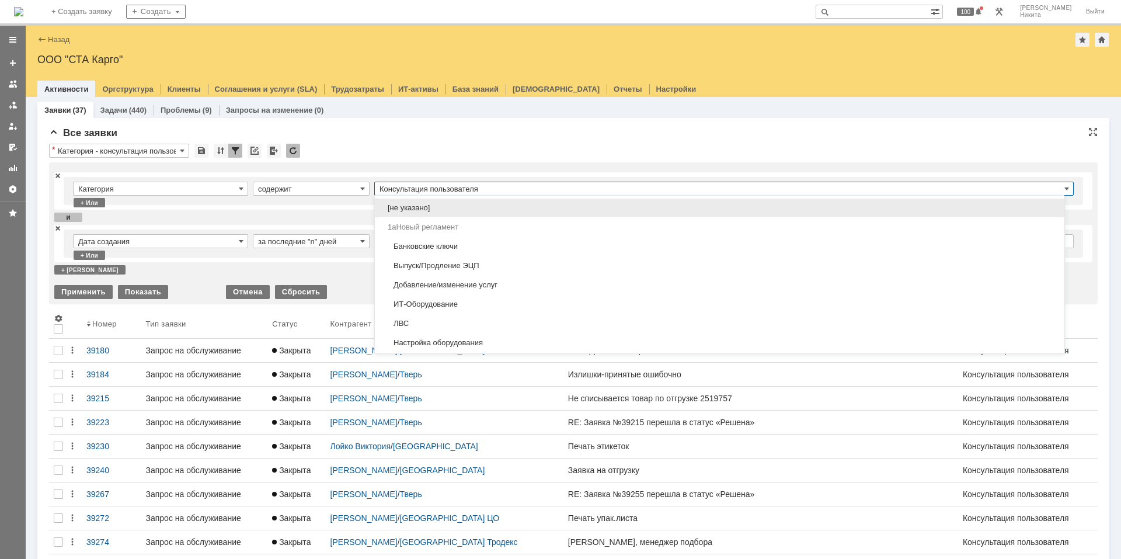
scroll to position [343, 0]
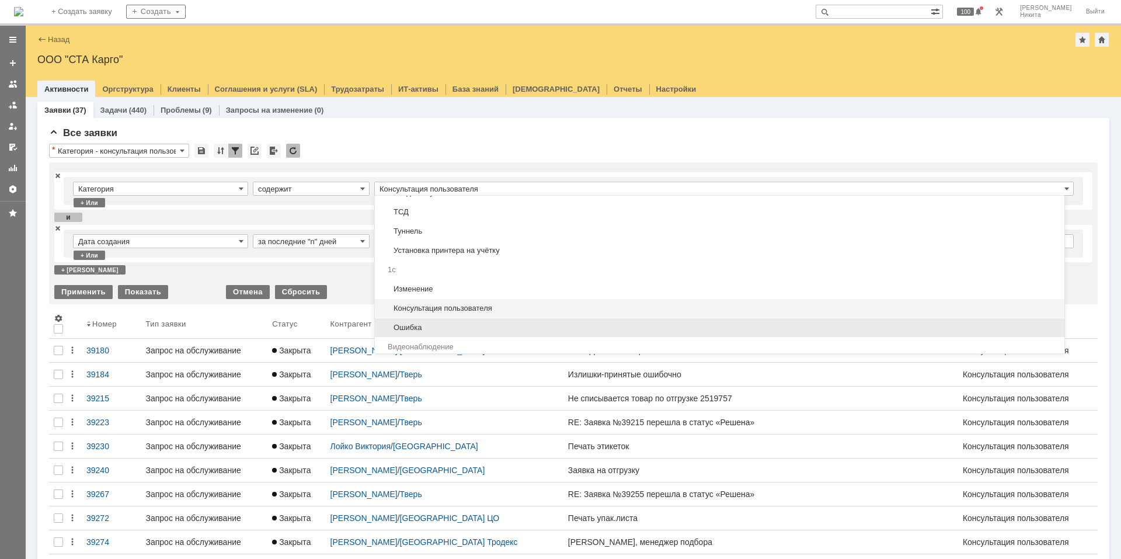
click at [452, 326] on span "Ошибка" at bounding box center [719, 327] width 675 height 9
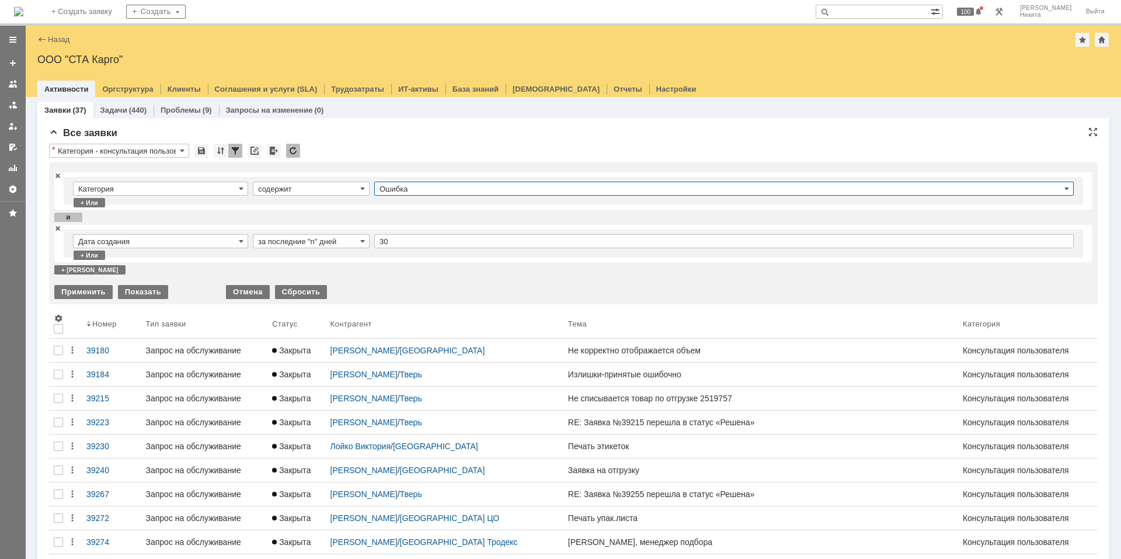
type input "Ошибка"
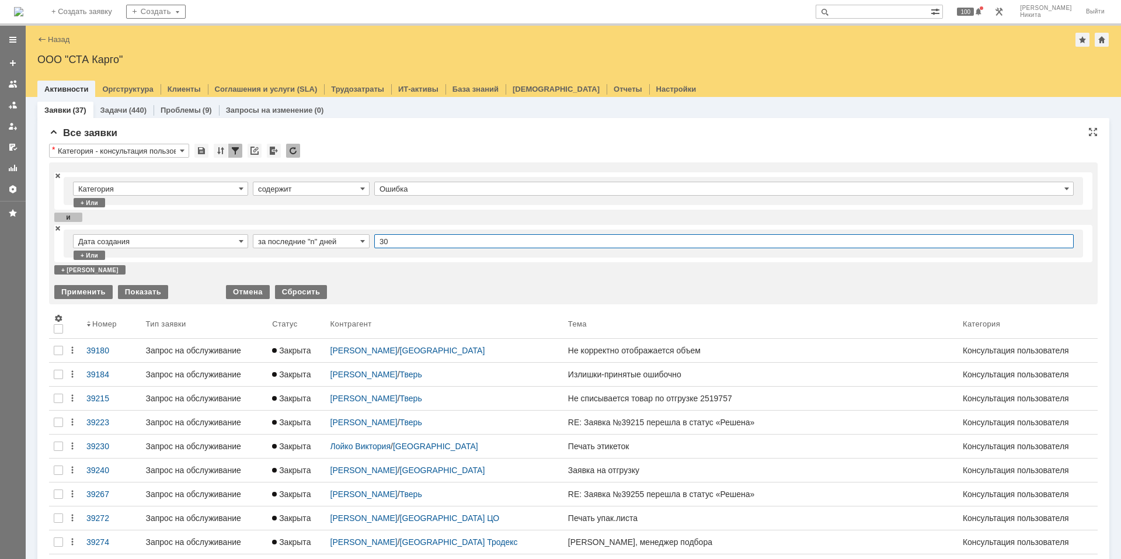
drag, startPoint x: 409, startPoint y: 235, endPoint x: 332, endPoint y: 238, distance: 76.5
click at [332, 238] on tr "Дата создания за последние "n" дней 30" at bounding box center [573, 243] width 1001 height 19
type input "1"
click at [183, 271] on div "Категория содержит Ошибка + или и Дата создания за последние "n" дней 1 + или +…" at bounding box center [573, 223] width 1038 height 102
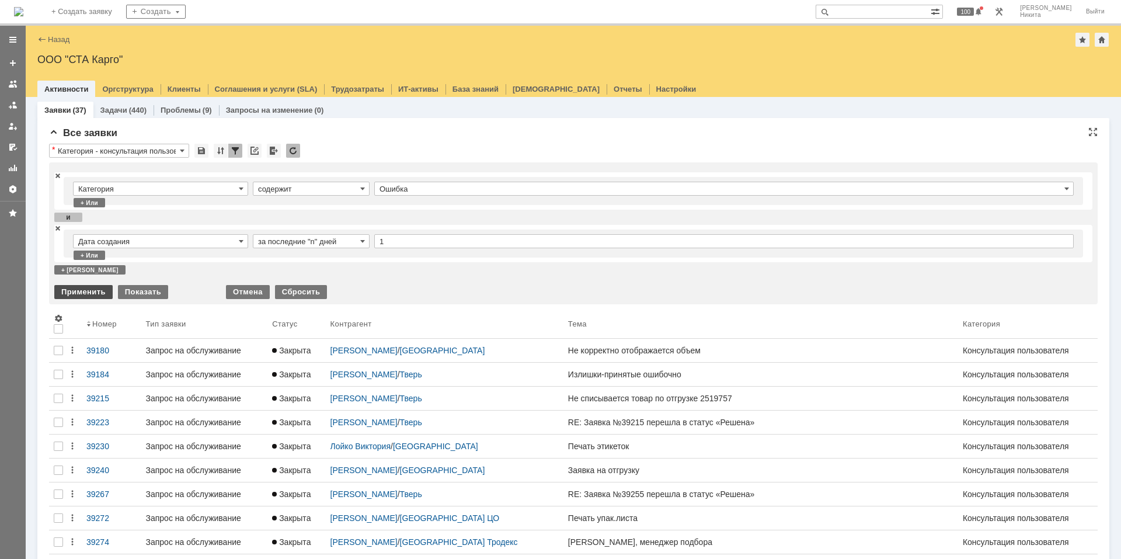
click at [88, 291] on div "Применить" at bounding box center [83, 292] width 58 height 14
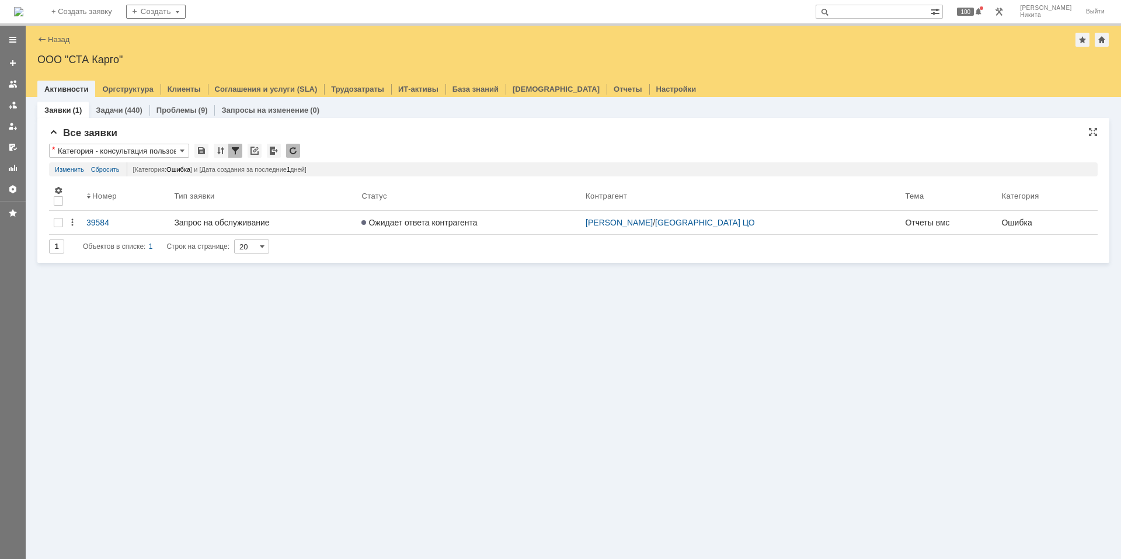
click at [234, 151] on div at bounding box center [235, 151] width 14 height 14
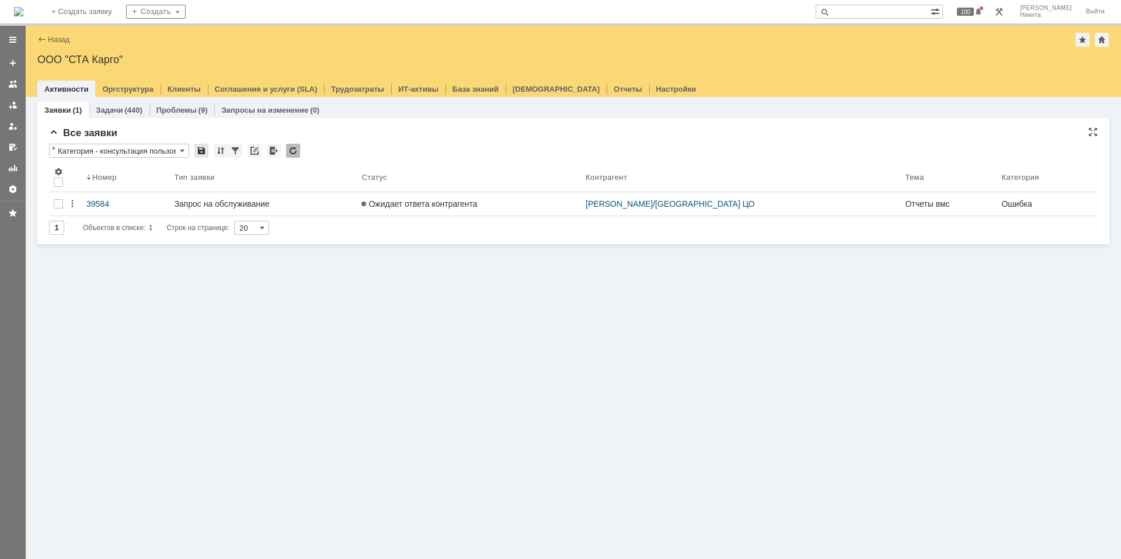
click at [198, 155] on div at bounding box center [201, 151] width 14 height 14
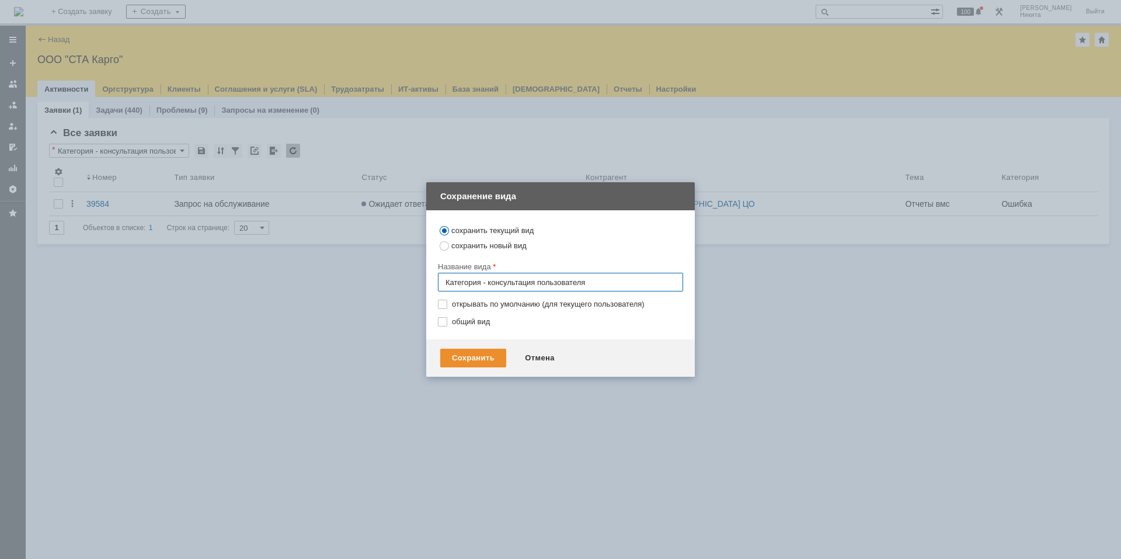
click at [593, 288] on input "Категория - консультация пользователя" at bounding box center [560, 282] width 245 height 19
drag, startPoint x: 594, startPoint y: 287, endPoint x: 489, endPoint y: 282, distance: 105.2
click at [489, 282] on input "Категория - консультация пользователя" at bounding box center [560, 282] width 245 height 19
type input "Категория - ошибка"
click at [459, 358] on div "Сохранить" at bounding box center [473, 358] width 66 height 19
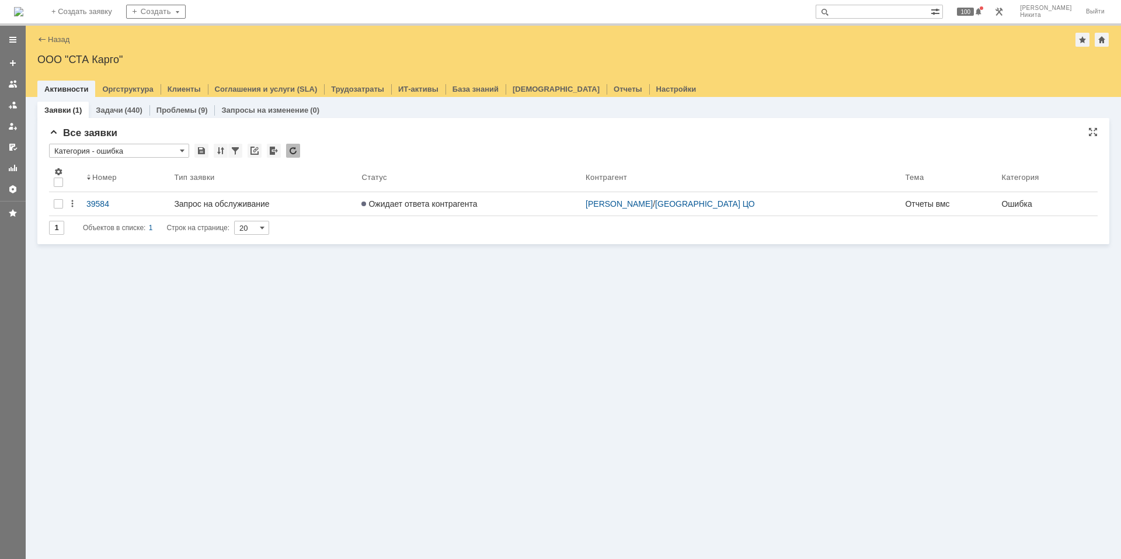
click at [152, 145] on input "text" at bounding box center [119, 145] width 140 height 2
click at [155, 154] on input "Категория - ошибка" at bounding box center [119, 151] width 140 height 14
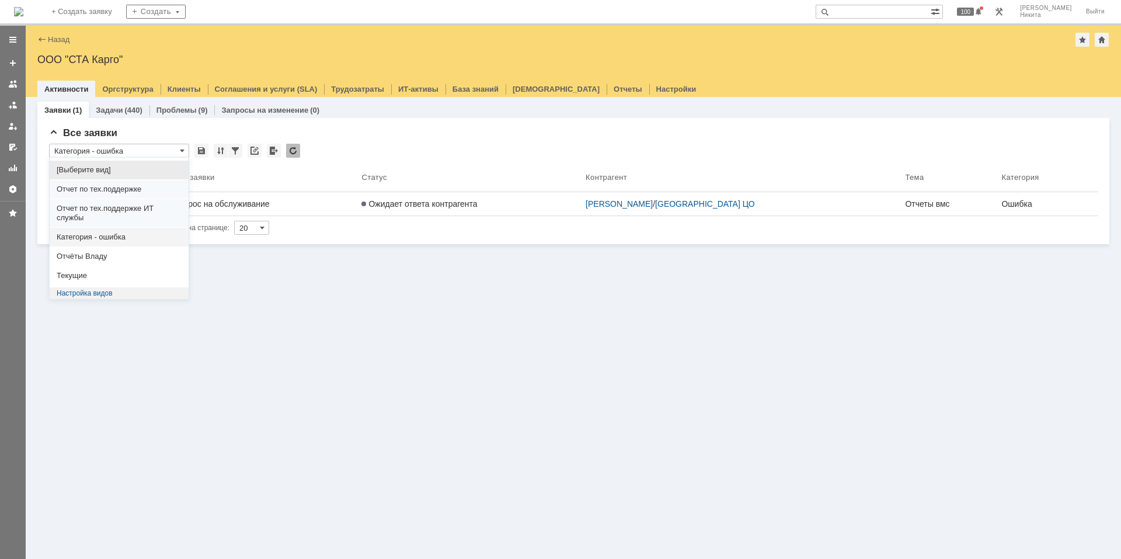
click at [174, 119] on div "Все заявки * Категория - ошибка Результаты поиска: Категория содержит Ошибка + …" at bounding box center [573, 181] width 1072 height 126
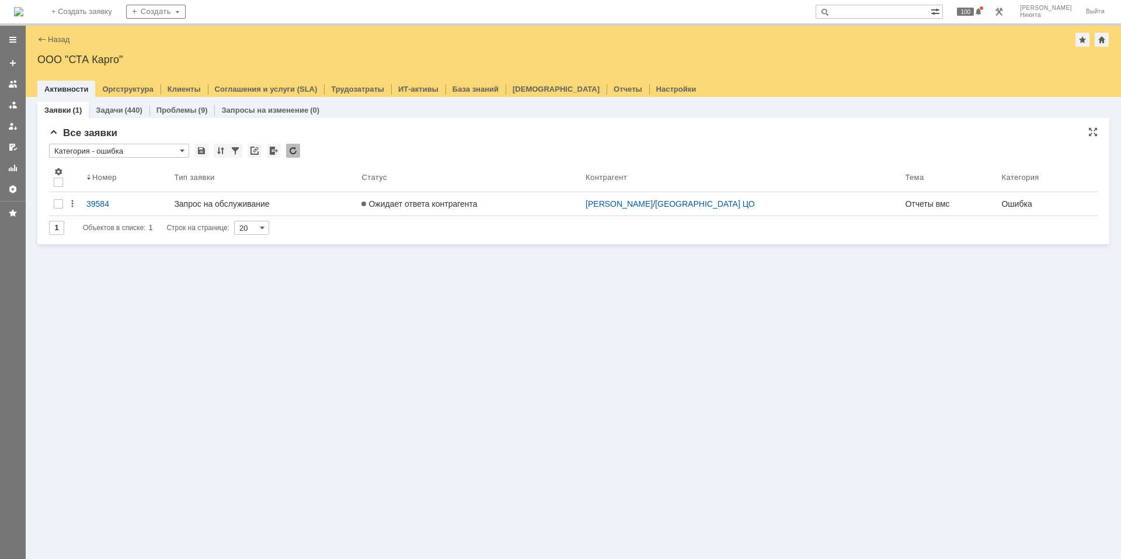
click at [176, 150] on input "Категория - ошибка" at bounding box center [119, 151] width 140 height 14
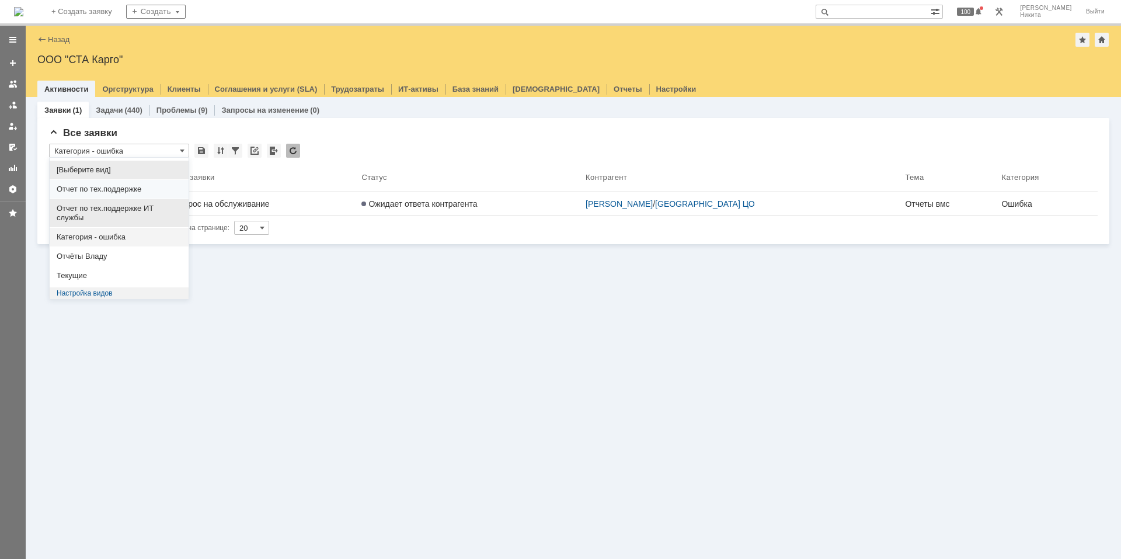
click at [141, 212] on span "Отчет по тех.поддержке ИТ службы" at bounding box center [119, 213] width 125 height 19
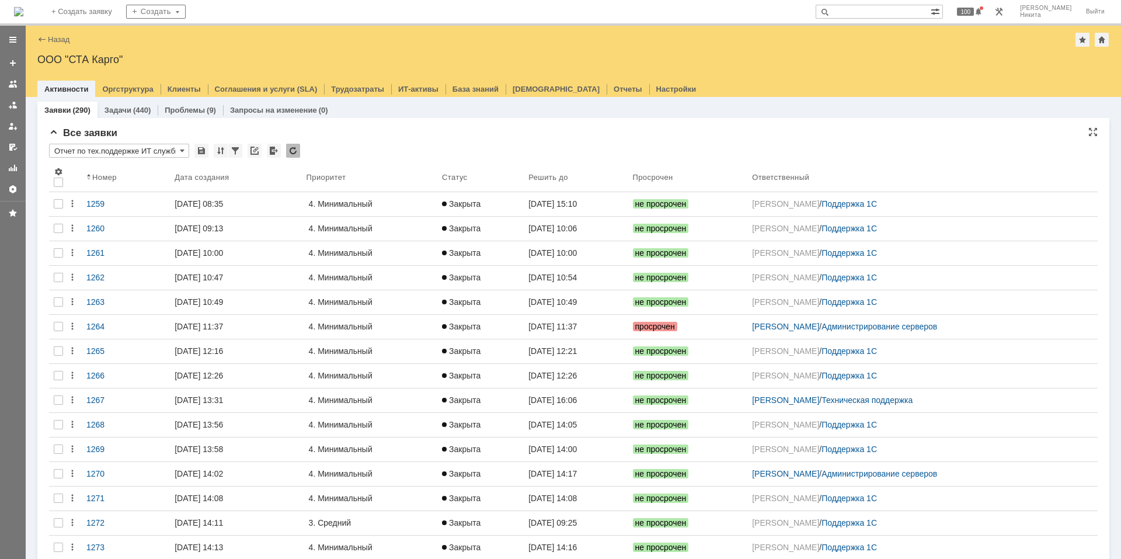
click at [177, 152] on input "Отчет по тех.поддержке ИТ службы" at bounding box center [119, 151] width 140 height 14
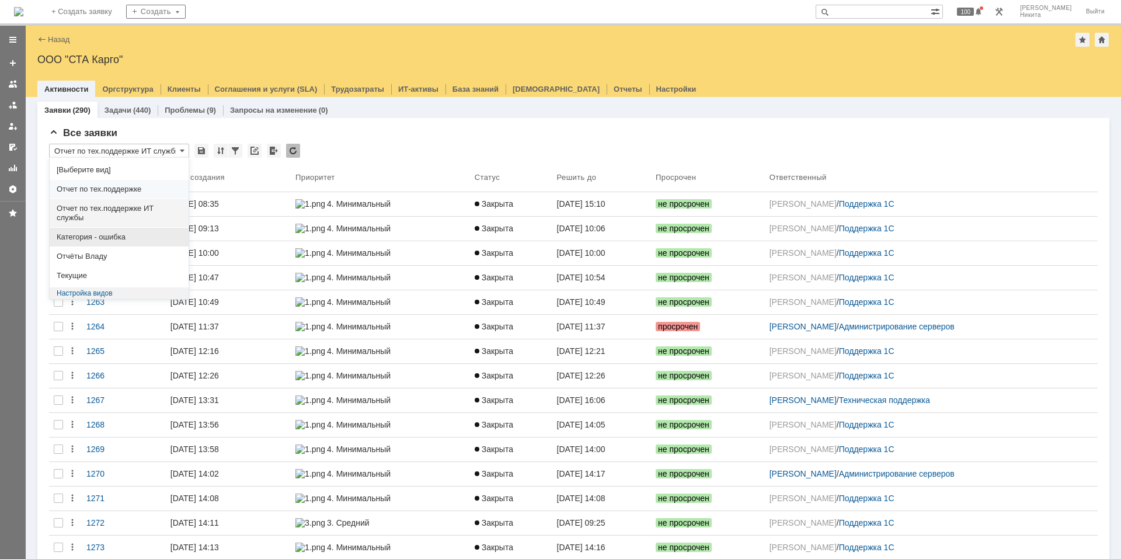
click at [127, 238] on span "Категория - ошибка" at bounding box center [119, 236] width 125 height 9
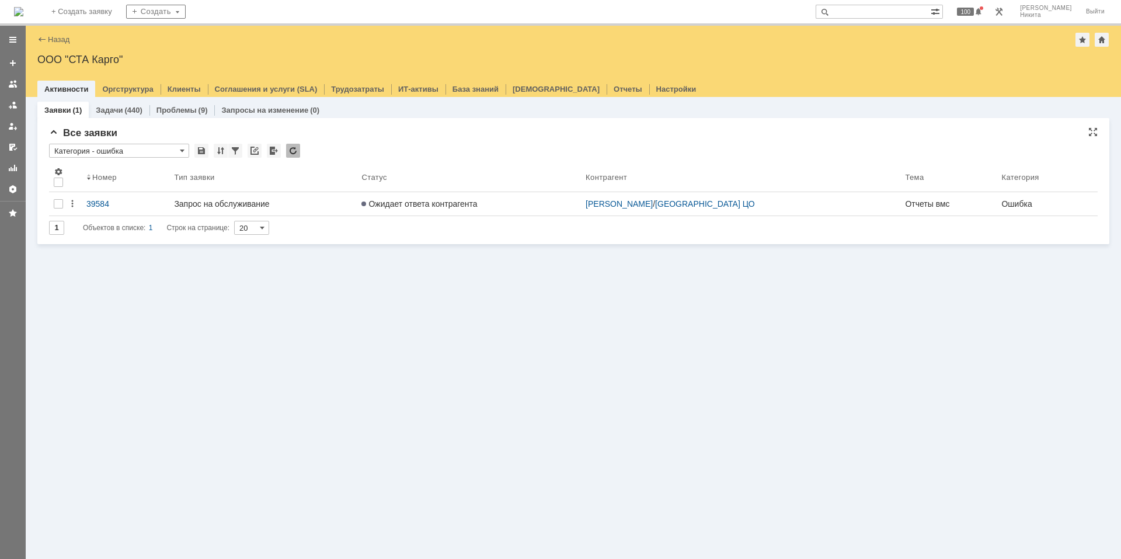
click at [176, 147] on input "Категория - ошибка" at bounding box center [119, 151] width 140 height 14
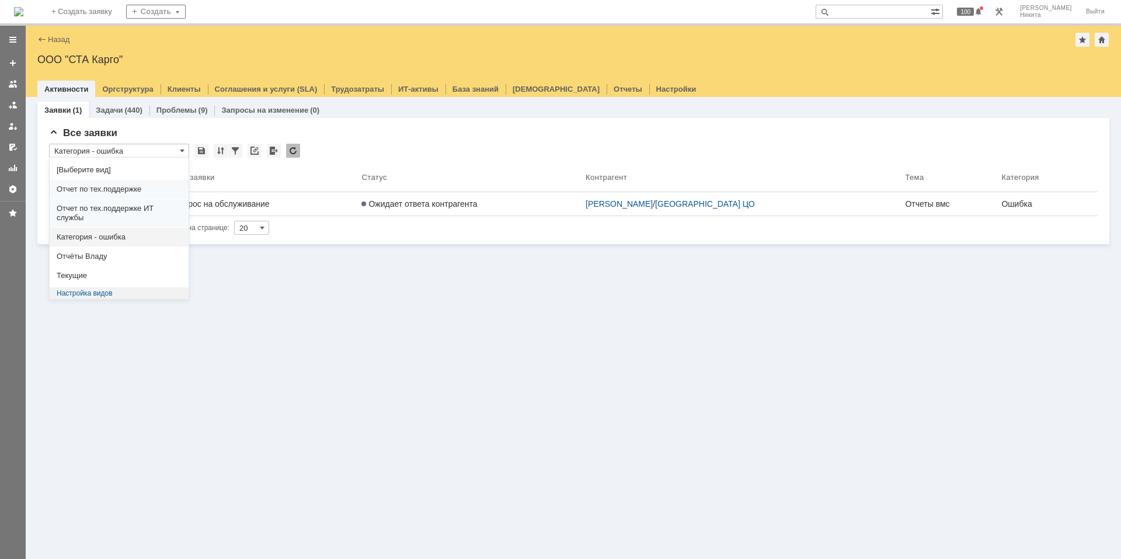
click at [276, 288] on div "Заявки (1) Задачи (440) Проблемы (9) Запросы на изменение (0) Все заявки * Кате…" at bounding box center [573, 328] width 1095 height 462
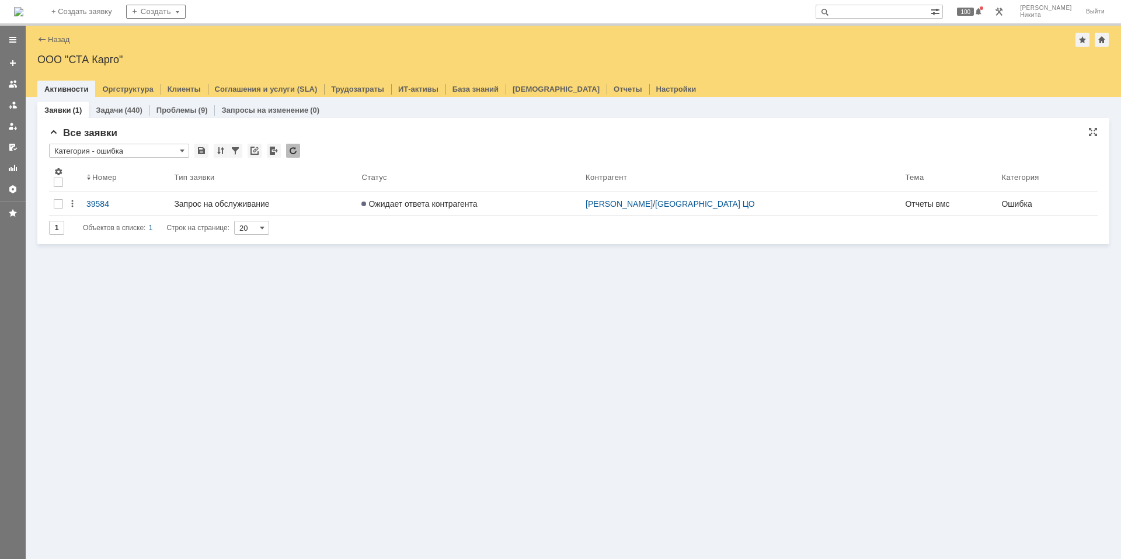
type input "Категория - ошибка"
click at [202, 153] on div at bounding box center [201, 151] width 14 height 14
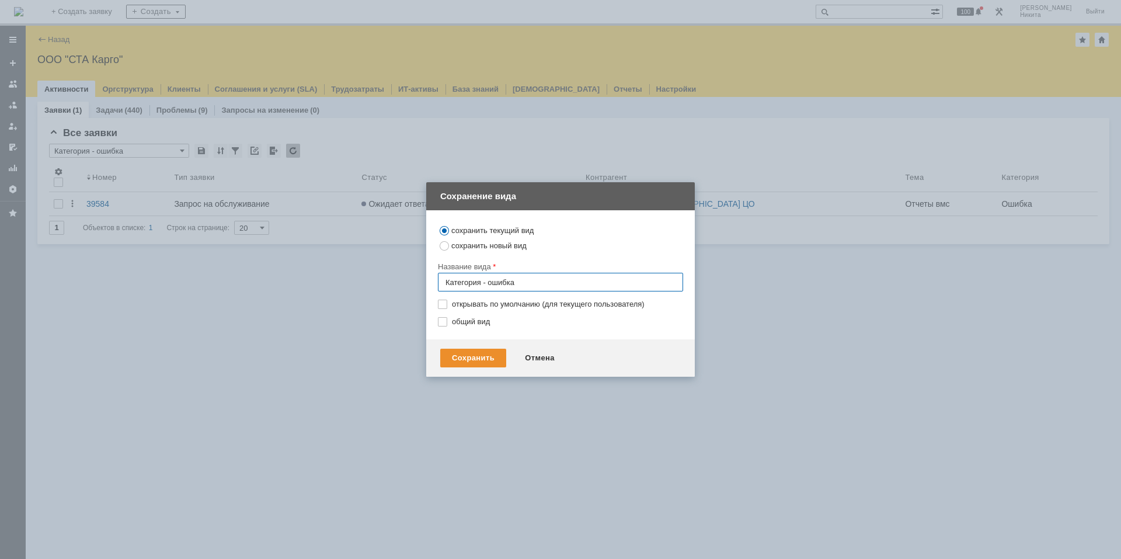
click at [534, 284] on input "Категория - ошибка" at bounding box center [560, 282] width 245 height 19
drag, startPoint x: 520, startPoint y: 281, endPoint x: 489, endPoint y: 274, distance: 32.3
click at [489, 274] on input "Категория - ошибка" at bounding box center [560, 282] width 245 height 19
type input "Категория - Консультация пользователя"
drag, startPoint x: 473, startPoint y: 350, endPoint x: 469, endPoint y: 356, distance: 7.0
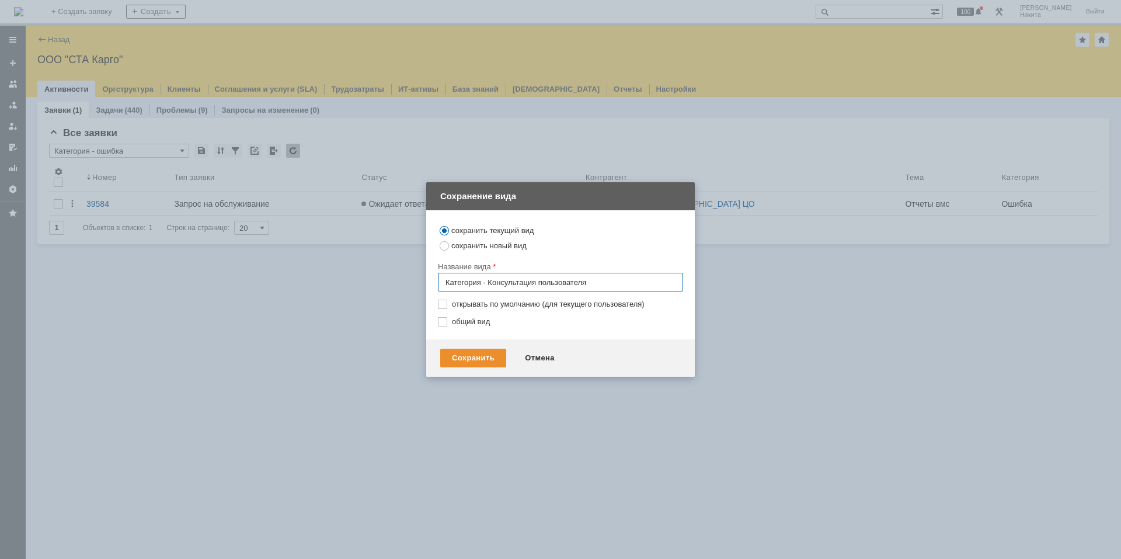
click at [473, 351] on div "Сохранить" at bounding box center [473, 358] width 66 height 19
type input "Категория - Консультация пользователя"
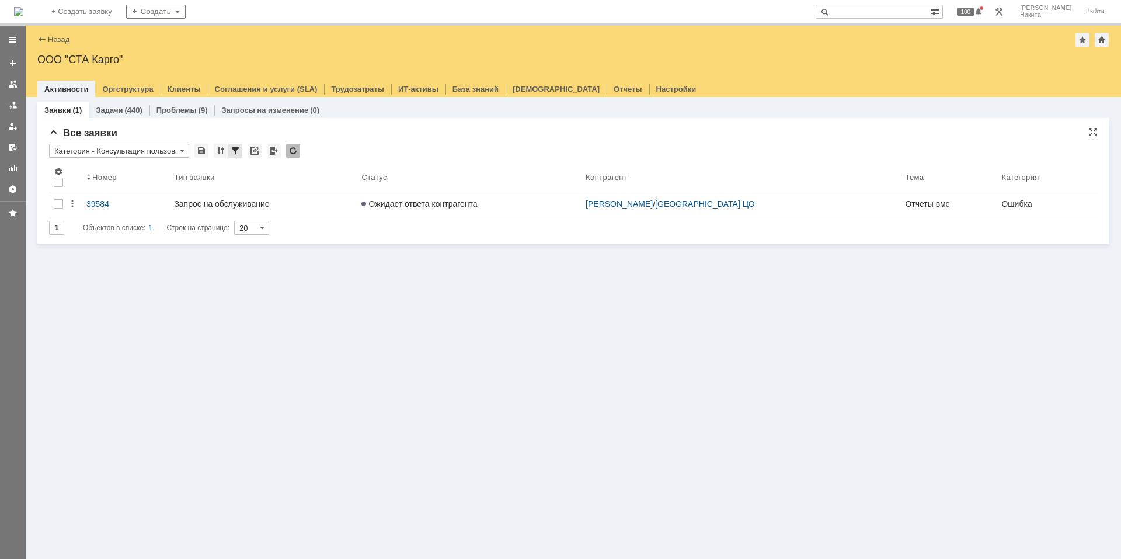
click at [242, 148] on div at bounding box center [235, 151] width 14 height 14
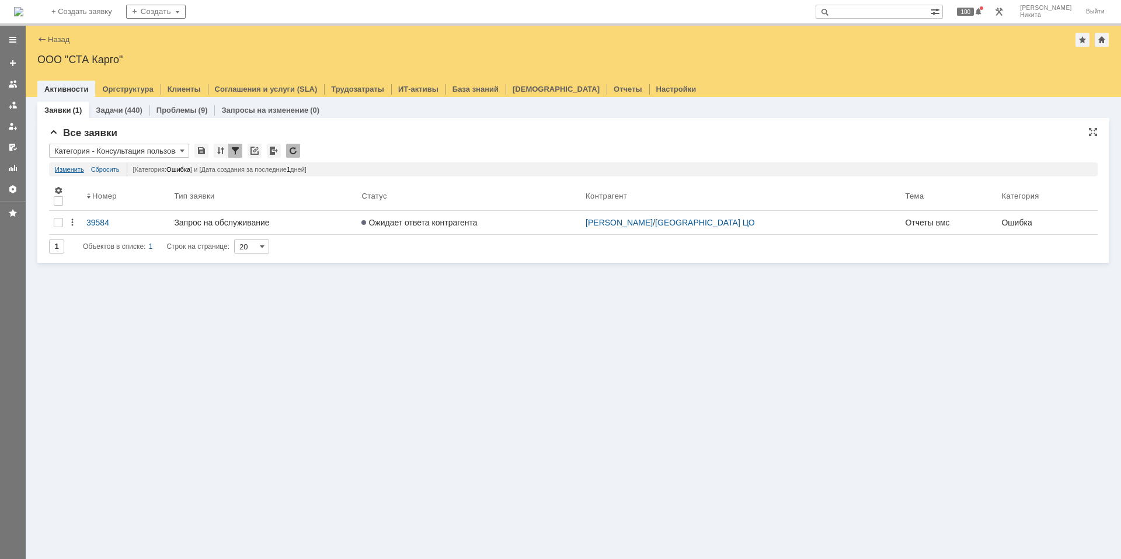
click at [69, 166] on link "Изменить" at bounding box center [69, 169] width 29 height 14
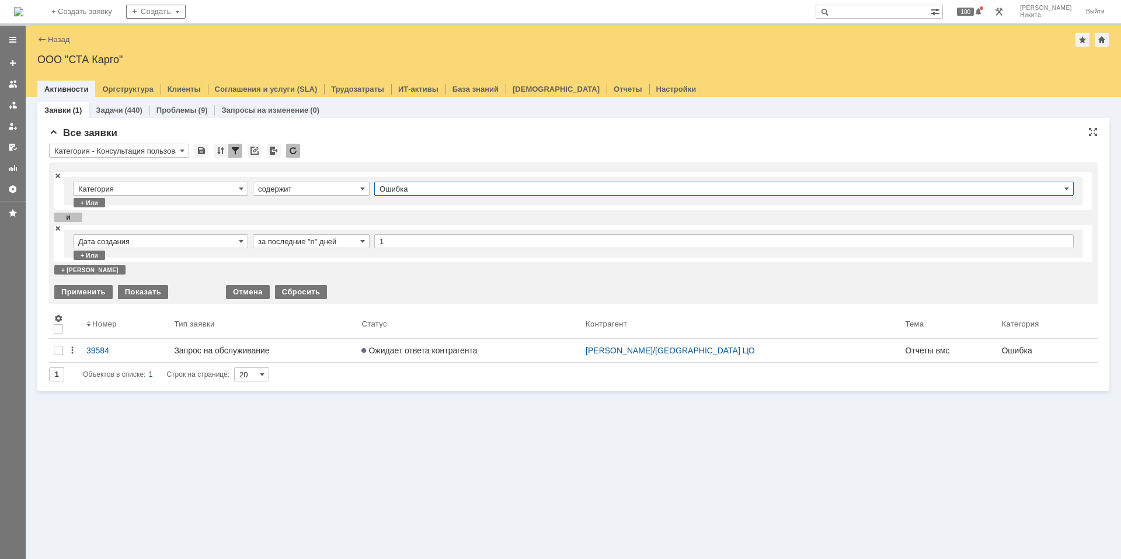
click at [422, 190] on input "Ошибка" at bounding box center [723, 189] width 699 height 14
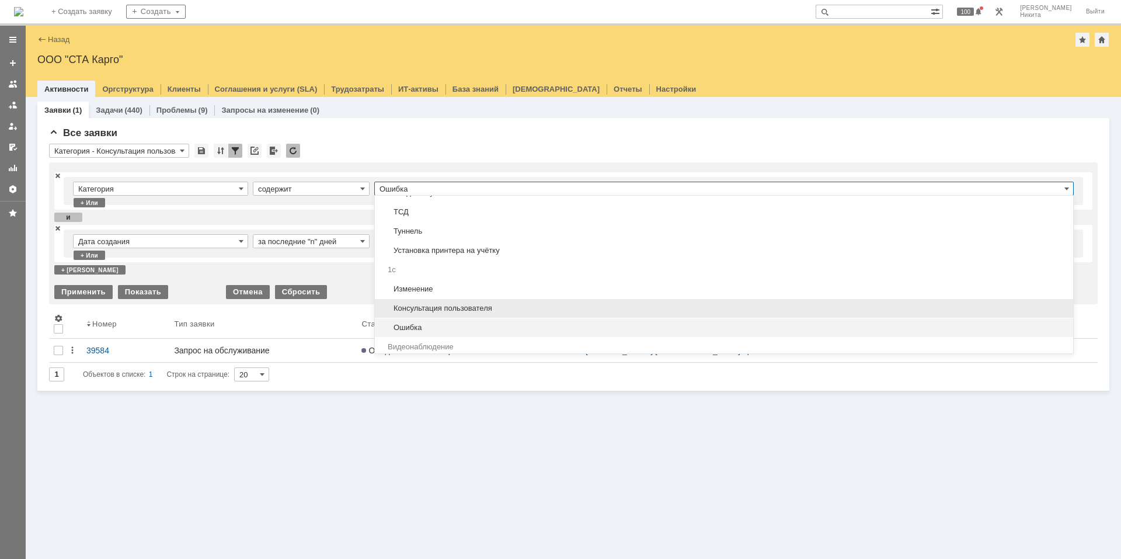
click at [451, 306] on span "Консультация пользователя" at bounding box center [724, 308] width 684 height 9
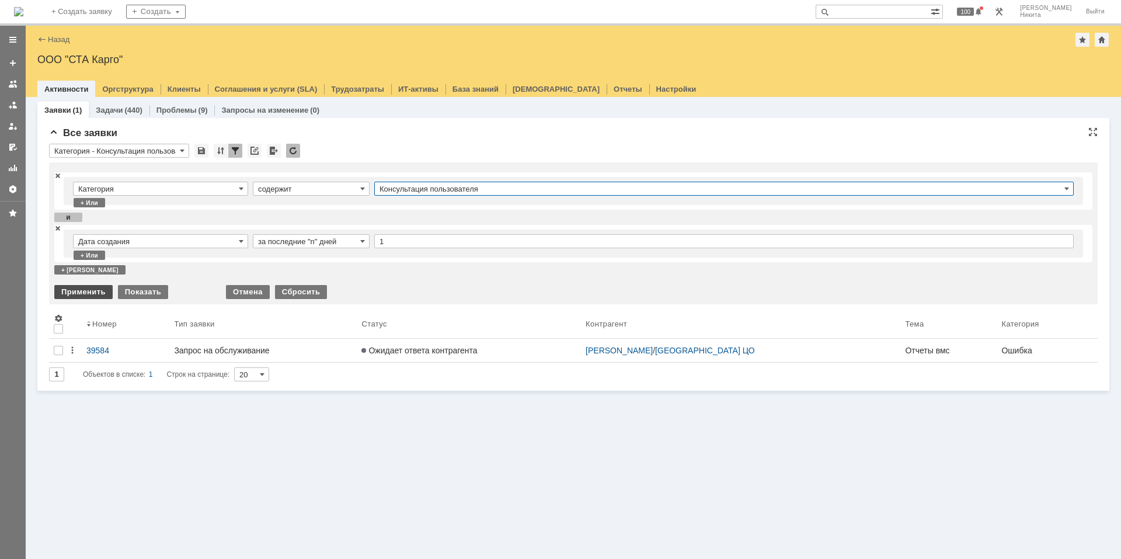
type input "Консультация пользователя"
click at [68, 290] on div "Применить" at bounding box center [83, 292] width 58 height 14
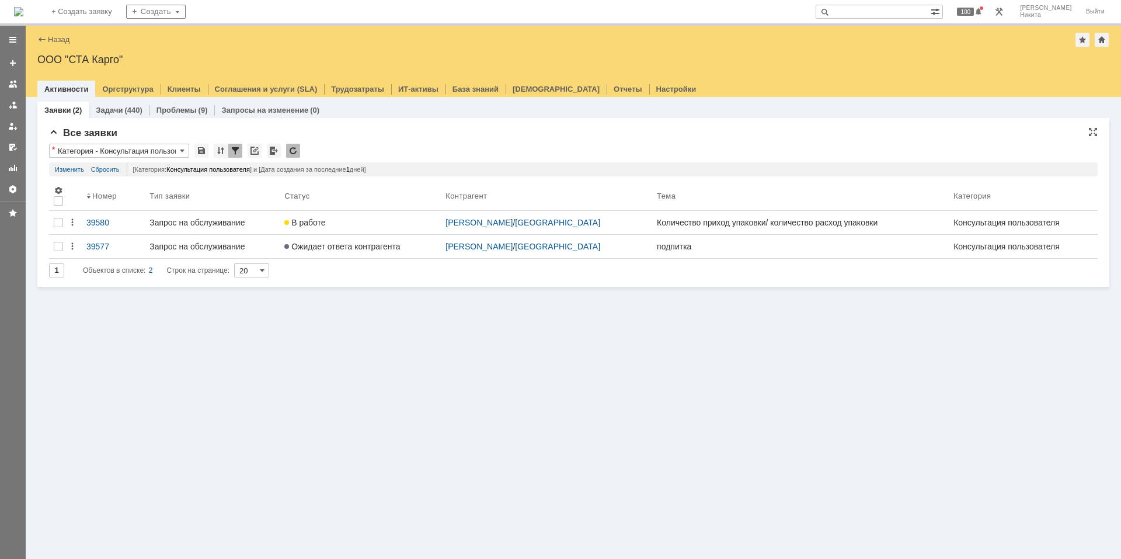
click at [234, 144] on div at bounding box center [235, 151] width 14 height 14
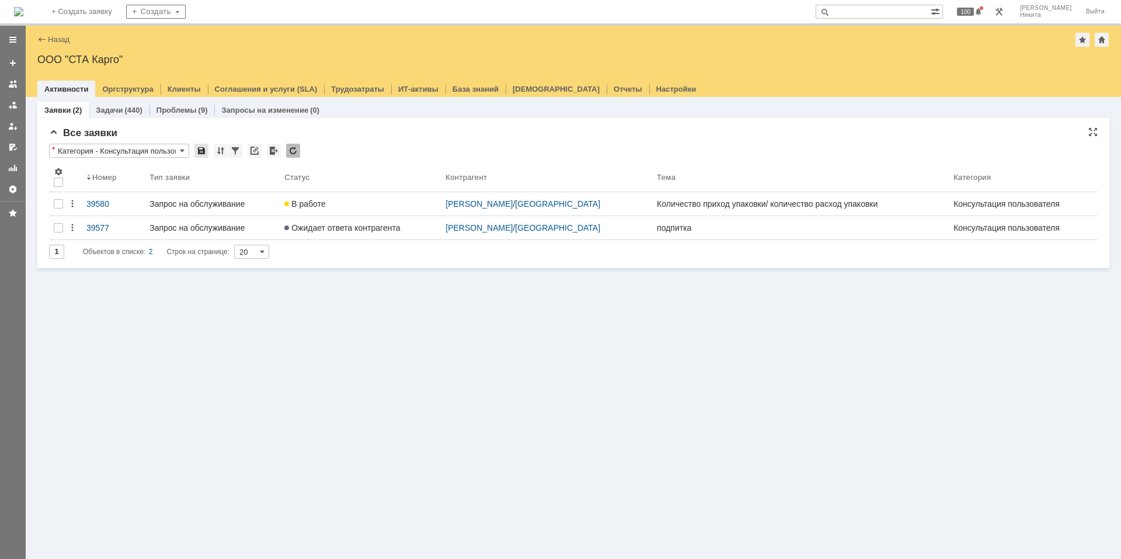
click at [196, 151] on div at bounding box center [201, 151] width 14 height 14
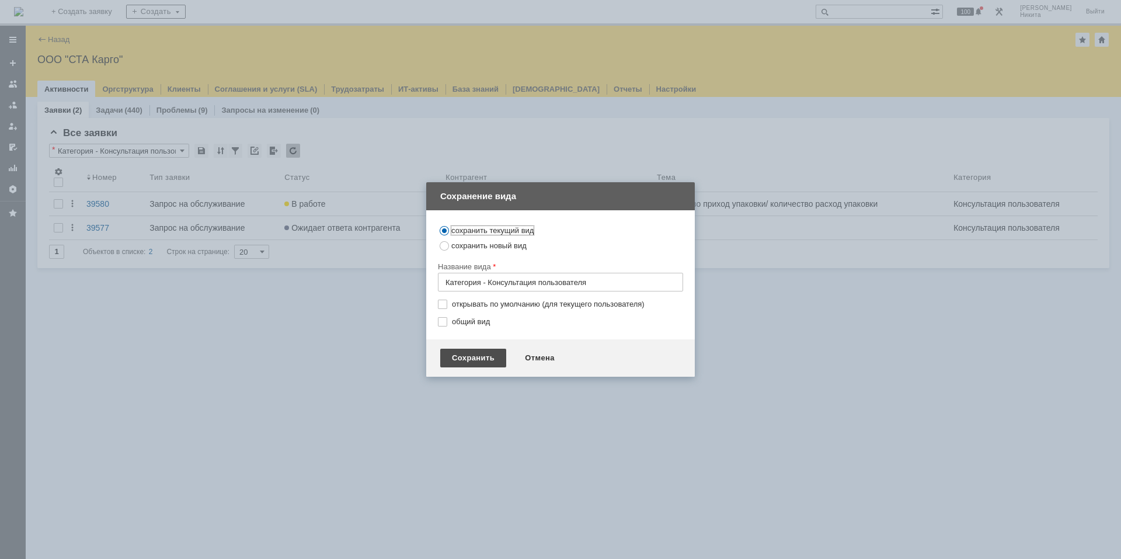
click at [478, 360] on div "Сохранить" at bounding box center [473, 358] width 66 height 19
type input "Категория - Консультация пользователя"
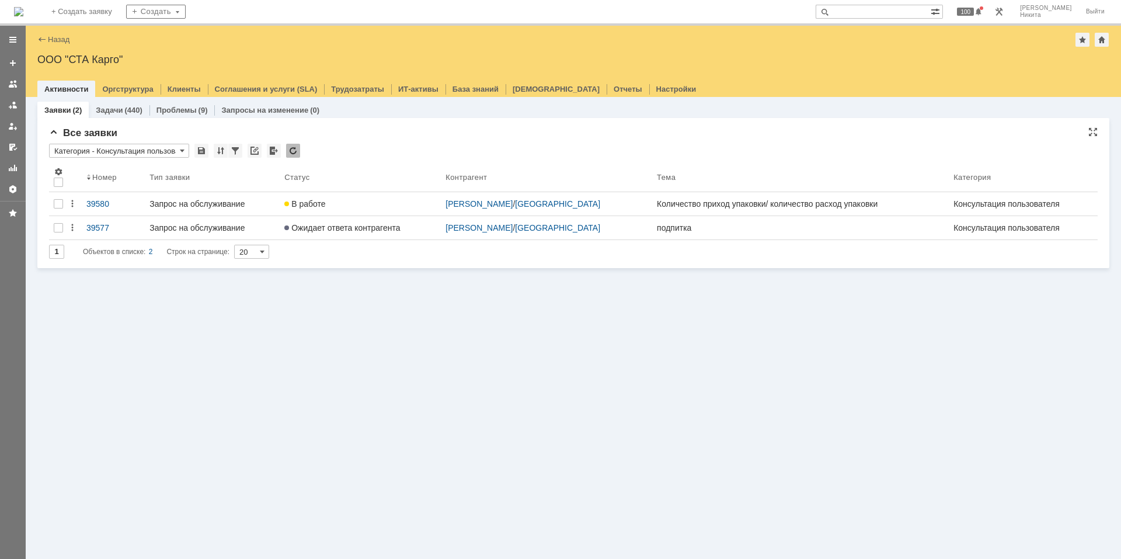
click at [142, 149] on input "Категория - Консультация пользователя" at bounding box center [119, 151] width 140 height 14
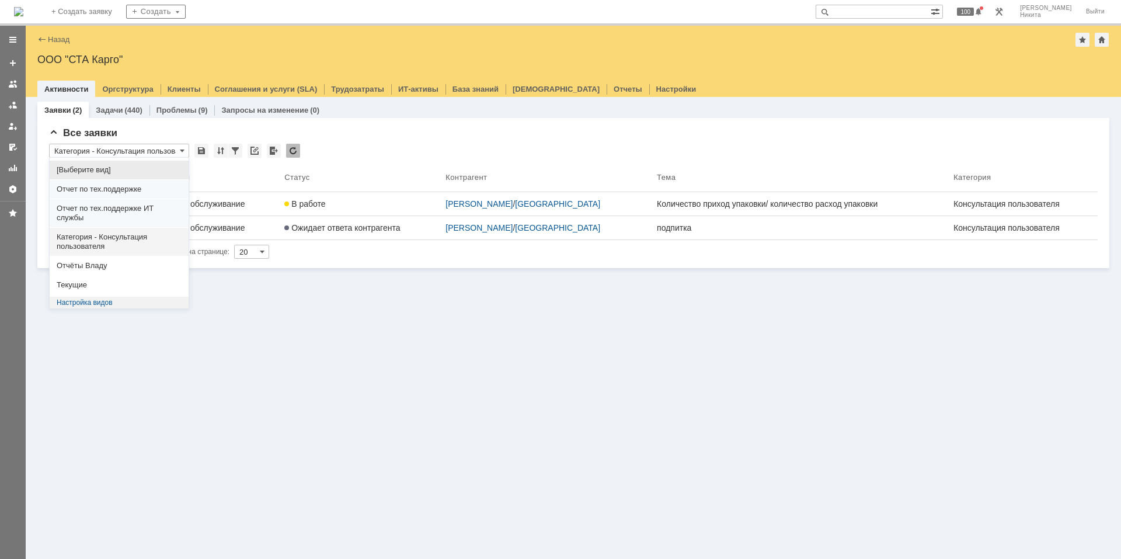
click at [459, 441] on div "Заявки (2) Задачи (440) Проблемы (9) Запросы на изменение (0) Все заявки * Кате…" at bounding box center [573, 328] width 1095 height 462
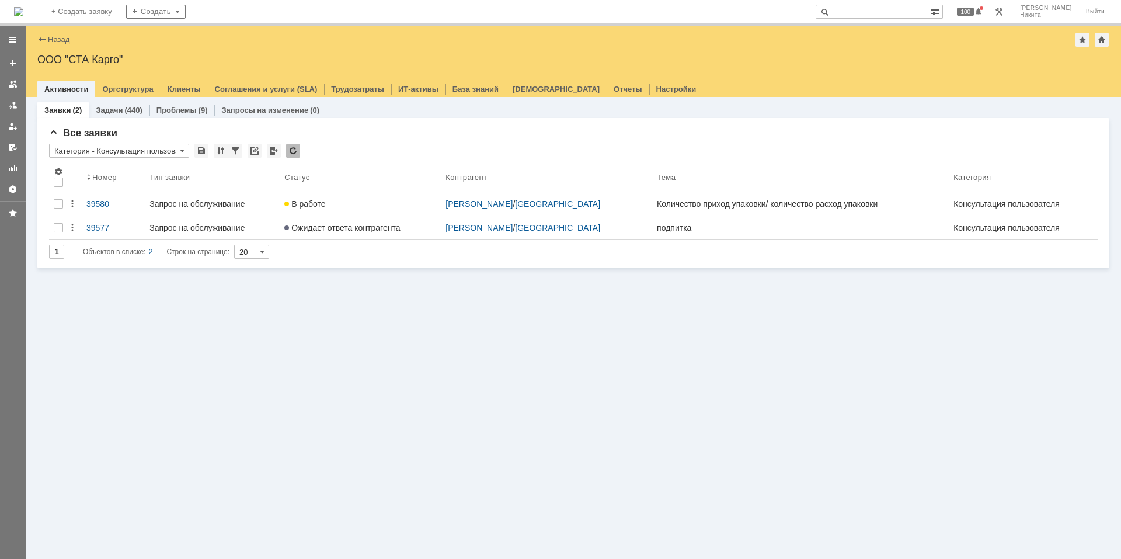
type input "Категория - Консультация пользователя"
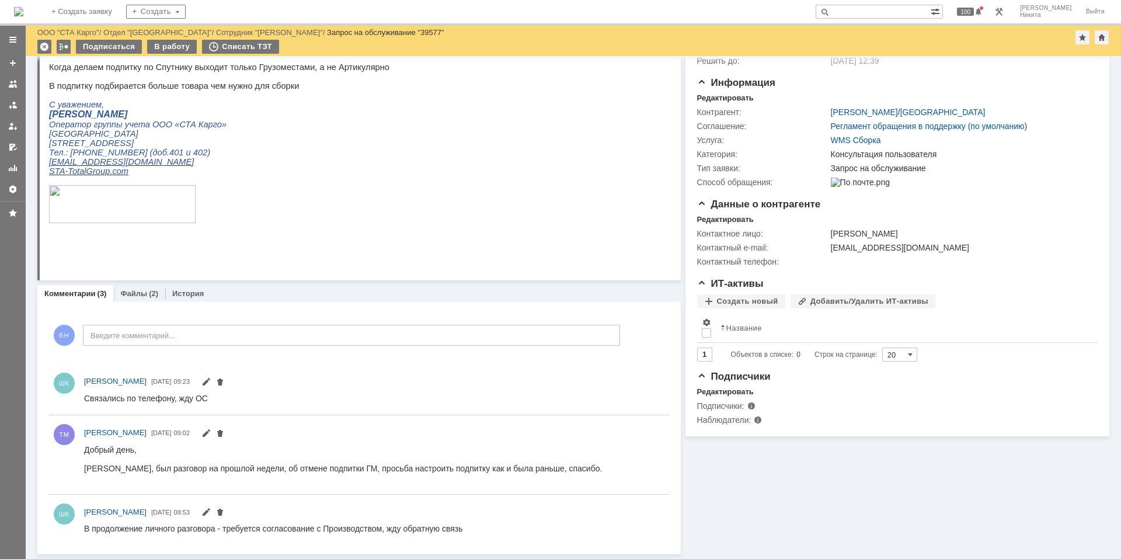
scroll to position [99, 0]
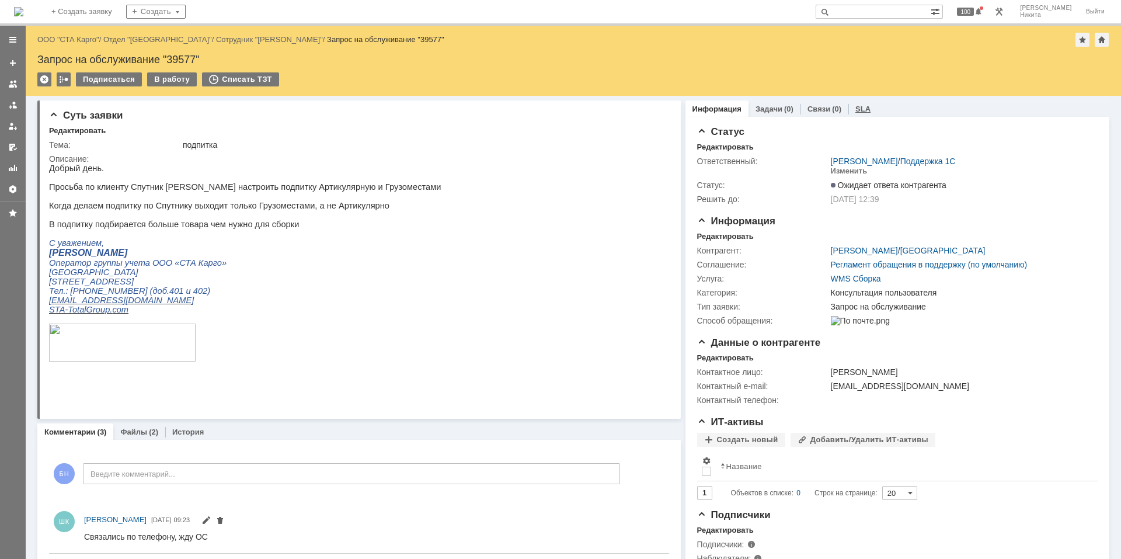
click at [858, 113] on link "SLA" at bounding box center [862, 108] width 15 height 9
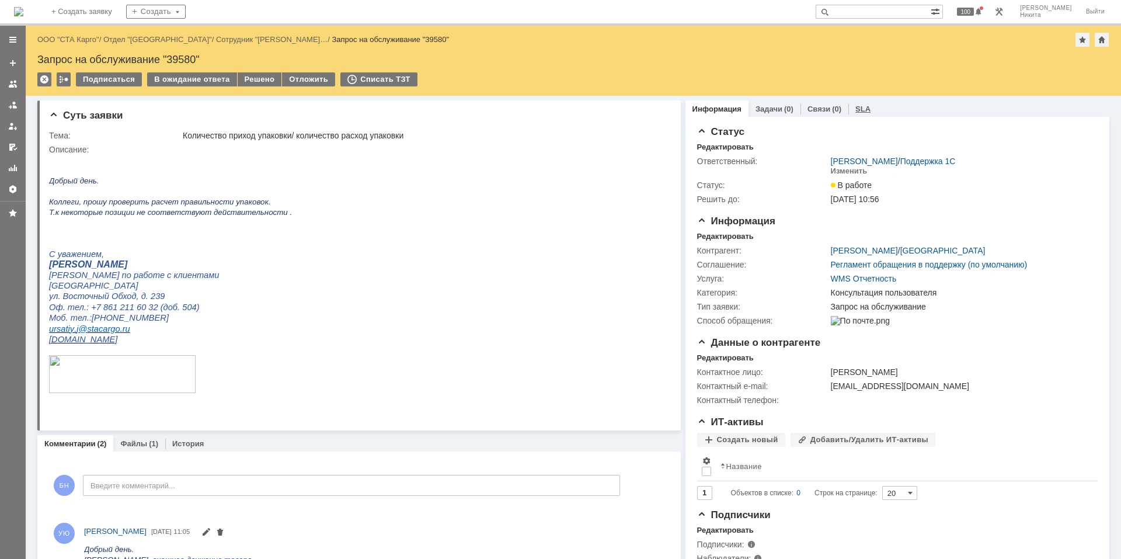
click at [859, 106] on link "SLA" at bounding box center [862, 108] width 15 height 9
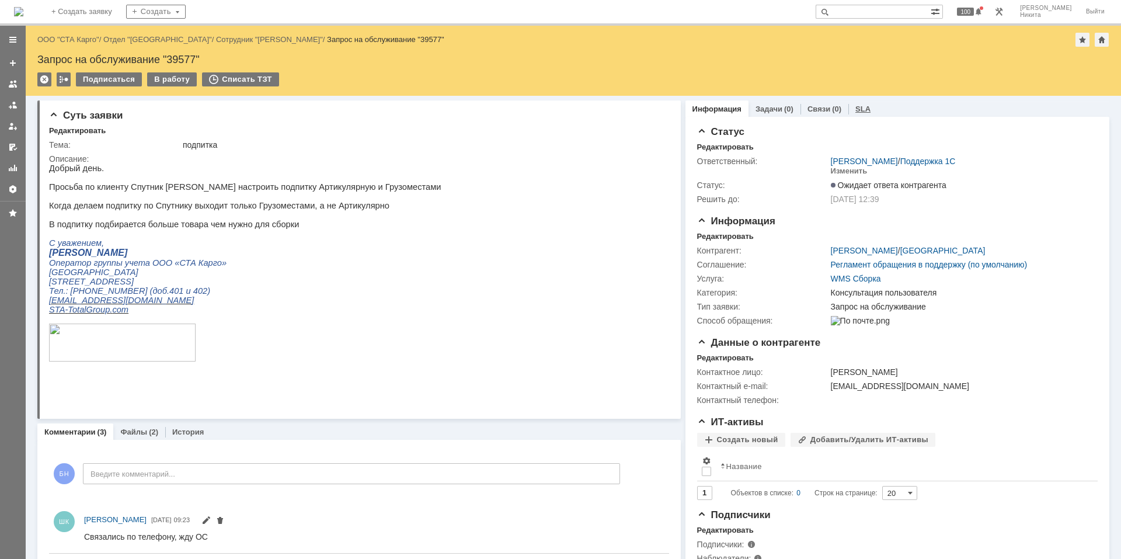
click at [848, 108] on div "SLA" at bounding box center [862, 108] width 29 height 17
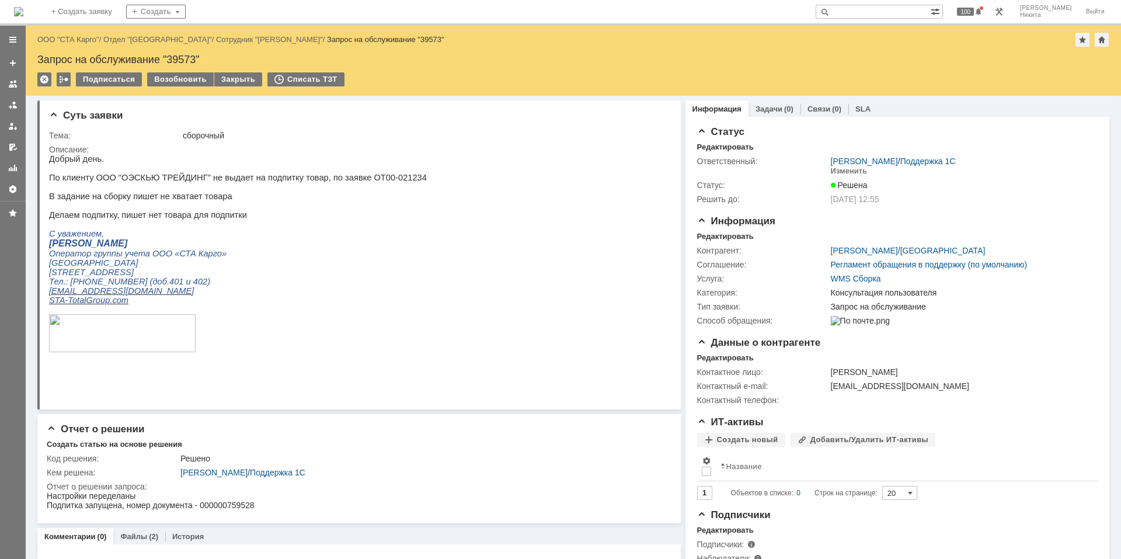
click at [855, 110] on link "SLA" at bounding box center [862, 108] width 15 height 9
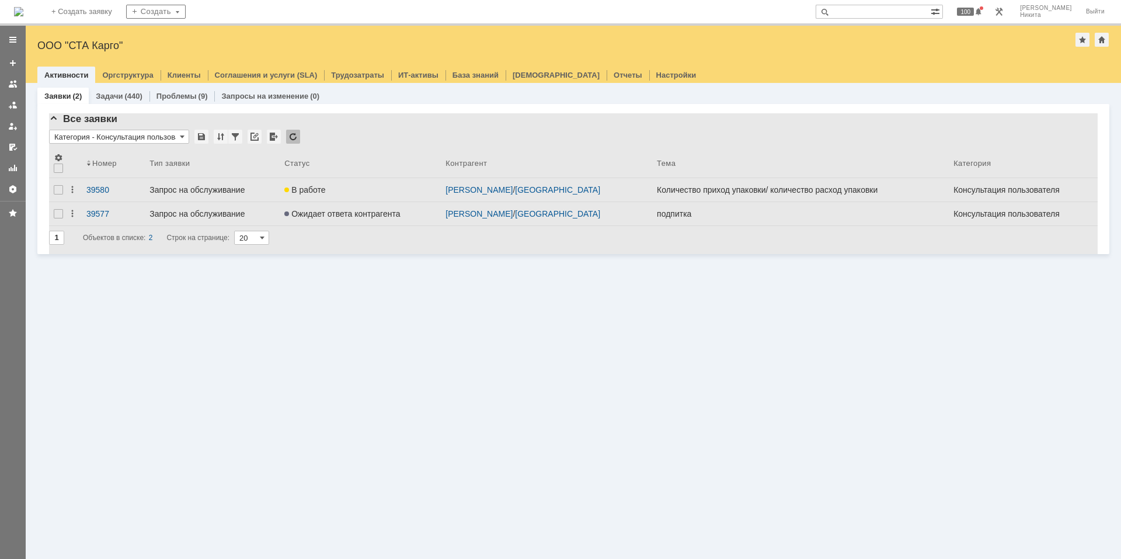
click at [543, 336] on div "Заявки (2) Задачи (440) Проблемы (9) Запросы на изменение (0) Все заявки * Кате…" at bounding box center [573, 321] width 1095 height 476
click at [58, 116] on span "Все заявки" at bounding box center [83, 118] width 68 height 11
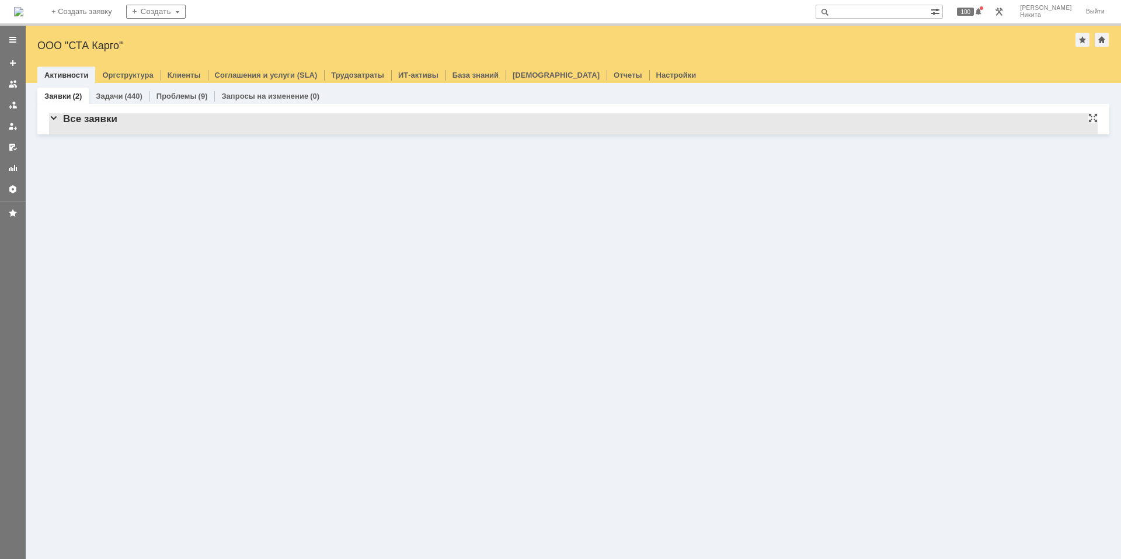
click at [60, 118] on span "Все заявки" at bounding box center [83, 118] width 68 height 11
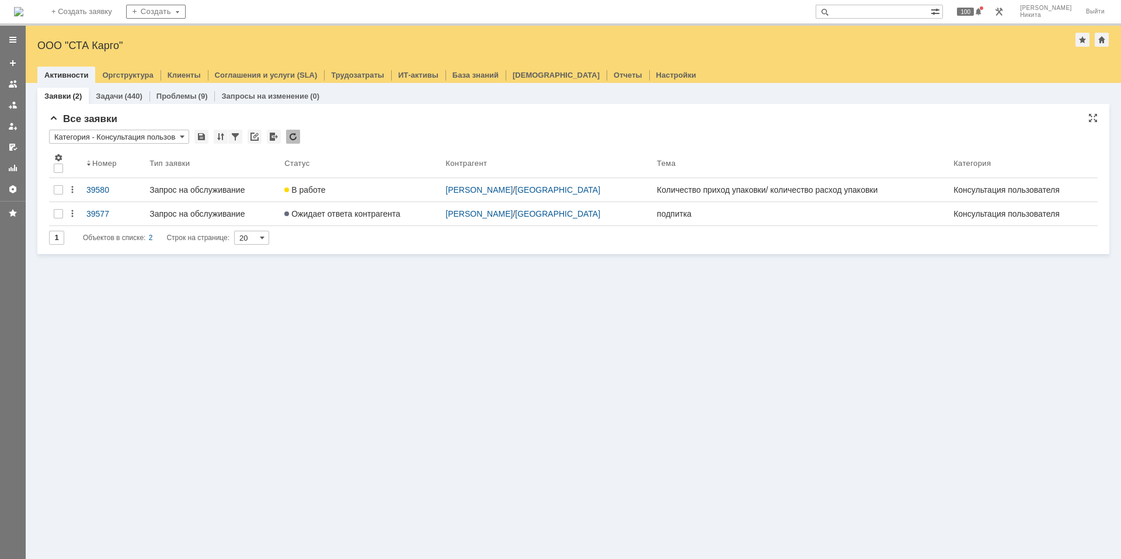
click at [412, 127] on div "Все заявки * Категория - Консультация пользователя Результаты поиска: 1 Объекто…" at bounding box center [573, 183] width 1048 height 141
click at [111, 74] on link "Оргструктура" at bounding box center [127, 75] width 51 height 9
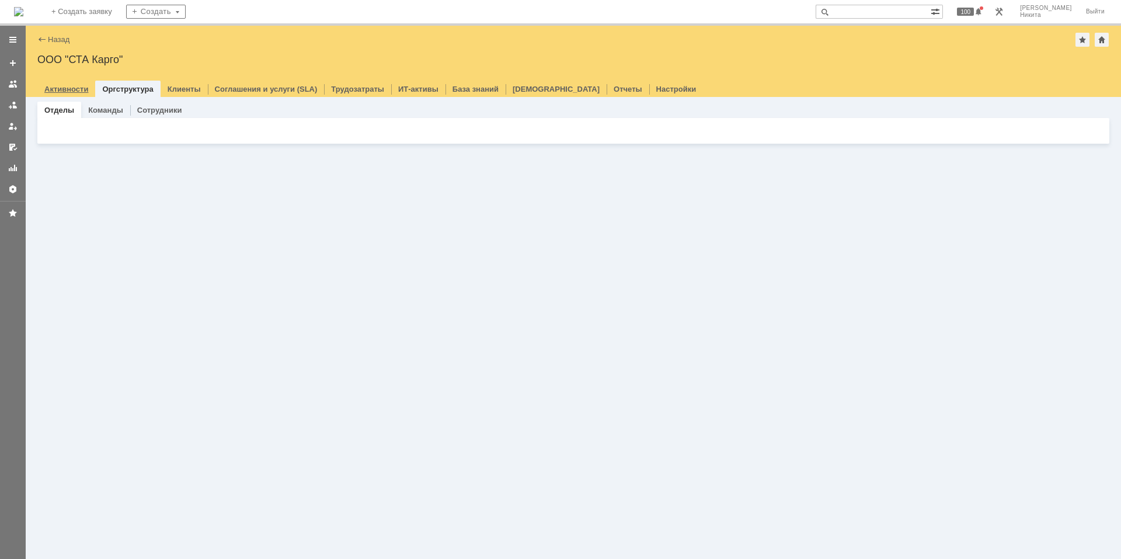
click at [71, 88] on link "Активности" at bounding box center [66, 89] width 44 height 9
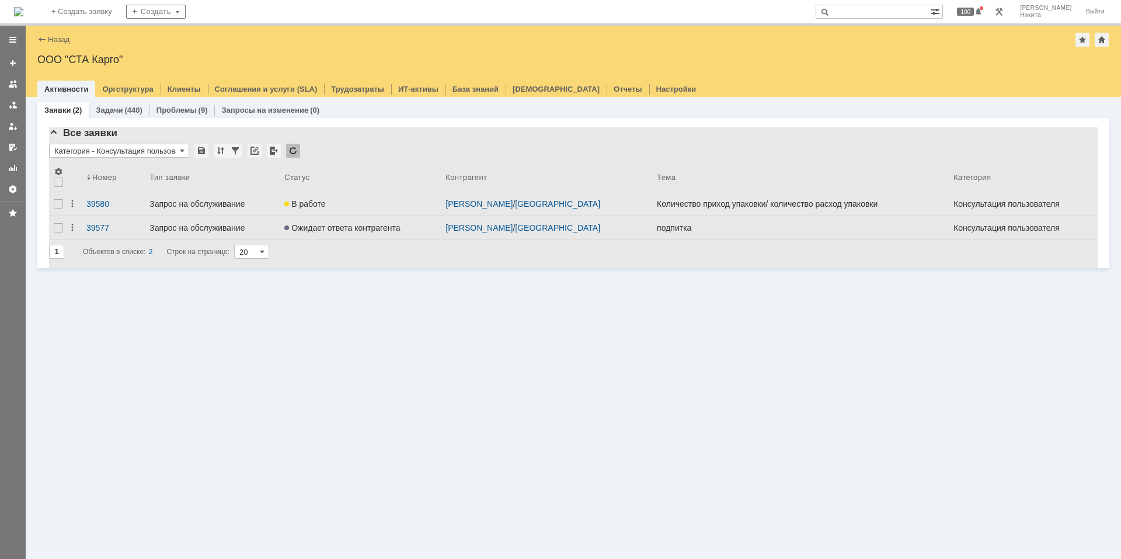
click at [23, 11] on img at bounding box center [18, 11] width 9 height 9
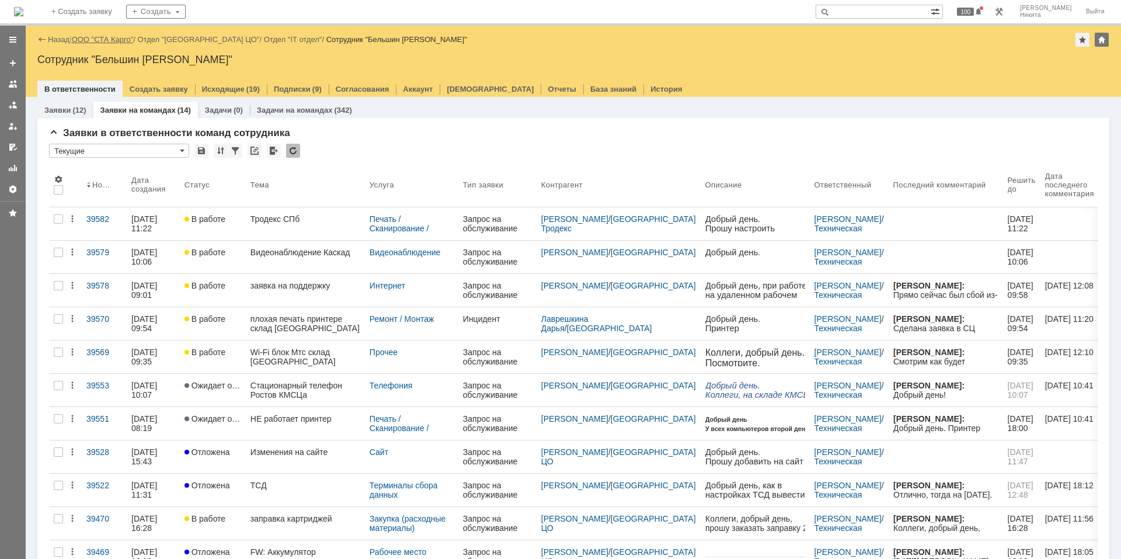
click at [96, 40] on link "ООО "СТА Карго"" at bounding box center [103, 39] width 62 height 9
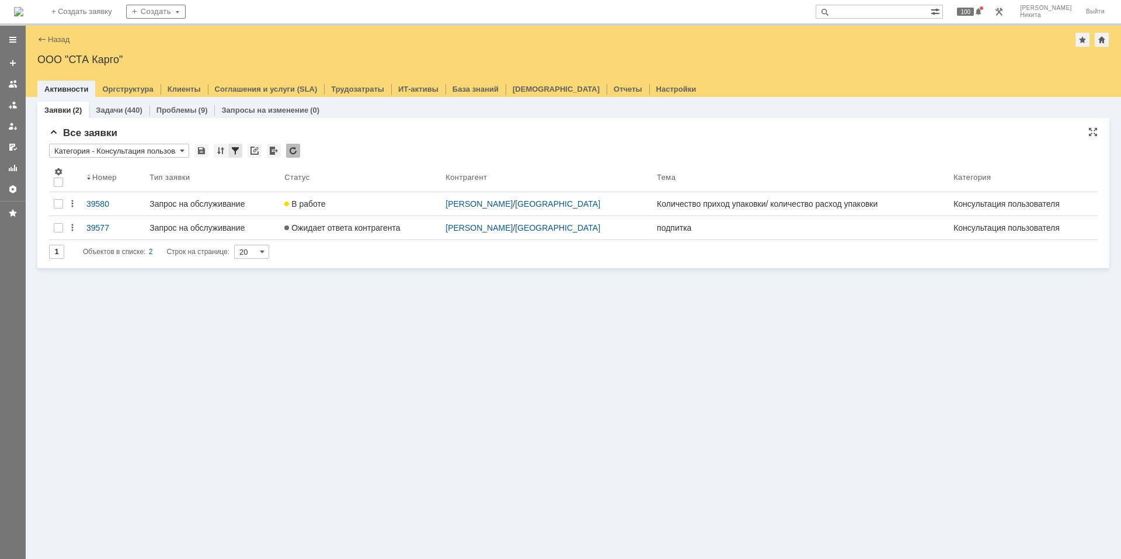
click at [236, 154] on div at bounding box center [235, 151] width 14 height 14
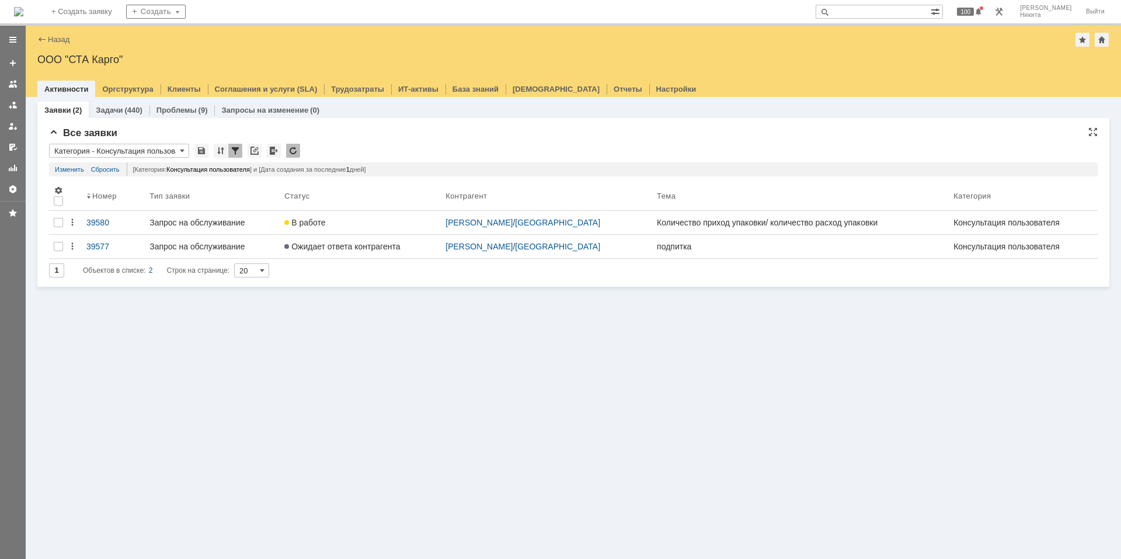
click at [235, 152] on div at bounding box center [235, 151] width 14 height 14
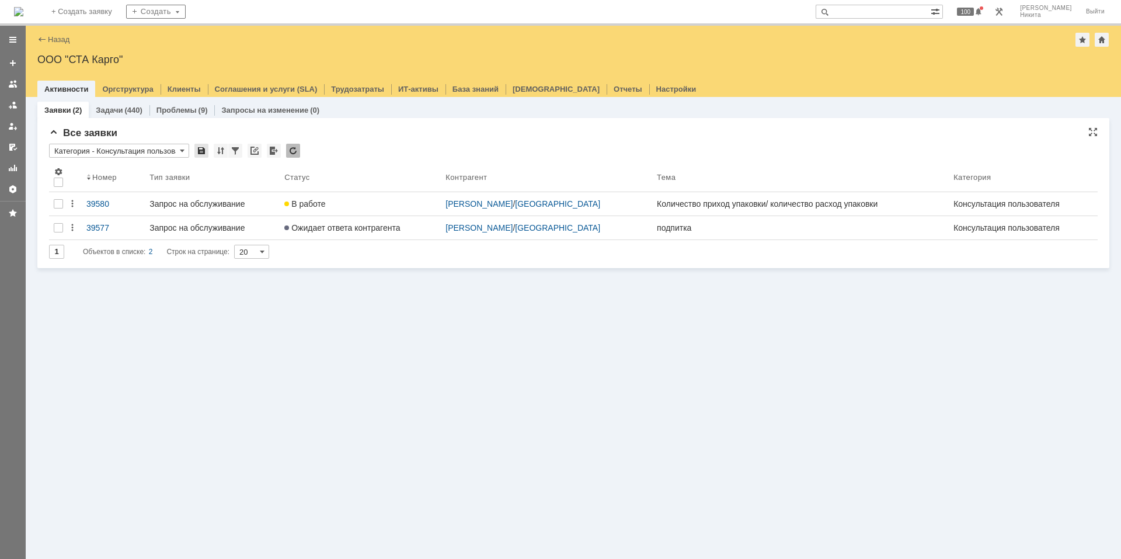
click at [198, 149] on div at bounding box center [201, 151] width 14 height 14
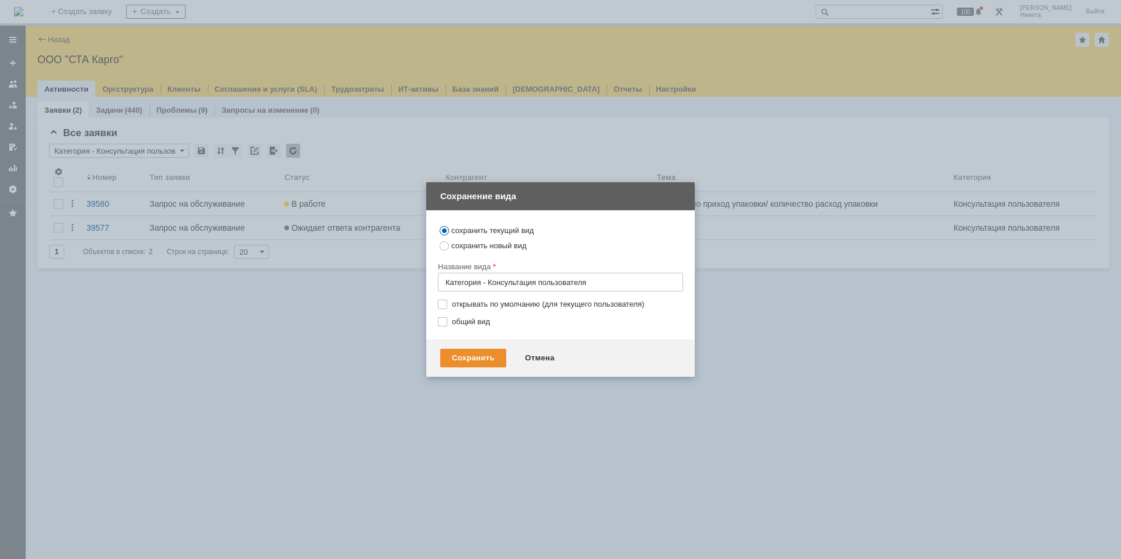
click at [464, 243] on label "сохранить новый вид" at bounding box center [488, 245] width 75 height 9
click at [448, 243] on input "сохранить новый вид" at bounding box center [445, 247] width 8 height 8
radio input "true"
click at [487, 283] on input "text" at bounding box center [560, 282] width 245 height 19
type input "Категория - ошибка"
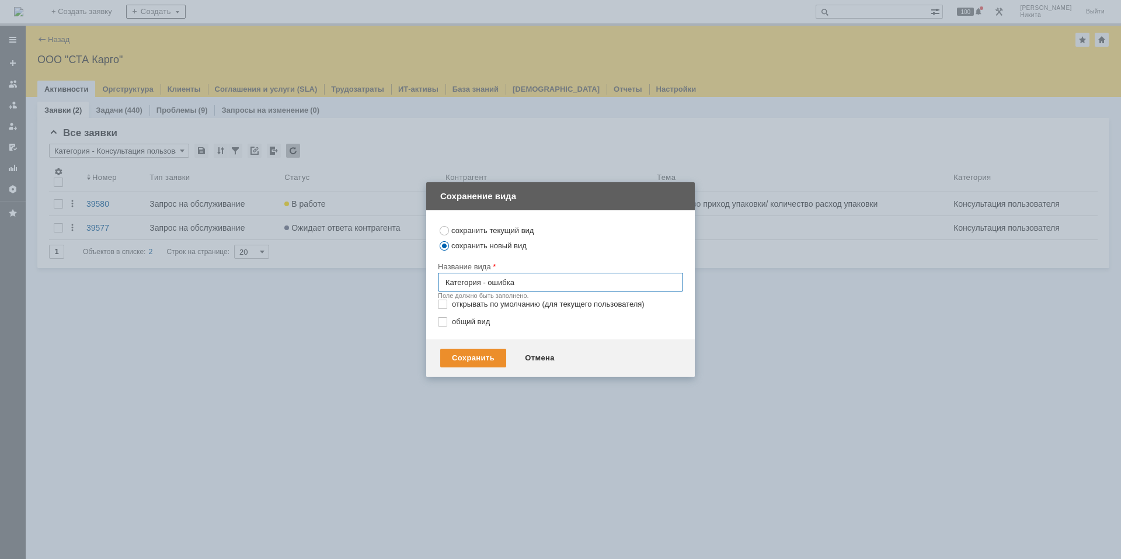
click at [471, 353] on div "Сохранить" at bounding box center [473, 358] width 66 height 19
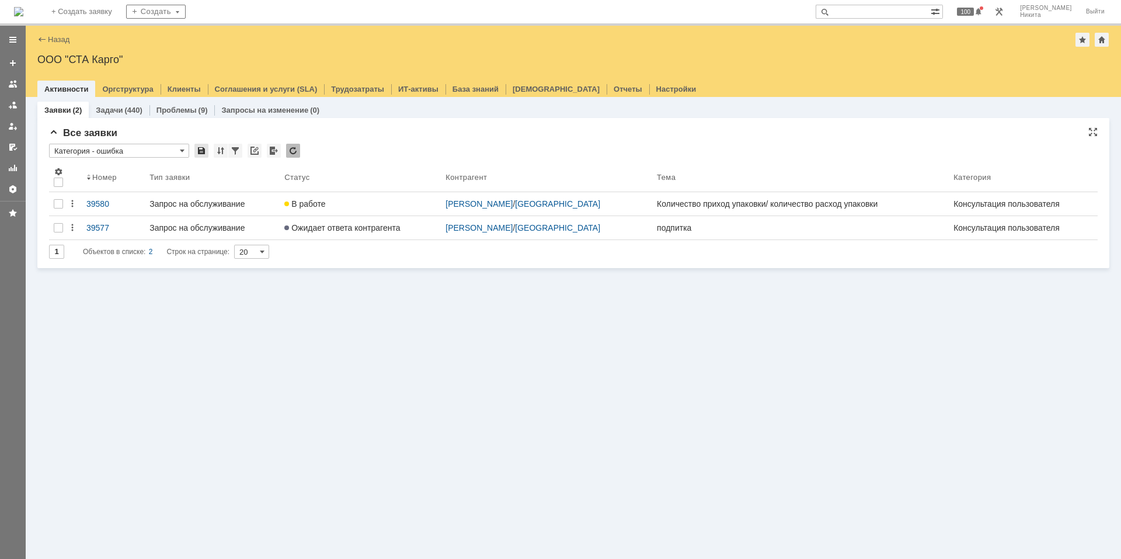
click at [207, 148] on div at bounding box center [201, 151] width 14 height 14
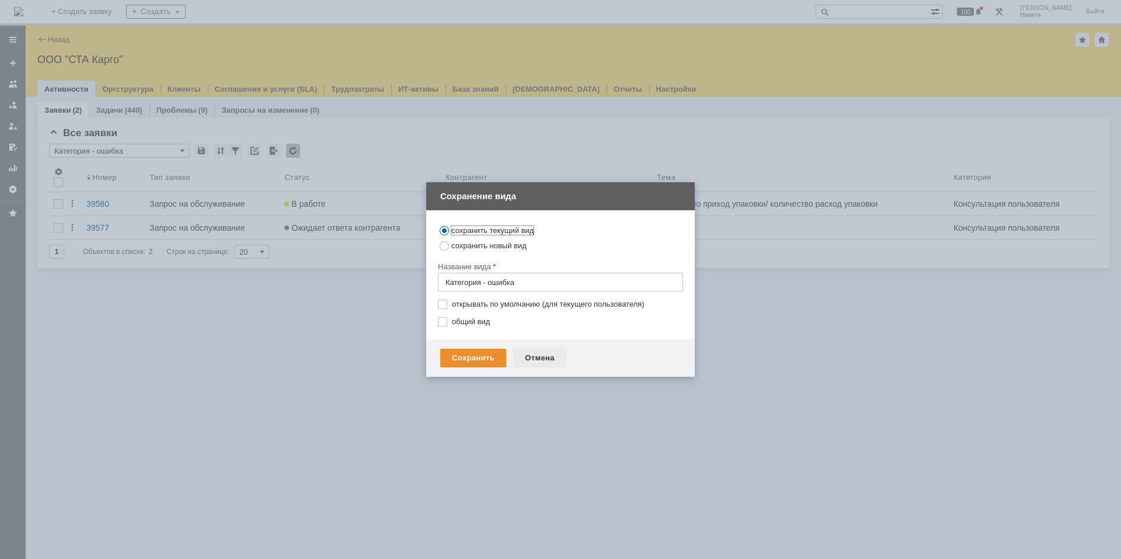
click at [541, 364] on div "Отмена" at bounding box center [539, 358] width 53 height 19
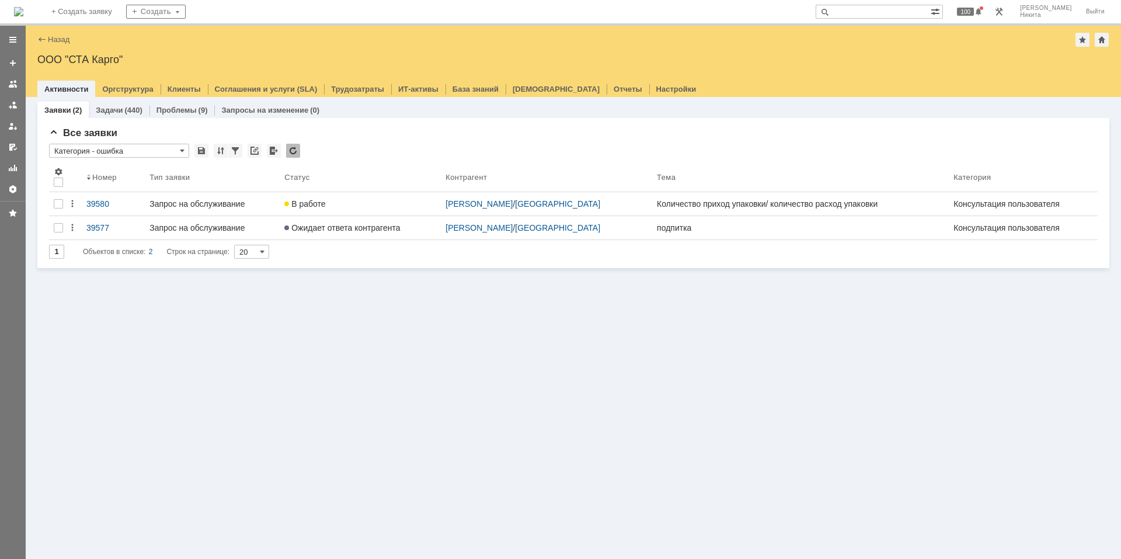
click at [430, 427] on div "Заявки (2) Задачи (440) Проблемы (9) Запросы на изменение (0) Все заявки * Кате…" at bounding box center [573, 328] width 1095 height 462
click at [236, 153] on div at bounding box center [235, 151] width 14 height 14
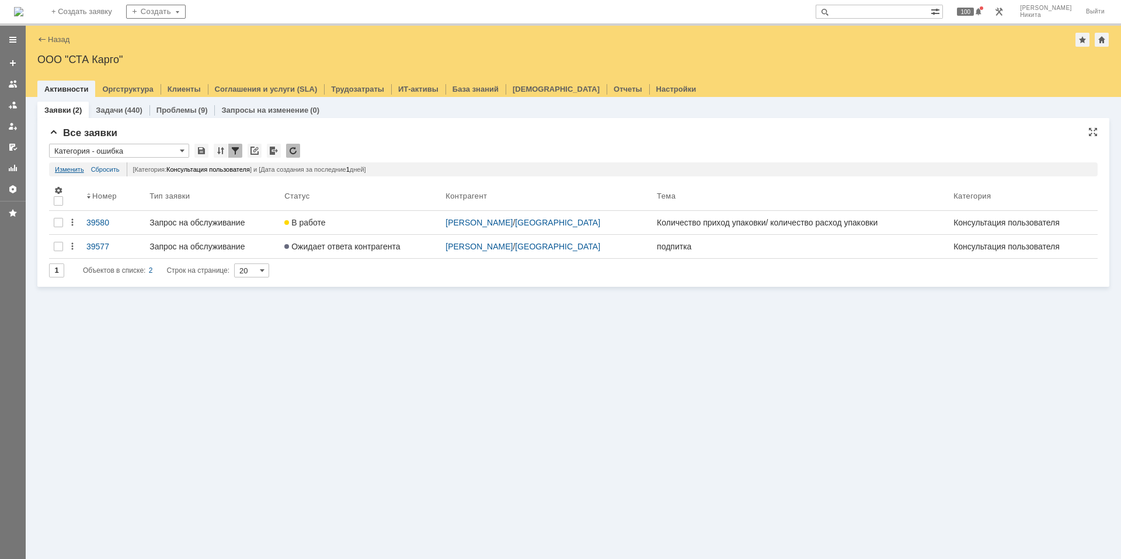
click at [55, 166] on link "Изменить" at bounding box center [69, 169] width 29 height 14
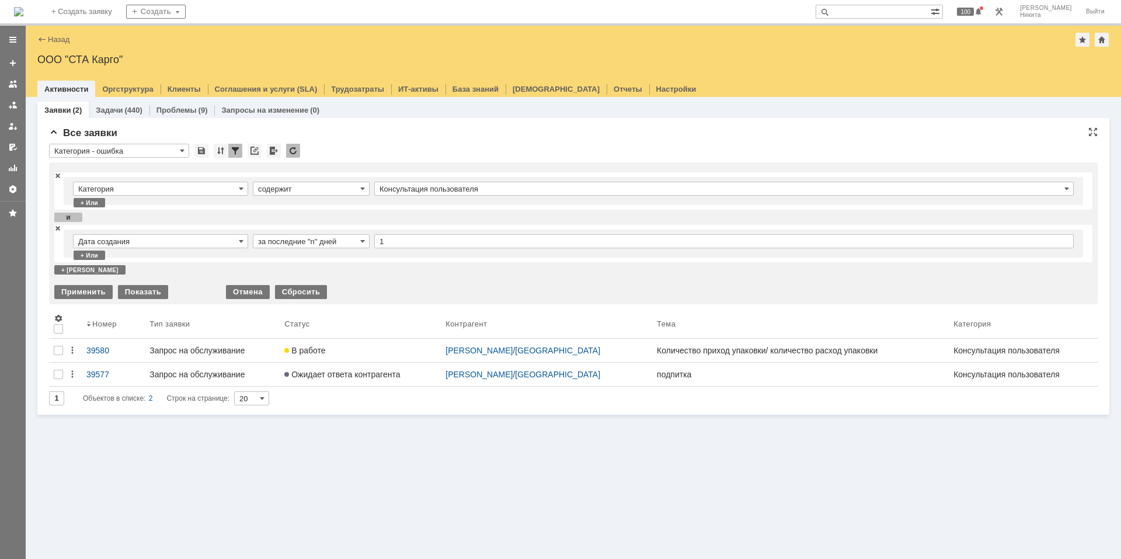
click at [188, 151] on input "Категория - ошибка" at bounding box center [119, 151] width 140 height 14
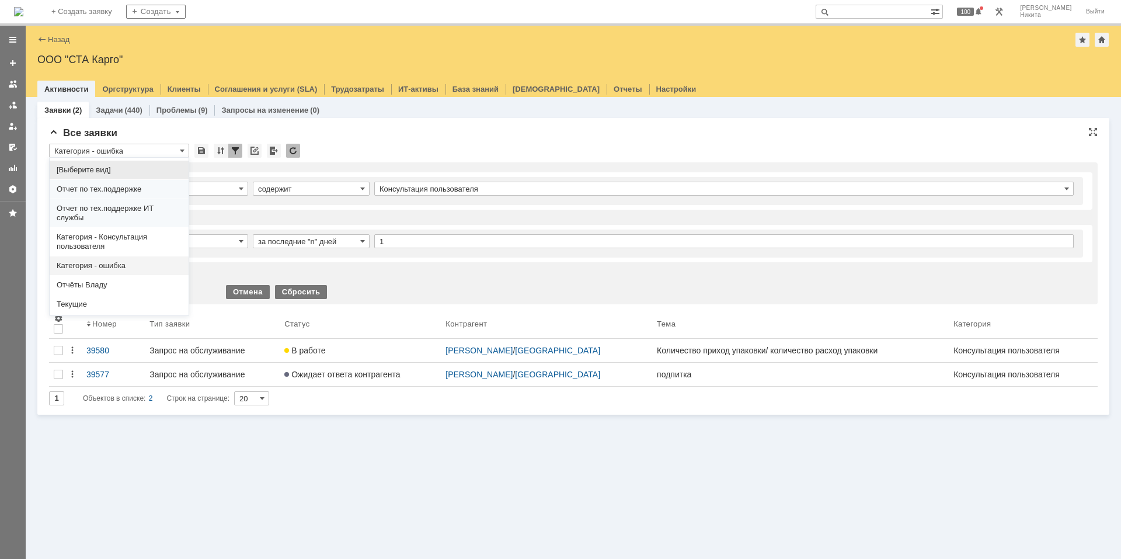
click at [187, 151] on input "Категория - ошибка" at bounding box center [119, 151] width 140 height 14
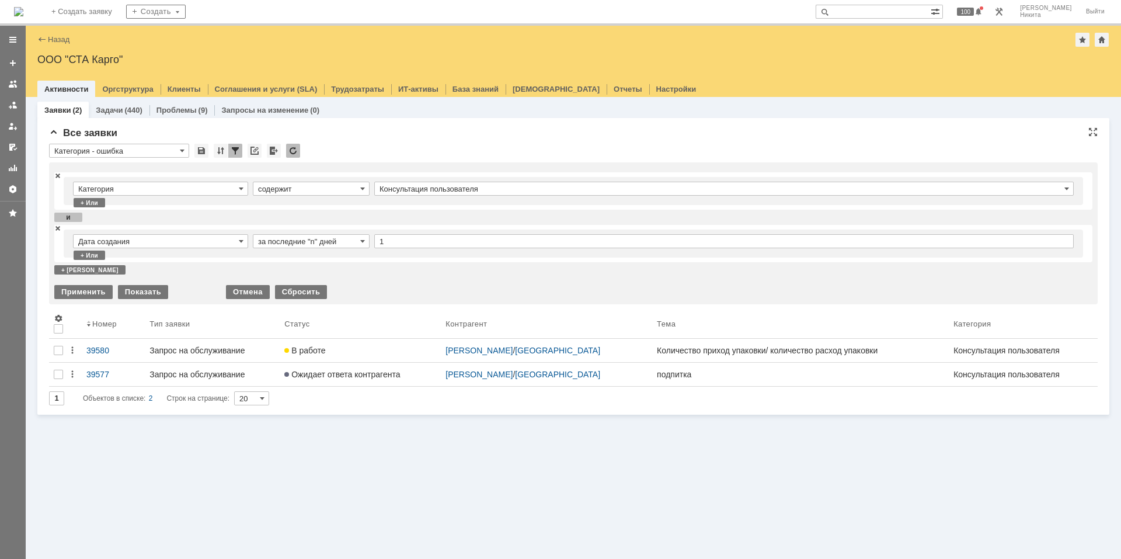
click at [447, 176] on div "Категория содержит Консультация пользователя + или" at bounding box center [573, 190] width 1038 height 37
click at [449, 192] on input "Консультация пользователя" at bounding box center [723, 189] width 699 height 14
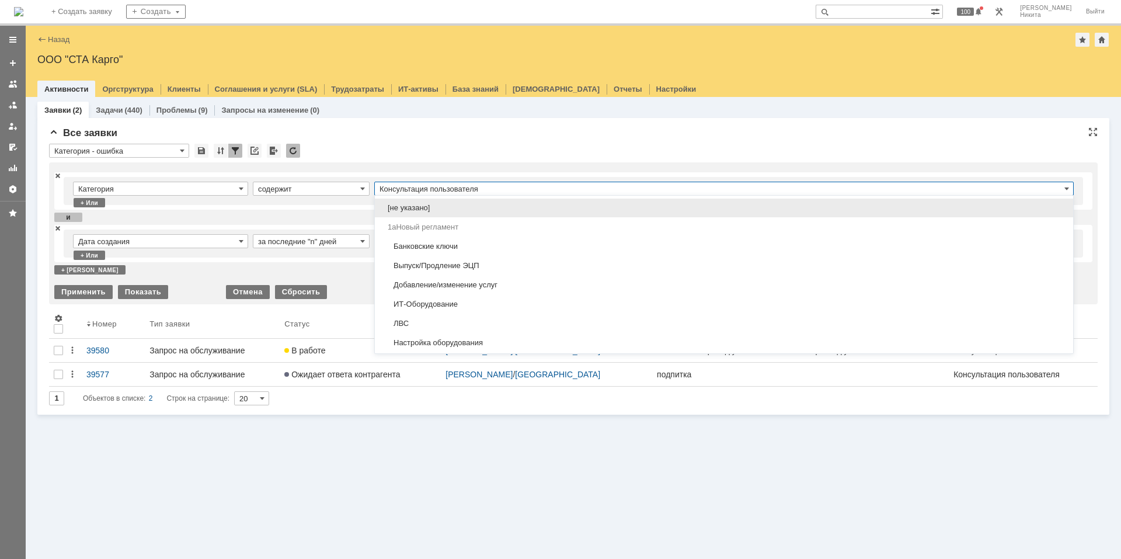
scroll to position [343, 0]
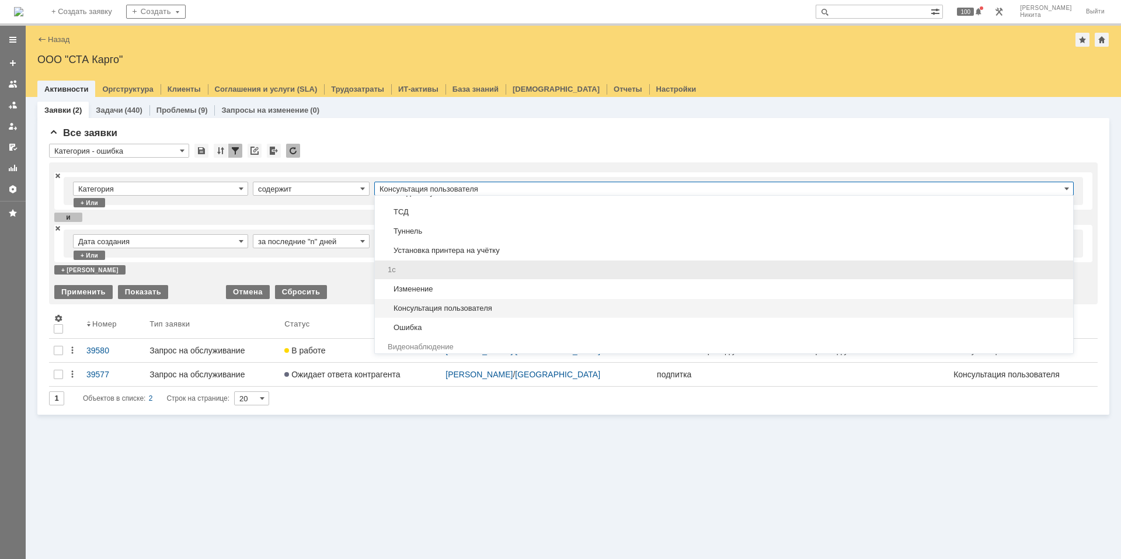
type input "Категория - ошибка"
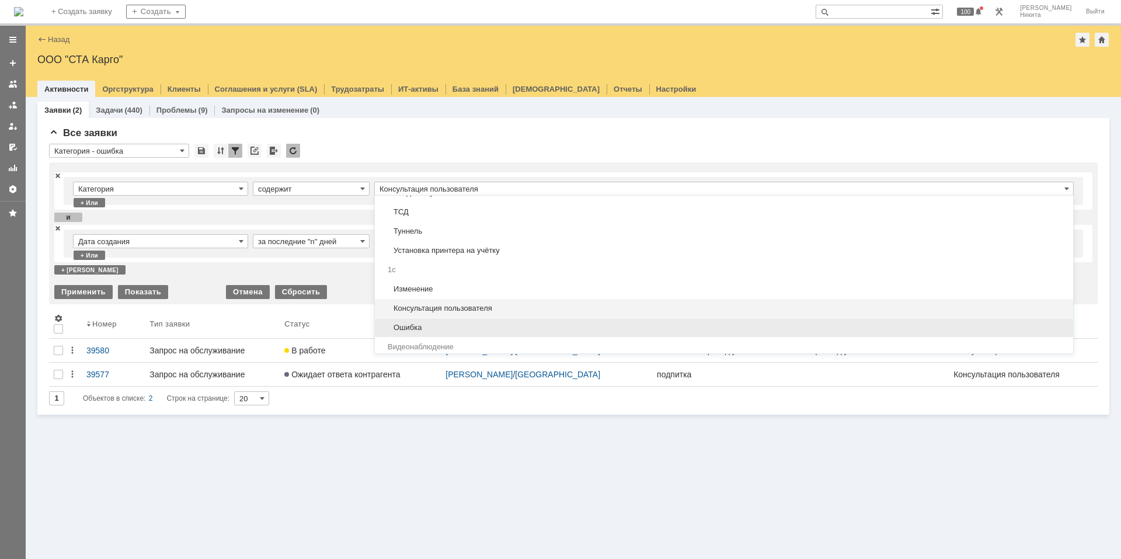
click at [439, 323] on span "Ошибка" at bounding box center [724, 327] width 684 height 9
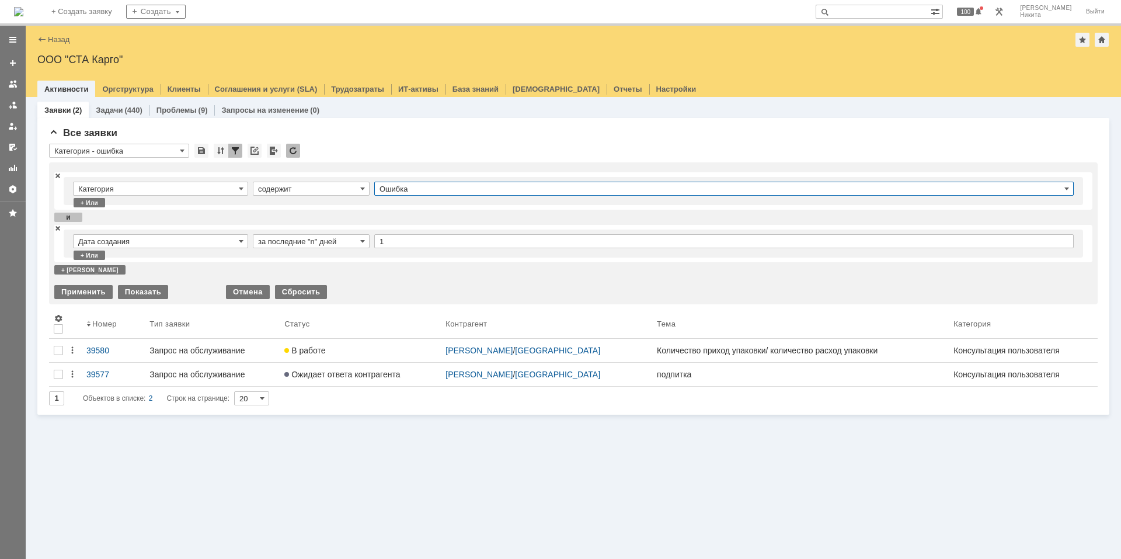
type input "Ошибка"
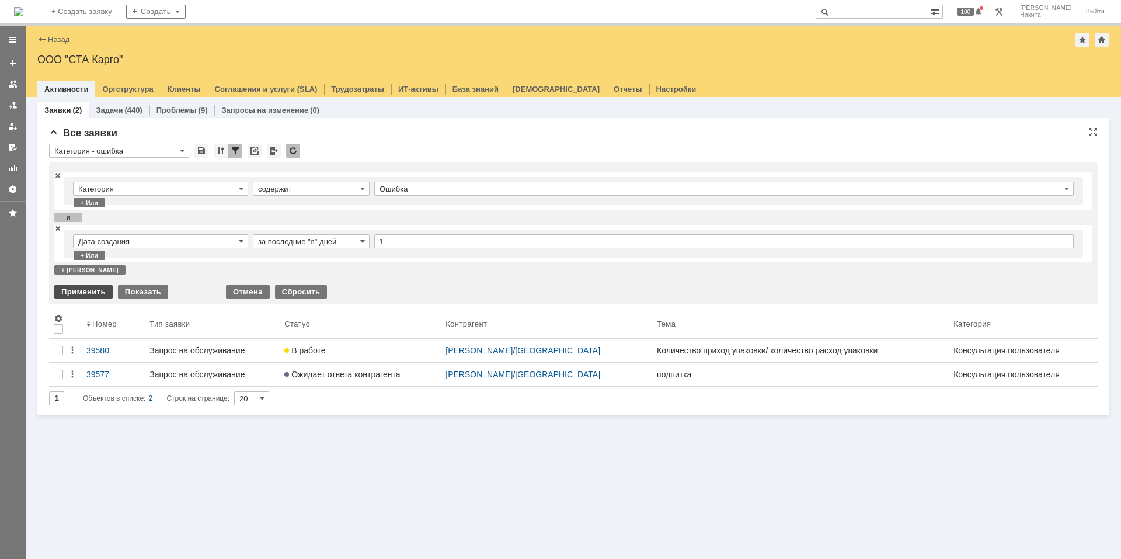
click at [90, 289] on div "Применить" at bounding box center [83, 292] width 58 height 14
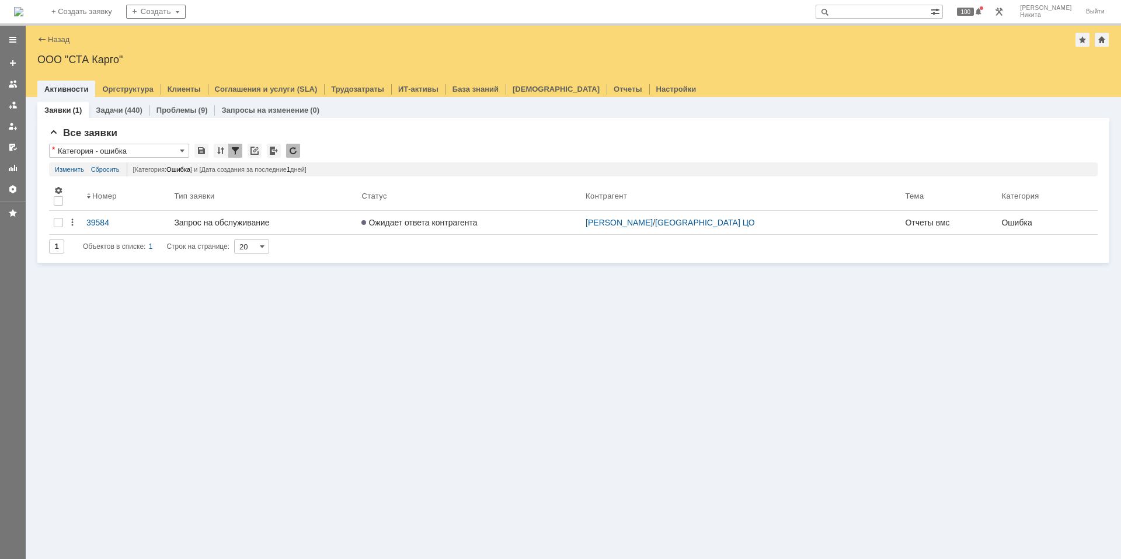
click at [285, 323] on div "Заявки (1) Задачи (440) Проблемы (9) Запросы на изменение (0) Все заявки * Кате…" at bounding box center [573, 328] width 1095 height 462
click at [202, 142] on div "Все заявки * Категория - ошибка Результаты поиска: Категория содержит Ошибка + …" at bounding box center [573, 194] width 1048 height 135
click at [202, 154] on div at bounding box center [201, 151] width 14 height 14
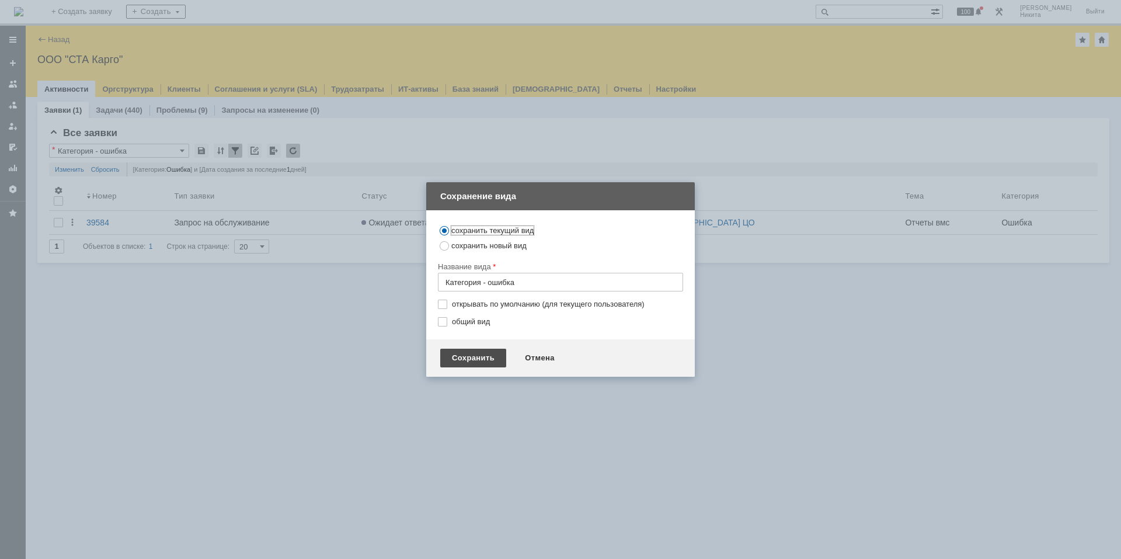
click at [486, 360] on div "Сохранить" at bounding box center [473, 358] width 66 height 19
type input "Категория - ошибка"
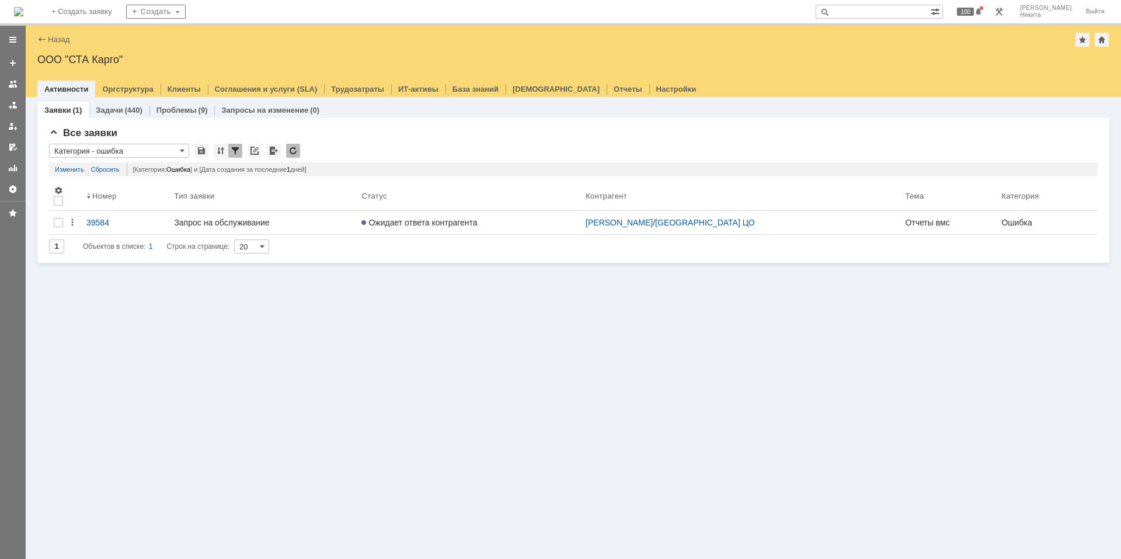
click at [300, 309] on div "Заявки (1) Задачи (440) Проблемы (9) Запросы на изменение (0) Все заявки * Кате…" at bounding box center [573, 328] width 1095 height 462
click at [257, 149] on div at bounding box center [255, 151] width 14 height 14
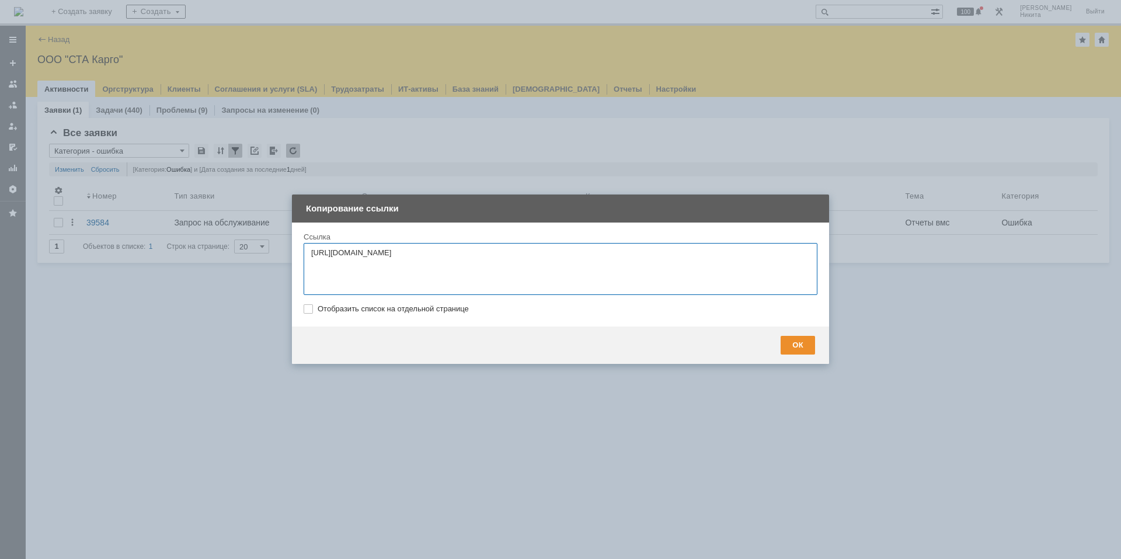
click at [807, 350] on div "ОК" at bounding box center [798, 345] width 34 height 19
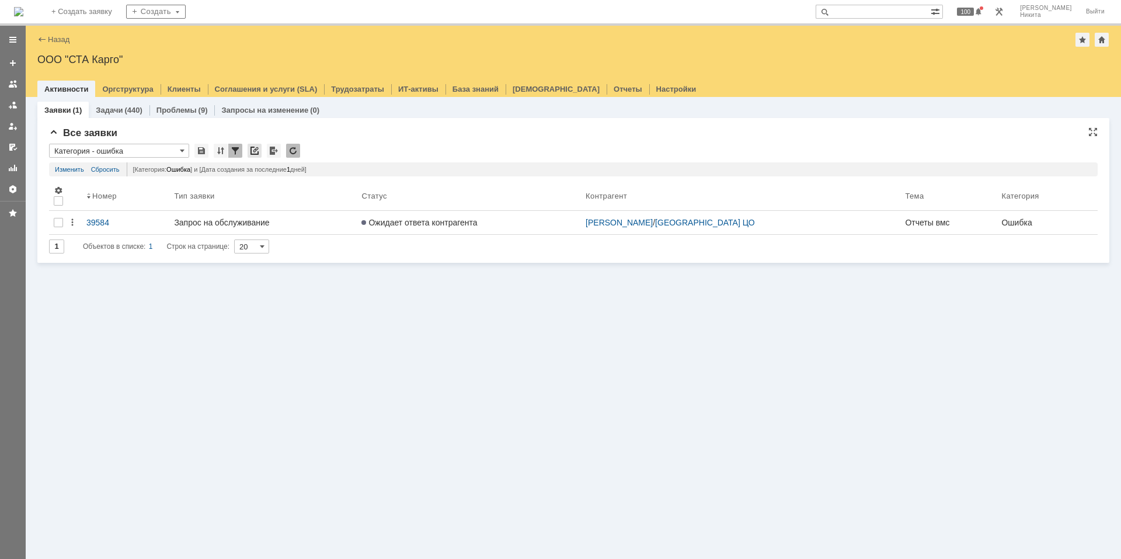
drag, startPoint x: 237, startPoint y: 149, endPoint x: 248, endPoint y: 152, distance: 10.9
click at [237, 149] on div at bounding box center [235, 151] width 14 height 14
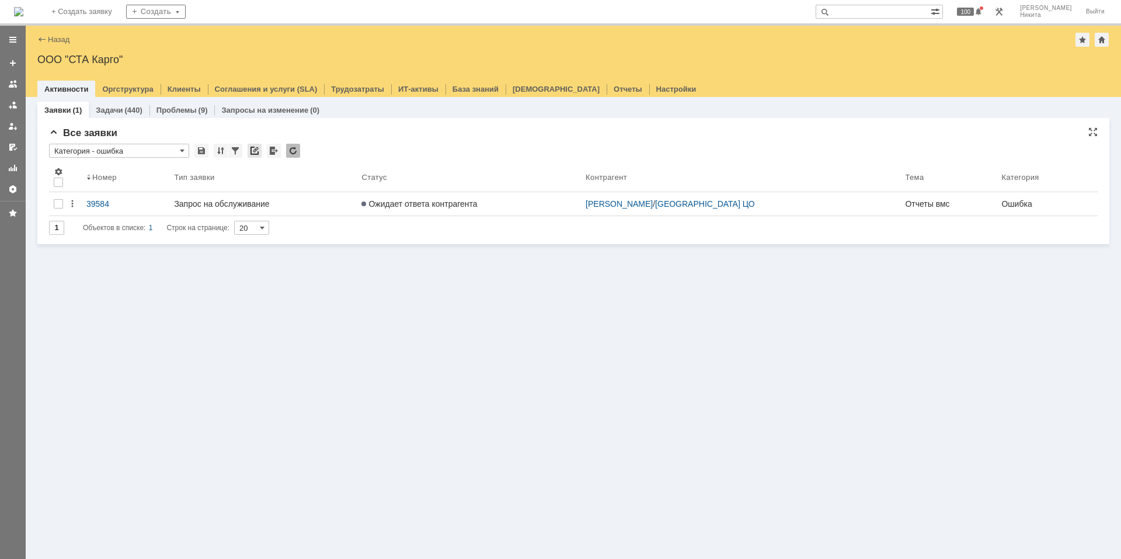
click at [253, 152] on div at bounding box center [255, 151] width 14 height 14
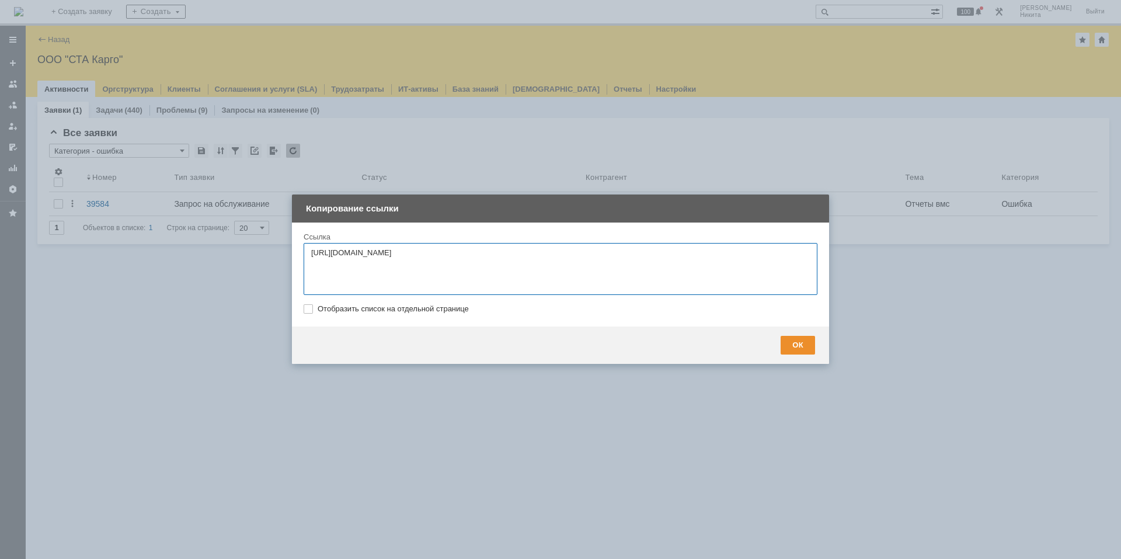
click at [796, 343] on div "ОК" at bounding box center [798, 345] width 34 height 19
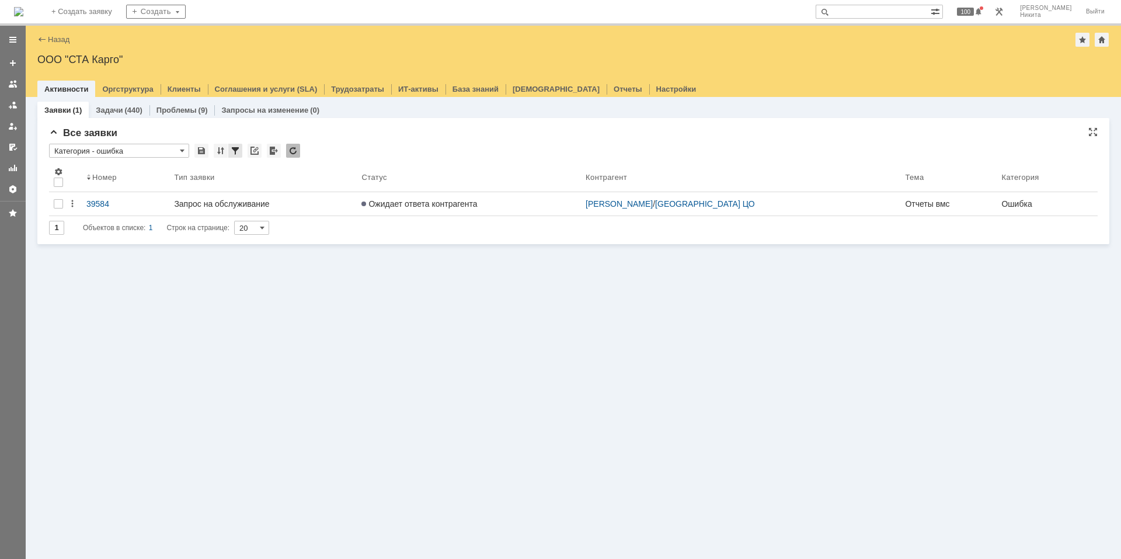
click at [240, 148] on div at bounding box center [235, 151] width 14 height 14
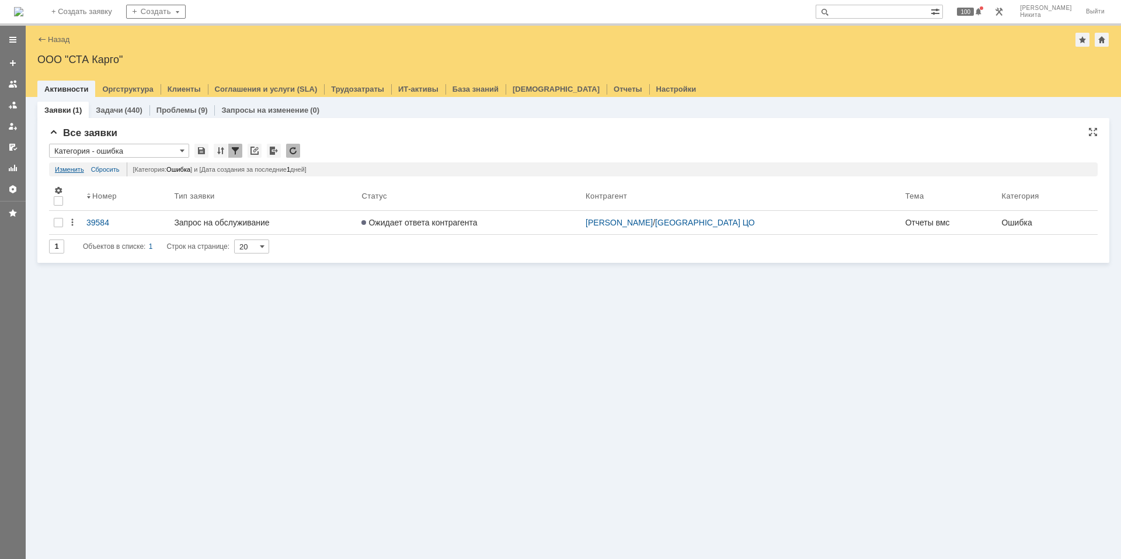
click at [75, 168] on link "Изменить" at bounding box center [69, 169] width 29 height 14
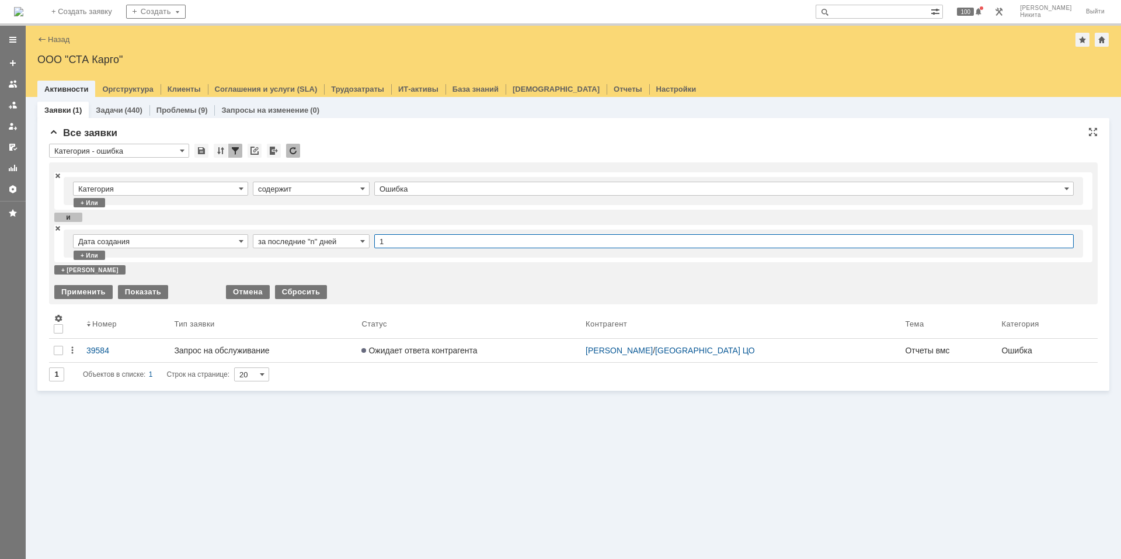
drag, startPoint x: 412, startPoint y: 238, endPoint x: 217, endPoint y: 194, distance: 200.4
click at [218, 194] on div "Категория содержит Ошибка + или и Дата создания за последние "n" дней 1 + или +…" at bounding box center [573, 223] width 1038 height 102
type input "30"
click at [137, 287] on div "Показать" at bounding box center [143, 292] width 50 height 14
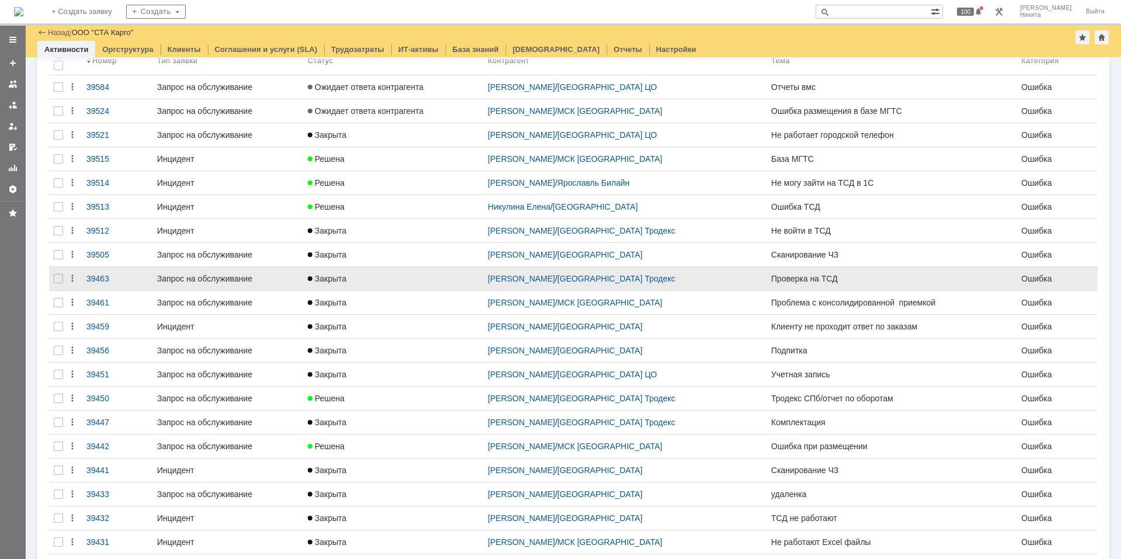
scroll to position [252, 0]
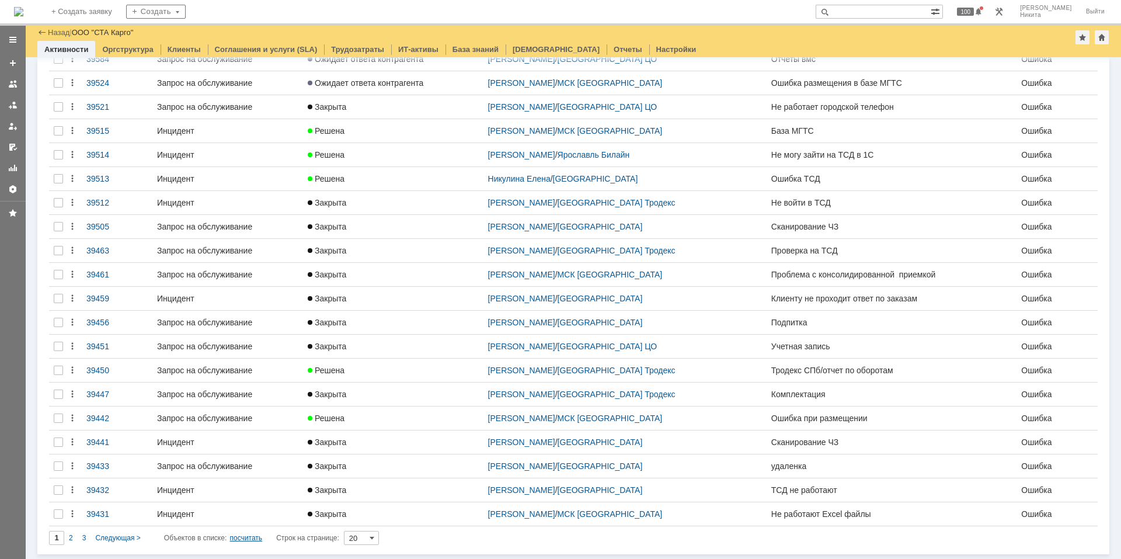
click at [253, 535] on div "посчитать" at bounding box center [246, 538] width 33 height 14
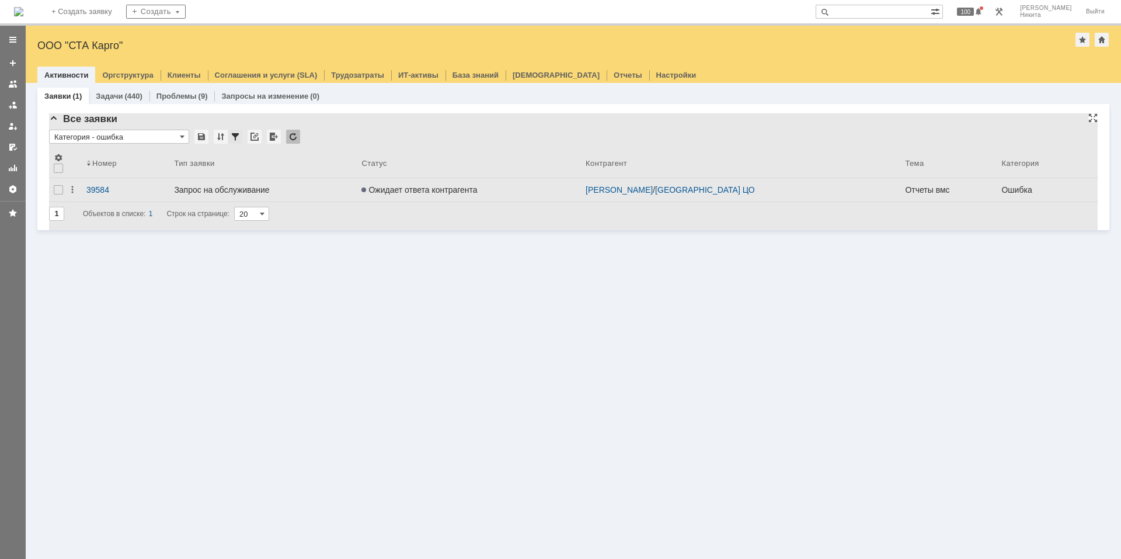
click at [232, 137] on div at bounding box center [235, 137] width 14 height 14
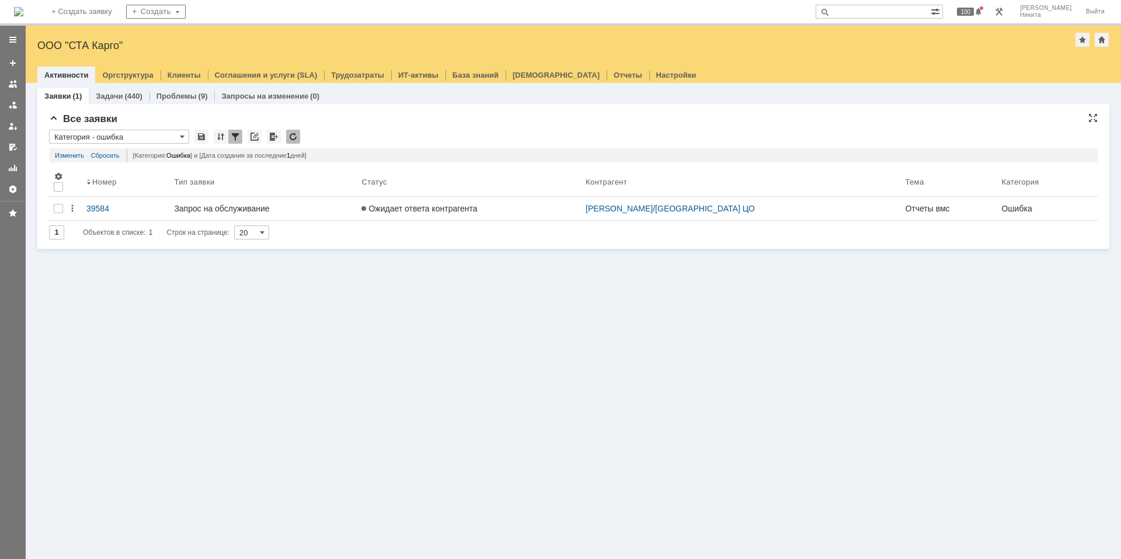
click at [232, 137] on div at bounding box center [235, 137] width 14 height 14
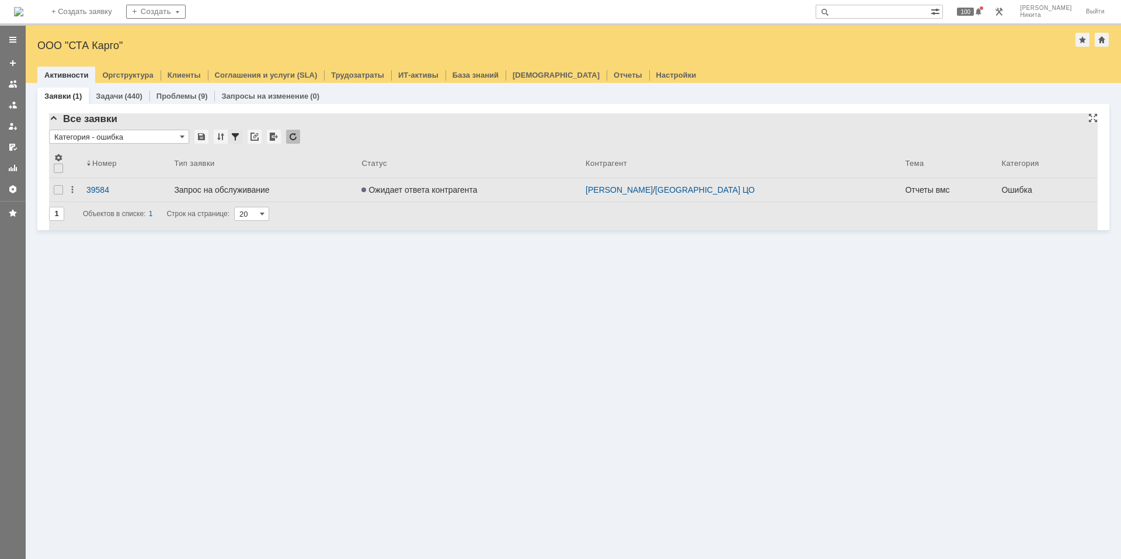
click at [235, 132] on div at bounding box center [235, 137] width 14 height 14
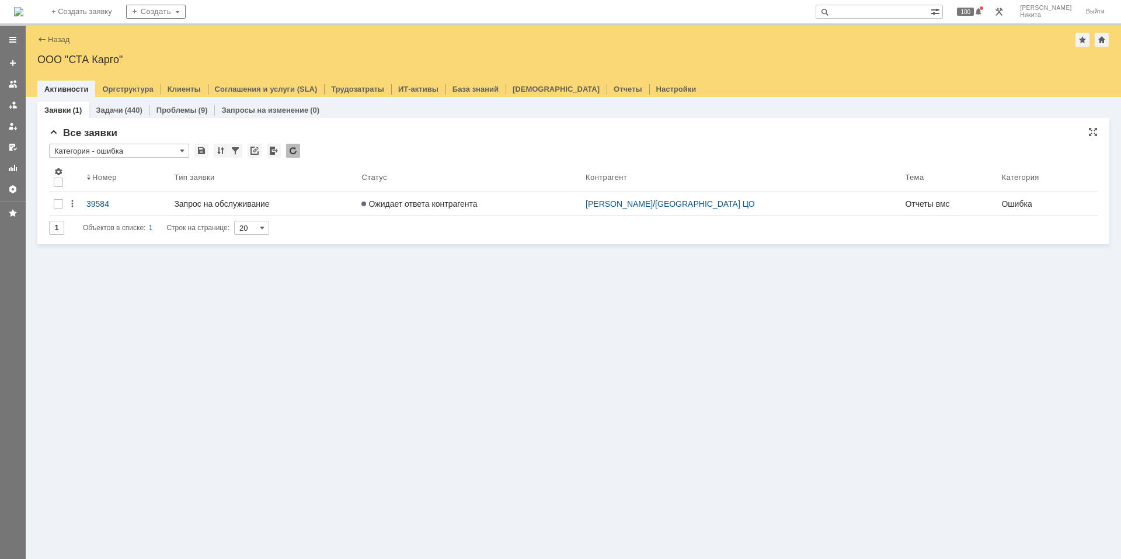
click at [126, 147] on div "* Категория - ошибка" at bounding box center [121, 151] width 145 height 14
click at [126, 147] on input "Категория - ошибка" at bounding box center [119, 151] width 140 height 14
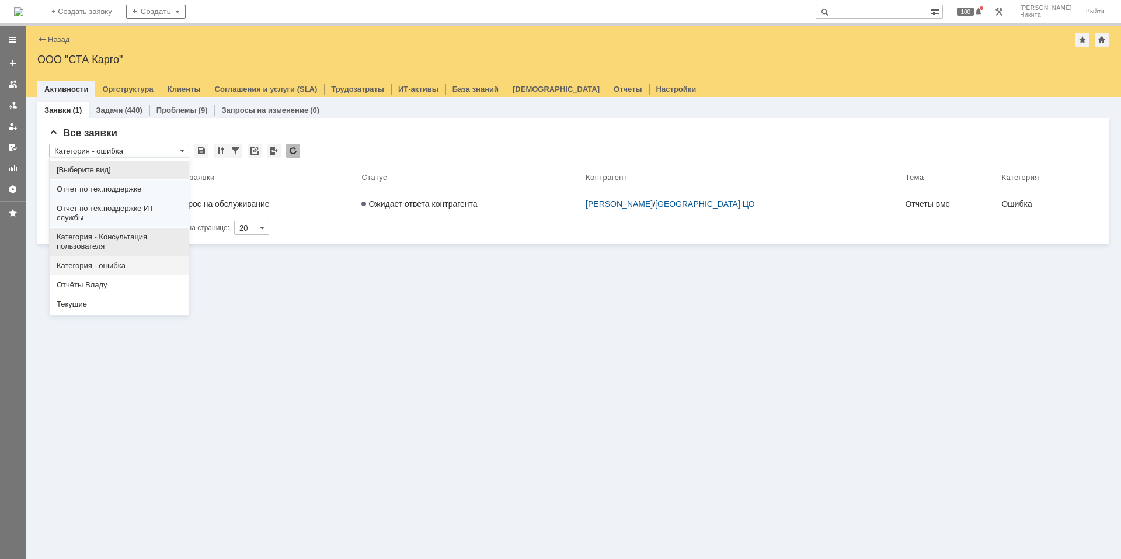
click at [124, 238] on span "Категория - Консультация пользователя" at bounding box center [119, 241] width 125 height 19
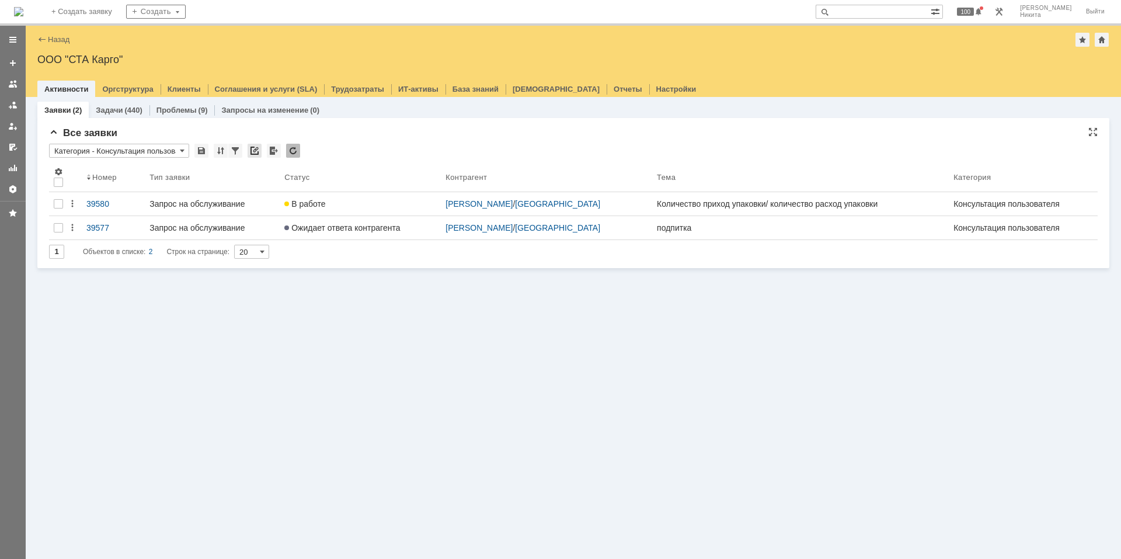
click at [252, 149] on div at bounding box center [255, 151] width 14 height 14
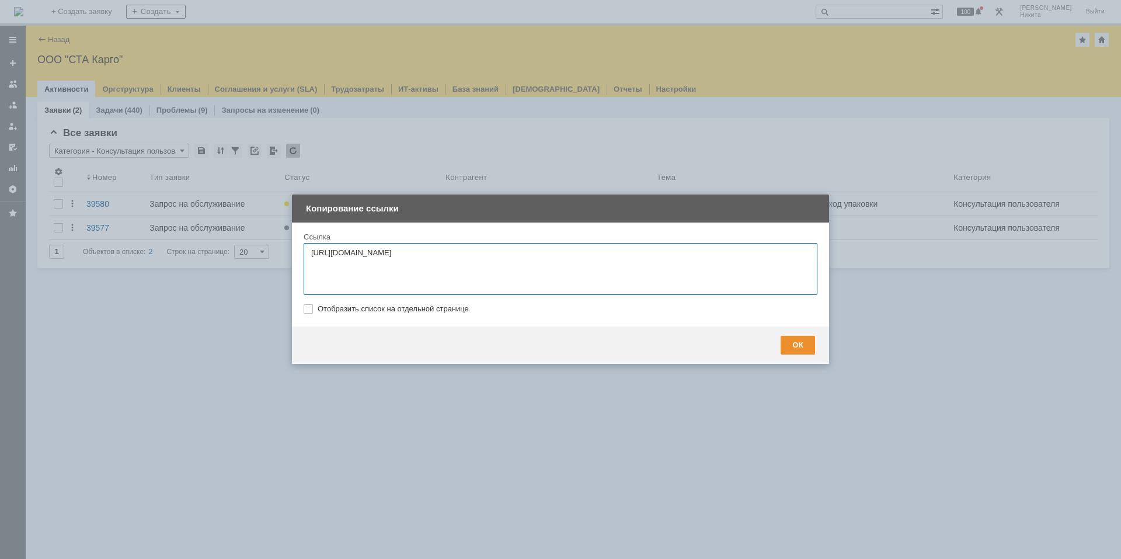
click at [790, 357] on div "ОК Отмена" at bounding box center [560, 344] width 537 height 37
click at [792, 349] on div "ОК" at bounding box center [798, 345] width 34 height 19
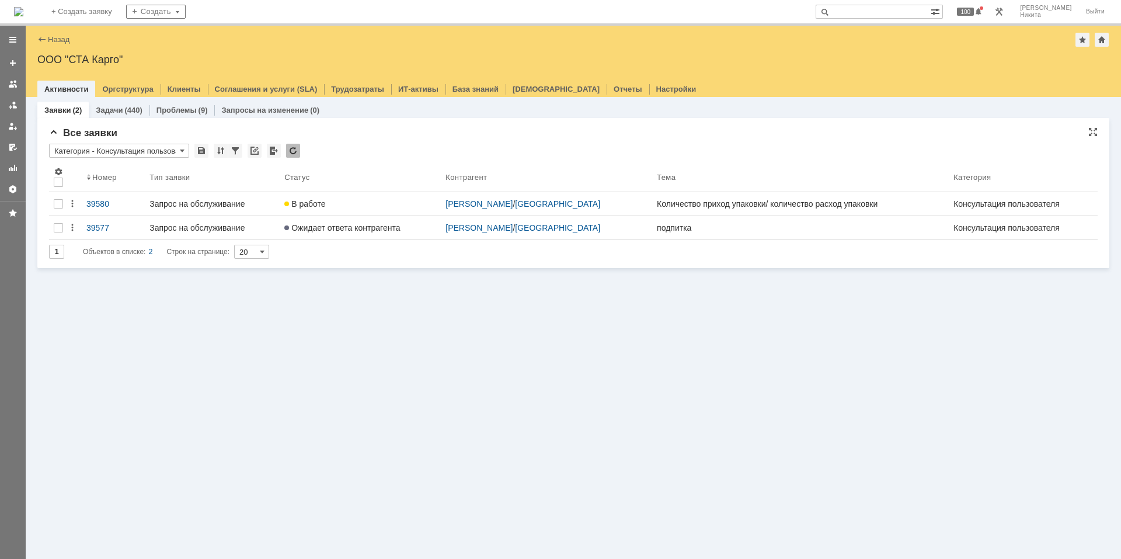
click at [291, 152] on div at bounding box center [293, 151] width 14 height 14
click at [157, 151] on input "Категория - Консультация пользователя" at bounding box center [119, 151] width 140 height 14
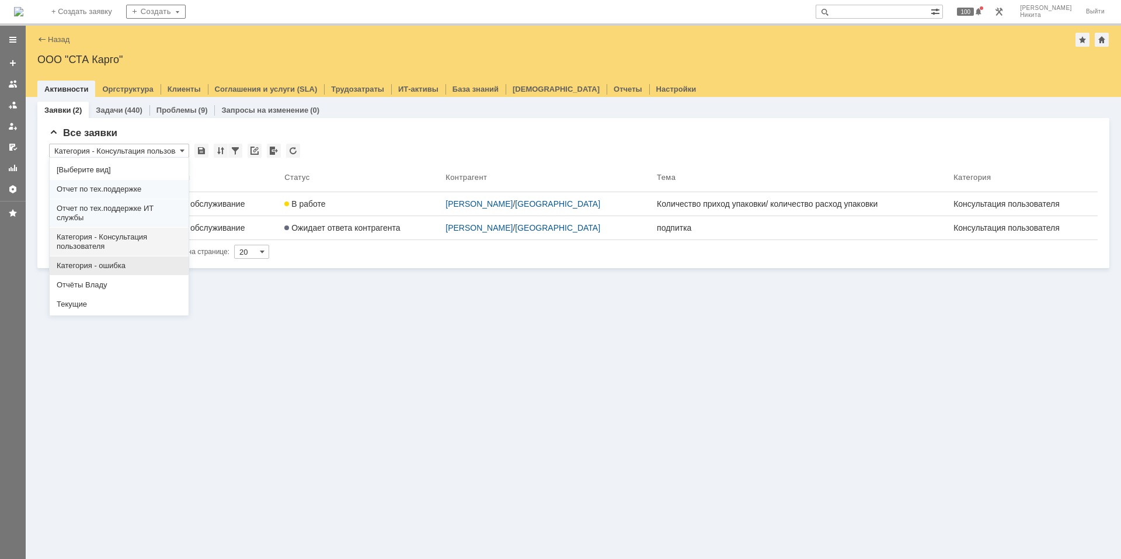
click at [136, 265] on span "Категория - ошибка" at bounding box center [119, 265] width 125 height 9
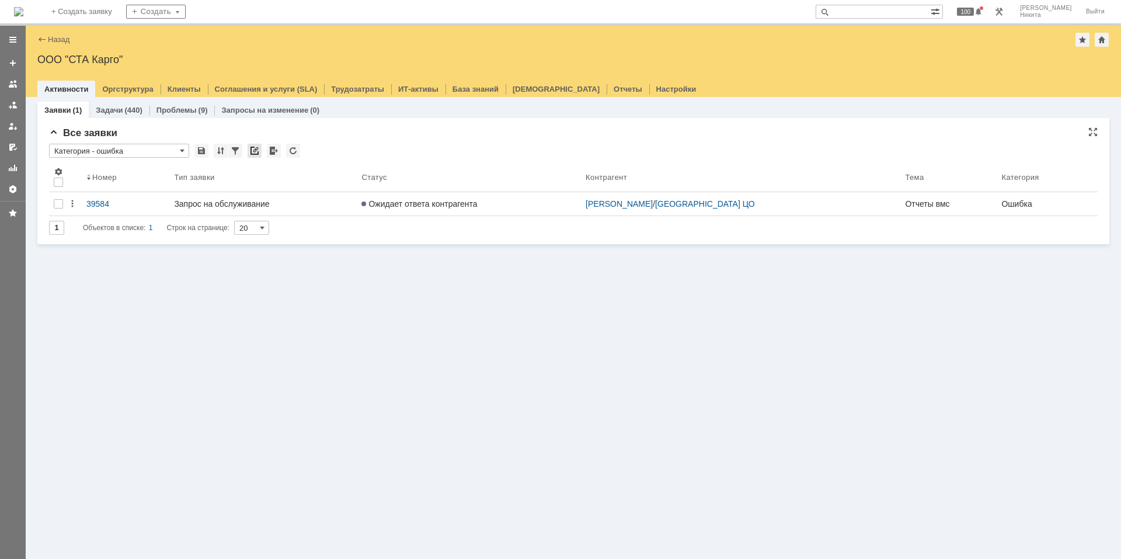
click at [254, 152] on div at bounding box center [255, 151] width 14 height 14
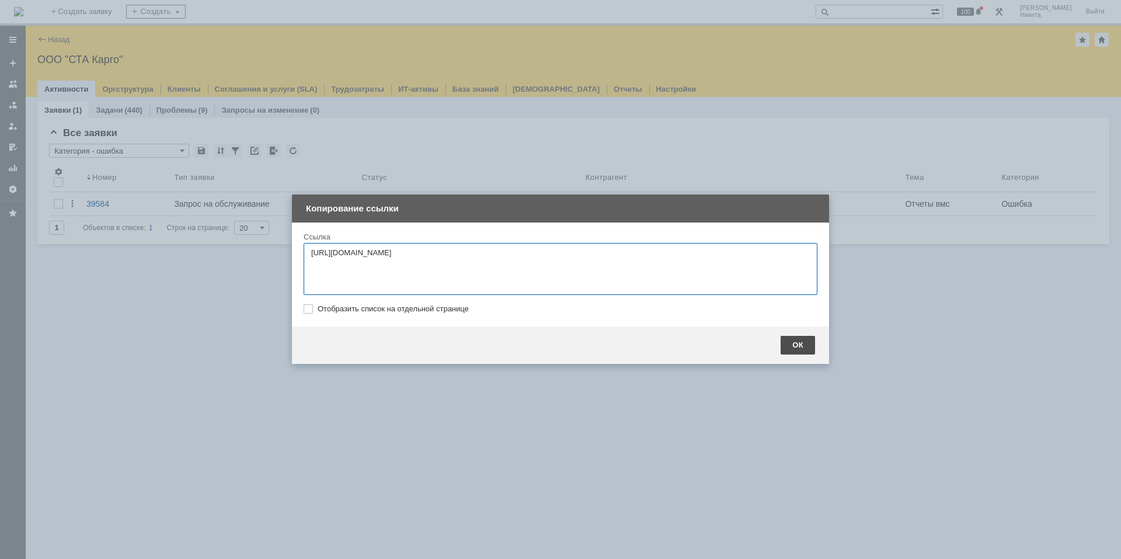
click at [793, 345] on div "ОК" at bounding box center [798, 345] width 34 height 19
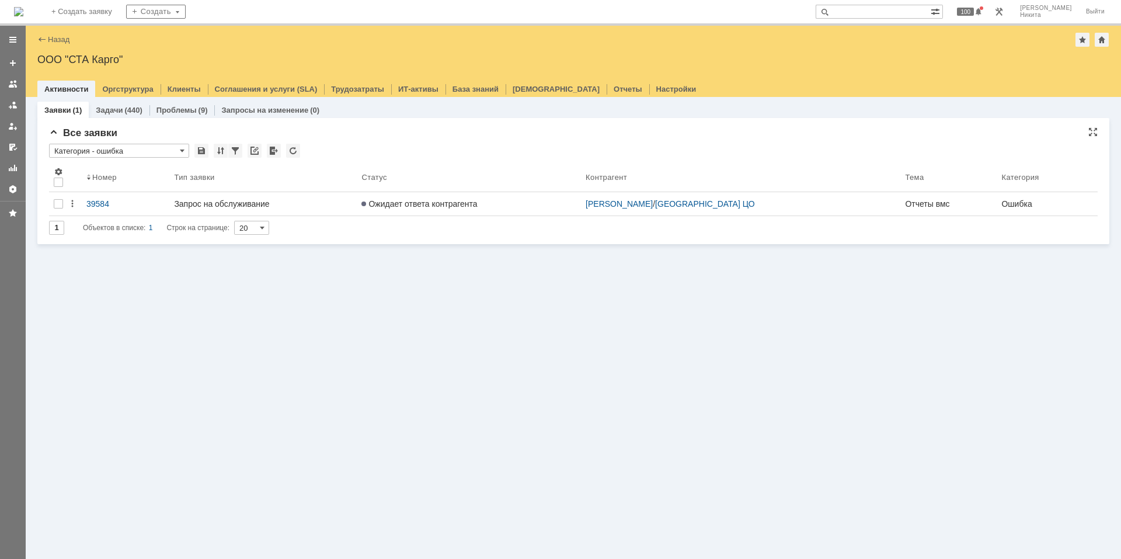
click at [158, 154] on input "Категория - ошибка" at bounding box center [119, 151] width 140 height 14
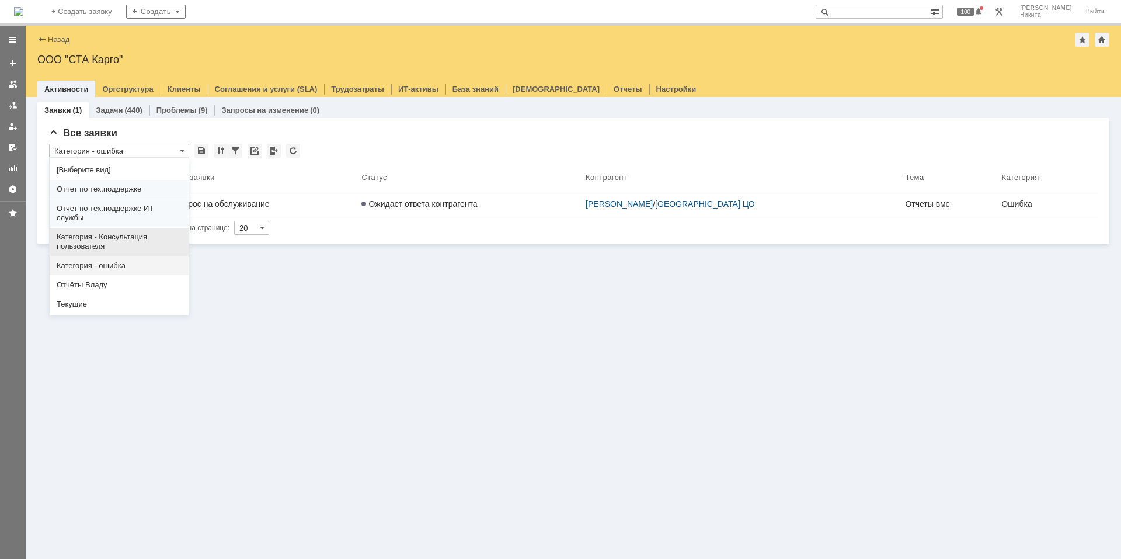
click at [140, 241] on span "Категория - Консультация пользователя" at bounding box center [119, 241] width 125 height 19
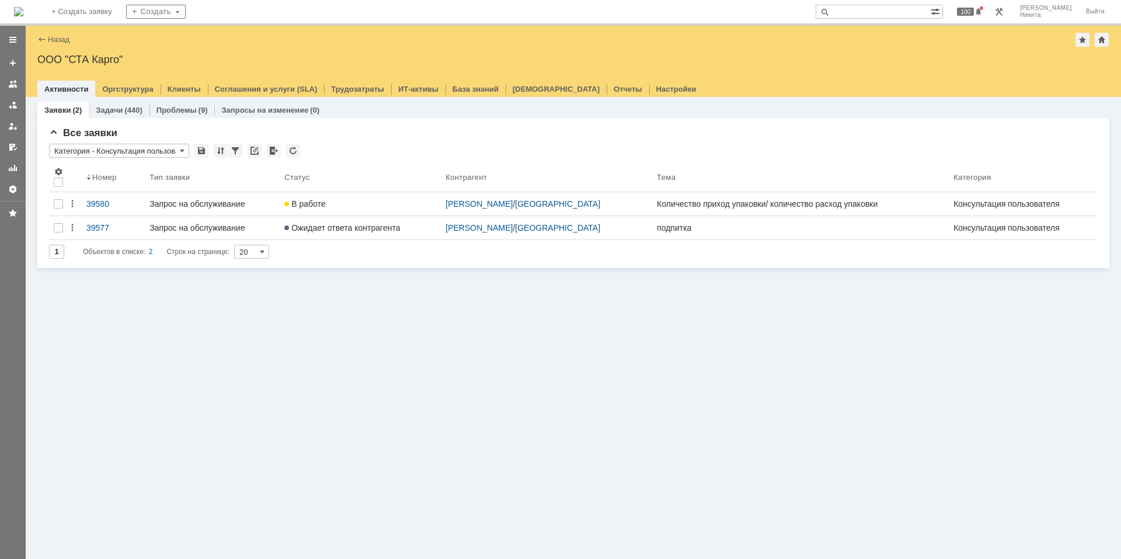
type input "Категория - Консультация пользователя"
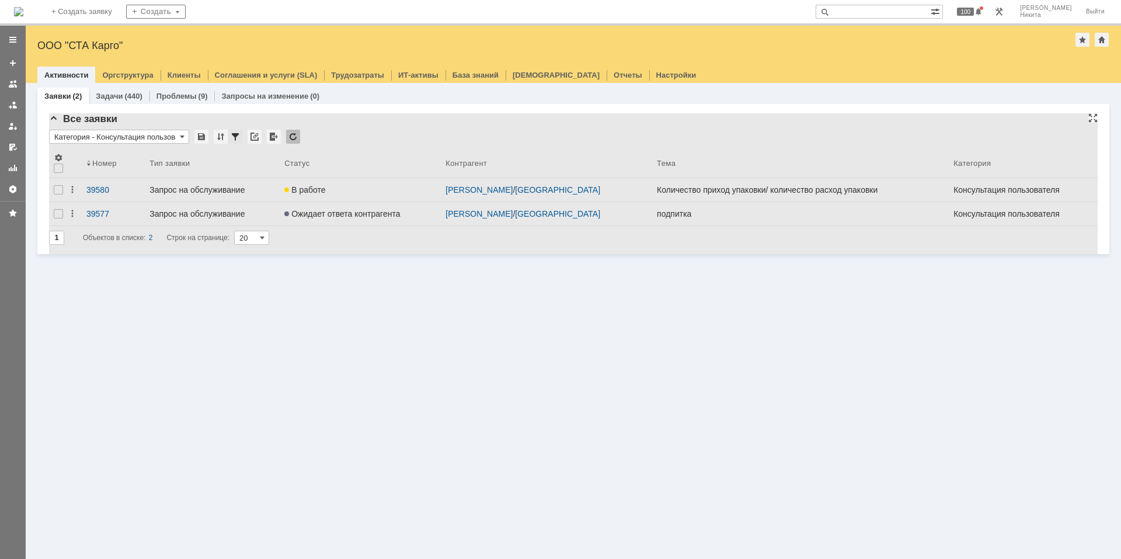
click at [240, 137] on div at bounding box center [235, 137] width 14 height 14
click at [23, 16] on img at bounding box center [18, 11] width 9 height 9
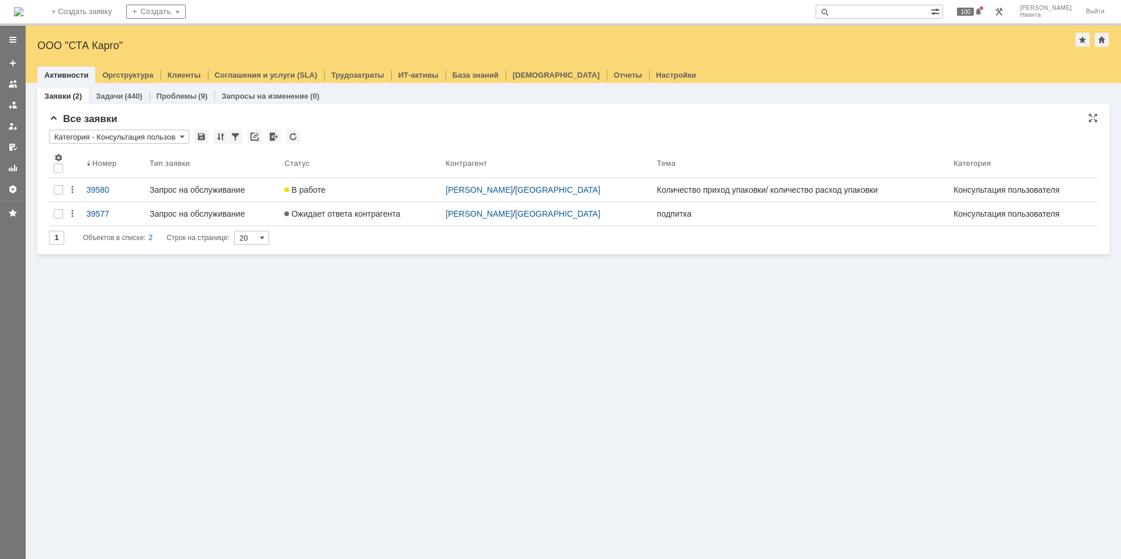
click at [105, 141] on input "Категория - Консультация пользователя" at bounding box center [119, 137] width 140 height 14
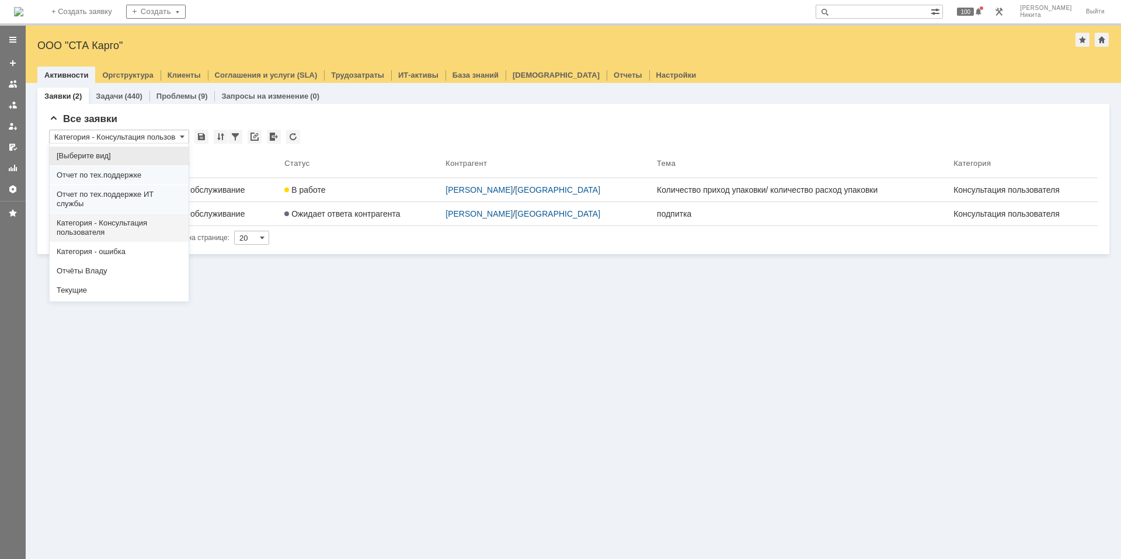
click at [113, 224] on span "Категория - Консультация пользователя" at bounding box center [119, 227] width 125 height 19
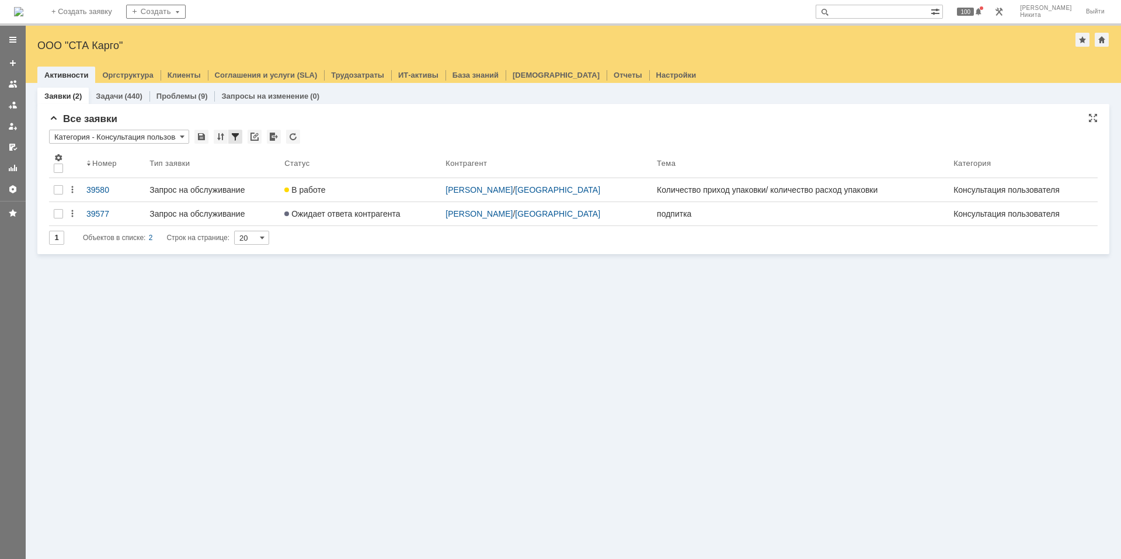
click at [235, 137] on div at bounding box center [235, 137] width 14 height 14
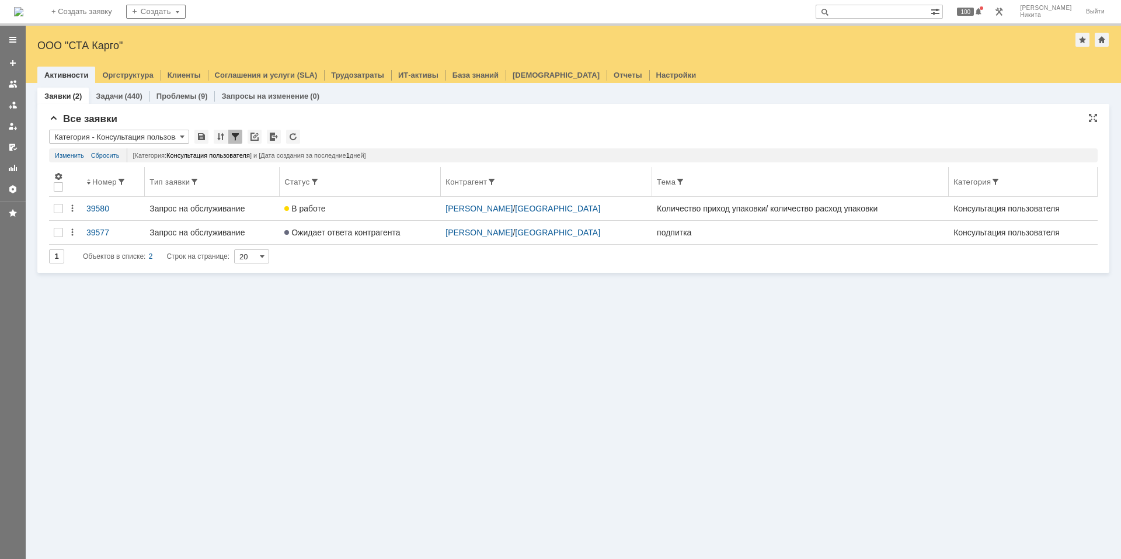
click at [64, 177] on th at bounding box center [58, 182] width 19 height 30
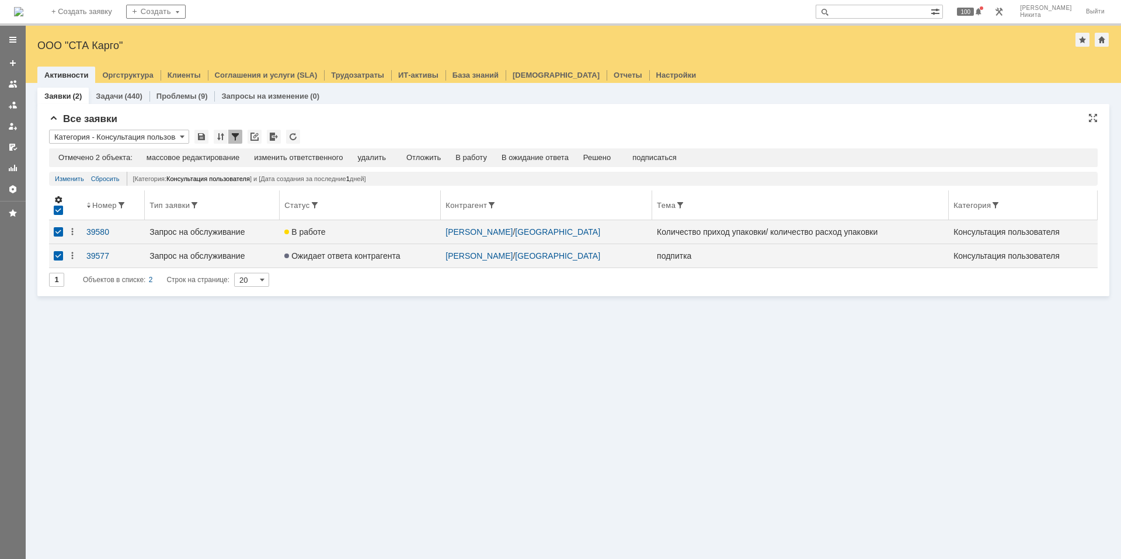
click at [57, 199] on span at bounding box center [58, 199] width 9 height 9
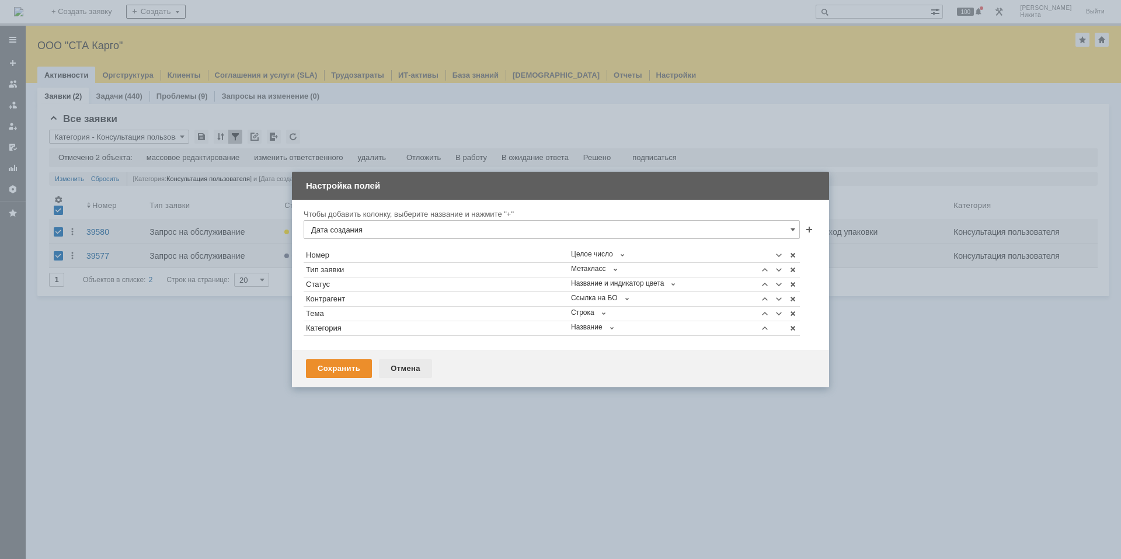
click at [396, 367] on div "Отмена" at bounding box center [405, 368] width 53 height 19
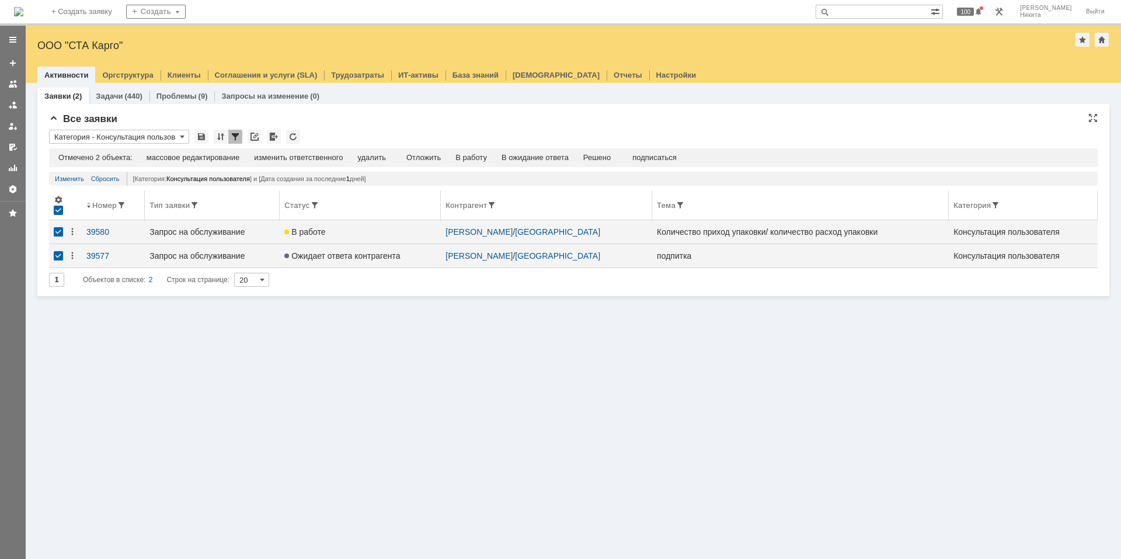
click at [58, 211] on div at bounding box center [58, 209] width 9 height 9
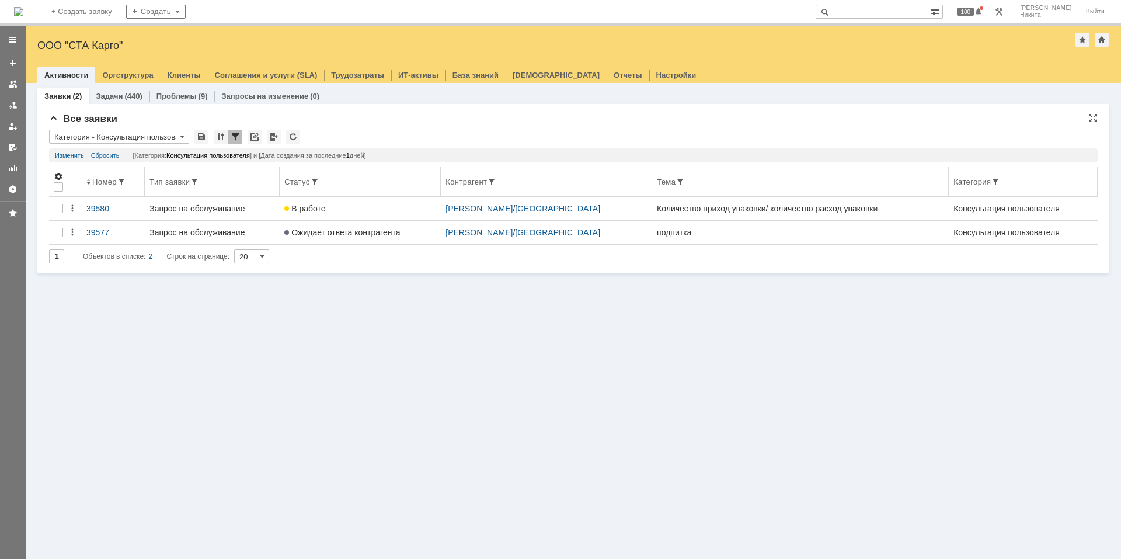
click at [61, 174] on span at bounding box center [58, 176] width 9 height 9
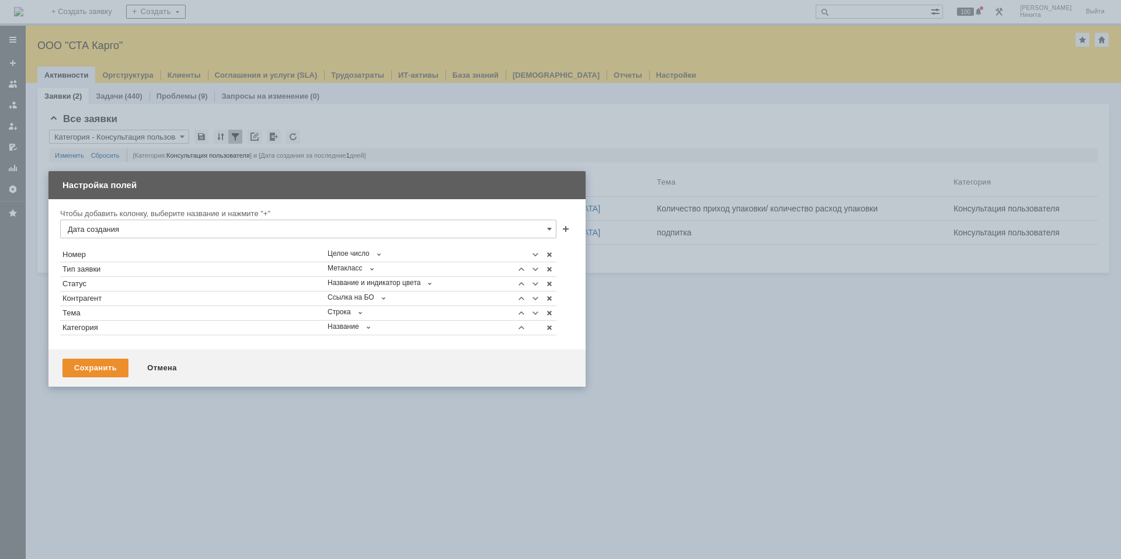
drag, startPoint x: 395, startPoint y: 189, endPoint x: 152, endPoint y: 188, distance: 243.4
click at [152, 188] on div "Настройка полей" at bounding box center [317, 185] width 511 height 13
click at [165, 372] on div "Отмена" at bounding box center [161, 367] width 53 height 19
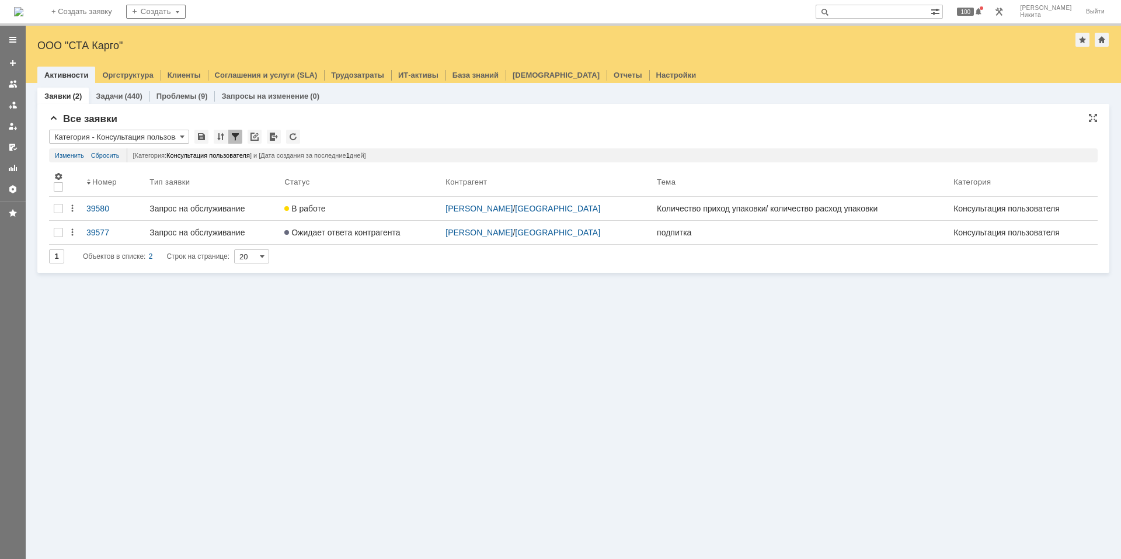
click at [140, 137] on input "Категория - Консультация пользователя" at bounding box center [119, 137] width 140 height 14
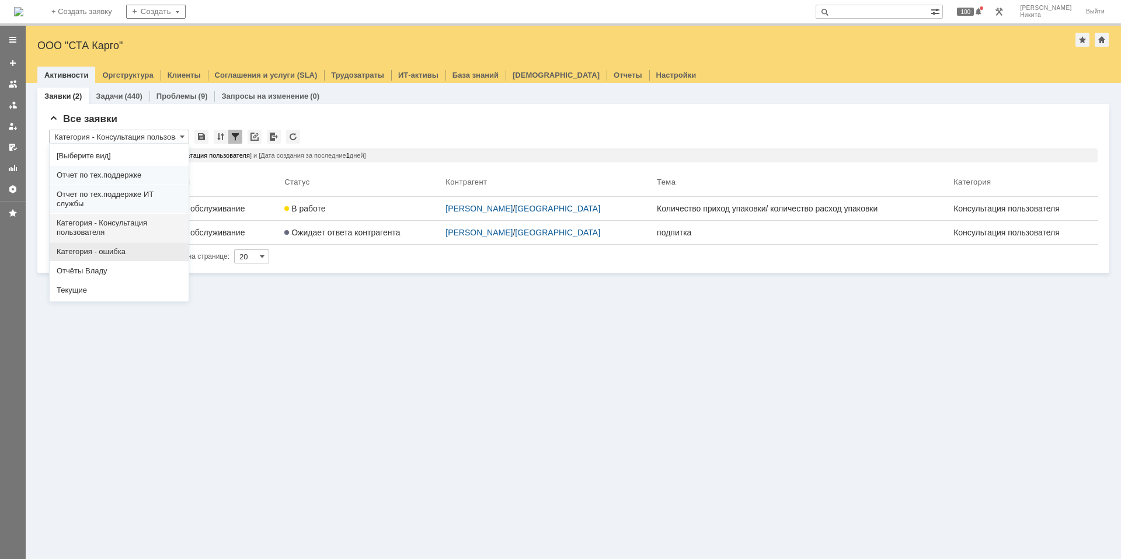
click at [110, 249] on span "Категория - ошибка" at bounding box center [119, 251] width 125 height 9
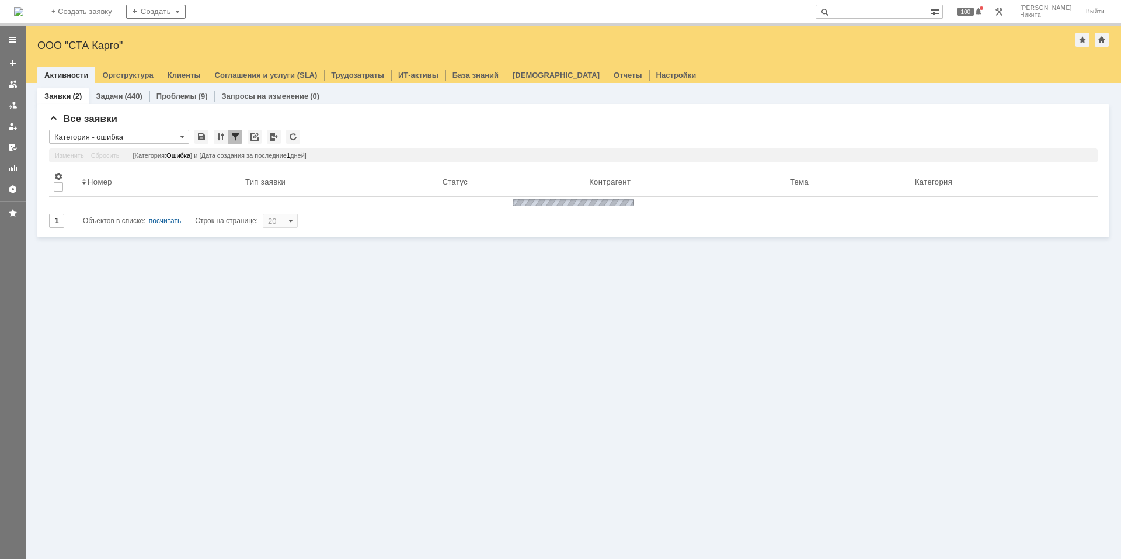
type input "Категория - ошибка"
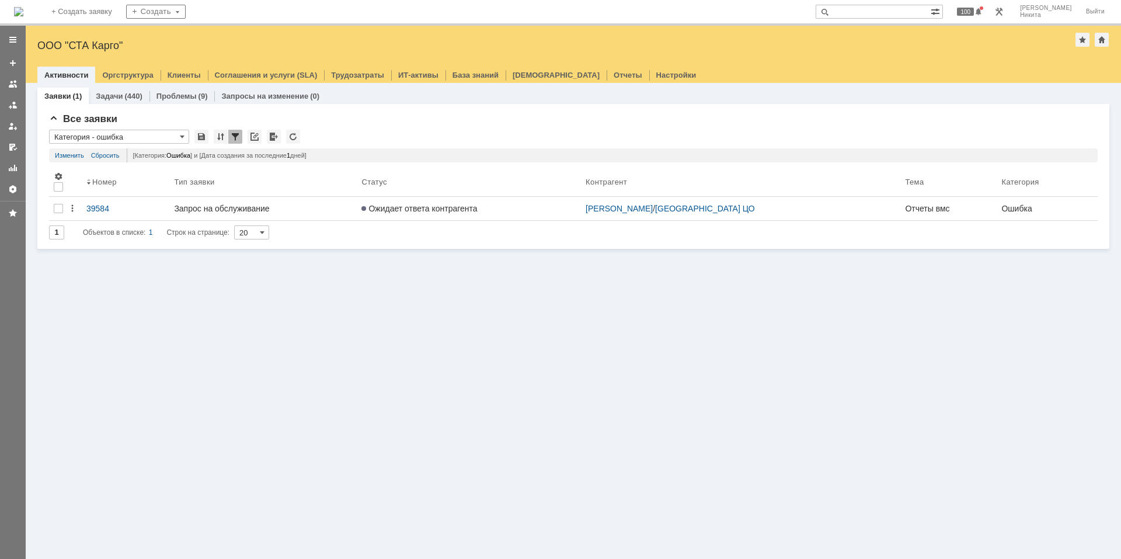
click at [89, 304] on div "Заявки (1) Задачи (440) Проблемы (9) Запросы на изменение (0) Все заявки * Кате…" at bounding box center [573, 321] width 1095 height 476
click at [233, 133] on div at bounding box center [235, 137] width 14 height 14
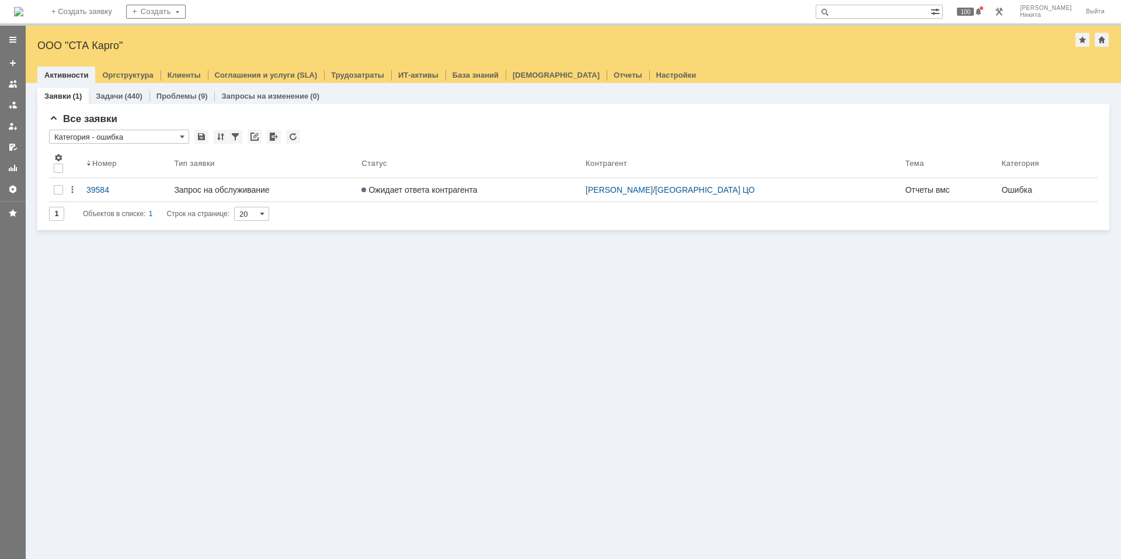
click at [23, 15] on img at bounding box center [18, 11] width 9 height 9
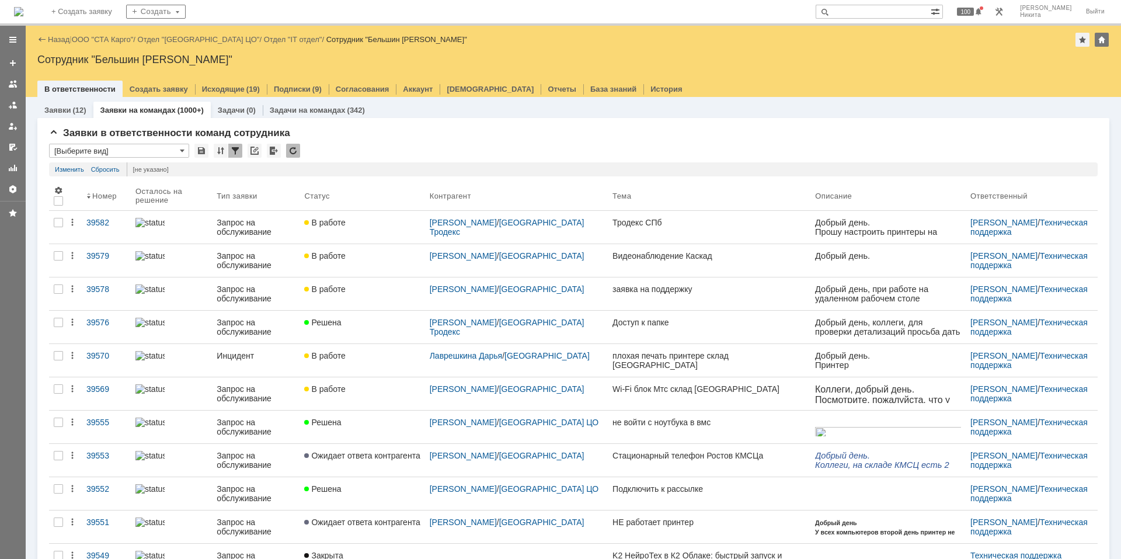
click at [23, 12] on img at bounding box center [18, 11] width 9 height 9
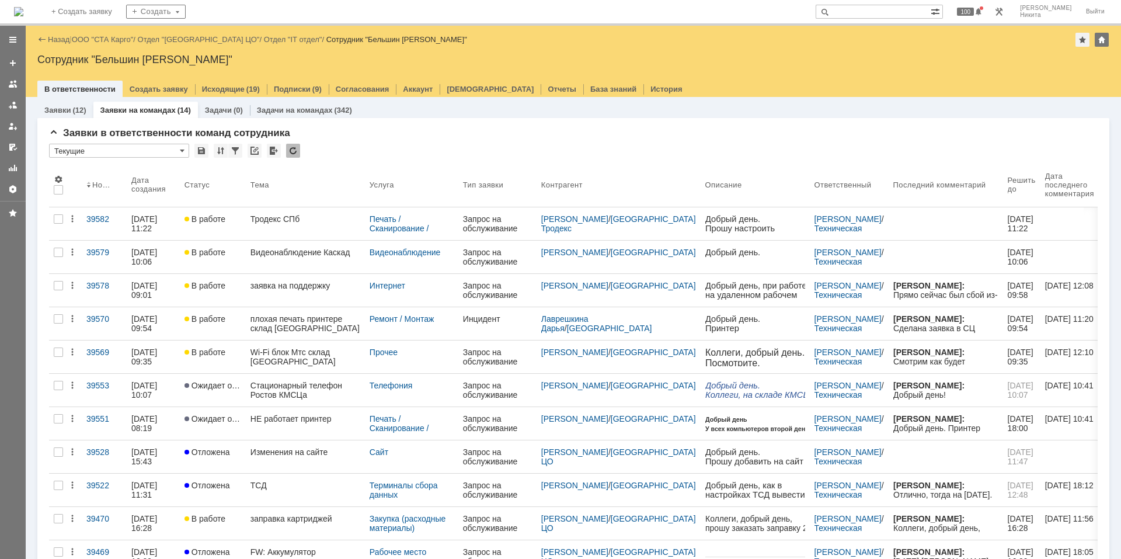
click at [23, 12] on img at bounding box center [18, 11] width 9 height 9
